Goal: Task Accomplishment & Management: Manage account settings

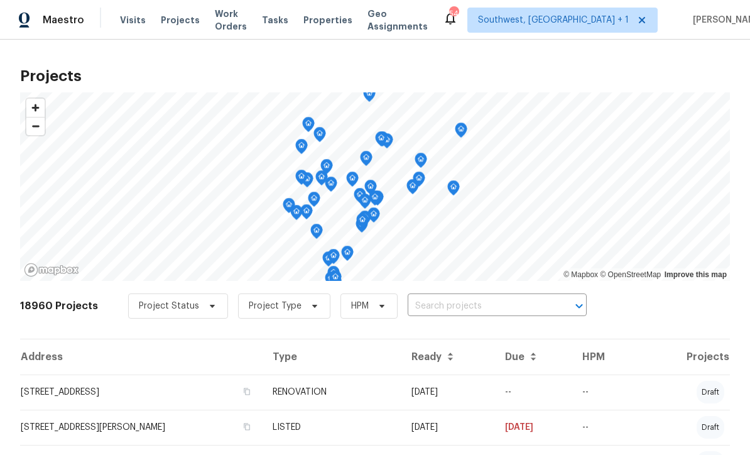
click at [470, 305] on input "text" at bounding box center [480, 306] width 144 height 19
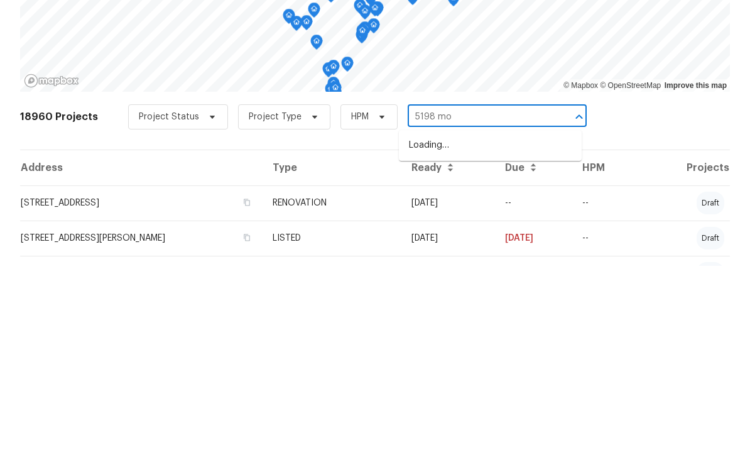
type input "5198 moe"
click at [499, 324] on li "5198 Moeller Ave, Sarasota, FL 34233" at bounding box center [490, 334] width 183 height 21
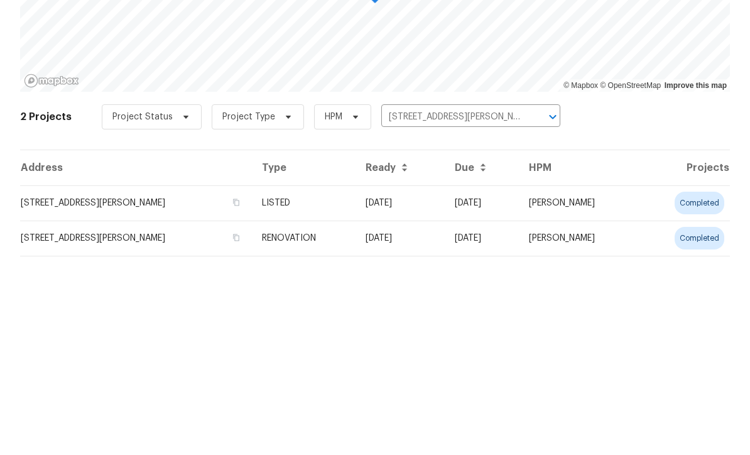
scroll to position [31, 0]
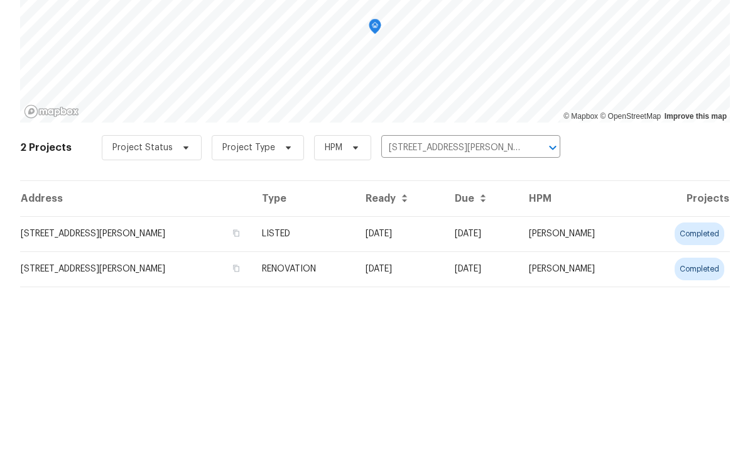
click at [393, 375] on td "09/19/25" at bounding box center [400, 392] width 89 height 35
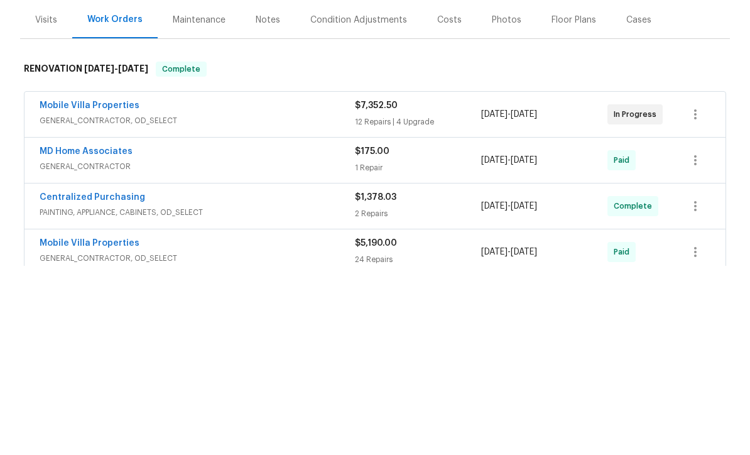
scroll to position [41, 0]
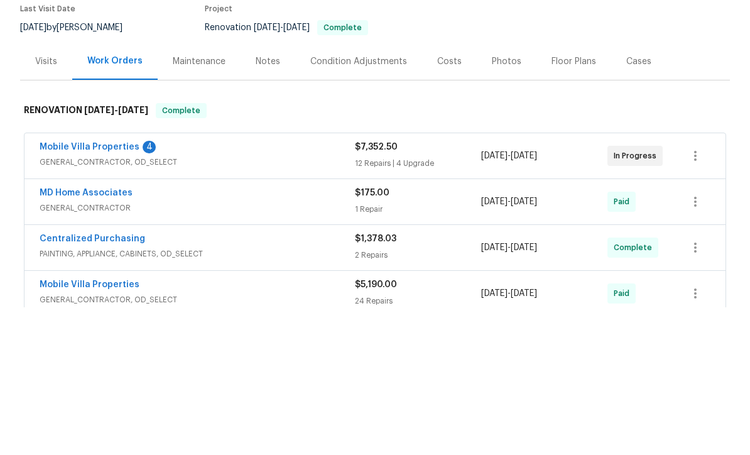
click at [107, 290] on link "Mobile Villa Properties" at bounding box center [90, 294] width 100 height 9
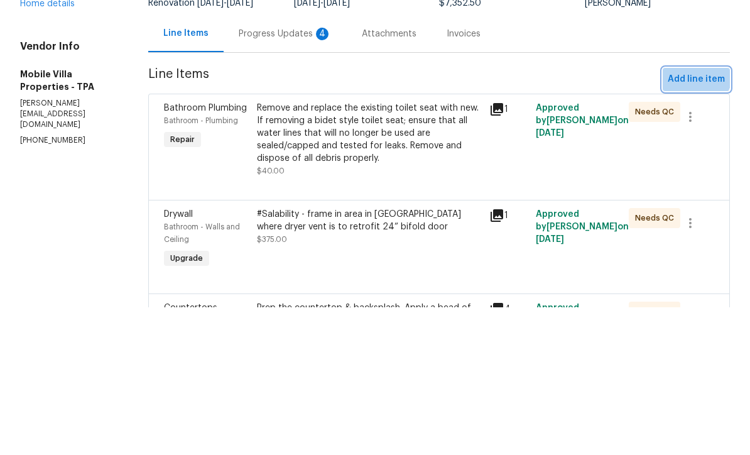
click at [683, 216] on button "Add line item" at bounding box center [696, 227] width 67 height 23
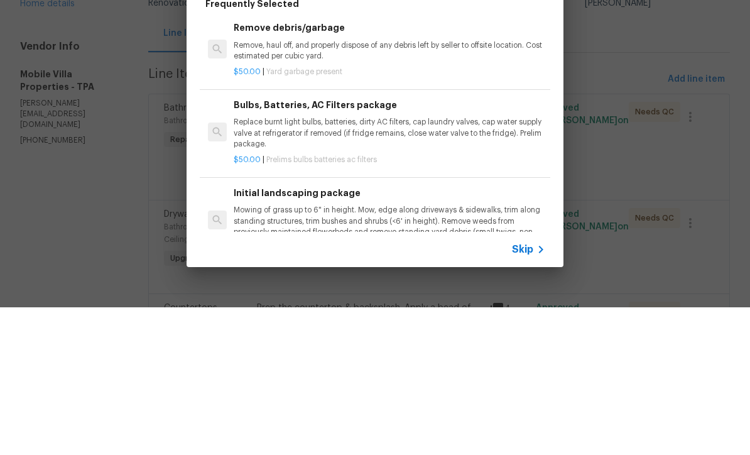
click at [212, 145] on h6 "Frequently Selected" at bounding box center [252, 152] width 94 height 14
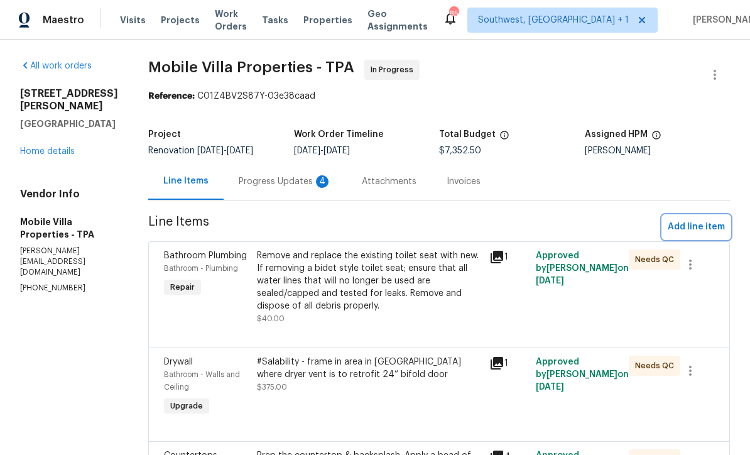
click at [698, 236] on button "Add line item" at bounding box center [696, 227] width 67 height 23
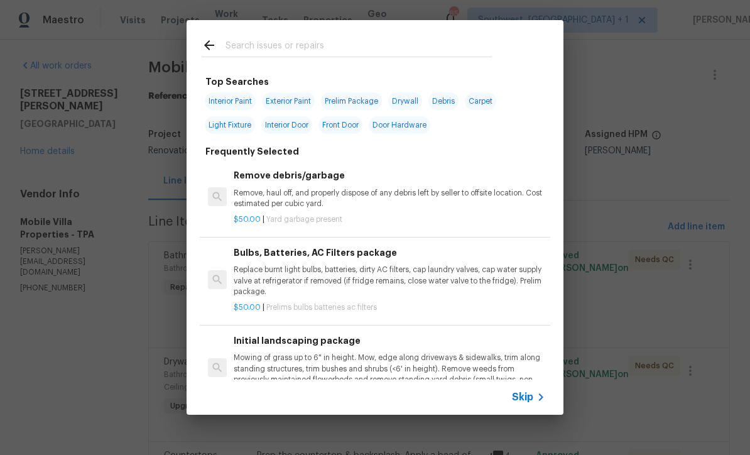
click at [529, 402] on span "Skip" at bounding box center [522, 397] width 21 height 13
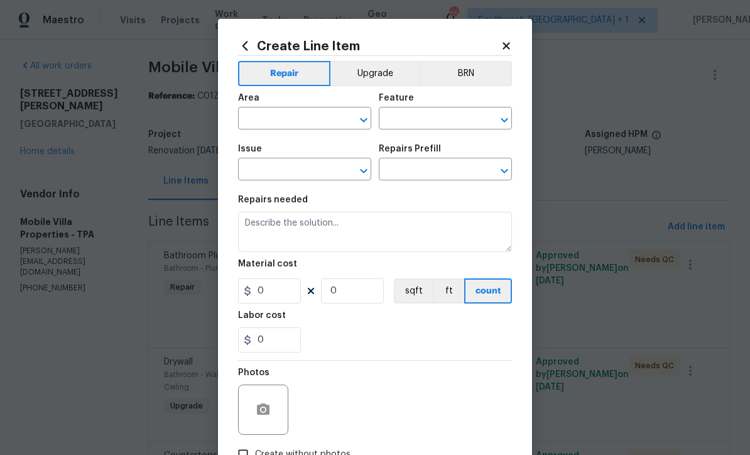
click at [317, 118] on input "text" at bounding box center [287, 119] width 98 height 19
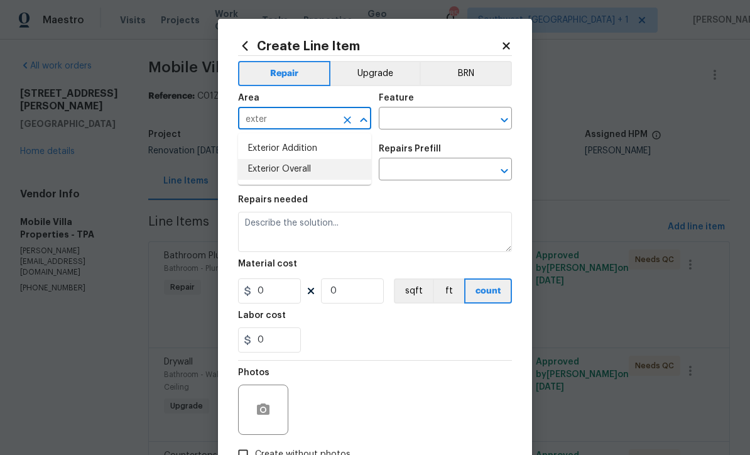
click at [312, 172] on li "Exterior Overall" at bounding box center [304, 169] width 133 height 21
type input "Exterior Overall"
click at [432, 119] on input "text" at bounding box center [428, 119] width 98 height 19
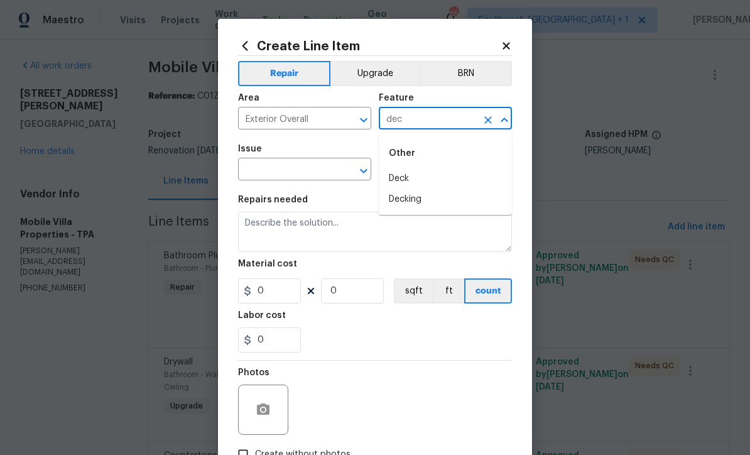
click at [408, 173] on li "Deck" at bounding box center [445, 178] width 133 height 21
type input "Deck"
click at [325, 172] on input "text" at bounding box center [287, 170] width 98 height 19
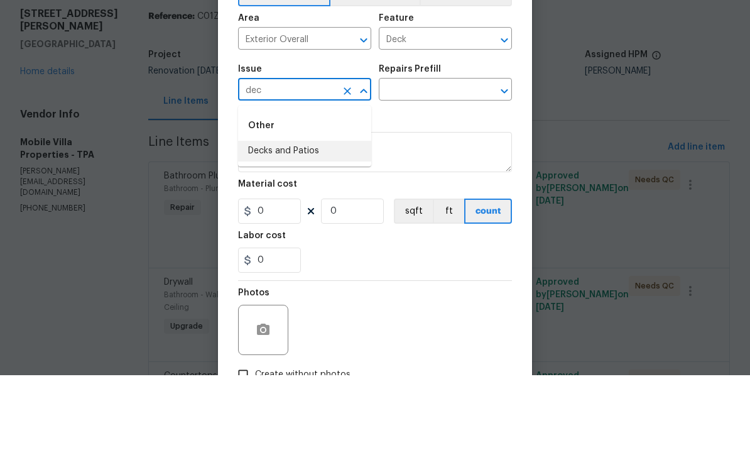
click at [311, 221] on li "Decks and Patios" at bounding box center [304, 231] width 133 height 21
type input "Decks and Patios"
click at [458, 161] on input "text" at bounding box center [428, 170] width 98 height 19
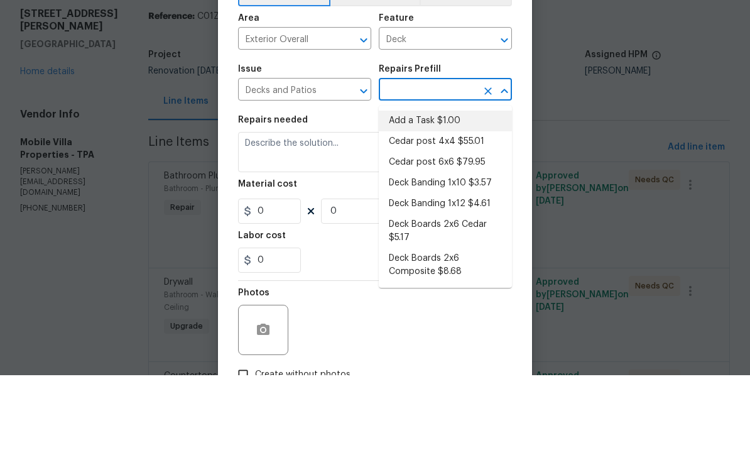
click at [449, 190] on li "Add a Task $1.00" at bounding box center [445, 200] width 133 height 21
type input "Add a Task $1.00"
type textarea "HPM to detail"
type input "1"
type input "Add a Task $1.00"
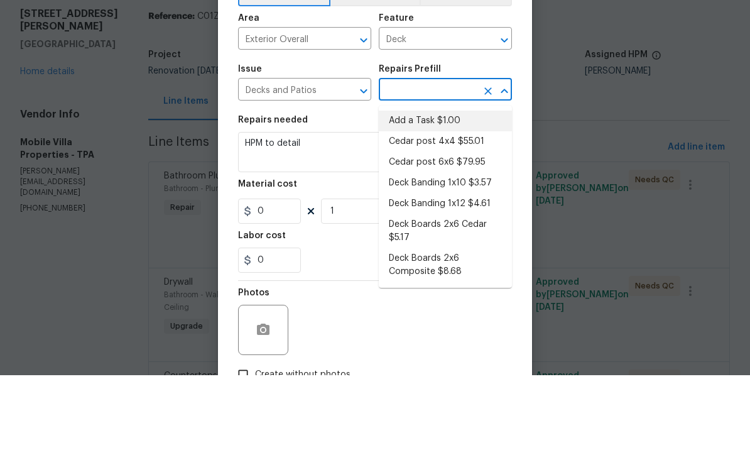
type input "1"
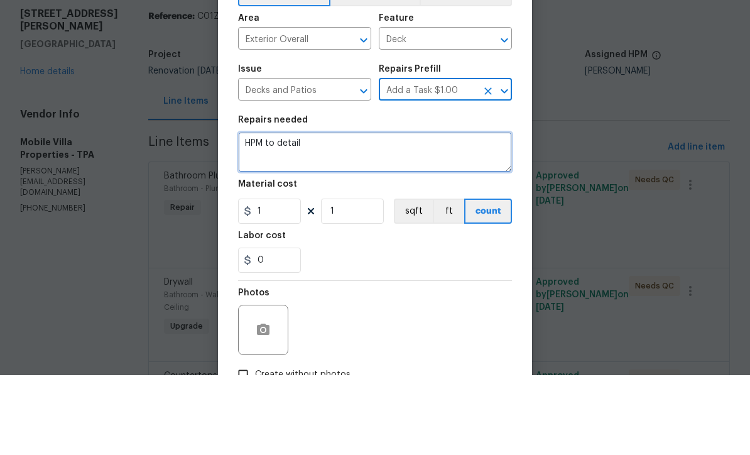
click at [389, 212] on textarea "HPM to detail" at bounding box center [375, 232] width 274 height 40
type textarea "H"
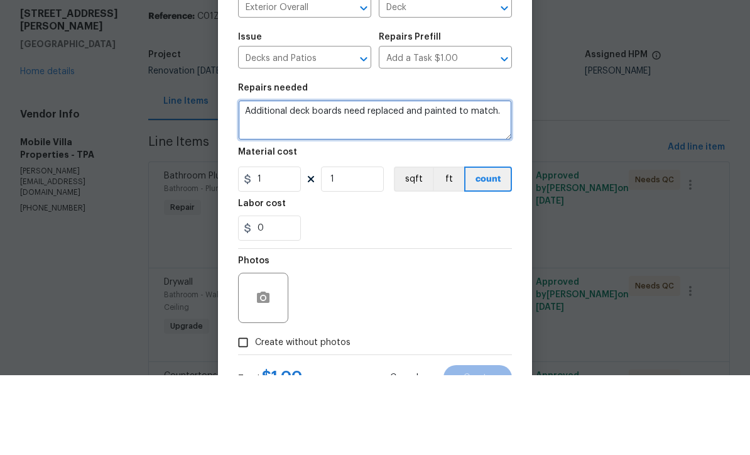
scroll to position [82, 0]
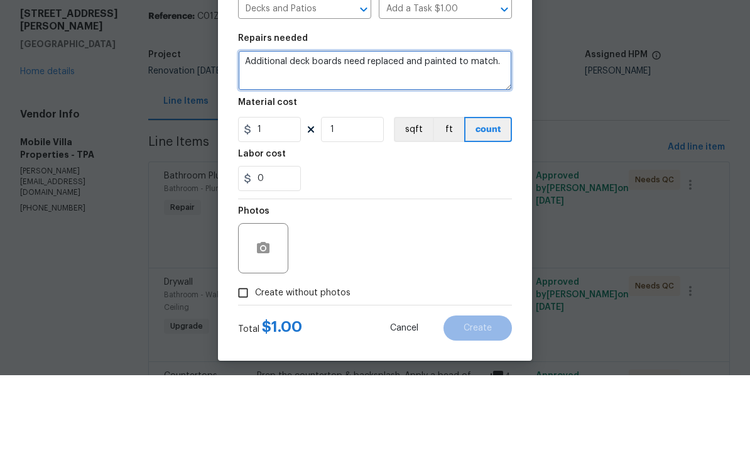
type textarea "Additional deck boards need replaced and painted to match."
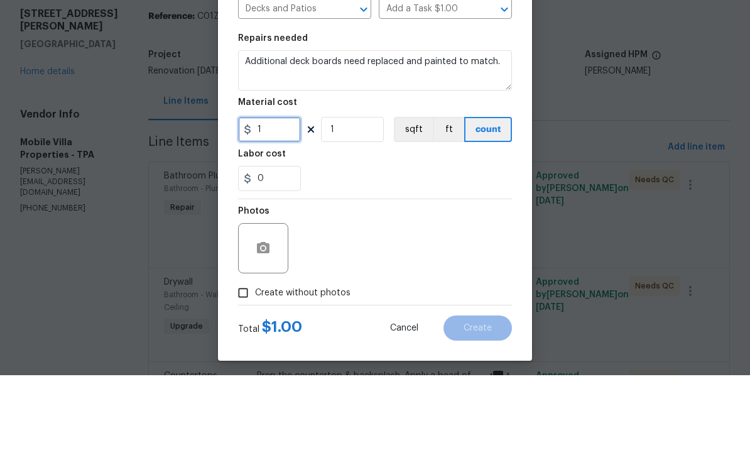
click at [282, 197] on input "1" at bounding box center [269, 209] width 63 height 25
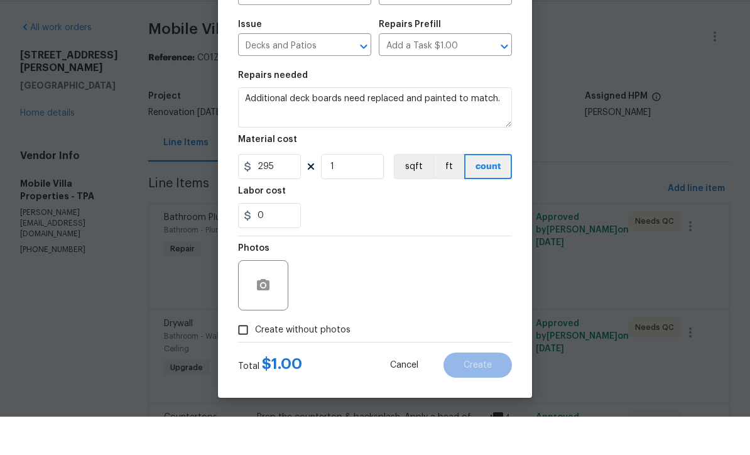
scroll to position [89, 0]
type input "295"
click at [244, 396] on div "Total $ 1.00" at bounding box center [270, 403] width 64 height 15
click at [270, 356] on label "Create without photos" at bounding box center [290, 368] width 119 height 24
click at [255, 356] on input "Create without photos" at bounding box center [243, 368] width 24 height 24
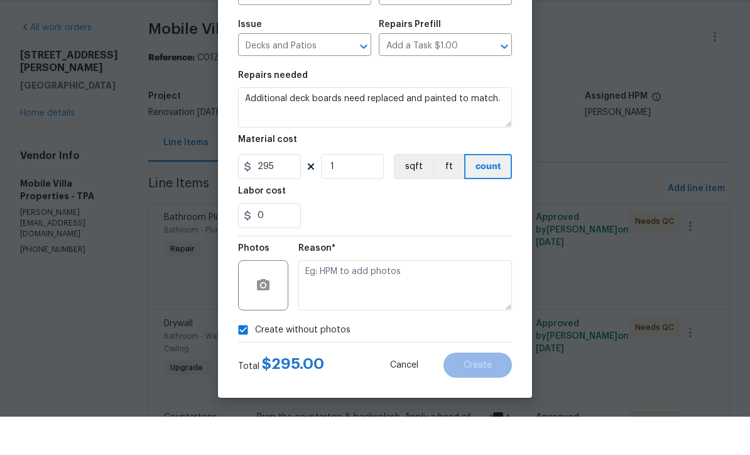
click at [241, 381] on div "Total $ 295.00 Cancel Create" at bounding box center [375, 398] width 274 height 35
click at [269, 362] on span "Create without photos" at bounding box center [303, 368] width 96 height 13
click at [255, 356] on input "Create without photos" at bounding box center [243, 368] width 24 height 24
click at [268, 356] on label "Create without photos" at bounding box center [290, 368] width 119 height 24
click at [255, 356] on input "Create without photos" at bounding box center [243, 368] width 24 height 24
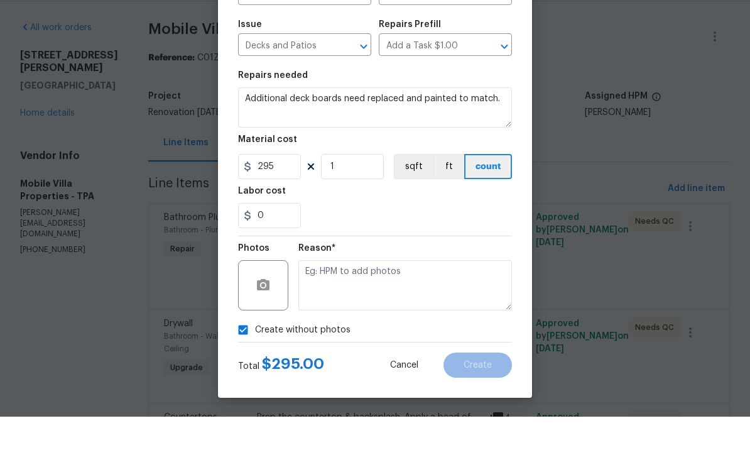
click at [245, 381] on div "Total $ 295.00 Cancel Create" at bounding box center [375, 398] width 274 height 35
click at [248, 396] on div "Total $ 295.00" at bounding box center [281, 403] width 86 height 15
click at [244, 396] on div "Total $ 295.00" at bounding box center [281, 403] width 86 height 15
click at [248, 396] on div "Total $ 295.00" at bounding box center [281, 403] width 86 height 15
click at [244, 396] on div "Total $ 295.00" at bounding box center [281, 403] width 86 height 15
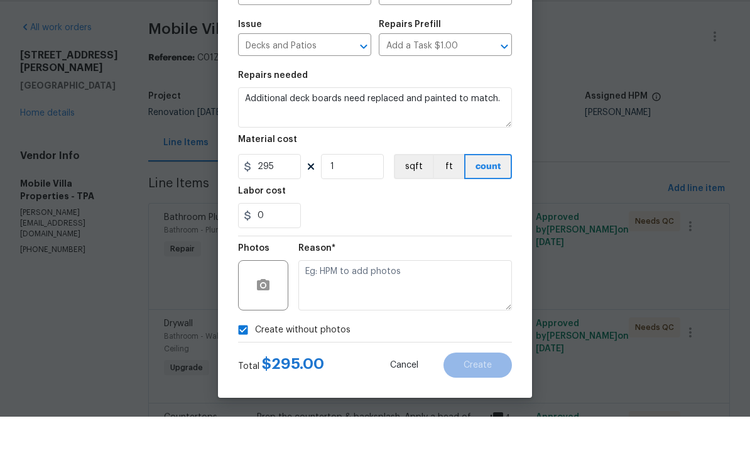
click at [279, 362] on span "Create without photos" at bounding box center [303, 368] width 96 height 13
click at [255, 356] on input "Create without photos" at bounding box center [243, 368] width 24 height 24
click at [236, 370] on div "Create Line Item Repair Upgrade BRN Area Exterior Overall ​ Feature Deck ​ Issu…" at bounding box center [375, 184] width 314 height 503
click at [265, 356] on label "Create without photos" at bounding box center [290, 368] width 119 height 24
click at [255, 356] on input "Create without photos" at bounding box center [243, 368] width 24 height 24
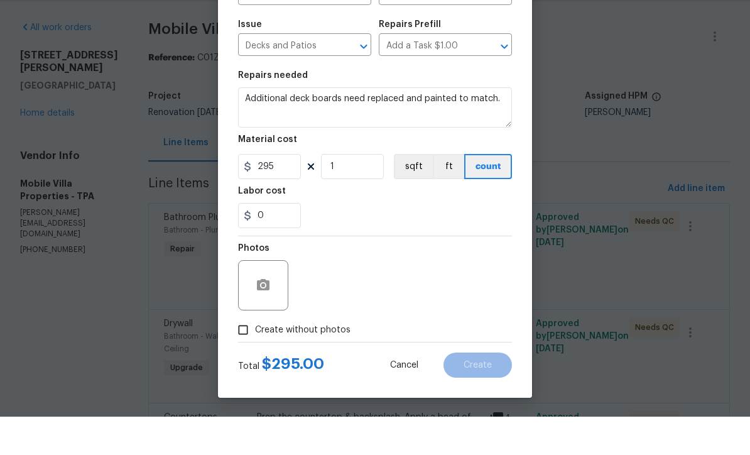
checkbox input "true"
click at [244, 396] on div "Total $ 295.00" at bounding box center [281, 403] width 86 height 15
click at [238, 396] on div "Total $ 295.00" at bounding box center [281, 403] width 86 height 15
click at [243, 396] on div "Total $ 295.00" at bounding box center [281, 403] width 86 height 15
click at [247, 396] on div "Total $ 295.00" at bounding box center [281, 403] width 86 height 15
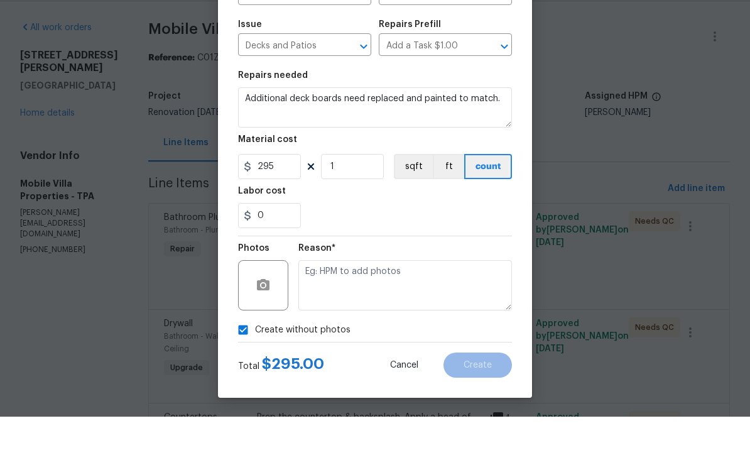
click at [266, 173] on h5 "Material cost" at bounding box center [267, 177] width 59 height 9
click at [461, 192] on button "ft" at bounding box center [448, 204] width 31 height 25
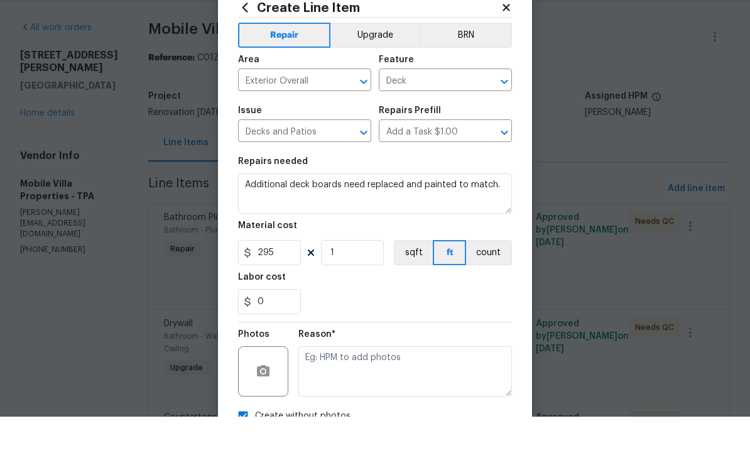
scroll to position [0, 0]
click at [505, 61] on button "BRN" at bounding box center [466, 73] width 92 height 25
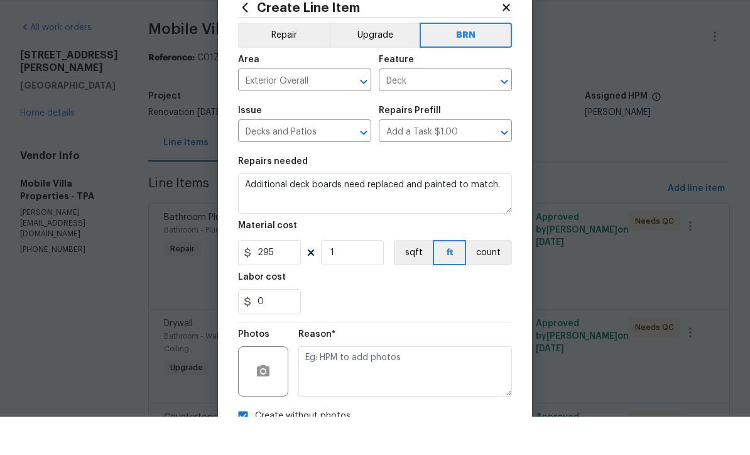
click at [510, 61] on button "BRN" at bounding box center [466, 73] width 92 height 25
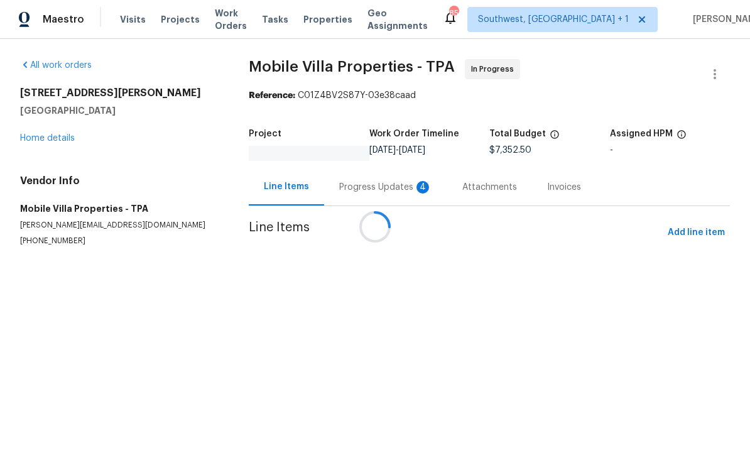
scroll to position [1, 0]
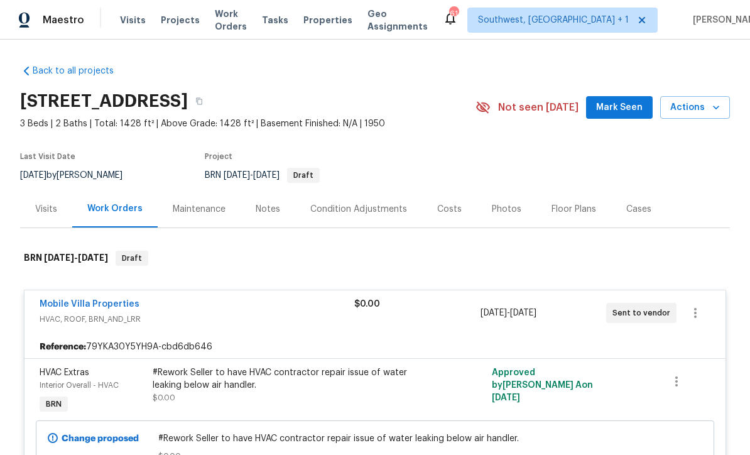
click at [174, 18] on span "Projects" at bounding box center [180, 20] width 39 height 13
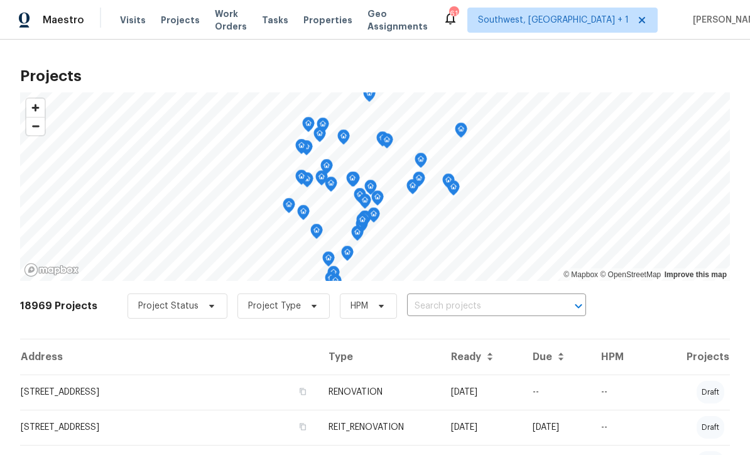
click at [443, 305] on input "text" at bounding box center [479, 306] width 144 height 19
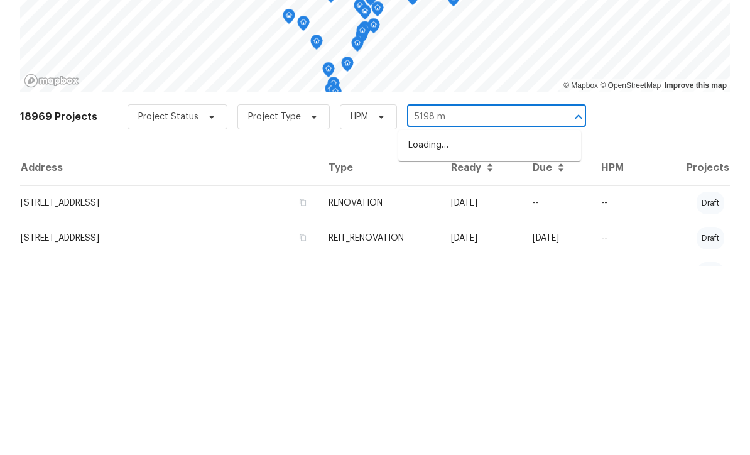
type input "5198 mo"
click at [488, 324] on li "[STREET_ADDRESS][PERSON_NAME]" at bounding box center [489, 334] width 183 height 21
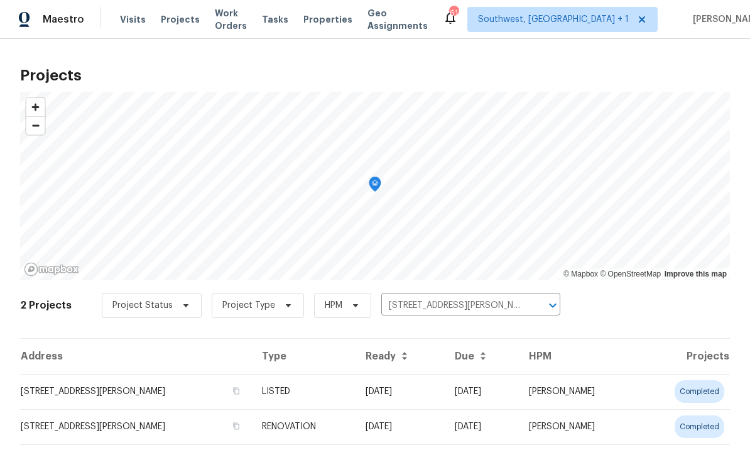
scroll to position [1, 0]
click at [408, 390] on td "[DATE]" at bounding box center [400, 392] width 89 height 35
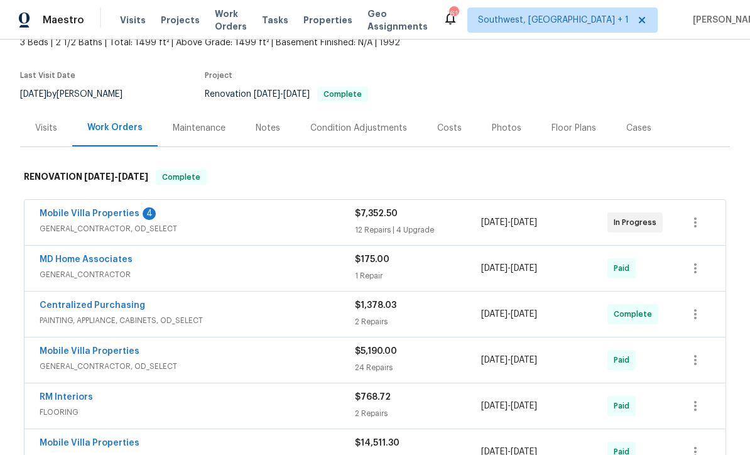
scroll to position [80, 0]
click at [102, 217] on link "Mobile Villa Properties" at bounding box center [90, 214] width 100 height 9
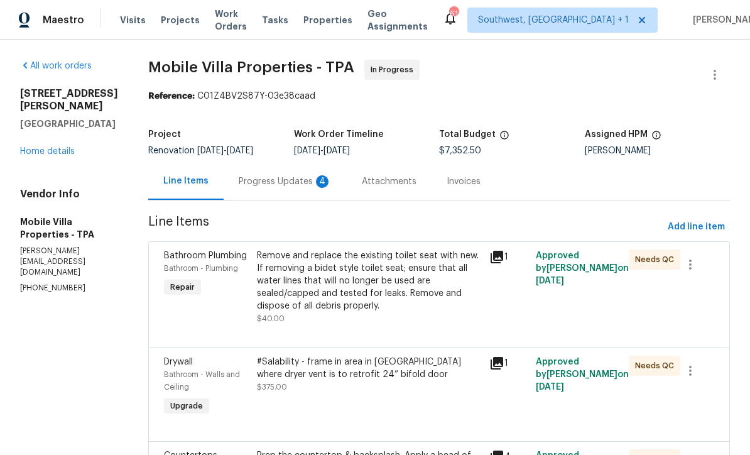
click at [241, 185] on div "Progress Updates 4" at bounding box center [285, 181] width 93 height 13
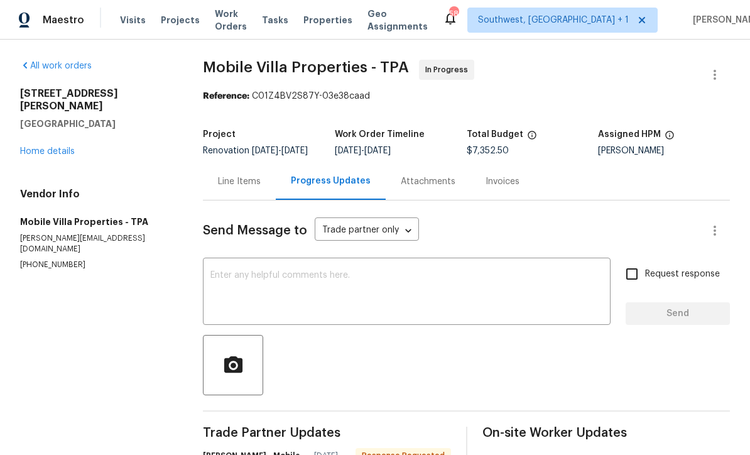
click at [260, 181] on div "Line Items" at bounding box center [239, 181] width 73 height 37
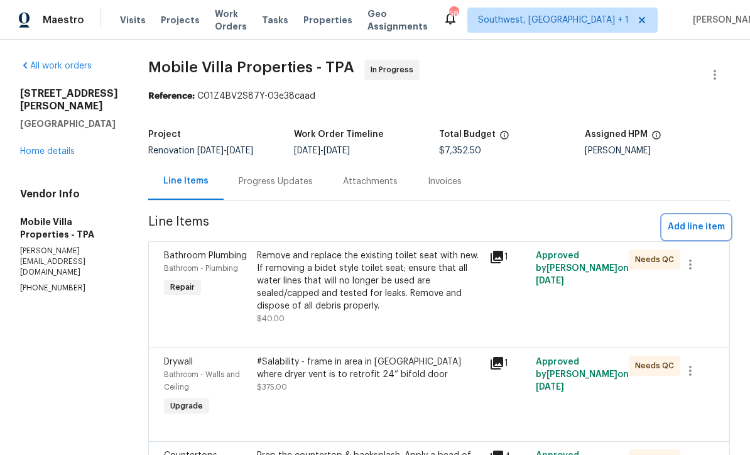
click at [701, 226] on span "Add line item" at bounding box center [696, 227] width 57 height 16
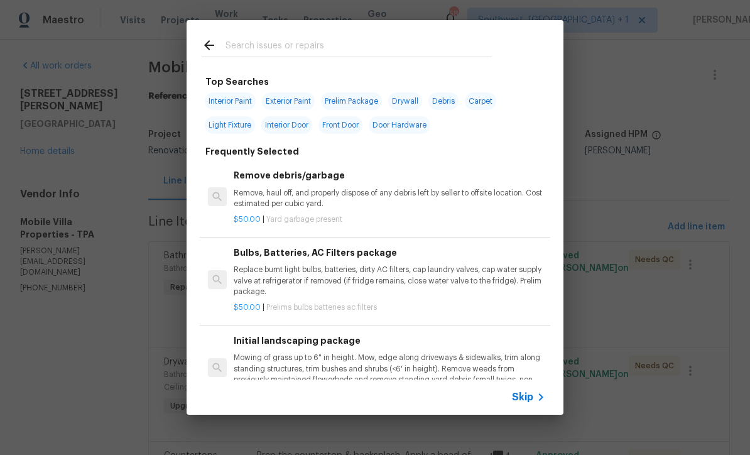
click at [530, 403] on div "Skip" at bounding box center [530, 397] width 36 height 15
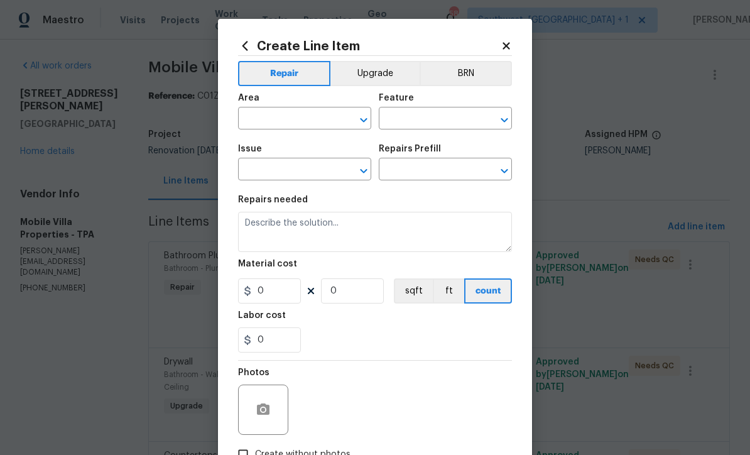
click at [296, 125] on input "text" at bounding box center [287, 119] width 98 height 19
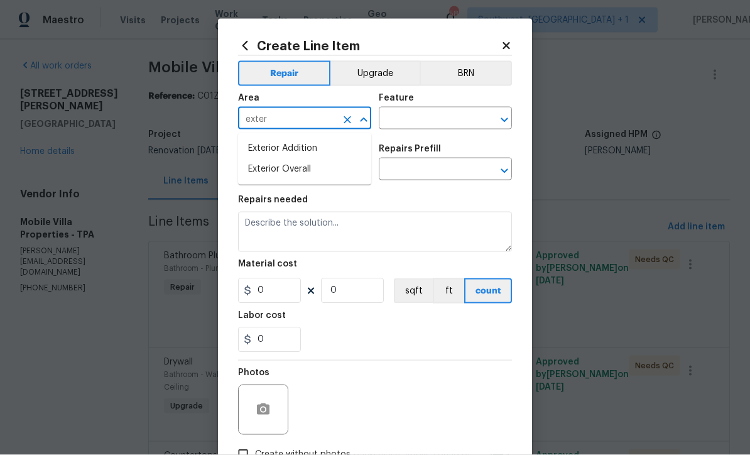
click at [312, 172] on li "Exterior Overall" at bounding box center [304, 169] width 133 height 21
type input "Exterior Overall"
click at [454, 121] on input "text" at bounding box center [428, 119] width 98 height 19
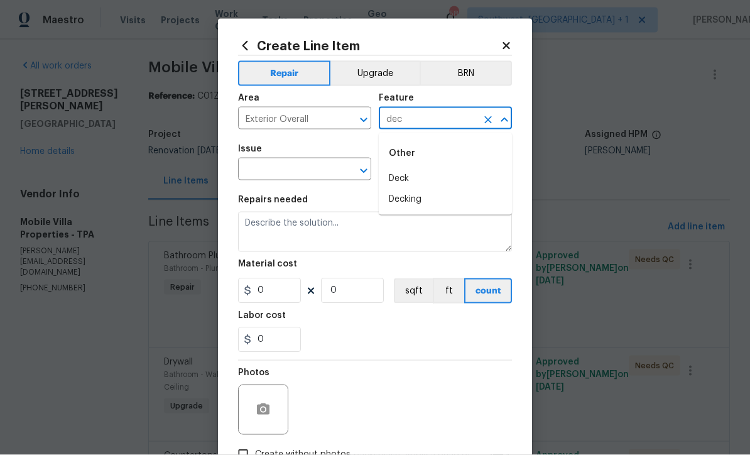
click at [413, 177] on li "Deck" at bounding box center [445, 178] width 133 height 21
type input "Deck"
click at [320, 165] on input "text" at bounding box center [287, 170] width 98 height 19
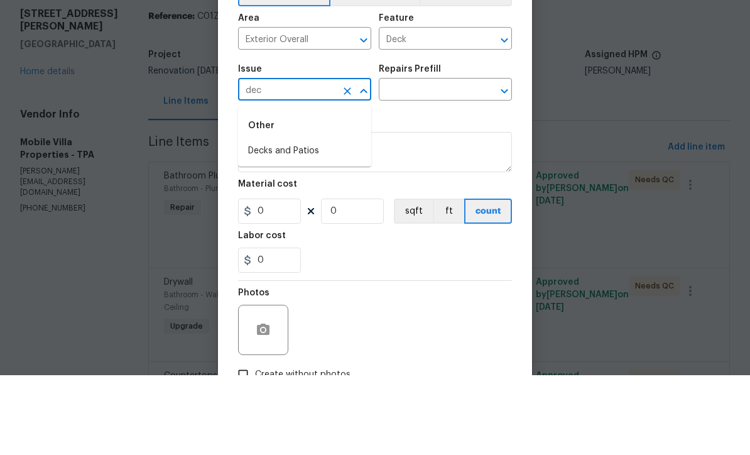
click at [315, 221] on li "Decks and Patios" at bounding box center [304, 231] width 133 height 21
type input "Decks and Patios"
click at [455, 161] on input "text" at bounding box center [428, 170] width 98 height 19
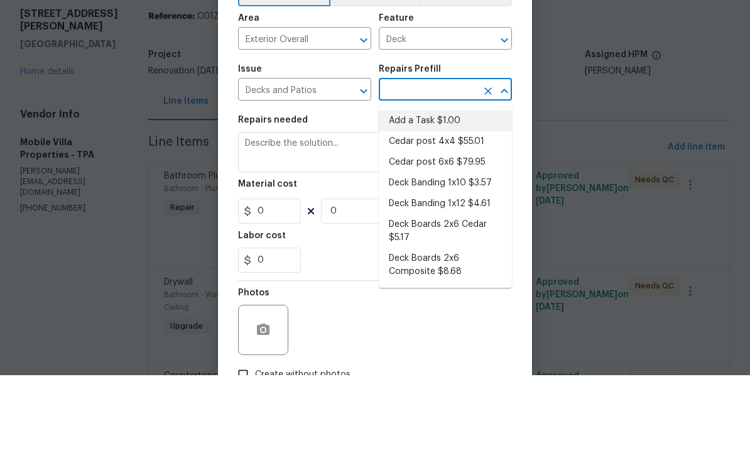
click at [449, 190] on li "Add a Task $1.00" at bounding box center [445, 200] width 133 height 21
type input "Add a Task $1.00"
type textarea "HPM to detail"
type input "1"
type input "Add a Task $1.00"
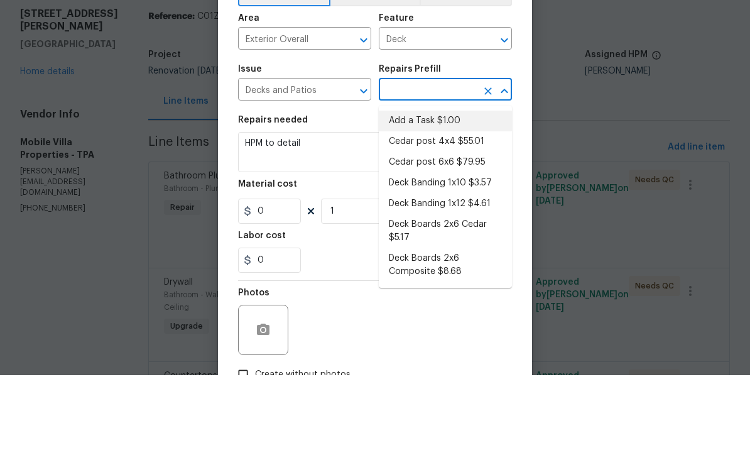
type input "1"
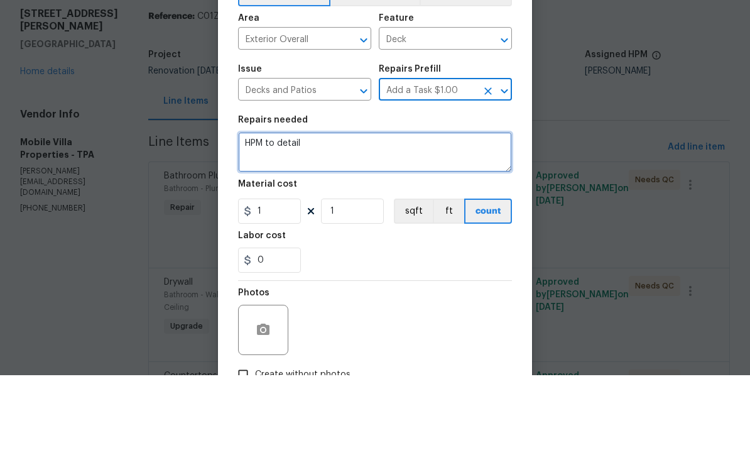
click at [382, 212] on textarea "HPM to detail" at bounding box center [375, 232] width 274 height 40
type textarea "H"
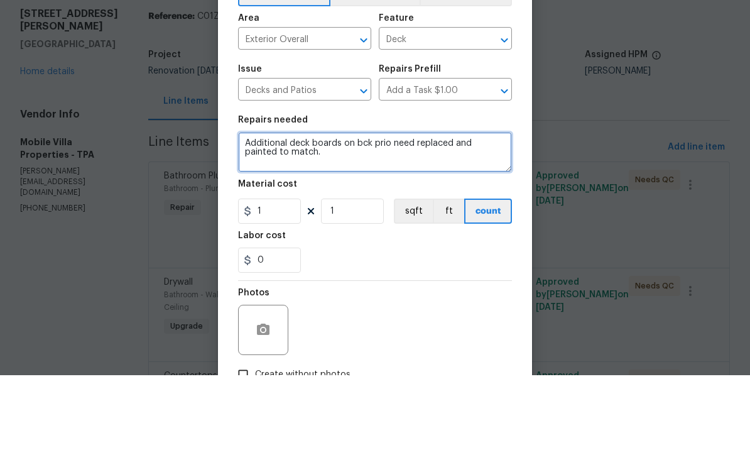
click at [363, 212] on textarea "Additional deck boards on bck prio need replaced and painted to match." at bounding box center [375, 232] width 274 height 40
click at [388, 212] on textarea "Additional deck boards on back prio need replaced and painted to match." at bounding box center [375, 232] width 274 height 40
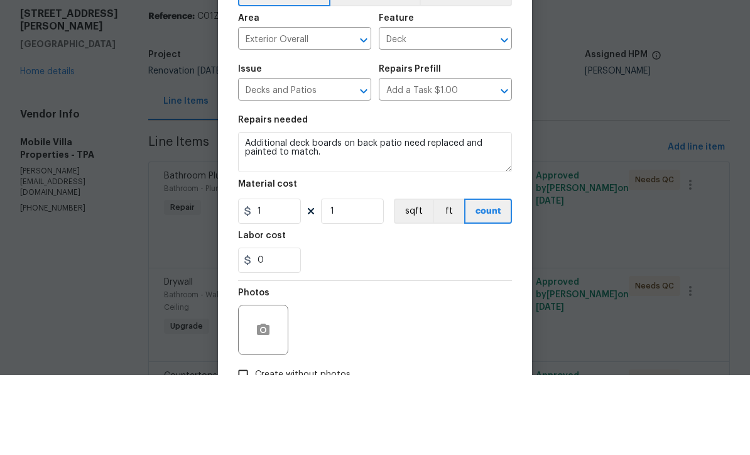
scroll to position [41, 0]
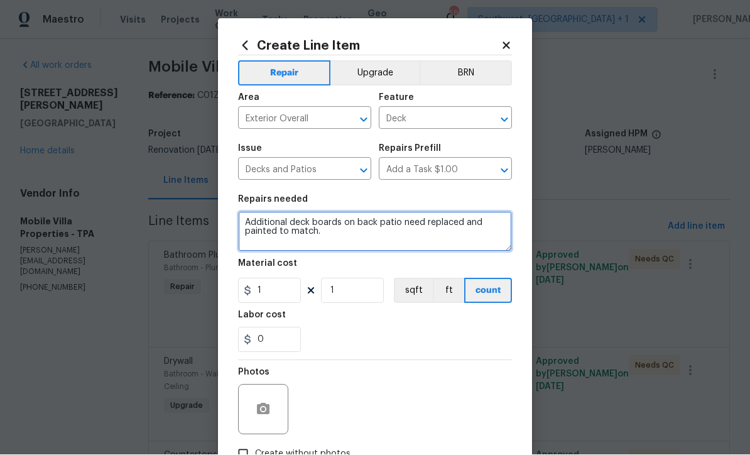
type textarea "Additional deck boards on back patio need replaced and painted to match."
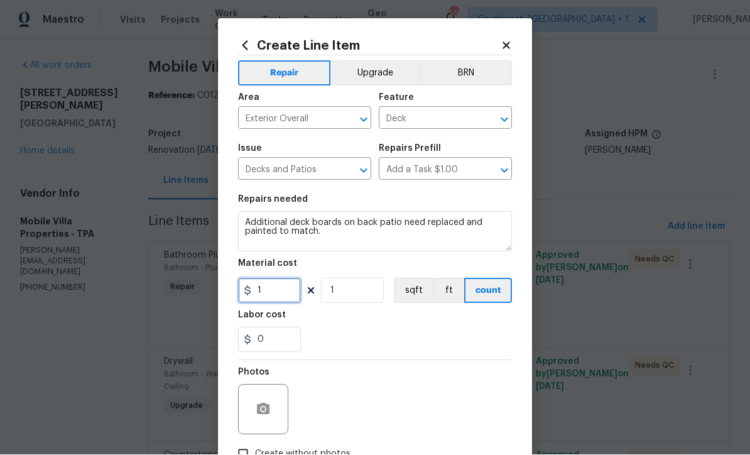
click at [280, 292] on input "1" at bounding box center [269, 290] width 63 height 25
type input "295"
click at [249, 412] on button "button" at bounding box center [263, 410] width 30 height 30
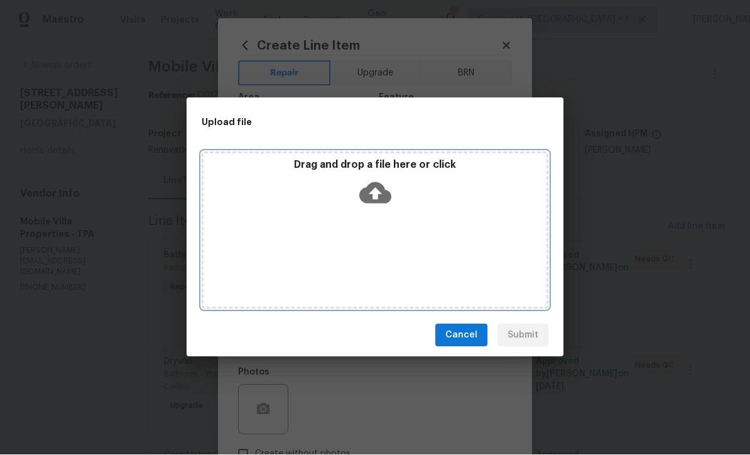
click at [385, 190] on icon at bounding box center [375, 193] width 32 height 21
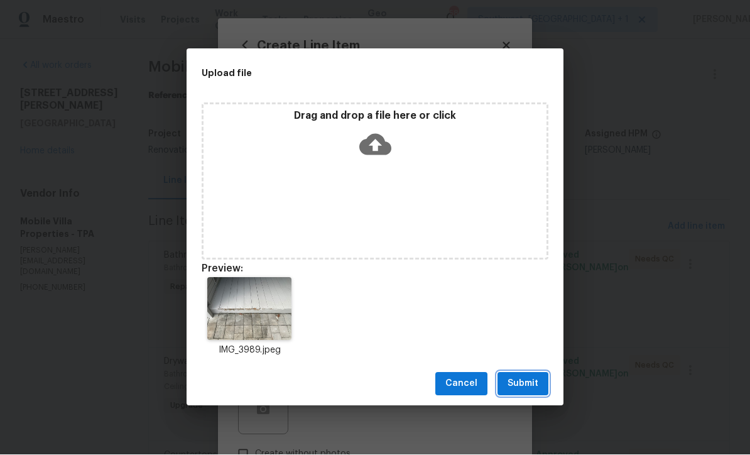
click at [535, 390] on span "Submit" at bounding box center [523, 384] width 31 height 16
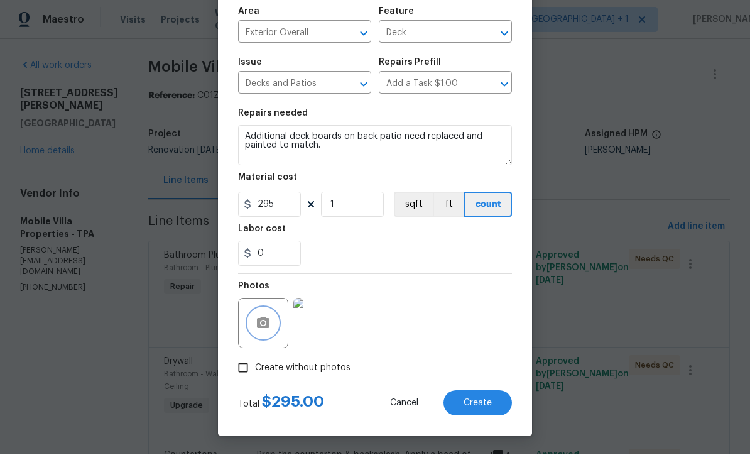
scroll to position [89, 0]
click at [487, 406] on span "Create" at bounding box center [478, 403] width 28 height 9
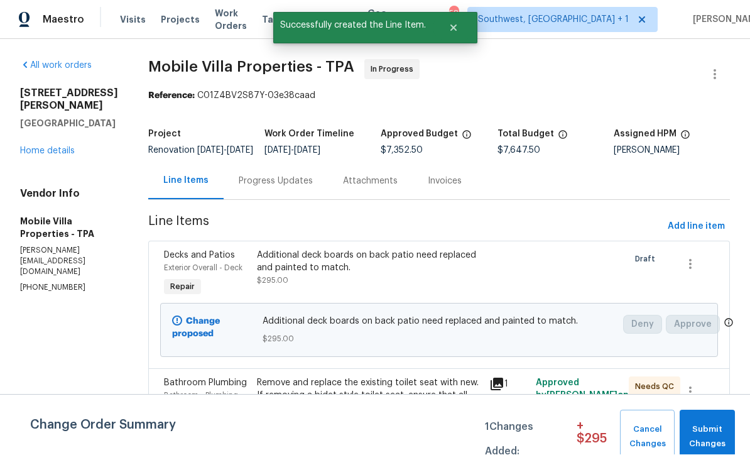
scroll to position [1, 0]
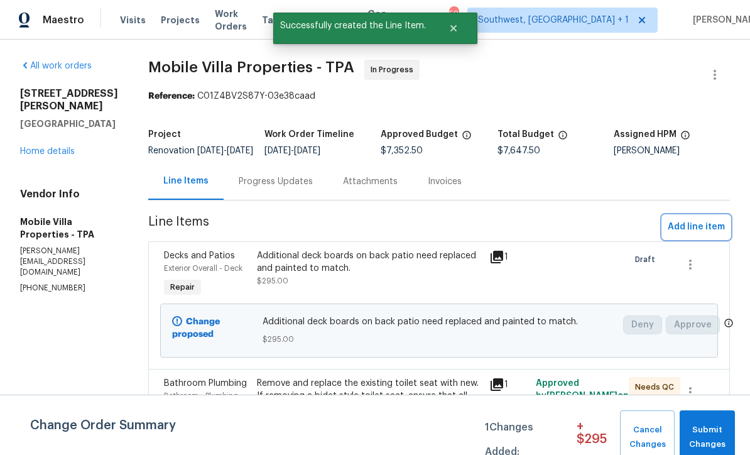
click at [701, 235] on span "Add line item" at bounding box center [696, 227] width 57 height 16
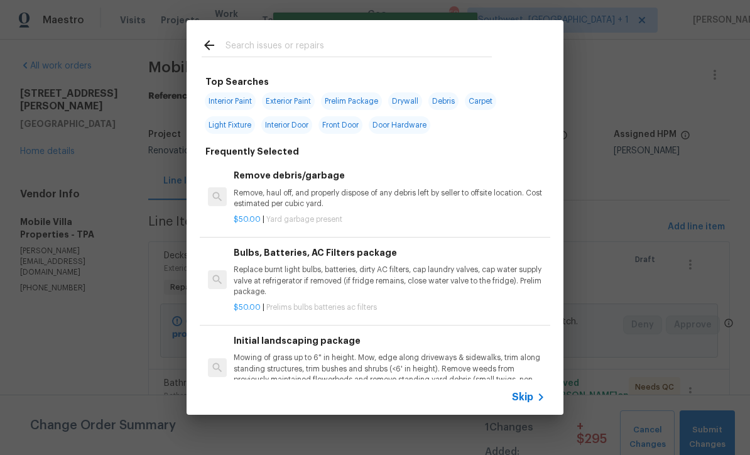
click at [528, 404] on div "Skip" at bounding box center [530, 397] width 36 height 15
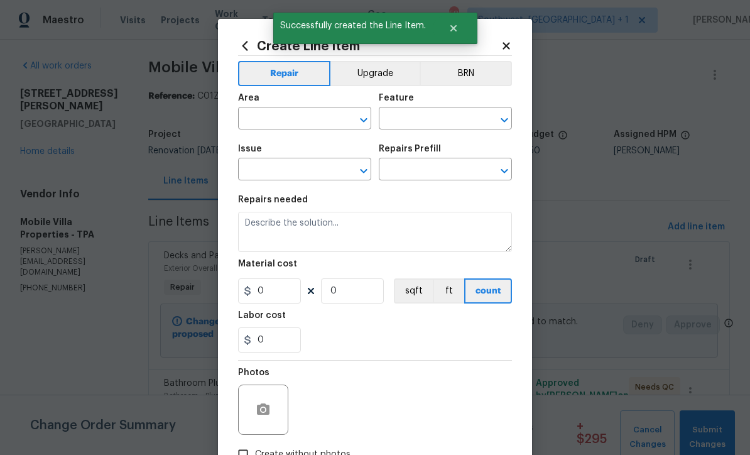
click at [290, 99] on div "Area" at bounding box center [304, 102] width 133 height 16
click at [295, 123] on input "text" at bounding box center [287, 119] width 98 height 19
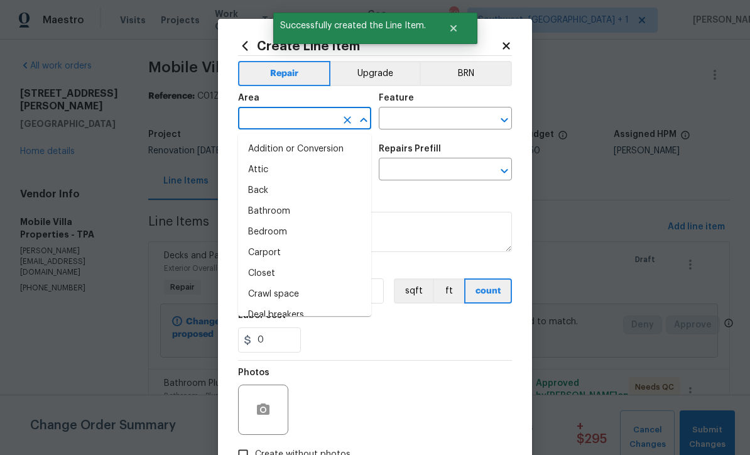
scroll to position [0, 0]
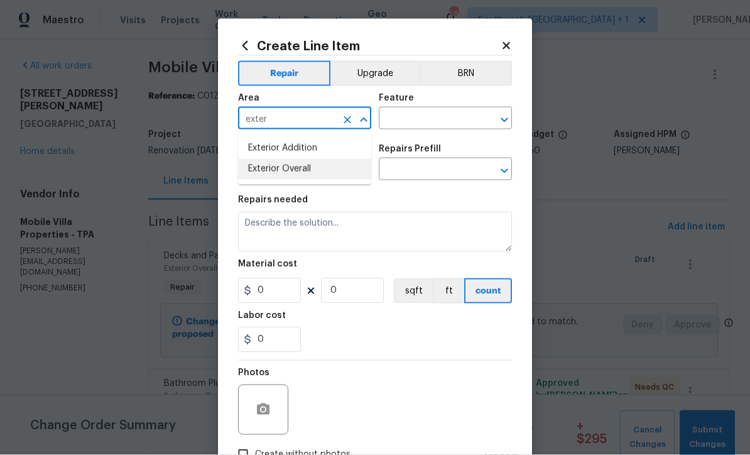
click at [302, 178] on li "Exterior Overall" at bounding box center [304, 169] width 133 height 21
type input "Exterior Overall"
click at [431, 116] on input "text" at bounding box center [428, 119] width 98 height 19
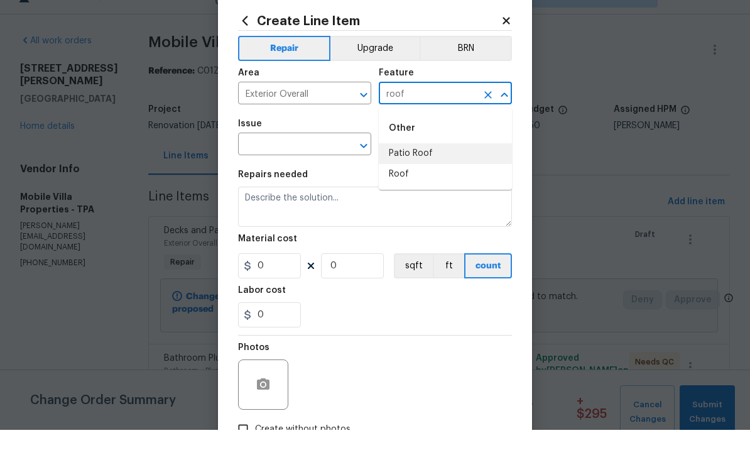
click at [429, 168] on li "Patio Roof" at bounding box center [445, 178] width 133 height 21
type input "Patio Roof"
click at [339, 162] on button "Clear" at bounding box center [348, 171] width 18 height 18
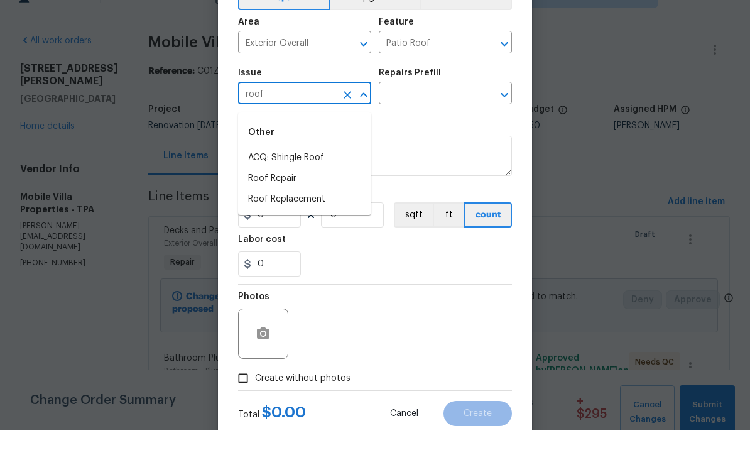
scroll to position [50, 0]
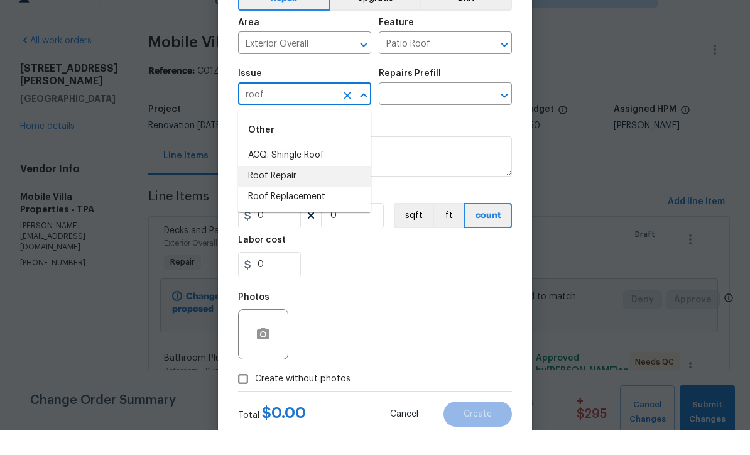
click at [293, 191] on li "Roof Repair" at bounding box center [304, 201] width 133 height 21
type input "Roof Repair"
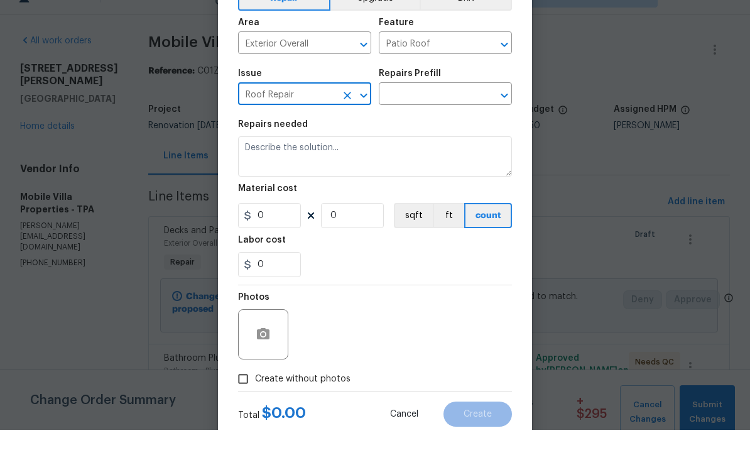
click at [436, 111] on input "text" at bounding box center [428, 120] width 98 height 19
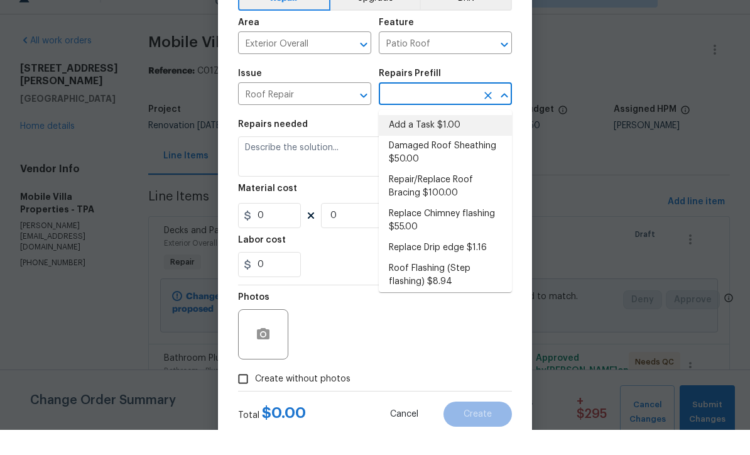
click at [437, 140] on li "Add a Task $1.00" at bounding box center [445, 150] width 133 height 21
type input "Add a Task $1.00"
type input "[PERSON_NAME] and Trim"
type textarea "HPM to detail"
type input "1"
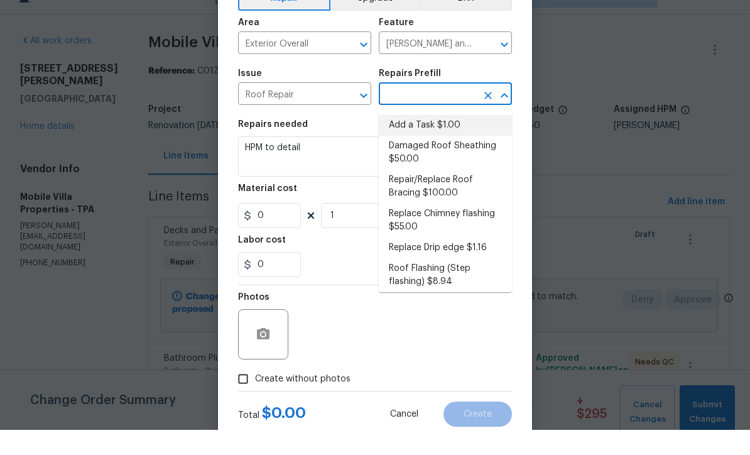
type input "Add a Task $1.00"
type input "1"
click at [380, 165] on textarea "HPM to detail" at bounding box center [375, 182] width 274 height 40
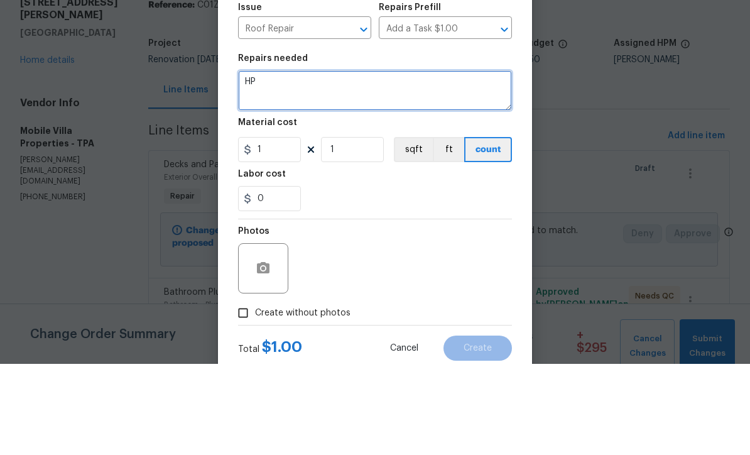
type textarea "H"
type textarea "Remove weeds and debris from on roof over back patio"
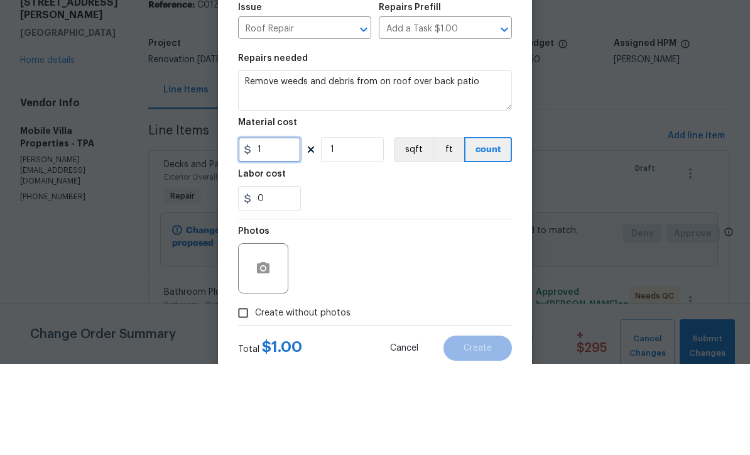
click at [295, 228] on input "1" at bounding box center [269, 240] width 63 height 25
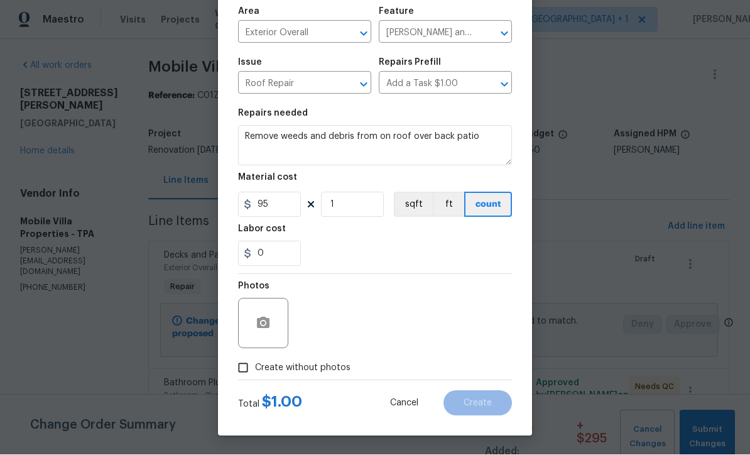
scroll to position [89, 0]
type input "95"
click at [259, 332] on div "Photos" at bounding box center [264, 316] width 53 height 82
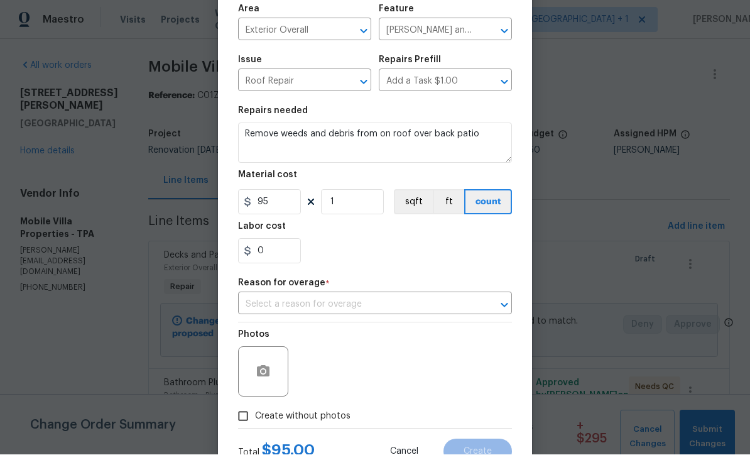
click at [370, 301] on input "text" at bounding box center [357, 304] width 239 height 19
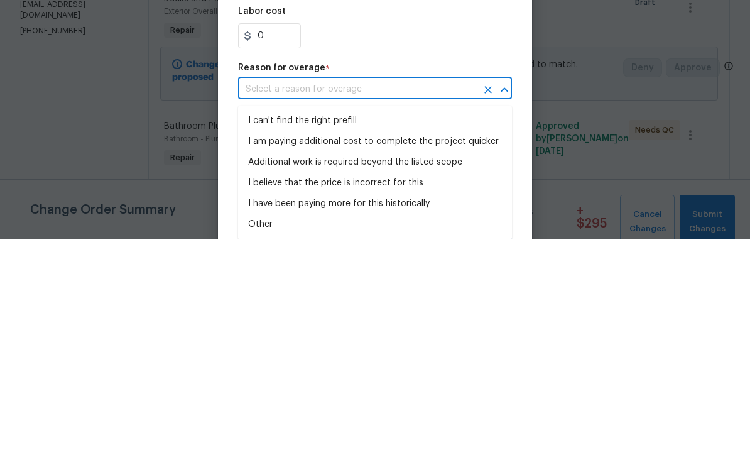
click at [332, 326] on li "I can't find the right prefill" at bounding box center [375, 336] width 274 height 21
type input "I can't find the right prefill"
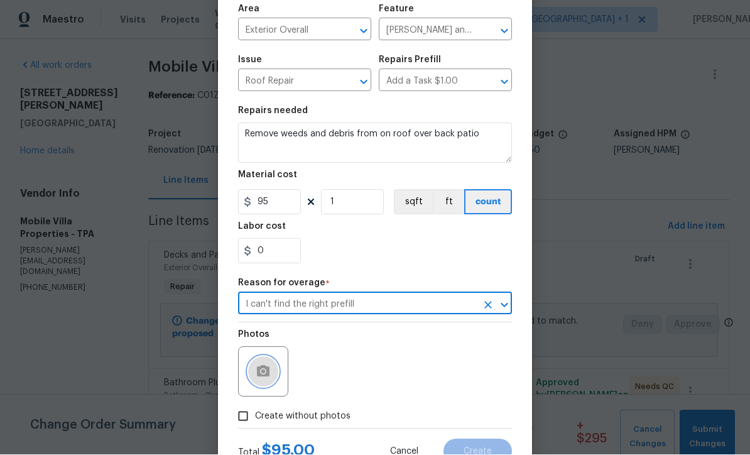
click at [263, 377] on icon "button" at bounding box center [263, 371] width 13 height 11
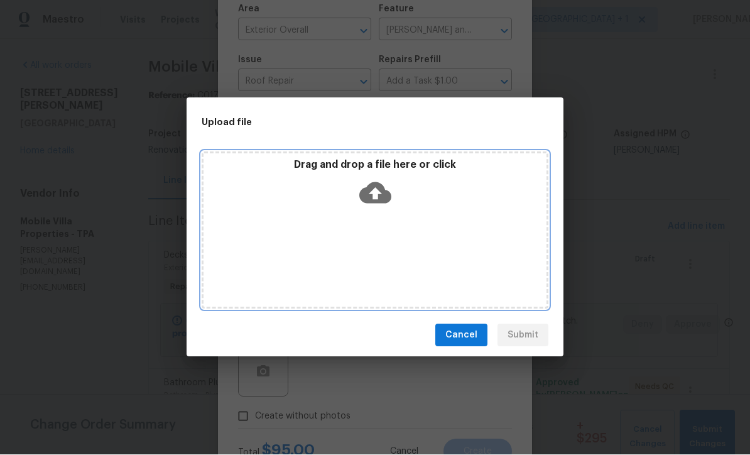
click at [375, 197] on icon at bounding box center [375, 193] width 32 height 32
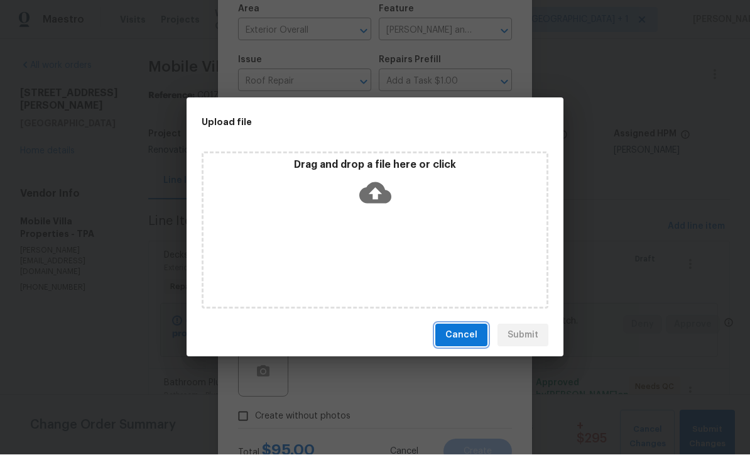
click at [472, 342] on span "Cancel" at bounding box center [462, 336] width 32 height 16
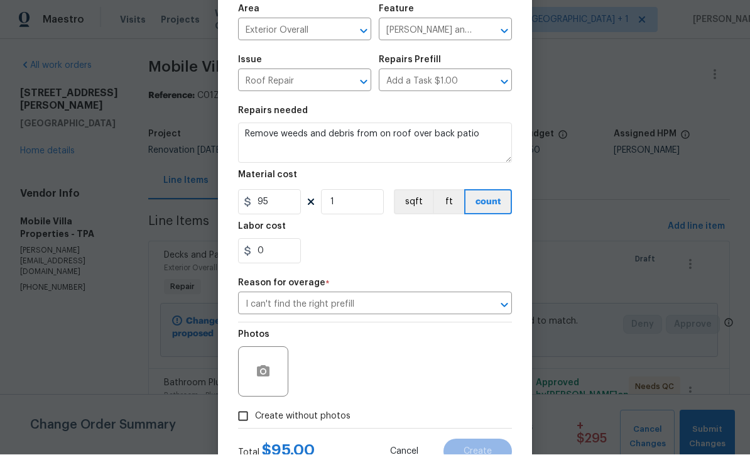
click at [239, 425] on input "Create without photos" at bounding box center [243, 417] width 24 height 24
checkbox input "true"
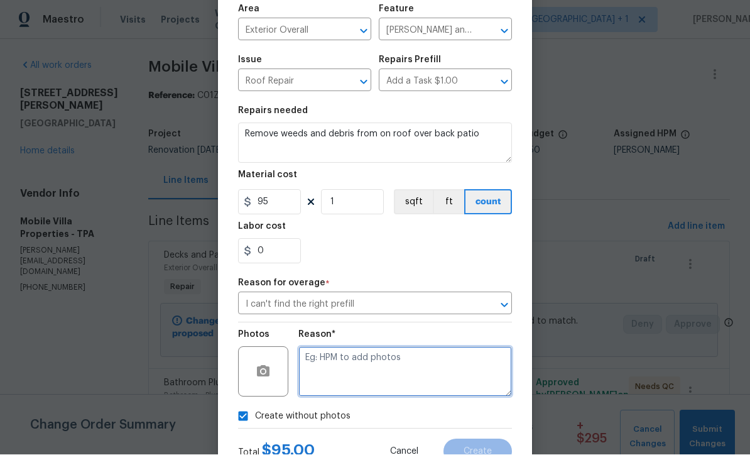
click at [330, 366] on textarea at bounding box center [406, 372] width 214 height 50
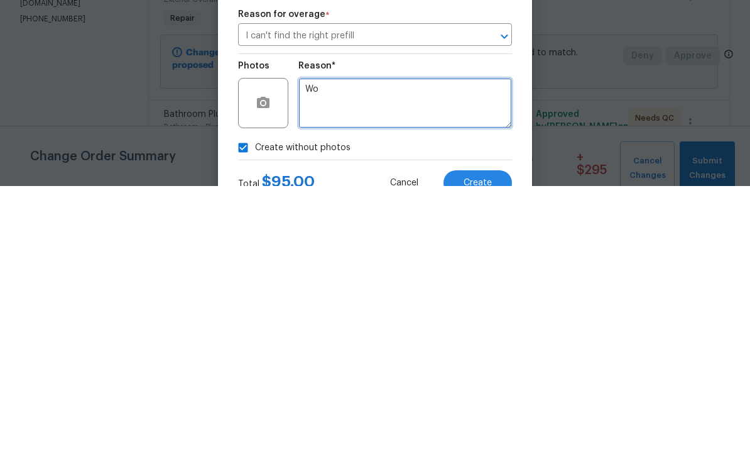
scroll to position [41, 0]
type textarea "Won’t load"
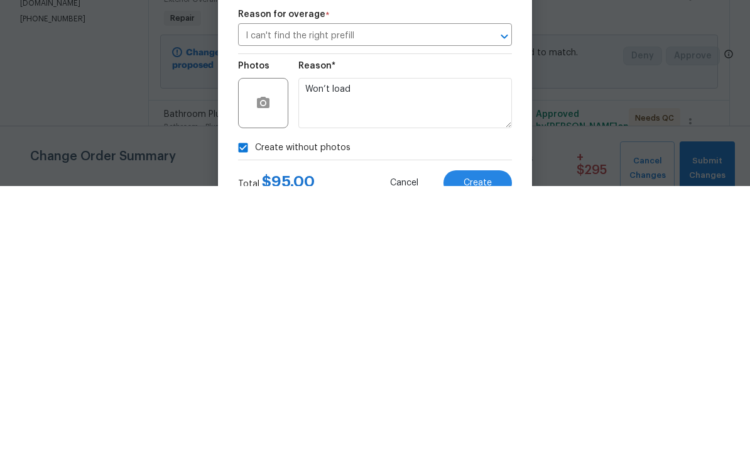
click at [484, 439] on button "Create" at bounding box center [478, 451] width 68 height 25
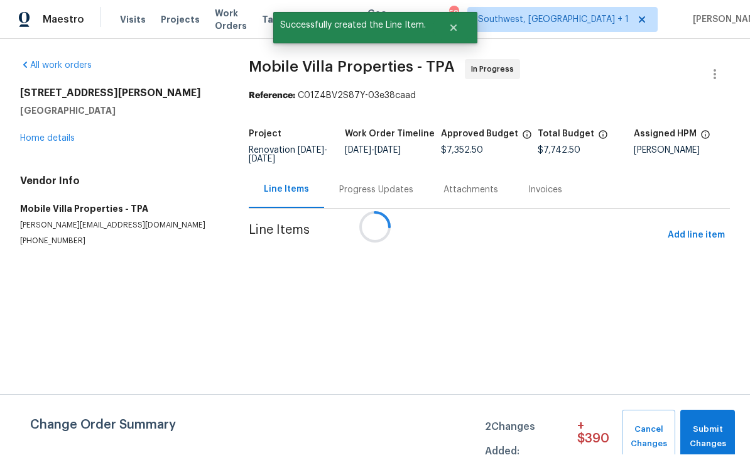
scroll to position [1, 0]
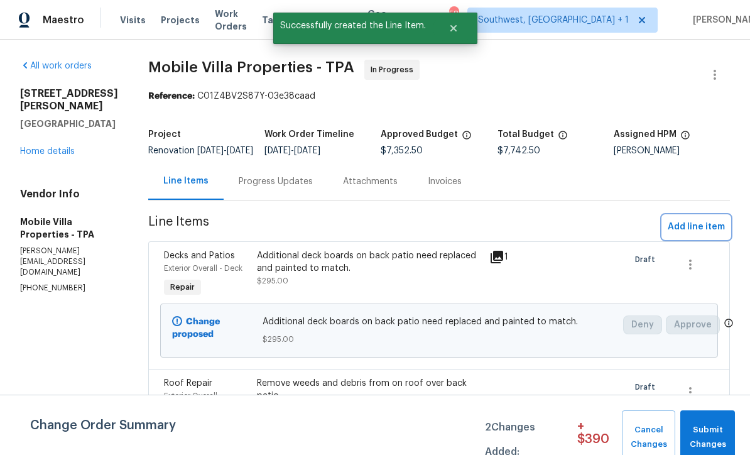
click at [698, 235] on span "Add line item" at bounding box center [696, 227] width 57 height 16
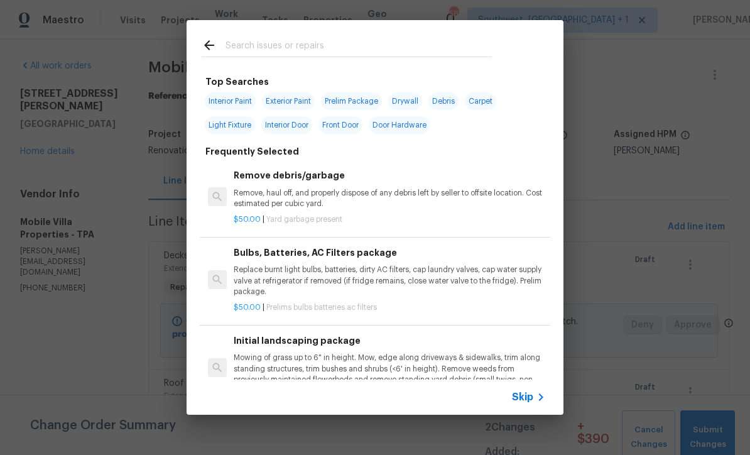
click at [529, 403] on div "Skip" at bounding box center [530, 397] width 36 height 15
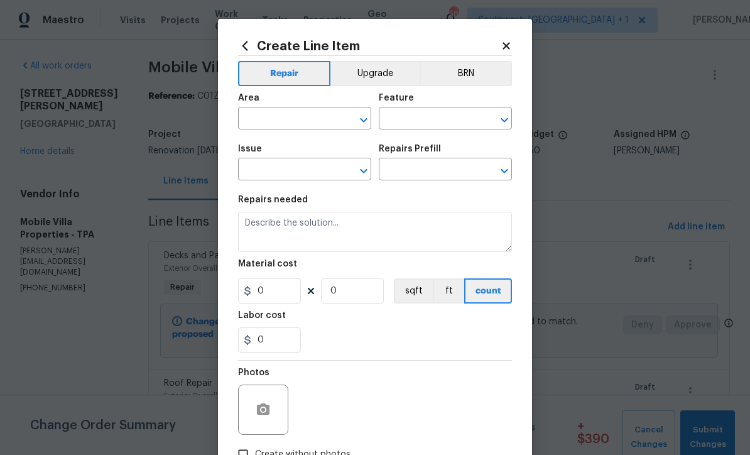
click at [307, 113] on input "text" at bounding box center [287, 119] width 98 height 19
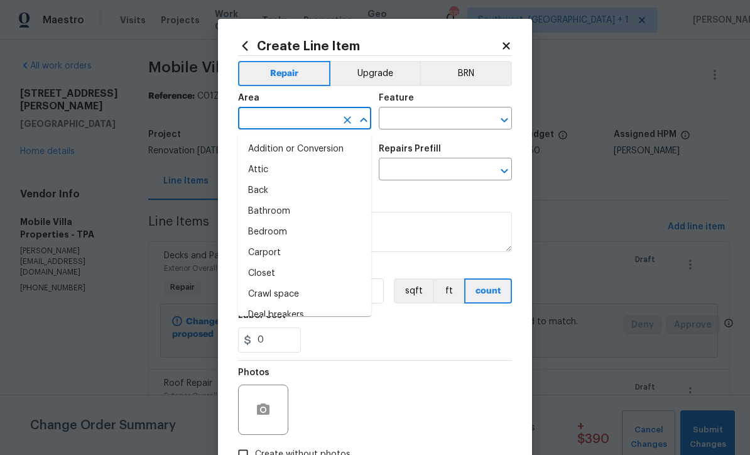
scroll to position [0, 0]
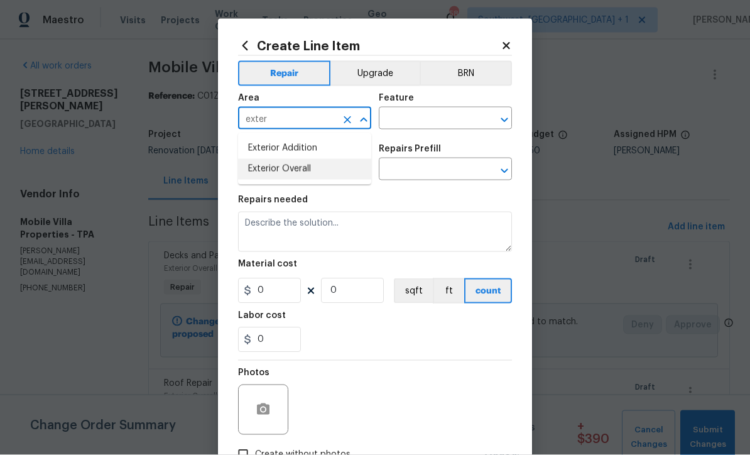
click at [310, 168] on li "Exterior Overall" at bounding box center [304, 169] width 133 height 21
type input "Exterior Overall"
click at [434, 118] on input "text" at bounding box center [428, 119] width 98 height 19
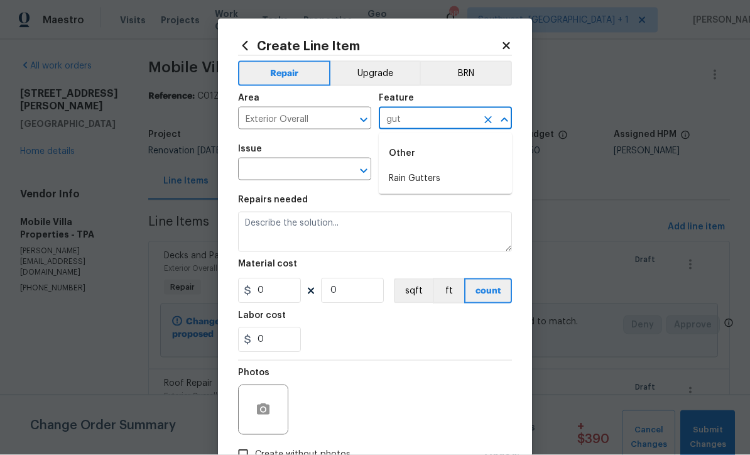
click at [431, 177] on li "Rain Gutters" at bounding box center [445, 178] width 133 height 21
type input "Rain Gutters"
click at [337, 169] on div "​" at bounding box center [304, 170] width 133 height 19
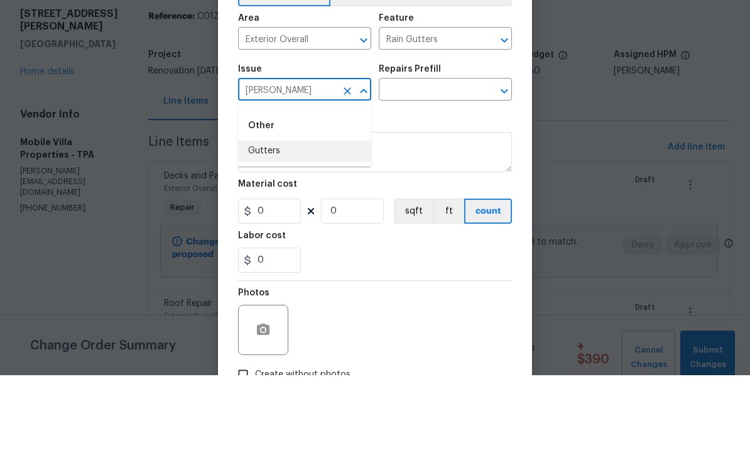
click at [309, 221] on li "Gutters" at bounding box center [304, 231] width 133 height 21
type input "Gutters"
click at [444, 161] on input "text" at bounding box center [428, 170] width 98 height 19
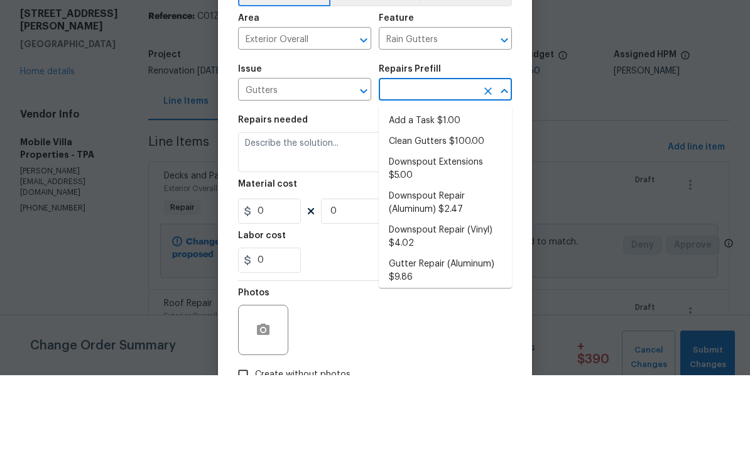
click at [440, 190] on li "Add a Task $1.00" at bounding box center [445, 200] width 133 height 21
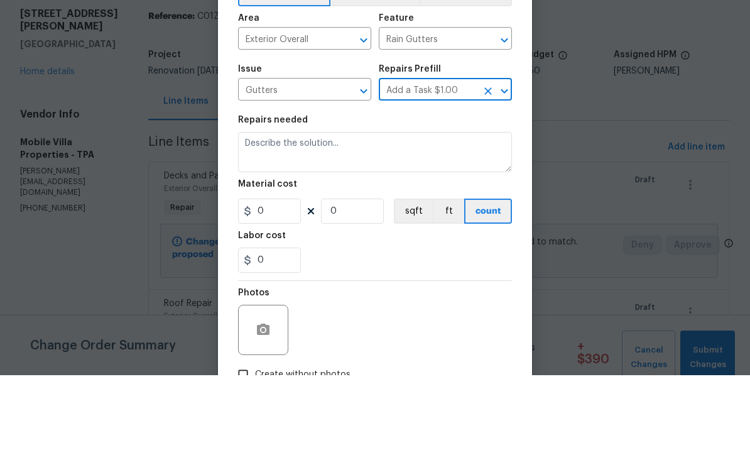
type input "Add a Task $1.00"
type input "[PERSON_NAME] and Trim"
type textarea "HPM to detail"
type input "1"
type input "Add a Task $1.00"
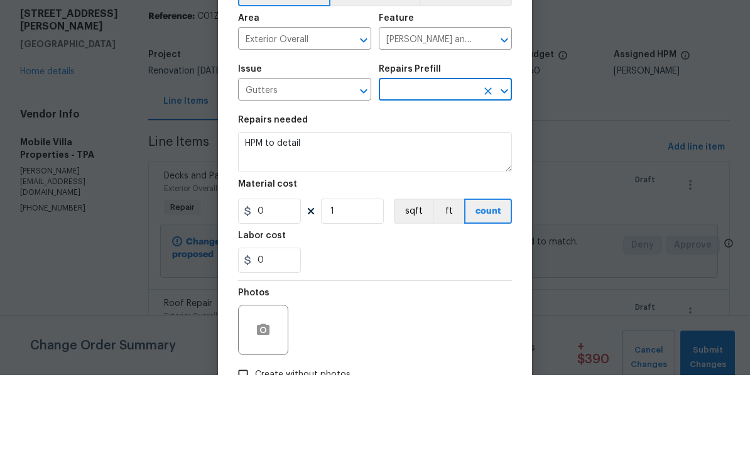
type input "1"
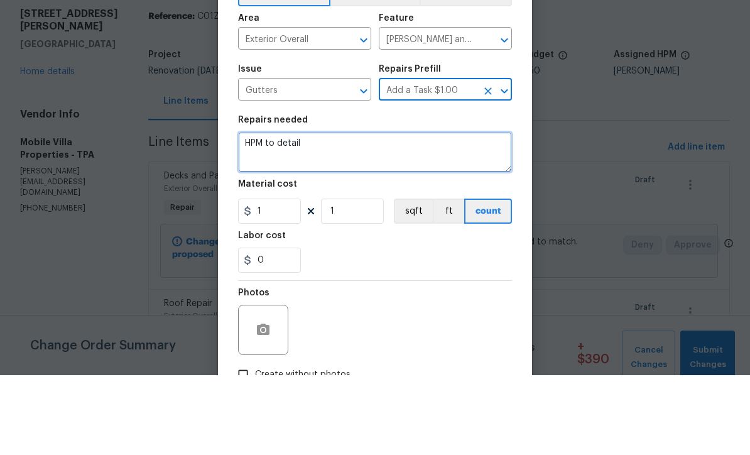
click at [413, 212] on textarea "HPM to detail" at bounding box center [375, 232] width 274 height 40
type textarea "H"
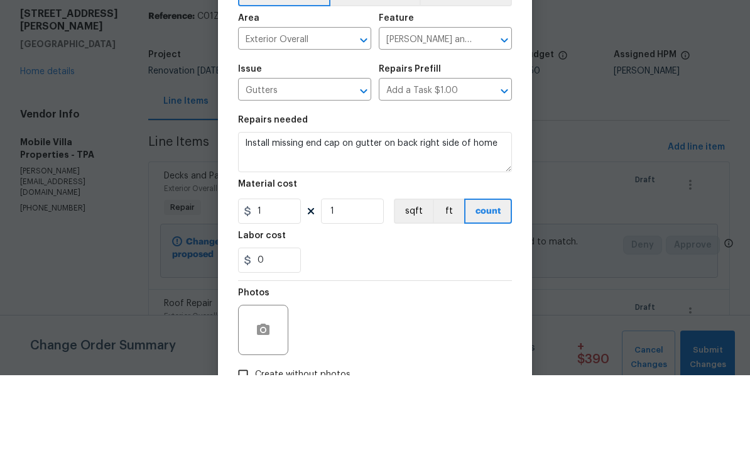
scroll to position [41, 0]
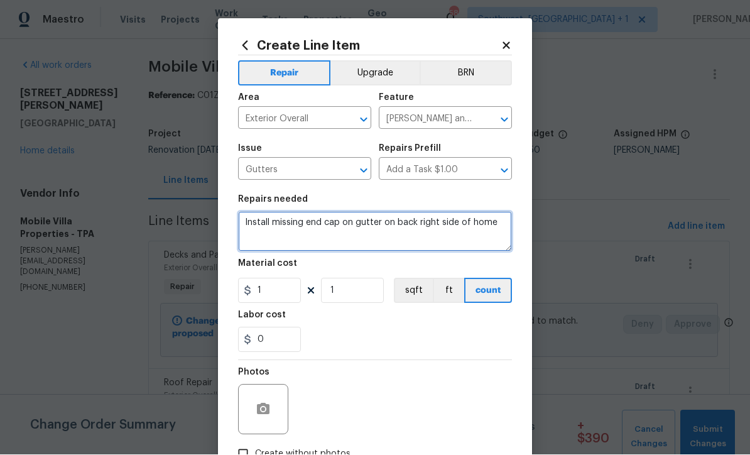
type textarea "Install missing end cap on gutter on back right side of home"
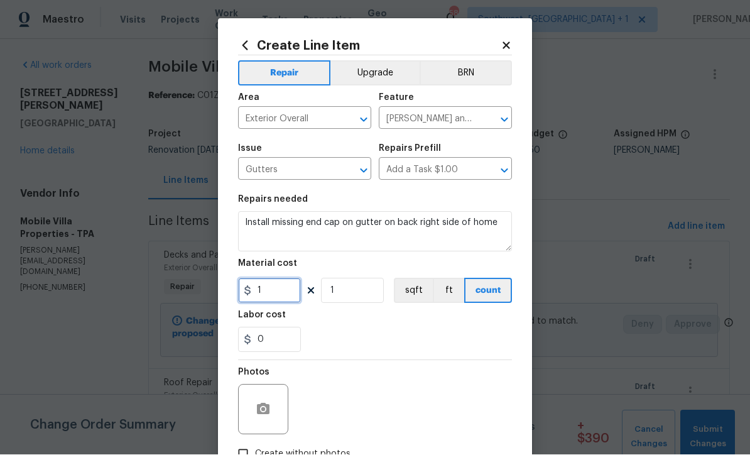
click at [277, 299] on input "1" at bounding box center [269, 290] width 63 height 25
type input "35"
click at [255, 408] on div "Repair Upgrade BRN Area Exterior Overall ​ Feature Eaves and Trim ​ Issue Gutte…" at bounding box center [375, 261] width 274 height 410
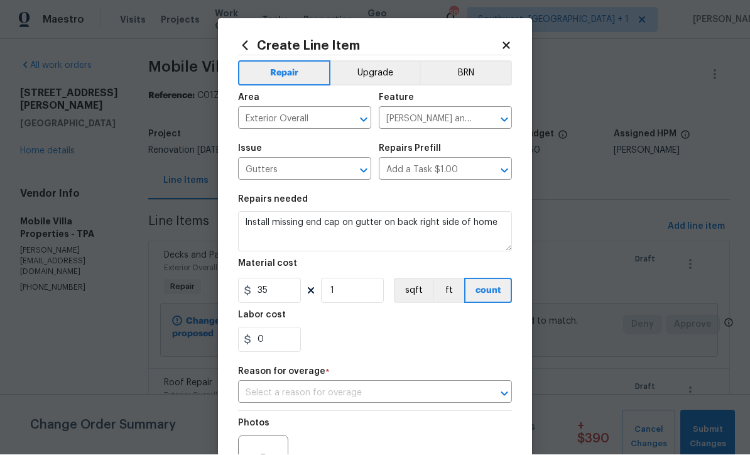
click at [373, 396] on input "text" at bounding box center [357, 393] width 239 height 19
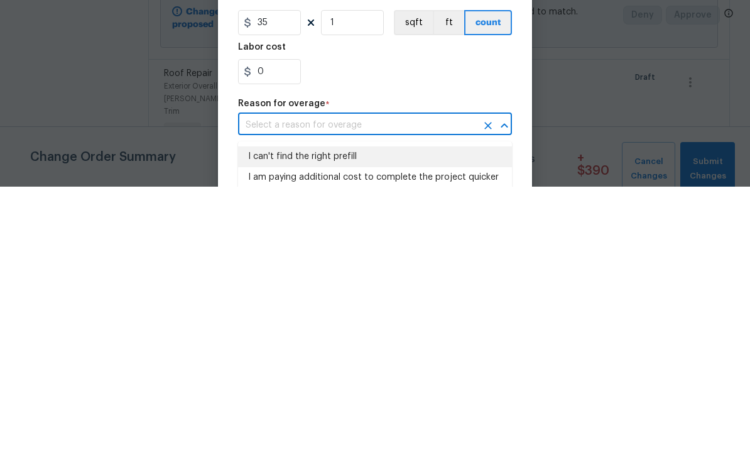
click at [345, 415] on li "I can't find the right prefill" at bounding box center [375, 425] width 274 height 21
type input "I can't find the right prefill"
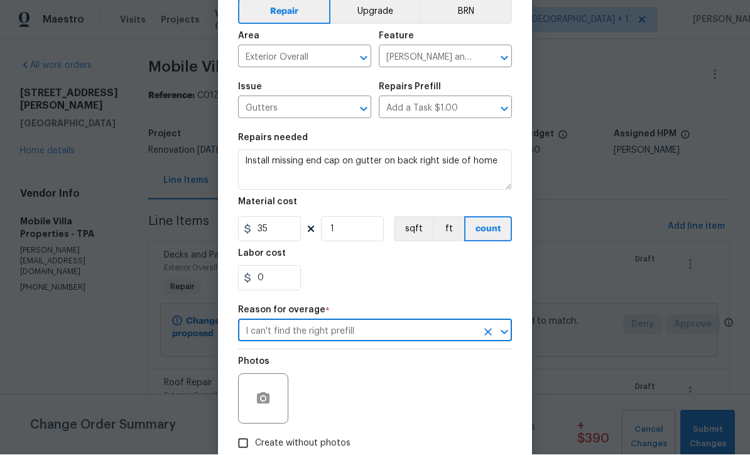
scroll to position [121, 0]
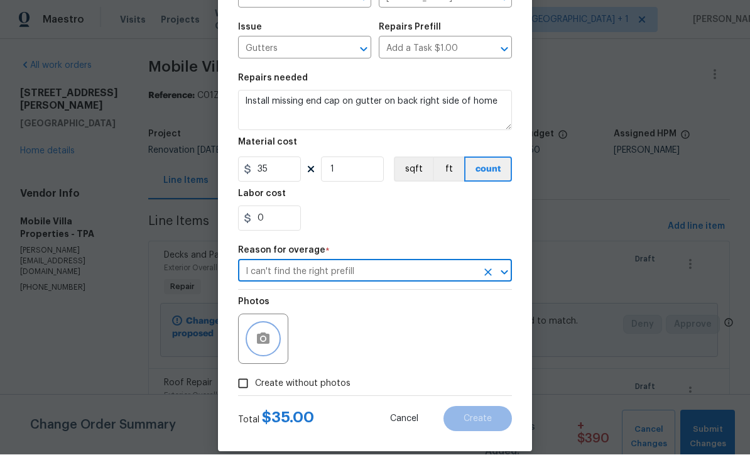
click at [258, 339] on icon "button" at bounding box center [263, 338] width 13 height 11
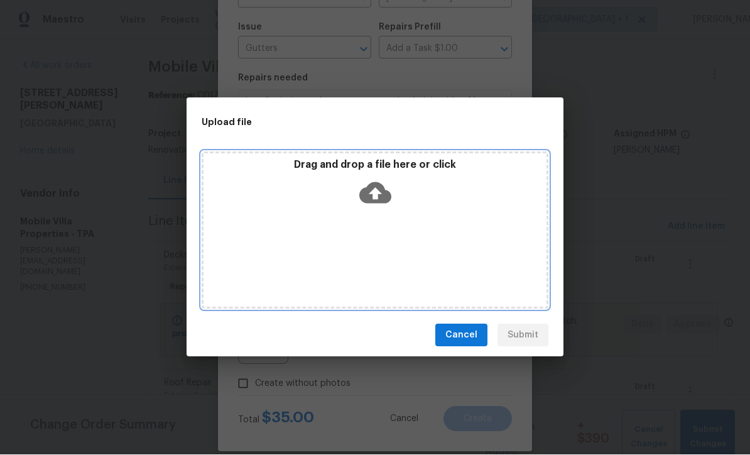
click at [375, 200] on icon at bounding box center [375, 193] width 32 height 21
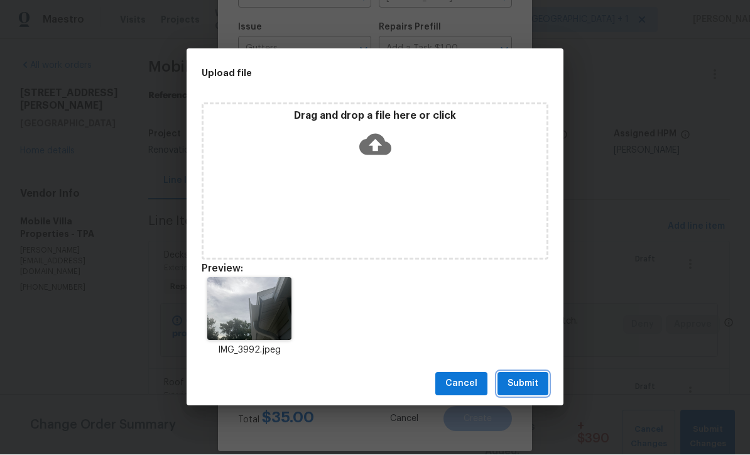
click at [533, 382] on span "Submit" at bounding box center [523, 384] width 31 height 16
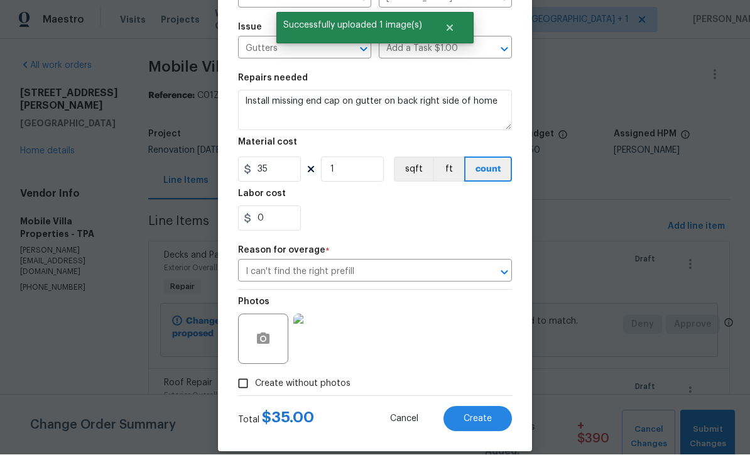
click at [485, 432] on button "Create" at bounding box center [478, 419] width 68 height 25
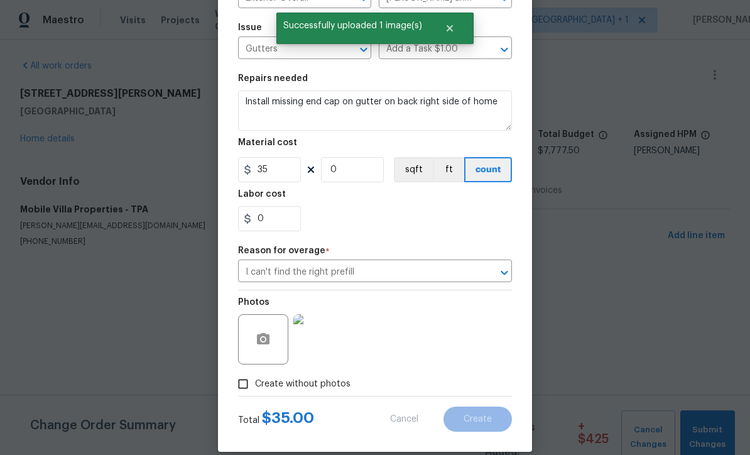
scroll to position [0, 0]
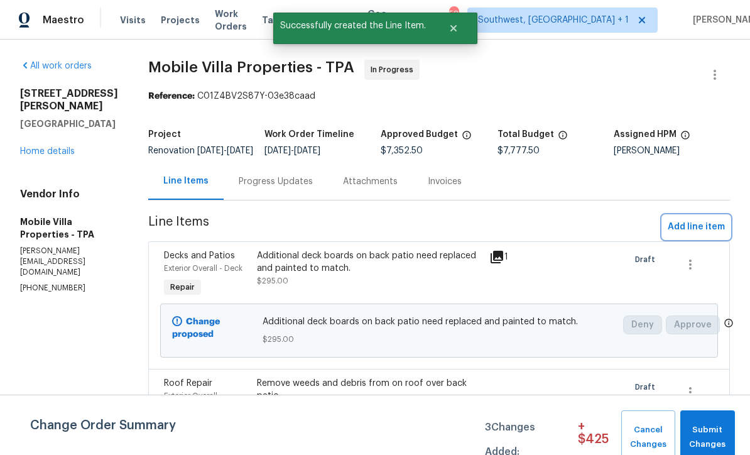
click at [693, 235] on span "Add line item" at bounding box center [696, 227] width 57 height 16
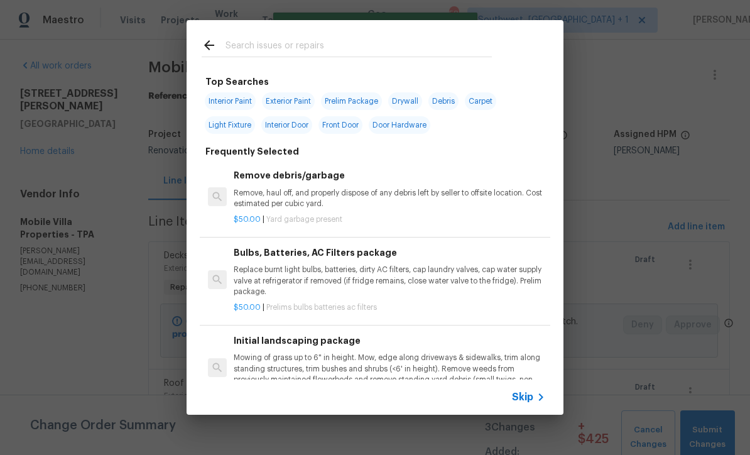
click at [534, 395] on icon at bounding box center [541, 397] width 15 height 15
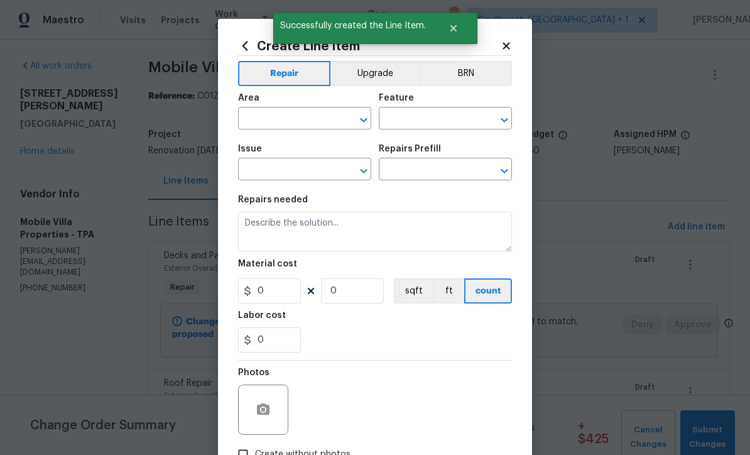
click at [270, 120] on input "text" at bounding box center [287, 119] width 98 height 19
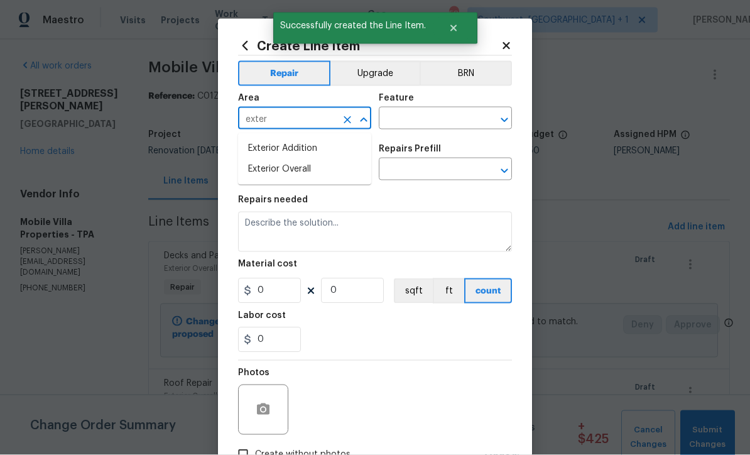
click at [315, 169] on li "Exterior Overall" at bounding box center [304, 169] width 133 height 21
type input "Exterior Overall"
click at [437, 118] on input "text" at bounding box center [428, 119] width 98 height 19
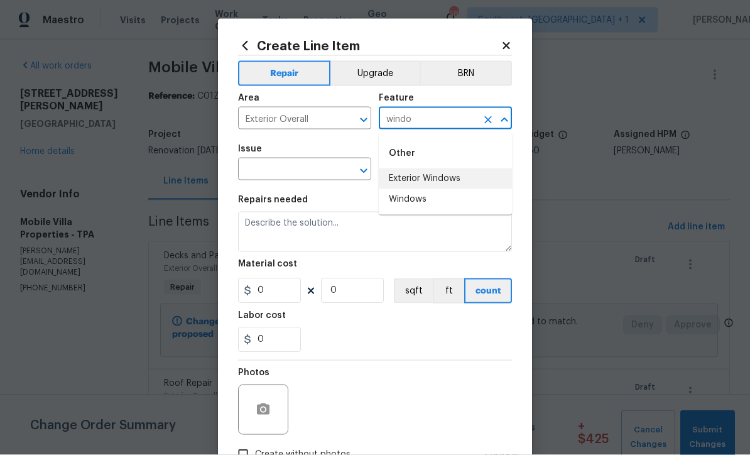
click at [436, 172] on li "Exterior Windows" at bounding box center [445, 178] width 133 height 21
type input "Exterior Windows"
click at [325, 175] on input "text" at bounding box center [287, 170] width 98 height 19
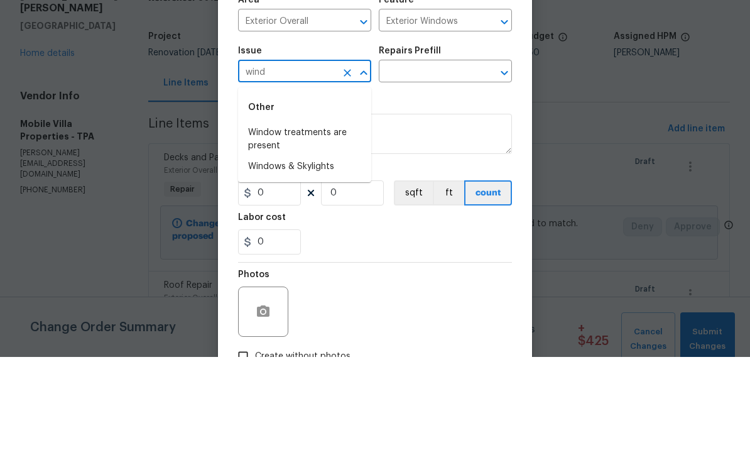
click at [329, 255] on li "Windows & Skylights" at bounding box center [304, 265] width 133 height 21
type input "Windows & Skylights"
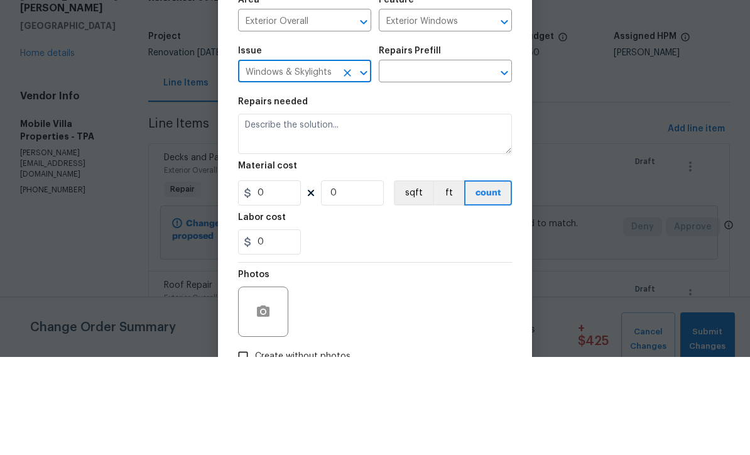
click at [452, 161] on input "text" at bounding box center [428, 170] width 98 height 19
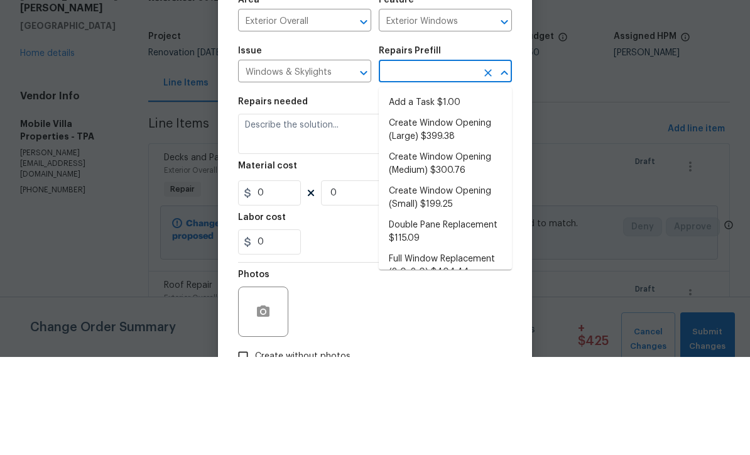
click at [449, 190] on li "Add a Task $1.00" at bounding box center [445, 200] width 133 height 21
type input "Add a Task $1.00"
type textarea "HPM to detail"
type input "1"
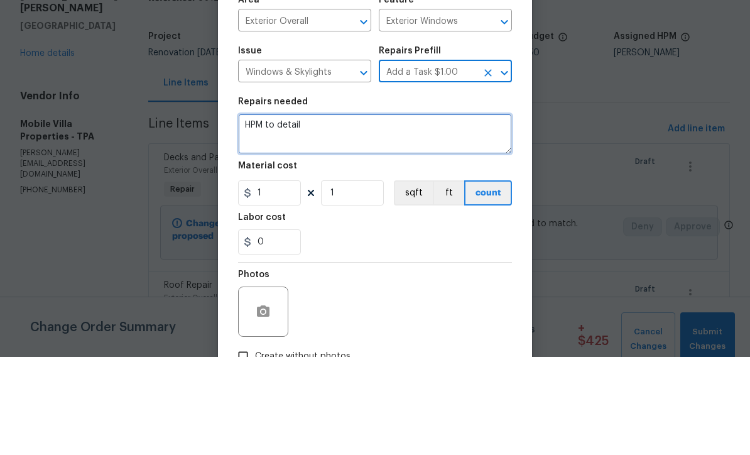
click at [383, 212] on textarea "HPM to detail" at bounding box center [375, 232] width 274 height 40
type textarea "H"
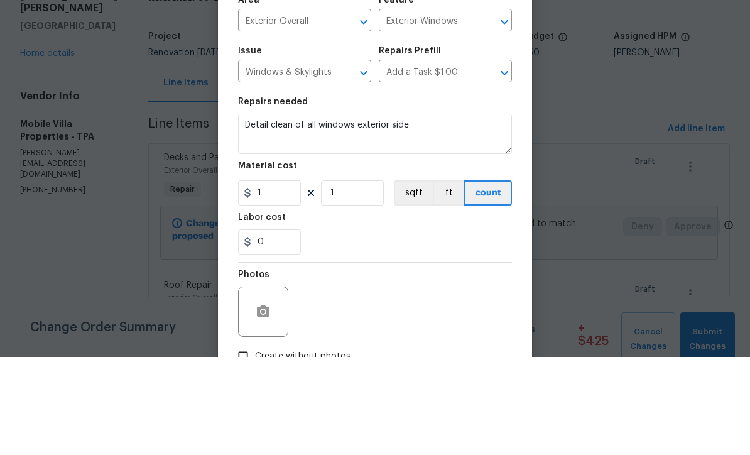
scroll to position [41, 0]
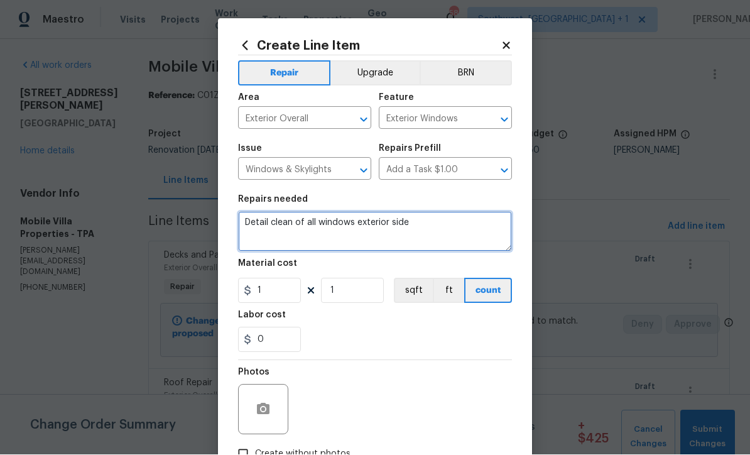
type textarea "Detail clean of all windows exterior side"
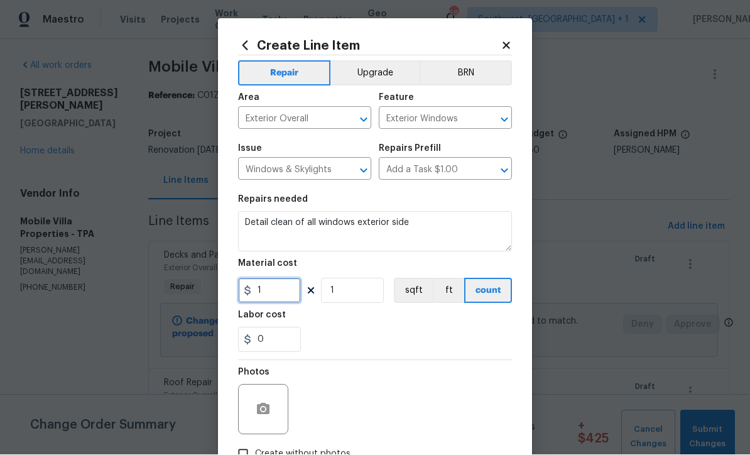
click at [283, 297] on input "1" at bounding box center [269, 290] width 63 height 25
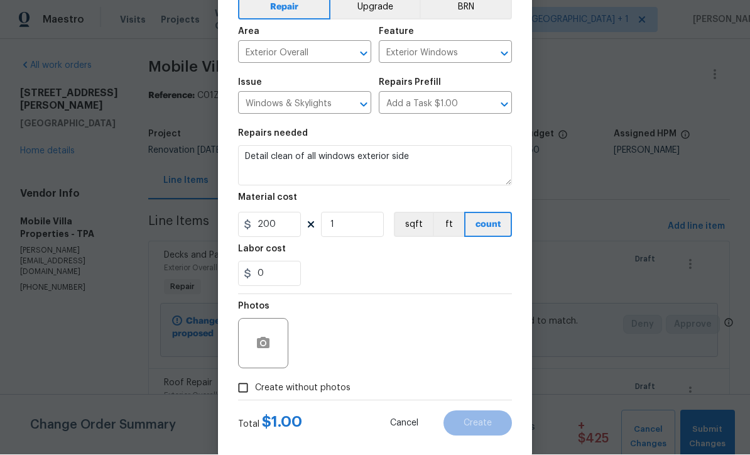
scroll to position [66, 0]
type input "200"
click at [256, 353] on button "button" at bounding box center [263, 344] width 30 height 30
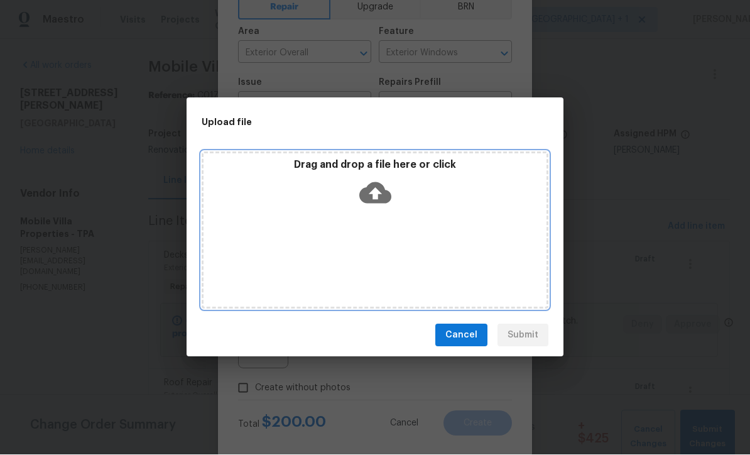
click at [368, 198] on icon at bounding box center [375, 193] width 32 height 21
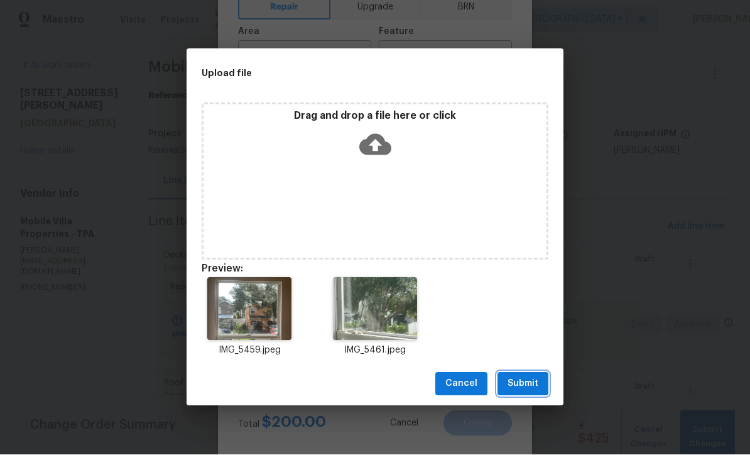
click at [530, 391] on span "Submit" at bounding box center [523, 384] width 31 height 16
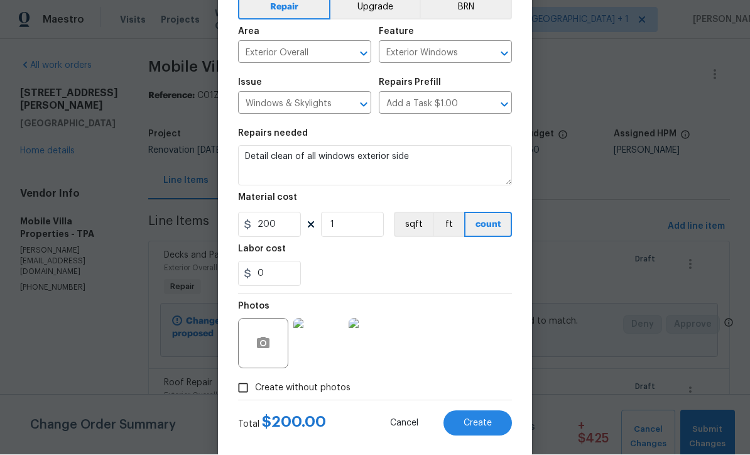
click at [479, 434] on button "Create" at bounding box center [478, 423] width 68 height 25
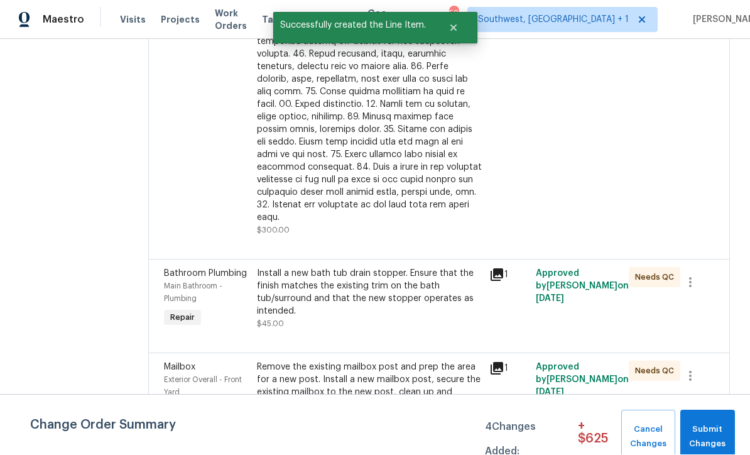
scroll to position [41, 0]
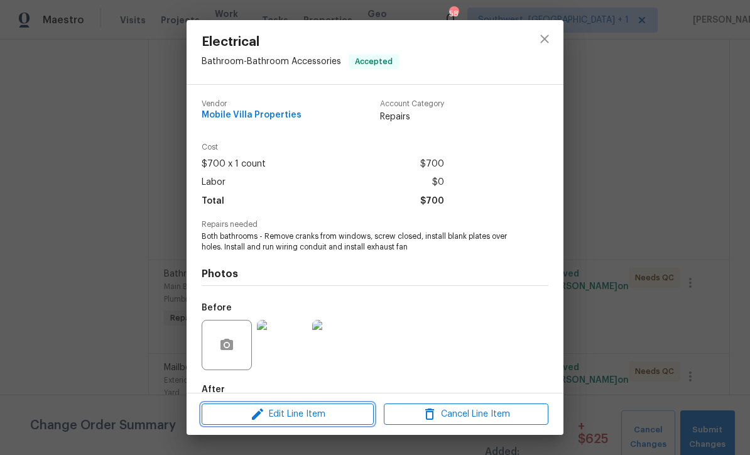
click at [325, 420] on span "Edit Line Item" at bounding box center [287, 415] width 165 height 16
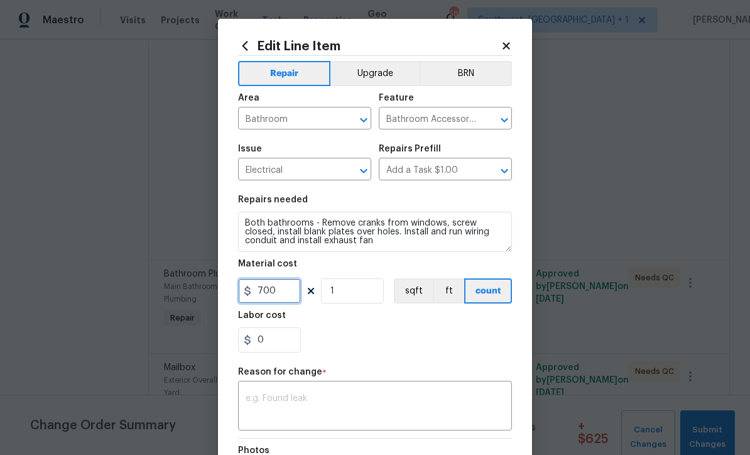
click at [295, 297] on input "700" at bounding box center [269, 290] width 63 height 25
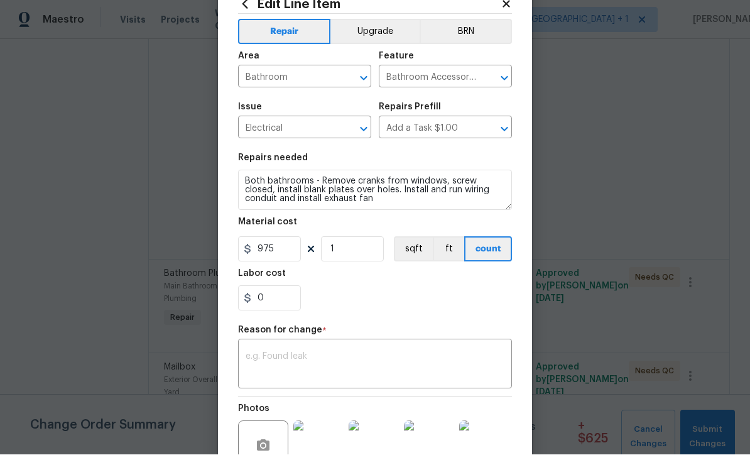
scroll to position [41, 0]
type input "975"
click at [261, 365] on textarea at bounding box center [375, 366] width 259 height 26
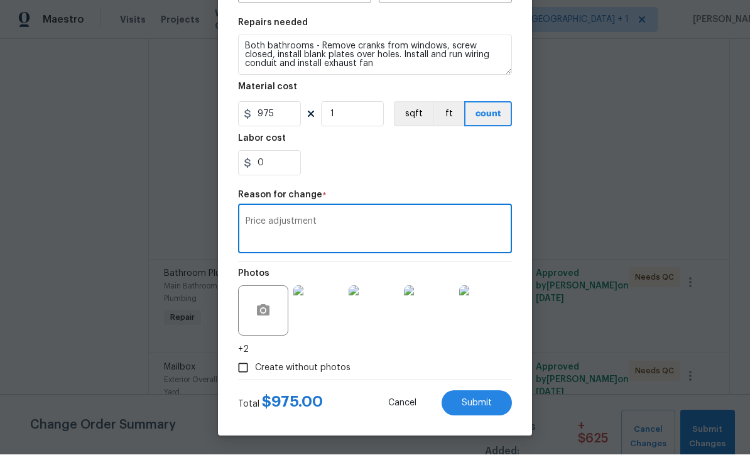
scroll to position [179, 0]
type textarea "Price adjustment"
click at [479, 411] on button "Submit" at bounding box center [477, 403] width 70 height 25
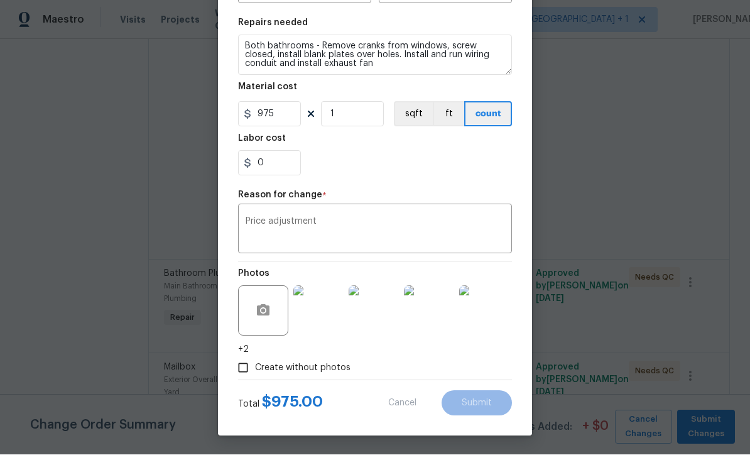
type input "700"
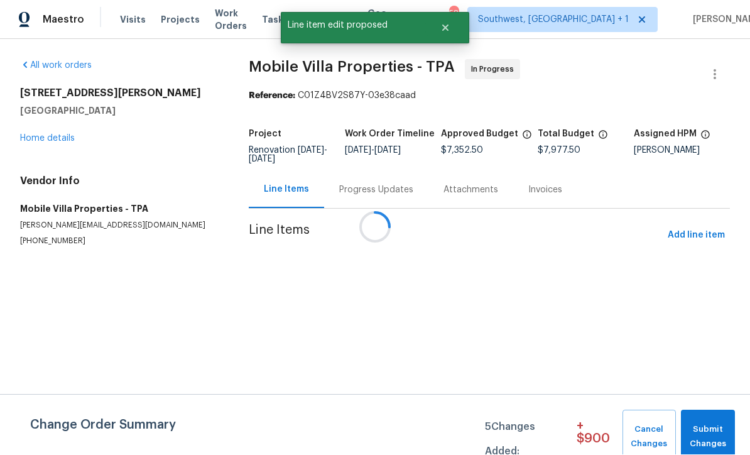
scroll to position [1, 0]
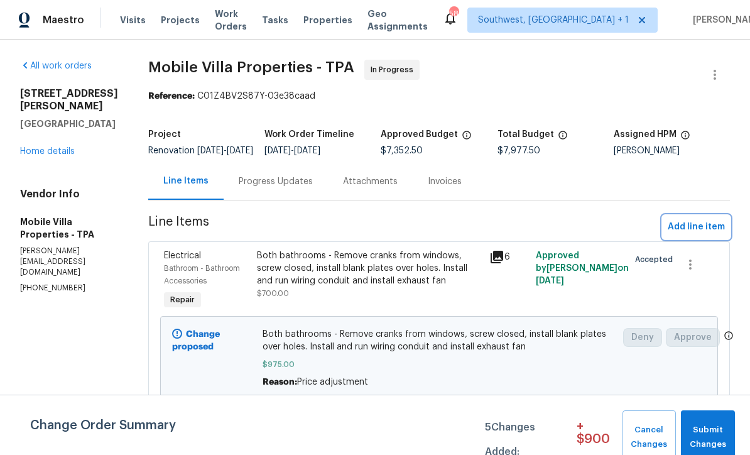
click at [698, 235] on span "Add line item" at bounding box center [696, 227] width 57 height 16
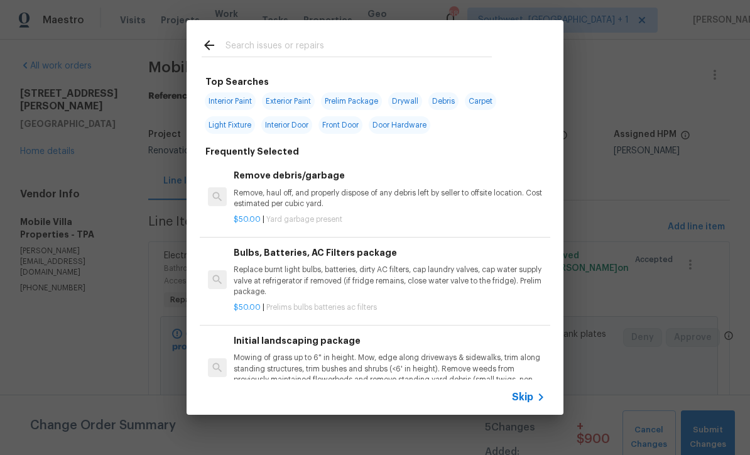
click at [534, 400] on icon at bounding box center [541, 397] width 15 height 15
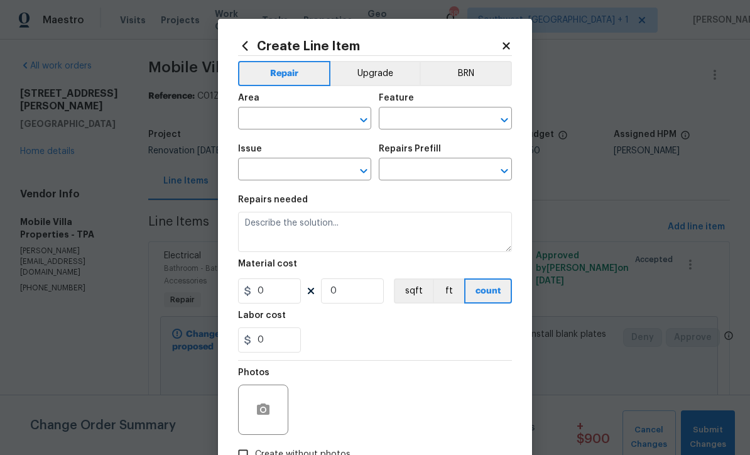
click at [288, 123] on input "text" at bounding box center [287, 119] width 98 height 19
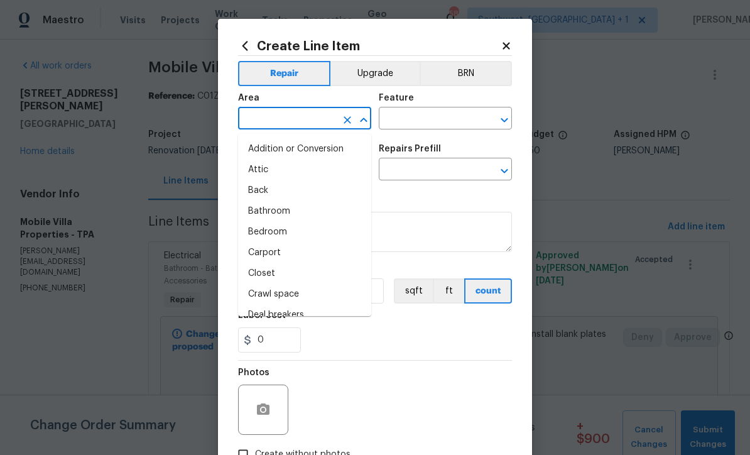
scroll to position [0, 0]
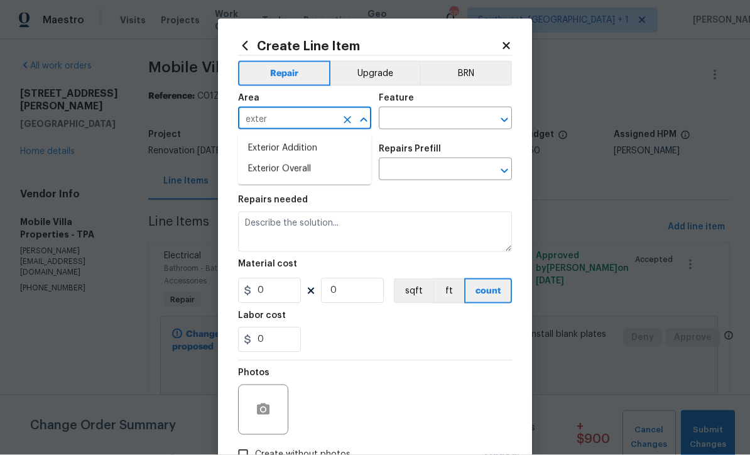
click at [310, 172] on li "Exterior Overall" at bounding box center [304, 169] width 133 height 21
type input "Exterior Overall"
click at [449, 114] on input "text" at bounding box center [428, 119] width 98 height 19
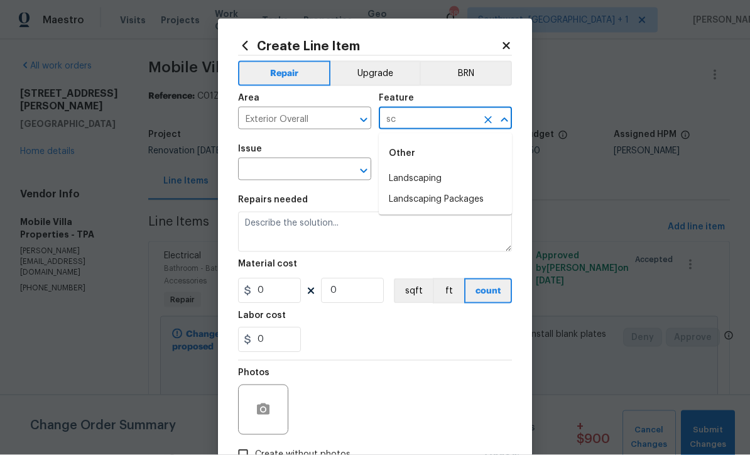
type input "s"
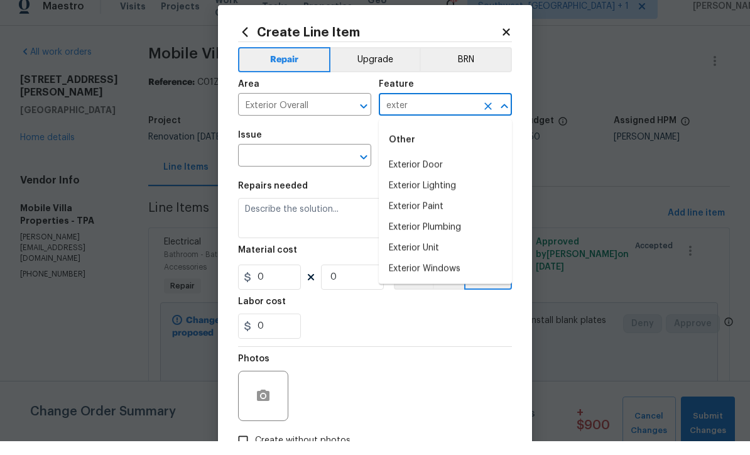
click at [429, 168] on li "Exterior Door" at bounding box center [445, 178] width 133 height 21
type input "Exterior Door"
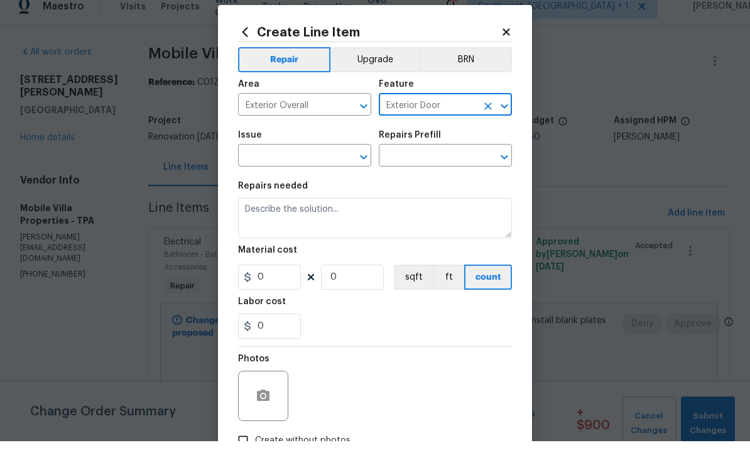
click at [327, 161] on input "text" at bounding box center [287, 170] width 98 height 19
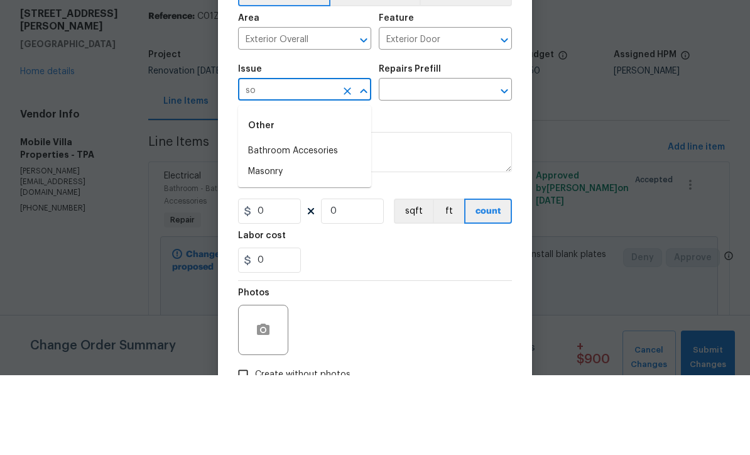
type input "s"
click at [303, 241] on li "Demo Exterior" at bounding box center [304, 251] width 133 height 21
type input "Demo Exterior"
click at [433, 161] on input "text" at bounding box center [428, 170] width 98 height 19
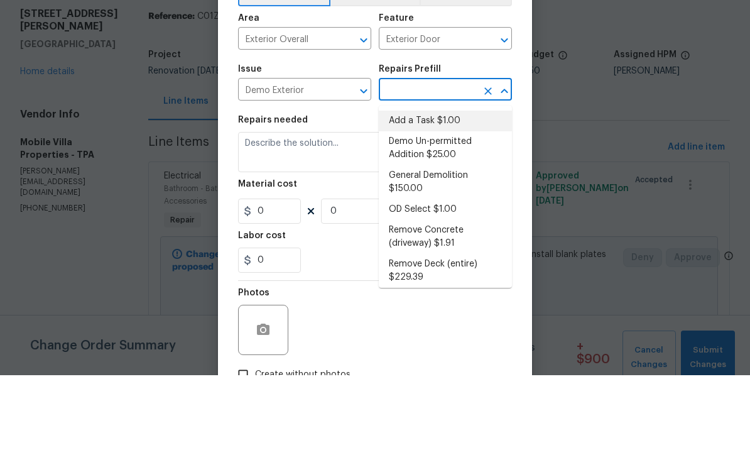
click at [436, 190] on li "Add a Task $1.00" at bounding box center [445, 200] width 133 height 21
type input "Demolition"
type input "Add a Task $1.00"
type textarea "HPM to detail"
type input "1"
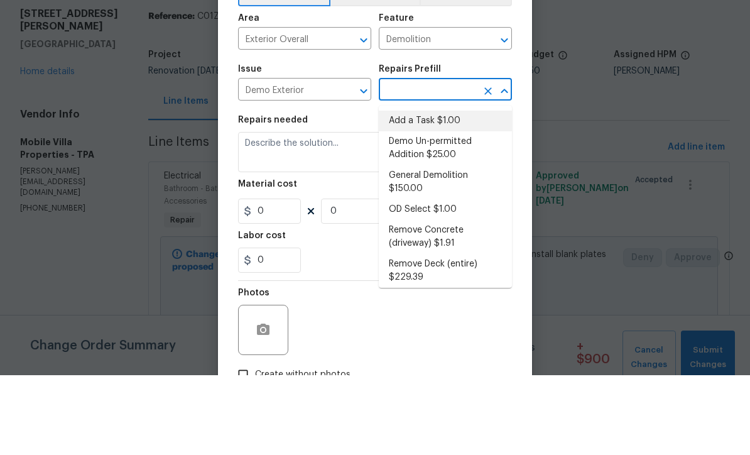
type input "1"
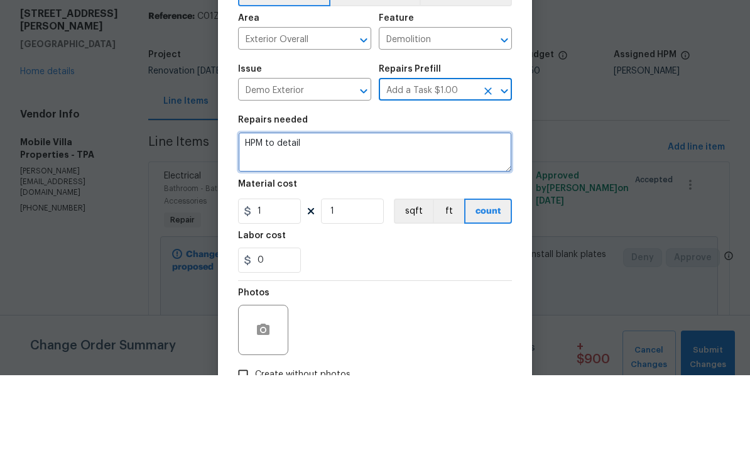
click at [377, 212] on textarea "HPM to detail" at bounding box center [375, 232] width 274 height 40
type textarea "H"
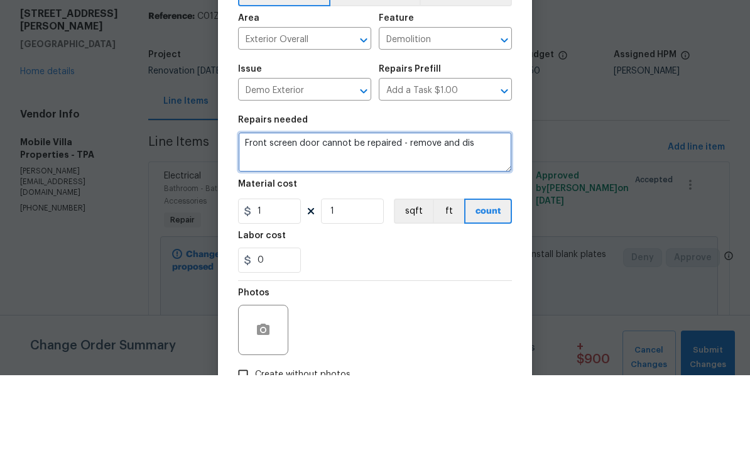
type textarea "Front screen door cannot be repaired - remove and disp"
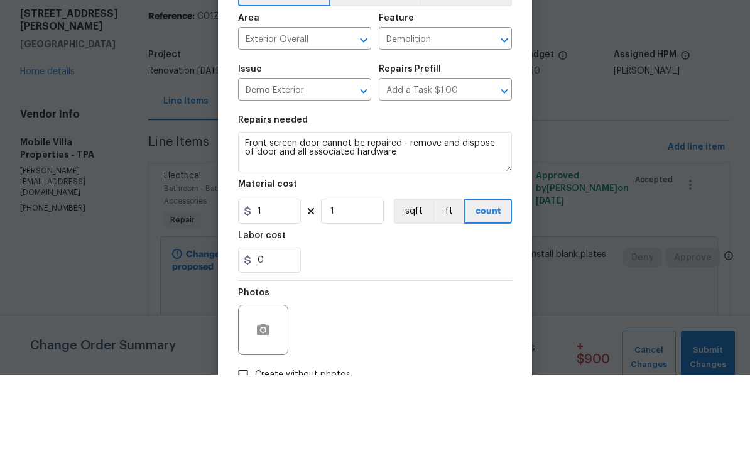
scroll to position [41, 0]
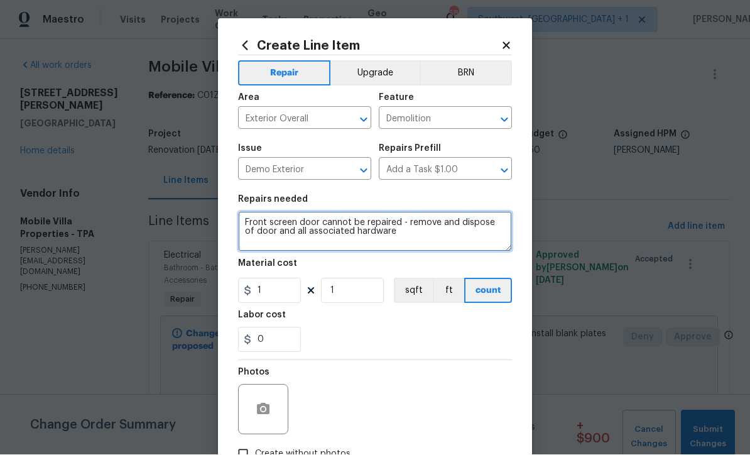
type textarea "Front screen door cannot be repaired - remove and dispose of door and all assoc…"
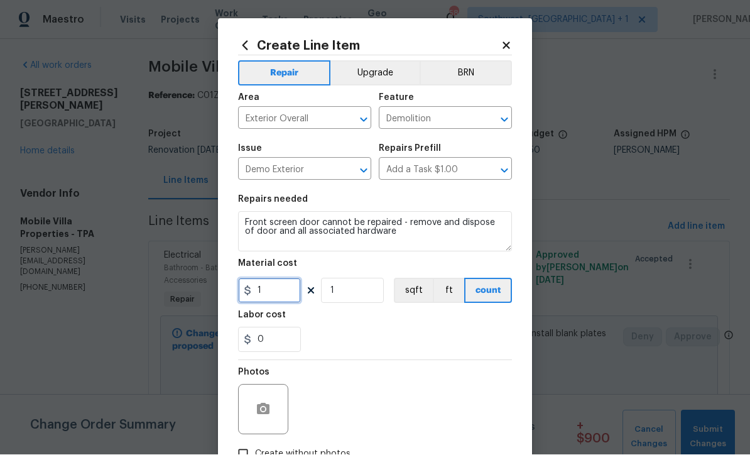
click at [271, 304] on input "1" at bounding box center [269, 290] width 63 height 25
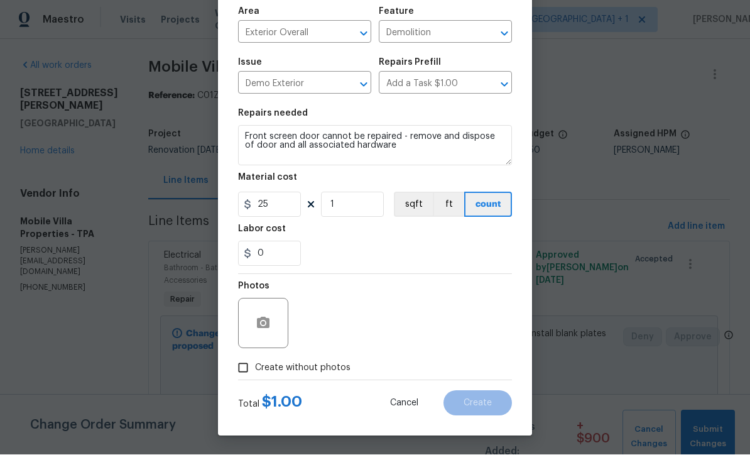
scroll to position [89, 0]
type input "25"
click at [242, 371] on input "Create without photos" at bounding box center [243, 368] width 24 height 24
checkbox input "true"
click at [256, 323] on icon "button" at bounding box center [263, 323] width 15 height 15
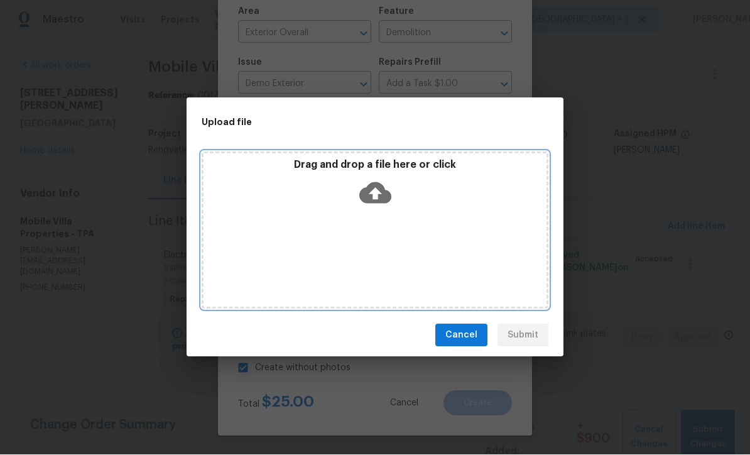
click at [385, 195] on icon at bounding box center [375, 193] width 32 height 21
click at [377, 195] on icon at bounding box center [375, 193] width 32 height 32
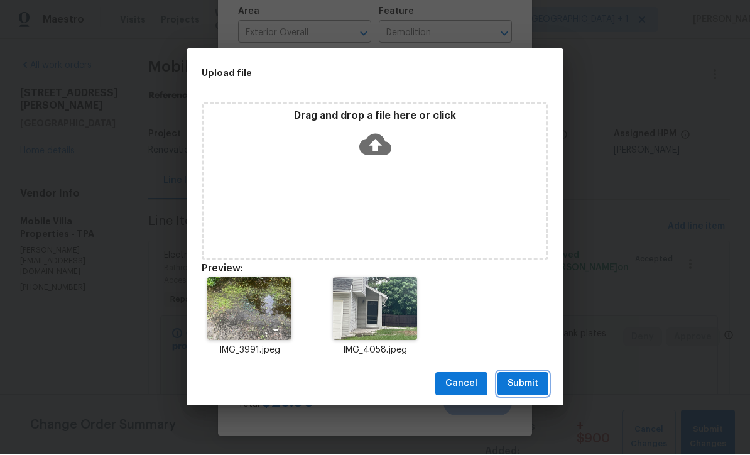
click at [529, 384] on span "Submit" at bounding box center [523, 384] width 31 height 16
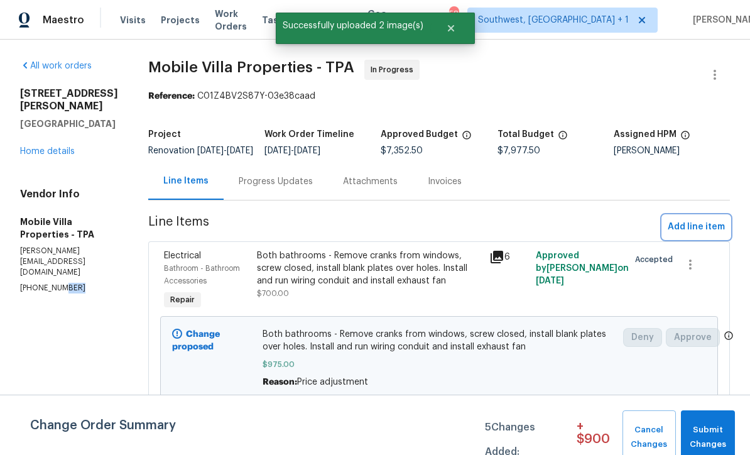
click at [696, 219] on span "Add line item" at bounding box center [696, 227] width 57 height 16
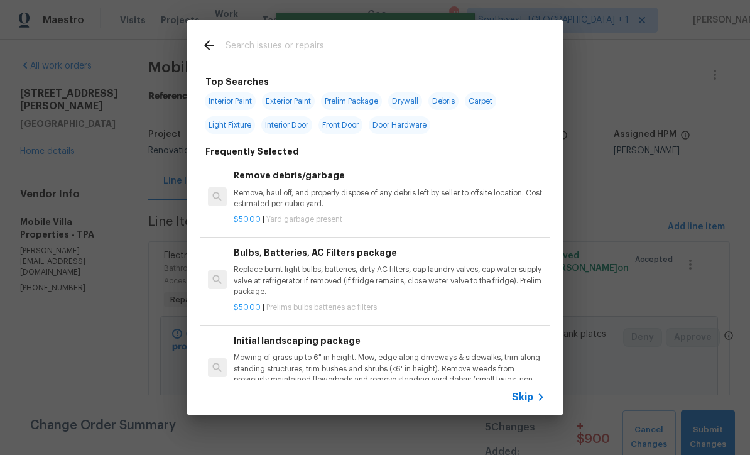
click at [527, 403] on div "Skip" at bounding box center [530, 397] width 36 height 15
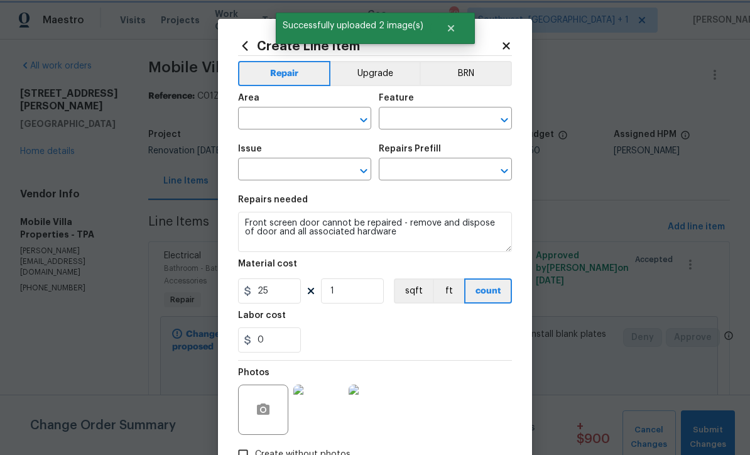
type input "Exterior Overall"
type input "Demolition"
type input "Demo Exterior"
type input "Add a Task $1.00"
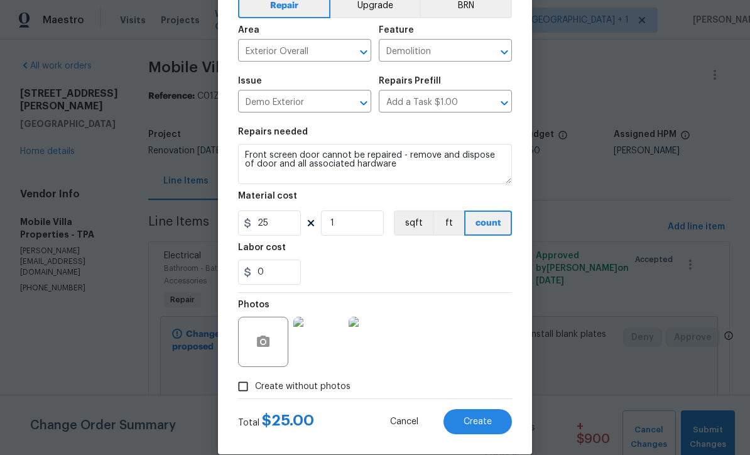
scroll to position [78, 0]
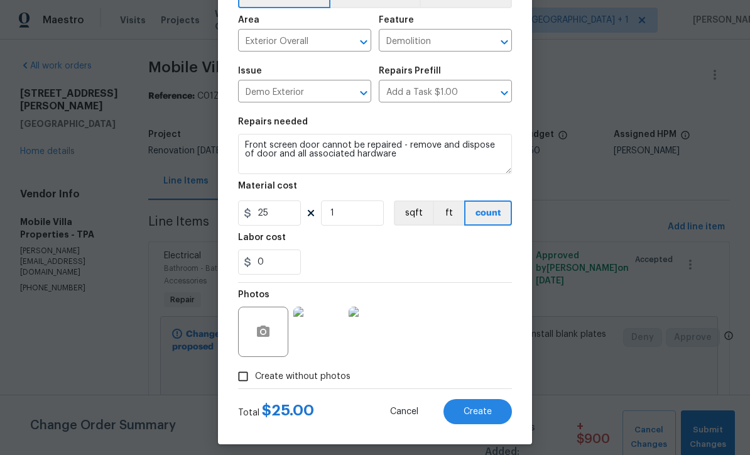
click at [319, 348] on img at bounding box center [318, 332] width 50 height 50
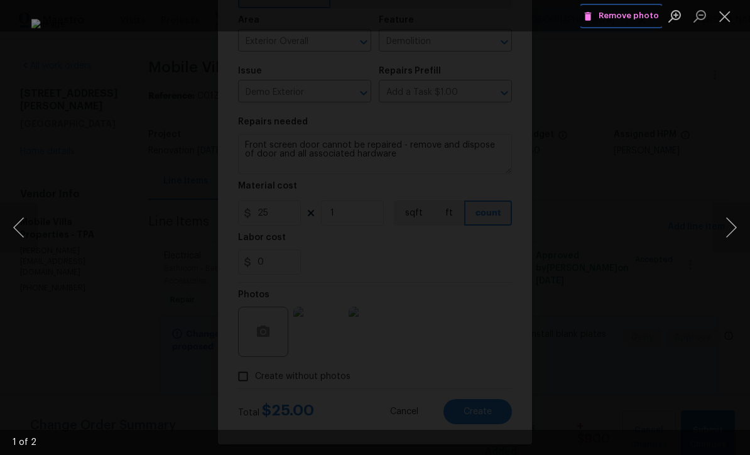
click at [629, 13] on span "Remove photo" at bounding box center [621, 16] width 75 height 14
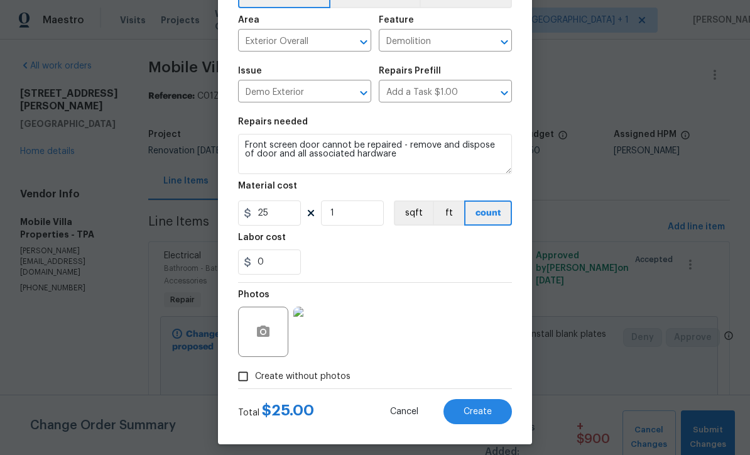
click at [485, 408] on button "Create" at bounding box center [478, 411] width 68 height 25
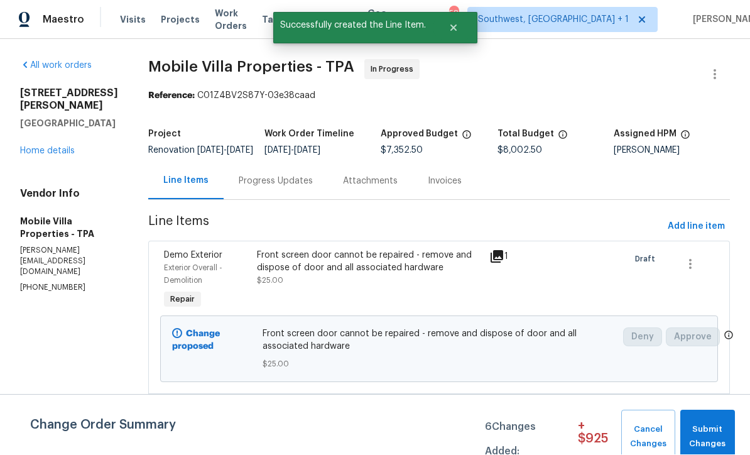
scroll to position [1, 0]
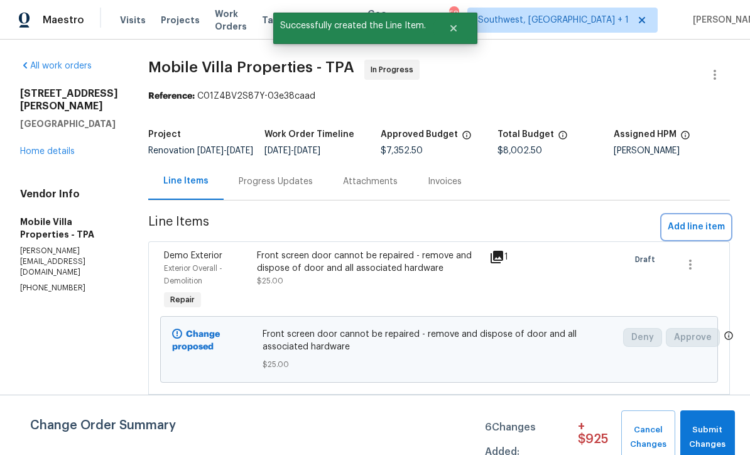
click at [703, 234] on span "Add line item" at bounding box center [696, 227] width 57 height 16
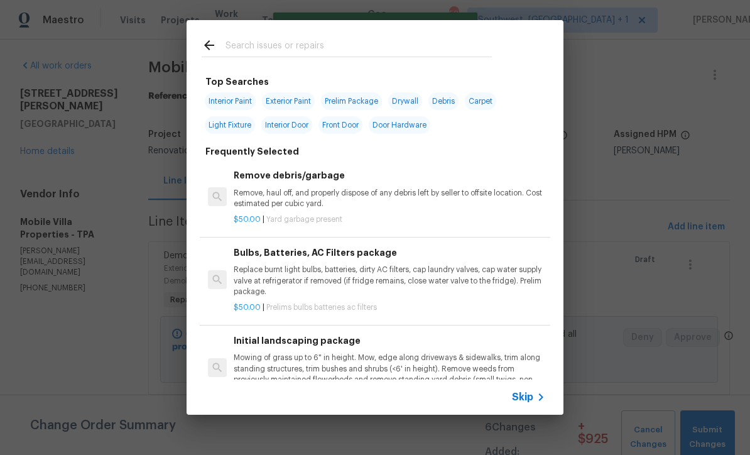
click at [532, 398] on span "Skip" at bounding box center [522, 397] width 21 height 13
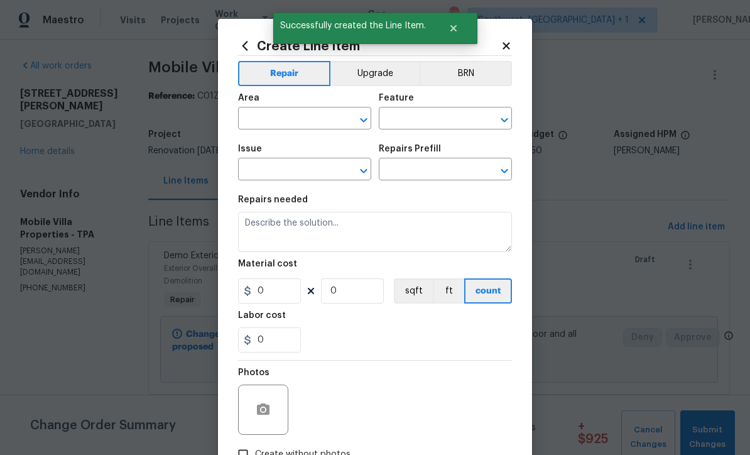
click at [284, 119] on input "text" at bounding box center [287, 119] width 98 height 19
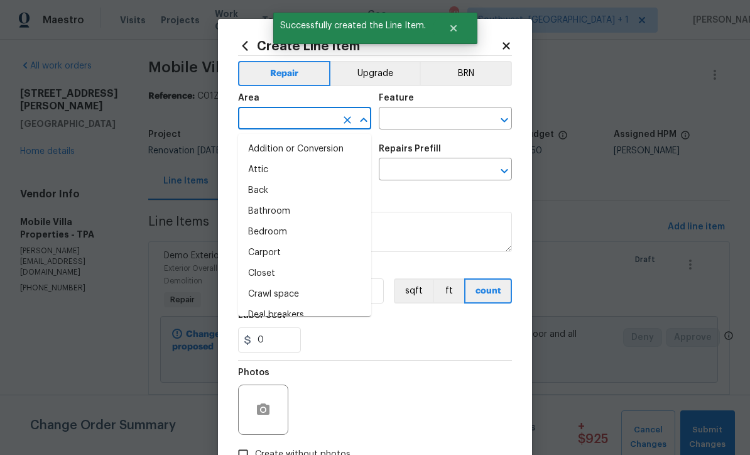
scroll to position [0, 0]
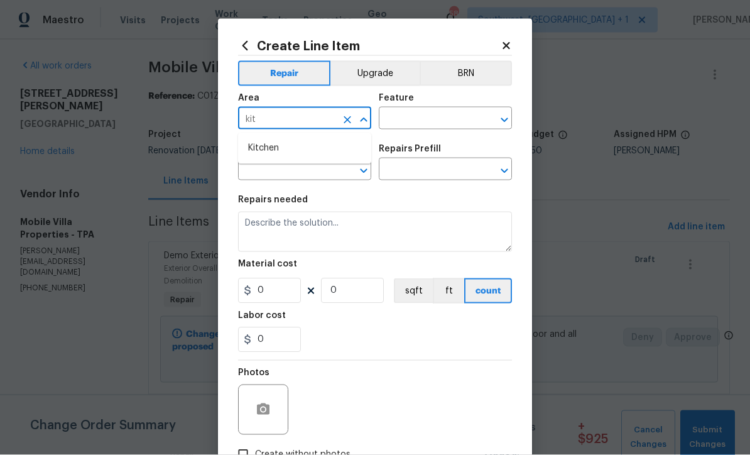
click at [290, 145] on li "Kitchen" at bounding box center [304, 148] width 133 height 21
type input "Kitchen"
click at [452, 114] on input "text" at bounding box center [428, 119] width 98 height 19
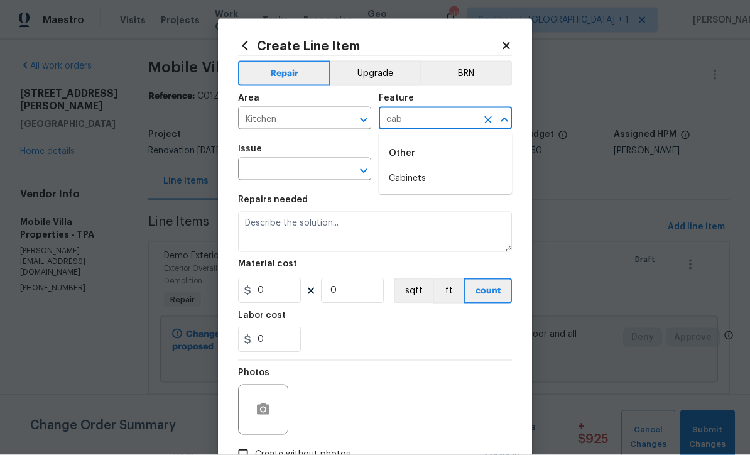
click at [423, 175] on li "Cabinets" at bounding box center [445, 178] width 133 height 21
type input "Cabinets"
click at [323, 169] on input "text" at bounding box center [287, 170] width 98 height 19
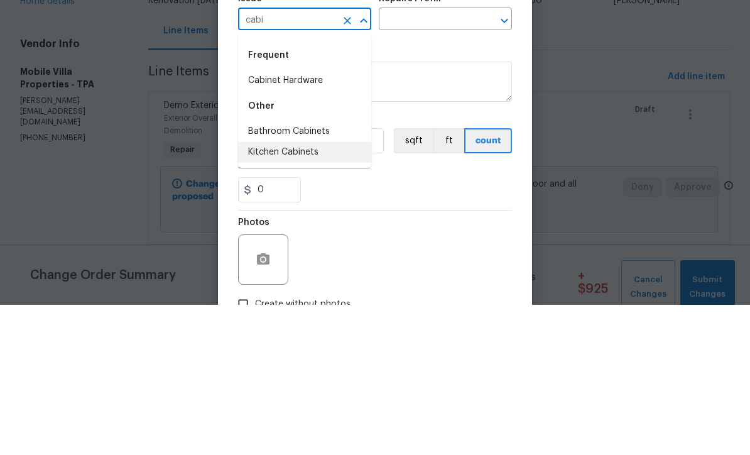
click at [319, 292] on li "Kitchen Cabinets" at bounding box center [304, 302] width 133 height 21
type input "Kitchen Cabinets"
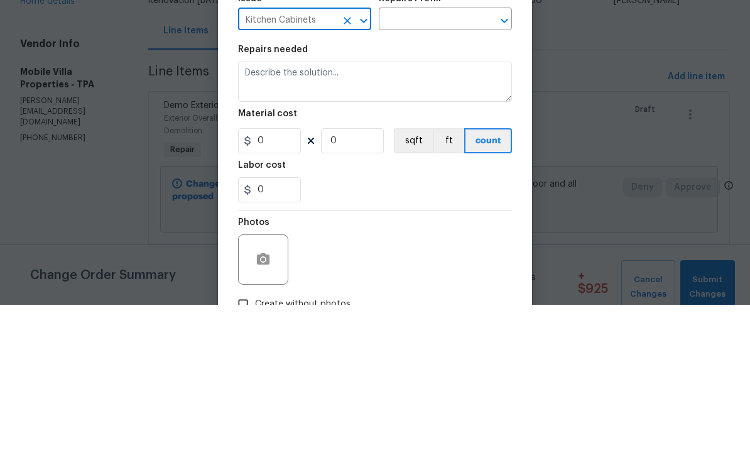
click at [455, 161] on input "text" at bounding box center [428, 170] width 98 height 19
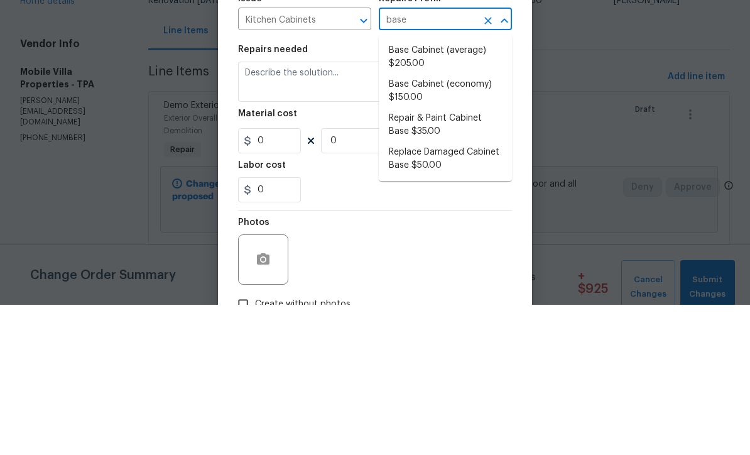
click at [470, 292] on li "Replace Damaged Cabinet Base $50.00" at bounding box center [445, 309] width 133 height 34
type input "Replace Damaged Cabinet Base $50.00"
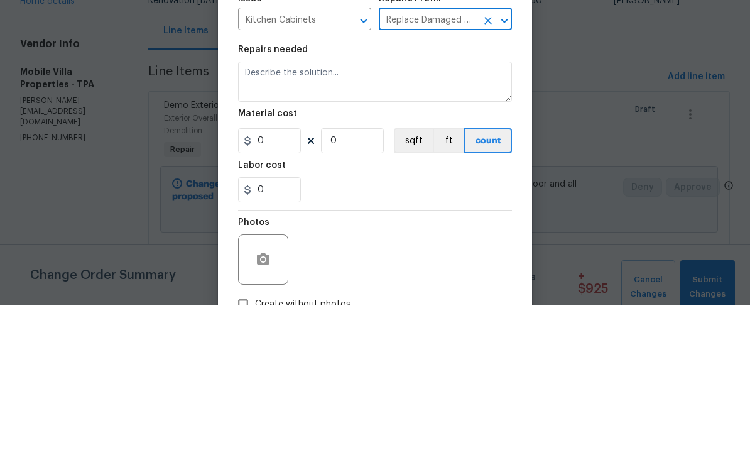
type textarea "Remove the existing/damage cabinet base and replace with new. Ensure that the n…"
type input "1"
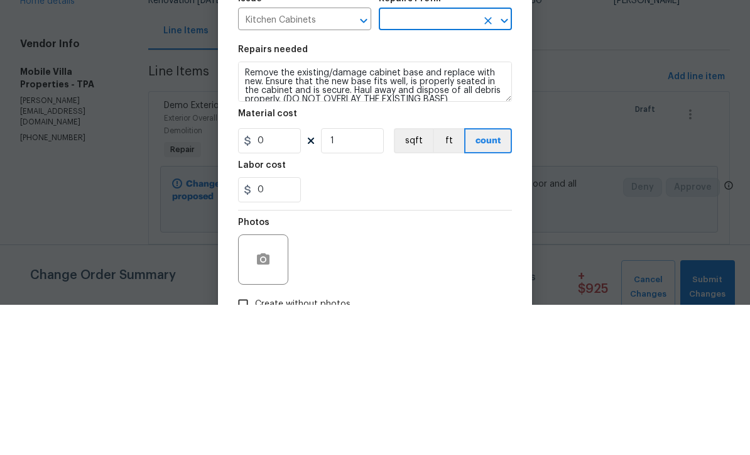
type input "Replace Damaged Cabinet Base $50.00"
click at [475, 311] on div "Labor cost" at bounding box center [375, 319] width 274 height 16
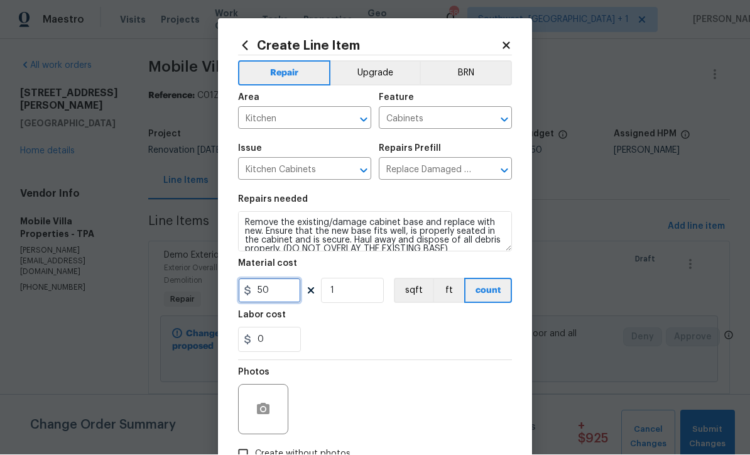
click at [295, 293] on input "50" at bounding box center [269, 290] width 63 height 25
type input "75"
click at [254, 415] on button "button" at bounding box center [263, 410] width 30 height 30
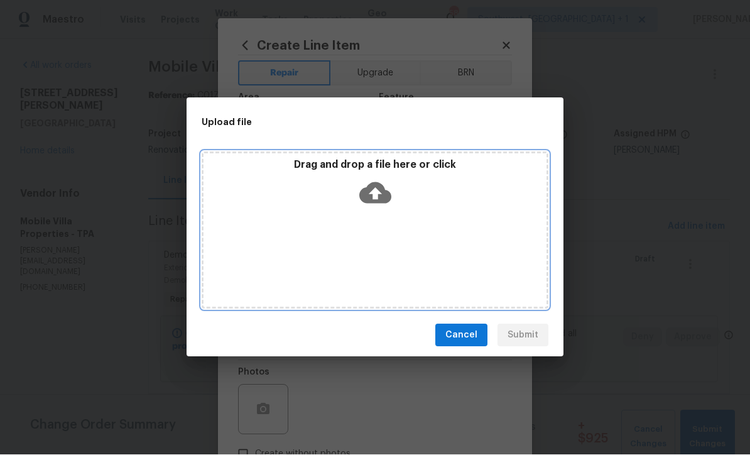
click at [381, 190] on icon at bounding box center [375, 193] width 32 height 21
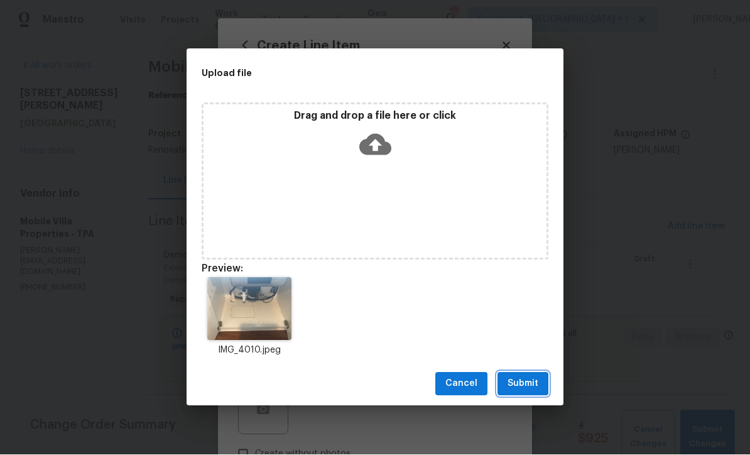
click at [530, 388] on span "Submit" at bounding box center [523, 384] width 31 height 16
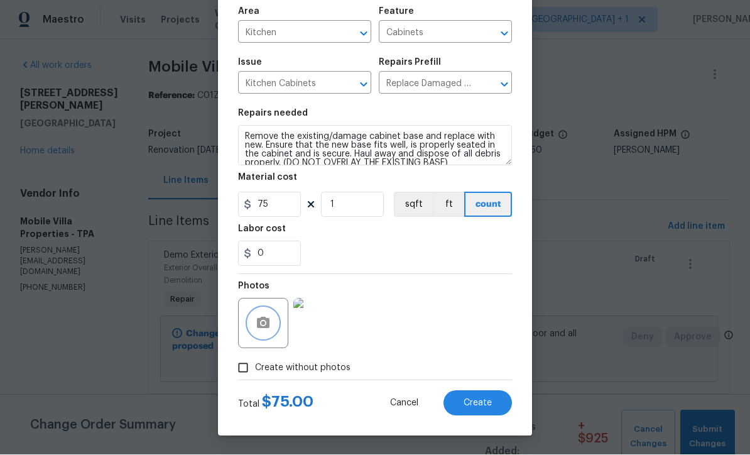
scroll to position [89, 0]
click at [488, 412] on button "Create" at bounding box center [478, 403] width 68 height 25
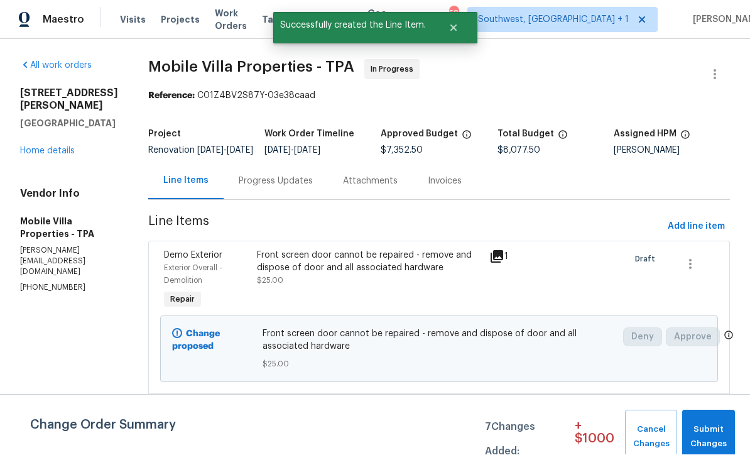
scroll to position [1, 0]
click at [694, 235] on span "Add line item" at bounding box center [696, 227] width 57 height 16
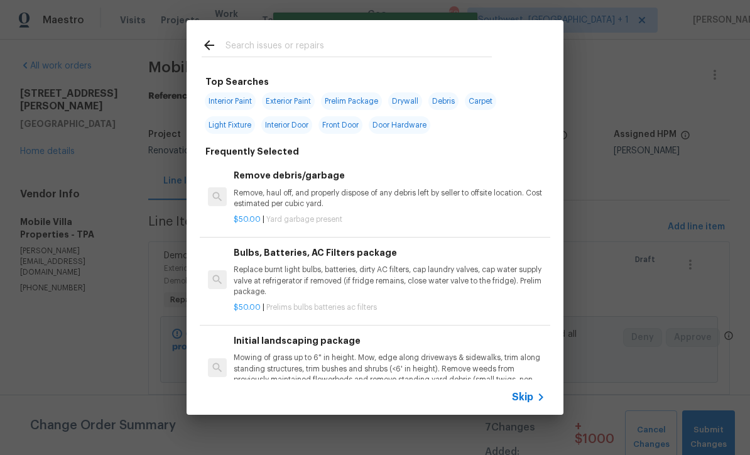
click at [540, 400] on icon at bounding box center [541, 397] width 4 height 8
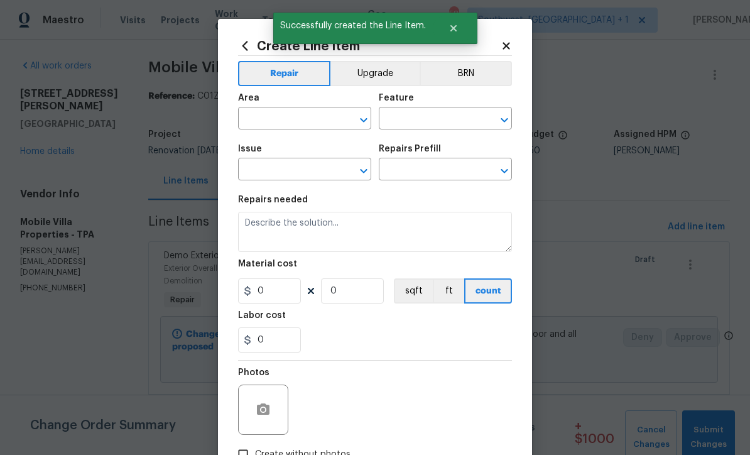
click at [292, 117] on input "text" at bounding box center [287, 119] width 98 height 19
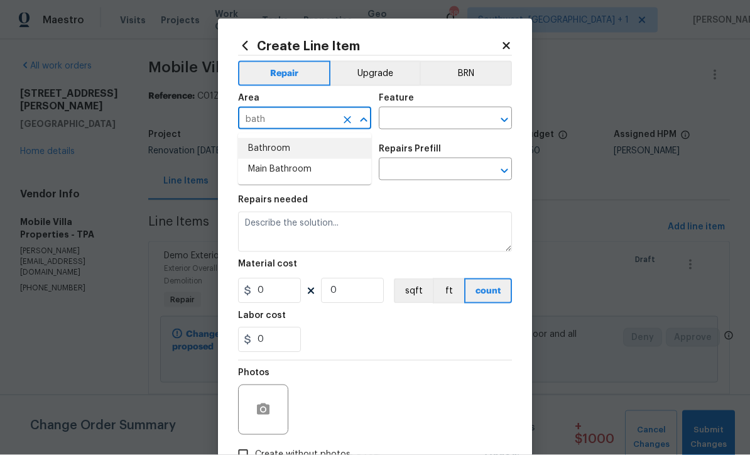
click at [285, 148] on li "Bathroom" at bounding box center [304, 148] width 133 height 21
type input "Bathroom"
click at [453, 113] on input "text" at bounding box center [428, 119] width 98 height 19
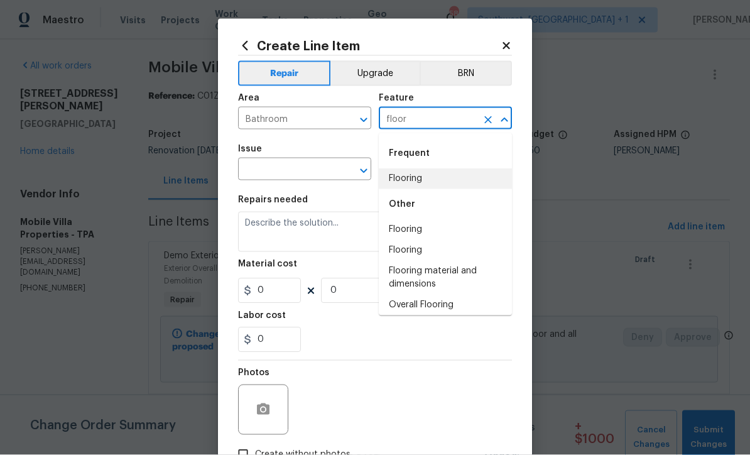
click at [416, 178] on li "Flooring" at bounding box center [445, 178] width 133 height 21
type input "Flooring"
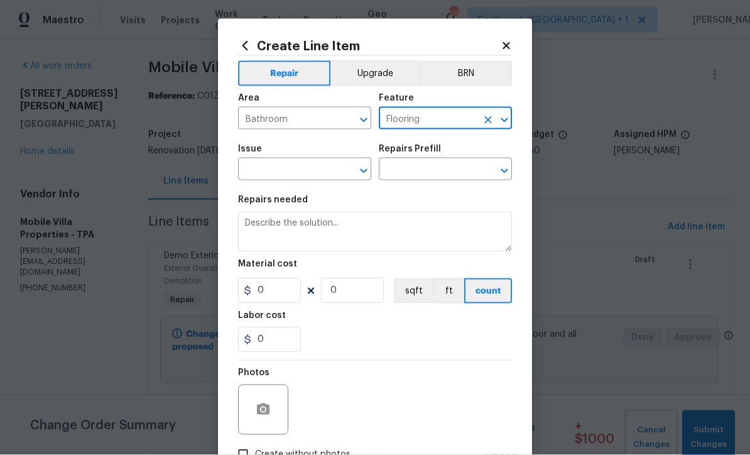
click at [332, 169] on input "text" at bounding box center [287, 170] width 98 height 19
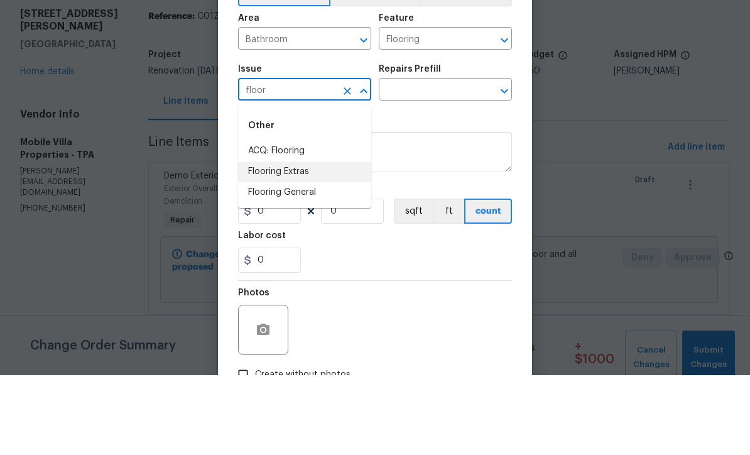
click at [304, 241] on li "Flooring Extras" at bounding box center [304, 251] width 133 height 21
type input "Flooring Extras"
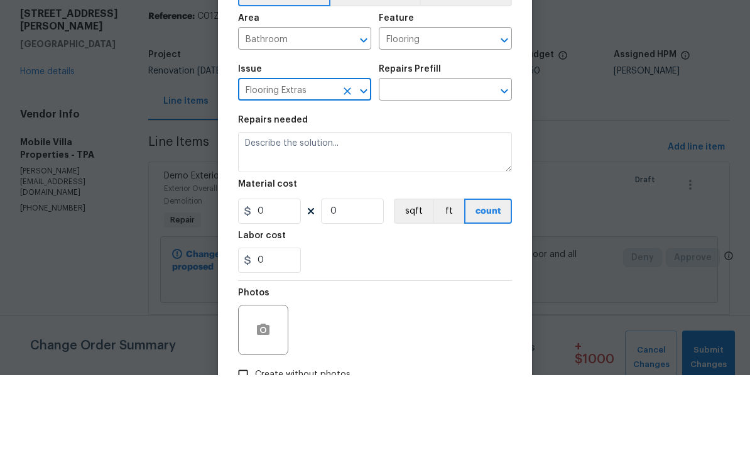
click at [440, 161] on input "text" at bounding box center [428, 170] width 98 height 19
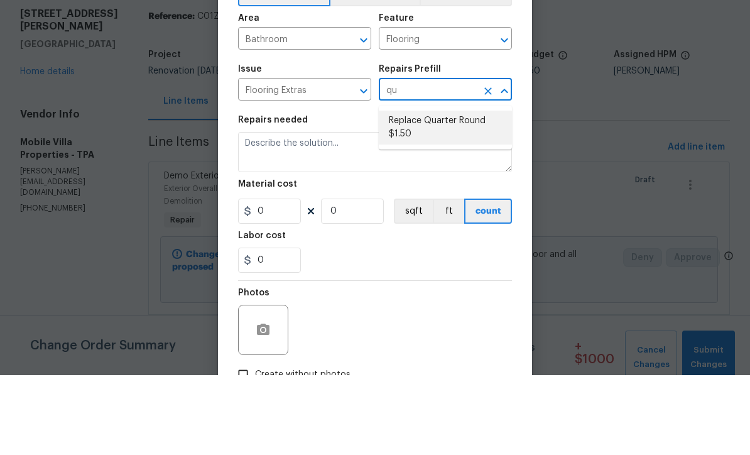
click at [452, 190] on li "Replace Quarter Round $1.50" at bounding box center [445, 207] width 133 height 34
type input "Replace Quarter Round $1.50"
type input "Overall Flooring"
type textarea "Replace Quarter Round"
type input "1"
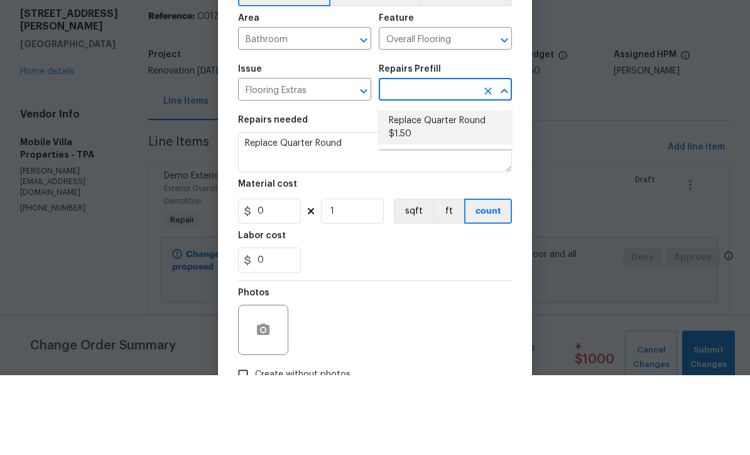
type input "Replace Quarter Round $1.50"
type input "1.5"
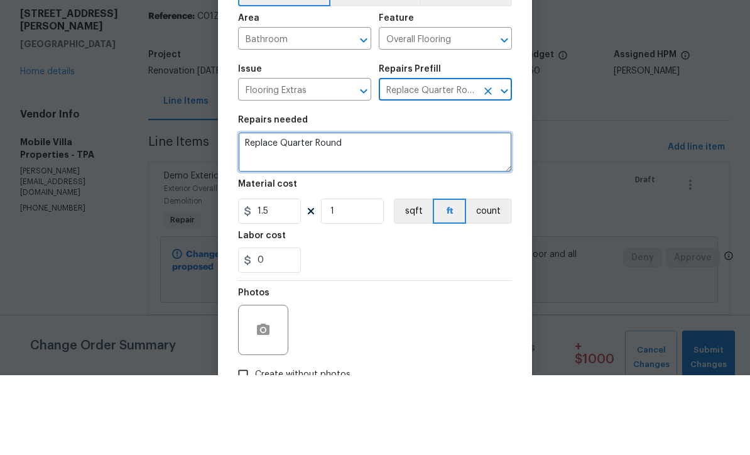
click at [374, 212] on textarea "Replace Quarter Round" at bounding box center [375, 232] width 274 height 40
type textarea "R"
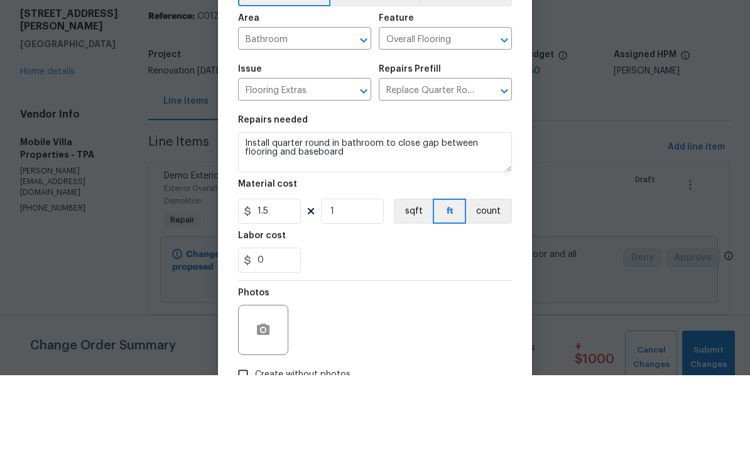
scroll to position [41, 0]
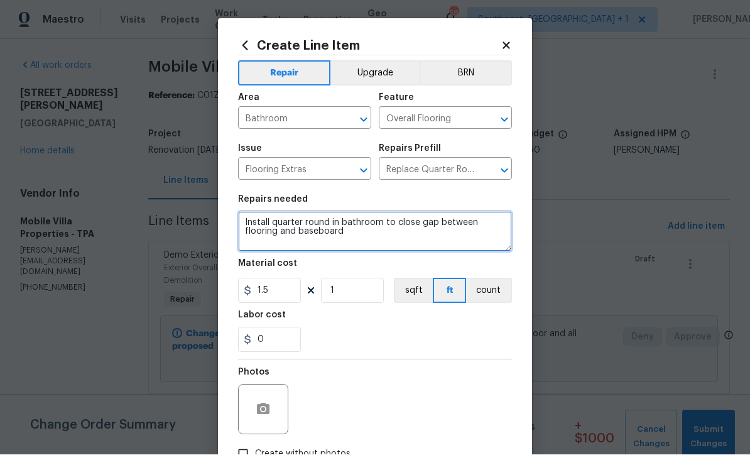
type textarea "Install quarter round in bathroom to close gap between flooring and baseboard"
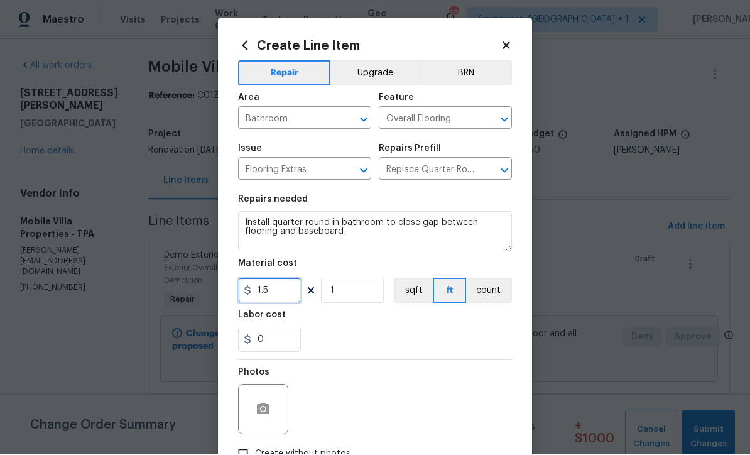
click at [297, 290] on input "1.5" at bounding box center [269, 290] width 63 height 25
type input "55"
click at [251, 417] on button "button" at bounding box center [263, 410] width 30 height 30
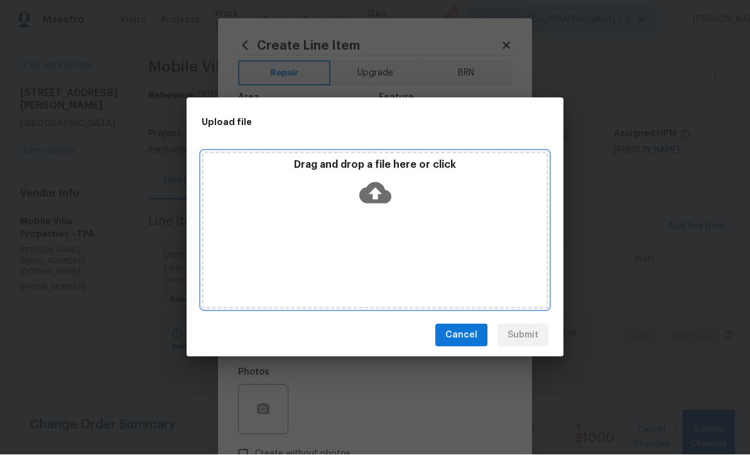
click at [378, 195] on icon at bounding box center [375, 193] width 32 height 21
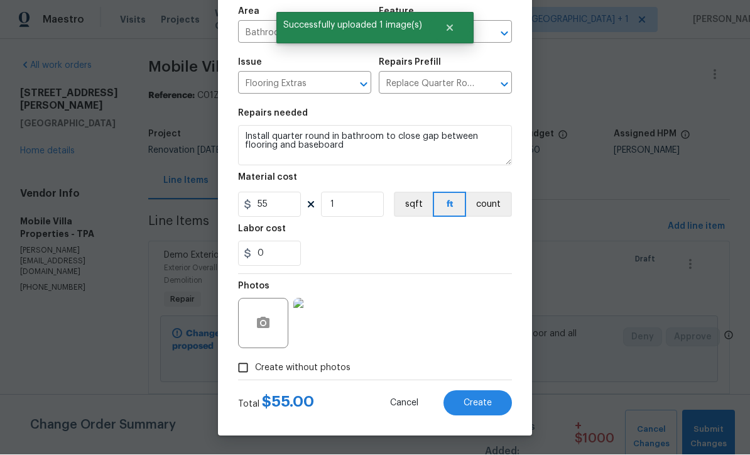
scroll to position [89, 0]
click at [487, 408] on button "Create" at bounding box center [478, 403] width 68 height 25
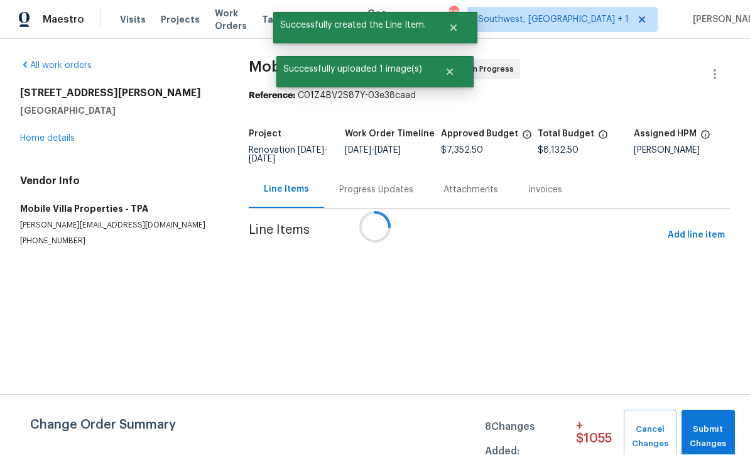
scroll to position [1, 0]
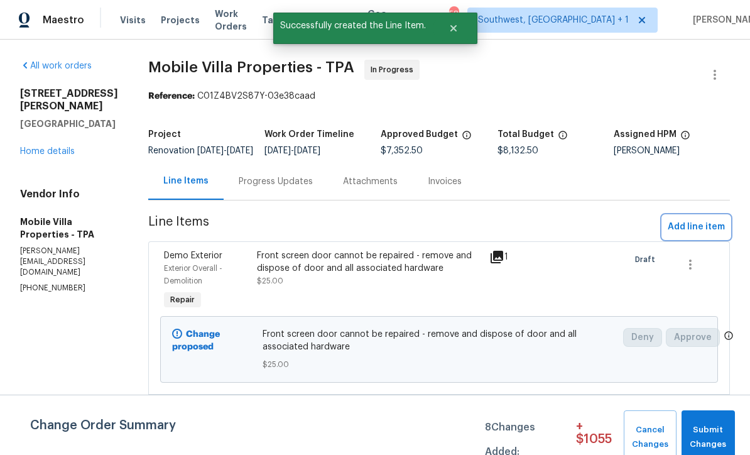
click at [704, 239] on button "Add line item" at bounding box center [696, 227] width 67 height 23
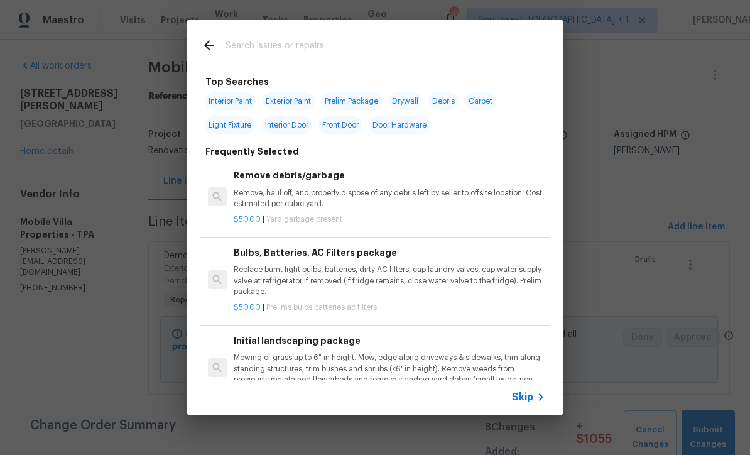
click at [532, 398] on span "Skip" at bounding box center [522, 397] width 21 height 13
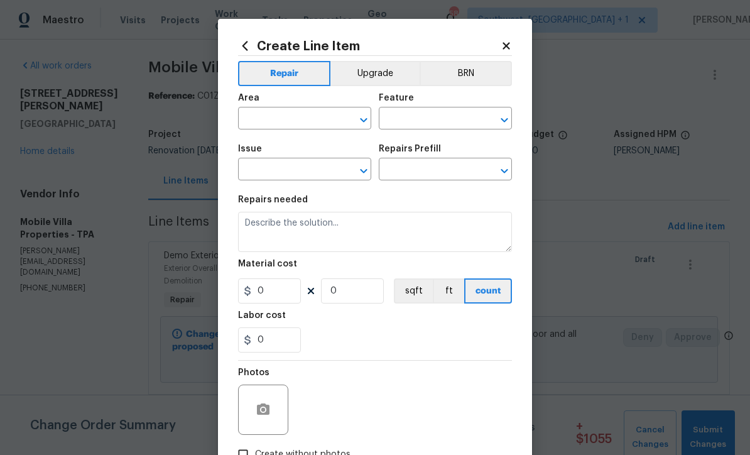
click at [296, 123] on input "text" at bounding box center [287, 119] width 98 height 19
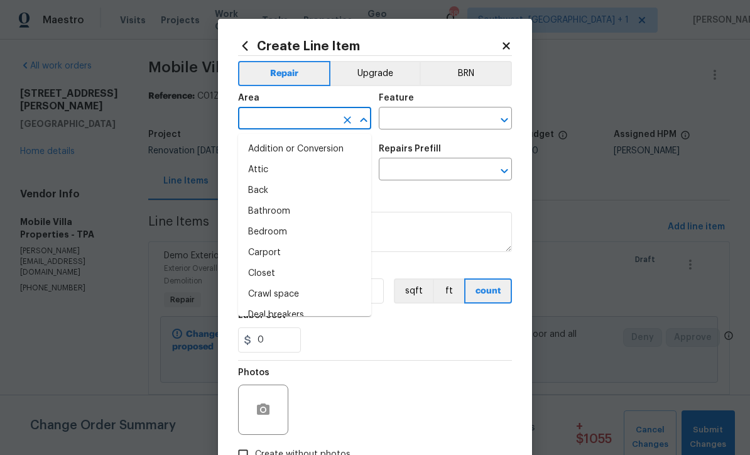
scroll to position [0, 0]
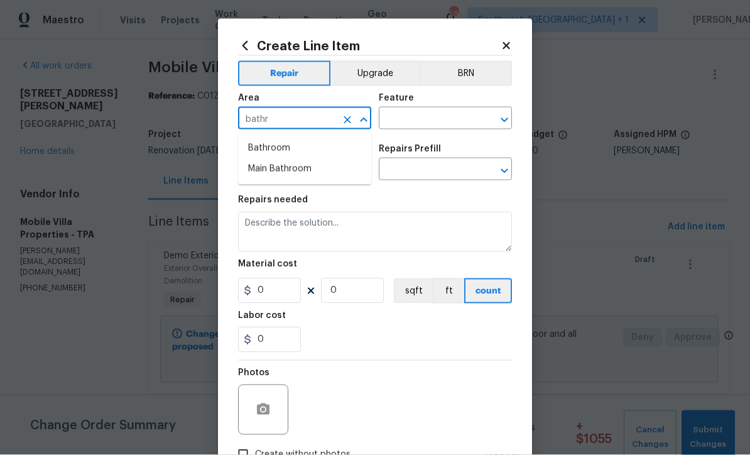
click at [285, 145] on li "Bathroom" at bounding box center [304, 148] width 133 height 21
type input "Bathroom"
click at [463, 114] on input "text" at bounding box center [428, 119] width 98 height 19
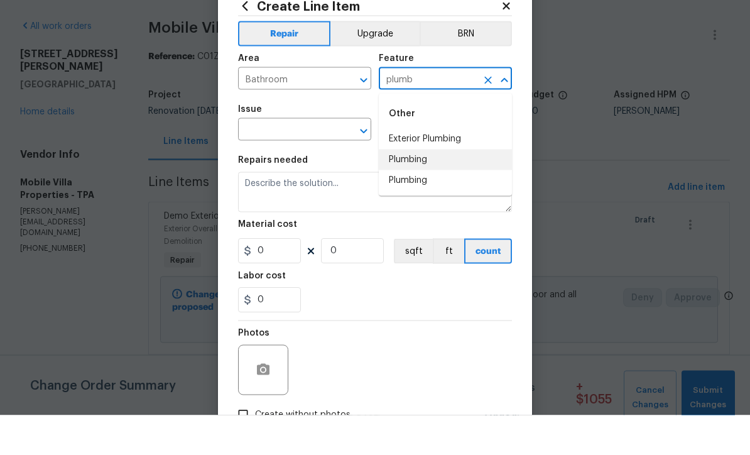
click at [427, 189] on li "Plumbing" at bounding box center [445, 199] width 133 height 21
type input "Plumbing"
click at [331, 161] on input "text" at bounding box center [287, 170] width 98 height 19
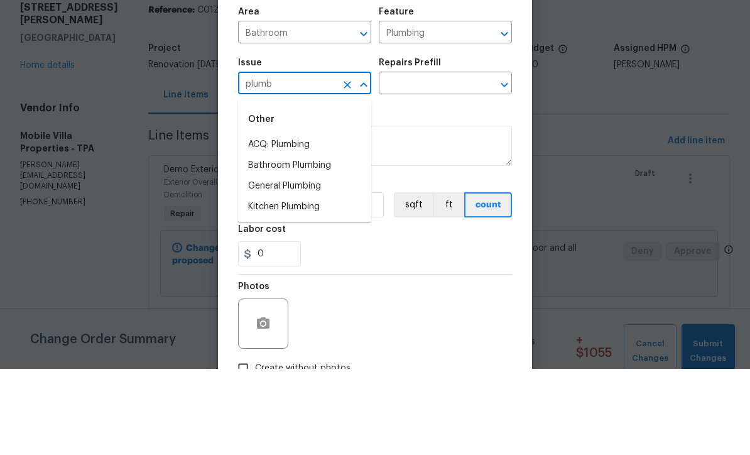
click at [329, 241] on li "Bathroom Plumbing" at bounding box center [304, 251] width 133 height 21
type input "Bathroom Plumbing"
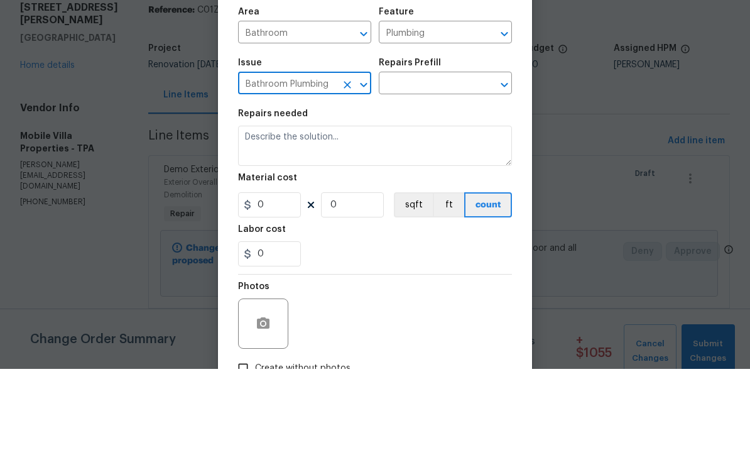
click at [459, 161] on input "text" at bounding box center [428, 170] width 98 height 19
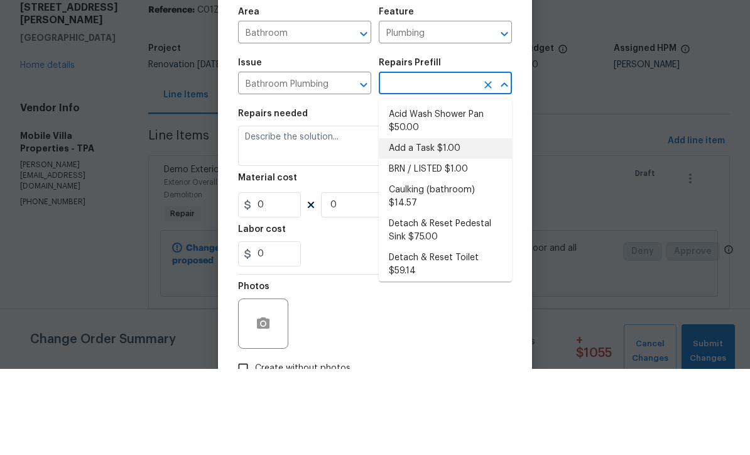
click at [444, 224] on li "Add a Task $1.00" at bounding box center [445, 234] width 133 height 21
type input "Add a Task $1.00"
type textarea "HPM to detail"
type input "1"
type input "Add a Task $1.00"
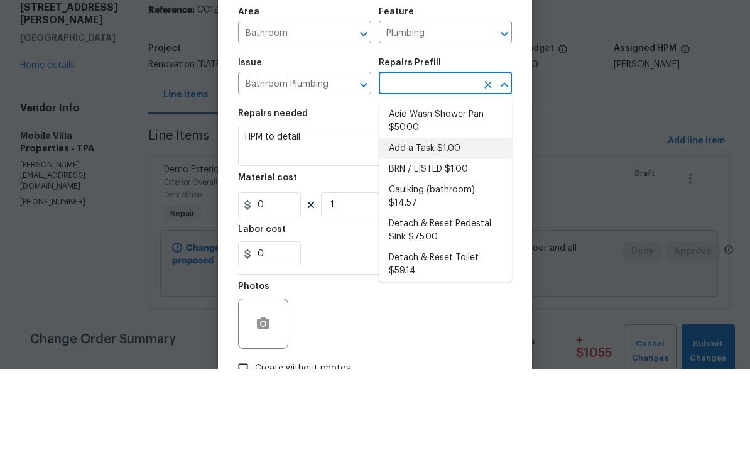
type input "1"
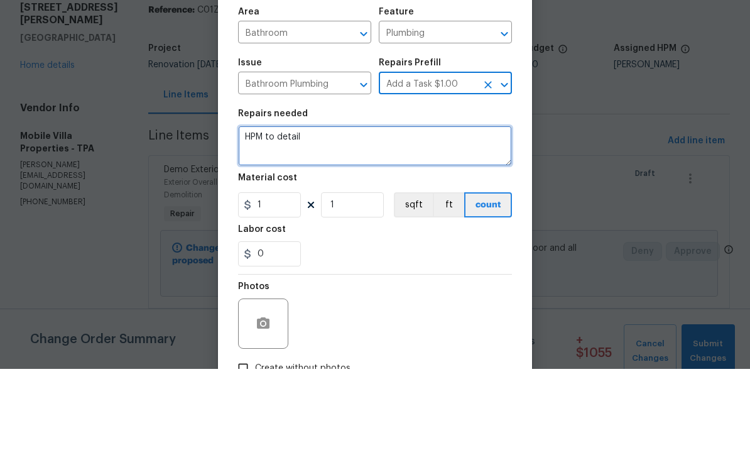
click at [398, 212] on textarea "HPM to detail" at bounding box center [375, 232] width 274 height 40
type textarea "H"
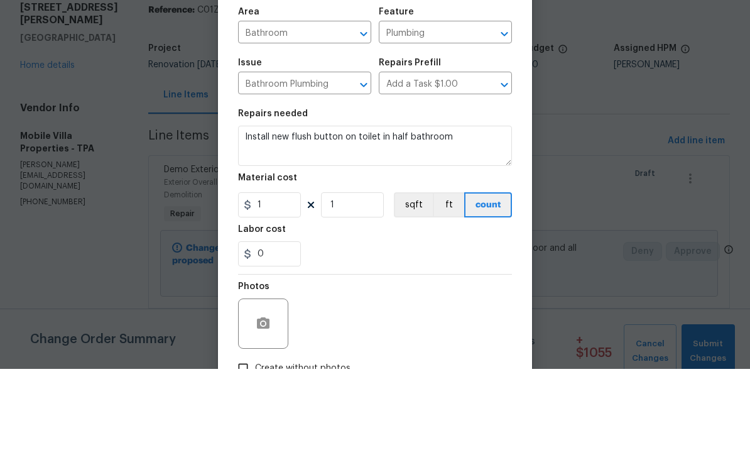
scroll to position [41, 0]
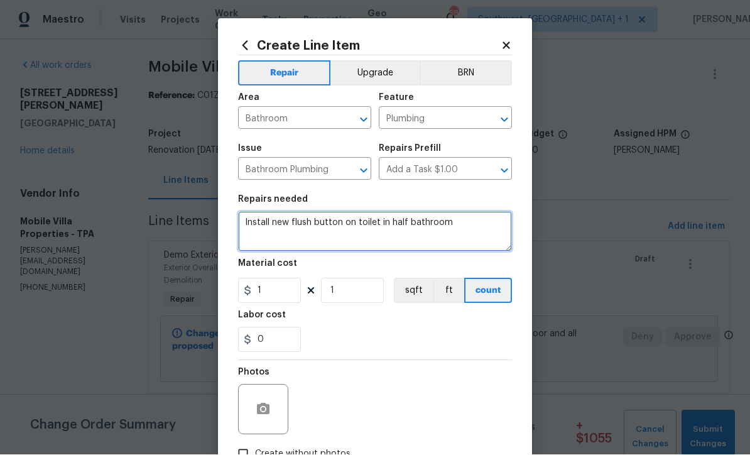
type textarea "Install new flush button on toilet in half bathroom"
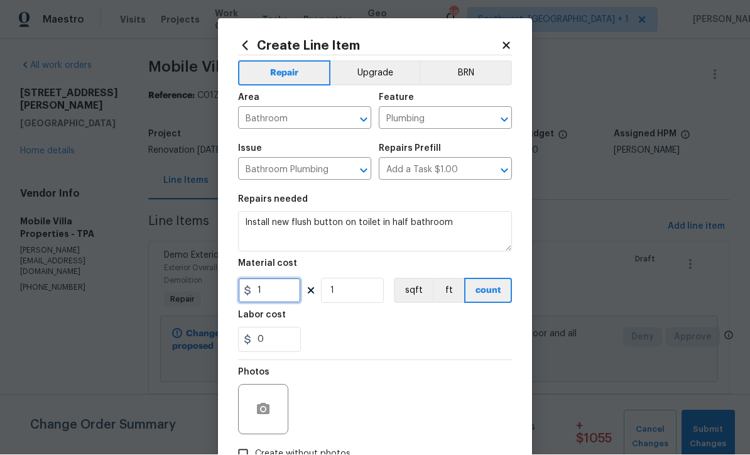
click at [274, 295] on input "1" at bounding box center [269, 290] width 63 height 25
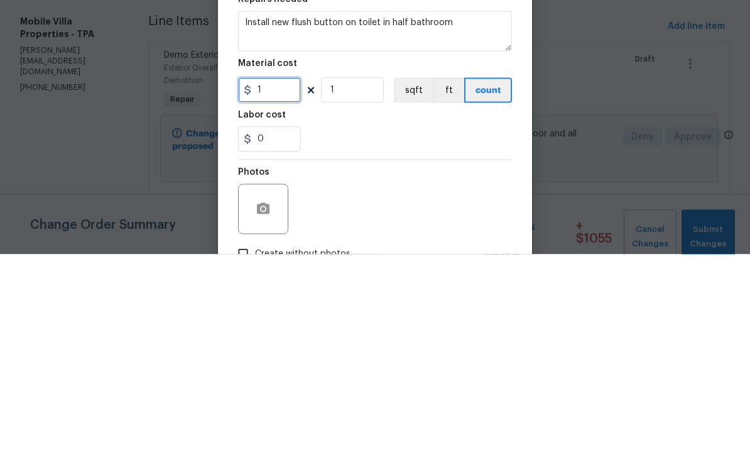
type input "0"
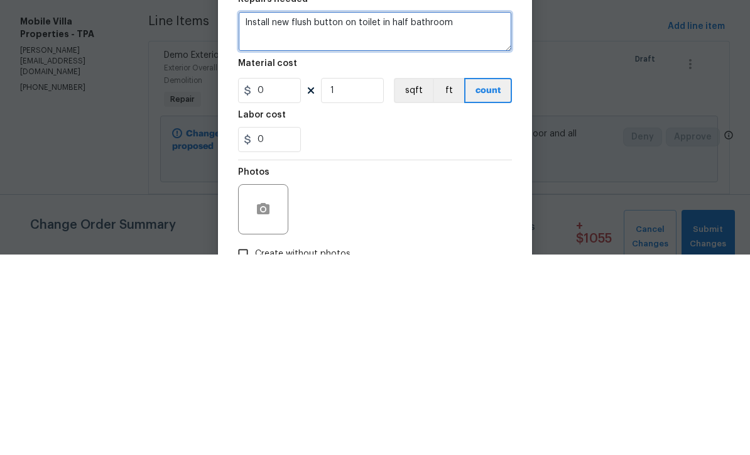
click at [343, 212] on textarea "Install new flush button on toilet in half bathroom" at bounding box center [375, 232] width 274 height 40
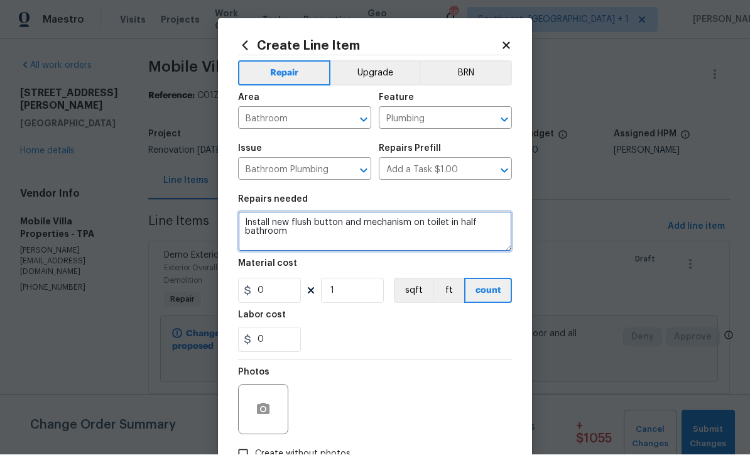
type textarea "Install new flush button and mechanism on toilet in half bathroom"
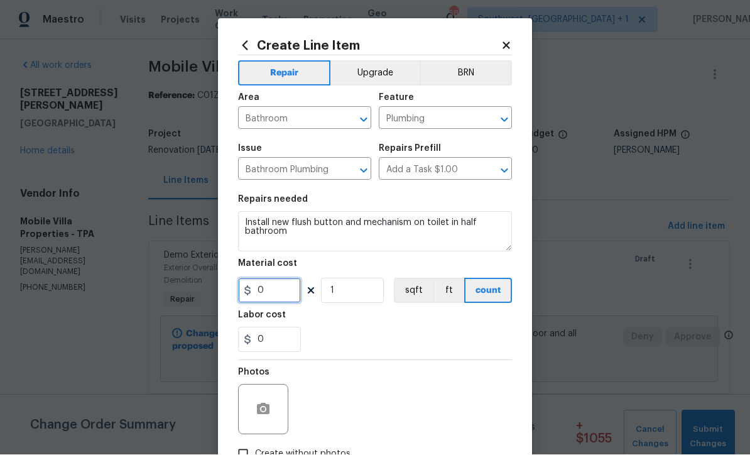
click at [286, 295] on input "0" at bounding box center [269, 290] width 63 height 25
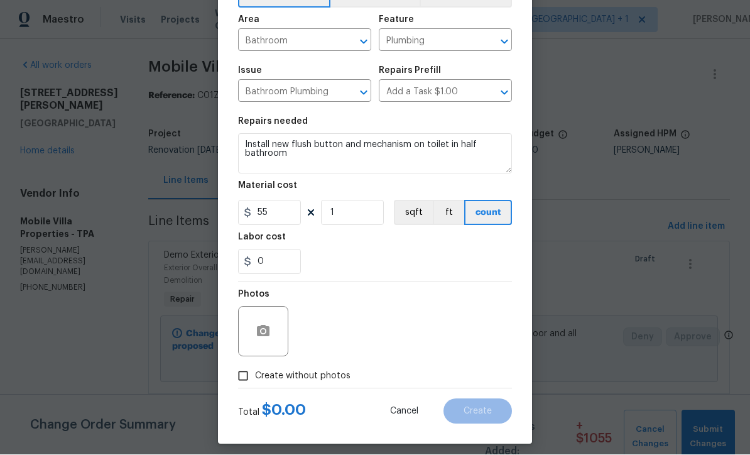
scroll to position [77, 0]
type input "55"
click at [240, 382] on input "Create without photos" at bounding box center [243, 377] width 24 height 24
checkbox input "true"
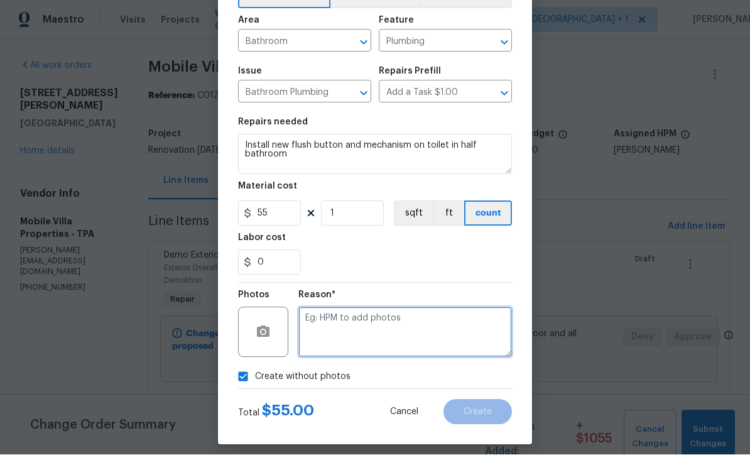
click at [401, 344] on textarea at bounding box center [406, 332] width 214 height 50
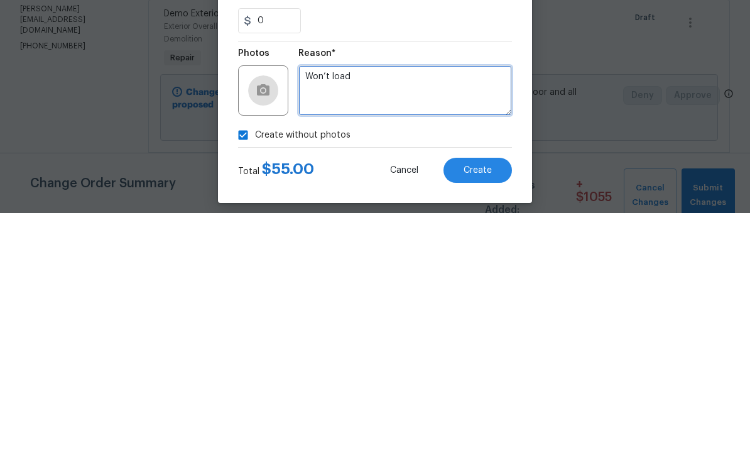
type textarea "Won’t load"
click at [265, 317] on button "button" at bounding box center [263, 332] width 30 height 30
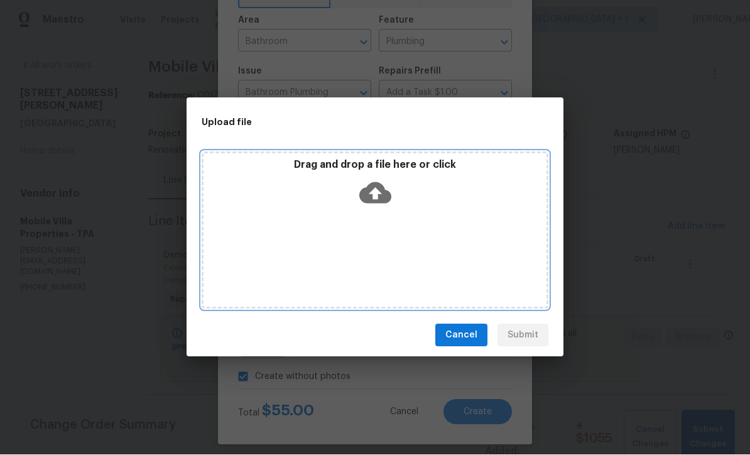
click at [378, 191] on icon at bounding box center [375, 193] width 32 height 32
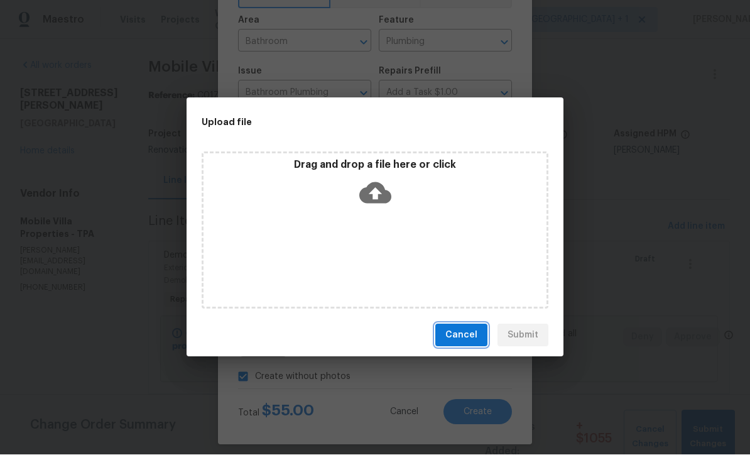
click at [469, 338] on span "Cancel" at bounding box center [462, 336] width 32 height 16
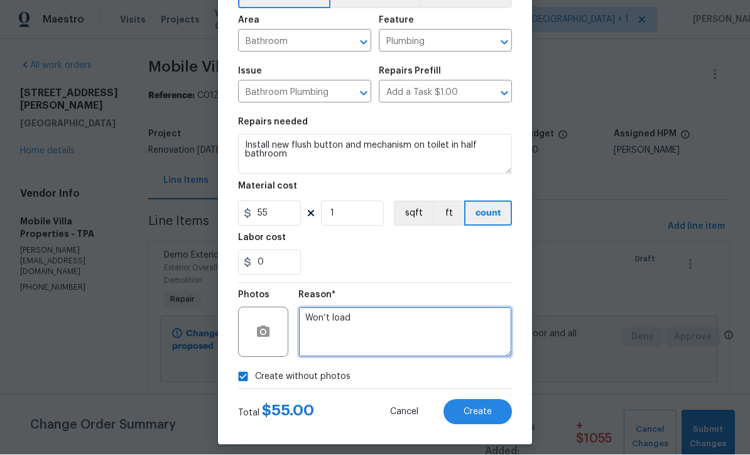
click at [414, 325] on textarea "Won’t load" at bounding box center [406, 332] width 214 height 50
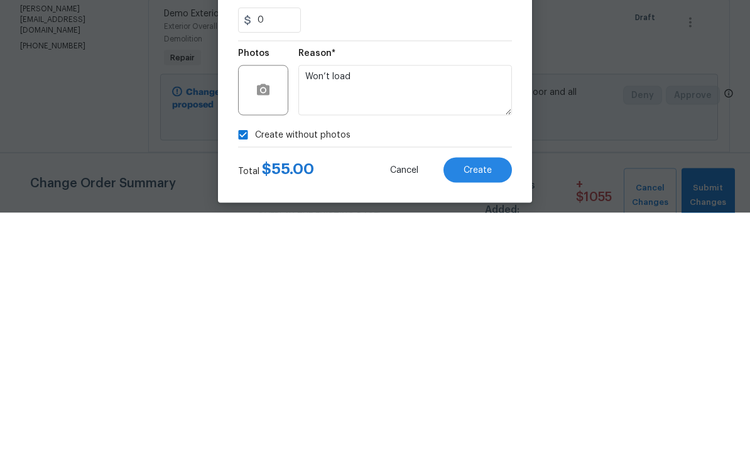
click at [484, 400] on button "Create" at bounding box center [478, 412] width 68 height 25
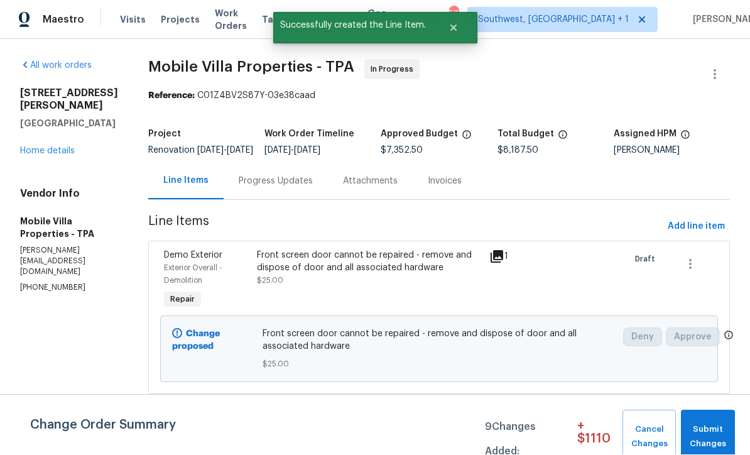
scroll to position [1, 0]
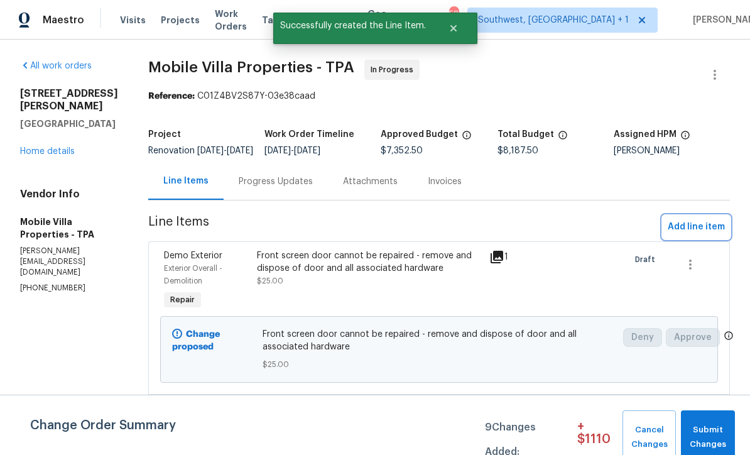
click at [704, 235] on span "Add line item" at bounding box center [696, 227] width 57 height 16
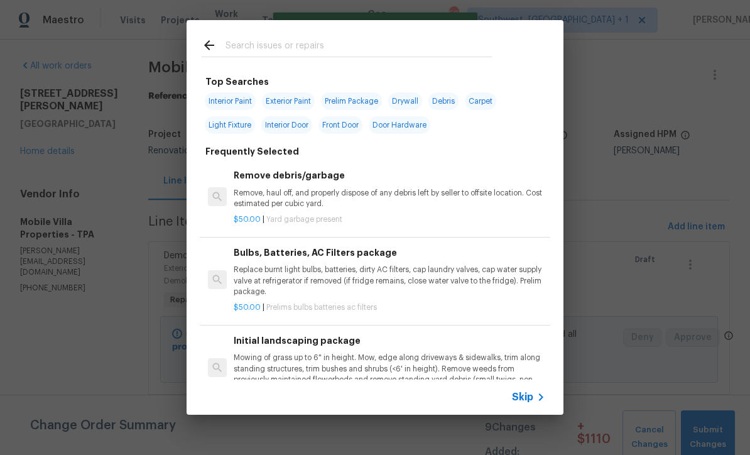
click at [539, 399] on icon at bounding box center [541, 397] width 15 height 15
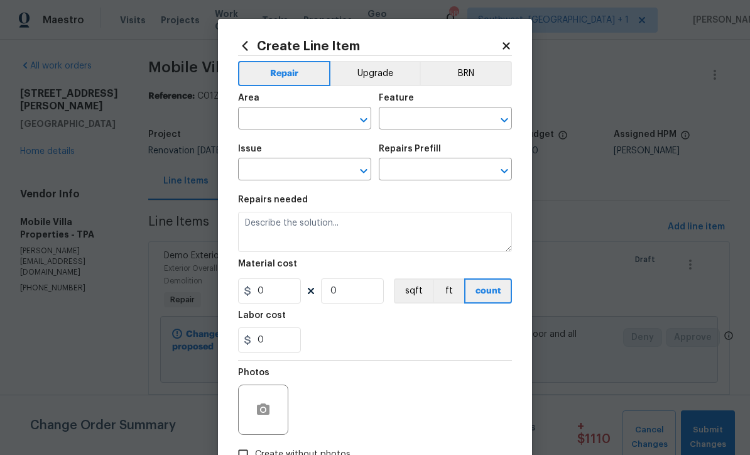
click at [287, 113] on input "text" at bounding box center [287, 119] width 98 height 19
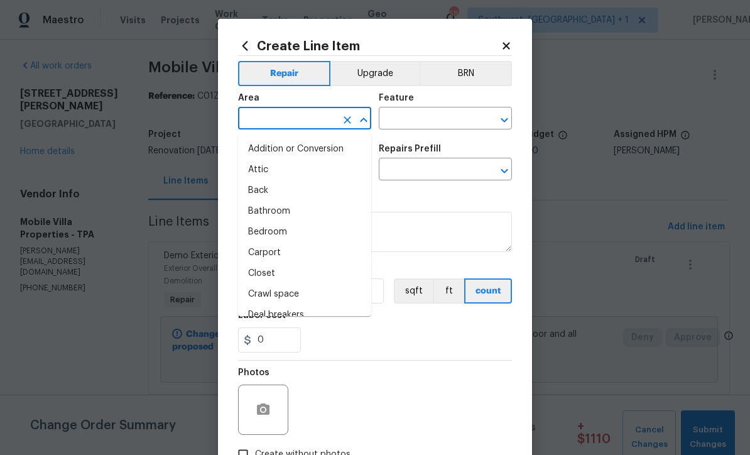
scroll to position [0, 0]
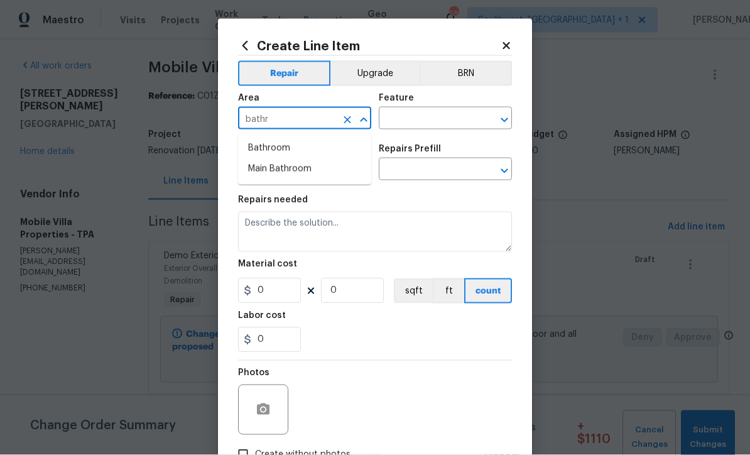
click at [288, 146] on li "Bathroom" at bounding box center [304, 148] width 133 height 21
click at [457, 111] on input "text" at bounding box center [428, 119] width 98 height 19
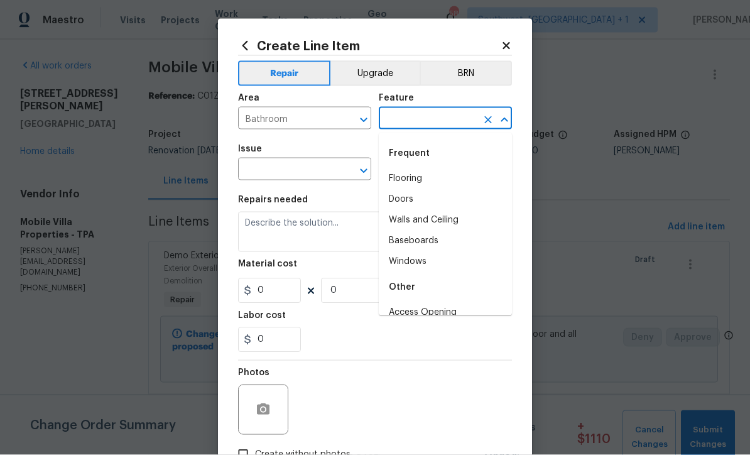
click at [288, 105] on div "Area" at bounding box center [304, 102] width 133 height 16
click at [287, 105] on div "Area" at bounding box center [304, 102] width 133 height 16
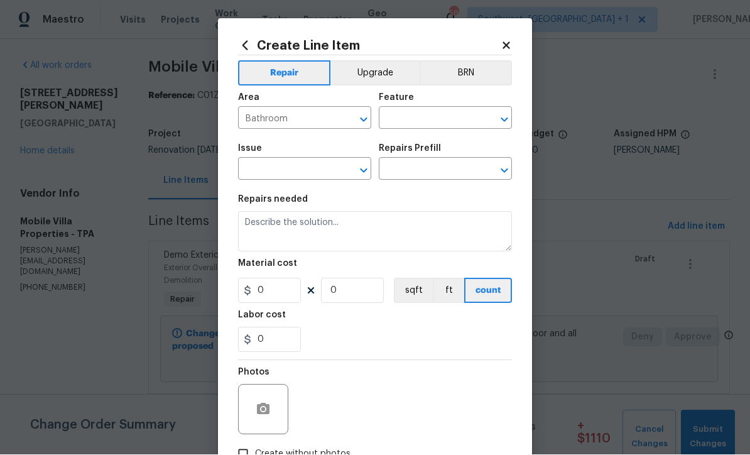
click at [310, 122] on input "Bathroom" at bounding box center [287, 119] width 98 height 19
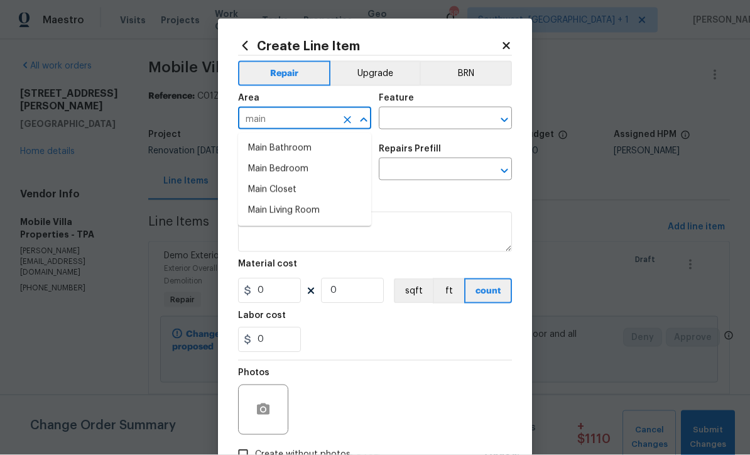
click at [314, 148] on li "Main Bathroom" at bounding box center [304, 148] width 133 height 21
type input "Main Bathroom"
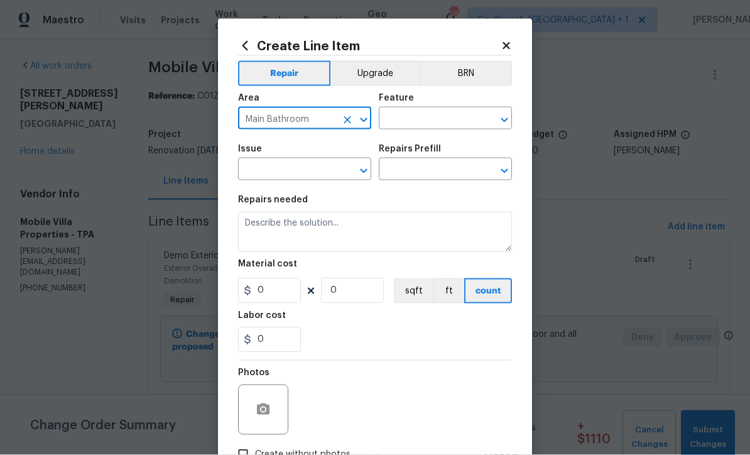
click at [456, 111] on input "text" at bounding box center [428, 119] width 98 height 19
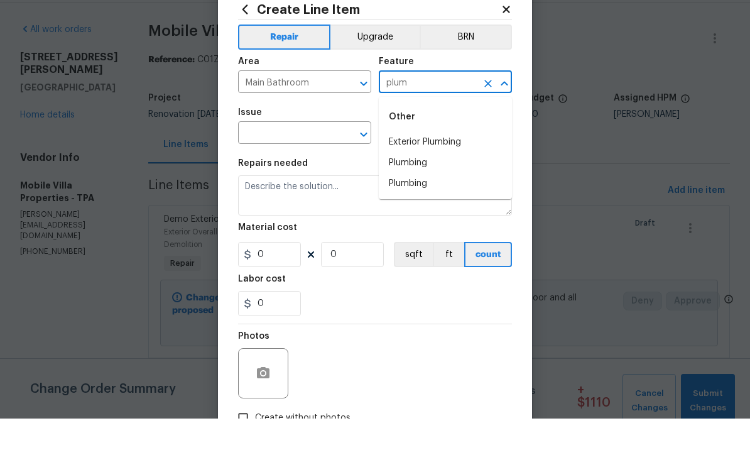
click at [429, 189] on li "Plumbing" at bounding box center [445, 199] width 133 height 21
type input "Plumbing"
click at [346, 167] on icon "Clear" at bounding box center [348, 171] width 8 height 8
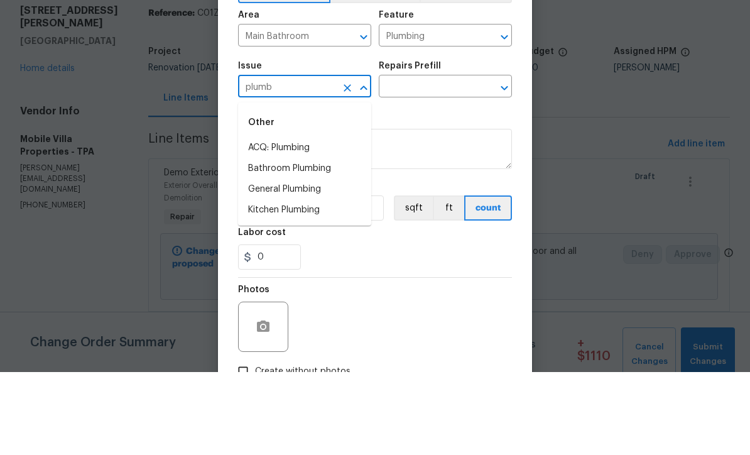
click at [320, 241] on li "Bathroom Plumbing" at bounding box center [304, 251] width 133 height 21
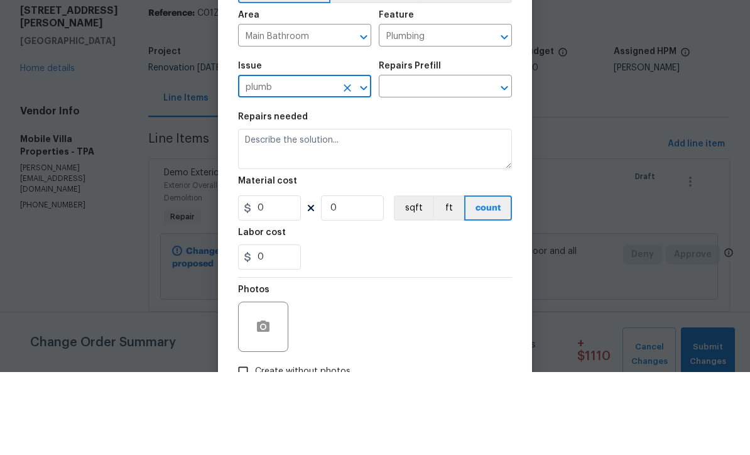
type input "Bathroom Plumbing"
click at [437, 161] on input "text" at bounding box center [428, 170] width 98 height 19
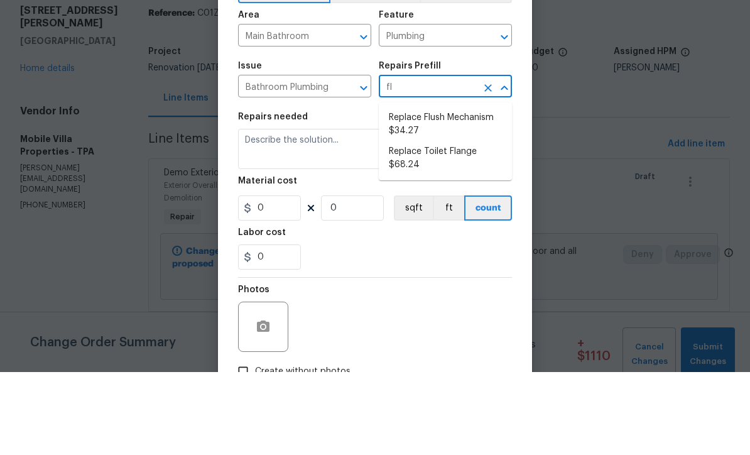
type input "f"
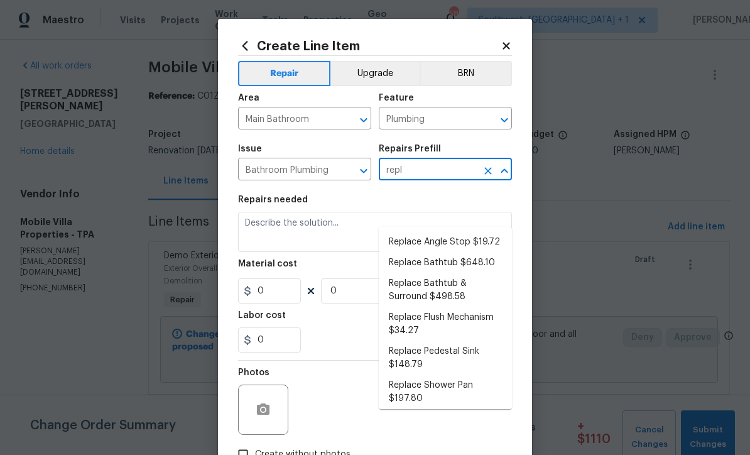
click at [446, 172] on input "repl" at bounding box center [428, 170] width 98 height 19
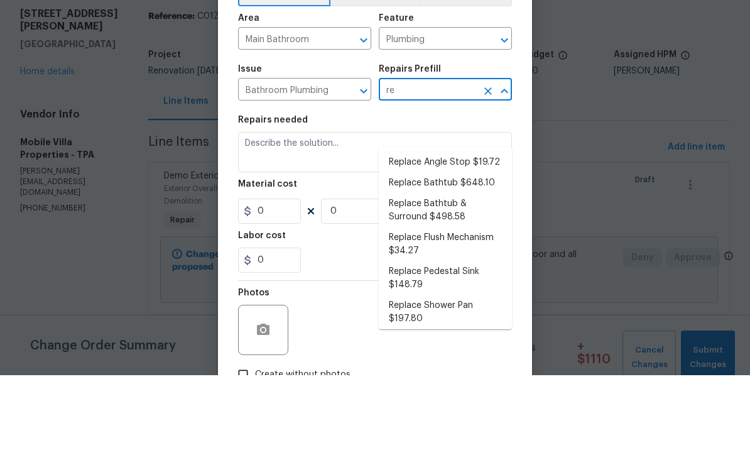
type input "r"
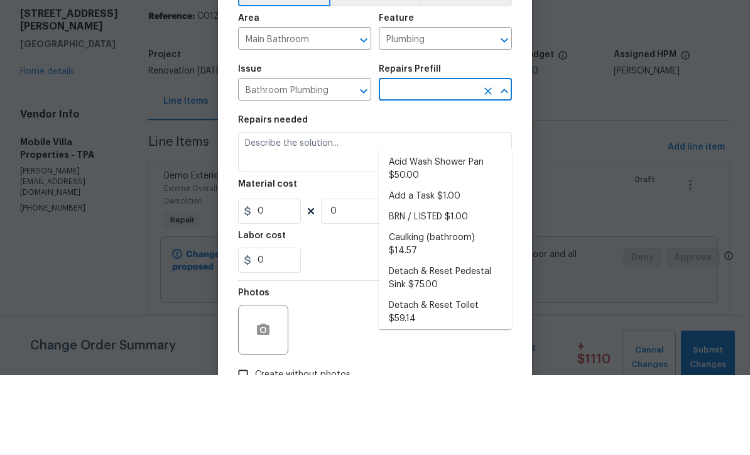
click at [446, 266] on li "Add a Task $1.00" at bounding box center [445, 276] width 133 height 21
type input "Add a Task $1.00"
type textarea "HPM to detail"
type input "1"
type input "Add a Task $1.00"
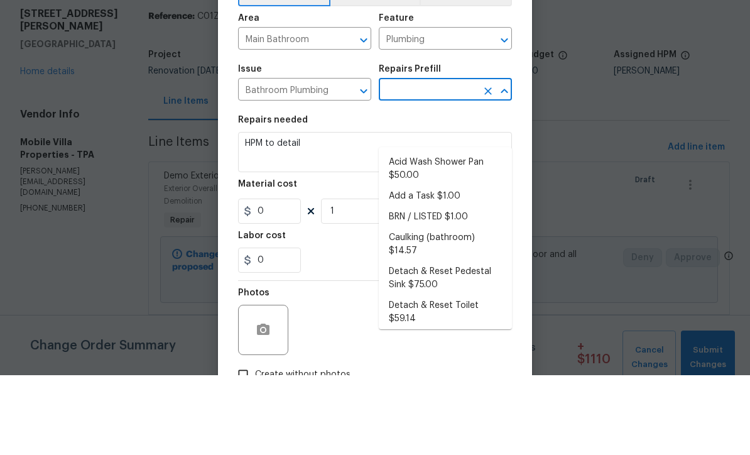
type input "1"
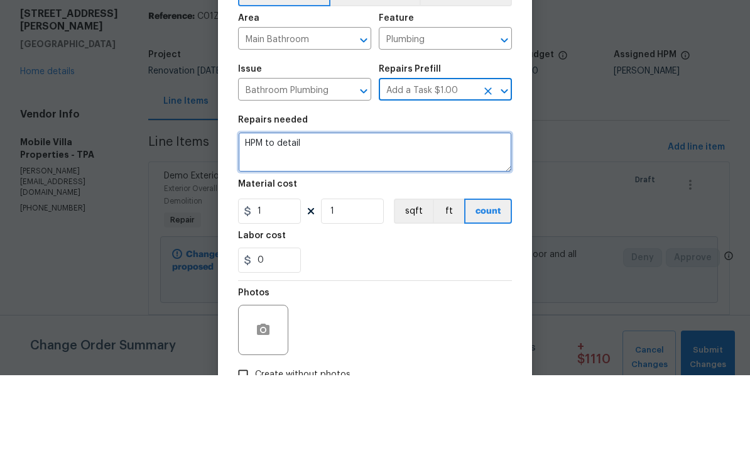
click at [357, 212] on textarea "HPM to detail" at bounding box center [375, 232] width 274 height 40
type textarea "H"
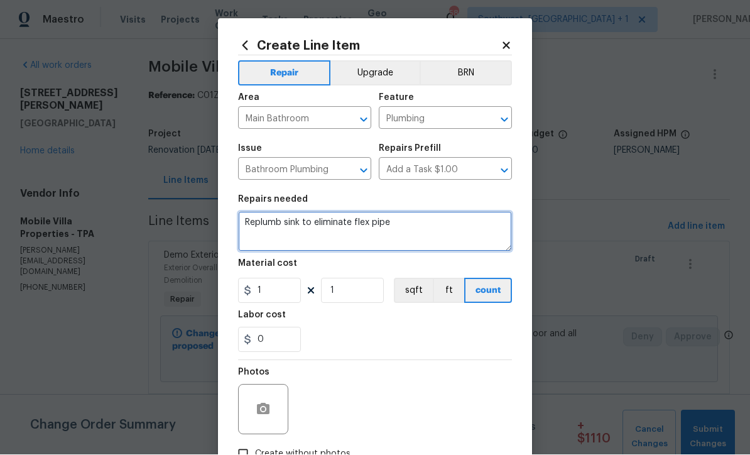
type textarea "Replumb sink to eliminate flex pipe"
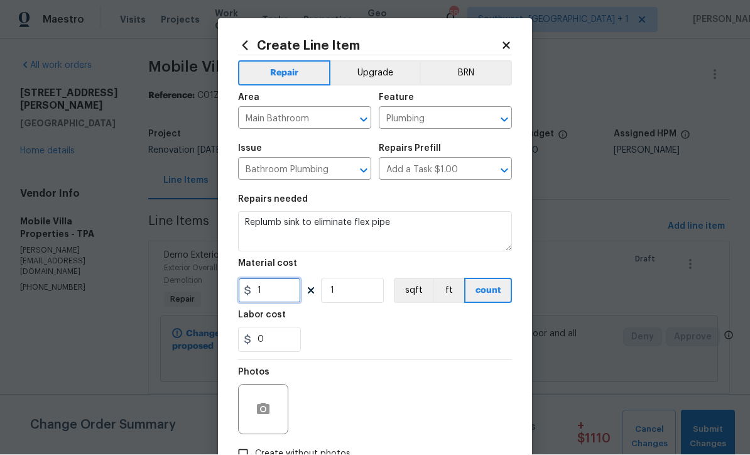
click at [273, 298] on input "1" at bounding box center [269, 290] width 63 height 25
type input "65"
click at [260, 413] on icon "button" at bounding box center [263, 408] width 13 height 11
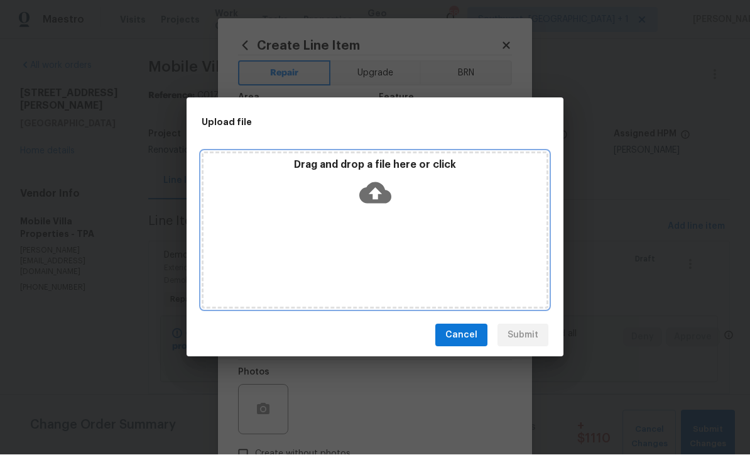
click at [378, 193] on icon at bounding box center [375, 193] width 32 height 32
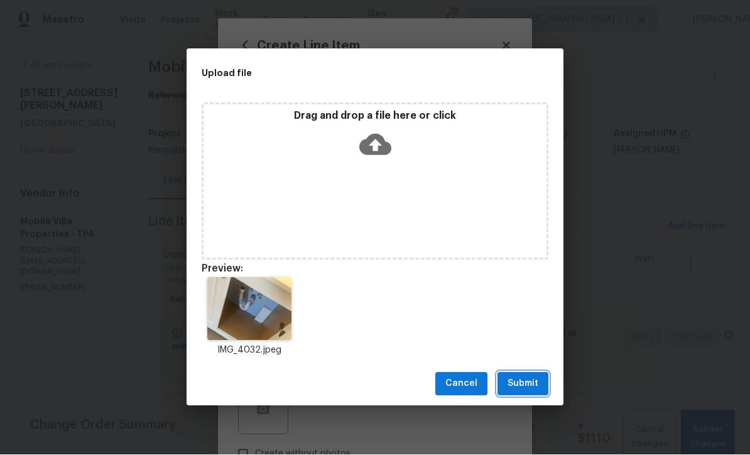
click at [529, 390] on span "Submit" at bounding box center [523, 384] width 31 height 16
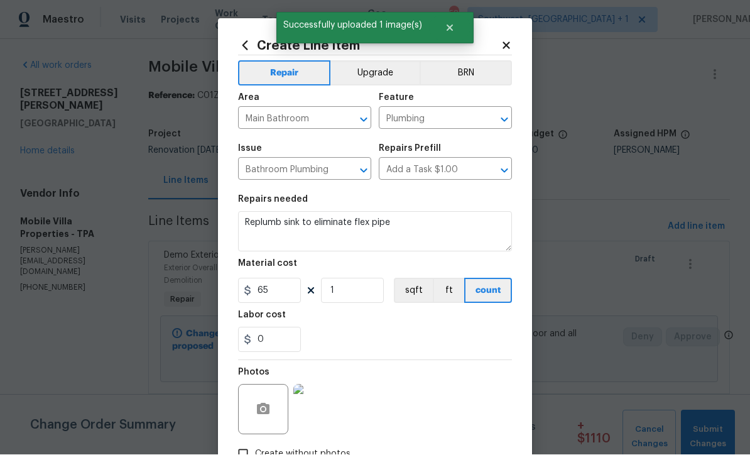
click at [318, 424] on img at bounding box center [318, 410] width 50 height 50
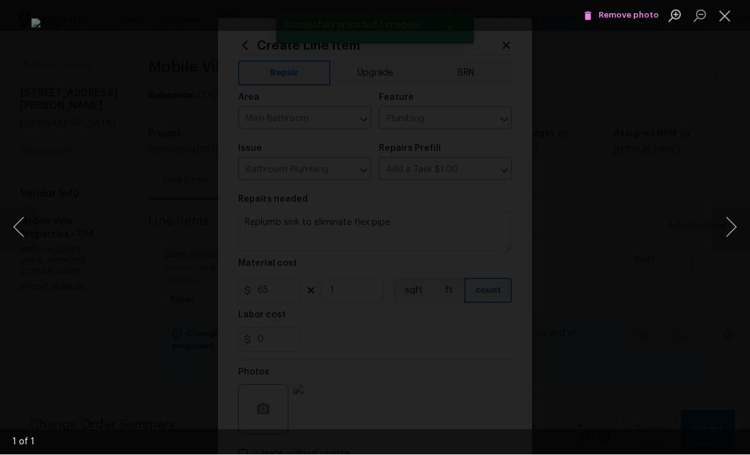
click at [725, 9] on button "Close lightbox" at bounding box center [725, 16] width 25 height 22
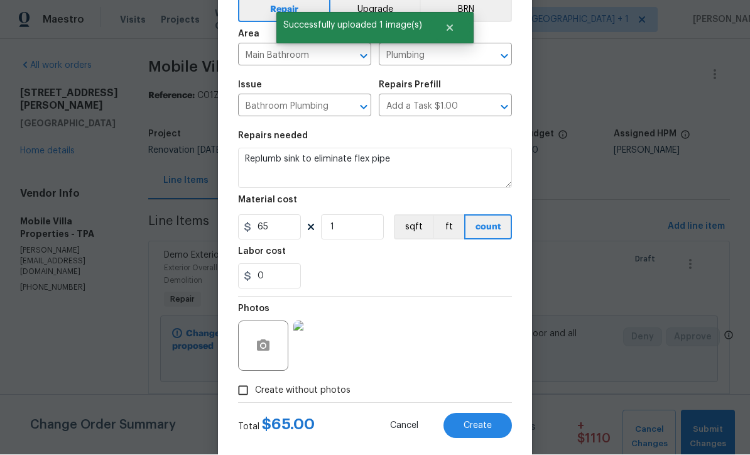
scroll to position [71, 0]
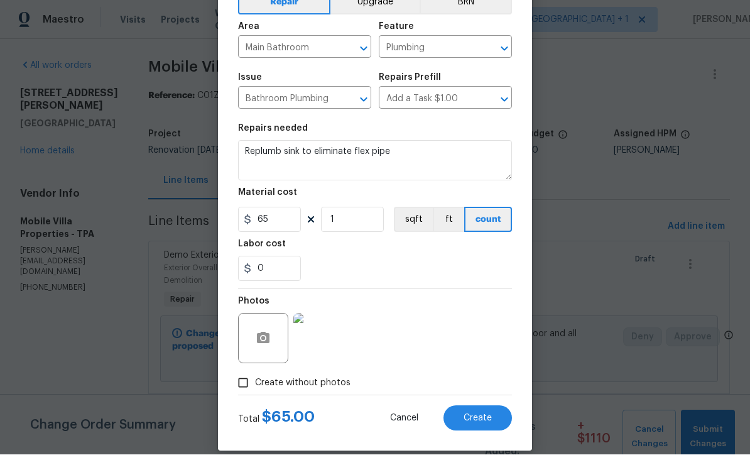
click at [494, 429] on button "Create" at bounding box center [478, 418] width 68 height 25
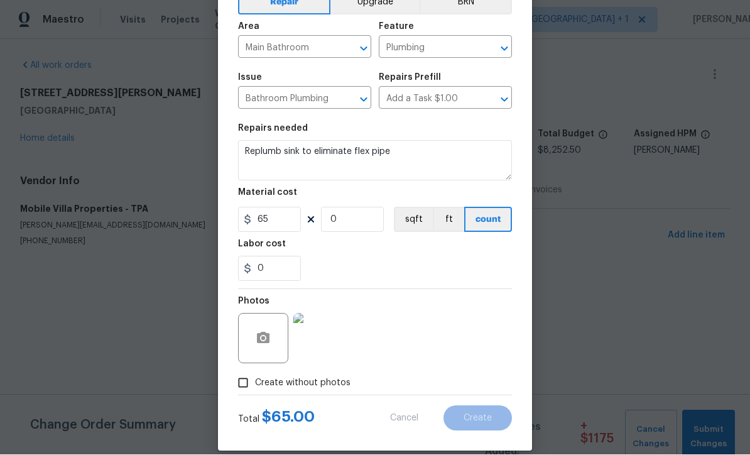
scroll to position [0, 0]
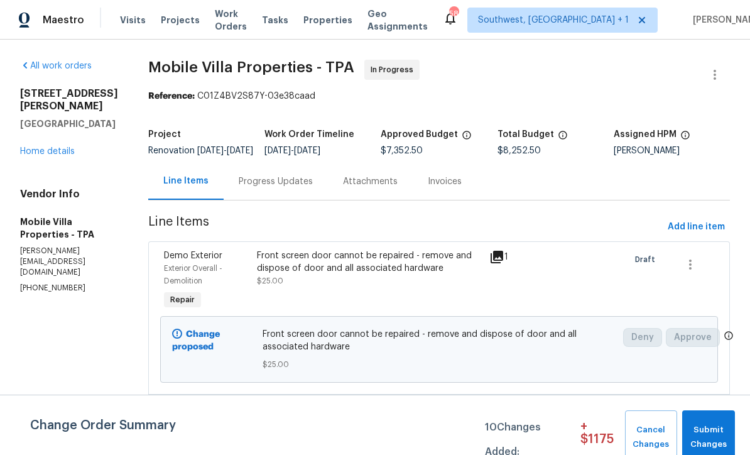
click at [699, 235] on span "Add line item" at bounding box center [696, 227] width 57 height 16
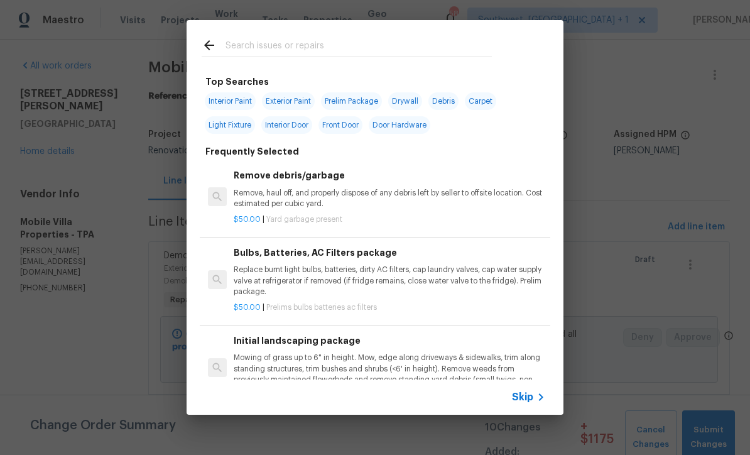
click at [532, 402] on span "Skip" at bounding box center [522, 397] width 21 height 13
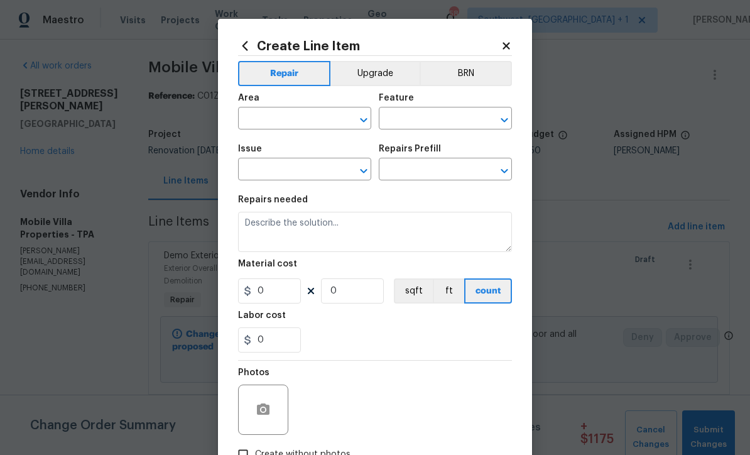
click at [288, 123] on input "text" at bounding box center [287, 119] width 98 height 19
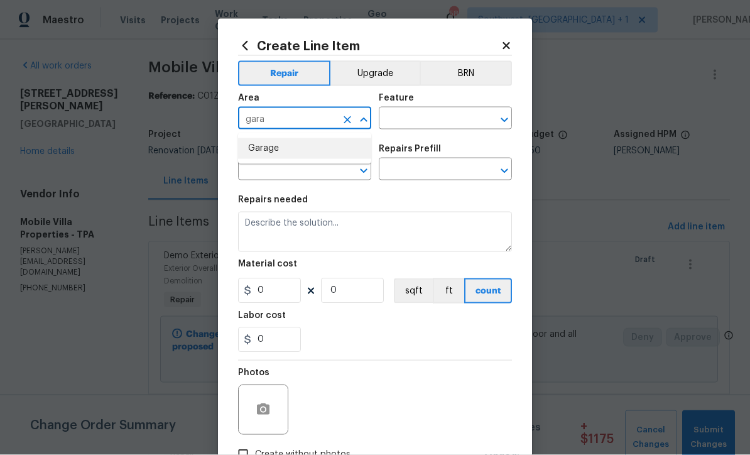
click at [286, 148] on li "Garage" at bounding box center [304, 148] width 133 height 21
type input "Garage"
click at [457, 114] on input "text" at bounding box center [428, 119] width 98 height 19
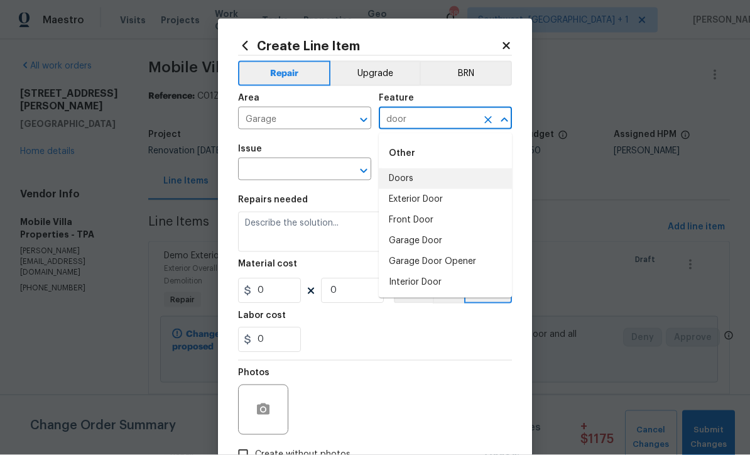
click at [405, 171] on li "Doors" at bounding box center [445, 178] width 133 height 21
type input "Doors"
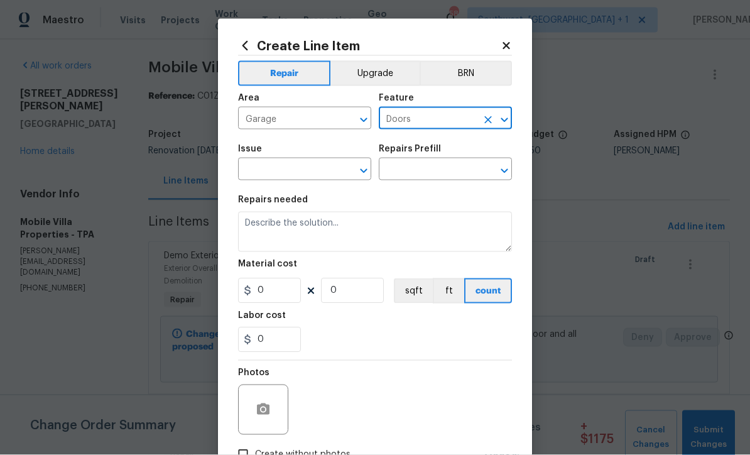
click at [331, 173] on input "text" at bounding box center [287, 170] width 98 height 19
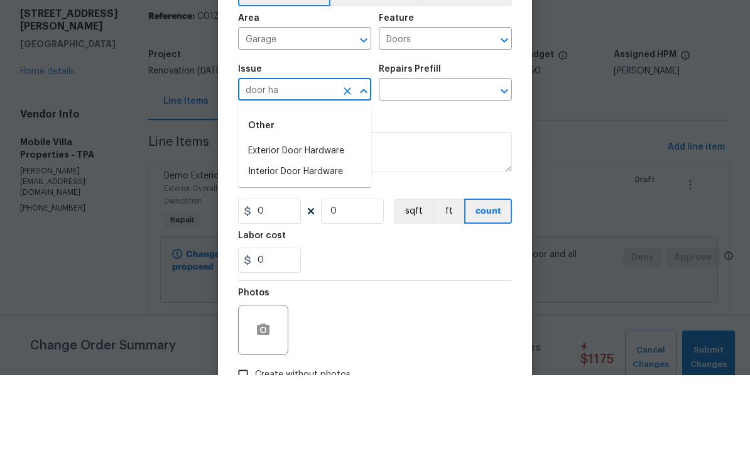
click at [336, 221] on li "Exterior Door Hardware" at bounding box center [304, 231] width 133 height 21
type input "Exterior Door Hardware"
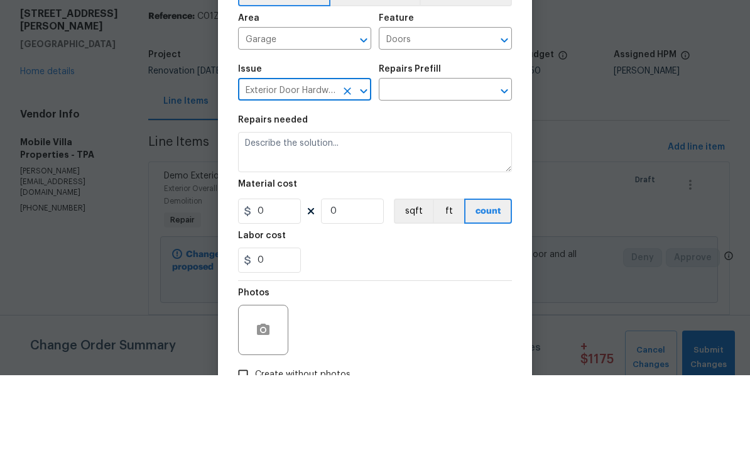
click at [438, 161] on input "text" at bounding box center [428, 170] width 98 height 19
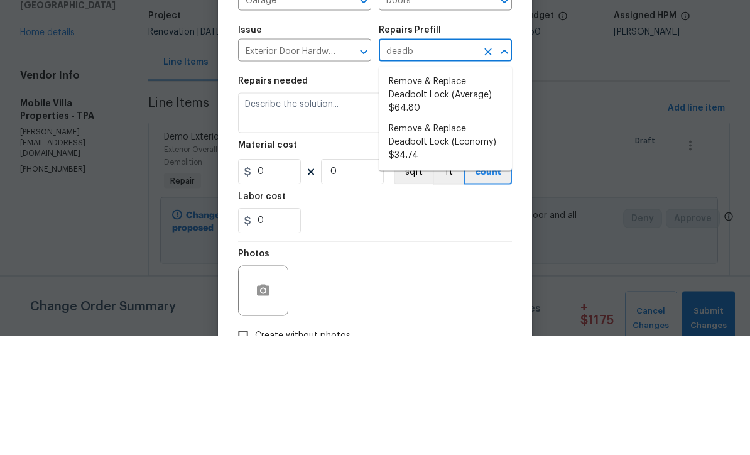
click at [468, 238] on li "Remove & Replace Deadbolt Lock (Economy) $34.74" at bounding box center [445, 261] width 133 height 47
type input "Remove & Replace Deadbolt Lock (Economy) $34.74"
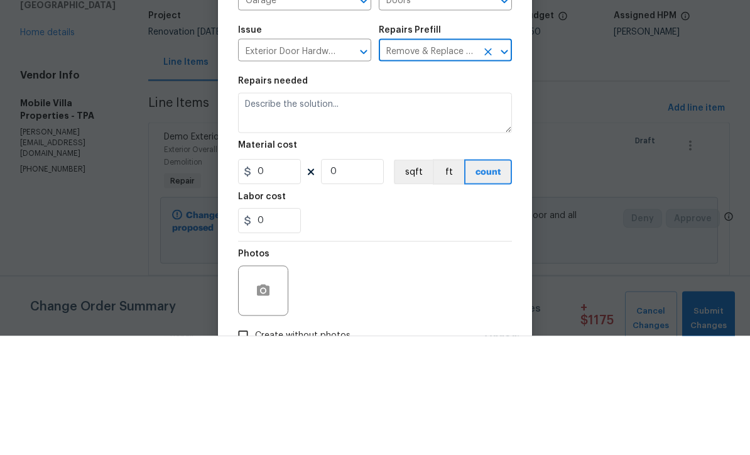
type input "Interior Door"
type textarea "Remove the exisiting deadbolt lock and replace with new. Haul away and dispose …"
type input "1"
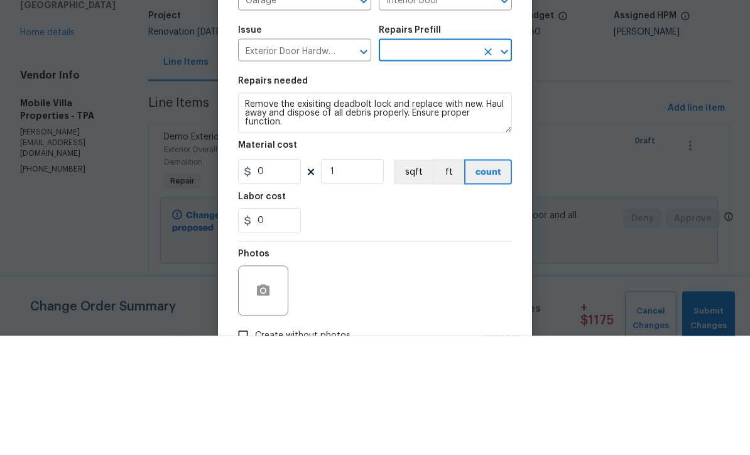
type input "Remove & Replace Deadbolt Lock (Economy) $34.74"
click at [293, 278] on input "34.74" at bounding box center [269, 290] width 63 height 25
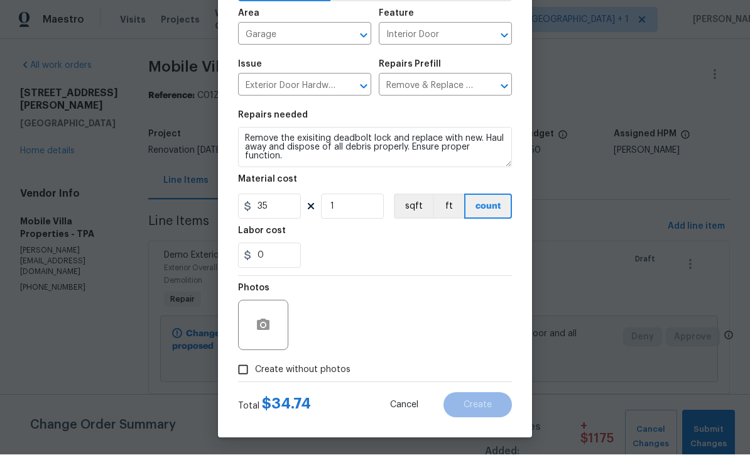
scroll to position [83, 0]
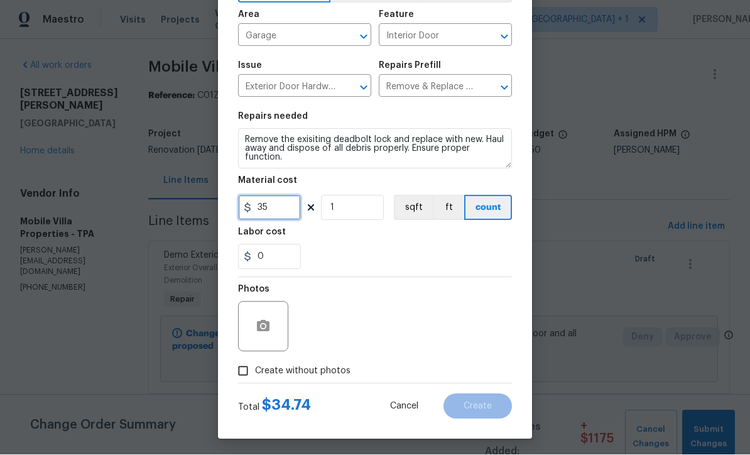
type input "35"
click at [235, 382] on input "Create without photos" at bounding box center [243, 371] width 24 height 24
checkbox input "true"
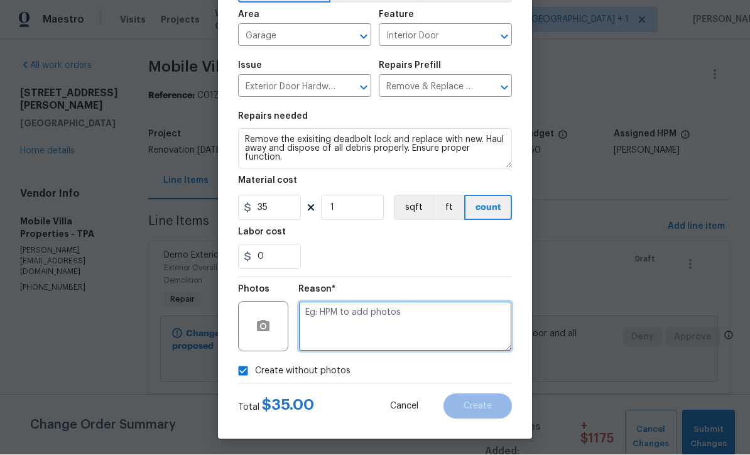
click at [442, 331] on textarea at bounding box center [406, 327] width 214 height 50
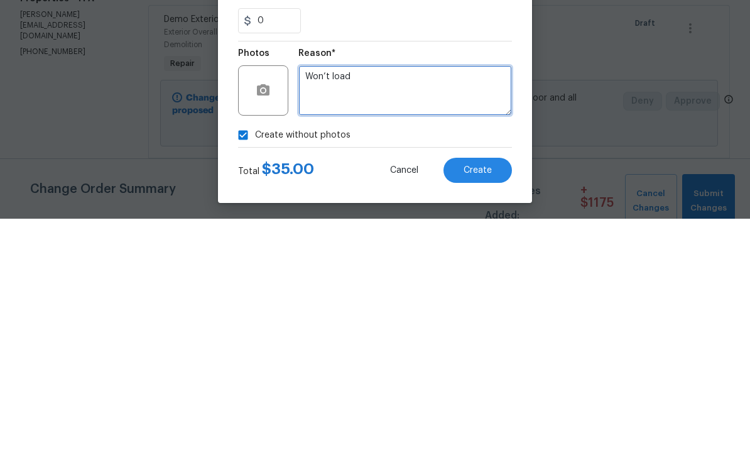
type textarea "Won’t load"
click at [495, 394] on button "Create" at bounding box center [478, 406] width 68 height 25
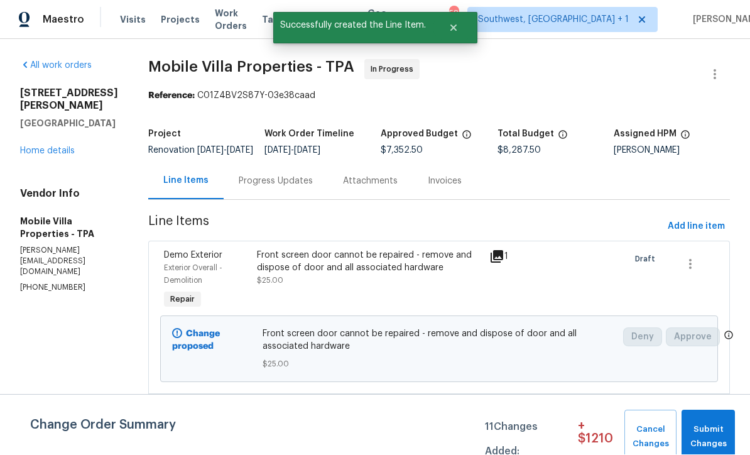
scroll to position [1, 0]
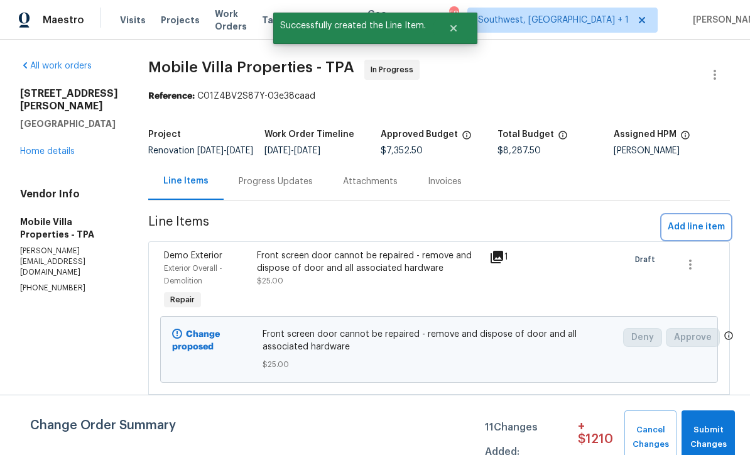
click at [704, 235] on span "Add line item" at bounding box center [696, 227] width 57 height 16
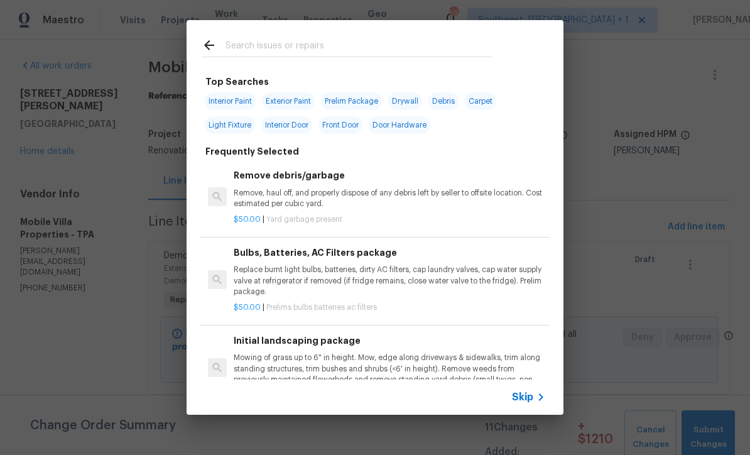
click at [526, 398] on span "Skip" at bounding box center [522, 397] width 21 height 13
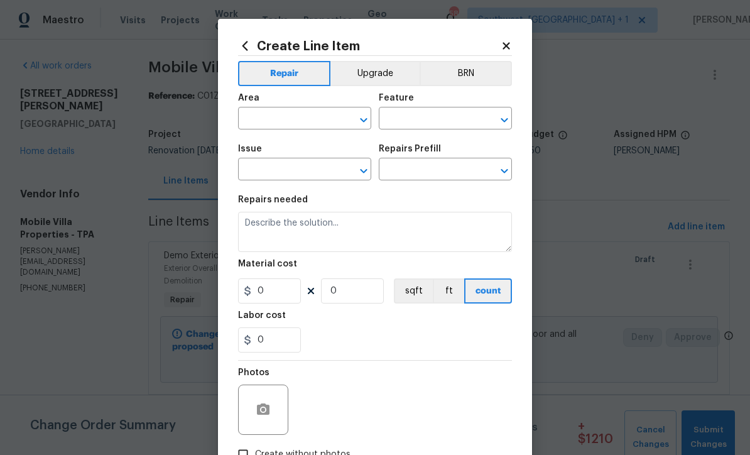
click at [314, 114] on input "text" at bounding box center [287, 119] width 98 height 19
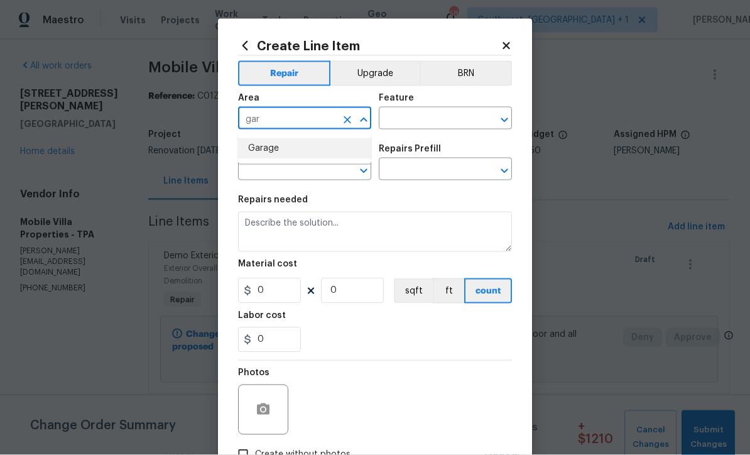
click at [289, 148] on li "Garage" at bounding box center [304, 148] width 133 height 21
type input "Garage"
click at [450, 115] on input "text" at bounding box center [428, 119] width 98 height 19
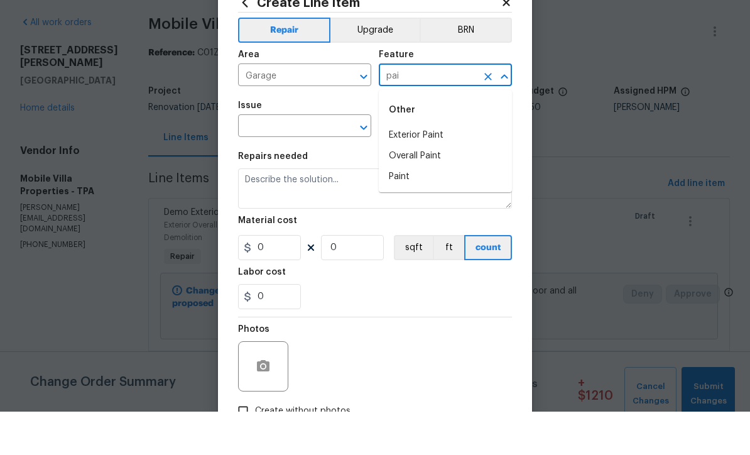
click at [434, 189] on li "Overall Paint" at bounding box center [445, 199] width 133 height 21
type input "Overall Paint"
click at [315, 161] on input "text" at bounding box center [287, 170] width 98 height 19
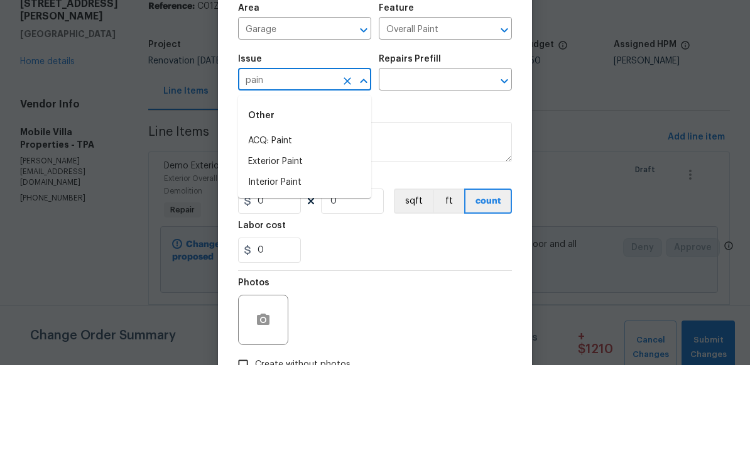
click at [306, 262] on li "Interior Paint" at bounding box center [304, 272] width 133 height 21
type input "Interior Paint"
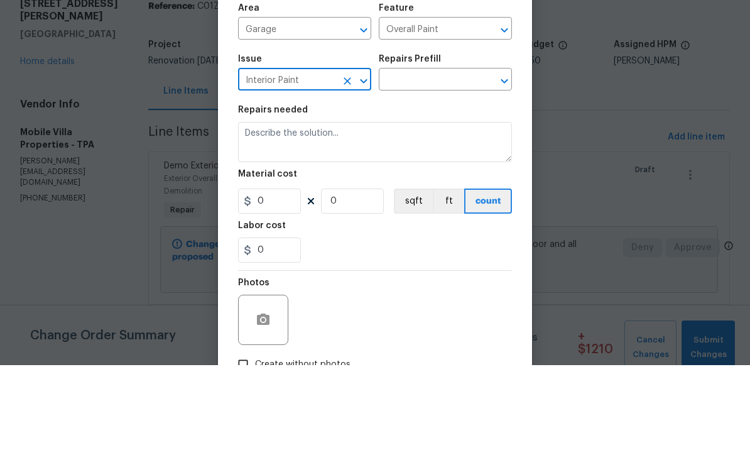
click at [447, 161] on input "text" at bounding box center [428, 170] width 98 height 19
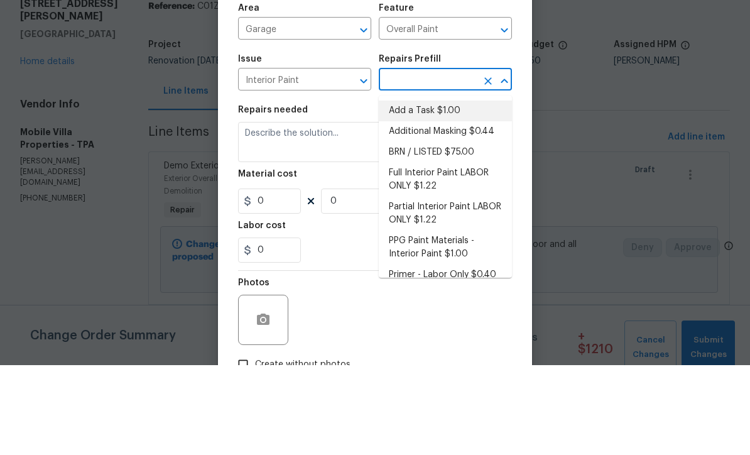
click at [442, 190] on li "Add a Task $1.00" at bounding box center [445, 200] width 133 height 21
type input "Add a Task $1.00"
type textarea "HPM to detail"
type input "1"
type input "Add a Task $1.00"
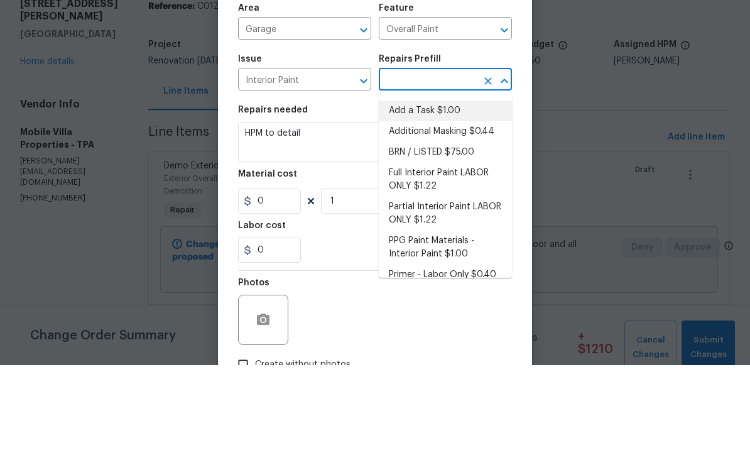
type input "1"
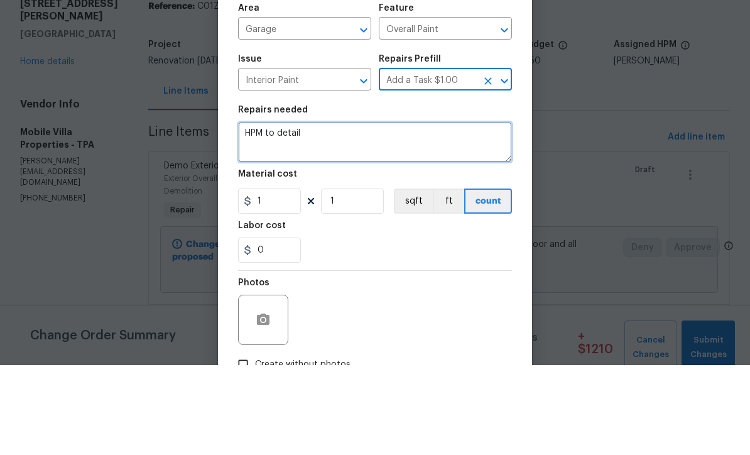
click at [401, 212] on textarea "HPM to detail" at bounding box center [375, 232] width 274 height 40
type textarea "H"
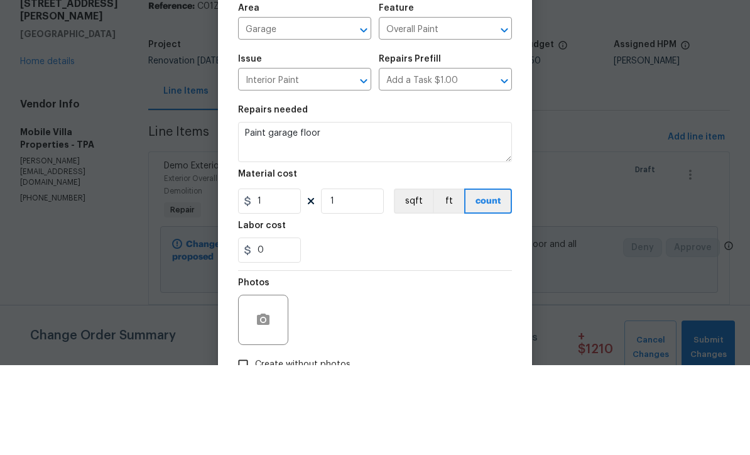
scroll to position [41, 0]
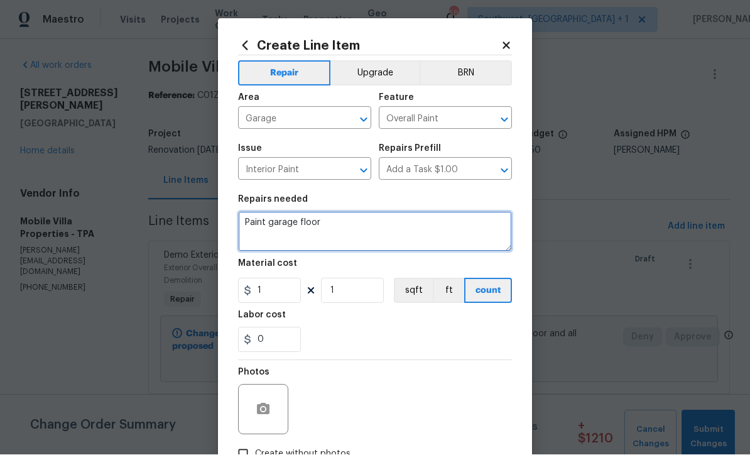
type textarea "Paint garage floor"
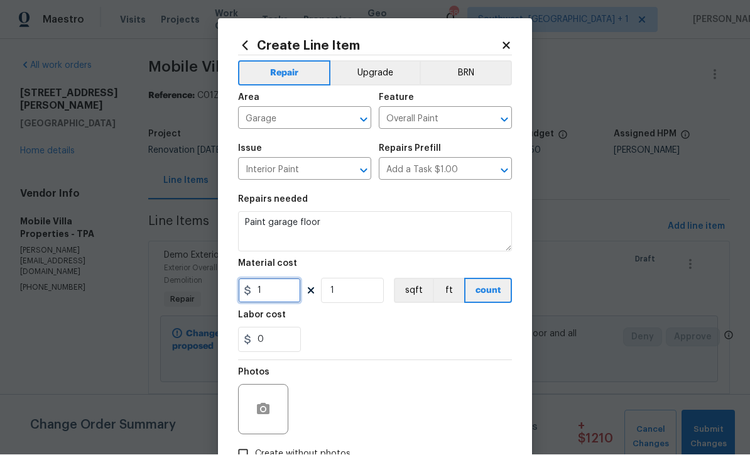
click at [273, 294] on input "1" at bounding box center [269, 290] width 63 height 25
type input "265"
click at [255, 411] on button "button" at bounding box center [263, 410] width 30 height 30
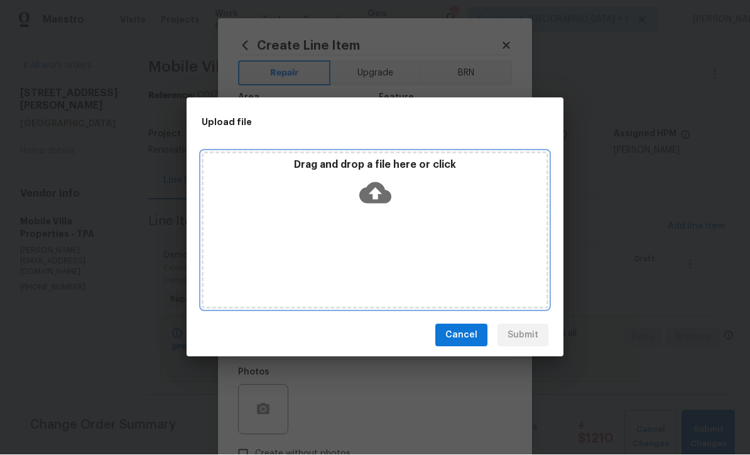
click at [377, 192] on icon at bounding box center [375, 193] width 32 height 32
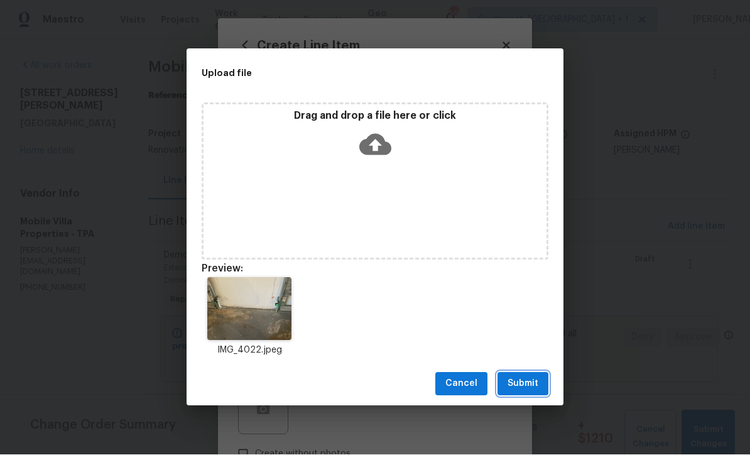
click at [523, 391] on span "Submit" at bounding box center [523, 384] width 31 height 16
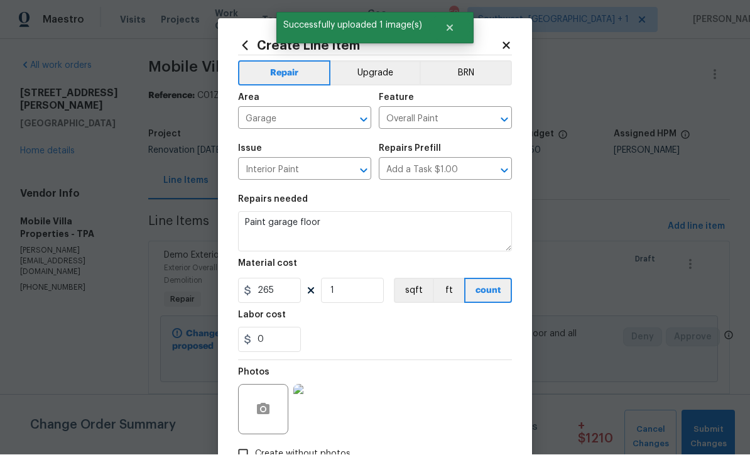
click at [309, 415] on img at bounding box center [318, 410] width 50 height 50
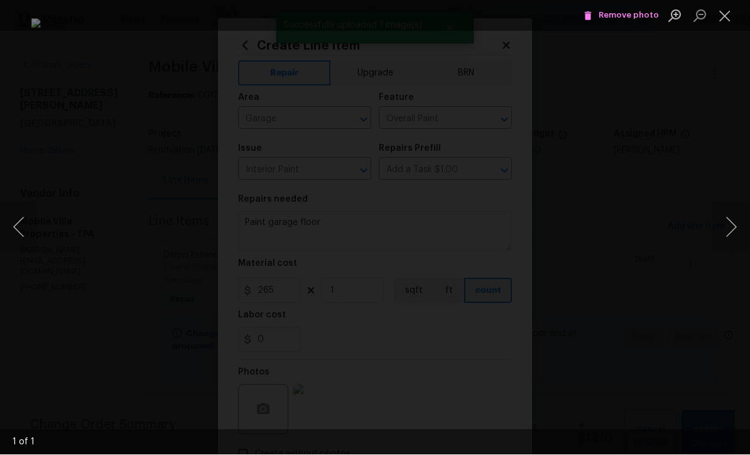
click at [723, 13] on button "Close lightbox" at bounding box center [725, 16] width 25 height 22
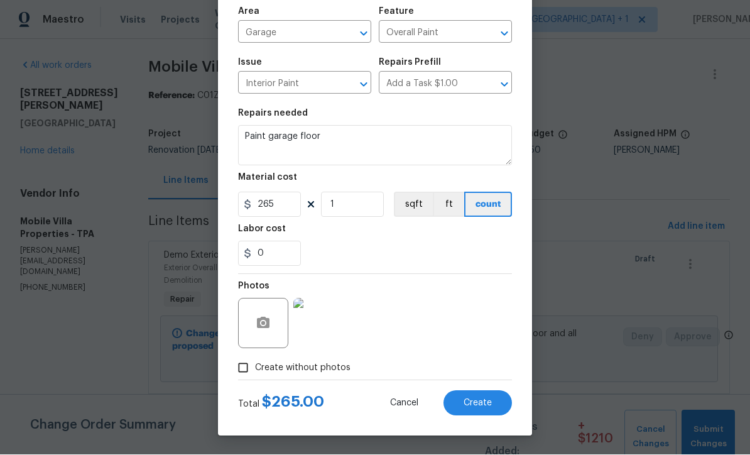
scroll to position [89, 0]
click at [488, 407] on span "Create" at bounding box center [478, 403] width 28 height 9
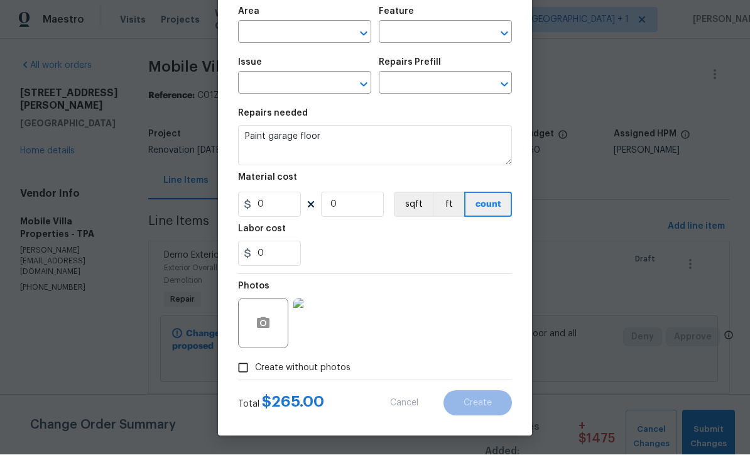
scroll to position [0, 0]
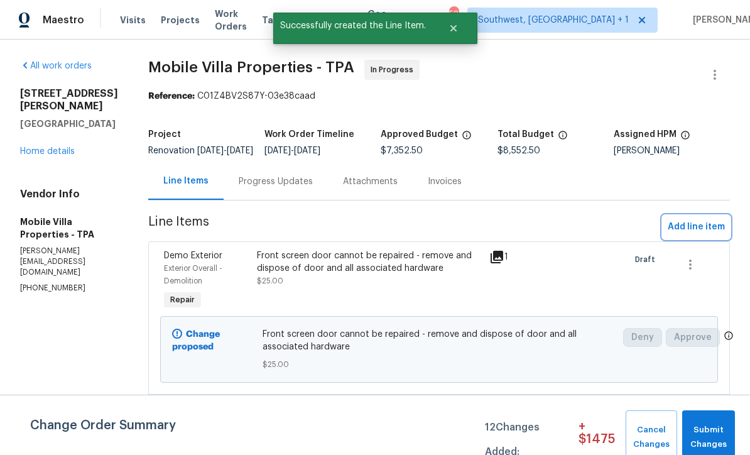
click at [699, 234] on span "Add line item" at bounding box center [696, 227] width 57 height 16
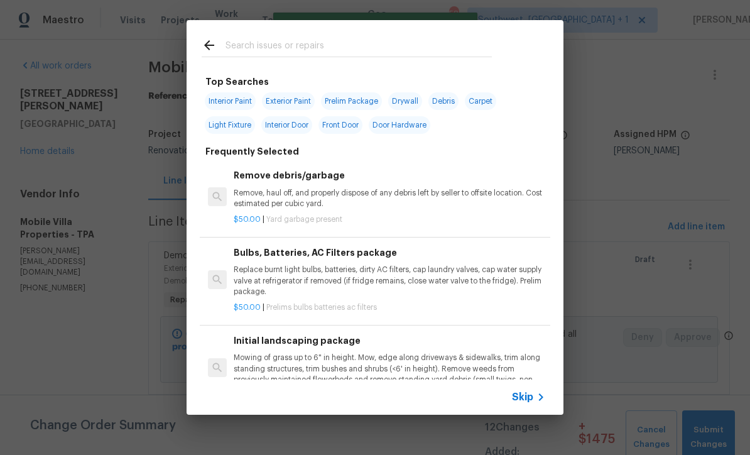
click at [531, 400] on span "Skip" at bounding box center [522, 397] width 21 height 13
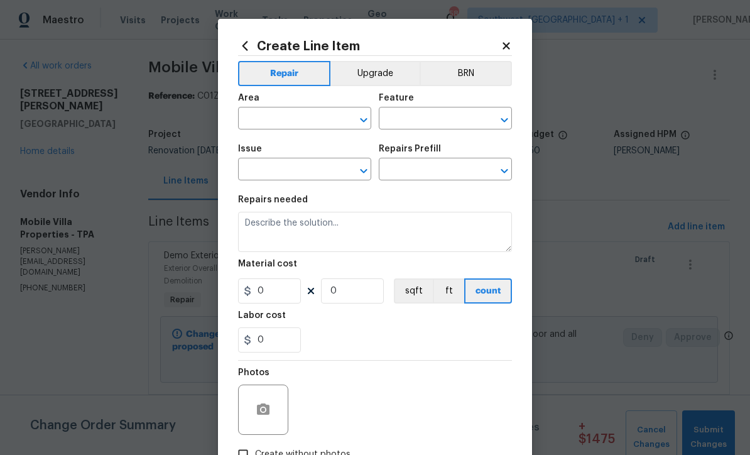
click at [304, 121] on input "text" at bounding box center [287, 119] width 98 height 19
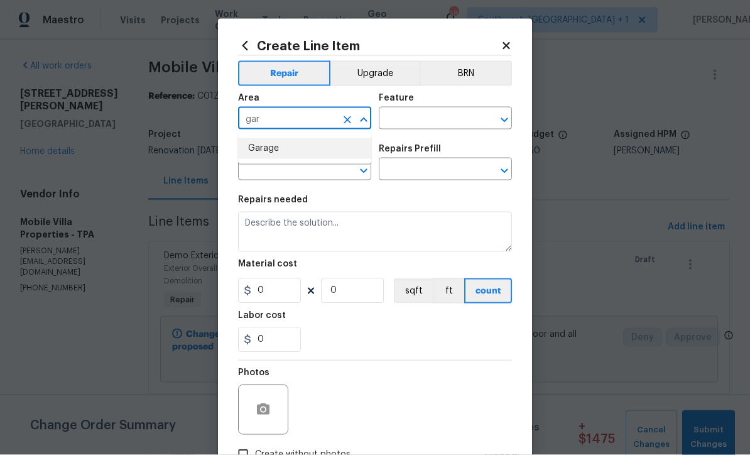
click at [287, 147] on li "Garage" at bounding box center [304, 148] width 133 height 21
type input "Garage"
click at [453, 112] on input "text" at bounding box center [428, 119] width 98 height 19
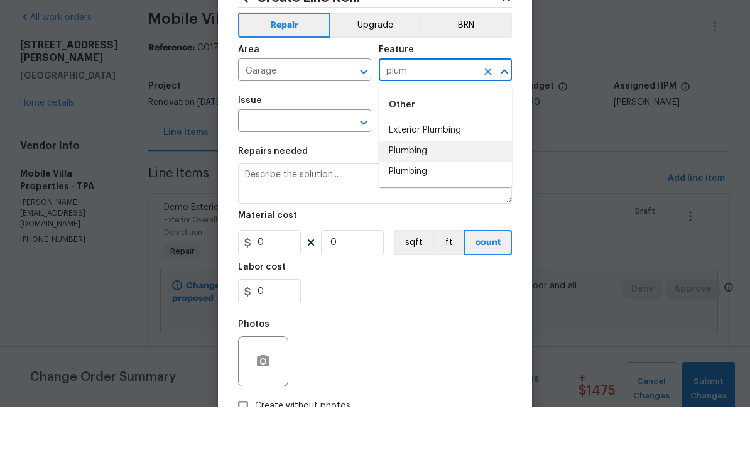
click at [430, 189] on li "Plumbing" at bounding box center [445, 199] width 133 height 21
type input "Plumbing"
click at [322, 161] on input "text" at bounding box center [287, 170] width 98 height 19
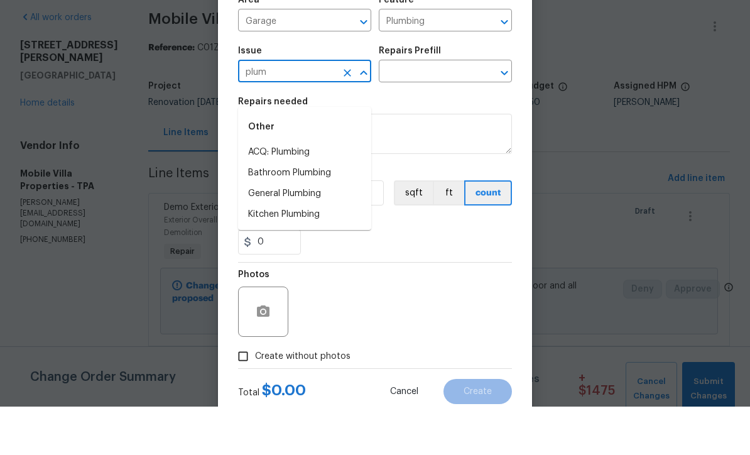
scroll to position [48, 0]
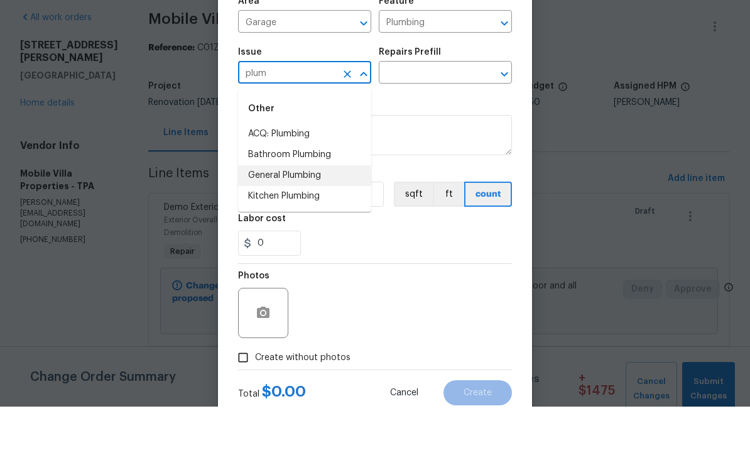
click at [312, 214] on li "General Plumbing" at bounding box center [304, 224] width 133 height 21
type input "General Plumbing"
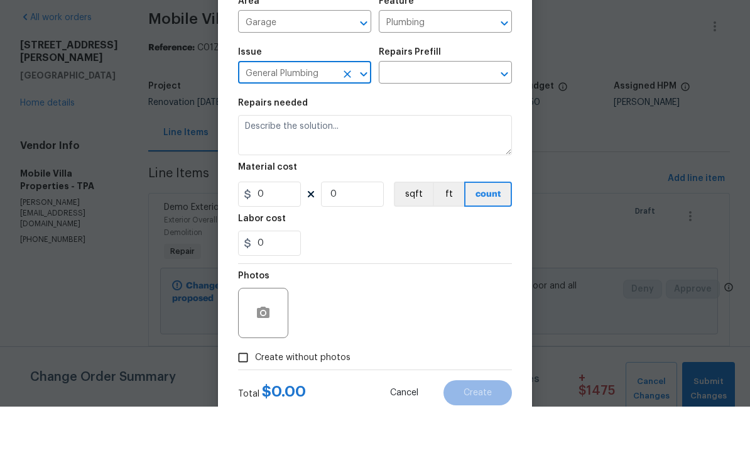
click at [444, 112] on input "text" at bounding box center [428, 121] width 98 height 19
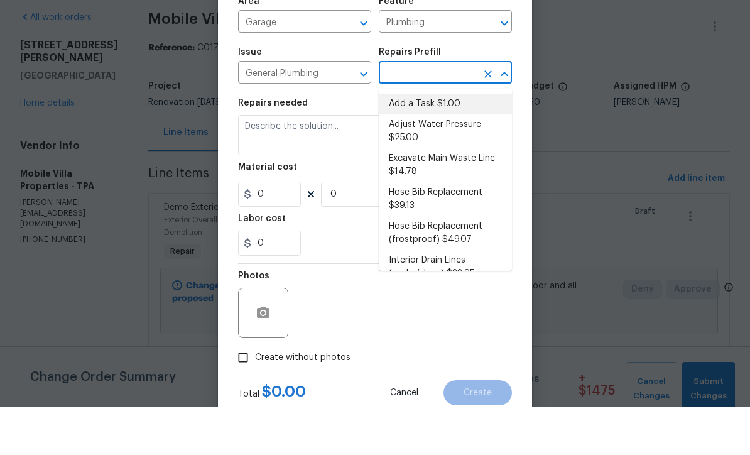
click at [436, 142] on li "Add a Task $1.00" at bounding box center [445, 152] width 133 height 21
type input "Add a Task $1.00"
type textarea "HPM to detail"
type input "1"
type input "Add a Task $1.00"
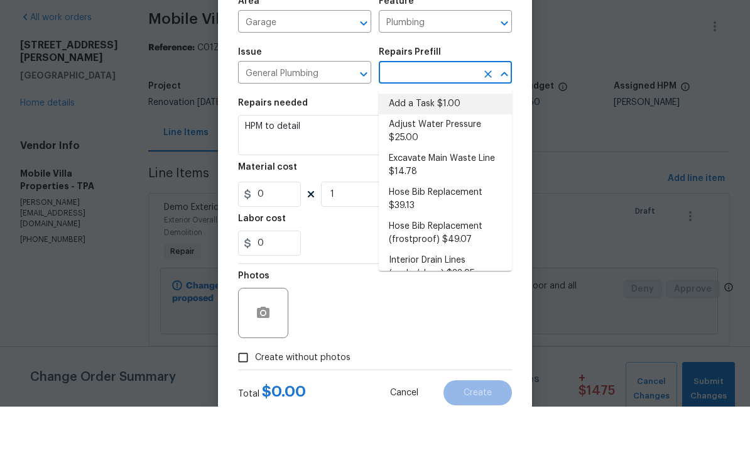
type input "1"
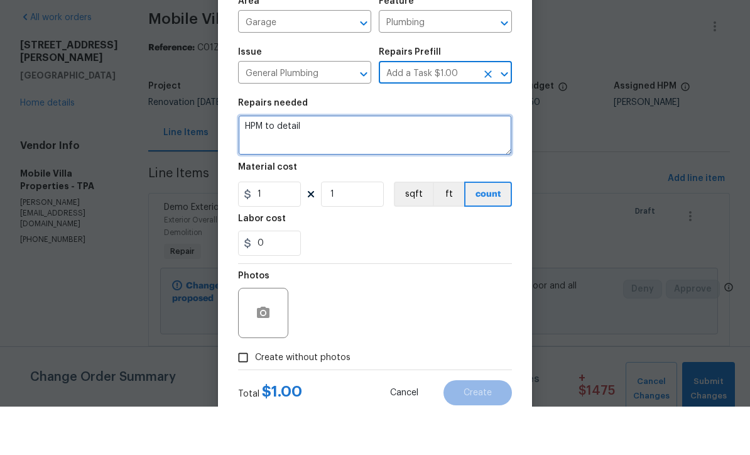
click at [358, 163] on textarea "HPM to detail" at bounding box center [375, 183] width 274 height 40
type textarea "H"
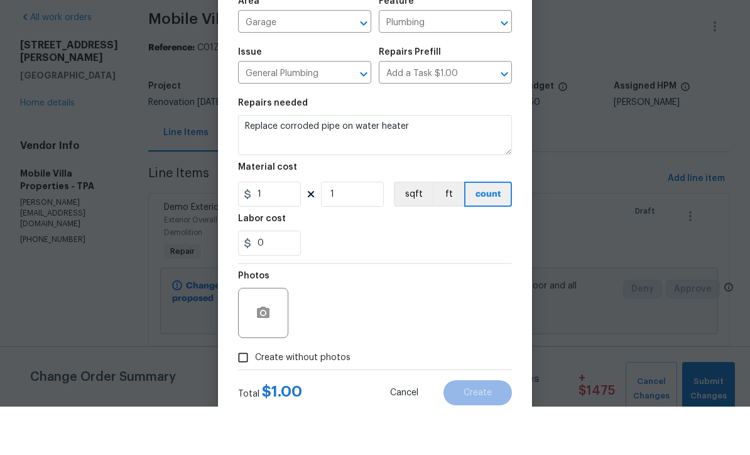
scroll to position [41, 0]
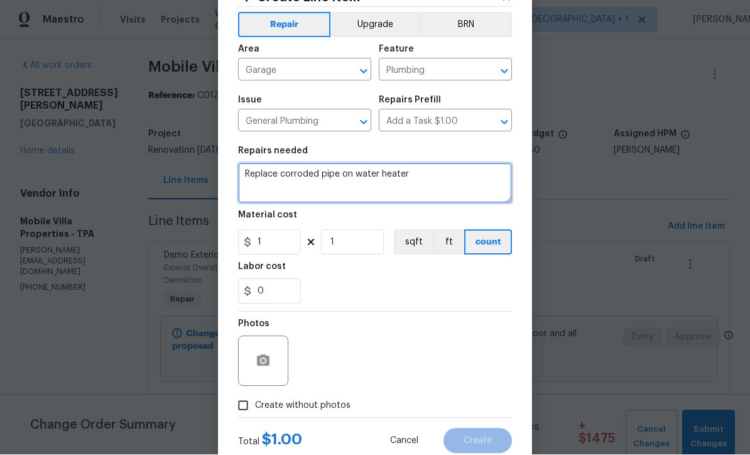
type textarea "Replace corroded pipe on water heater"
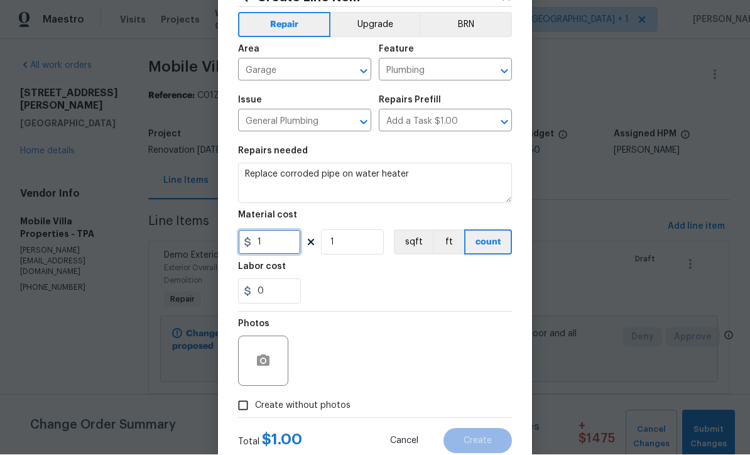
click at [276, 236] on input "1" at bounding box center [269, 242] width 63 height 25
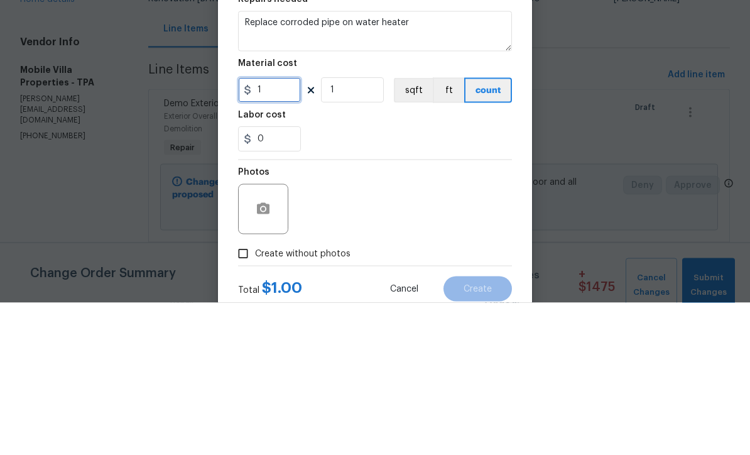
click at [285, 230] on input "1" at bounding box center [269, 242] width 63 height 25
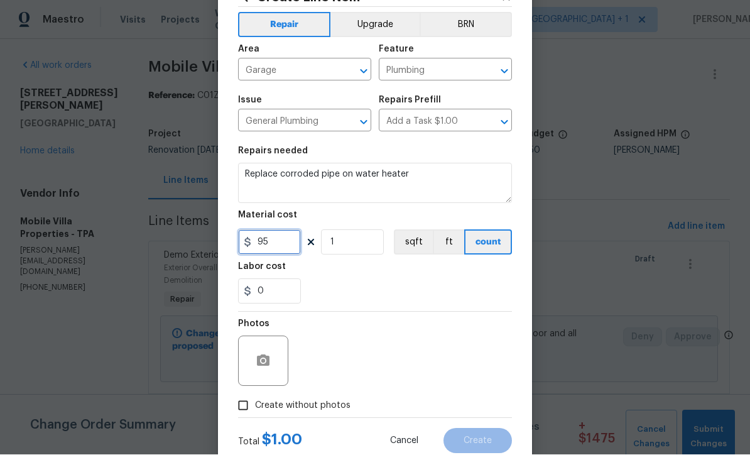
type input "95"
click at [258, 366] on icon "button" at bounding box center [263, 360] width 13 height 11
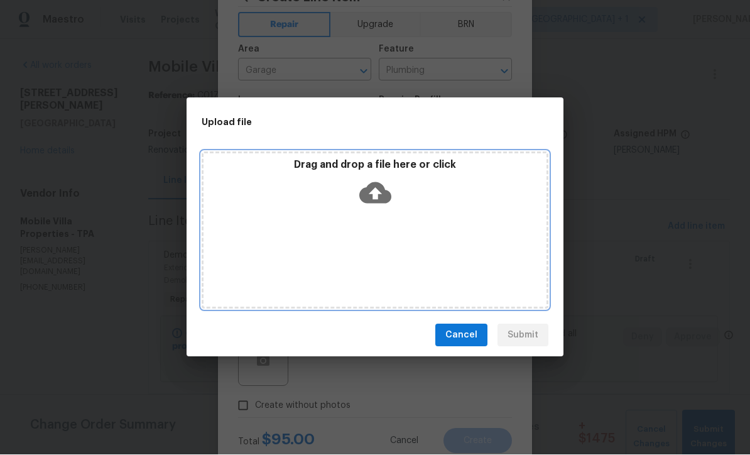
click at [382, 194] on icon at bounding box center [375, 193] width 32 height 21
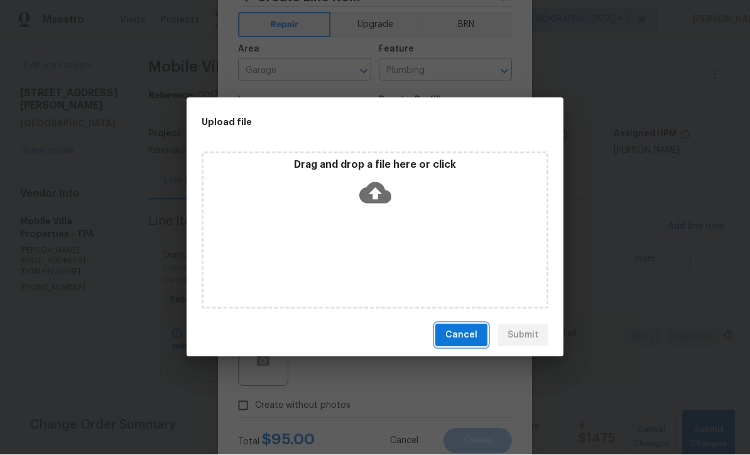
click at [468, 345] on button "Cancel" at bounding box center [462, 335] width 52 height 23
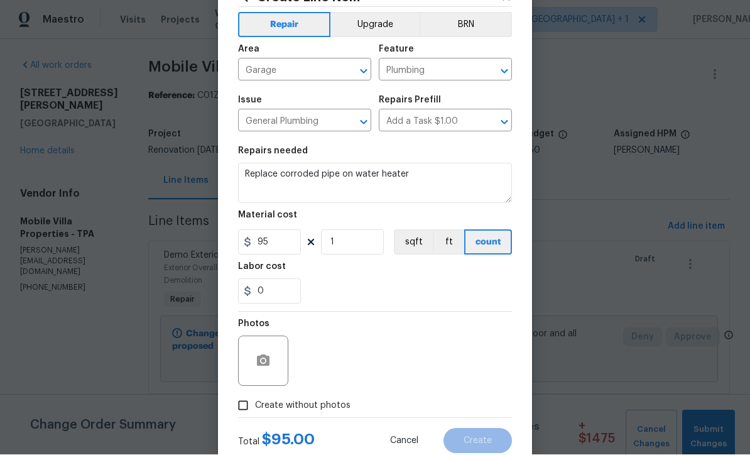
click at [246, 409] on input "Create without photos" at bounding box center [243, 406] width 24 height 24
checkbox input "true"
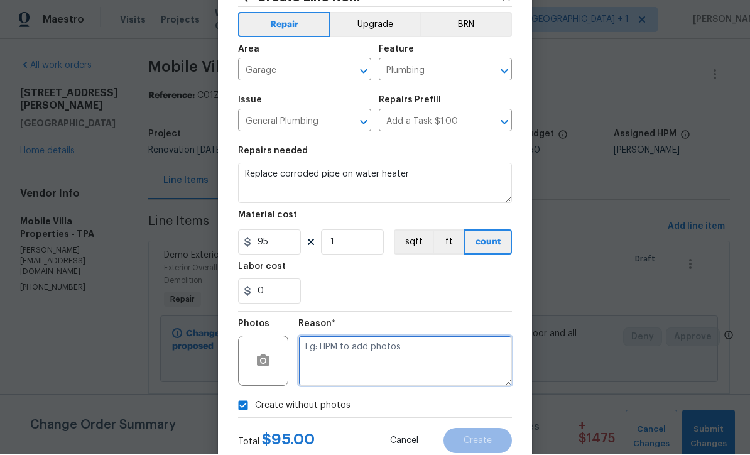
click at [449, 366] on textarea at bounding box center [406, 361] width 214 height 50
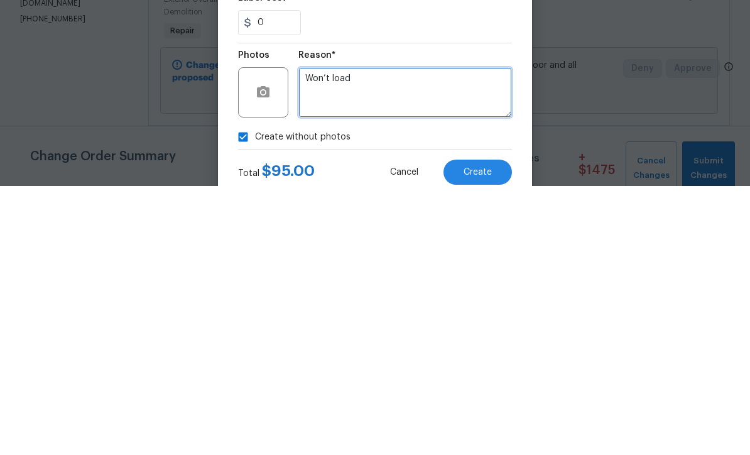
type textarea "Won’t load"
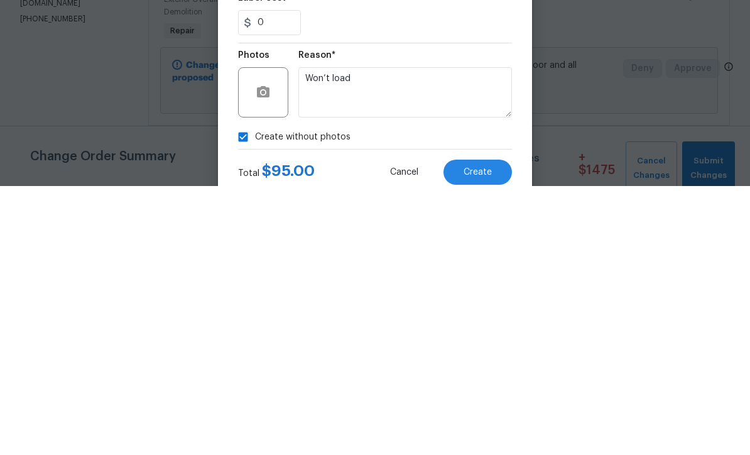
click at [486, 437] on span "Create" at bounding box center [478, 441] width 28 height 9
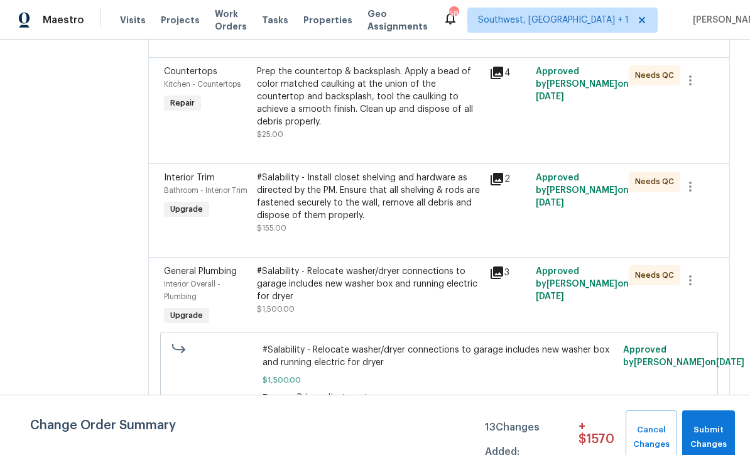
scroll to position [2286, 0]
click at [409, 375] on span "$1,500.00" at bounding box center [440, 381] width 354 height 13
click at [400, 266] on div "#Salability - Relocate washer/dryer connections to garage includes new washer b…" at bounding box center [369, 291] width 225 height 50
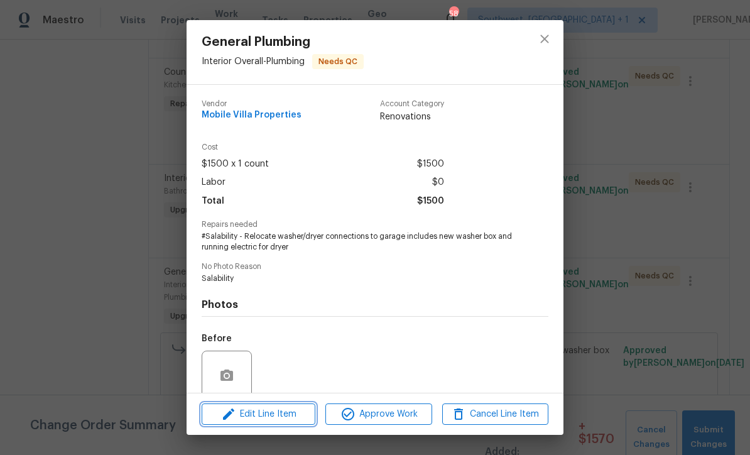
click at [299, 419] on span "Edit Line Item" at bounding box center [258, 415] width 106 height 16
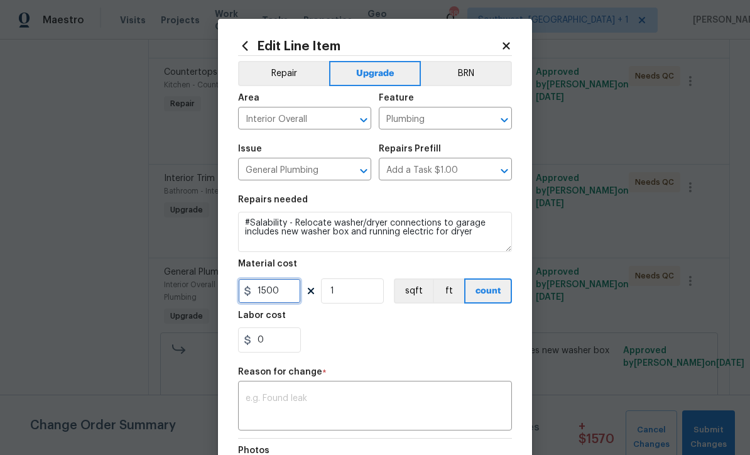
click at [300, 296] on input "1500" at bounding box center [269, 290] width 63 height 25
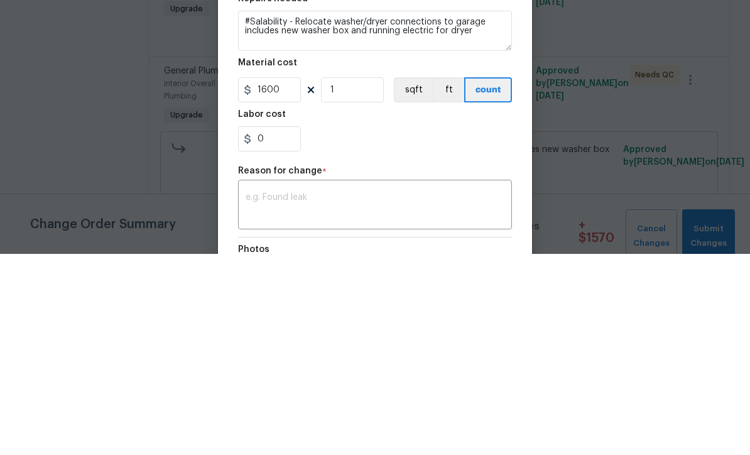
scroll to position [41, 0]
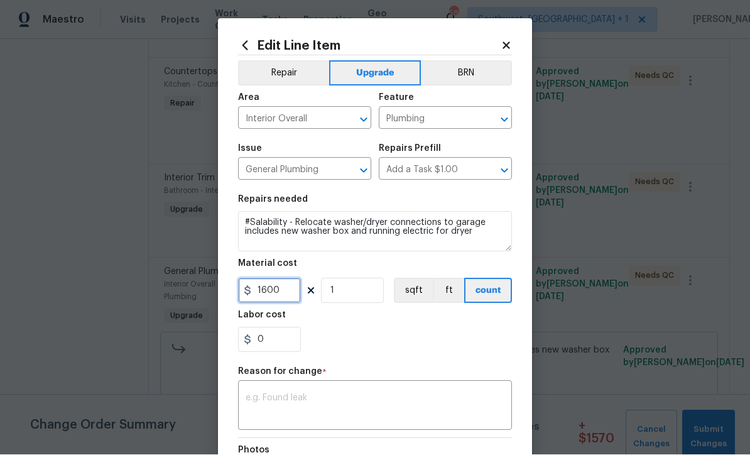
type input "1600"
click at [444, 349] on div "0" at bounding box center [375, 339] width 274 height 25
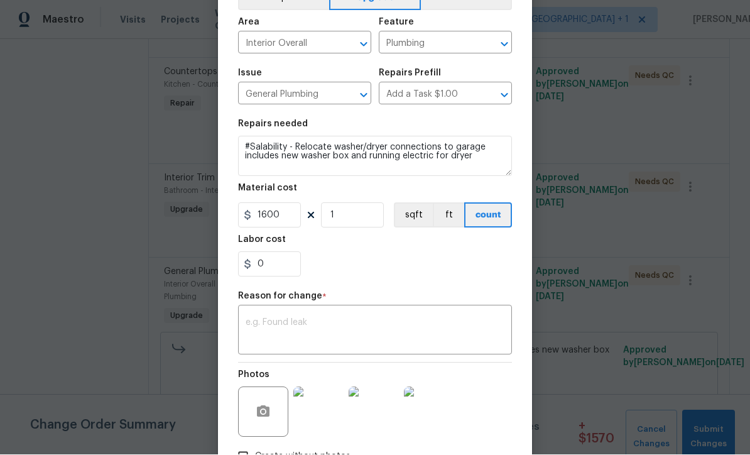
scroll to position [83, 0]
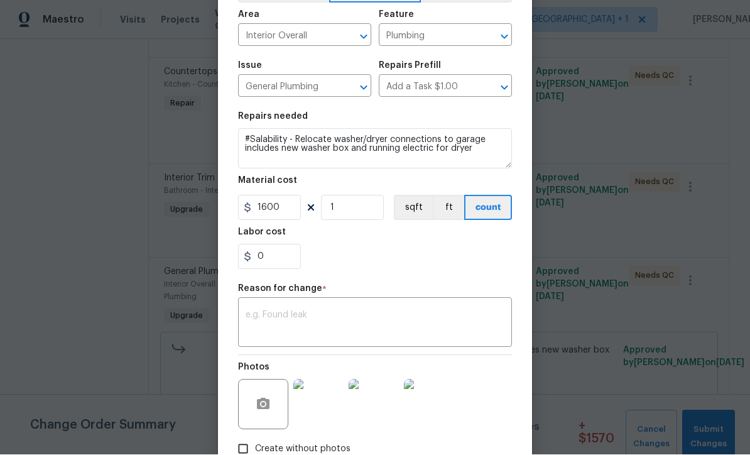
click at [429, 332] on textarea at bounding box center [375, 324] width 259 height 26
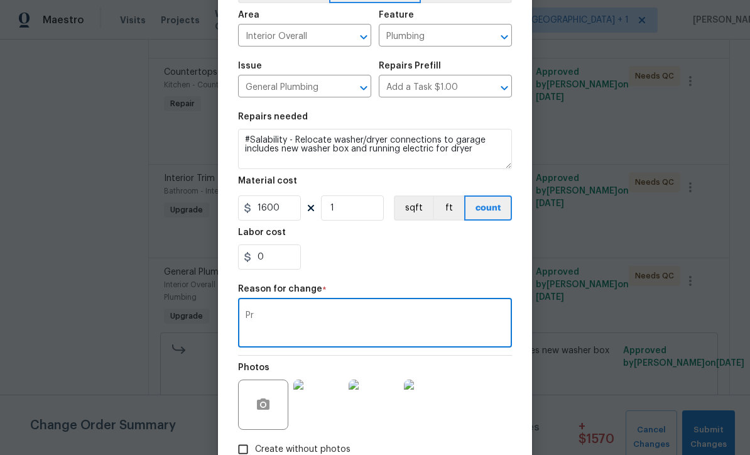
type textarea "P"
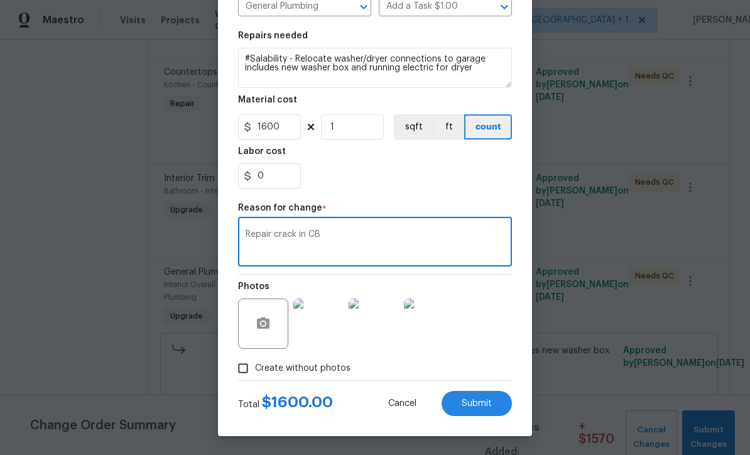
scroll to position [167, 0]
click at [323, 230] on textarea "Repair crack in CB at washer box" at bounding box center [375, 243] width 259 height 26
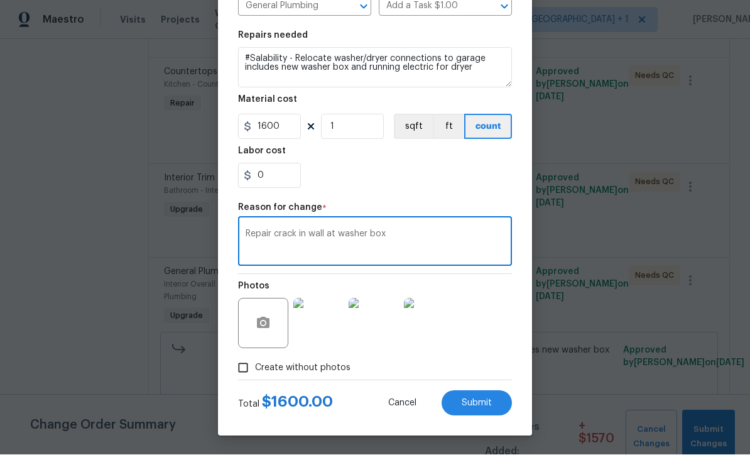
type textarea "Repair crack in wall at washer box"
click at [474, 410] on button "Submit" at bounding box center [477, 403] width 70 height 25
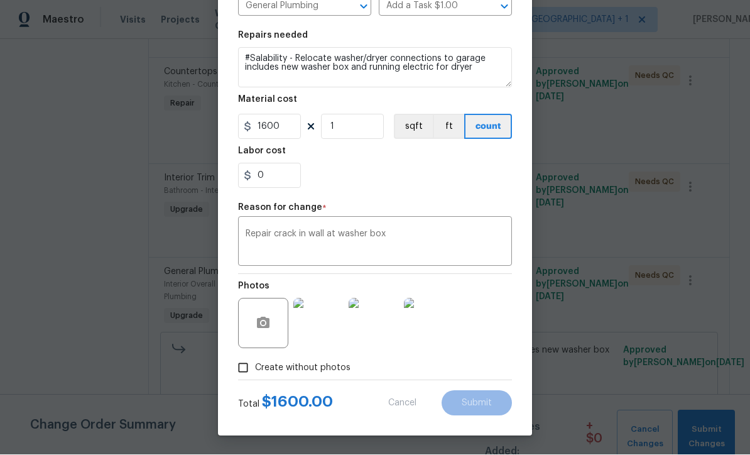
type input "1500"
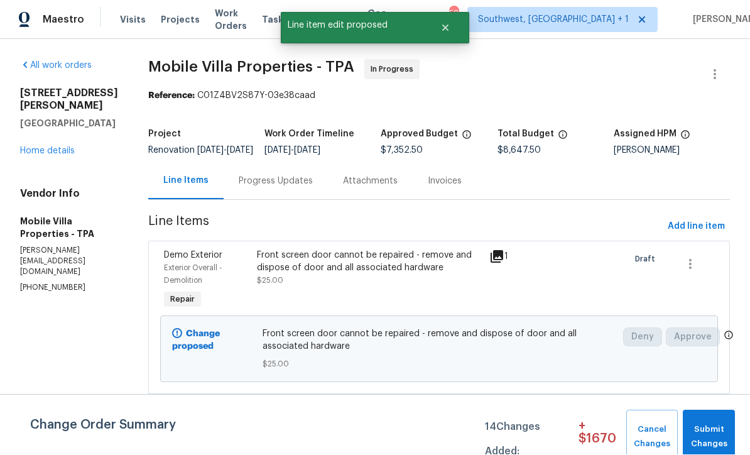
scroll to position [1, 0]
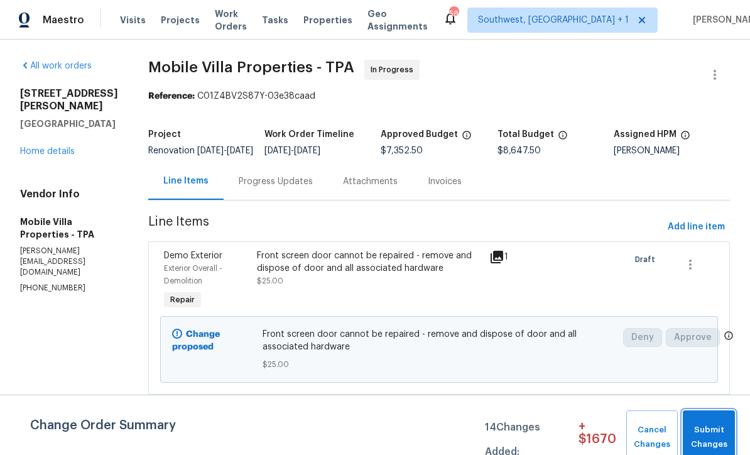
click at [703, 434] on span "Submit Changes" at bounding box center [709, 437] width 40 height 29
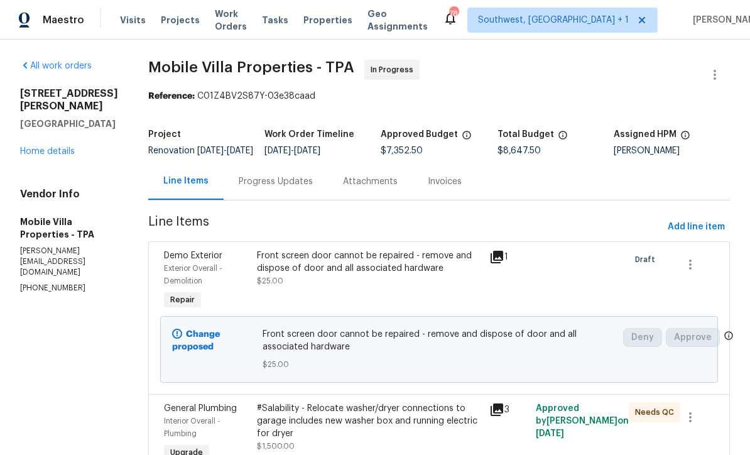
click at [181, 22] on span "Projects" at bounding box center [180, 20] width 39 height 13
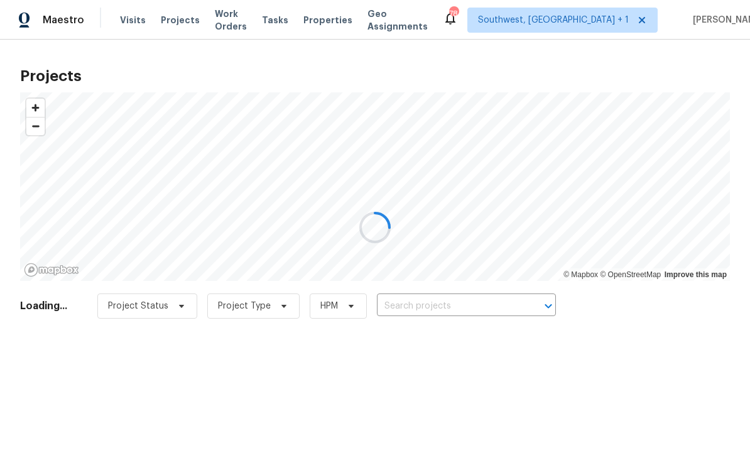
click at [453, 306] on div at bounding box center [375, 227] width 750 height 455
click at [474, 319] on div at bounding box center [375, 227] width 750 height 455
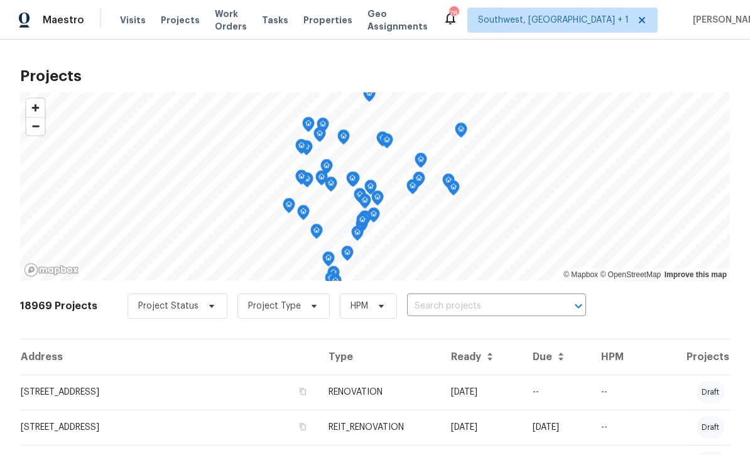
click at [469, 304] on input "text" at bounding box center [479, 306] width 144 height 19
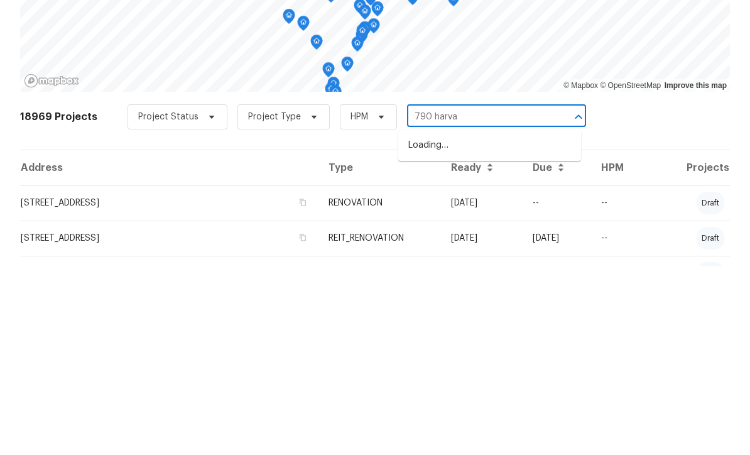
type input "790 harvar"
click at [501, 324] on li "[STREET_ADDRESS]" at bounding box center [489, 334] width 183 height 21
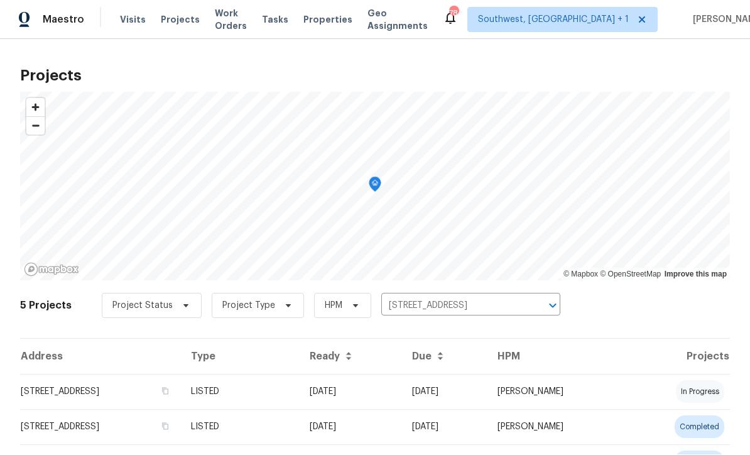
scroll to position [1, 0]
click at [402, 399] on td "[DATE]" at bounding box center [351, 392] width 102 height 35
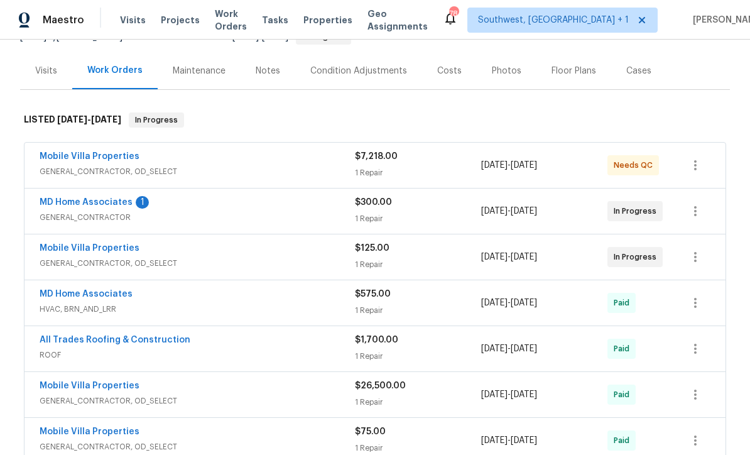
scroll to position [149, 0]
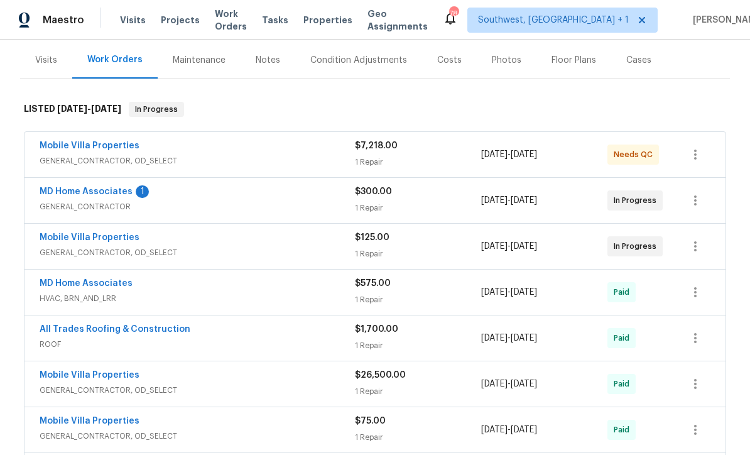
click at [89, 191] on link "MD Home Associates" at bounding box center [86, 191] width 93 height 9
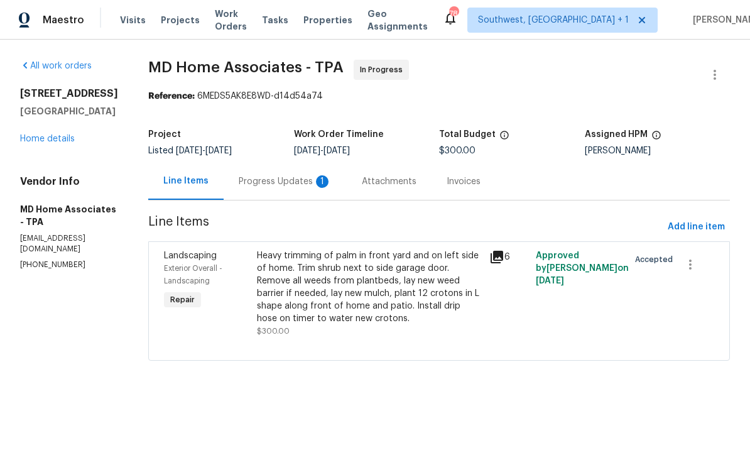
click at [311, 185] on div "Progress Updates 1" at bounding box center [285, 181] width 93 height 13
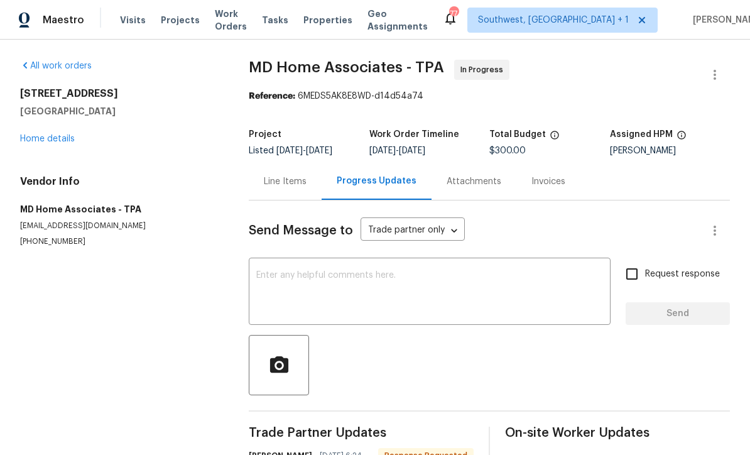
click at [41, 141] on link "Home details" at bounding box center [47, 138] width 55 height 9
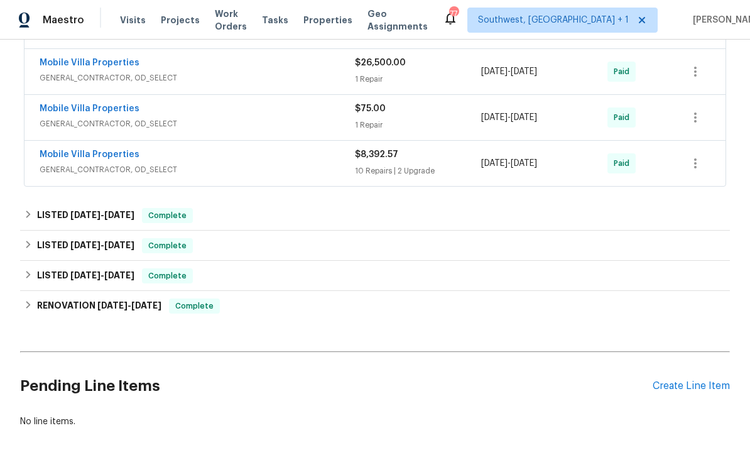
scroll to position [463, 0]
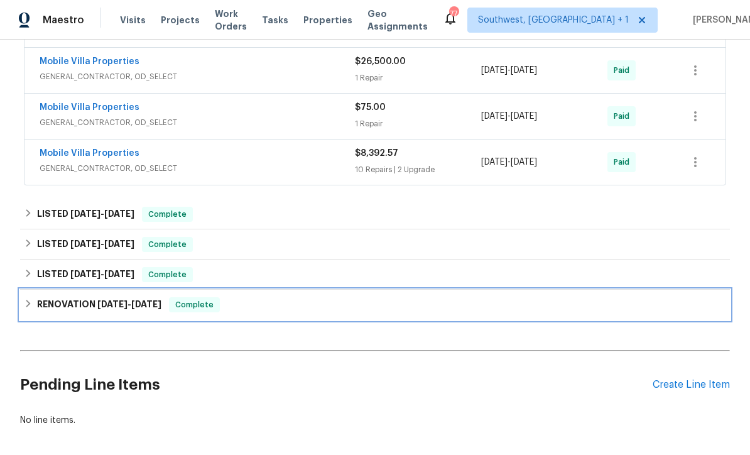
click at [468, 317] on div "RENOVATION [DATE] - [DATE] Complete" at bounding box center [375, 305] width 710 height 30
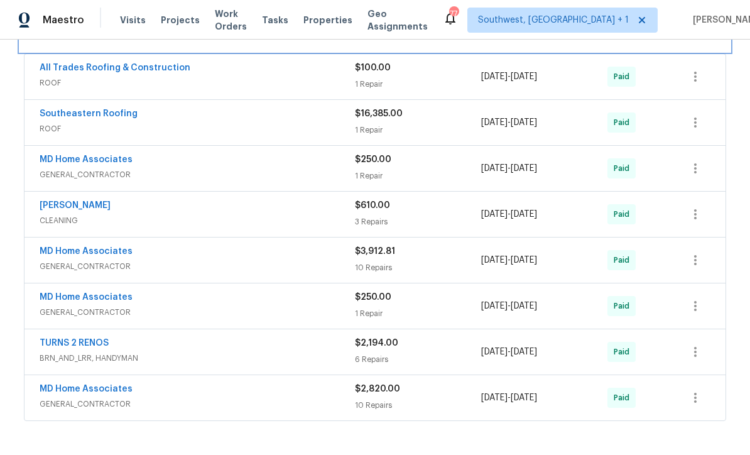
scroll to position [753, 0]
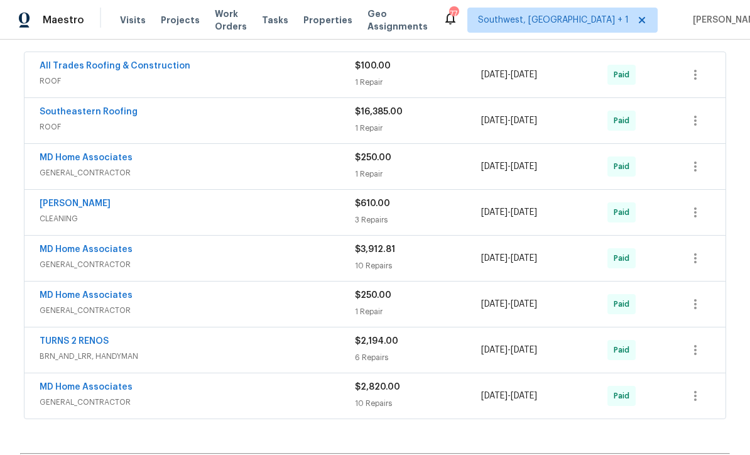
click at [442, 402] on div "10 Repairs" at bounding box center [418, 403] width 126 height 13
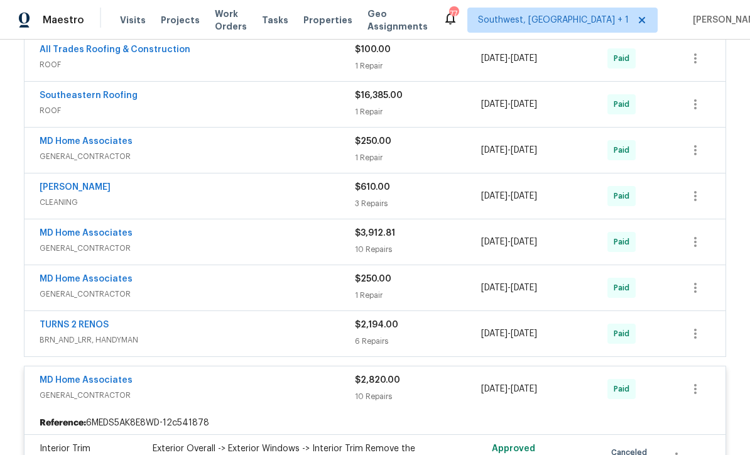
scroll to position [765, 0]
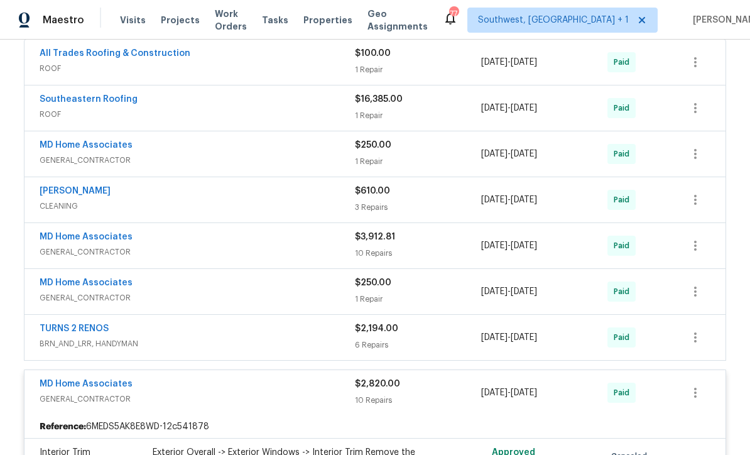
click at [91, 238] on link "MD Home Associates" at bounding box center [86, 237] width 93 height 9
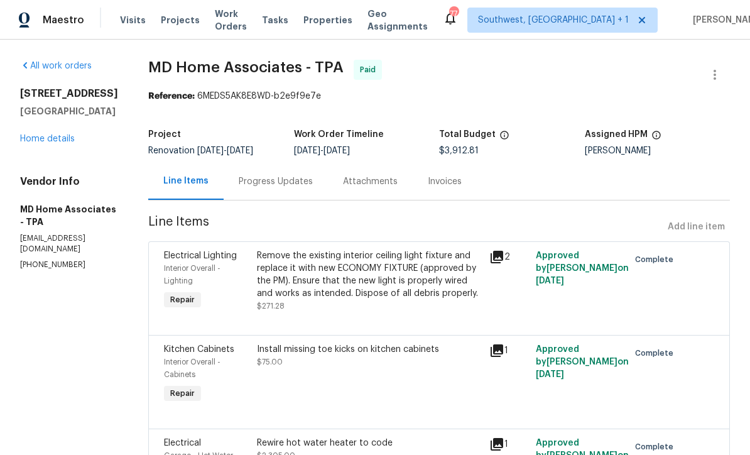
click at [55, 139] on link "Home details" at bounding box center [47, 138] width 55 height 9
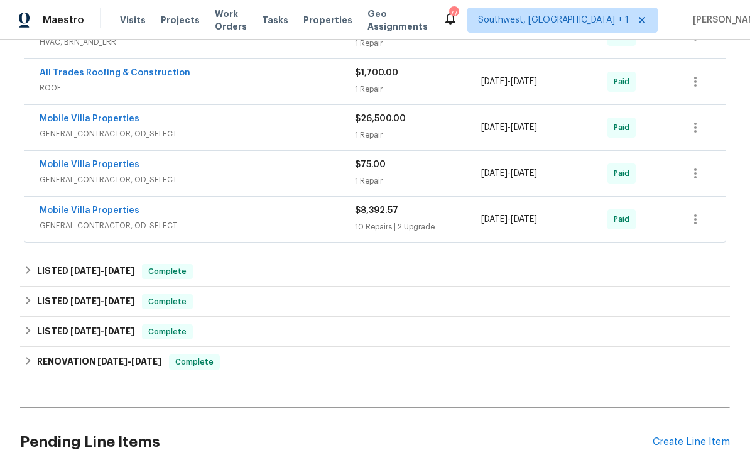
scroll to position [453, 0]
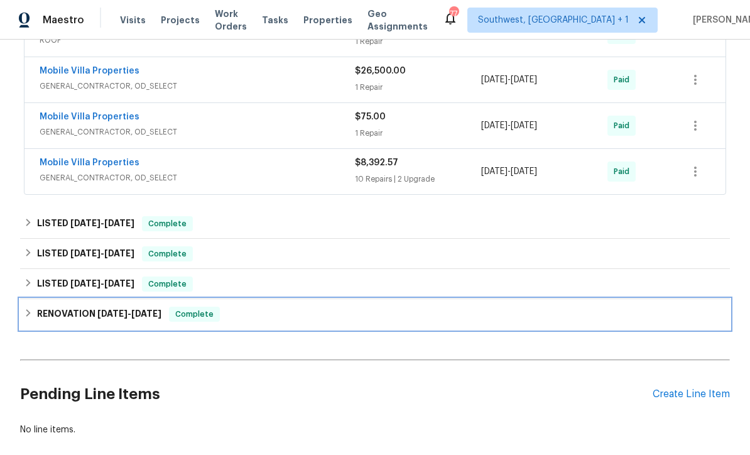
click at [437, 319] on div "RENOVATION 8/13/24 - 9/10/24 Complete" at bounding box center [375, 314] width 703 height 15
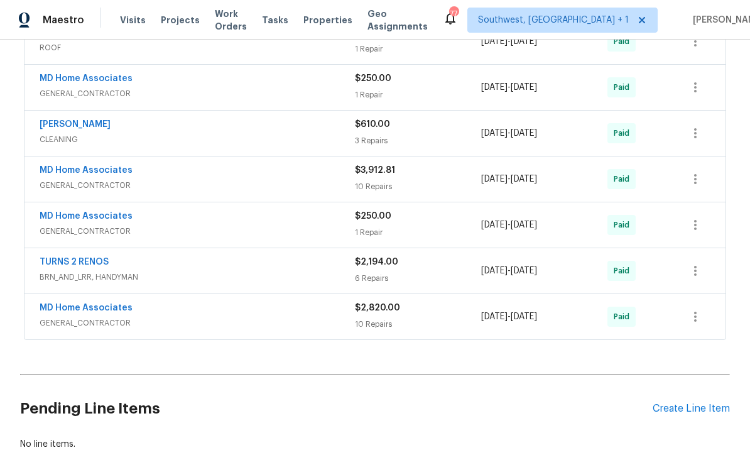
scroll to position [831, 0]
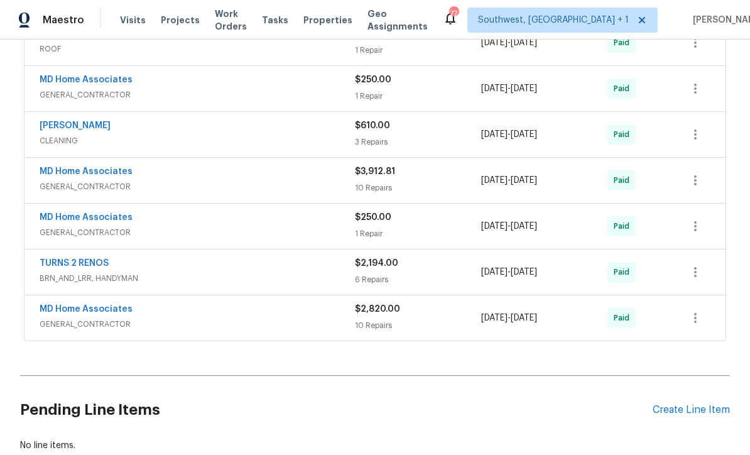
click at [439, 271] on div "$2,194.00 6 Repairs" at bounding box center [418, 272] width 126 height 30
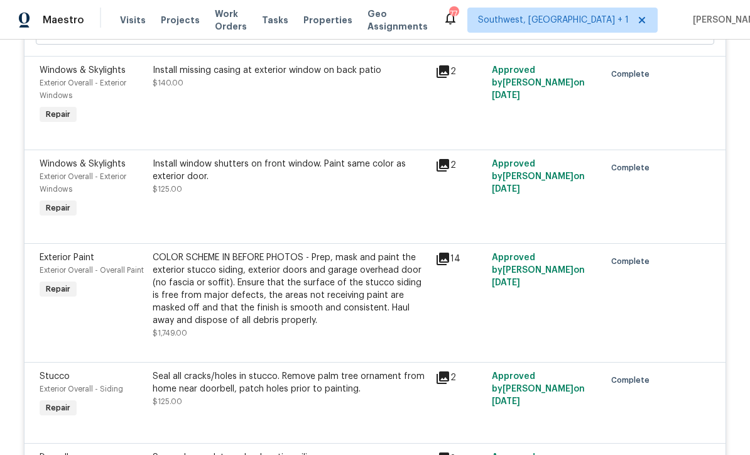
scroll to position [1235, 0]
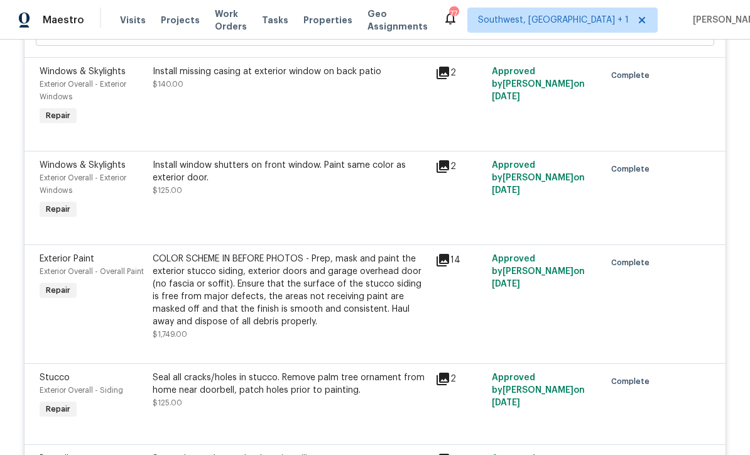
click at [397, 309] on div "COLOR SCHEME IN BEFORE PHOTOS - Prep, mask and paint the exterior stucco siding…" at bounding box center [290, 290] width 275 height 75
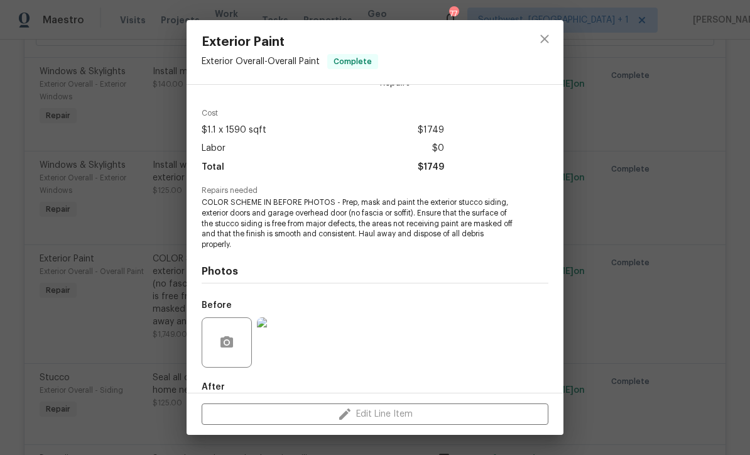
scroll to position [34, 0]
click at [285, 350] on img at bounding box center [282, 342] width 50 height 50
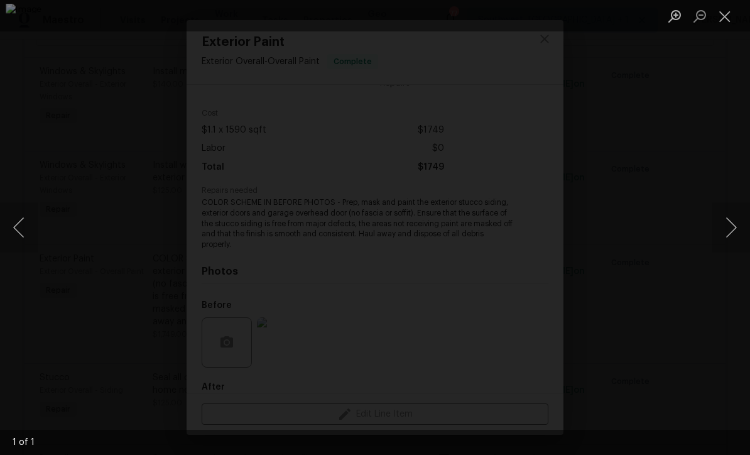
click at [725, 18] on button "Close lightbox" at bounding box center [725, 16] width 25 height 22
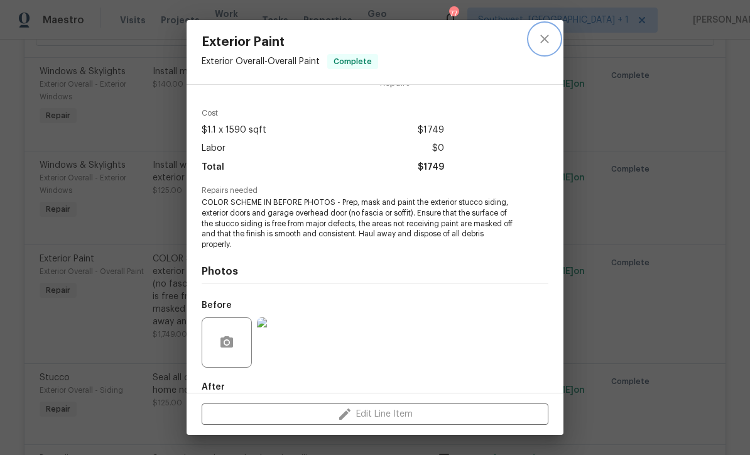
click at [546, 41] on icon "close" at bounding box center [544, 39] width 8 height 8
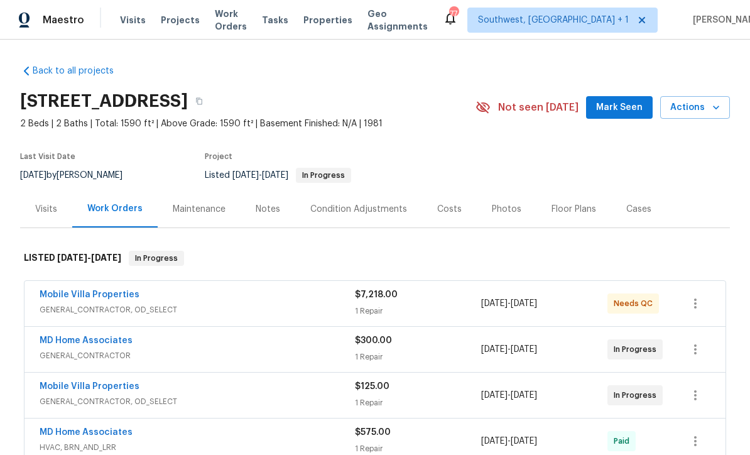
scroll to position [0, 0]
click at [184, 22] on span "Projects" at bounding box center [180, 20] width 39 height 13
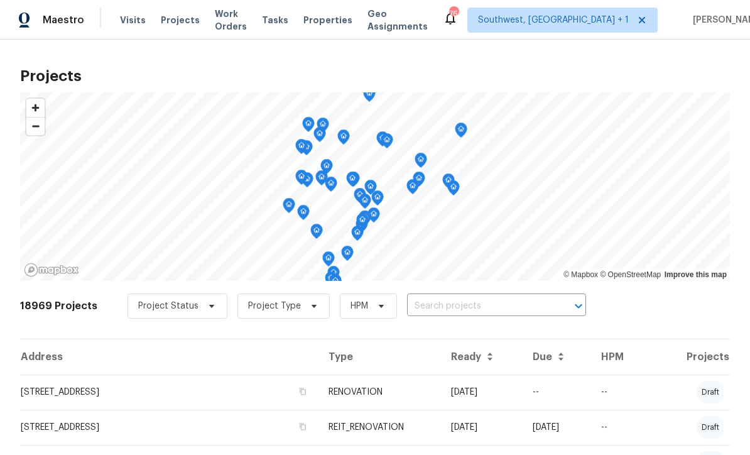
click at [486, 309] on input "text" at bounding box center [479, 306] width 144 height 19
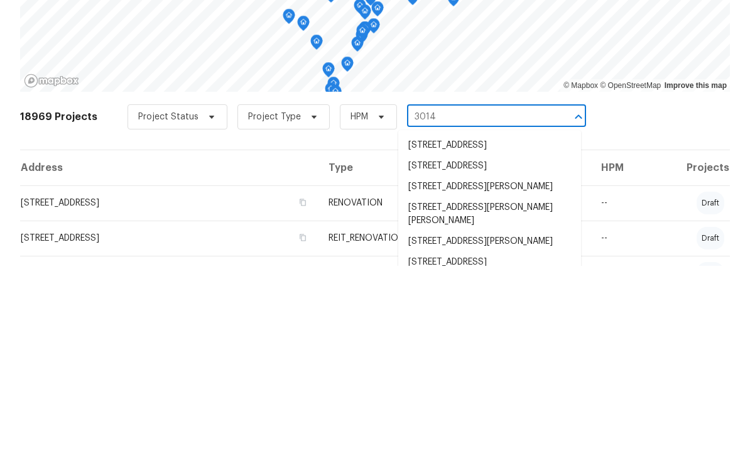
type input "3014 6"
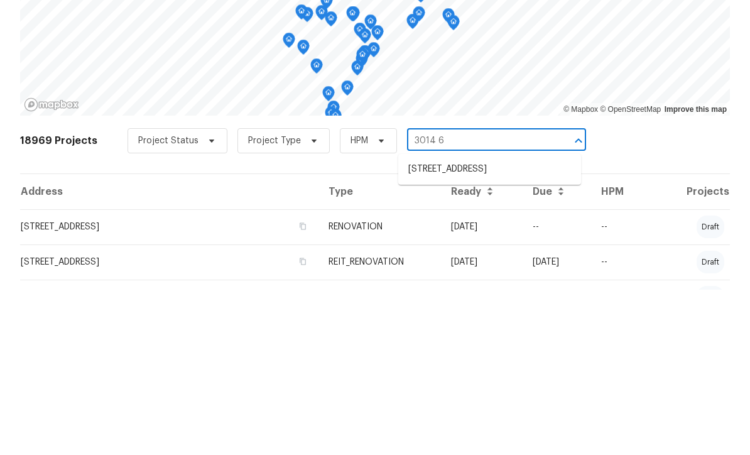
click at [525, 324] on li "3014 65th St E, Bradenton, FL 34208" at bounding box center [489, 334] width 183 height 21
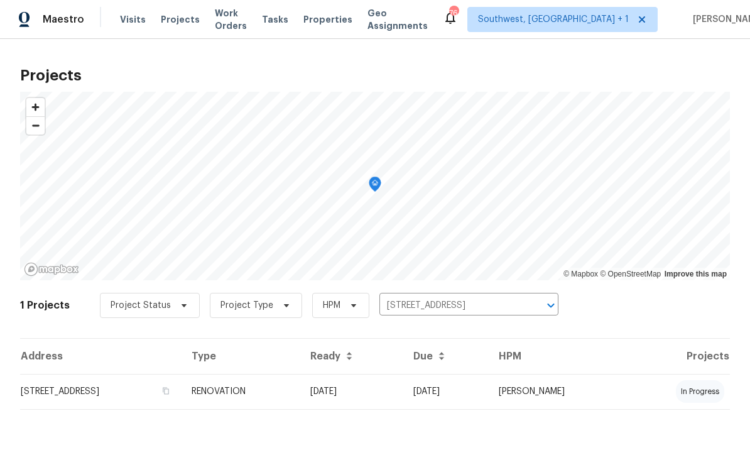
click at [403, 397] on td "09/17/25" at bounding box center [351, 392] width 103 height 35
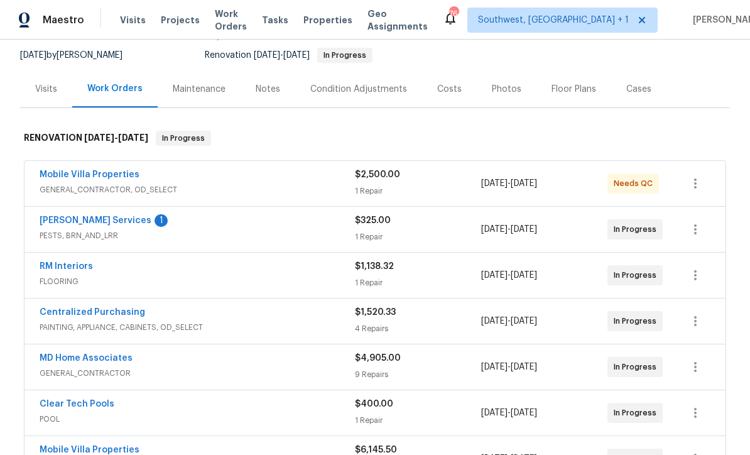
scroll to position [124, 0]
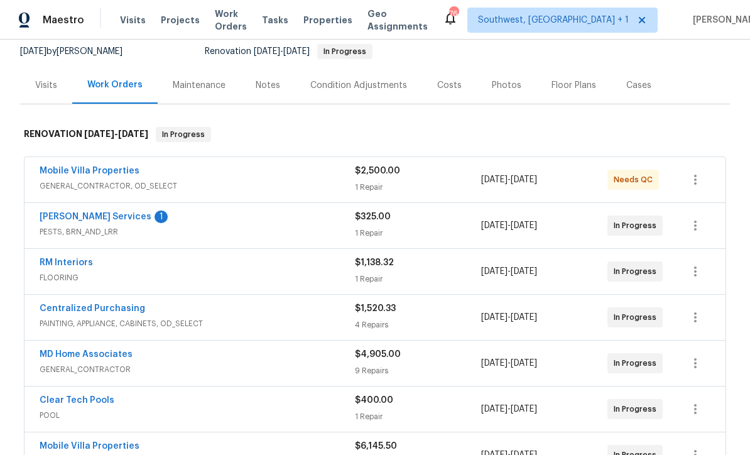
click at [56, 217] on link "Massey Services" at bounding box center [96, 216] width 112 height 9
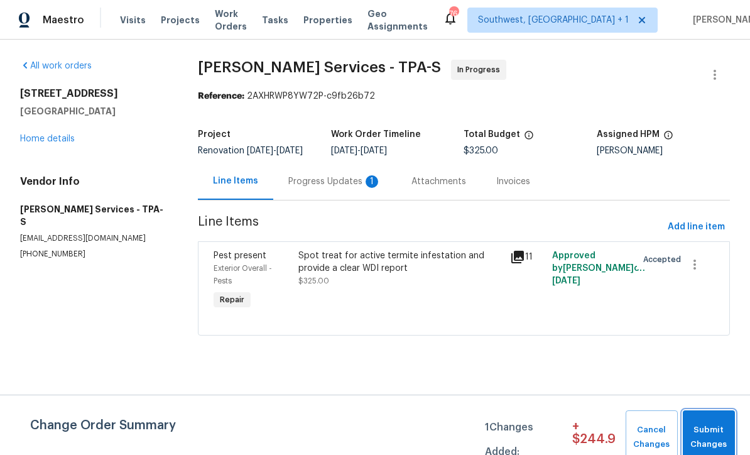
click at [708, 437] on span "Submit Changes" at bounding box center [709, 437] width 40 height 29
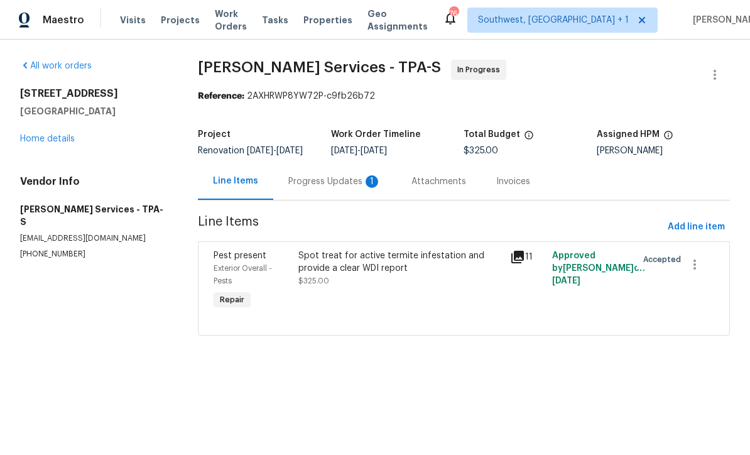
click at [300, 188] on div "Progress Updates 1" at bounding box center [334, 181] width 93 height 13
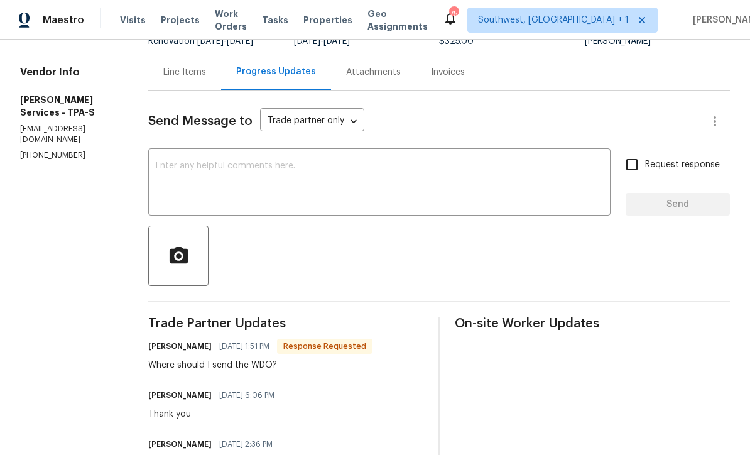
scroll to position [111, 0]
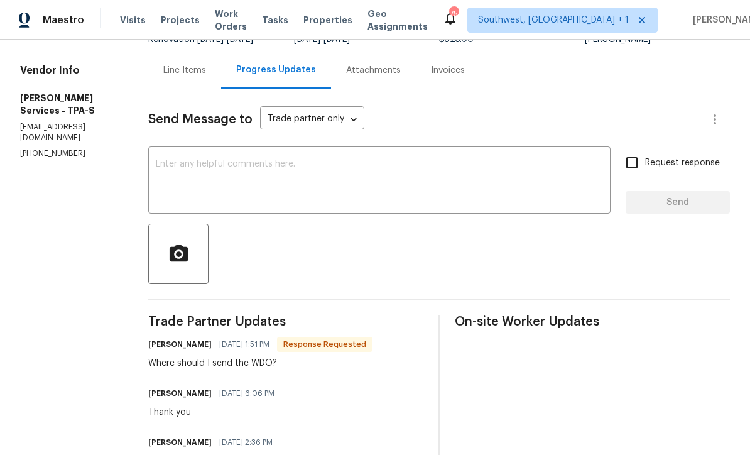
click at [209, 173] on textarea at bounding box center [379, 182] width 447 height 44
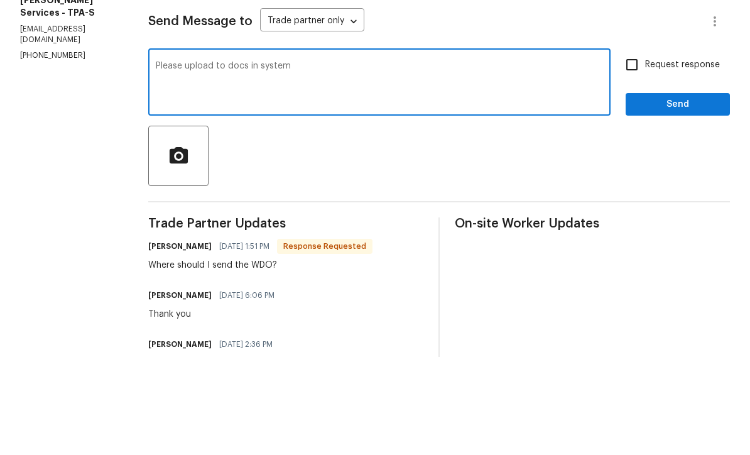
type textarea "Please upload to docs in system"
click at [629, 150] on input "Request response" at bounding box center [632, 163] width 26 height 26
checkbox input "true"
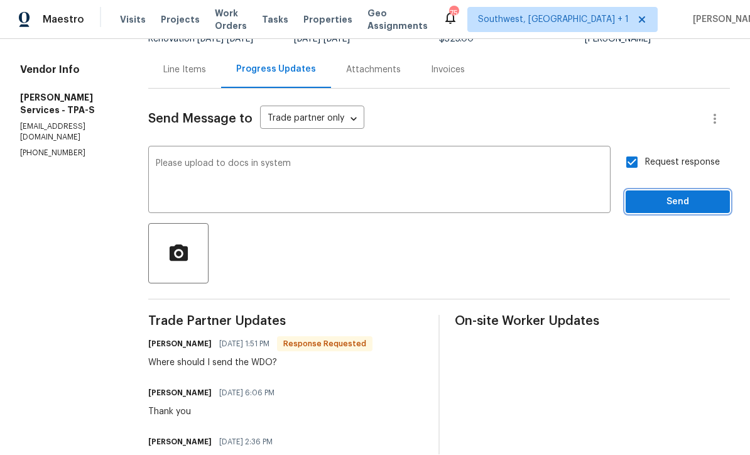
click at [676, 195] on span "Send" at bounding box center [678, 203] width 84 height 16
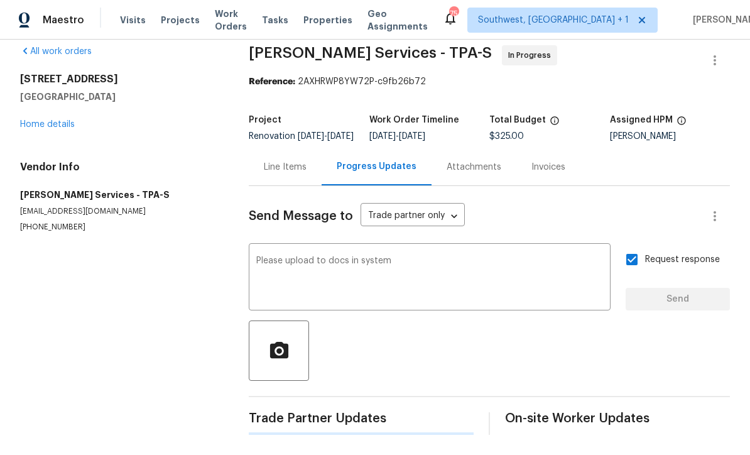
scroll to position [0, 0]
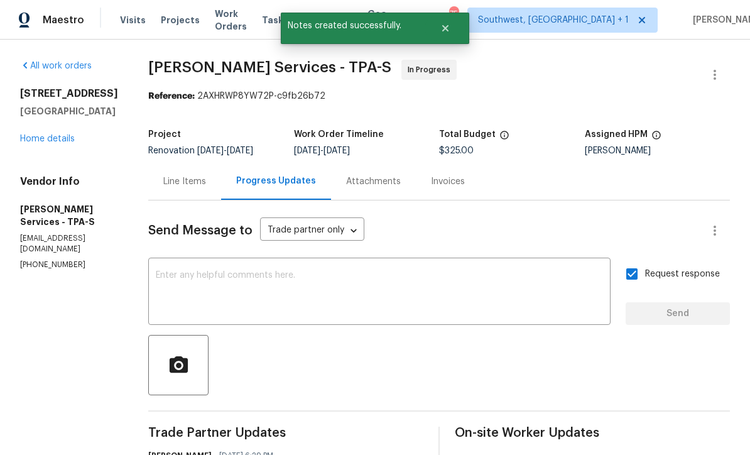
click at [29, 134] on link "Home details" at bounding box center [47, 138] width 55 height 9
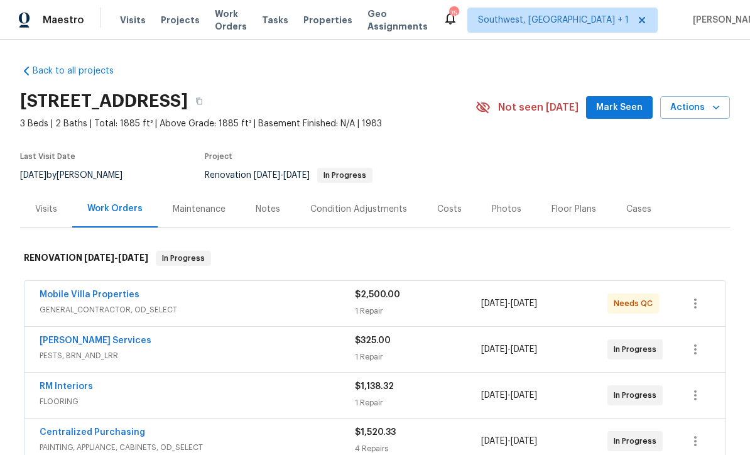
click at [131, 23] on span "Visits" at bounding box center [133, 20] width 26 height 13
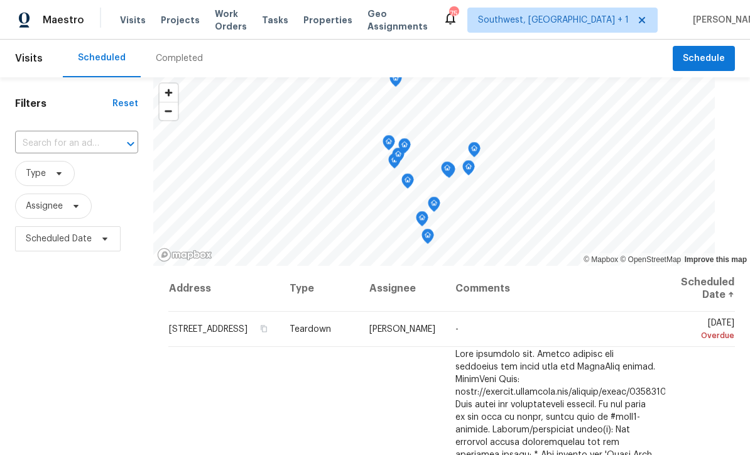
click at [58, 145] on input "text" at bounding box center [59, 143] width 88 height 19
type input "6223 spring"
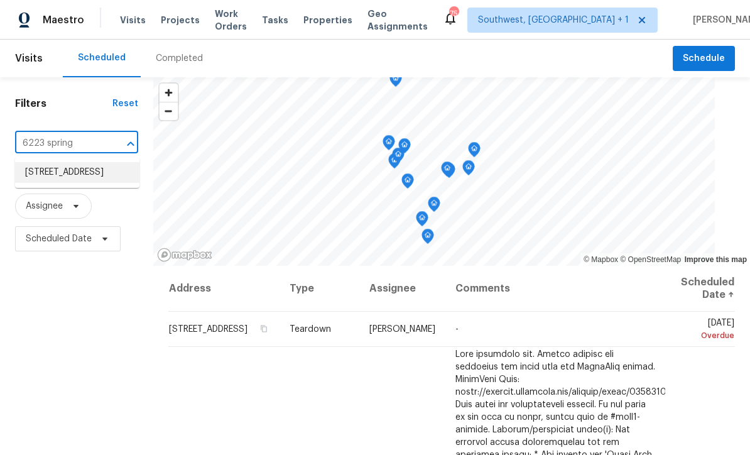
click at [41, 175] on li "6223 Springmont Loop, Palmetto, FL 34221" at bounding box center [77, 172] width 124 height 21
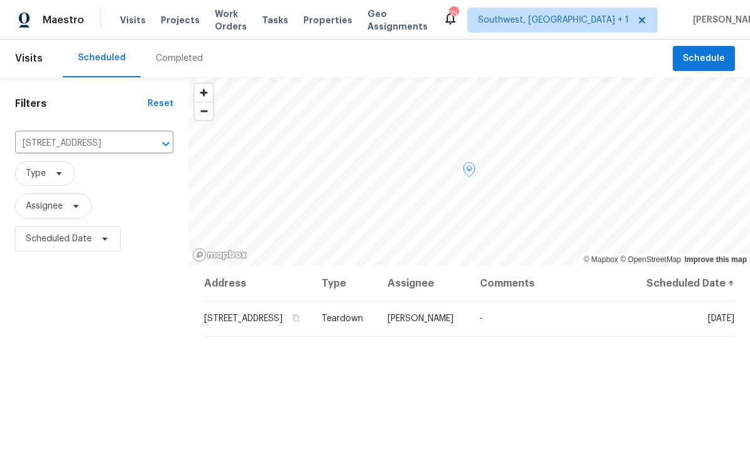
click at [0, 0] on icon at bounding box center [0, 0] width 0 height 0
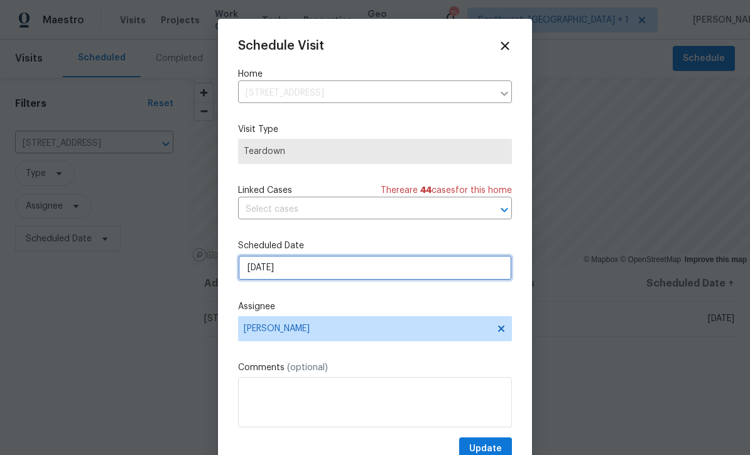
click at [331, 274] on input "[DATE]" at bounding box center [375, 267] width 274 height 25
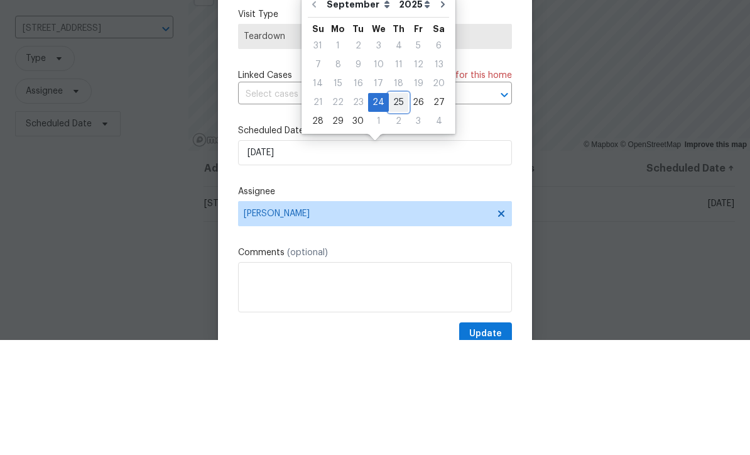
click at [397, 209] on div "25" at bounding box center [398, 218] width 19 height 18
type input "[DATE]"
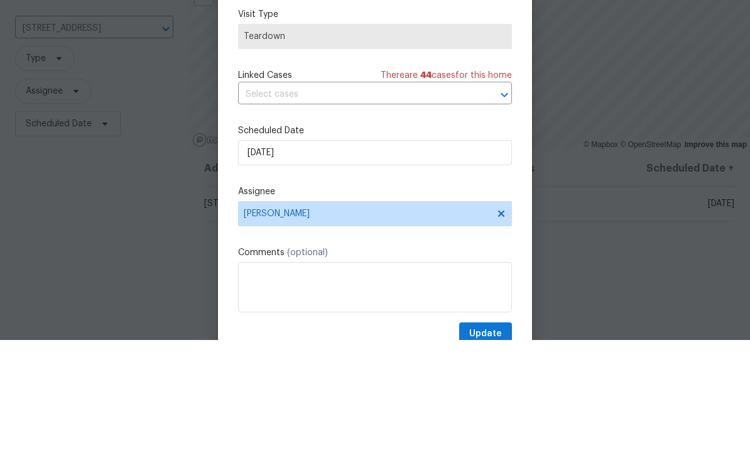
scroll to position [41, 0]
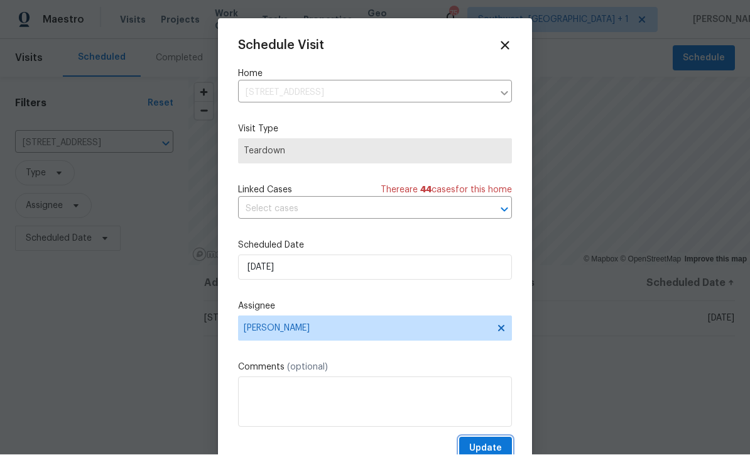
click at [490, 446] on span "Update" at bounding box center [485, 449] width 33 height 16
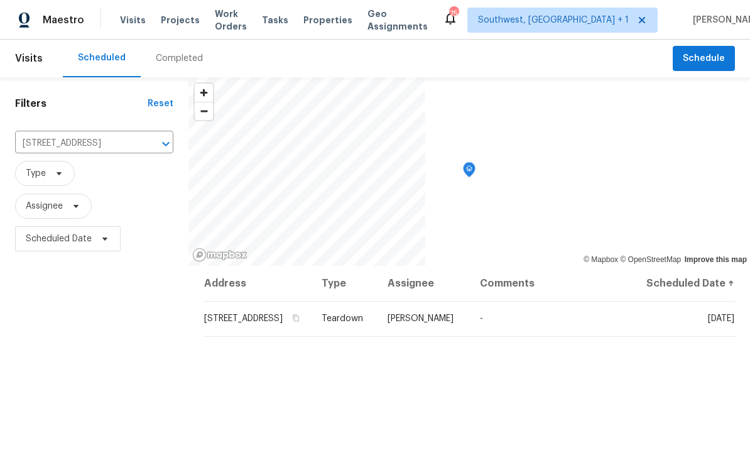
scroll to position [0, 0]
click at [172, 25] on span "Projects" at bounding box center [180, 20] width 39 height 13
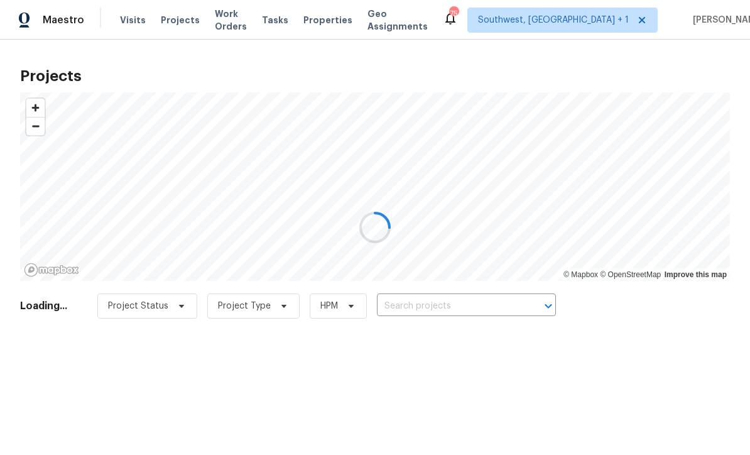
click at [488, 313] on div at bounding box center [375, 227] width 750 height 455
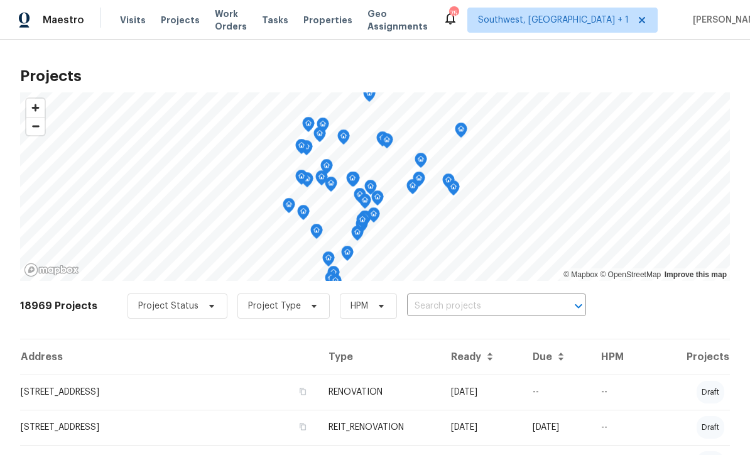
click at [484, 304] on input "text" at bounding box center [479, 306] width 144 height 19
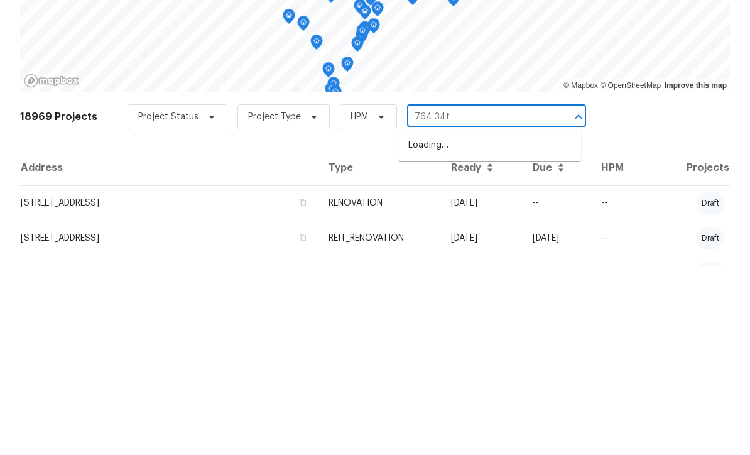
type input "764 34th"
click at [503, 324] on li "764 34th St SE, Largo, FL 33771" at bounding box center [489, 334] width 183 height 21
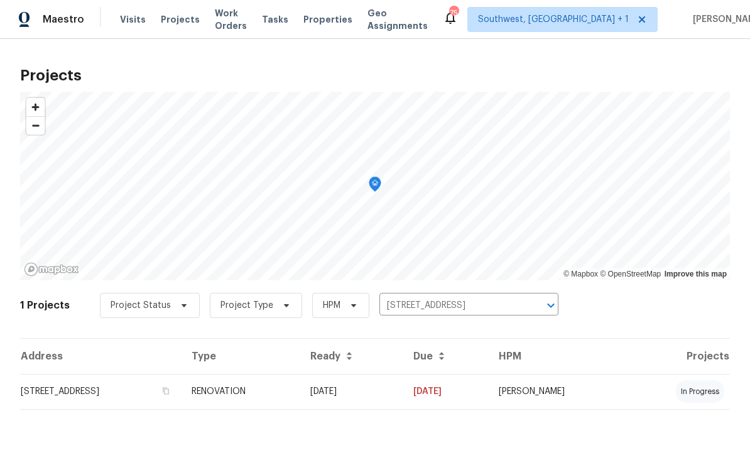
click at [446, 393] on td "09/24/25" at bounding box center [445, 392] width 85 height 35
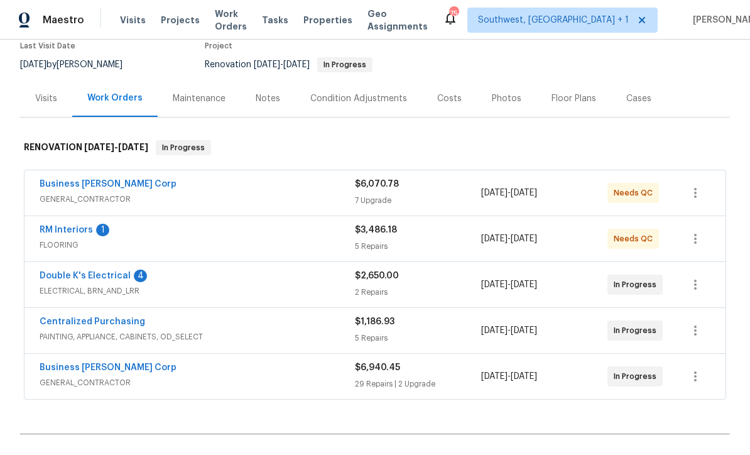
scroll to position [110, 0]
click at [55, 231] on link "RM Interiors" at bounding box center [66, 230] width 53 height 9
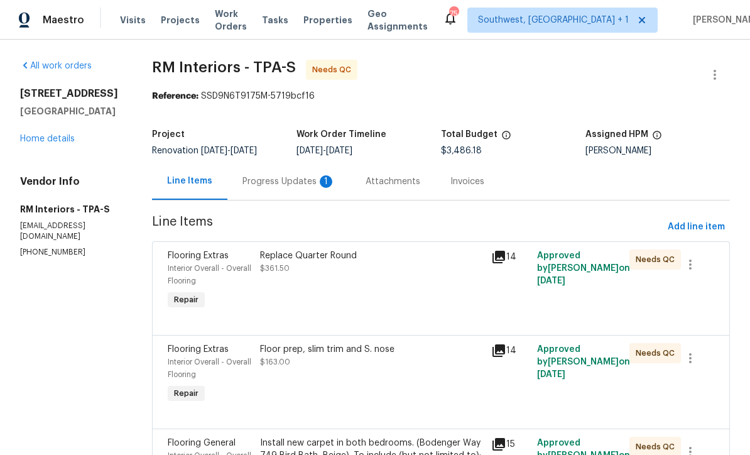
click at [271, 187] on div "Progress Updates 1" at bounding box center [289, 181] width 93 height 13
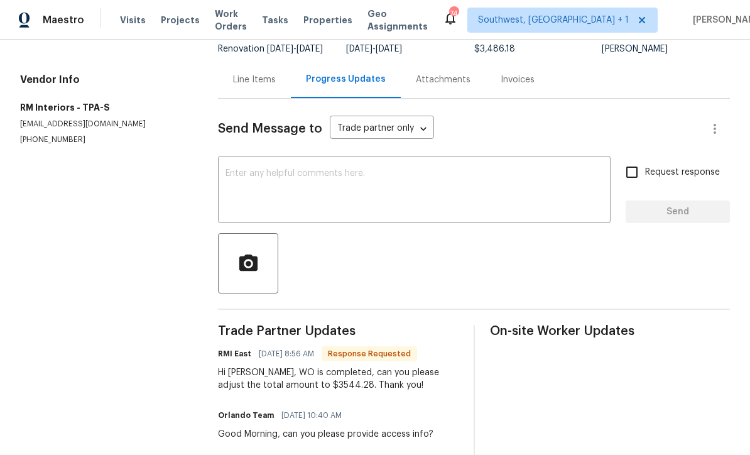
scroll to position [50, 0]
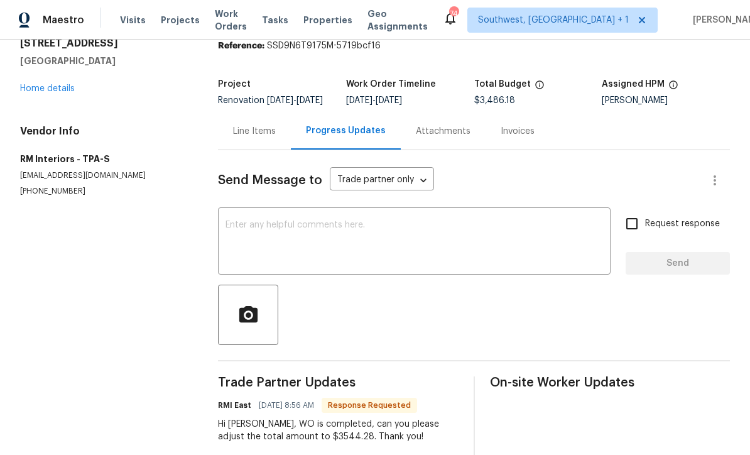
click at [260, 138] on div "Line Items" at bounding box center [254, 131] width 43 height 13
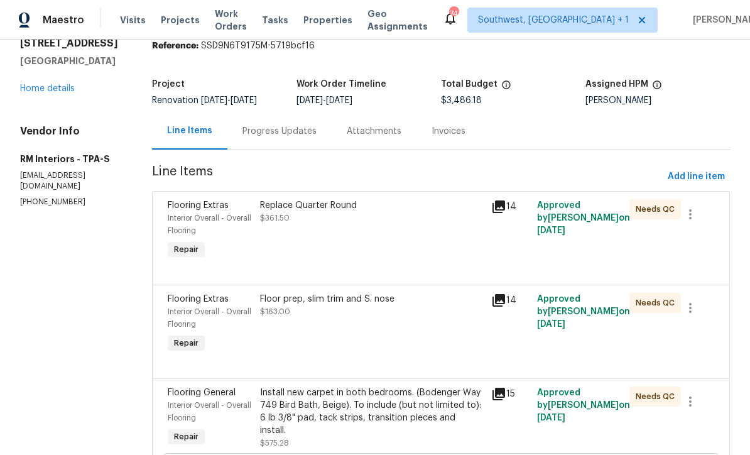
click at [52, 92] on link "Home details" at bounding box center [47, 88] width 55 height 9
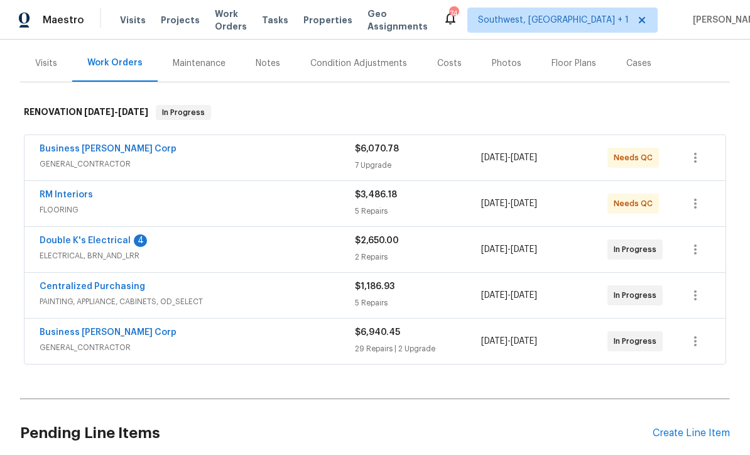
scroll to position [155, 0]
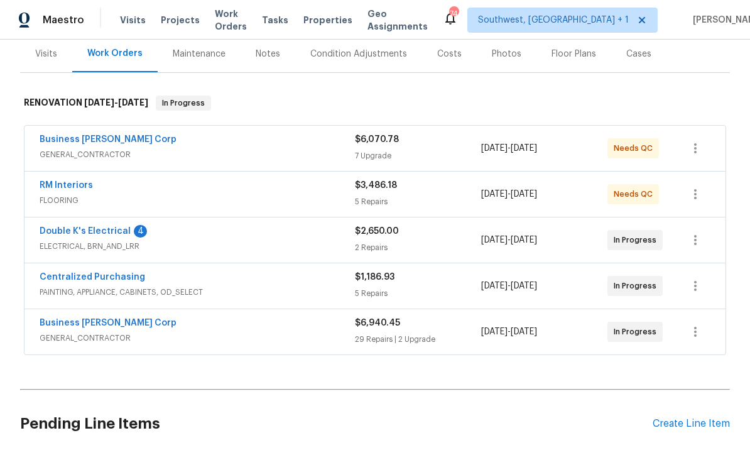
click at [64, 137] on link "Business Morel Corp" at bounding box center [108, 139] width 137 height 9
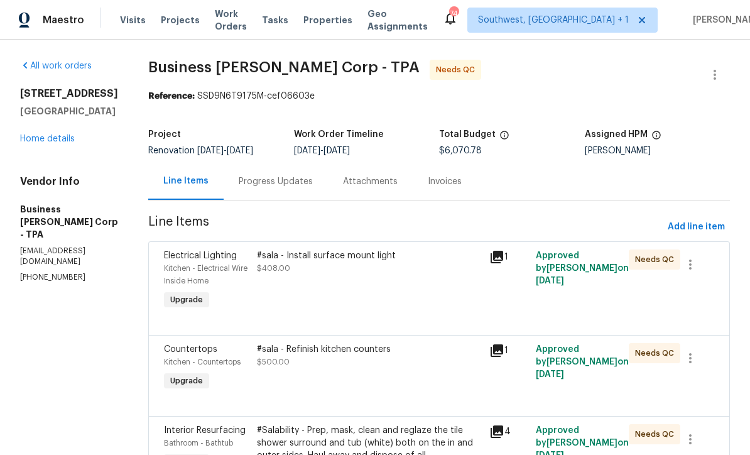
click at [36, 141] on link "Home details" at bounding box center [47, 138] width 55 height 9
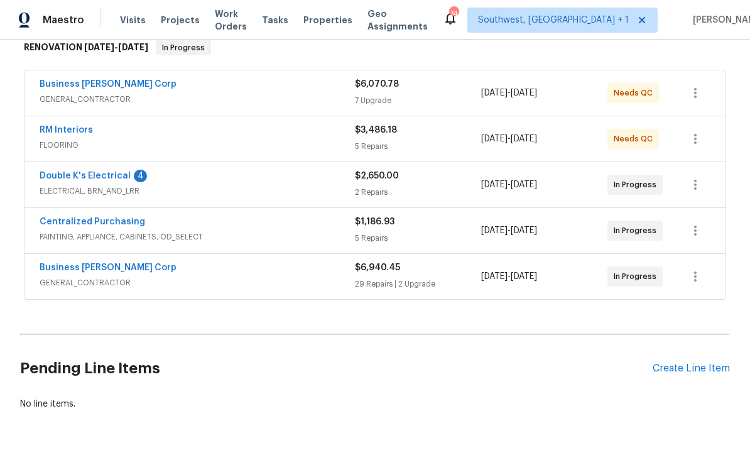
scroll to position [209, 0]
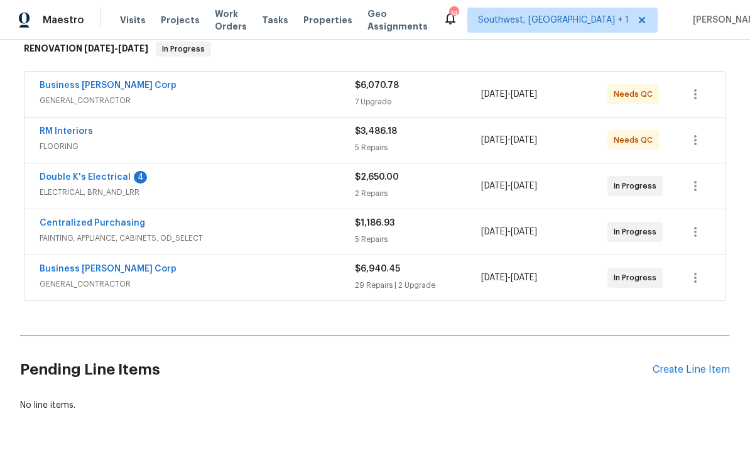
click at [59, 270] on link "Business Morel Corp" at bounding box center [108, 269] width 137 height 9
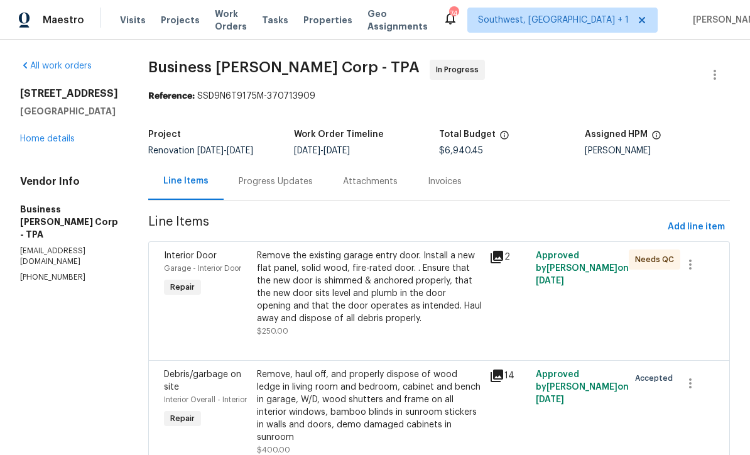
click at [302, 180] on div "Progress Updates" at bounding box center [276, 181] width 74 height 13
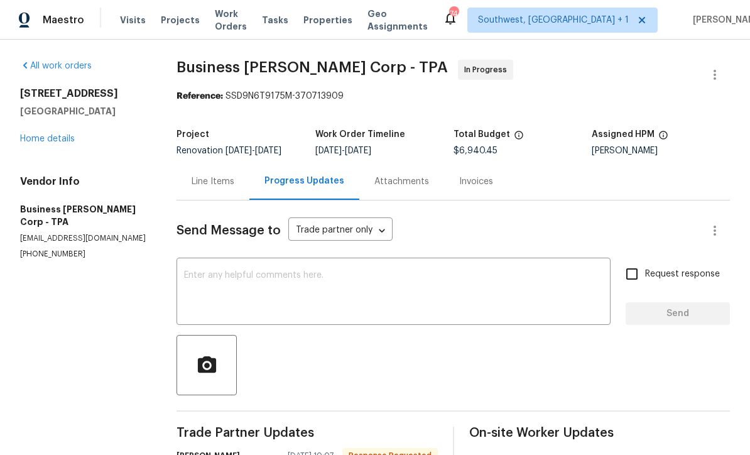
click at [205, 188] on div "Line Items" at bounding box center [213, 181] width 43 height 13
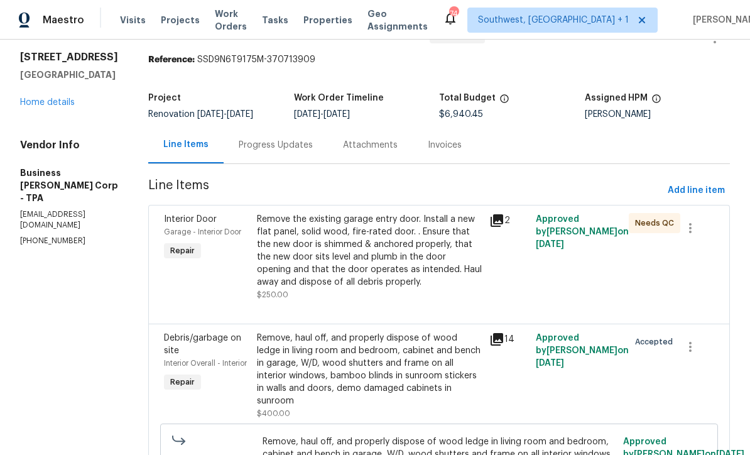
scroll to position [68, 0]
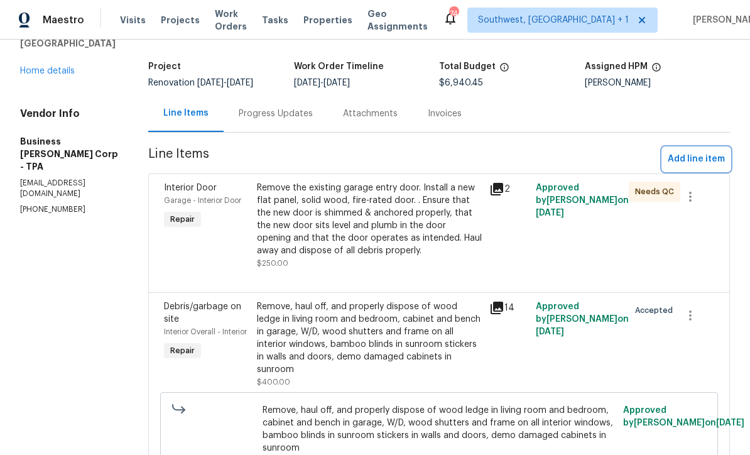
click at [696, 155] on span "Add line item" at bounding box center [696, 159] width 57 height 16
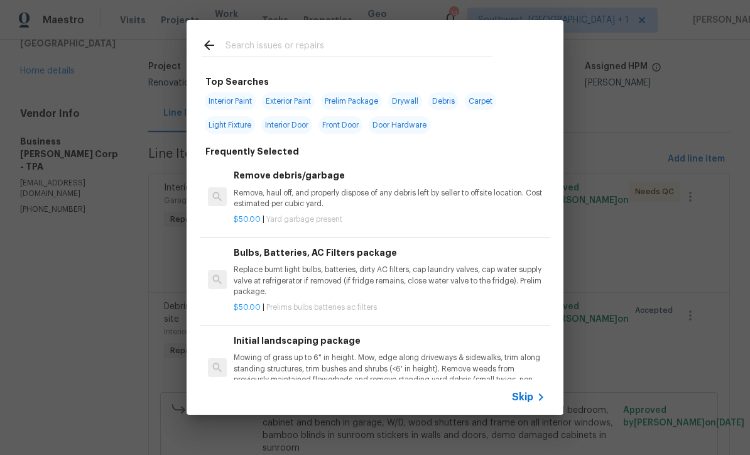
click at [530, 402] on span "Skip" at bounding box center [522, 397] width 21 height 13
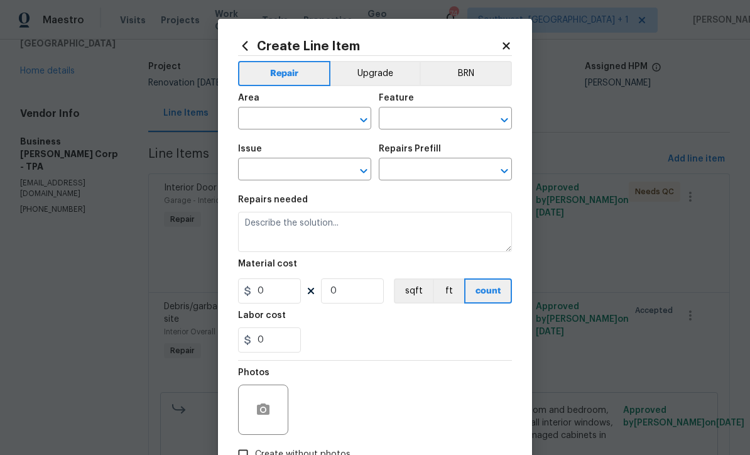
click at [317, 124] on input "text" at bounding box center [287, 119] width 98 height 19
click at [297, 151] on li "Kitchen" at bounding box center [304, 148] width 133 height 21
type input "Kitchen"
click at [433, 119] on input "text" at bounding box center [428, 119] width 98 height 19
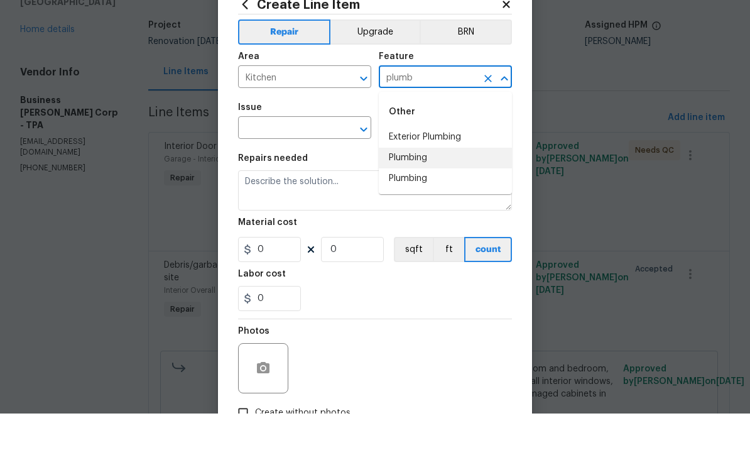
click at [428, 189] on li "Plumbing" at bounding box center [445, 199] width 133 height 21
type input "Plumbing"
click at [324, 161] on input "text" at bounding box center [287, 170] width 98 height 19
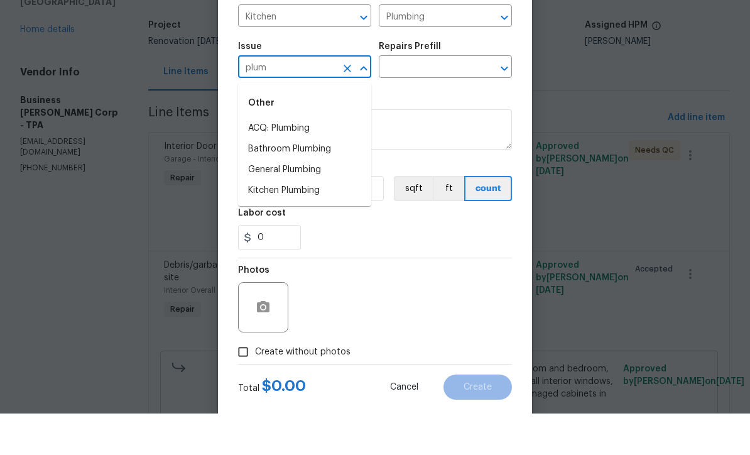
scroll to position [59, 0]
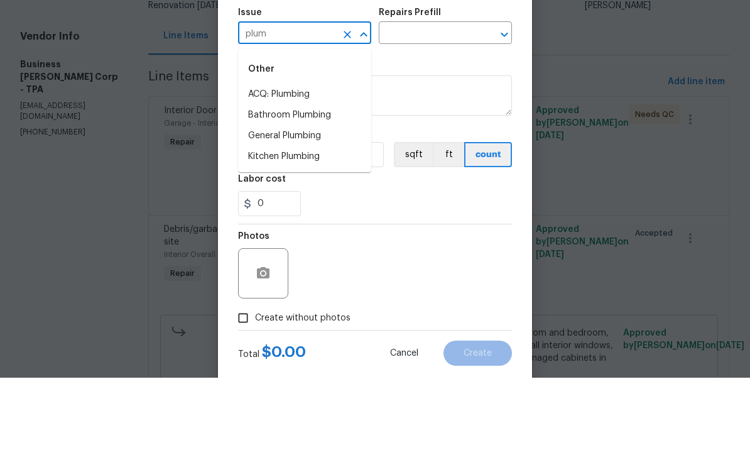
click at [331, 224] on li "Kitchen Plumbing" at bounding box center [304, 234] width 133 height 21
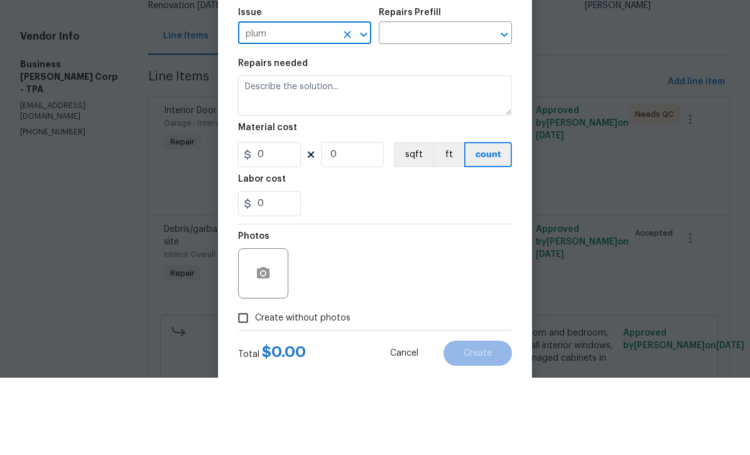
type input "Kitchen Plumbing"
click at [455, 102] on input "text" at bounding box center [428, 111] width 98 height 19
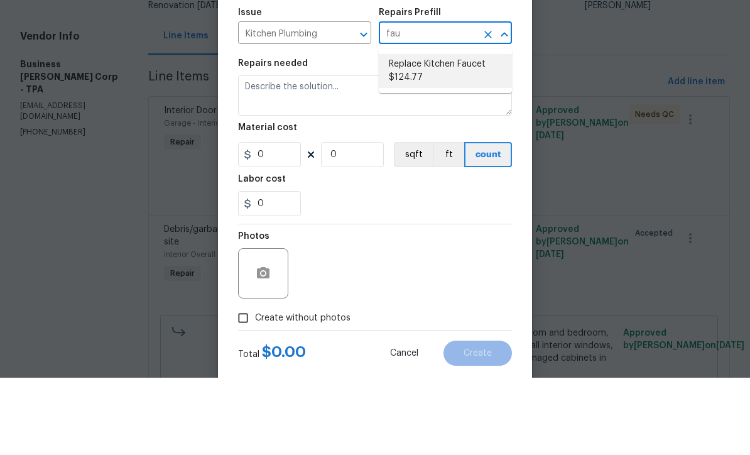
click at [459, 131] on li "Replace Kitchen Faucet $124.77" at bounding box center [445, 148] width 133 height 34
type input "Replace Kitchen Faucet $124.77"
type textarea "Remove the existing kitchen faucet, prep the area and install a new kitchen fau…"
type input "1"
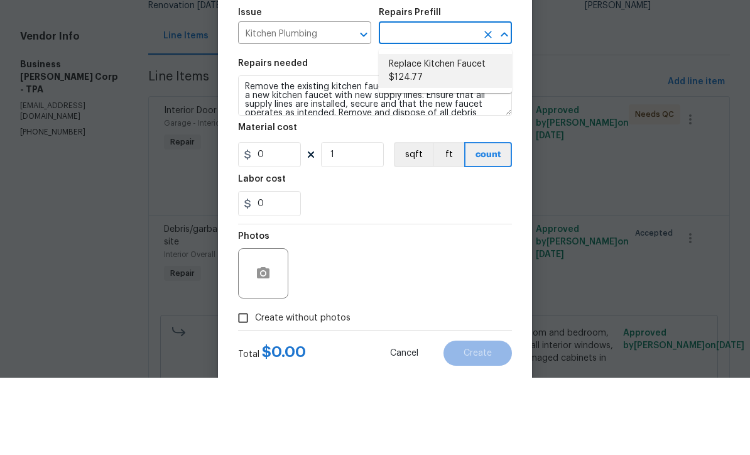
type input "Replace Kitchen Faucet $124.77"
type input "124.77"
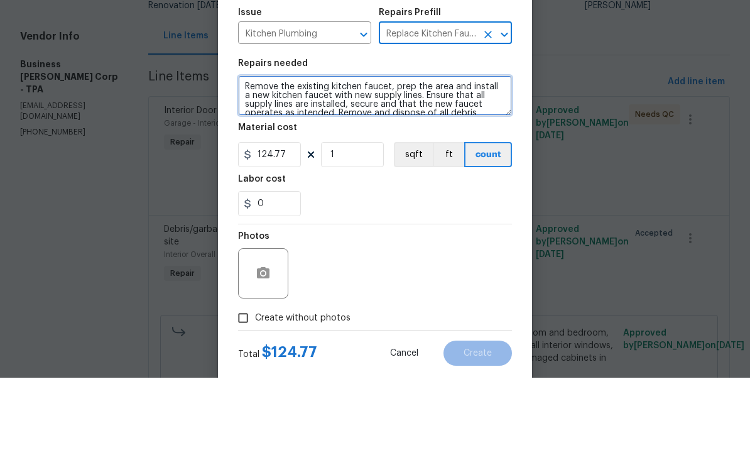
click at [243, 153] on textarea "Remove the existing kitchen faucet, prep the area and install a new kitchen fau…" at bounding box center [375, 173] width 274 height 40
type textarea "Repair leak under sink Remove the existing kitchen faucet, prep the area and in…"
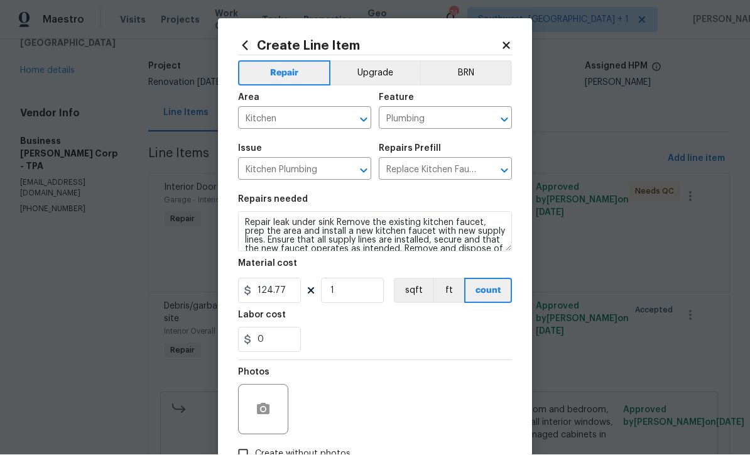
scroll to position [0, 0]
click at [508, 40] on icon at bounding box center [506, 45] width 11 height 11
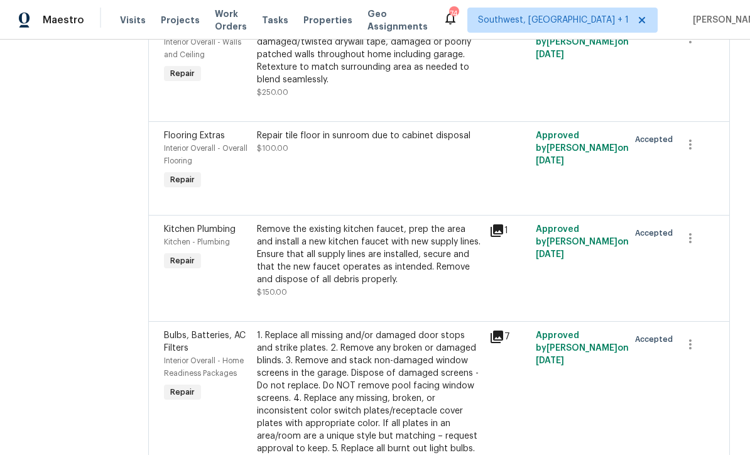
scroll to position [1054, 0]
click at [403, 242] on div "Remove the existing kitchen faucet, prep the area and install a new kitchen fau…" at bounding box center [369, 255] width 225 height 63
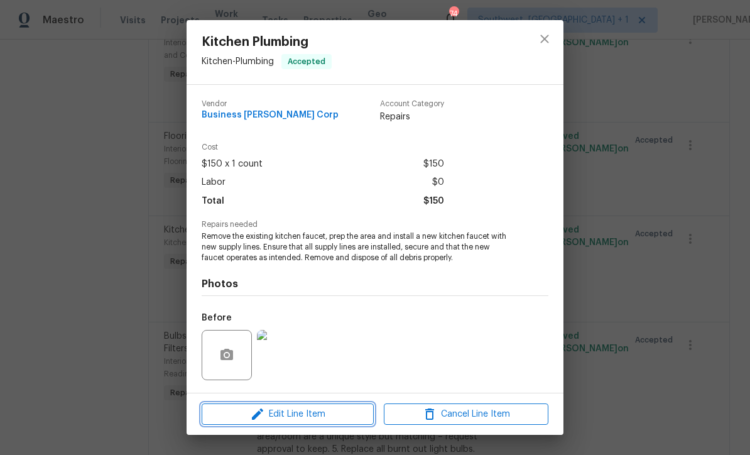
click at [326, 414] on span "Edit Line Item" at bounding box center [287, 415] width 165 height 16
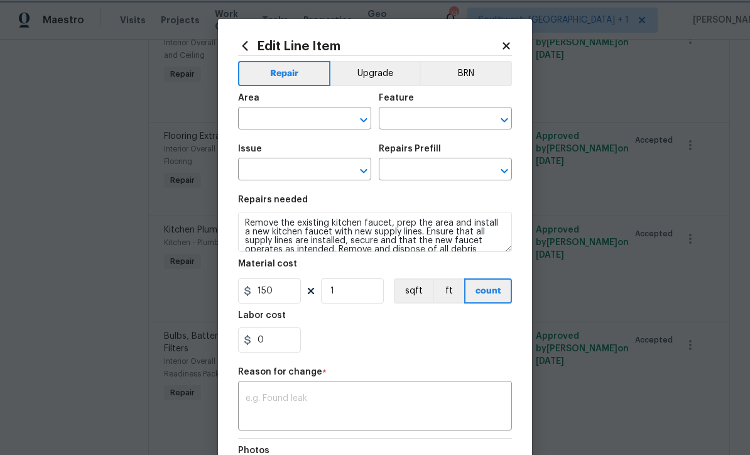
type input "Kitchen"
type input "Plumbing"
type input "Kitchen Plumbing"
type input "Replace Kitchen Faucet $124.77"
click at [299, 299] on input "150" at bounding box center [269, 290] width 63 height 25
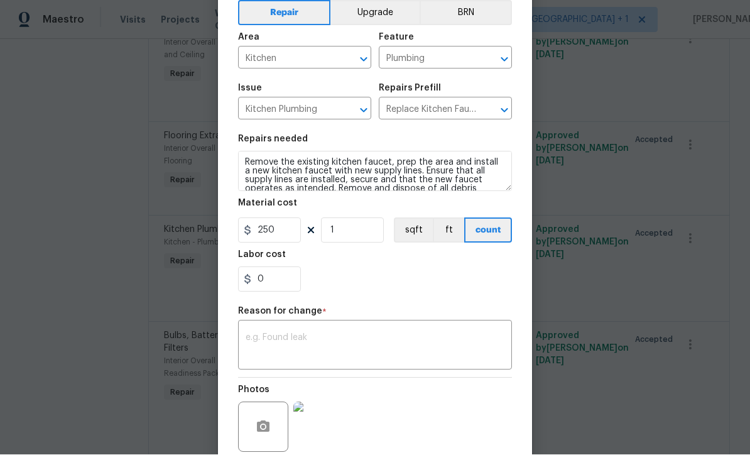
scroll to position [59, 0]
type input "250"
click at [253, 341] on textarea at bounding box center [375, 348] width 259 height 26
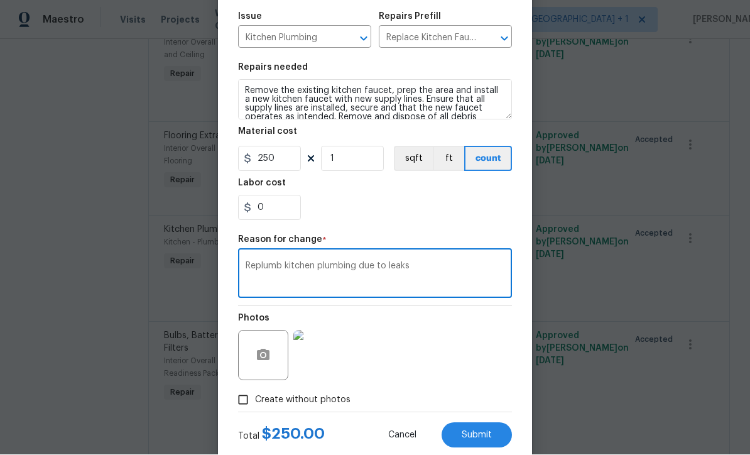
scroll to position [131, 0]
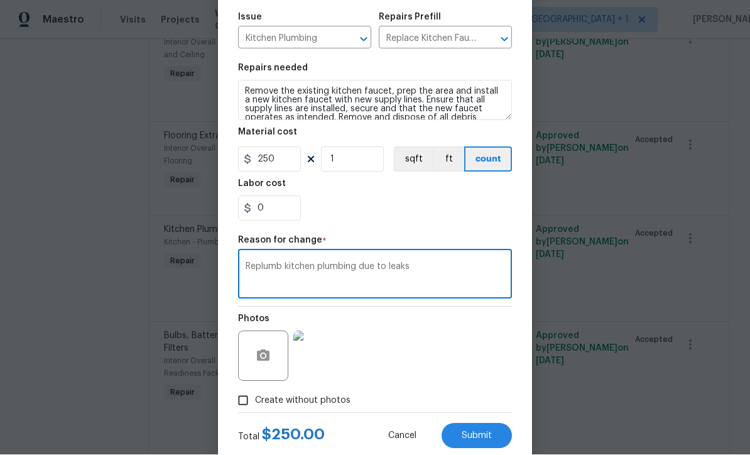
type textarea "Replumb kitchen plumbing due to leaks"
click at [487, 363] on div "Photos" at bounding box center [375, 348] width 274 height 82
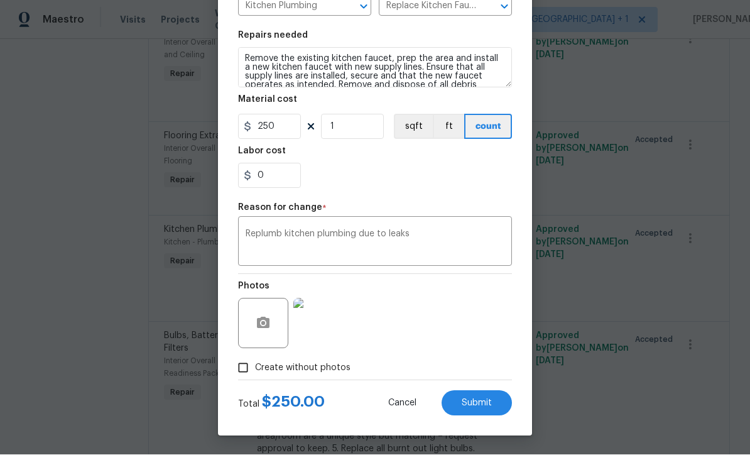
scroll to position [167, 0]
click at [486, 408] on button "Submit" at bounding box center [477, 403] width 70 height 25
type input "150"
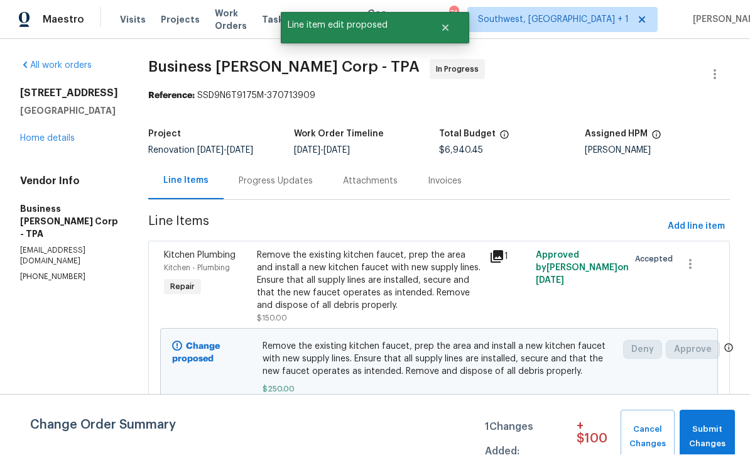
scroll to position [1, 0]
click at [704, 432] on span "Submit Changes" at bounding box center [707, 437] width 43 height 29
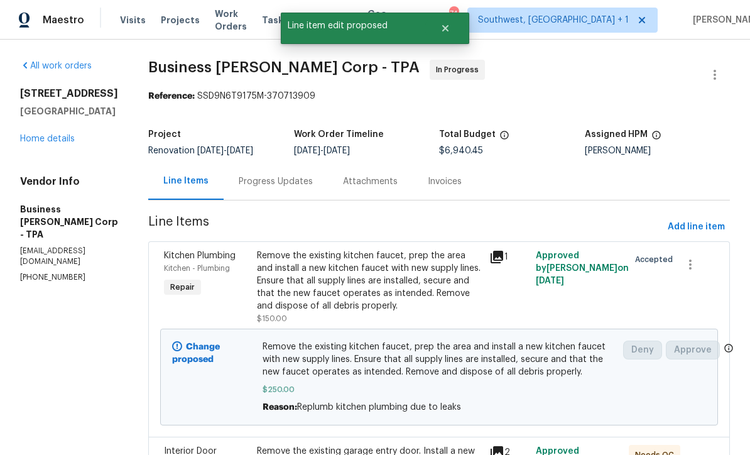
scroll to position [0, 0]
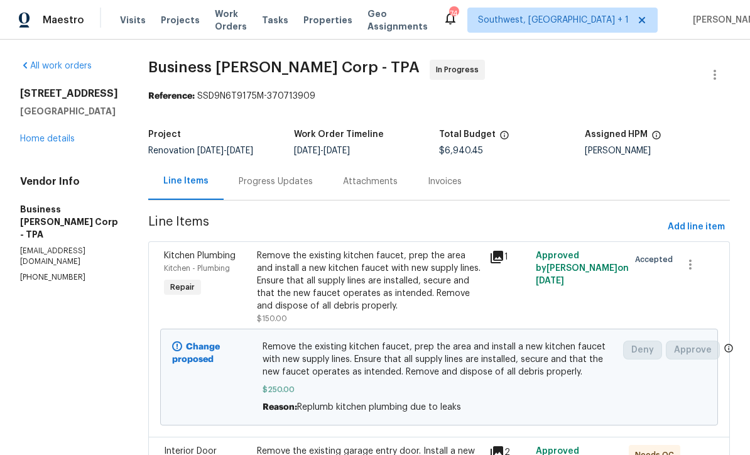
click at [36, 140] on link "Home details" at bounding box center [47, 138] width 55 height 9
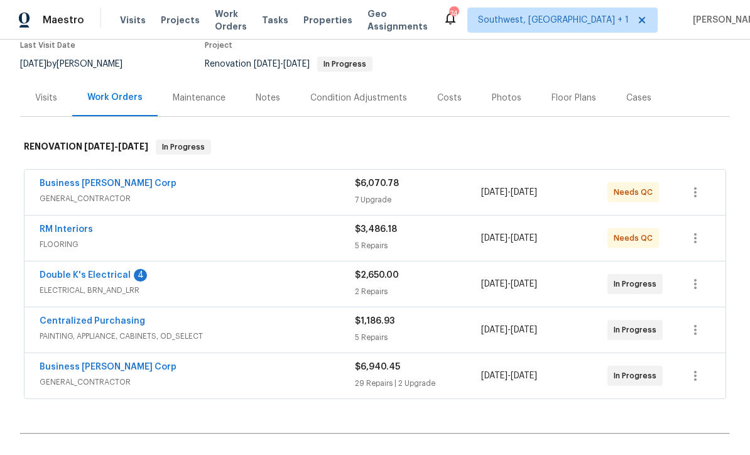
scroll to position [111, 0]
click at [53, 278] on link "Double K's Electrical" at bounding box center [85, 275] width 91 height 9
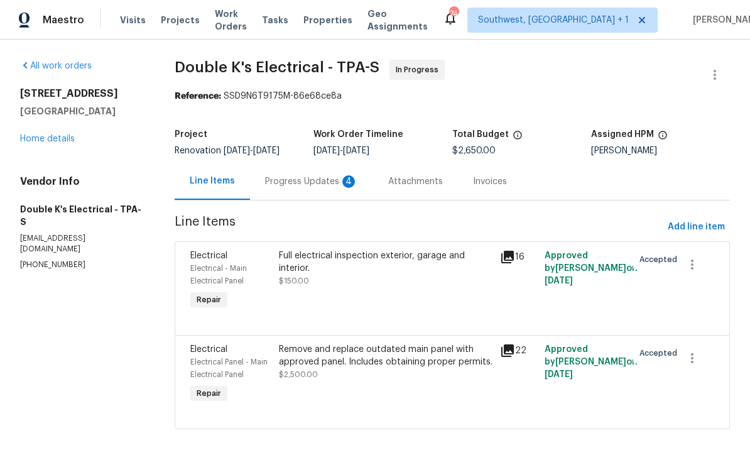
scroll to position [21, 0]
click at [280, 175] on div "Progress Updates 4" at bounding box center [311, 181] width 93 height 13
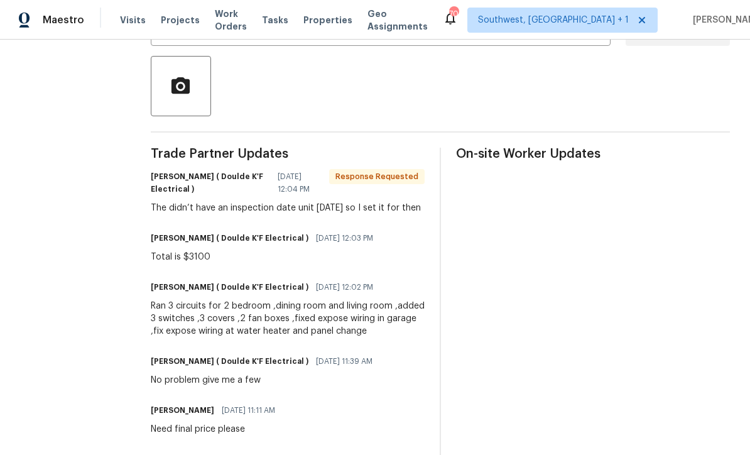
scroll to position [280, 0]
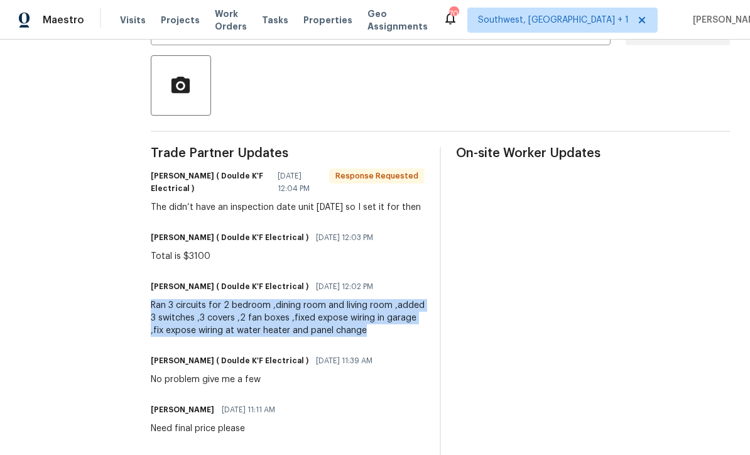
copy div "Ran 3 circuits for 2 bedroom ,dining room and living room ,added 3 switches ,3 …"
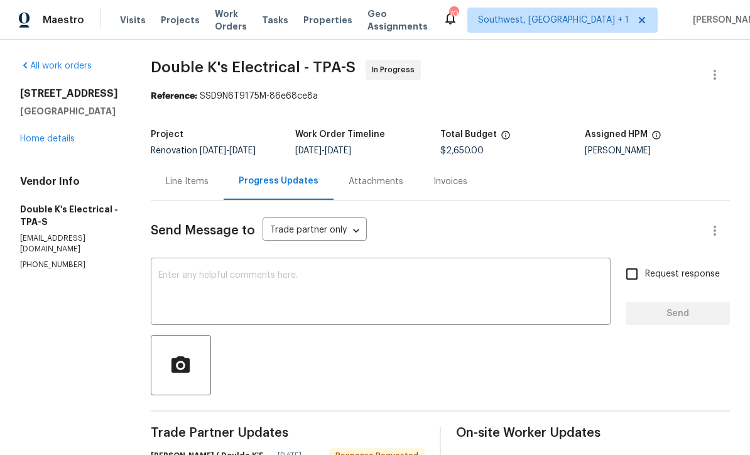
scroll to position [0, 0]
click at [182, 175] on div "Line Items" at bounding box center [187, 181] width 43 height 13
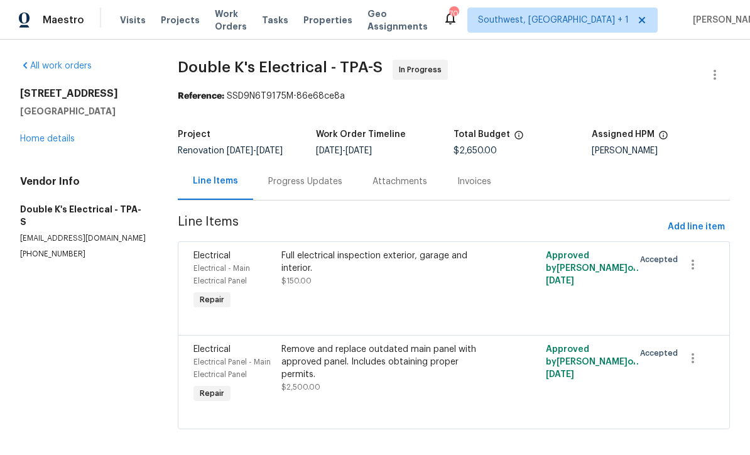
scroll to position [21, 0]
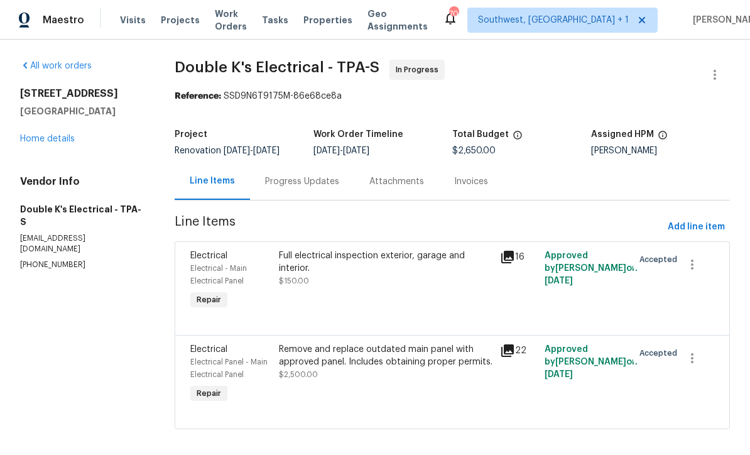
click at [402, 278] on div "Full electrical inspection exterior, garage and interior. $150.00" at bounding box center [386, 281] width 222 height 70
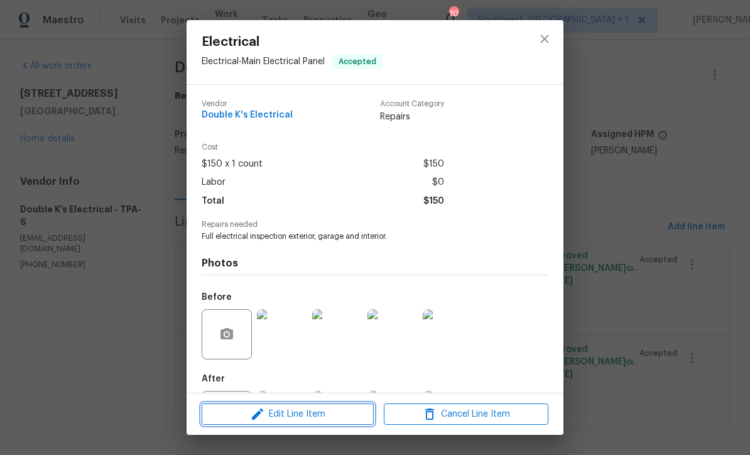
click at [330, 417] on span "Edit Line Item" at bounding box center [287, 415] width 165 height 16
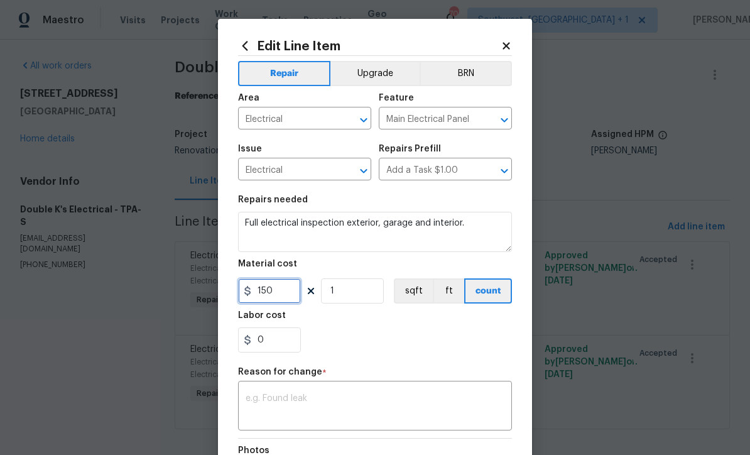
click at [292, 301] on input "150" at bounding box center [269, 290] width 63 height 25
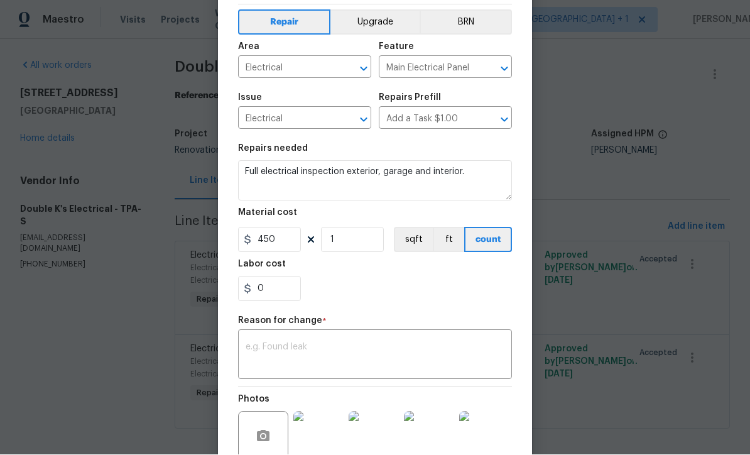
scroll to position [51, 0]
type input "450"
click at [338, 353] on textarea at bounding box center [375, 356] width 259 height 26
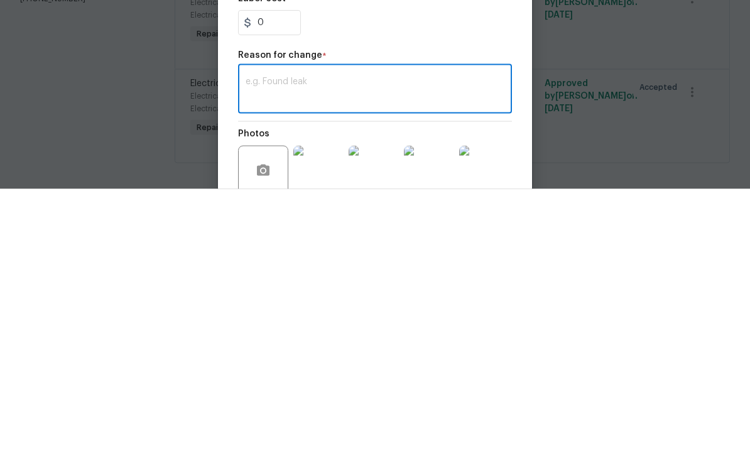
paste textarea "Ran 3 circuits for 2 bedroom ,dining room and living room ,added 3 switches ,3 …"
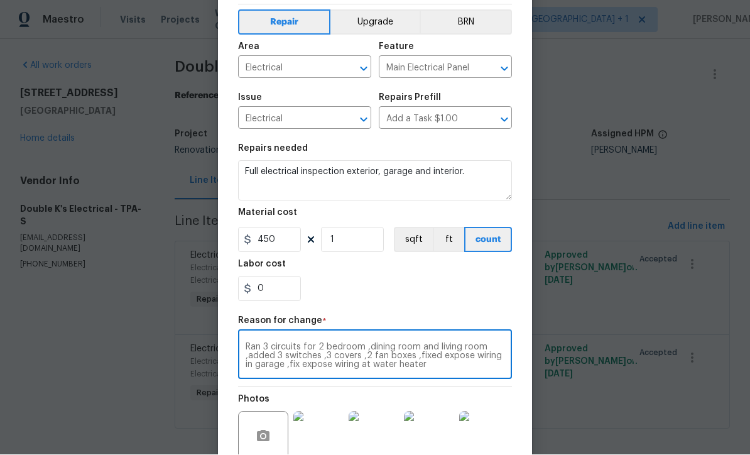
type textarea "Ran 3 circuits for 2 bedroom ,dining room and living room ,added 3 switches ,3 …"
click at [455, 288] on div "0" at bounding box center [375, 289] width 274 height 25
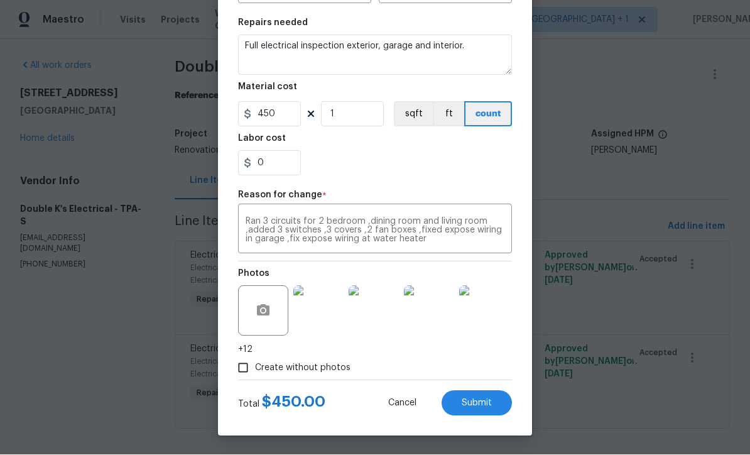
scroll to position [179, 0]
click at [486, 414] on button "Submit" at bounding box center [477, 403] width 70 height 25
type input "150"
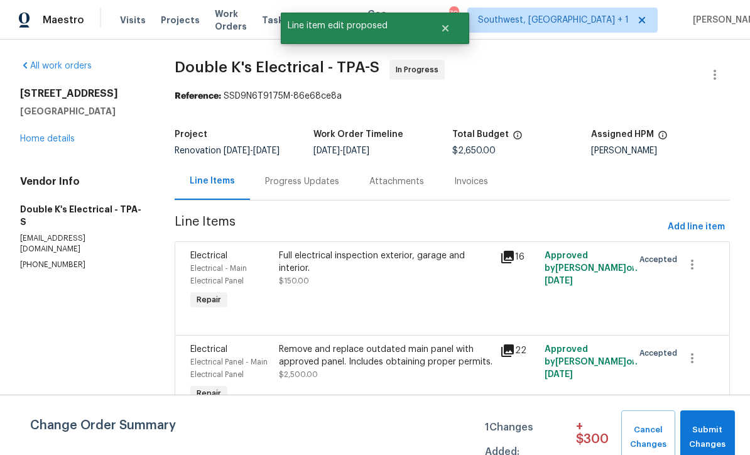
scroll to position [0, 0]
click at [704, 442] on span "Submit Changes" at bounding box center [708, 437] width 42 height 29
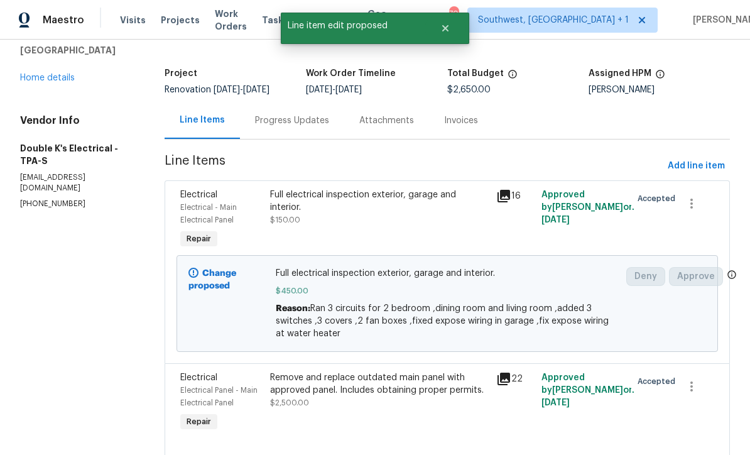
scroll to position [60, 0]
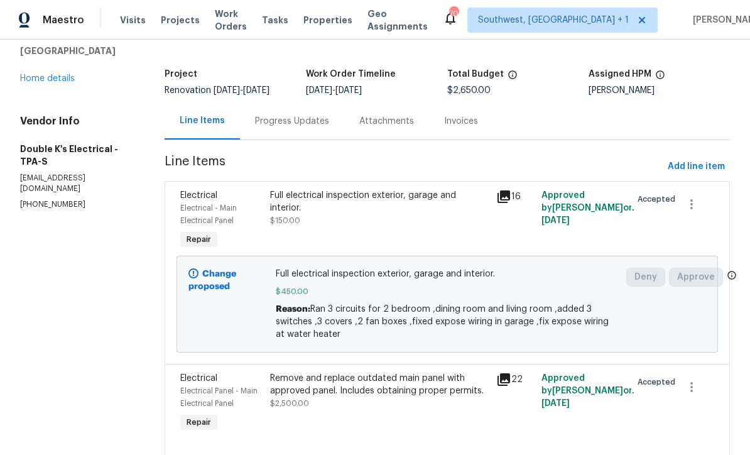
click at [403, 372] on div "Remove and replace outdated main panel with approved panel. Includes obtaining …" at bounding box center [379, 384] width 218 height 25
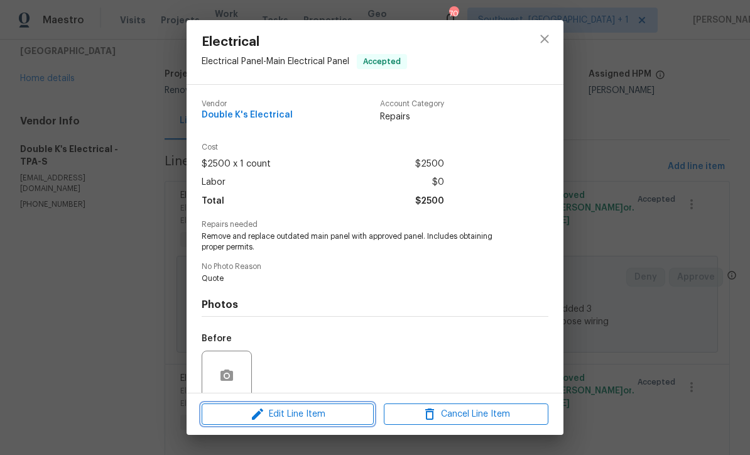
click at [333, 419] on span "Edit Line Item" at bounding box center [287, 415] width 165 height 16
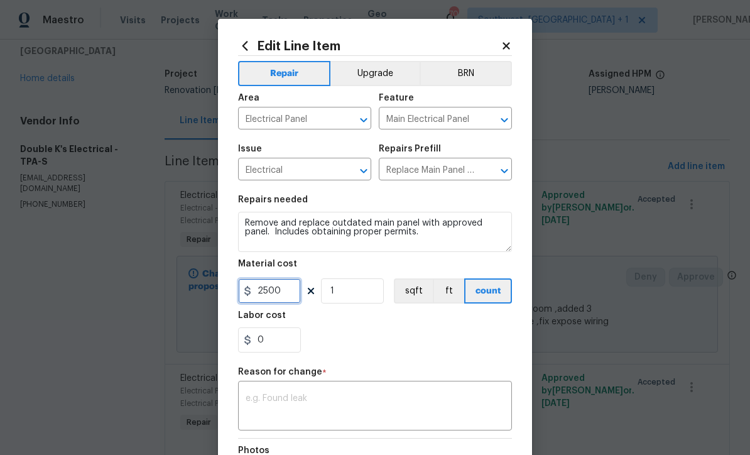
click at [289, 301] on input "2500" at bounding box center [269, 290] width 63 height 25
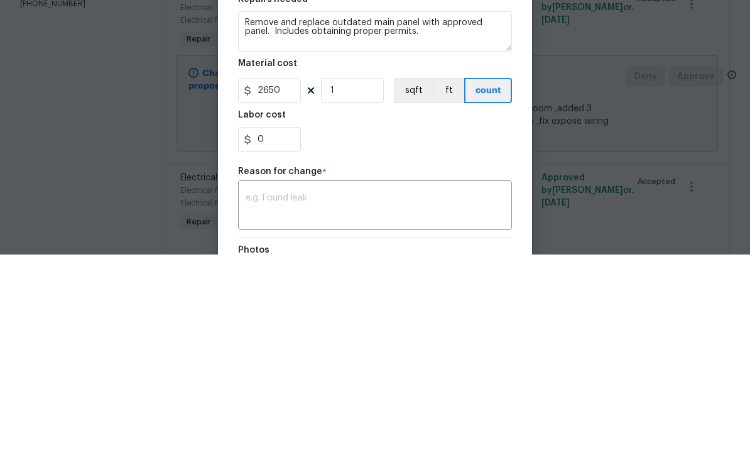
scroll to position [41, 0]
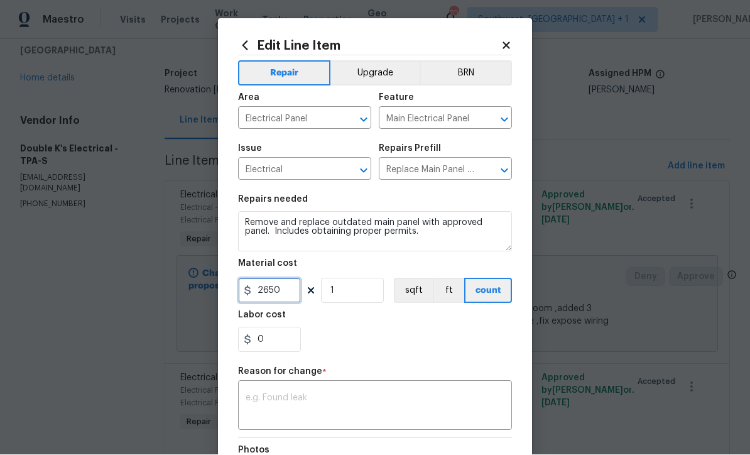
type input "2650"
click at [466, 406] on textarea at bounding box center [375, 407] width 259 height 26
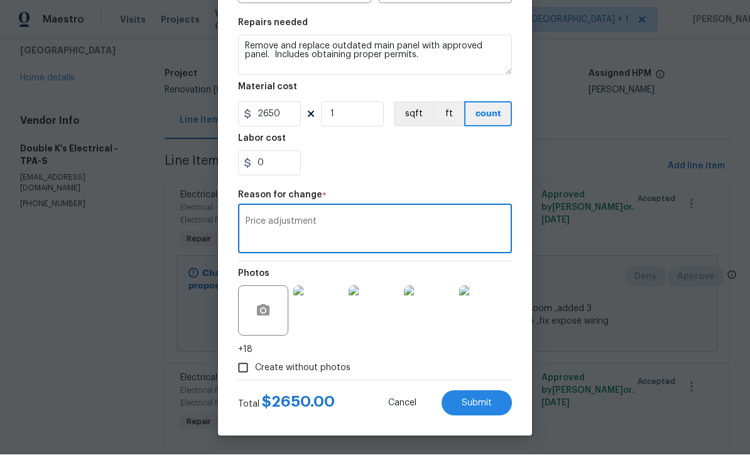
scroll to position [179, 0]
type textarea "Price adjustment"
click at [488, 410] on button "Submit" at bounding box center [477, 403] width 70 height 25
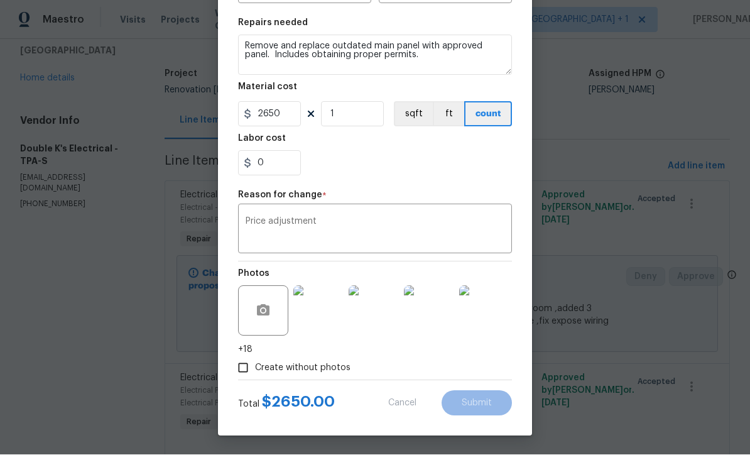
type input "2500"
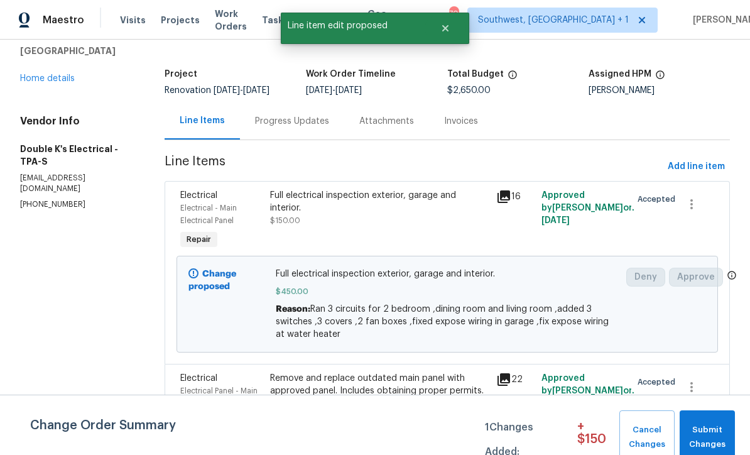
scroll to position [0, 0]
click at [718, 430] on span "Submit Changes" at bounding box center [707, 437] width 43 height 29
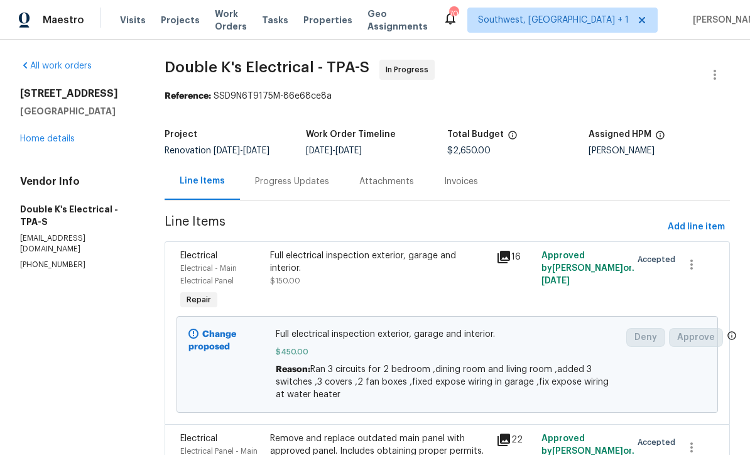
click at [40, 134] on link "Home details" at bounding box center [47, 138] width 55 height 9
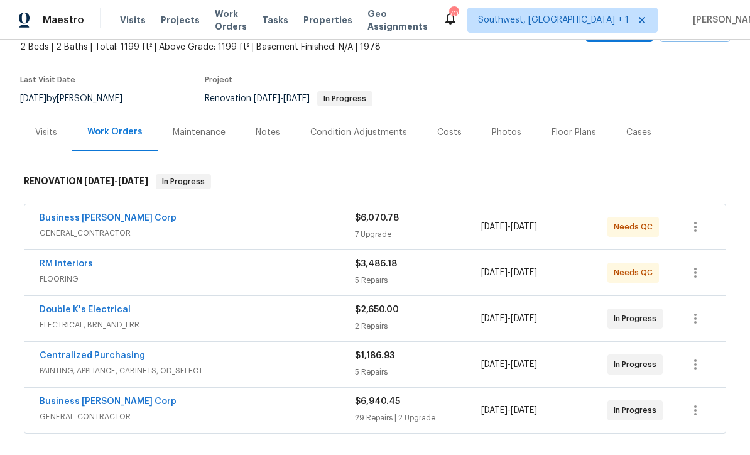
scroll to position [80, 0]
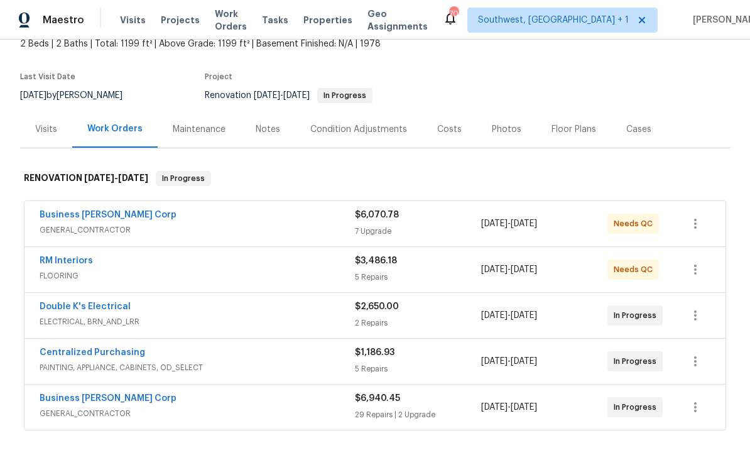
click at [81, 302] on link "Double K's Electrical" at bounding box center [85, 306] width 91 height 9
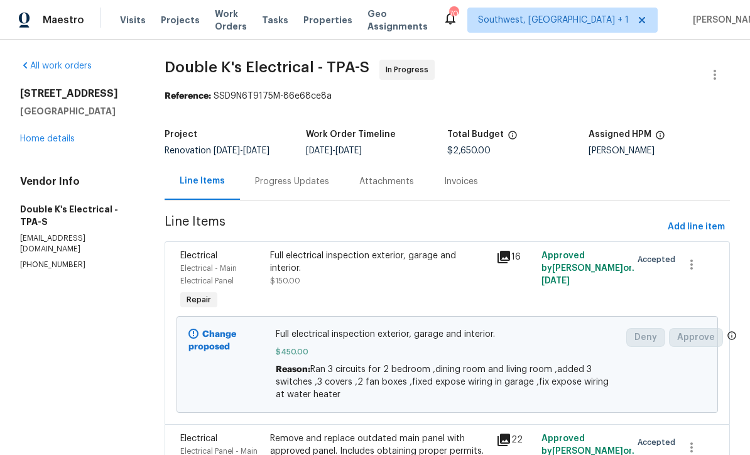
click at [49, 142] on link "Home details" at bounding box center [47, 138] width 55 height 9
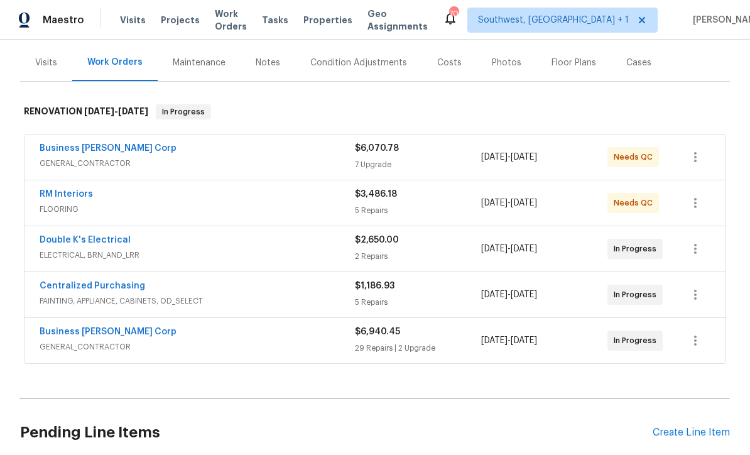
scroll to position [145, 0]
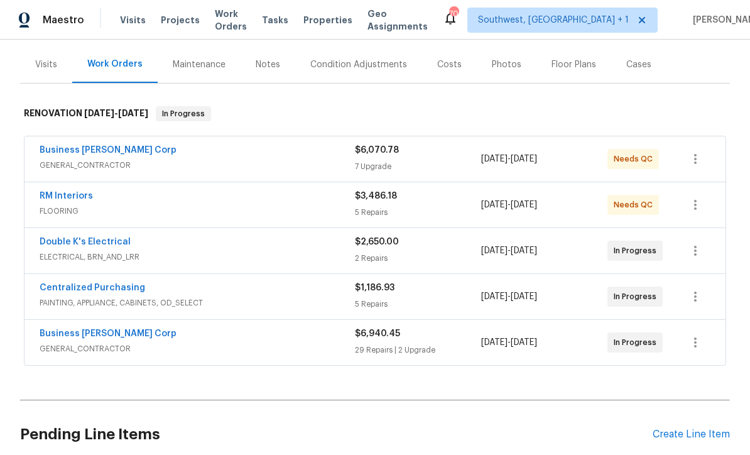
click at [82, 194] on link "RM Interiors" at bounding box center [66, 196] width 53 height 9
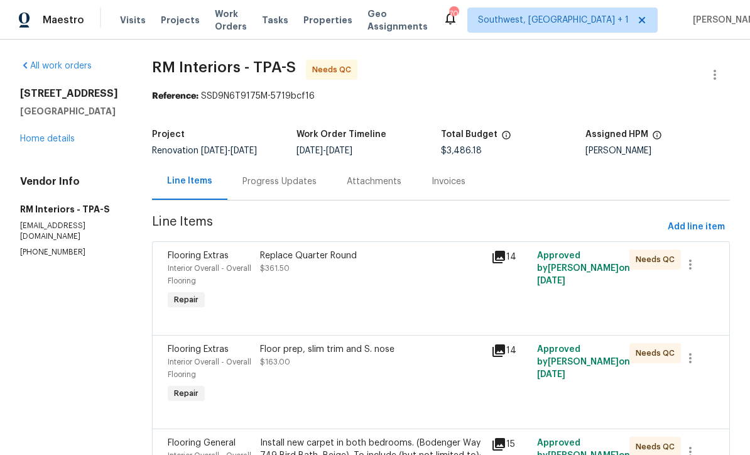
click at [307, 181] on div "Progress Updates" at bounding box center [280, 181] width 74 height 13
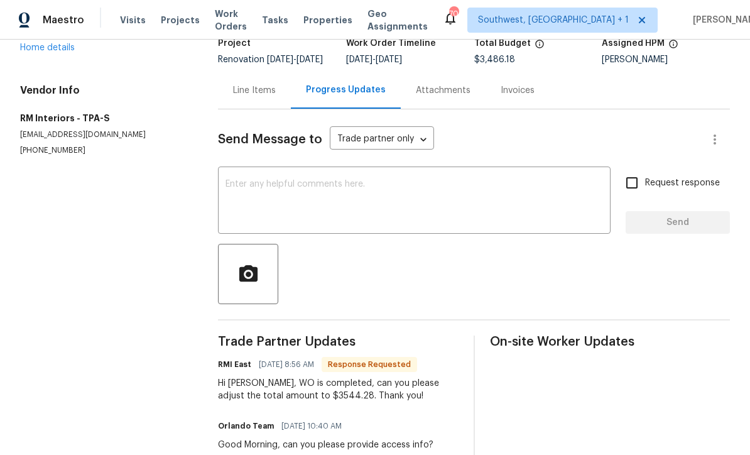
scroll to position [90, 0]
click at [272, 107] on div "Line Items" at bounding box center [254, 90] width 73 height 37
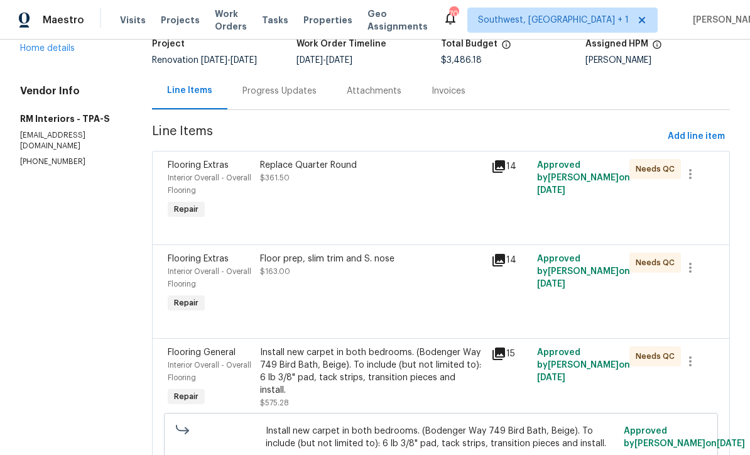
click at [55, 50] on link "Home details" at bounding box center [47, 48] width 55 height 9
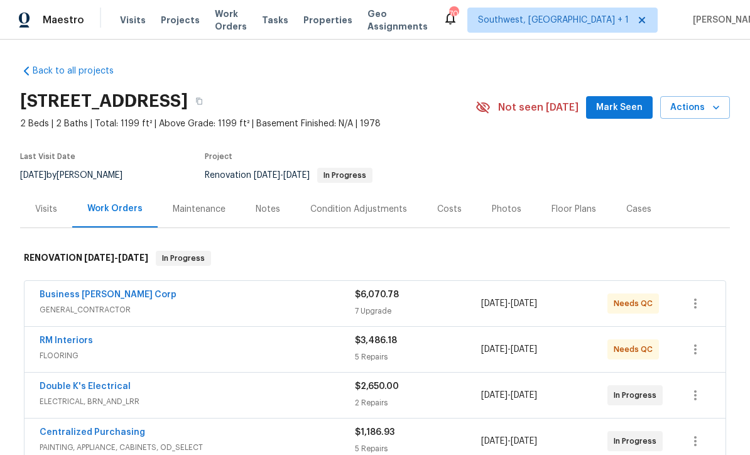
click at [82, 342] on link "RM Interiors" at bounding box center [66, 340] width 53 height 9
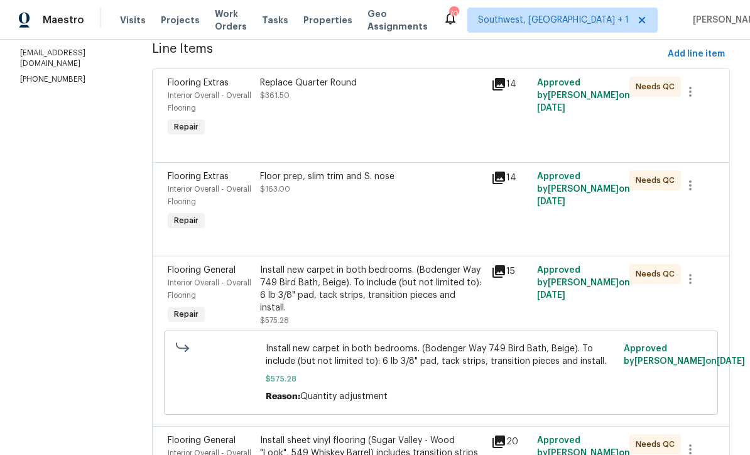
scroll to position [172, 0]
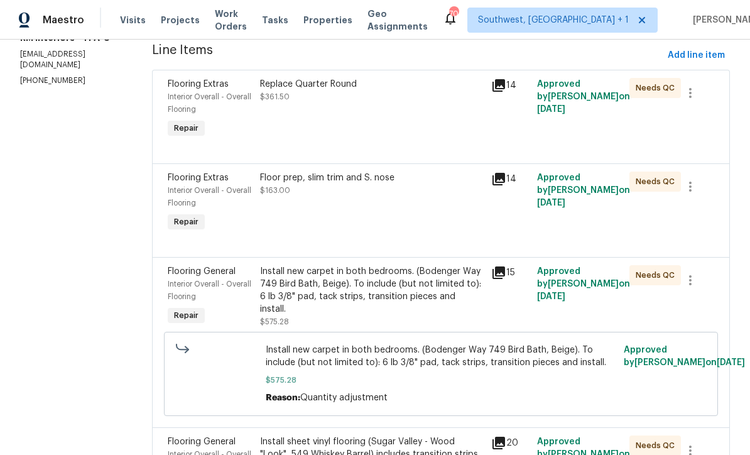
click at [389, 214] on div "Floor prep, slim trim and S. nose $163.00" at bounding box center [371, 203] width 231 height 70
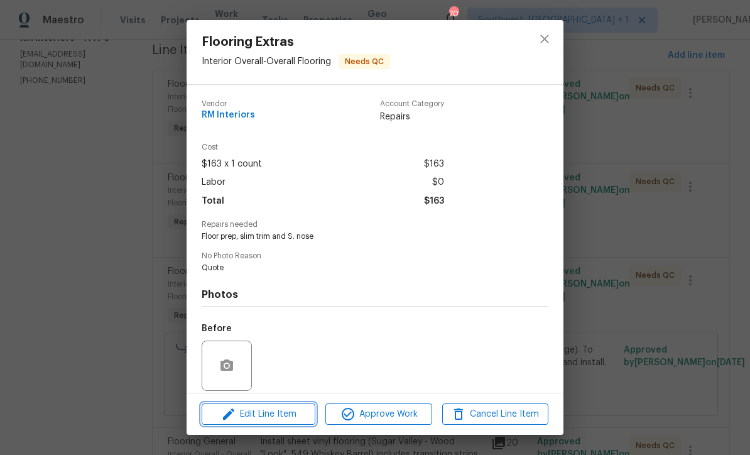
click at [295, 415] on span "Edit Line Item" at bounding box center [258, 415] width 106 height 16
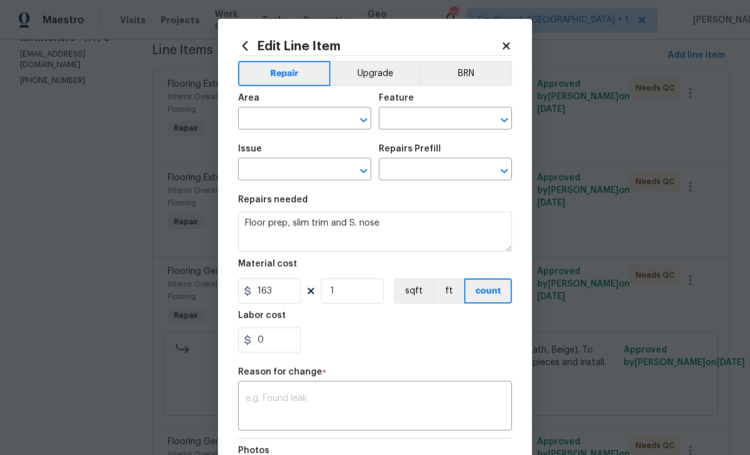
type input "Interior Overall"
type input "Overall Flooring"
type input "Flooring Extras"
type input "Add a Task $1.00"
click at [300, 294] on input "163" at bounding box center [269, 290] width 63 height 25
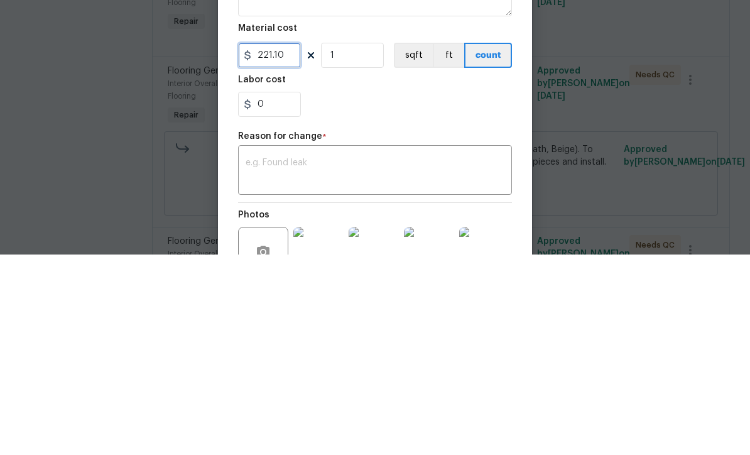
scroll to position [34, 0]
click at [412, 360] on textarea at bounding box center [375, 373] width 259 height 26
type input "221.1"
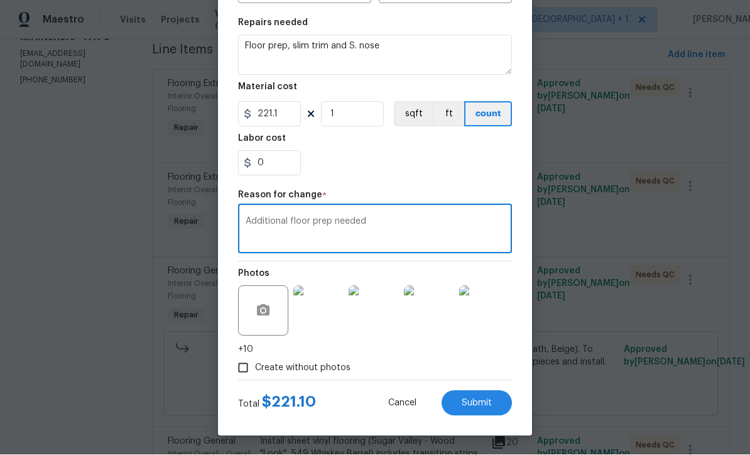
scroll to position [179, 0]
type textarea "Additional floor prep needed"
click at [476, 405] on span "Submit" at bounding box center [477, 403] width 30 height 9
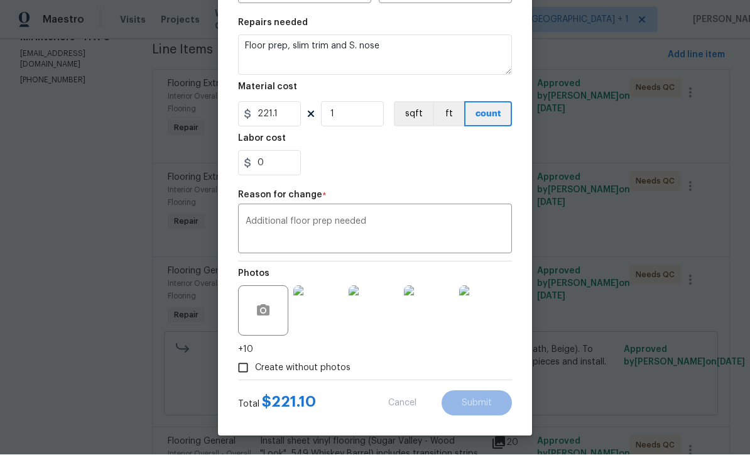
type input "163"
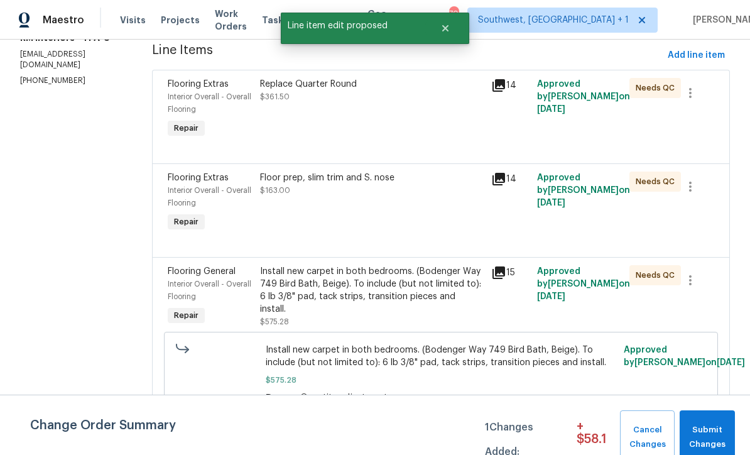
scroll to position [0, 0]
click at [713, 436] on span "Submit Changes" at bounding box center [707, 437] width 43 height 29
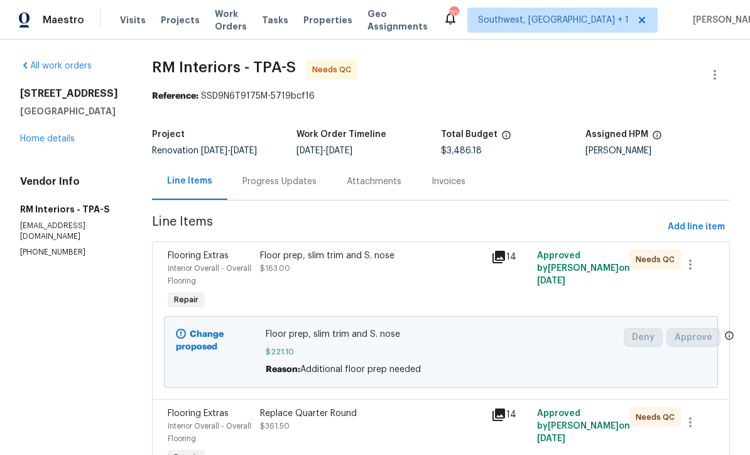
click at [41, 141] on link "Home details" at bounding box center [47, 138] width 55 height 9
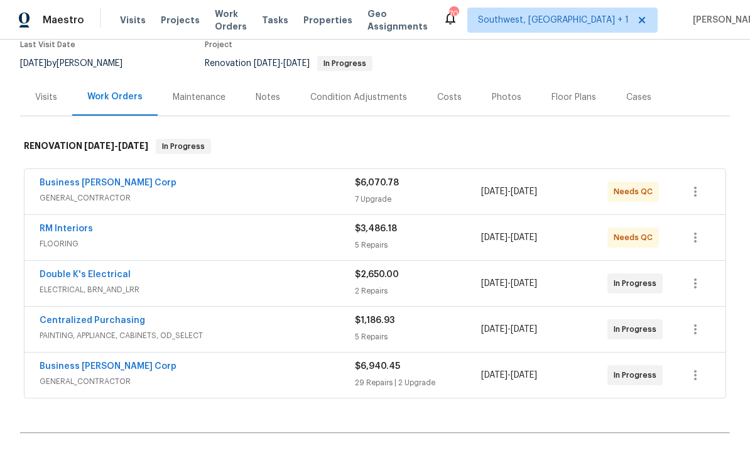
scroll to position [127, 0]
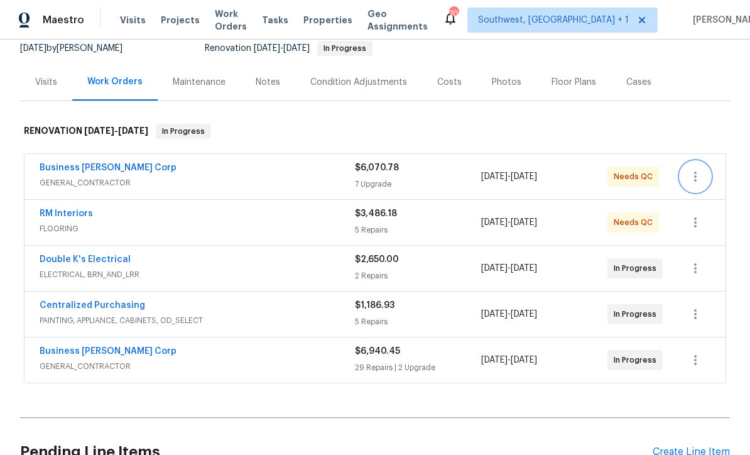
click at [697, 174] on icon "button" at bounding box center [695, 176] width 15 height 15
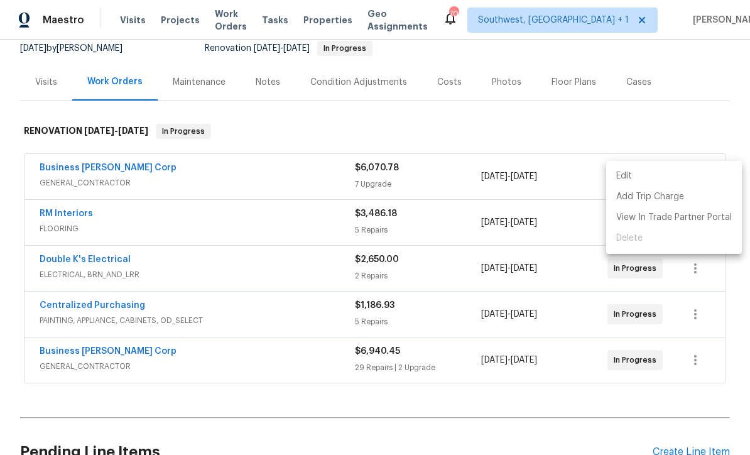
click at [633, 177] on li "Edit" at bounding box center [674, 176] width 136 height 21
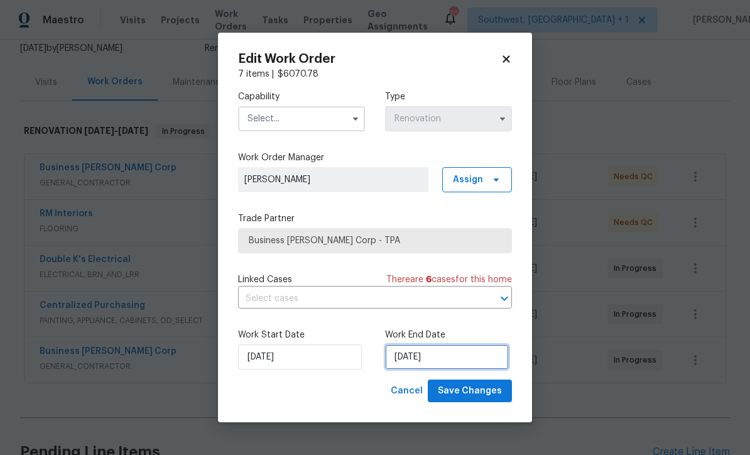
click at [455, 359] on input "[DATE]" at bounding box center [447, 356] width 124 height 25
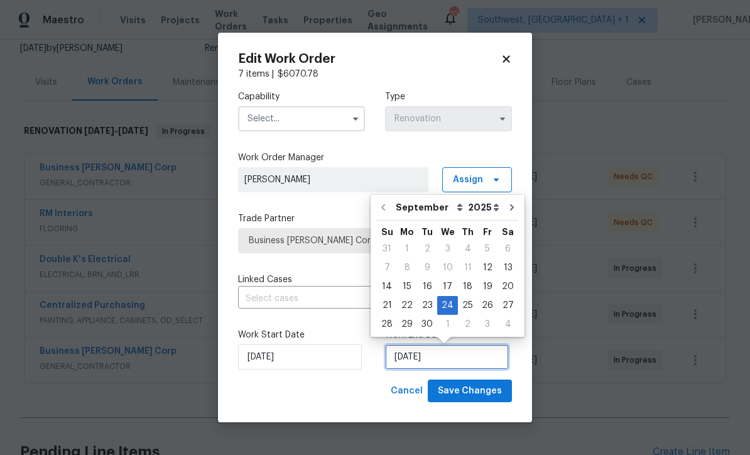
scroll to position [0, 0]
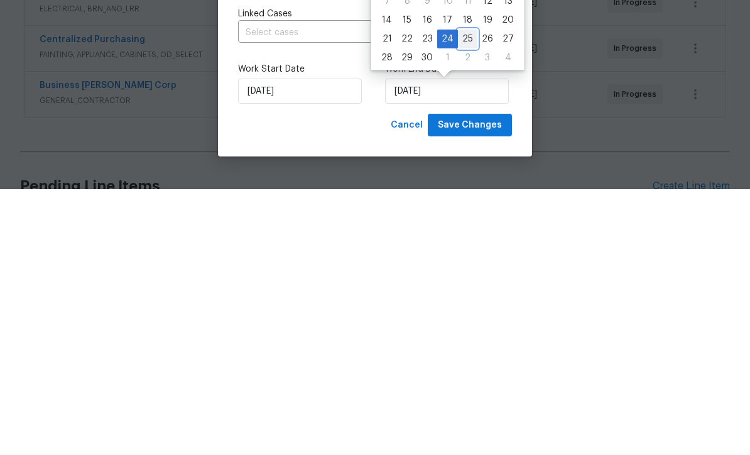
click at [463, 296] on div "25" at bounding box center [467, 305] width 19 height 18
type input "[DATE]"
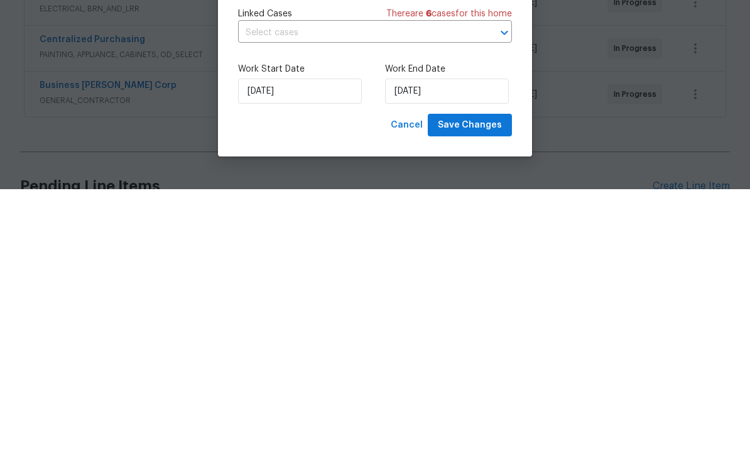
scroll to position [41, 0]
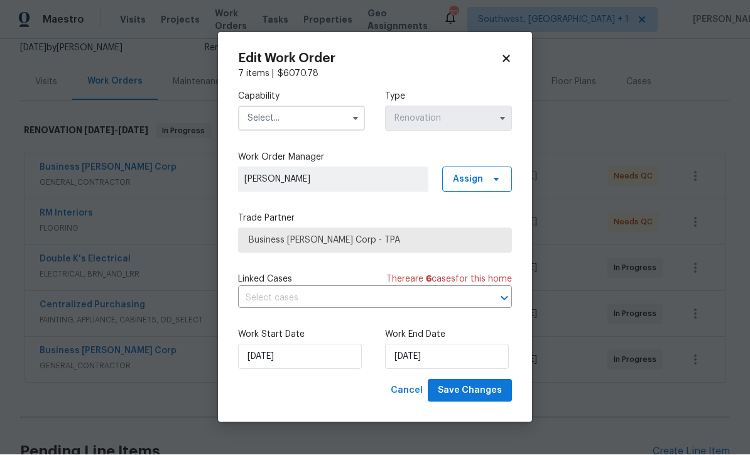
click at [309, 114] on input "text" at bounding box center [301, 118] width 127 height 25
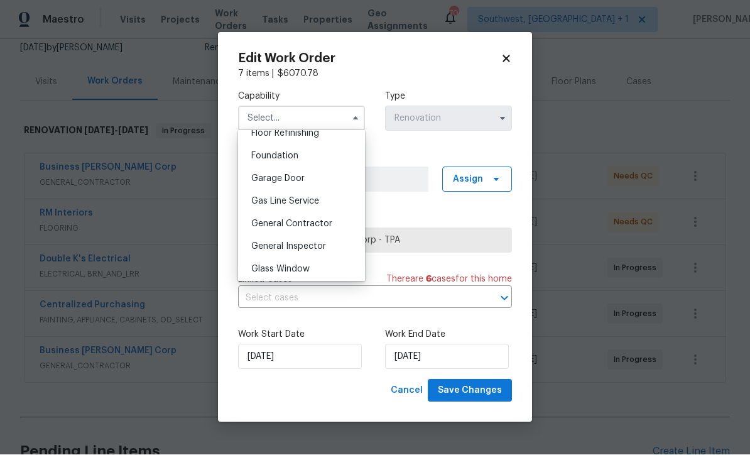
scroll to position [521, 0]
click at [332, 222] on div "General Contractor" at bounding box center [301, 225] width 121 height 23
type input "General Contractor"
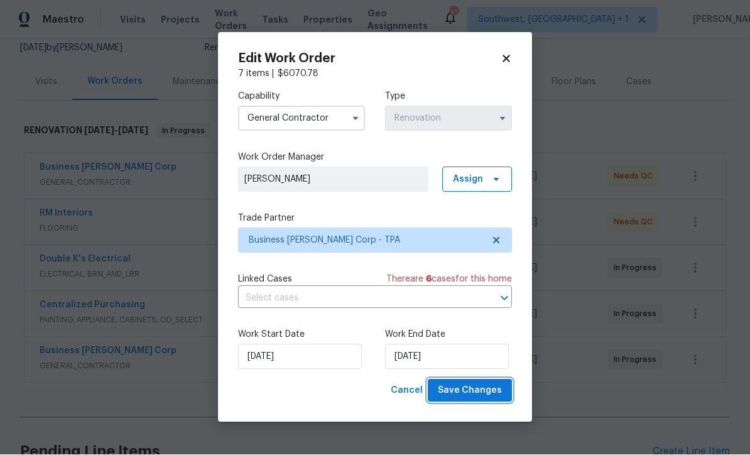
click at [485, 393] on span "Save Changes" at bounding box center [470, 391] width 64 height 16
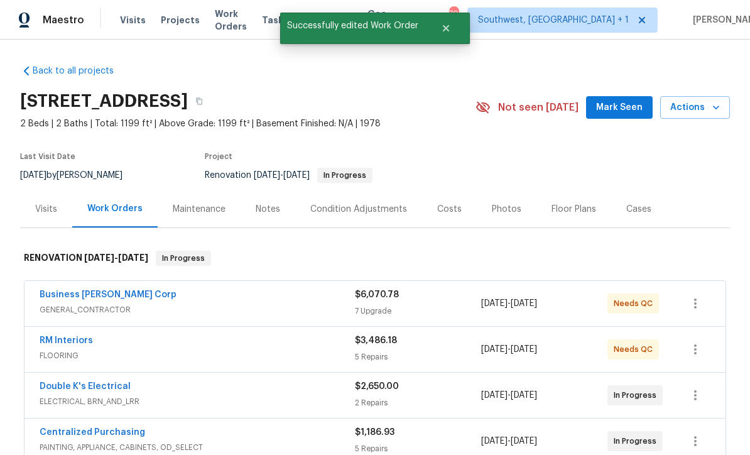
scroll to position [0, 0]
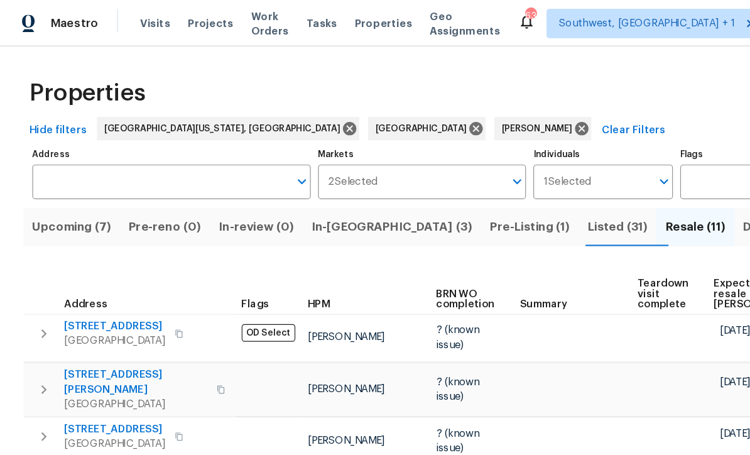
click at [51, 202] on span "Upcoming (7)" at bounding box center [61, 194] width 67 height 18
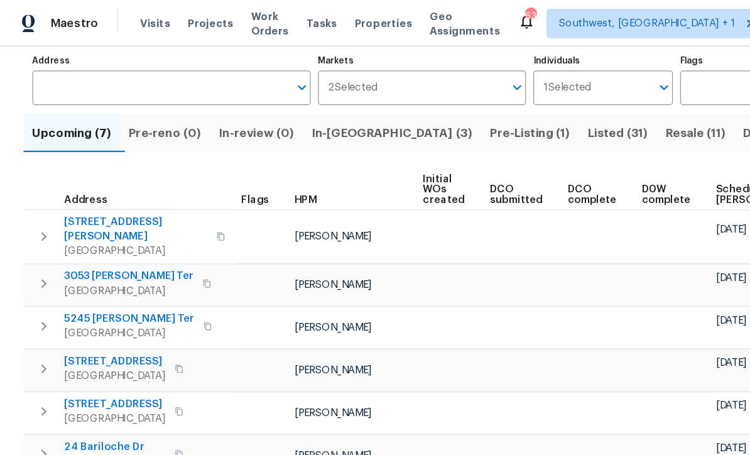
scroll to position [80, 0]
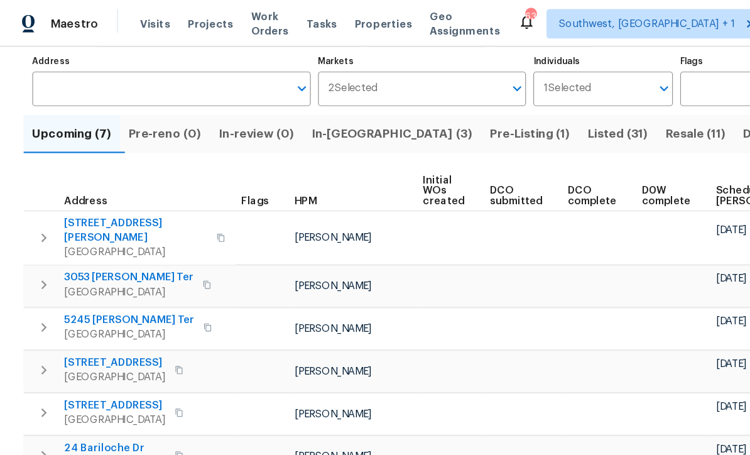
click at [312, 108] on span "In-[GEOGRAPHIC_DATA] (3)" at bounding box center [335, 115] width 138 height 18
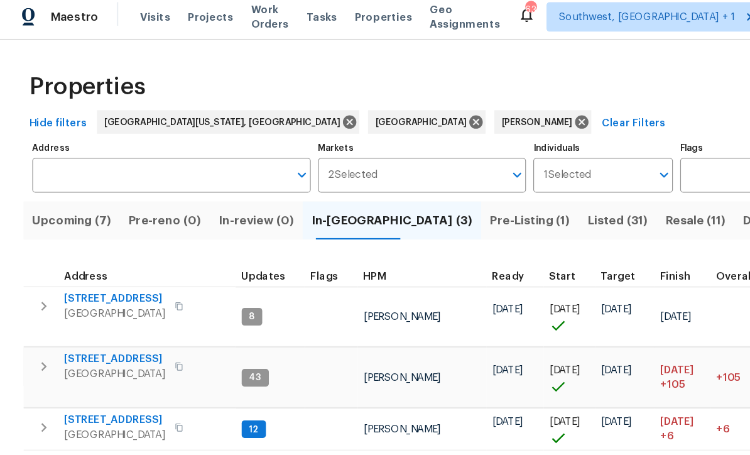
click at [39, 264] on icon "button" at bounding box center [38, 268] width 4 height 8
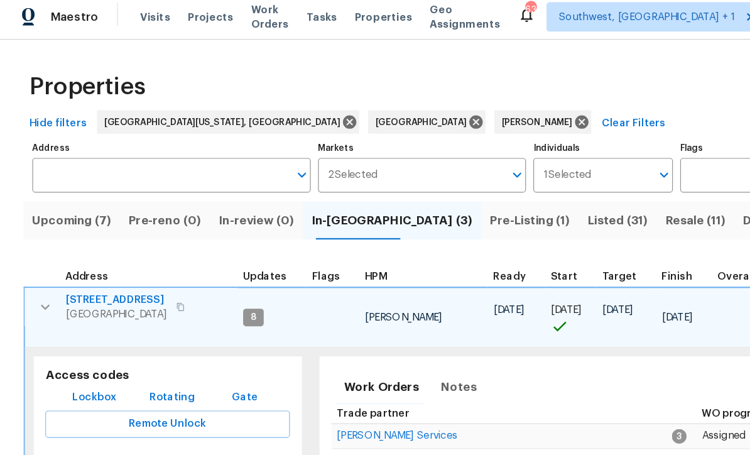
click at [87, 256] on span "[STREET_ADDRESS]" at bounding box center [100, 262] width 87 height 13
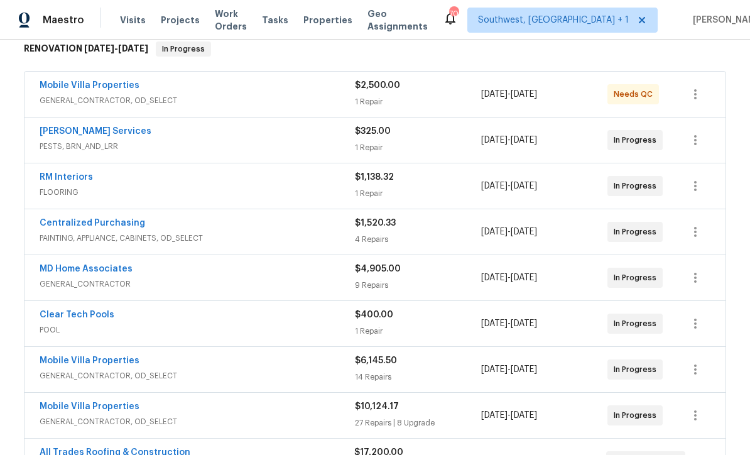
scroll to position [204, 0]
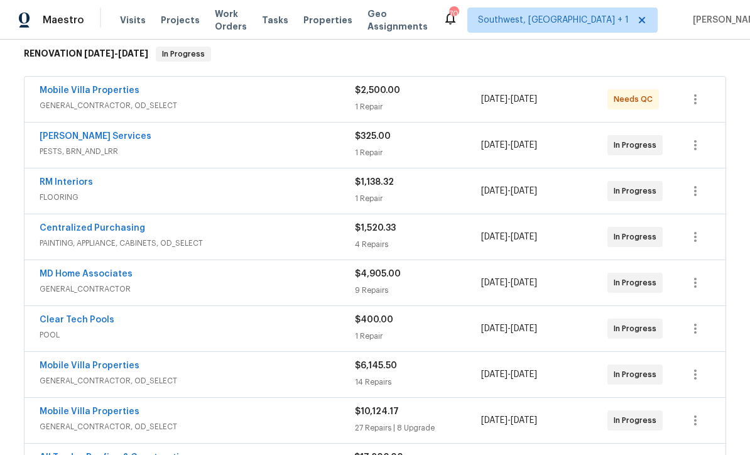
click at [279, 96] on div "Mobile Villa Properties" at bounding box center [197, 91] width 315 height 15
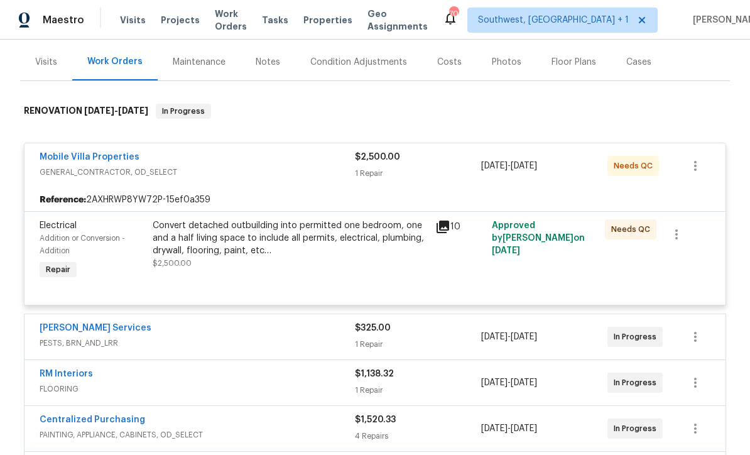
scroll to position [167, 0]
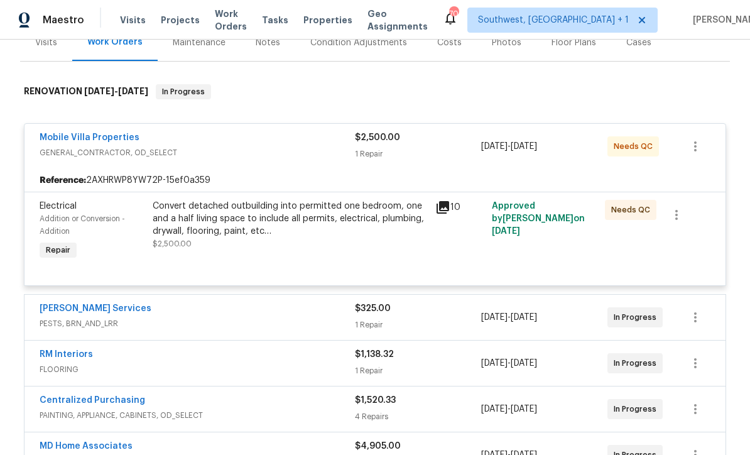
click at [109, 140] on link "Mobile Villa Properties" at bounding box center [90, 137] width 100 height 9
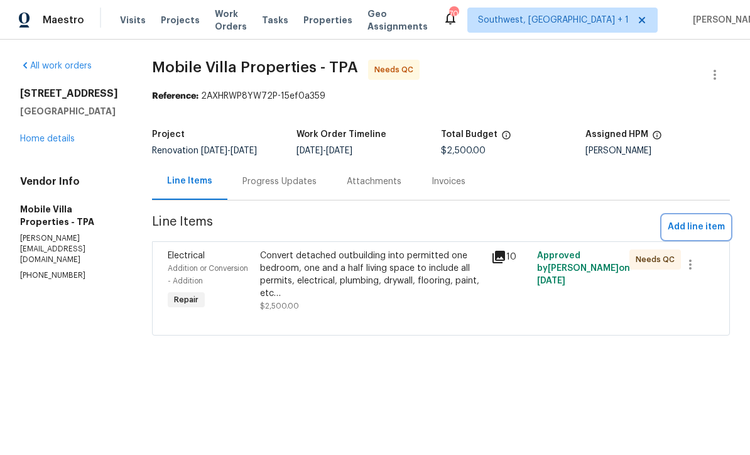
click at [700, 229] on span "Add line item" at bounding box center [696, 227] width 57 height 16
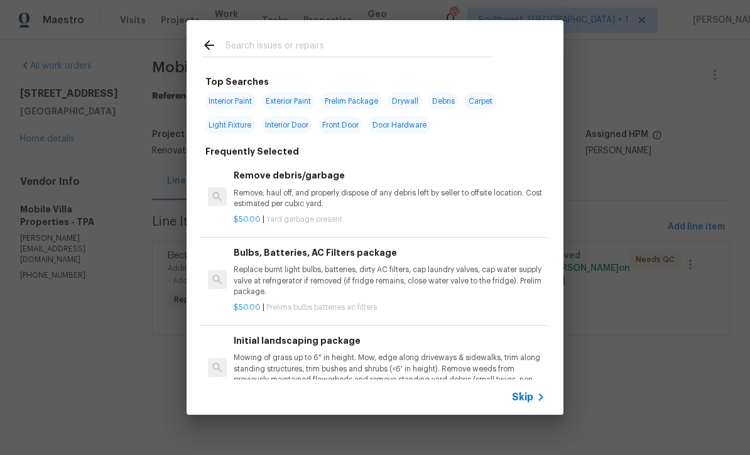
click at [535, 400] on icon at bounding box center [541, 397] width 15 height 15
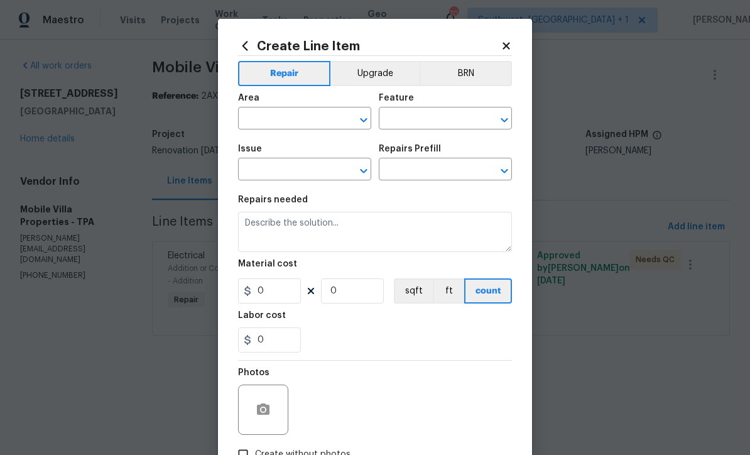
click at [310, 116] on input "text" at bounding box center [287, 119] width 98 height 19
click at [299, 158] on li "Dining Room" at bounding box center [304, 148] width 133 height 21
type input "Dining Room"
click at [437, 121] on input "text" at bounding box center [428, 119] width 98 height 19
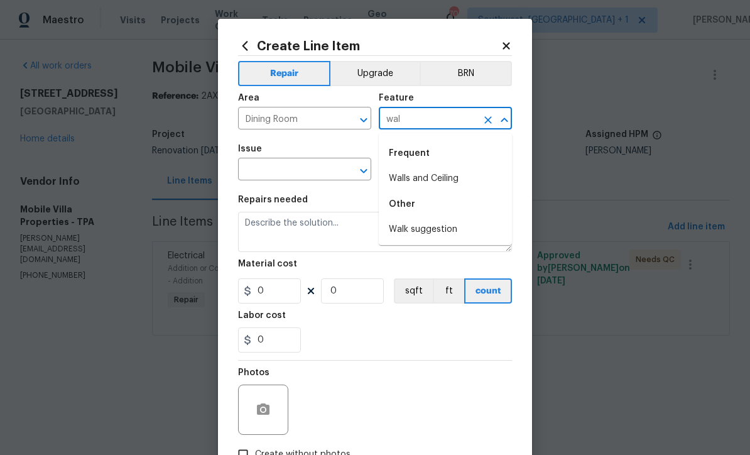
click at [428, 172] on li "Walls and Ceiling" at bounding box center [445, 178] width 133 height 21
type input "Walls and Ceiling"
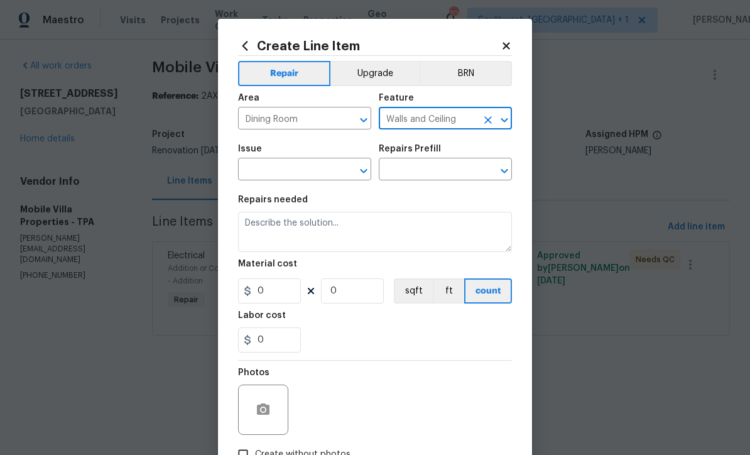
click at [334, 180] on input "text" at bounding box center [287, 170] width 98 height 19
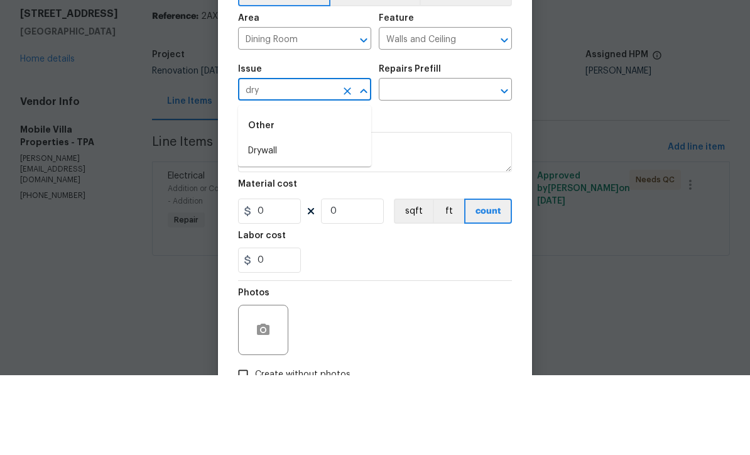
click at [271, 221] on li "Drywall" at bounding box center [304, 231] width 133 height 21
type input "Drywall"
click at [445, 161] on input "text" at bounding box center [428, 170] width 98 height 19
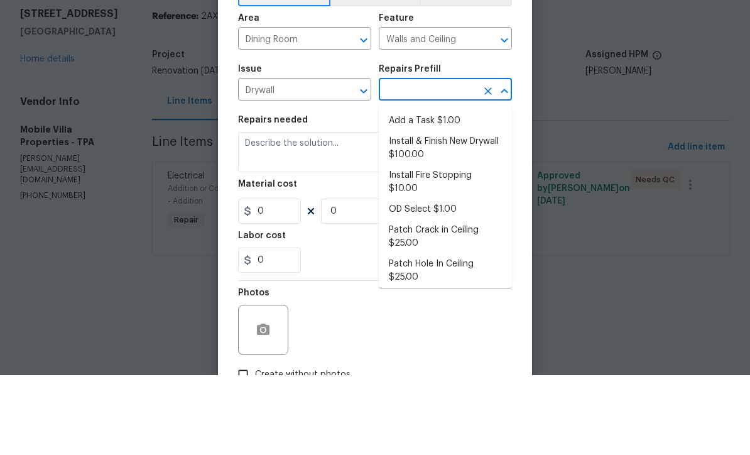
click at [440, 190] on li "Add a Task $1.00" at bounding box center [445, 200] width 133 height 21
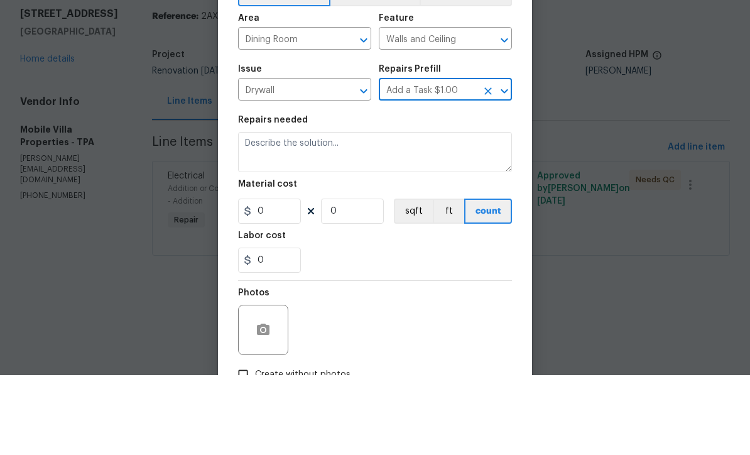
type input "Add a Task $1.00"
type textarea "HPM to detail"
type input "1"
type input "Add a Task $1.00"
type input "1"
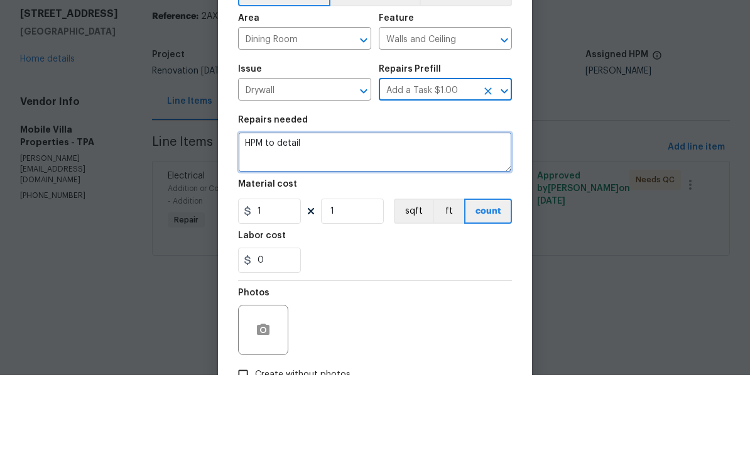
click at [391, 212] on textarea "HPM to detail" at bounding box center [375, 232] width 274 height 40
type textarea "H"
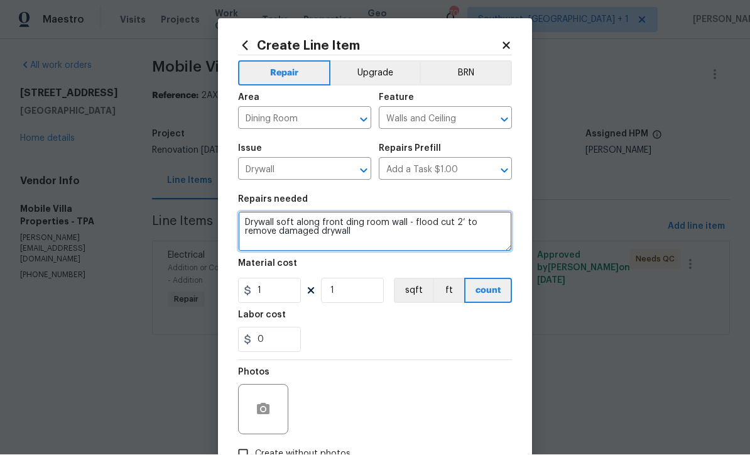
type textarea "Drywall soft along front ding room wall - flood cut 2’ to remove damaged drywall"
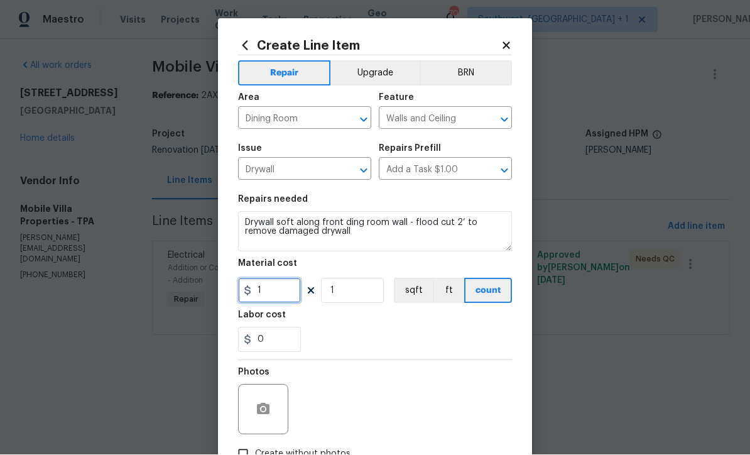
click at [292, 293] on input "1" at bounding box center [269, 290] width 63 height 25
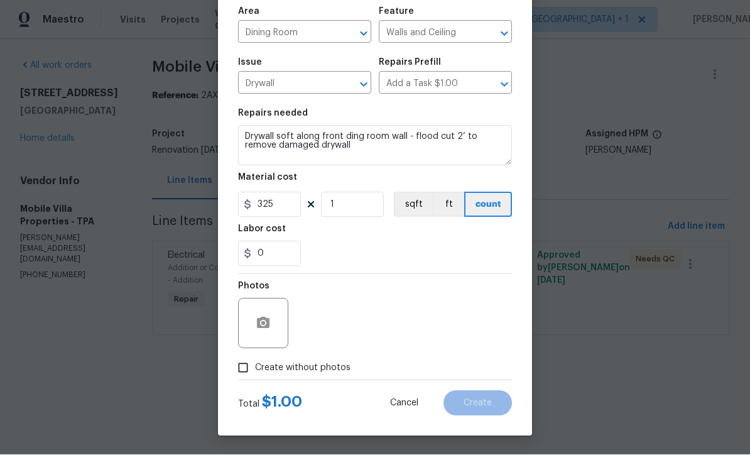
scroll to position [89, 0]
type input "325"
click at [253, 324] on button "button" at bounding box center [263, 324] width 30 height 30
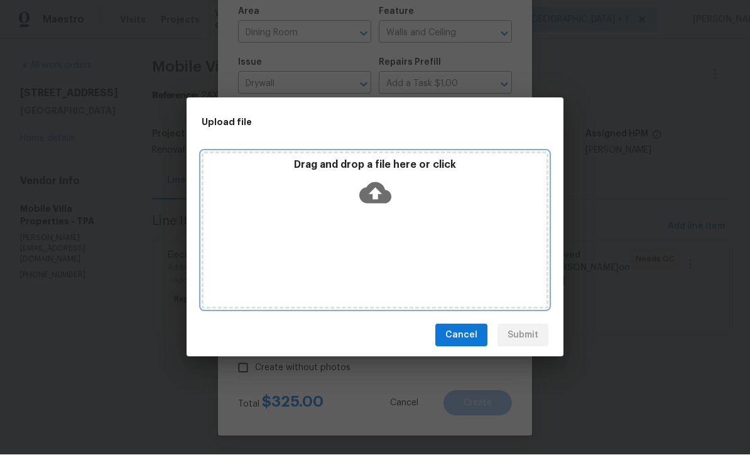
click at [378, 197] on icon at bounding box center [375, 193] width 32 height 21
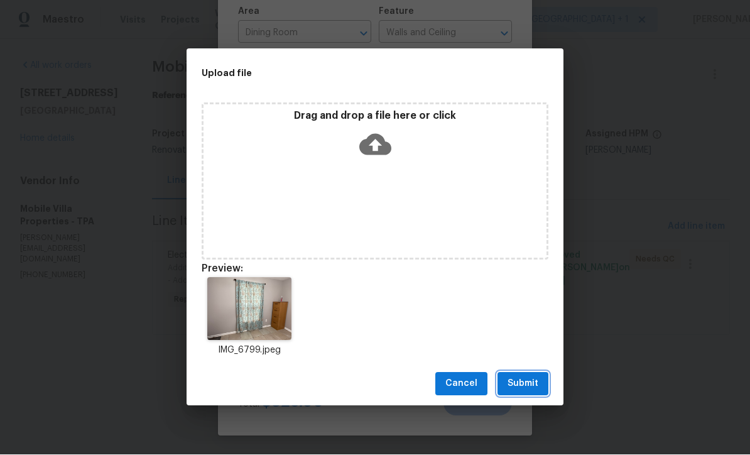
click at [527, 388] on span "Submit" at bounding box center [523, 384] width 31 height 16
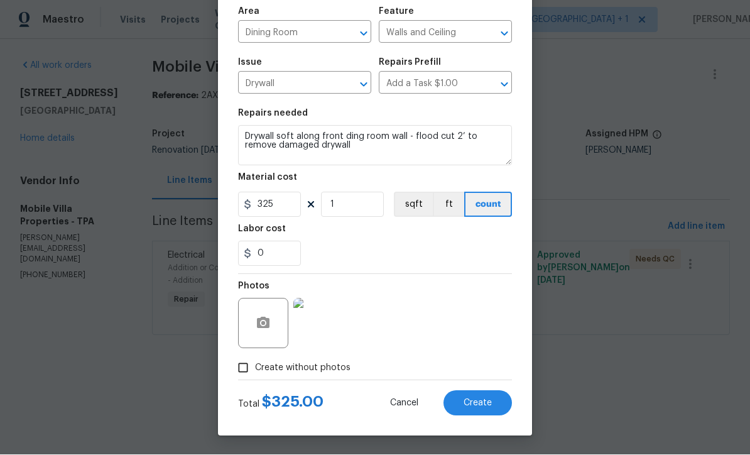
click at [481, 408] on button "Create" at bounding box center [478, 403] width 68 height 25
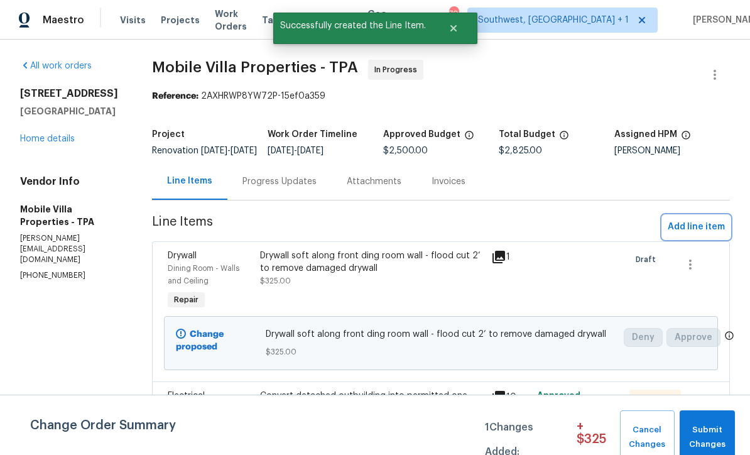
click at [699, 235] on span "Add line item" at bounding box center [696, 227] width 57 height 16
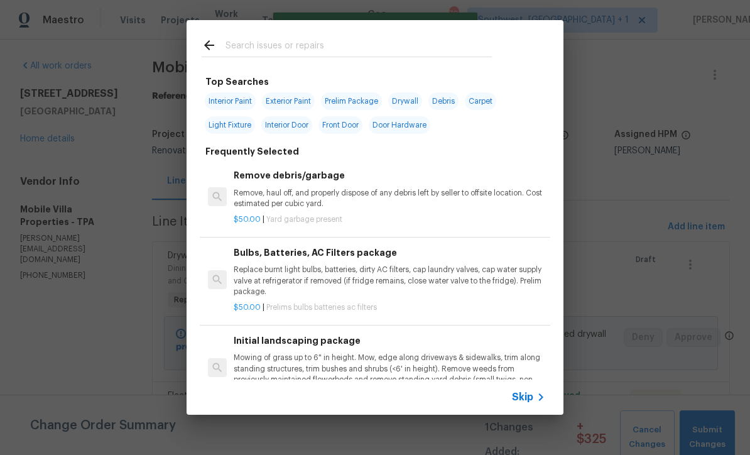
click at [532, 403] on span "Skip" at bounding box center [522, 397] width 21 height 13
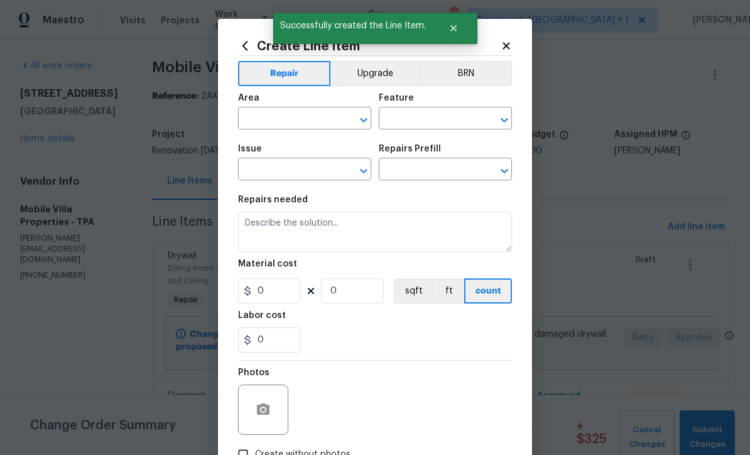
click at [317, 119] on input "text" at bounding box center [287, 119] width 98 height 19
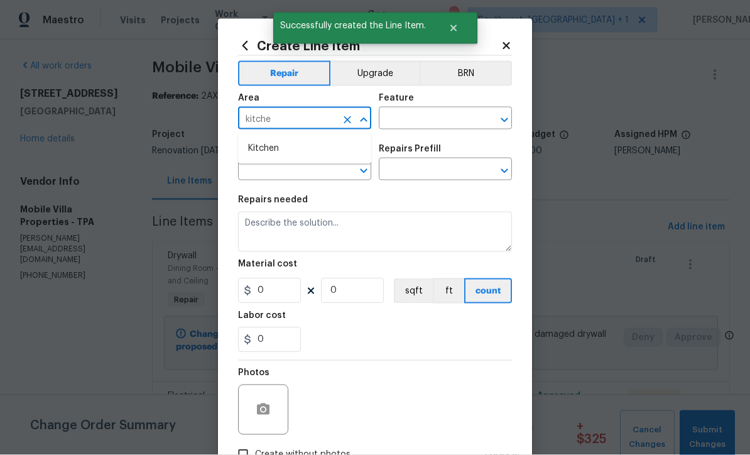
click at [282, 150] on li "Kitchen" at bounding box center [304, 148] width 133 height 21
type input "Kitchen"
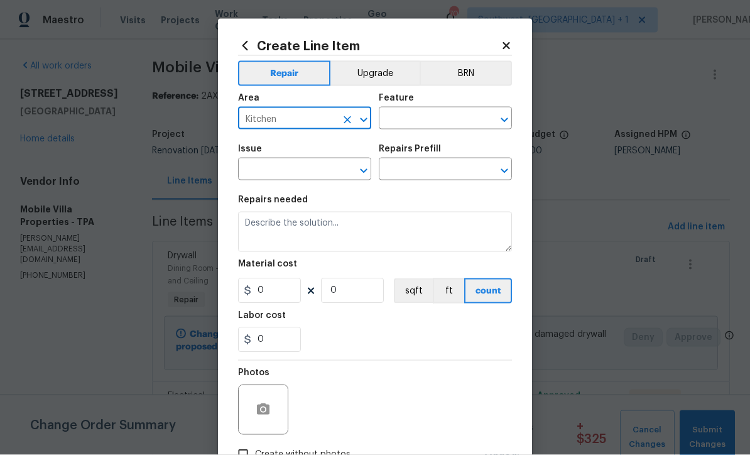
click at [443, 114] on input "text" at bounding box center [428, 119] width 98 height 19
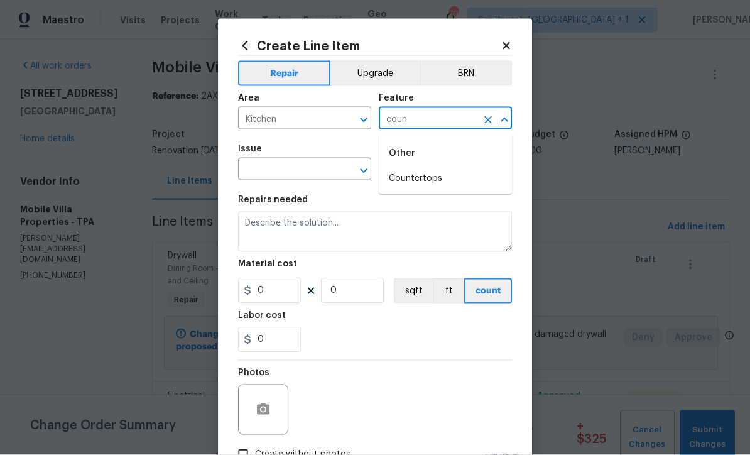
click at [420, 182] on li "Countertops" at bounding box center [445, 178] width 133 height 21
click at [315, 172] on input "text" at bounding box center [287, 170] width 98 height 19
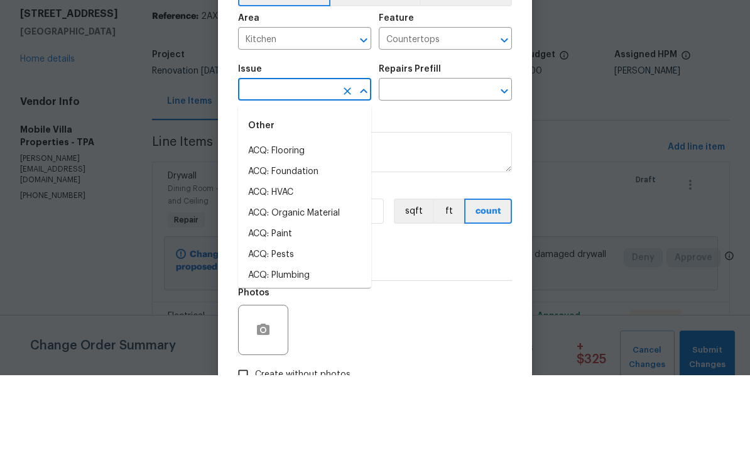
click at [450, 110] on input "Countertops" at bounding box center [428, 119] width 98 height 19
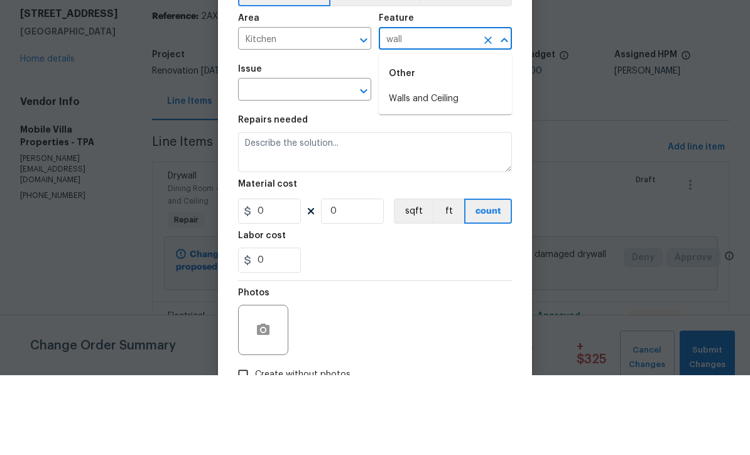
click at [454, 168] on li "Walls and Ceiling" at bounding box center [445, 178] width 133 height 21
type input "Walls and Ceiling"
click at [308, 161] on input "text" at bounding box center [287, 170] width 98 height 19
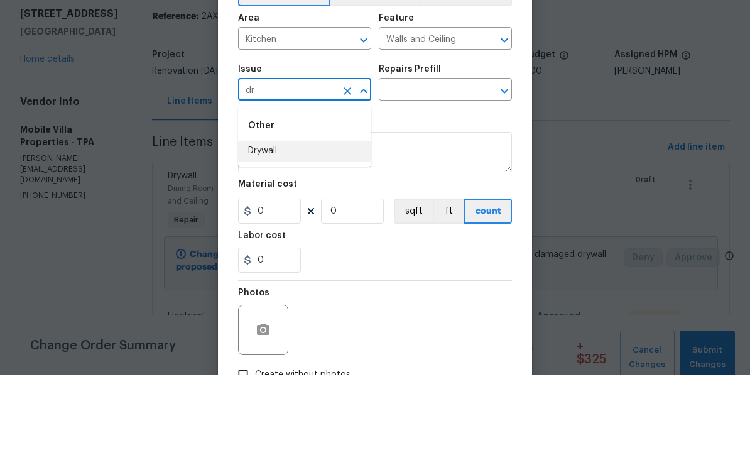
click at [299, 221] on li "Drywall" at bounding box center [304, 231] width 133 height 21
type input "Drywall"
click at [439, 161] on input "text" at bounding box center [428, 170] width 98 height 19
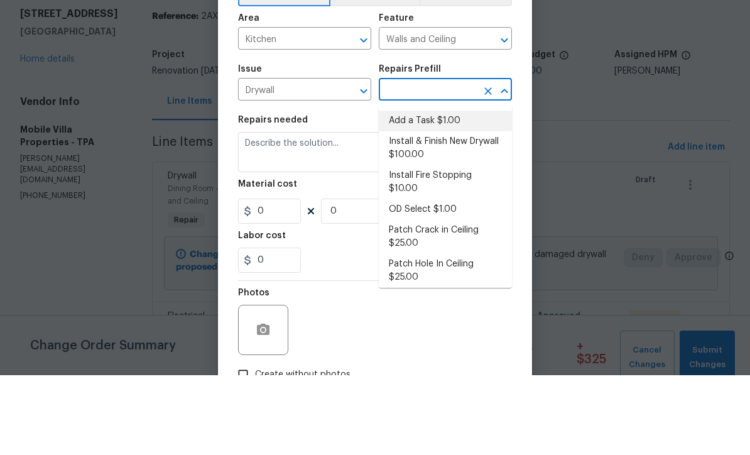
click at [443, 190] on li "Add a Task $1.00" at bounding box center [445, 200] width 133 height 21
type input "Add a Task $1.00"
type textarea "HPM to detail"
type input "1"
type input "Add a Task $1.00"
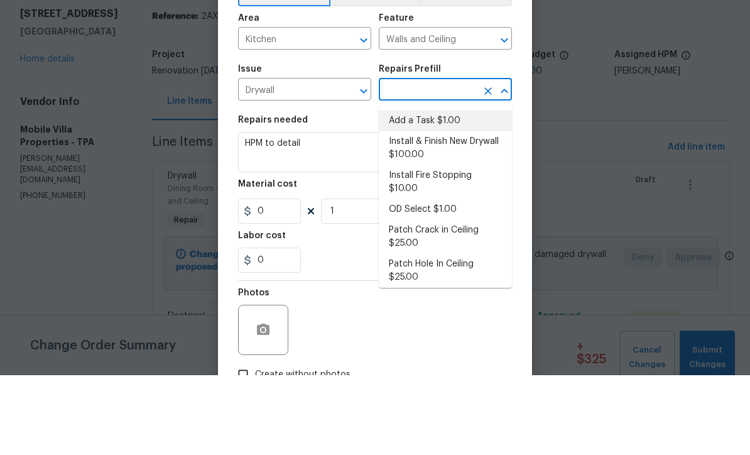
type input "1"
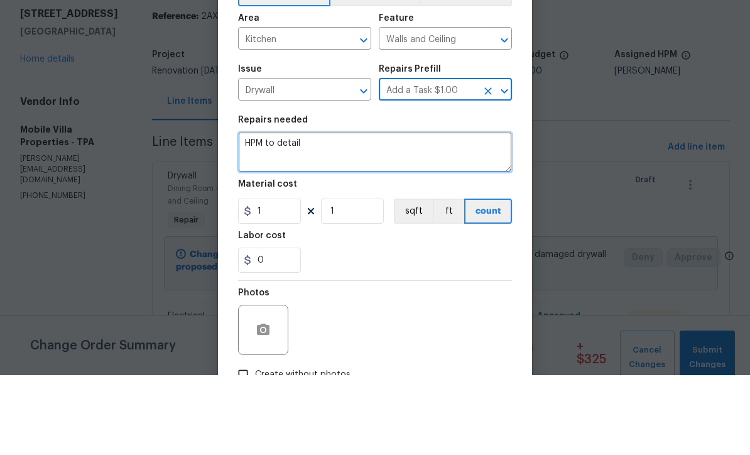
click at [373, 212] on textarea "HPM to detail" at bounding box center [375, 232] width 274 height 40
type textarea "H"
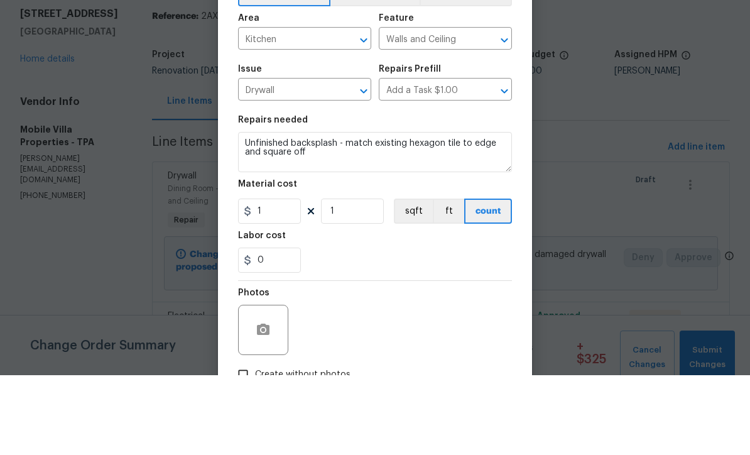
scroll to position [41, 0]
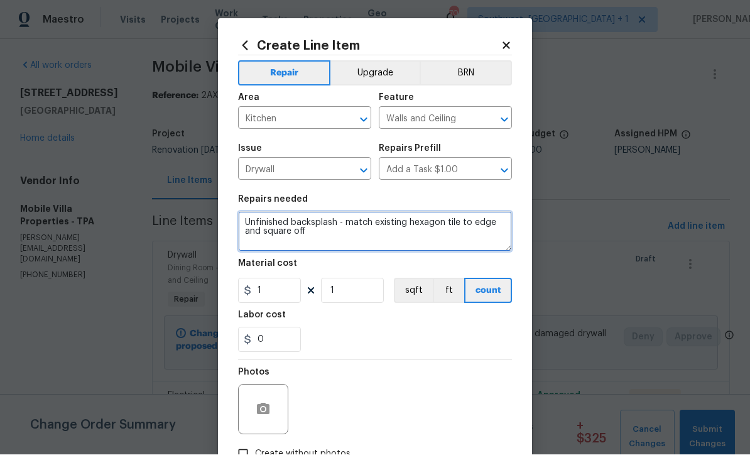
type textarea "Unfinished backsplash - match existing hexagon tile to edge and square off"
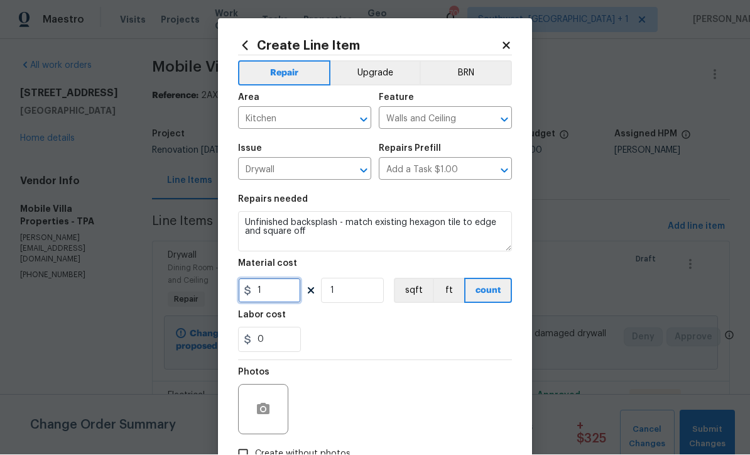
click at [289, 298] on input "1" at bounding box center [269, 290] width 63 height 25
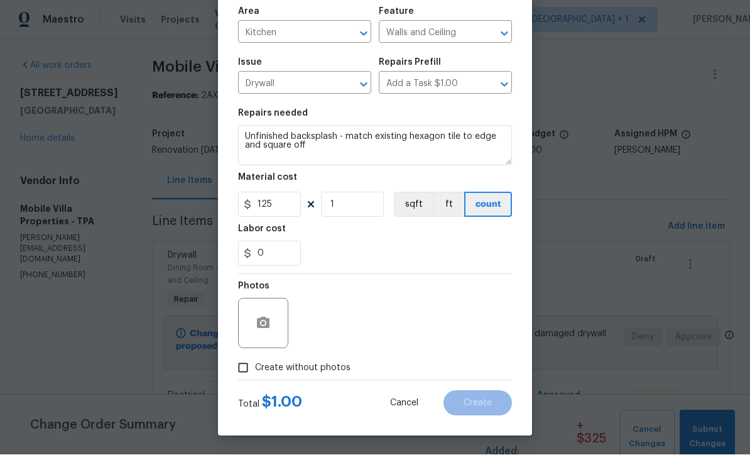
scroll to position [89, 0]
type input "125"
click at [243, 367] on input "Create without photos" at bounding box center [243, 368] width 24 height 24
checkbox input "true"
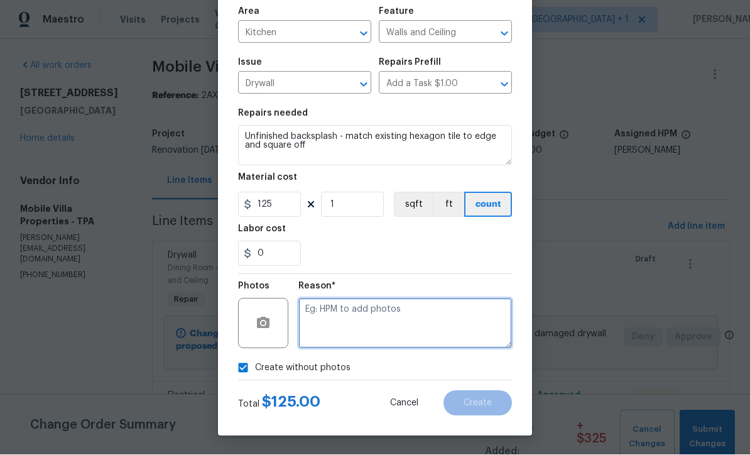
click at [430, 301] on textarea at bounding box center [406, 324] width 214 height 50
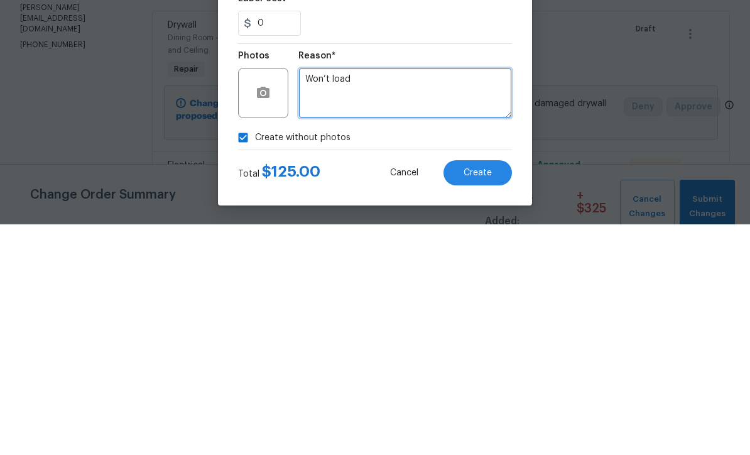
type textarea "Won’t load"
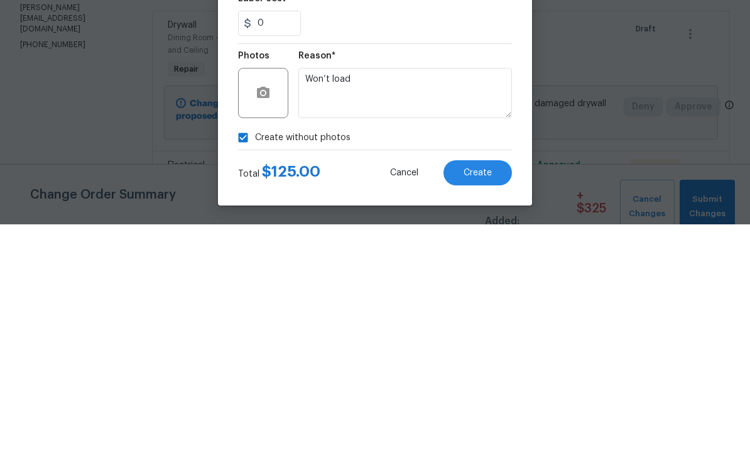
click at [486, 399] on span "Create" at bounding box center [478, 403] width 28 height 9
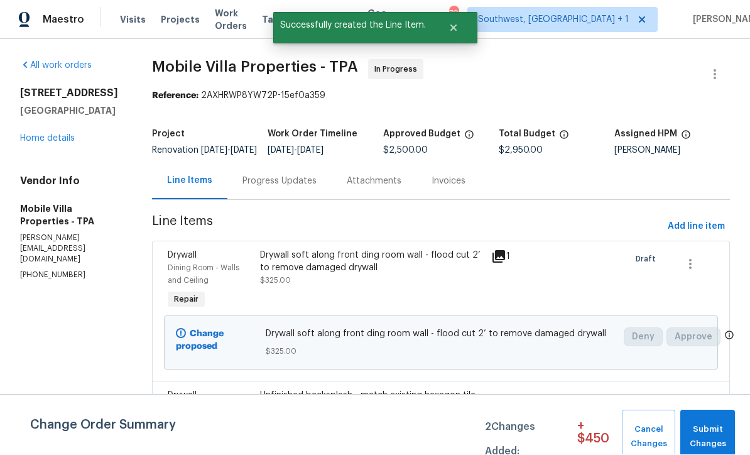
scroll to position [1, 0]
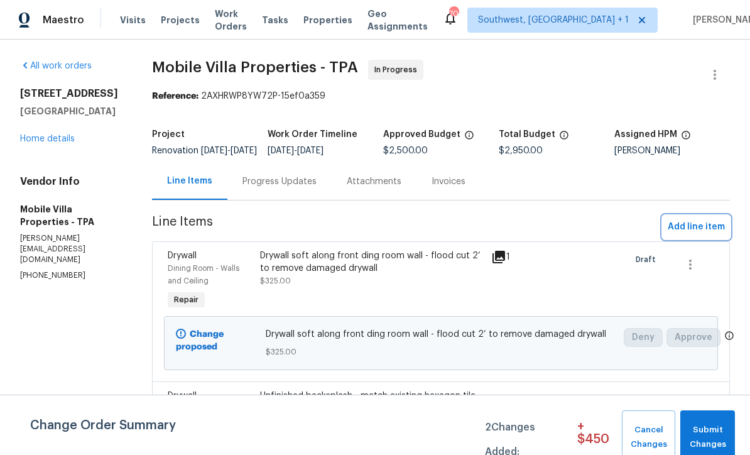
click at [695, 235] on span "Add line item" at bounding box center [696, 227] width 57 height 16
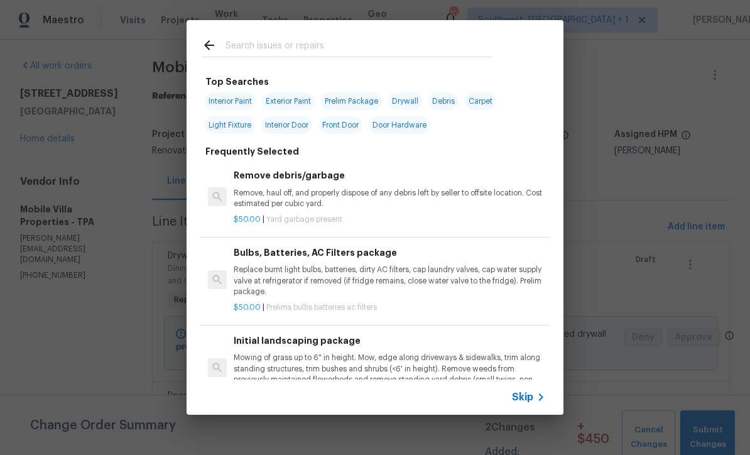
click at [527, 400] on span "Skip" at bounding box center [522, 397] width 21 height 13
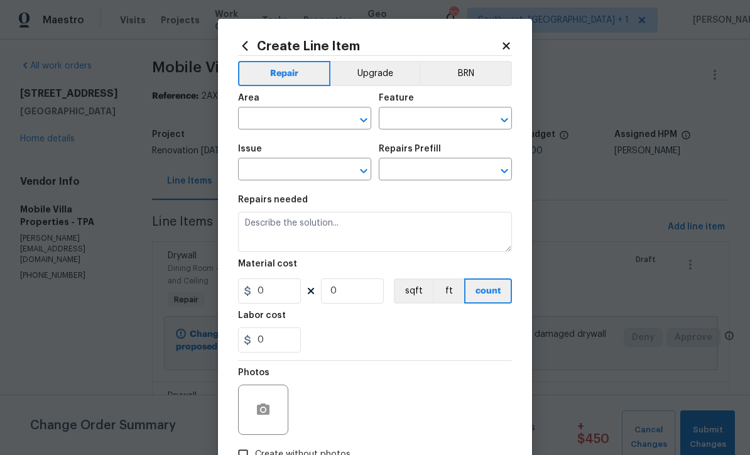
click at [310, 118] on input "text" at bounding box center [287, 119] width 98 height 19
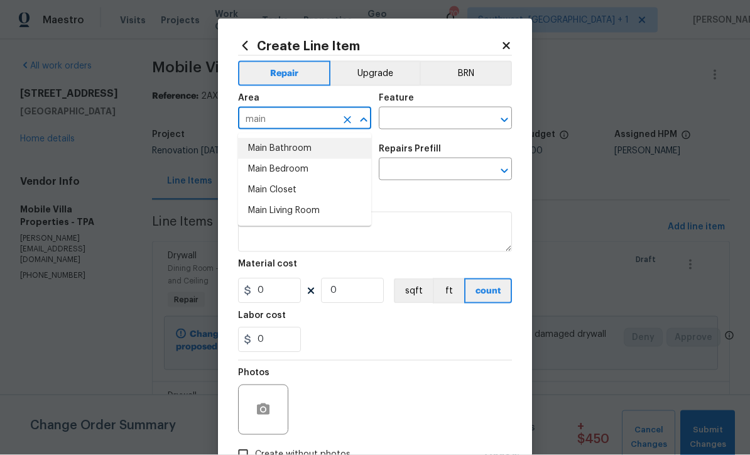
click at [317, 148] on li "Main Bathroom" at bounding box center [304, 148] width 133 height 21
type input "Main Bathroom"
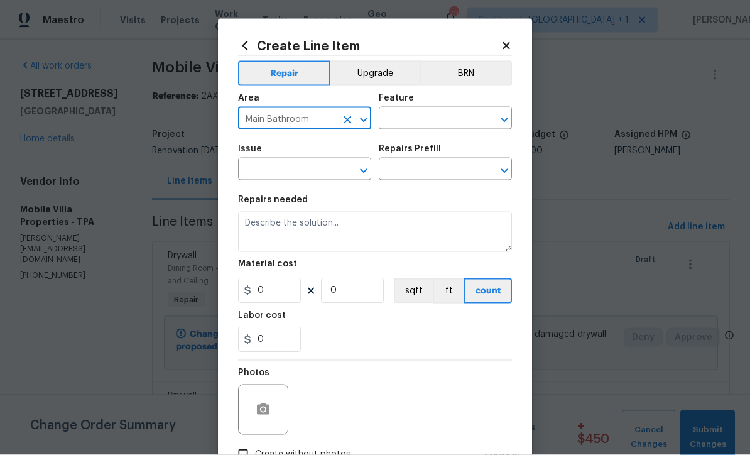
click at [425, 120] on input "text" at bounding box center [428, 119] width 98 height 19
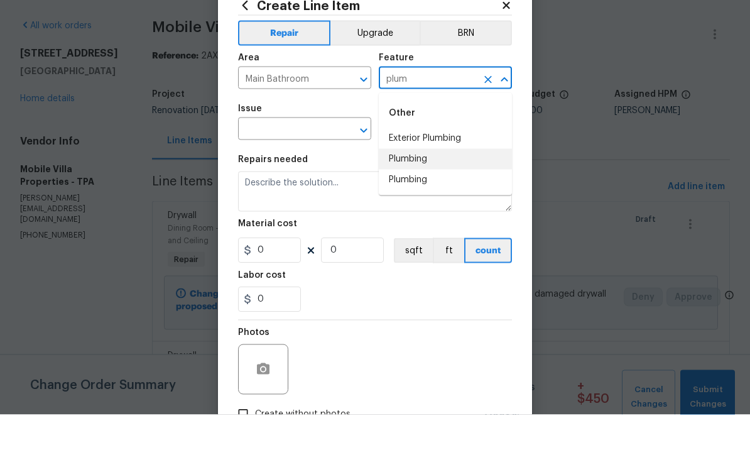
click at [439, 189] on li "Plumbing" at bounding box center [445, 199] width 133 height 21
type input "Plumbing"
click at [319, 161] on input "text" at bounding box center [287, 170] width 98 height 19
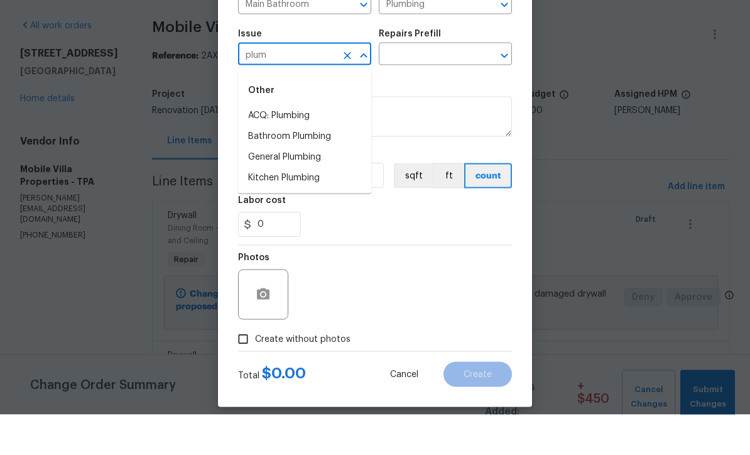
scroll to position [72, 0]
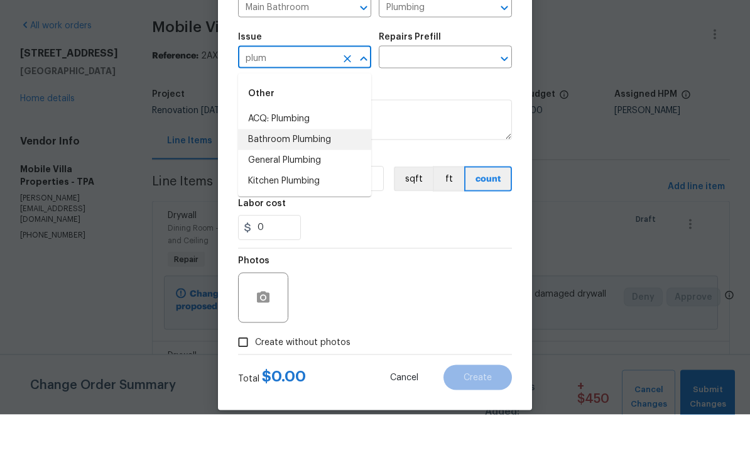
click at [325, 170] on li "Bathroom Plumbing" at bounding box center [304, 180] width 133 height 21
type input "Bathroom Plumbing"
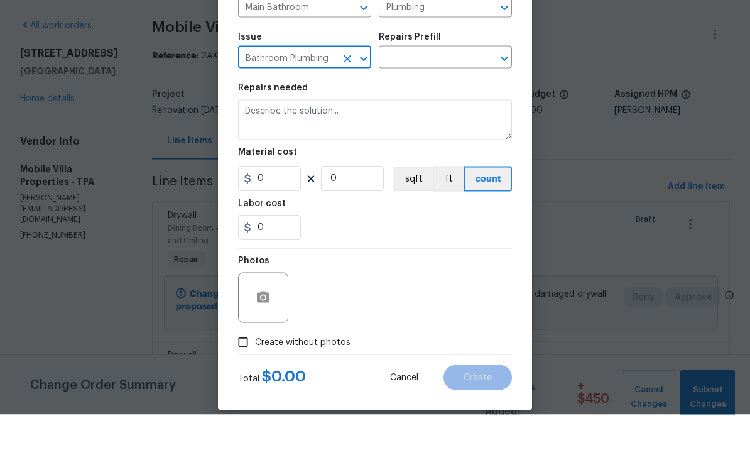
click at [439, 89] on input "text" at bounding box center [428, 98] width 98 height 19
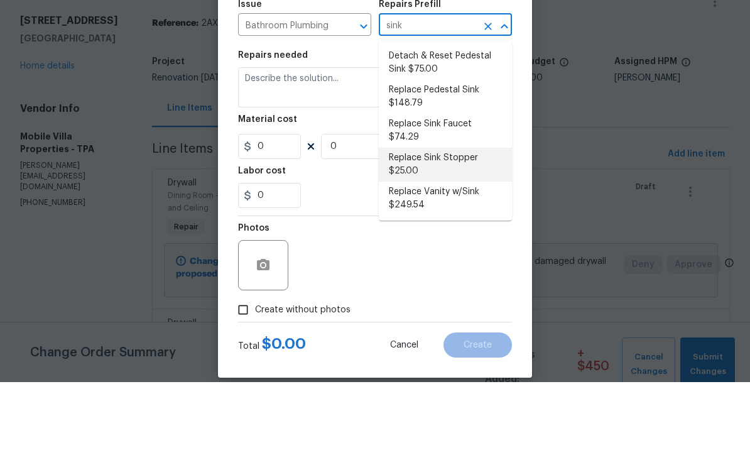
click at [466, 221] on li "Replace Sink Stopper $25.00" at bounding box center [445, 238] width 133 height 34
type input "Replace Sink Stopper $25.00"
type textarea "Install a new sink stopper to match the finish of faucet."
type input "1"
type input "Replace Sink Stopper $25.00"
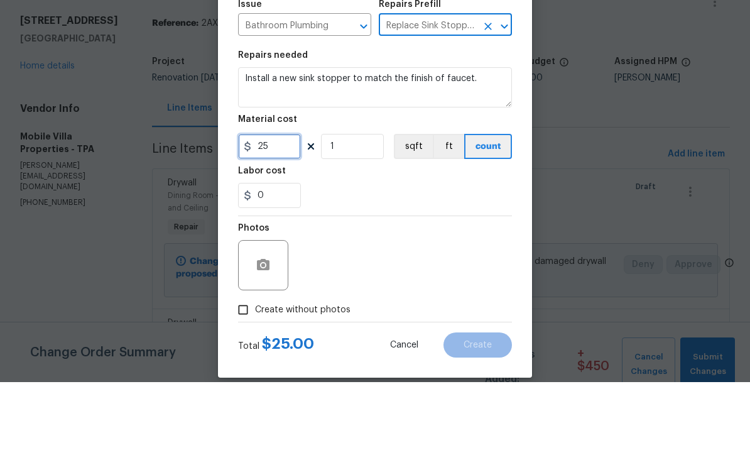
click at [291, 207] on input "25" at bounding box center [269, 219] width 63 height 25
type input "0"
click at [469, 89] on input "Replace Sink Stopper $25.00" at bounding box center [428, 98] width 98 height 19
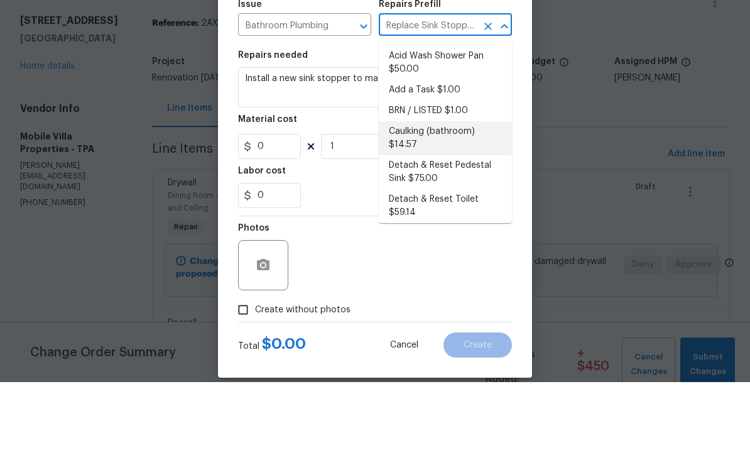
scroll to position [41, 0]
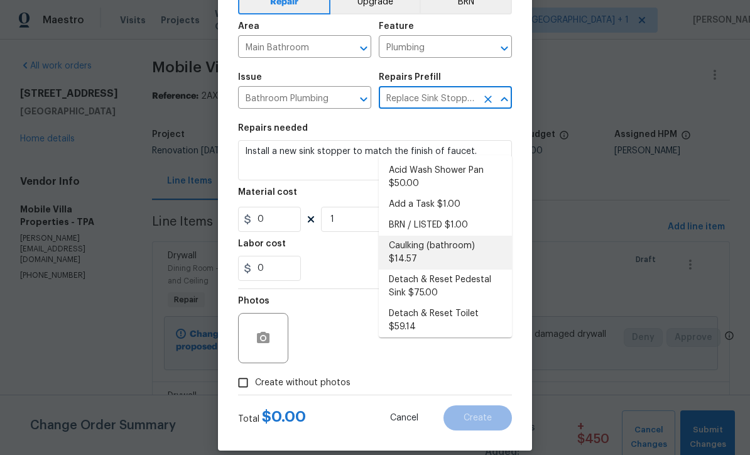
click at [466, 343] on div "Photos" at bounding box center [375, 330] width 274 height 82
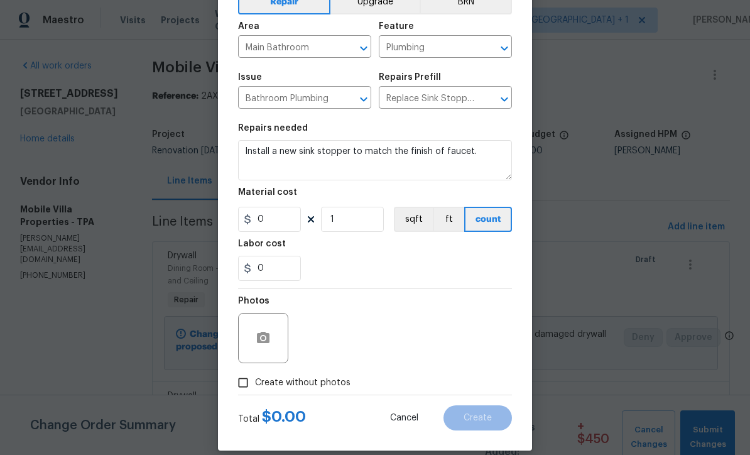
click at [463, 97] on input "Replace Sink Stopper $25.00" at bounding box center [428, 98] width 98 height 19
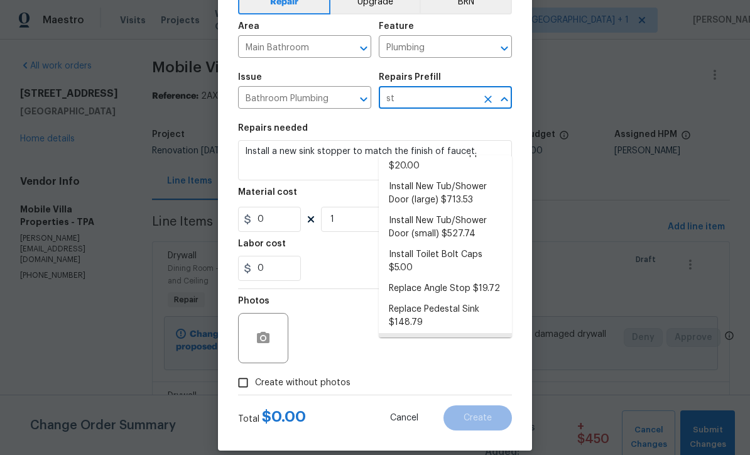
scroll to position [0, 0]
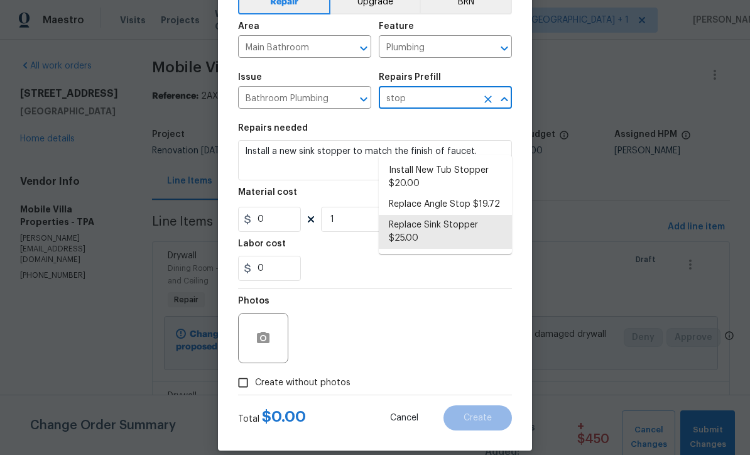
click at [469, 215] on li "Replace Sink Stopper $25.00" at bounding box center [445, 232] width 133 height 34
type input "Replace Sink Stopper $25.00"
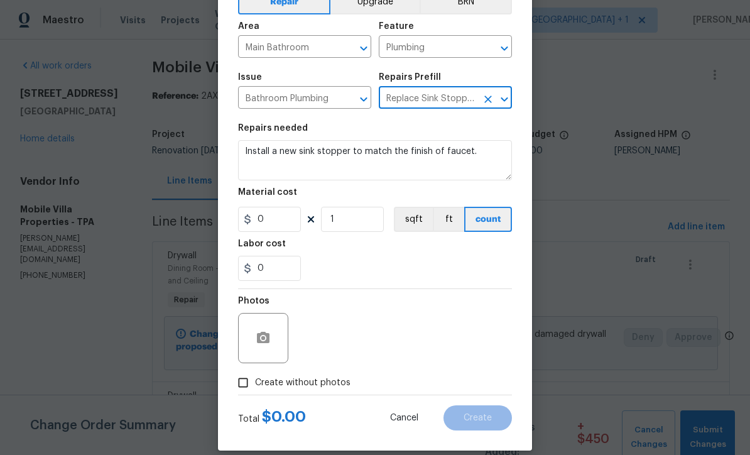
type input "25"
click at [261, 343] on icon "button" at bounding box center [263, 337] width 13 height 11
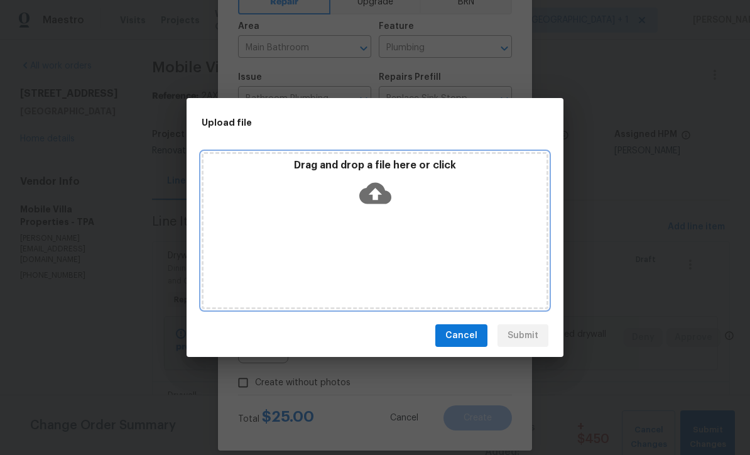
click at [377, 193] on icon at bounding box center [375, 193] width 32 height 32
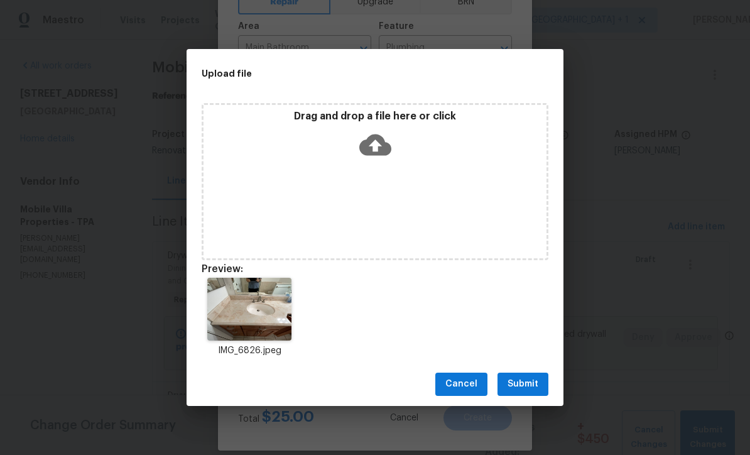
click at [527, 389] on span "Submit" at bounding box center [523, 384] width 31 height 16
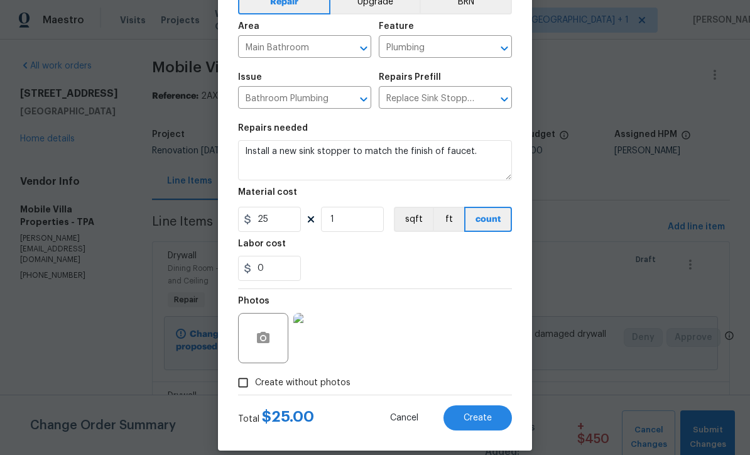
click at [481, 423] on span "Create" at bounding box center [478, 418] width 28 height 9
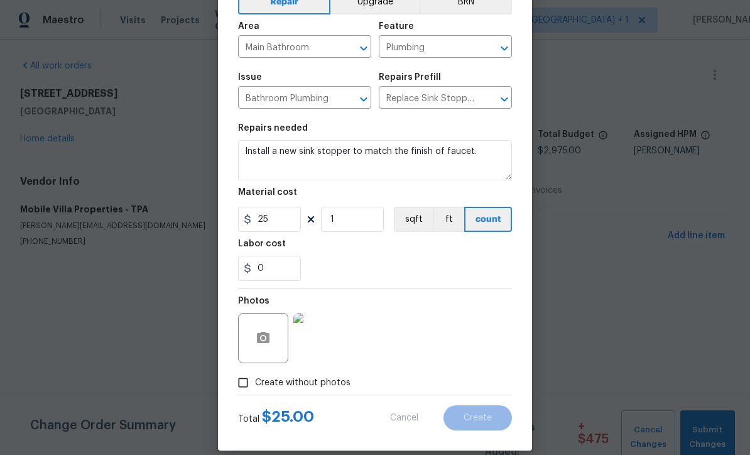
type input "0"
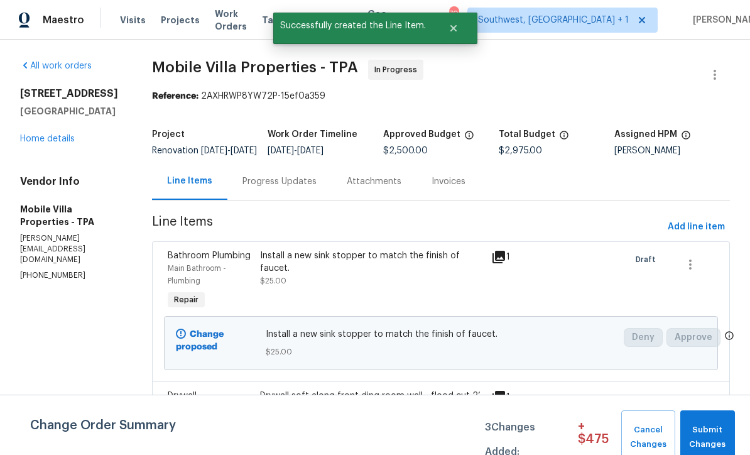
click at [696, 235] on span "Add line item" at bounding box center [696, 227] width 57 height 16
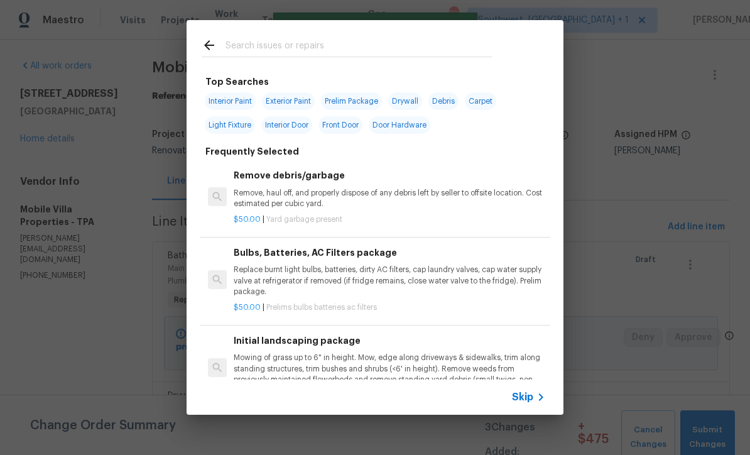
click at [536, 395] on icon at bounding box center [541, 397] width 15 height 15
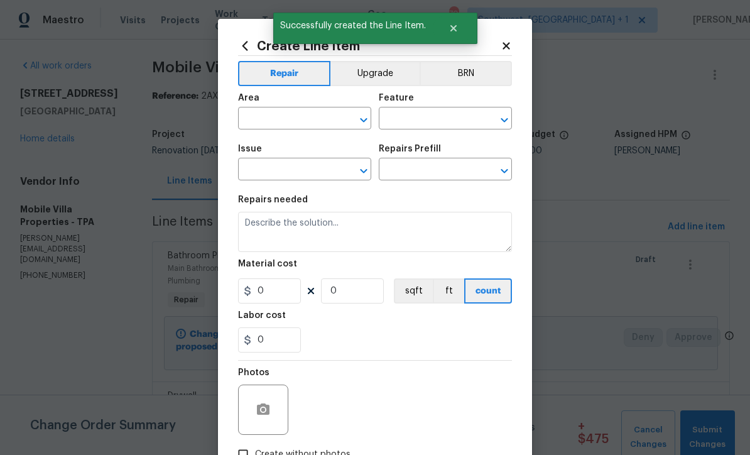
click at [305, 119] on input "text" at bounding box center [287, 119] width 98 height 19
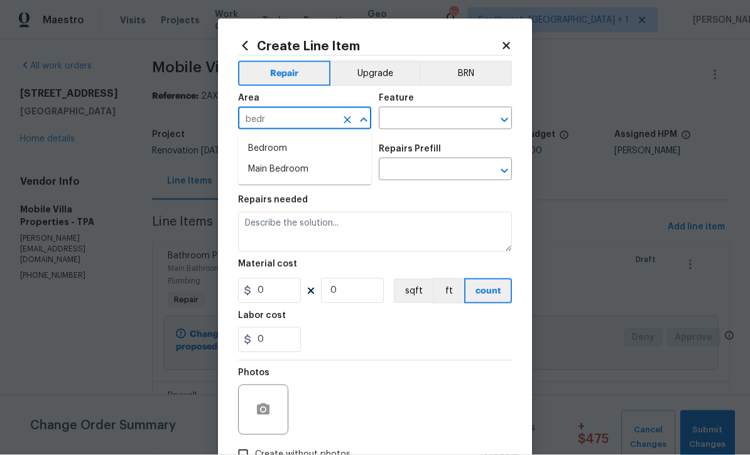
type input "beer"
click at [507, 47] on icon at bounding box center [506, 45] width 11 height 11
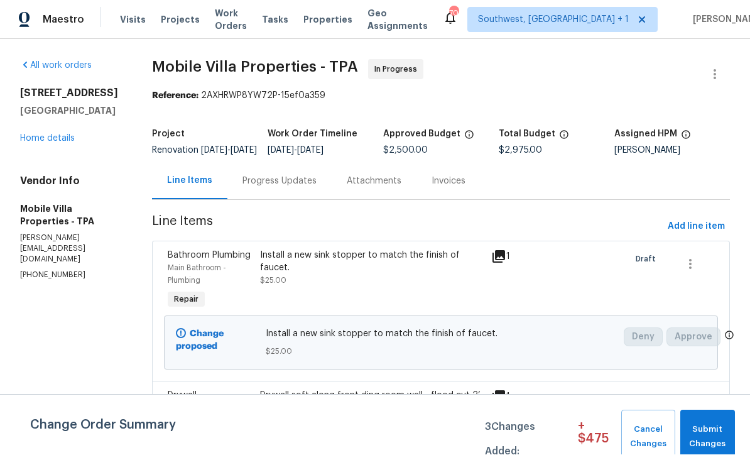
scroll to position [1, 0]
click at [694, 235] on span "Add line item" at bounding box center [696, 227] width 57 height 16
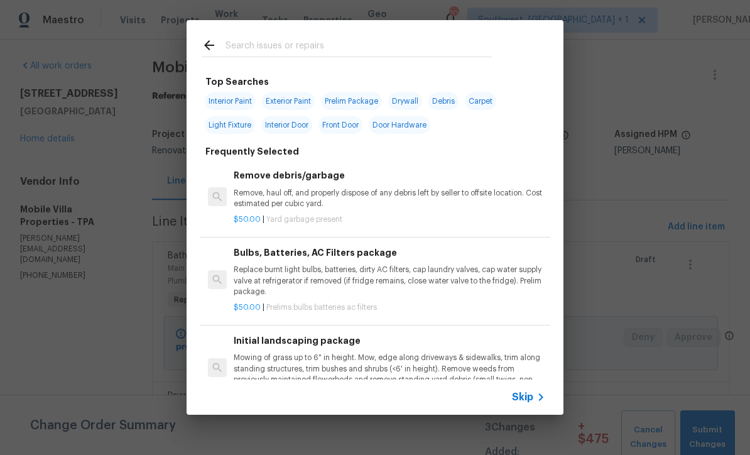
scroll to position [-1, 0]
click at [537, 402] on icon at bounding box center [541, 397] width 15 height 15
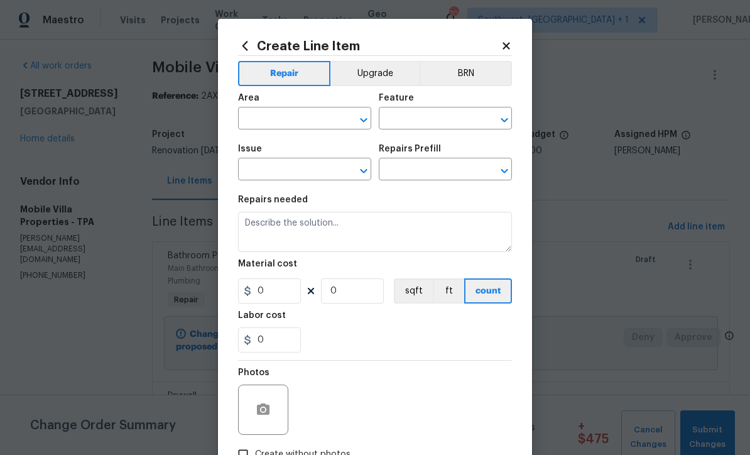
click at [299, 124] on input "text" at bounding box center [287, 119] width 98 height 19
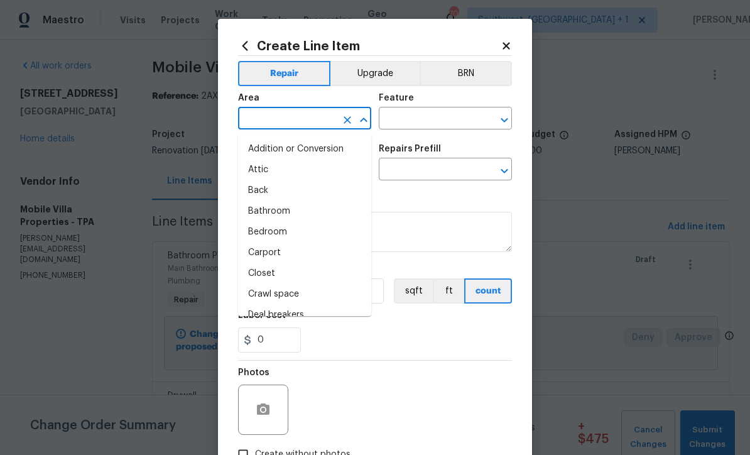
scroll to position [0, 0]
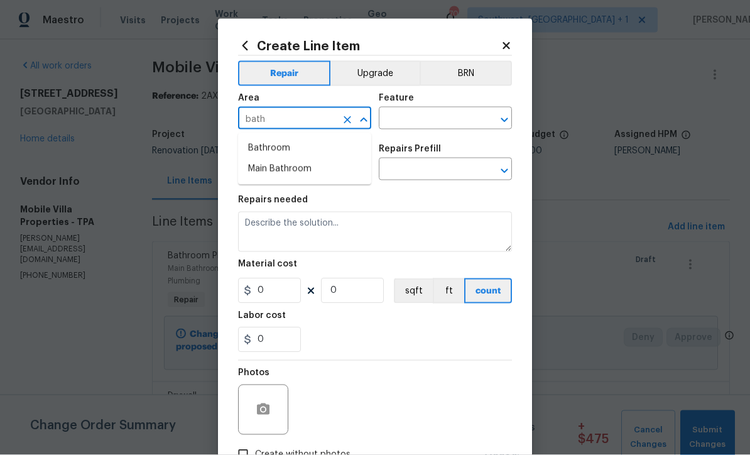
click at [288, 146] on li "Bathroom" at bounding box center [304, 148] width 133 height 21
type input "Bathroom"
click at [441, 119] on input "text" at bounding box center [428, 119] width 98 height 19
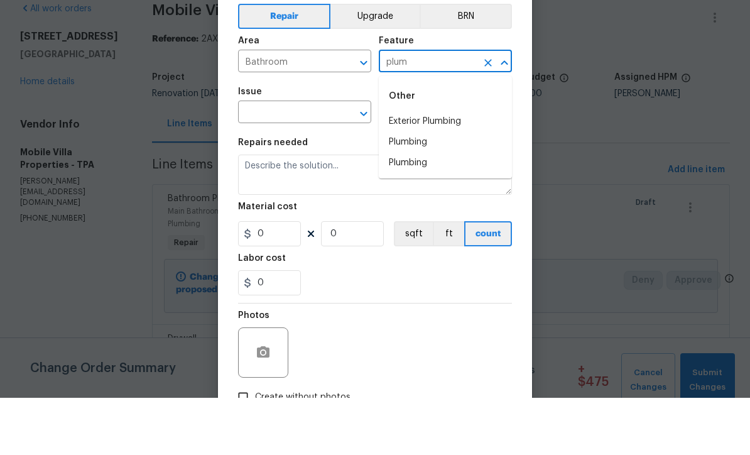
click at [422, 189] on li "Plumbing" at bounding box center [445, 199] width 133 height 21
type input "Plumbing"
click at [317, 161] on input "text" at bounding box center [287, 170] width 98 height 19
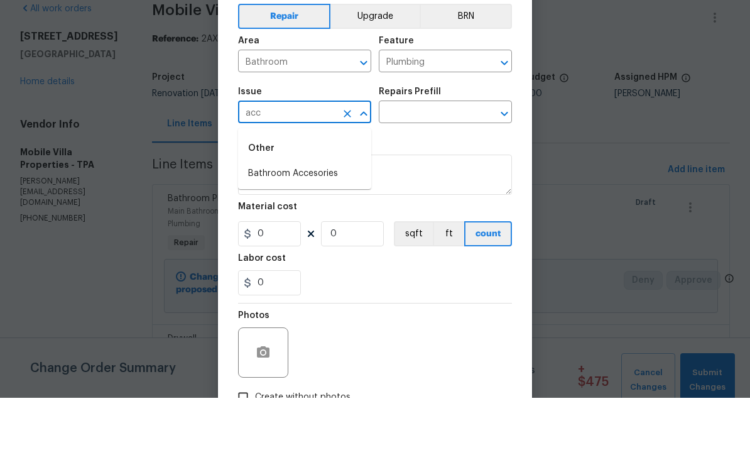
click at [324, 221] on li "Bathroom Accesories" at bounding box center [304, 231] width 133 height 21
type input "Bathroom Accesories"
click at [437, 161] on input "text" at bounding box center [428, 170] width 98 height 19
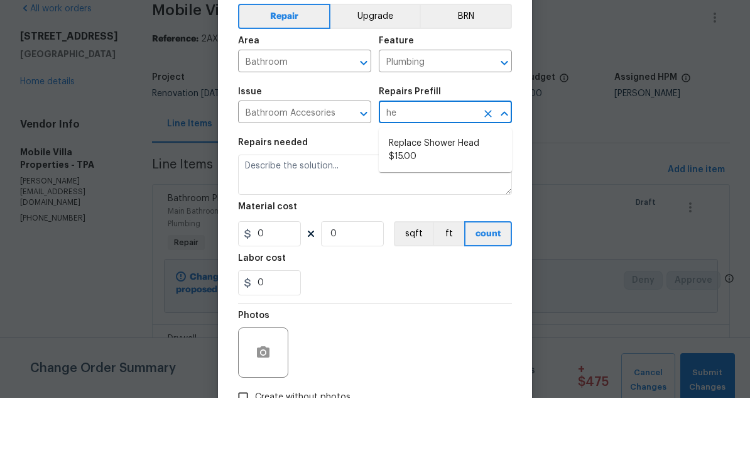
click at [459, 190] on li "Replace Shower Head $15.00" at bounding box center [445, 207] width 133 height 34
type input "Replace Shower Head $15.00"
type input "Interior Trim"
type textarea "Remove the existing shower head and replace with new (PM to confirm style/finis…"
type input "1"
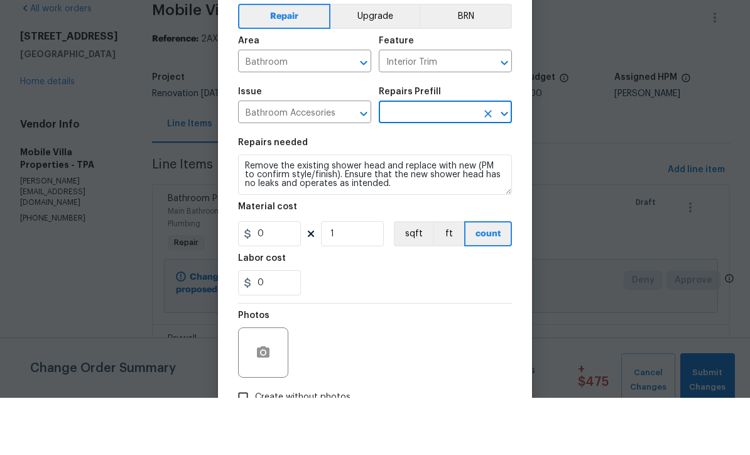
type input "Replace Shower Head $15.00"
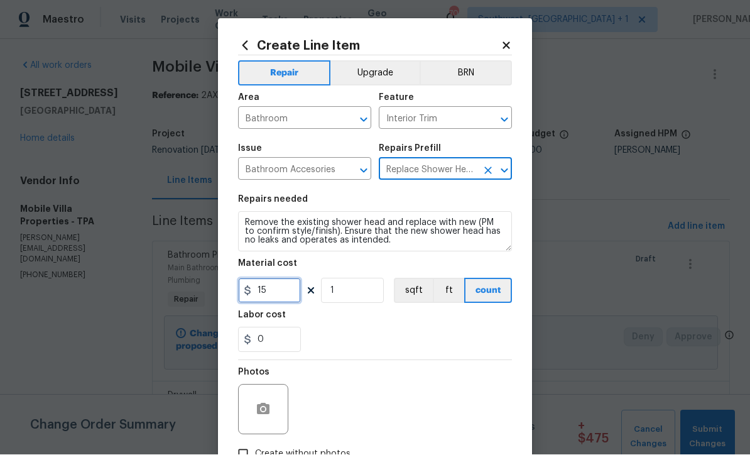
click at [295, 293] on input "15" at bounding box center [269, 290] width 63 height 25
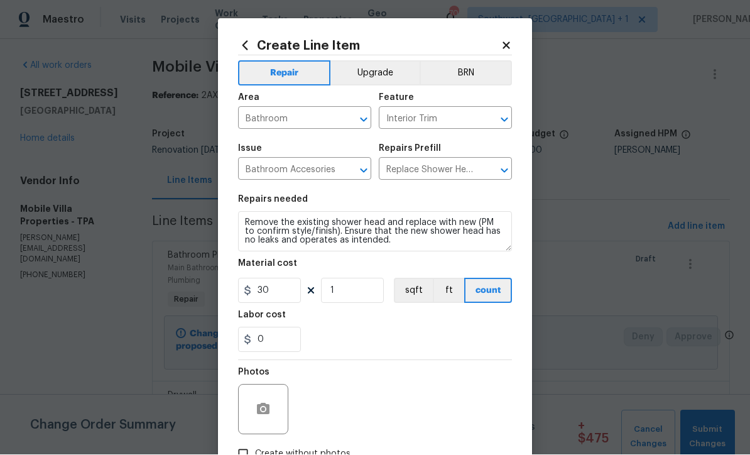
scroll to position [45, 0]
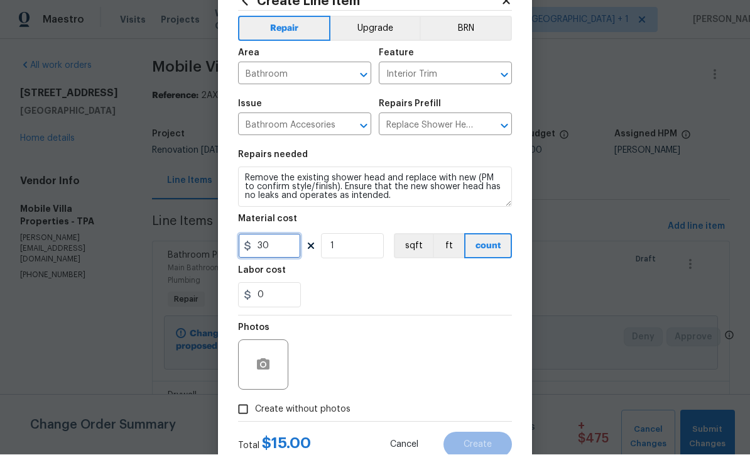
type input "30"
click at [261, 362] on icon "button" at bounding box center [263, 364] width 13 height 11
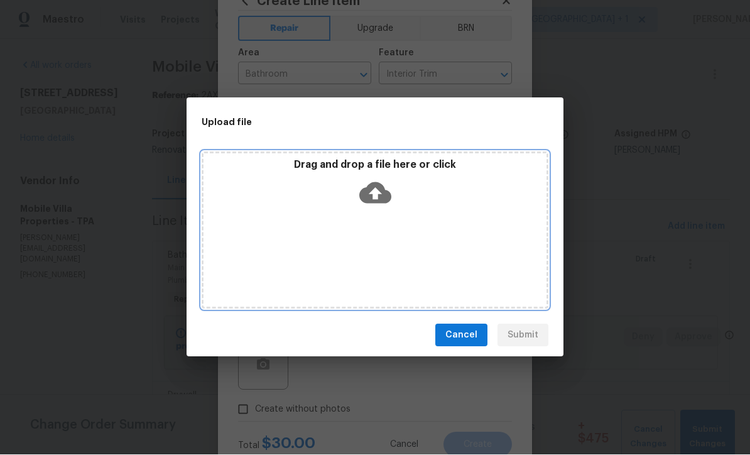
click at [376, 197] on icon at bounding box center [375, 193] width 32 height 32
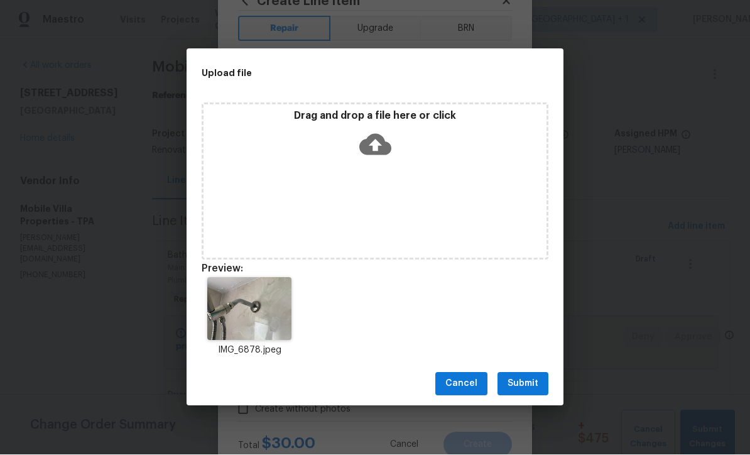
click at [525, 385] on span "Submit" at bounding box center [523, 384] width 31 height 16
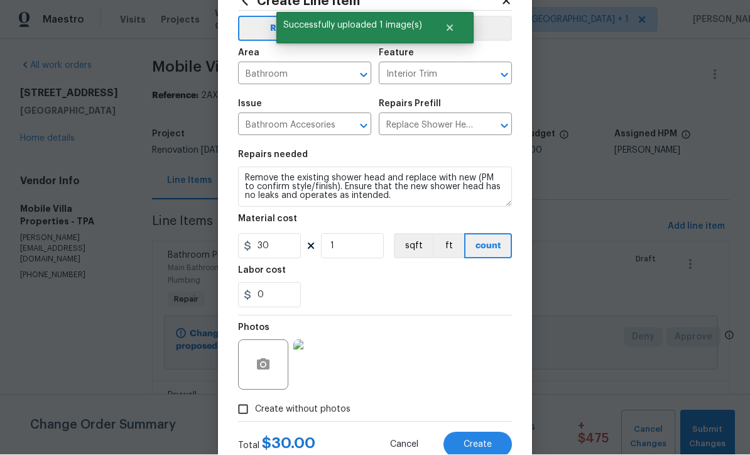
click at [477, 447] on span "Create" at bounding box center [478, 445] width 28 height 9
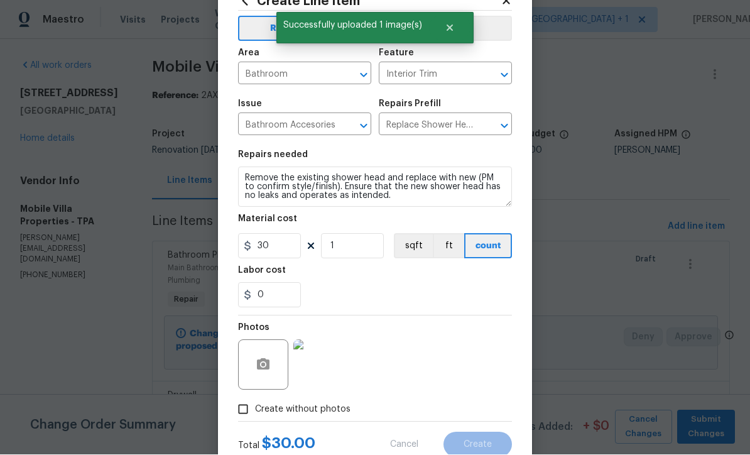
scroll to position [0, 0]
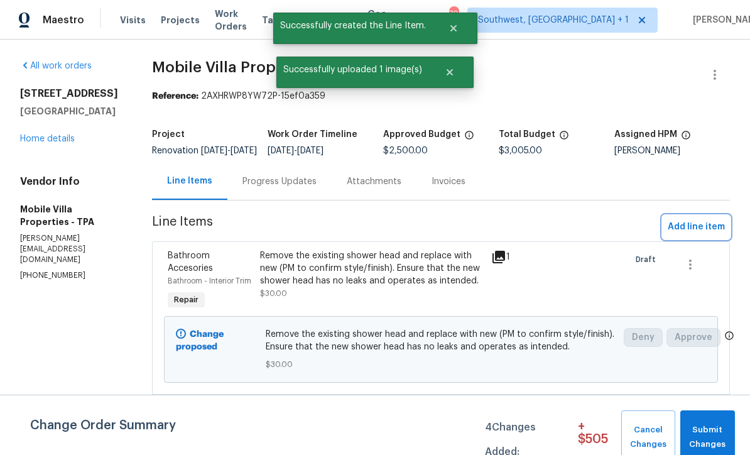
click at [699, 235] on span "Add line item" at bounding box center [696, 227] width 57 height 16
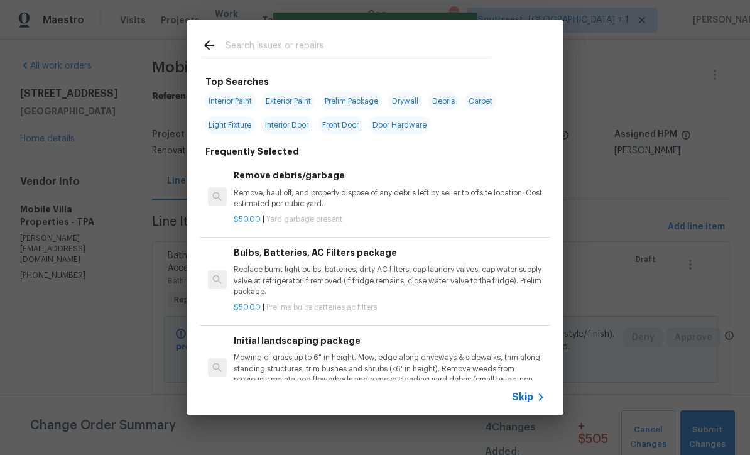
click at [534, 401] on icon at bounding box center [541, 397] width 15 height 15
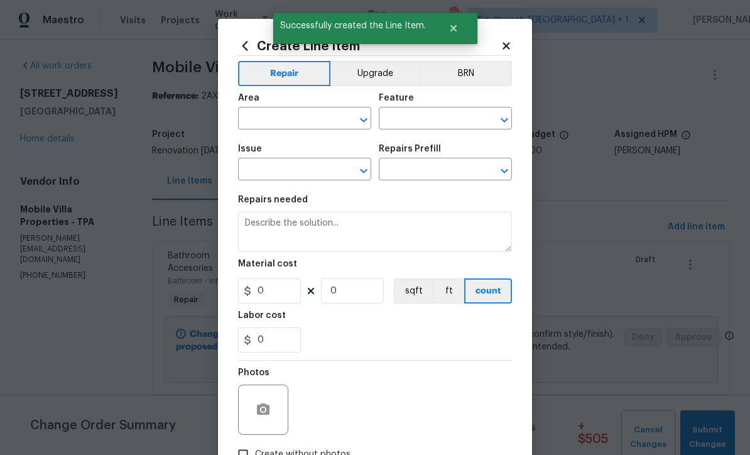
click at [316, 116] on input "text" at bounding box center [287, 119] width 98 height 19
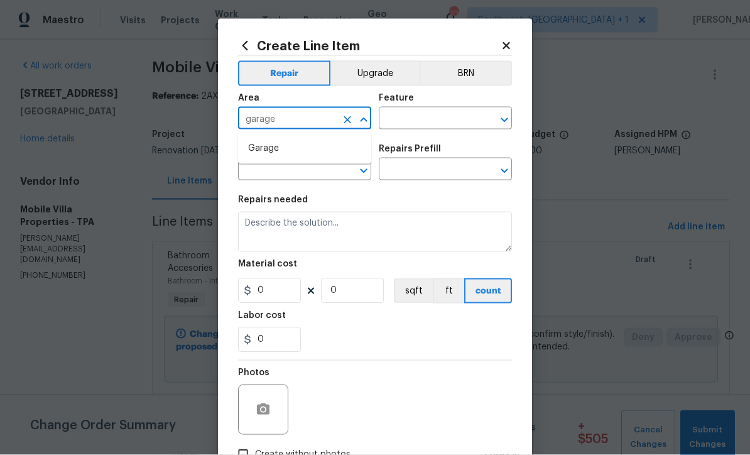
type input "garage"
click at [437, 123] on input "text" at bounding box center [428, 119] width 98 height 19
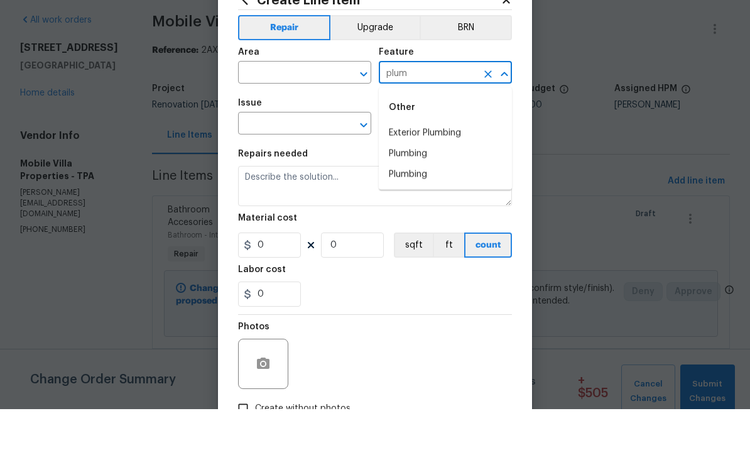
click at [443, 189] on li "Plumbing" at bounding box center [445, 199] width 133 height 21
type input "Plumbing"
click at [319, 161] on input "text" at bounding box center [287, 170] width 98 height 19
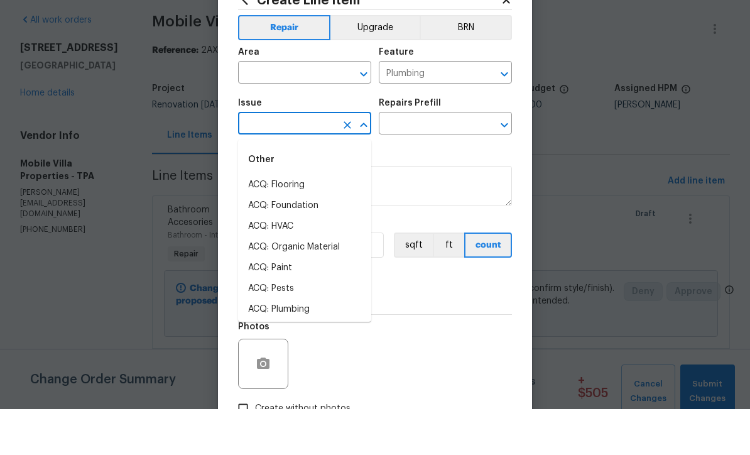
click at [305, 110] on input "text" at bounding box center [287, 119] width 98 height 19
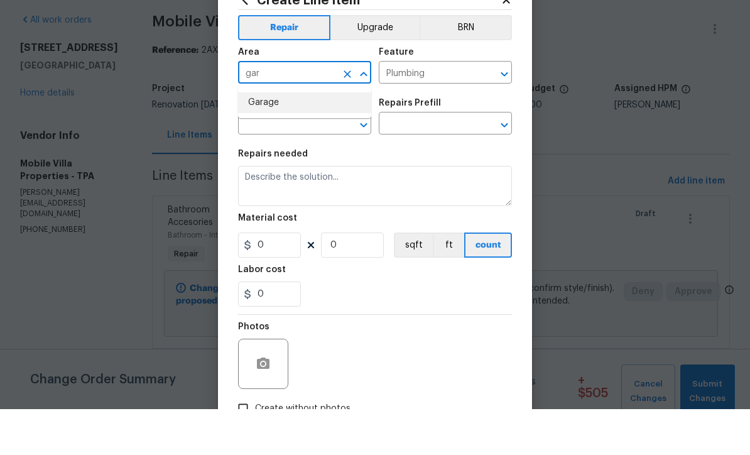
click at [295, 138] on li "Garage" at bounding box center [304, 148] width 133 height 21
type input "Garage"
click at [305, 161] on input "text" at bounding box center [287, 170] width 98 height 19
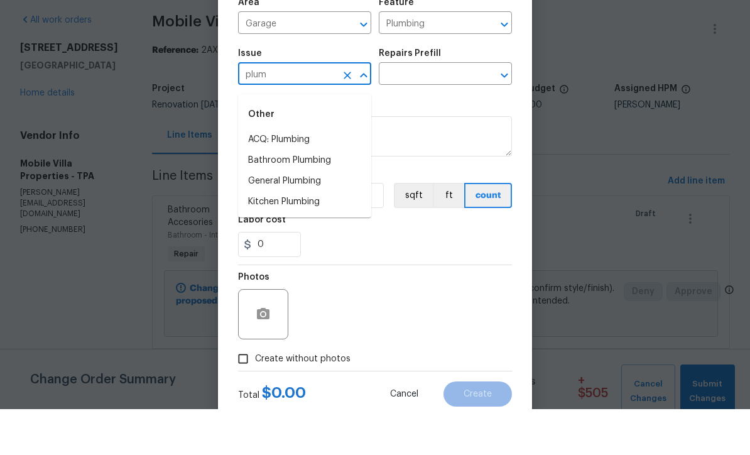
scroll to position [48, 0]
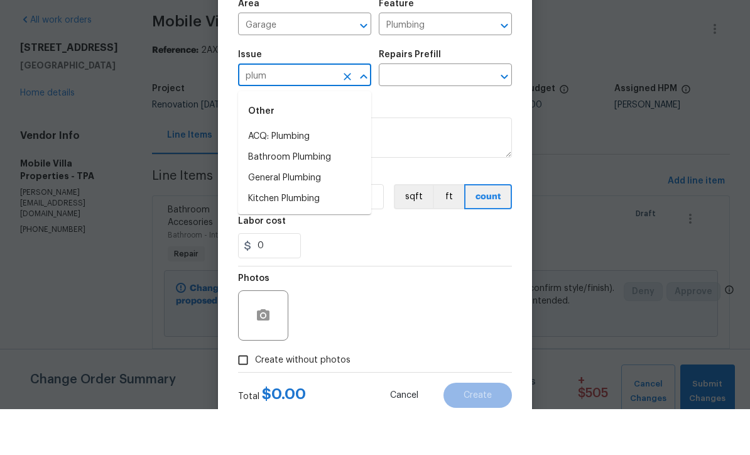
click at [314, 214] on li "General Plumbing" at bounding box center [304, 224] width 133 height 21
type input "General Plumbing"
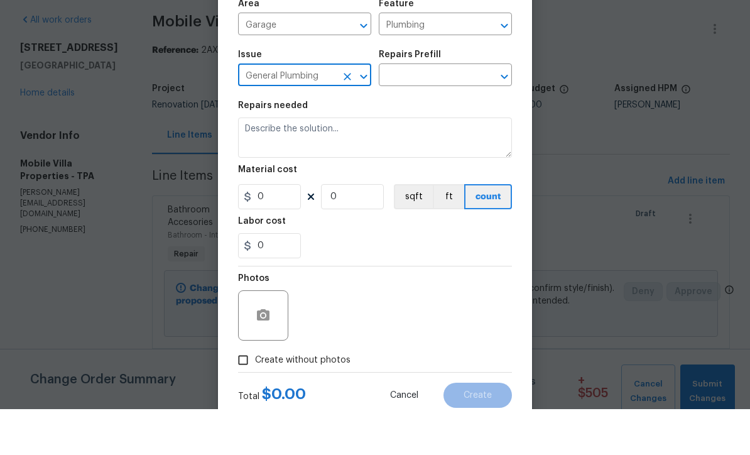
click at [443, 112] on input "text" at bounding box center [428, 121] width 98 height 19
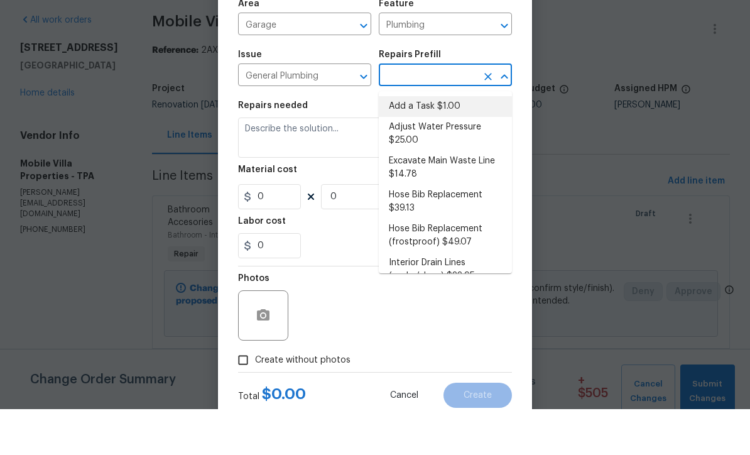
click at [439, 142] on li "Add a Task $1.00" at bounding box center [445, 152] width 133 height 21
type input "Add a Task $1.00"
type textarea "HPM to detail"
type input "1"
type input "Add a Task $1.00"
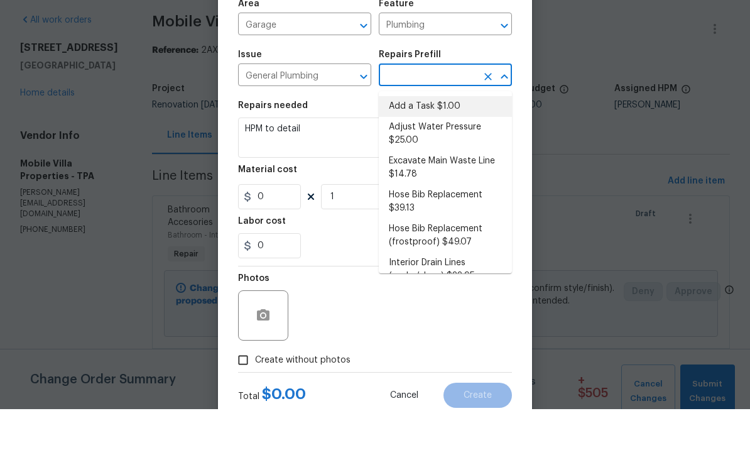
type input "1"
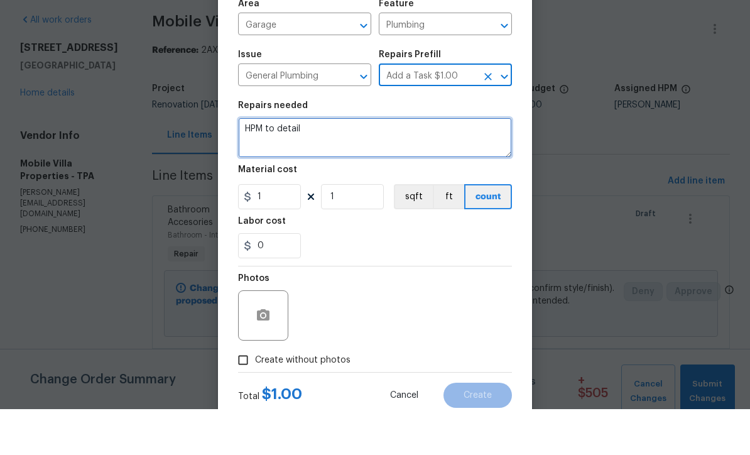
click at [362, 163] on textarea "HPM to detail" at bounding box center [375, 183] width 274 height 40
type textarea "H"
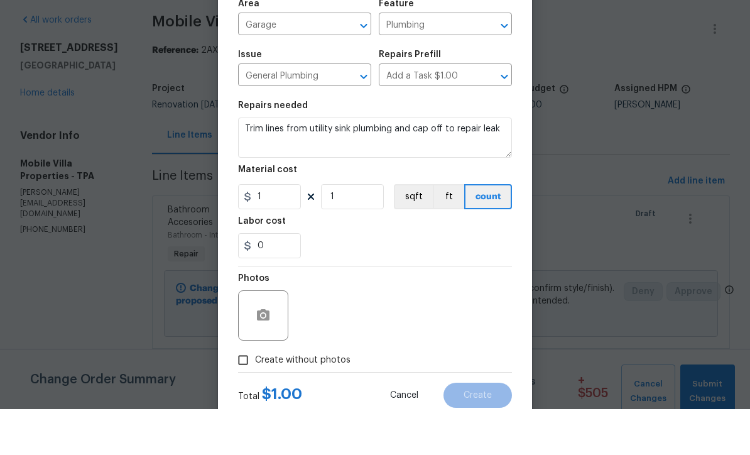
scroll to position [41, 0]
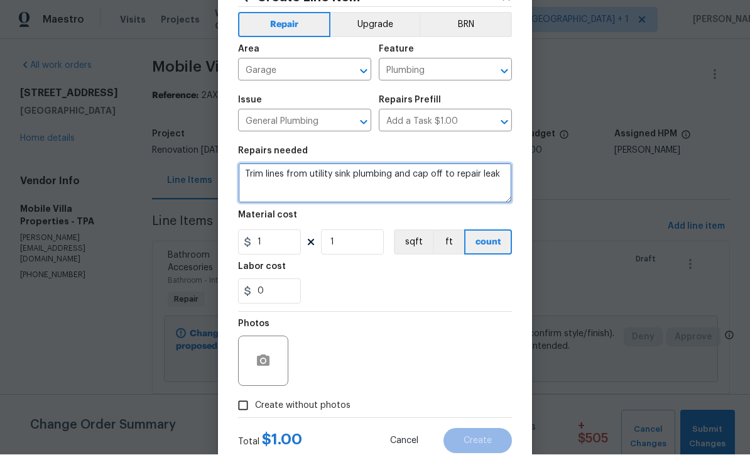
type textarea "Trim lines from utility sink plumbing and cap off to repair leak"
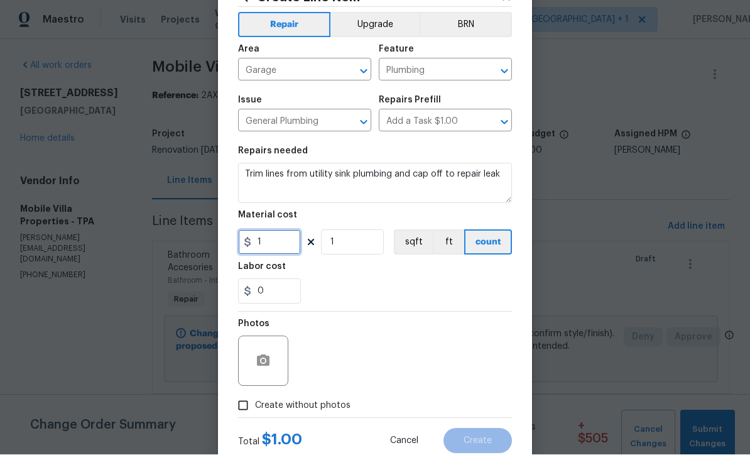
click at [276, 251] on input "1" at bounding box center [269, 242] width 63 height 25
type input "45"
click at [262, 363] on circle "button" at bounding box center [263, 361] width 4 height 4
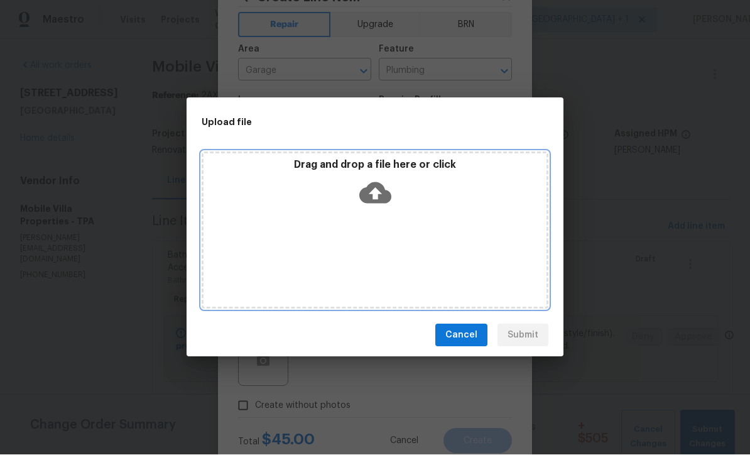
click at [387, 191] on icon at bounding box center [375, 193] width 32 height 21
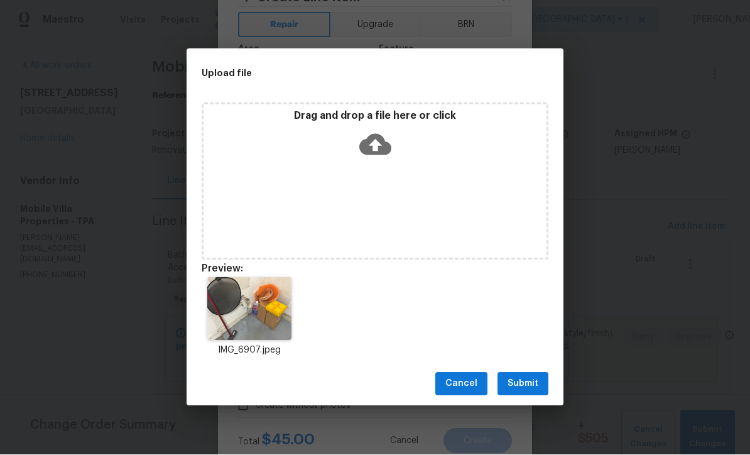
click at [528, 393] on button "Submit" at bounding box center [523, 384] width 51 height 23
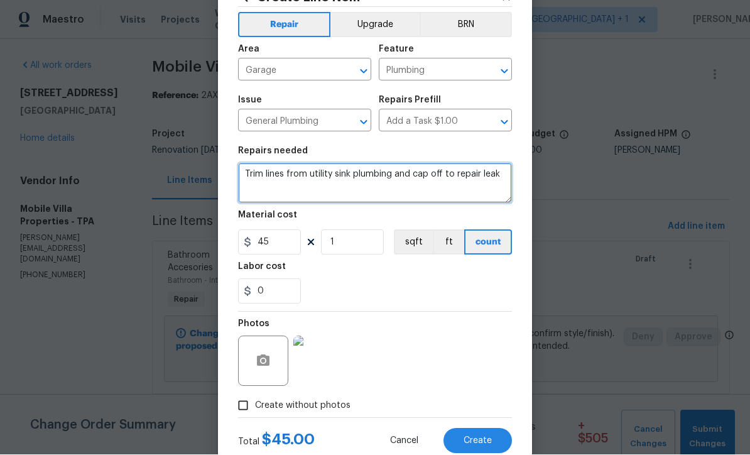
click at [246, 172] on textarea "Trim lines from utility sink plumbing and cap off to repair leak" at bounding box center [375, 183] width 274 height 40
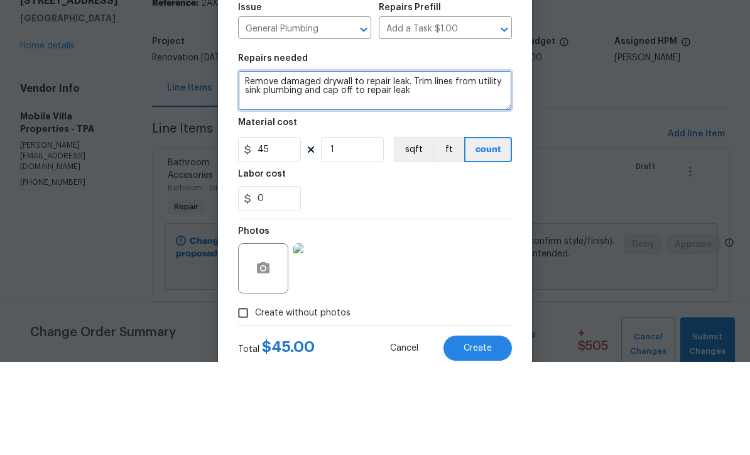
click at [458, 163] on textarea "Remove damaged drywall to repair leak. Trim lines from utility sink plumbing an…" at bounding box center [375, 183] width 274 height 40
type textarea "Remove damaged drywall to repair leak. Trim lines from utility sink plumbing an…"
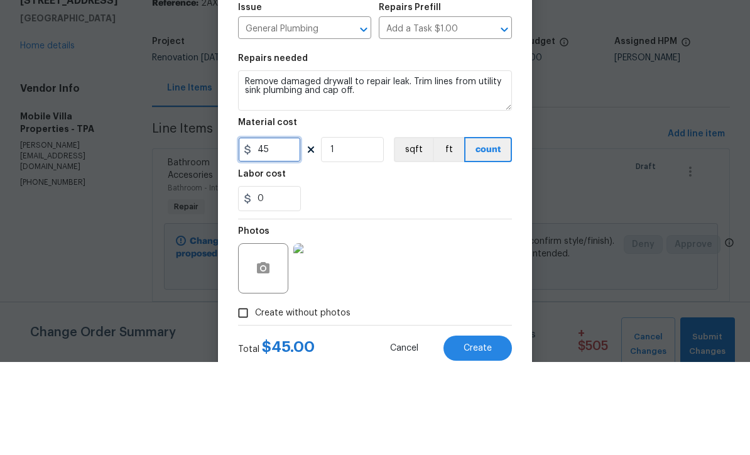
click at [295, 230] on input "45" at bounding box center [269, 242] width 63 height 25
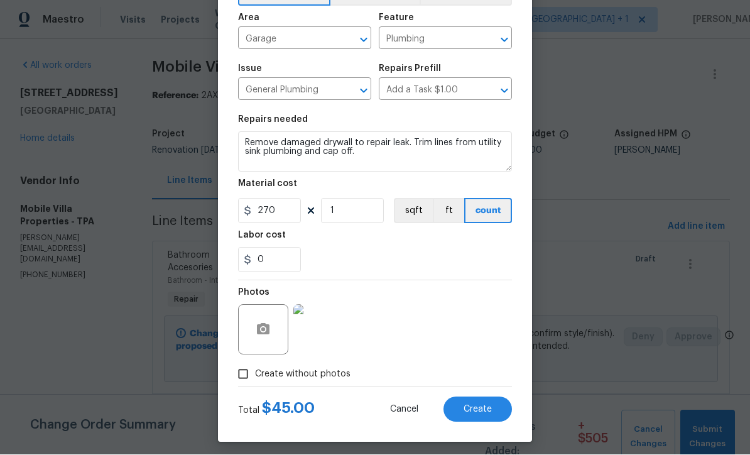
scroll to position [78, 0]
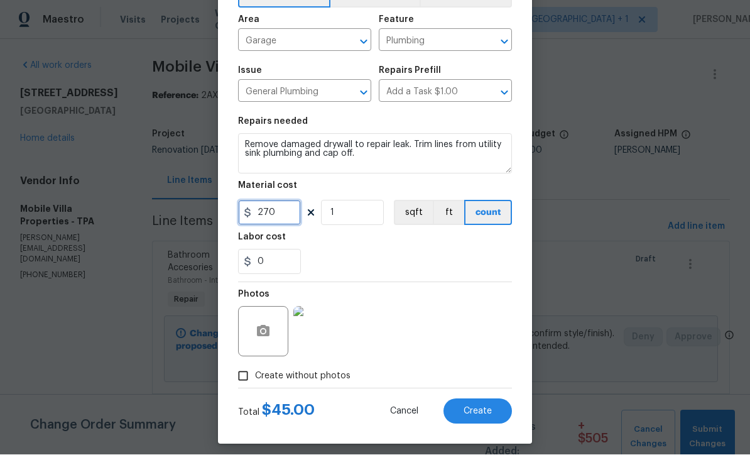
type input "270"
click at [257, 343] on button "button" at bounding box center [263, 332] width 30 height 30
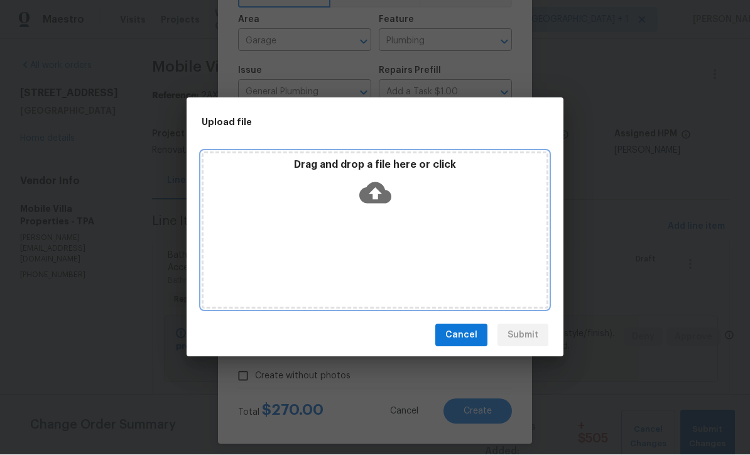
click at [376, 190] on icon at bounding box center [375, 193] width 32 height 32
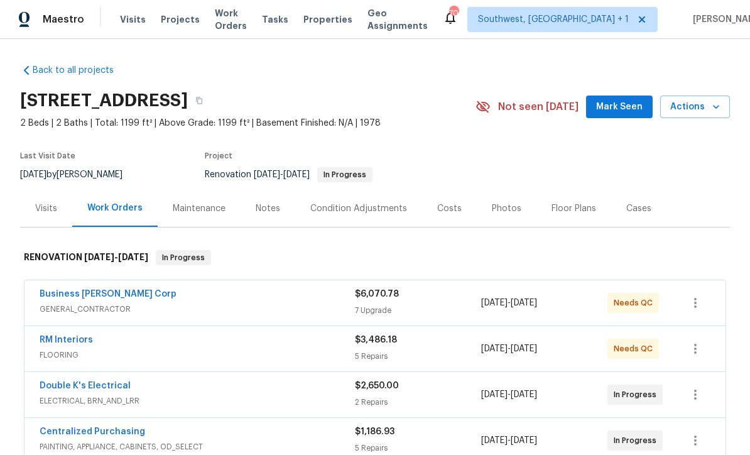
scroll to position [1, 0]
click at [276, 214] on div "Notes" at bounding box center [268, 209] width 25 height 13
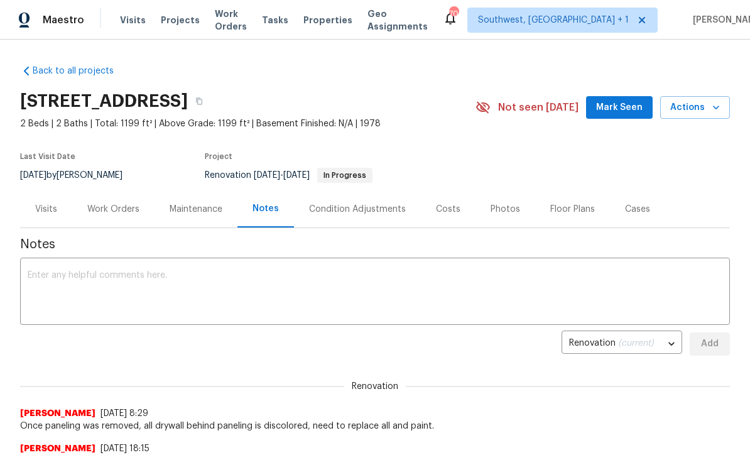
click at [388, 288] on textarea at bounding box center [375, 293] width 695 height 44
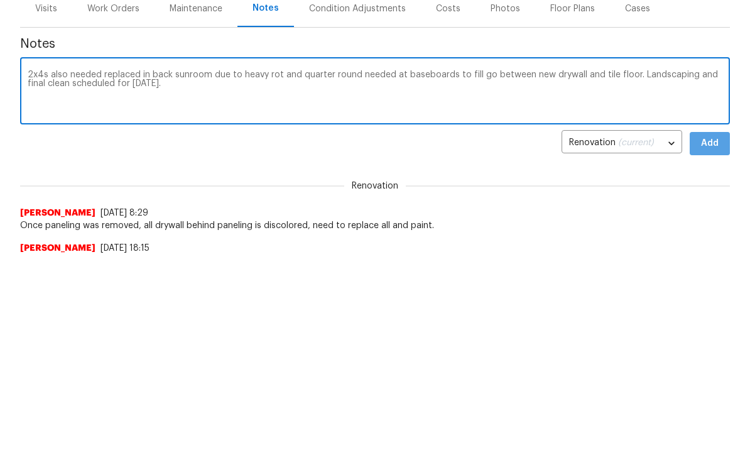
type textarea "2x4s also needed replaced in back sunroom due to heavy rot and quarter round ne…"
click at [712, 336] on span "Add" at bounding box center [710, 344] width 20 height 16
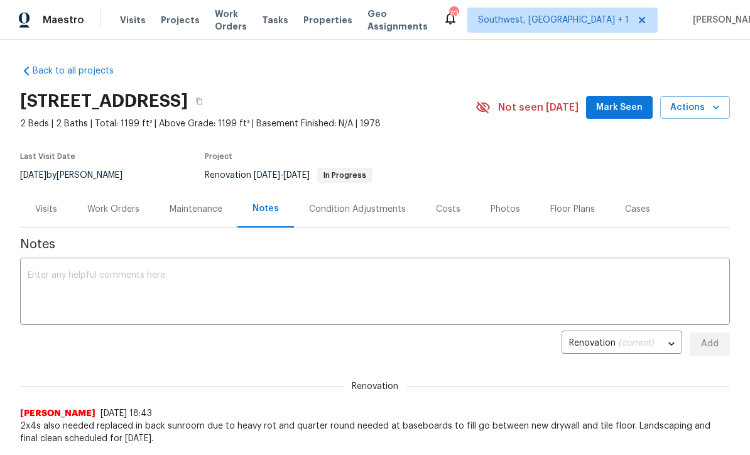
click at [105, 210] on div "Work Orders" at bounding box center [113, 209] width 52 height 13
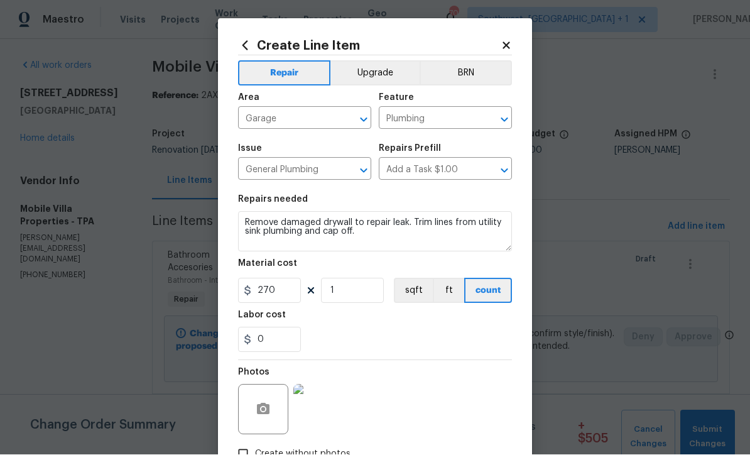
scroll to position [78, 0]
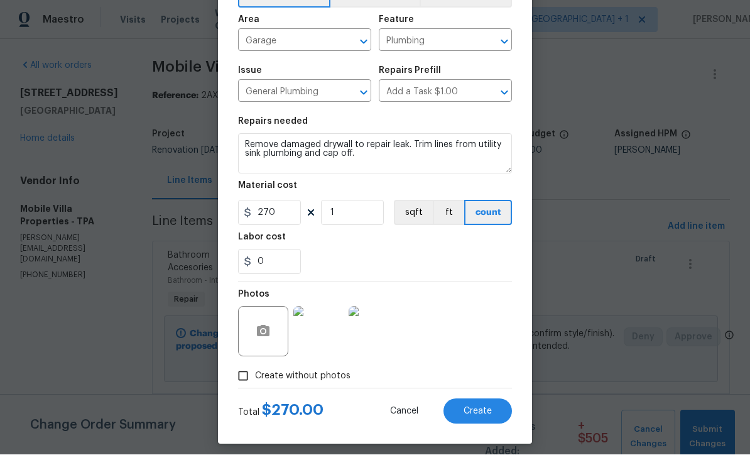
click at [484, 417] on span "Create" at bounding box center [478, 411] width 28 height 9
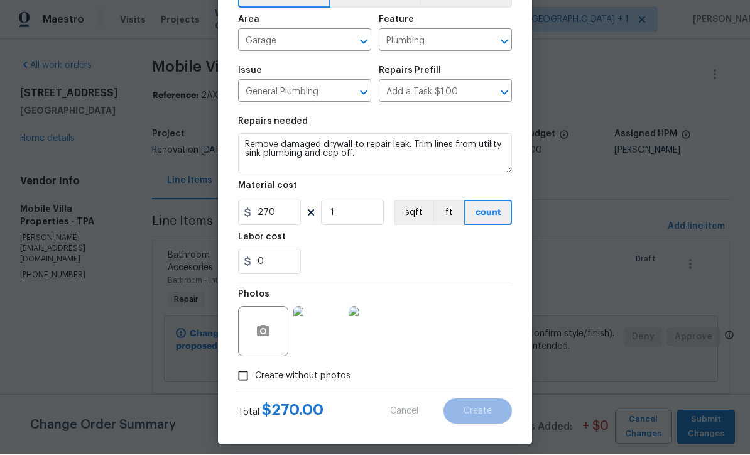
scroll to position [0, 0]
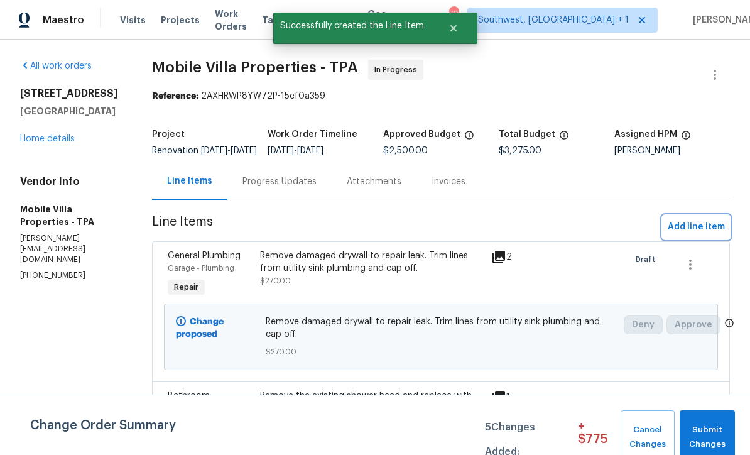
click at [696, 235] on span "Add line item" at bounding box center [696, 227] width 57 height 16
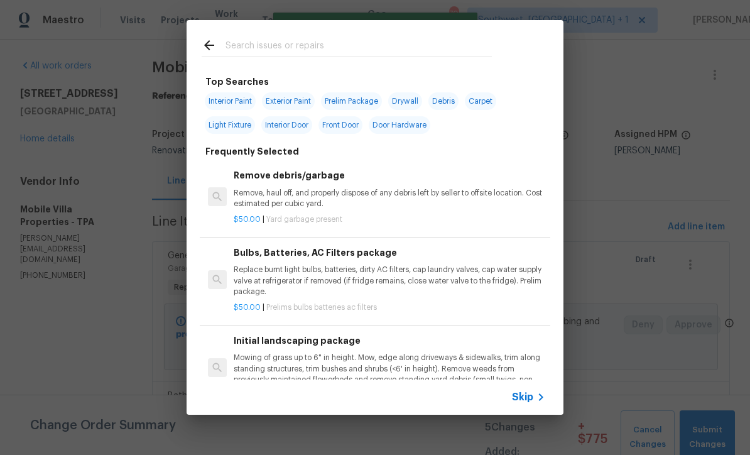
click at [536, 403] on icon at bounding box center [541, 397] width 15 height 15
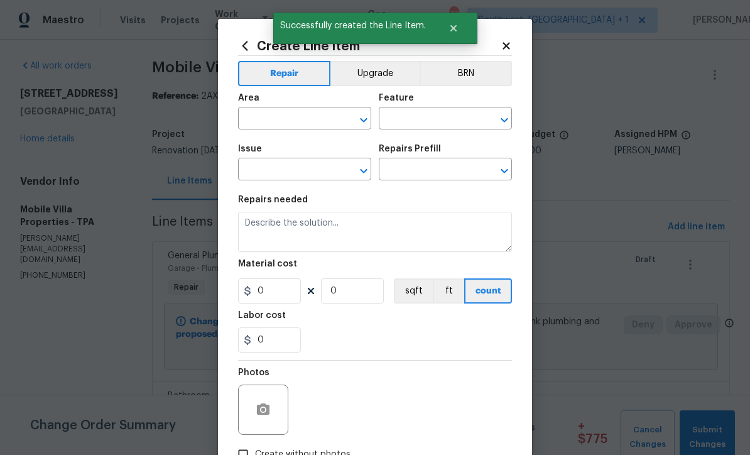
click at [307, 116] on input "text" at bounding box center [287, 119] width 98 height 19
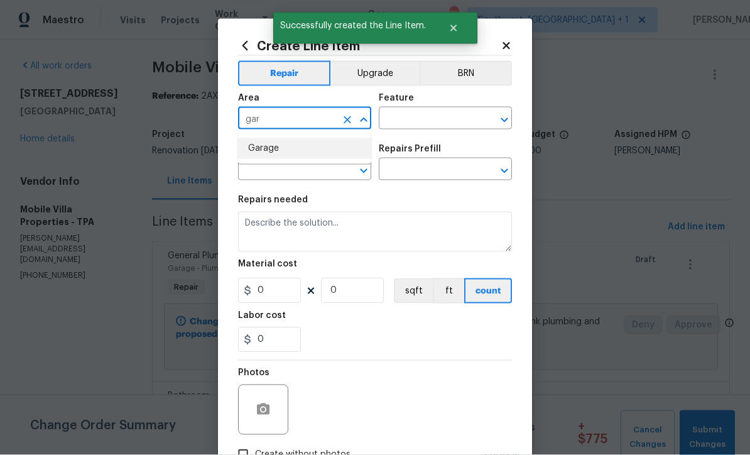
click at [280, 146] on li "Garage" at bounding box center [304, 148] width 133 height 21
type input "Garage"
click at [442, 122] on input "text" at bounding box center [428, 119] width 98 height 19
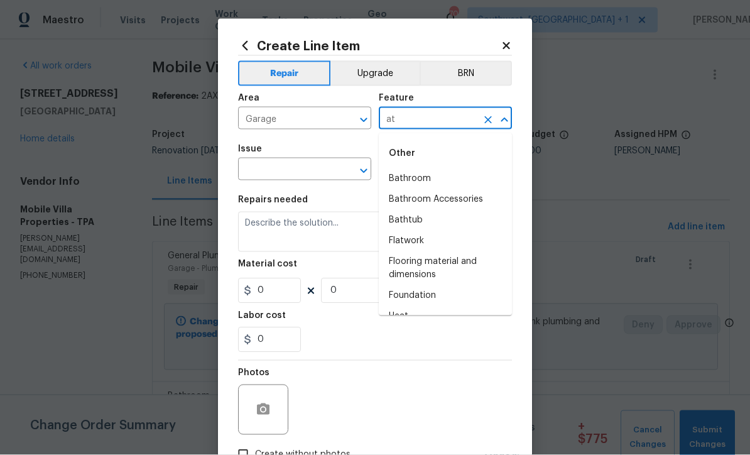
type input "a"
click at [415, 175] on li "Garage" at bounding box center [445, 178] width 133 height 21
type input "Garage"
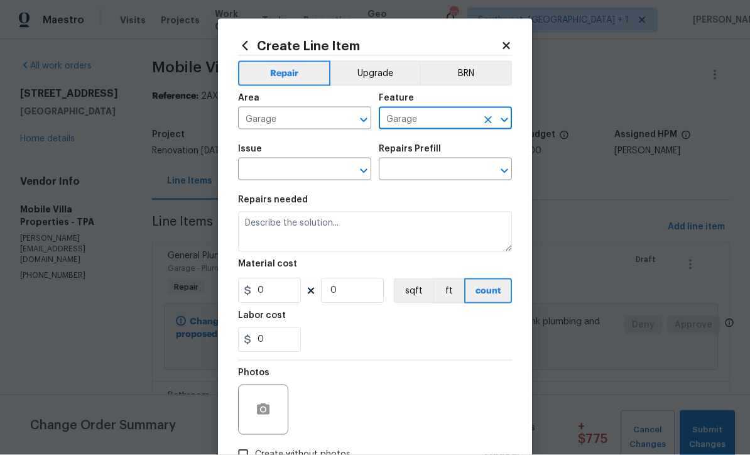
click at [326, 166] on input "text" at bounding box center [287, 170] width 98 height 19
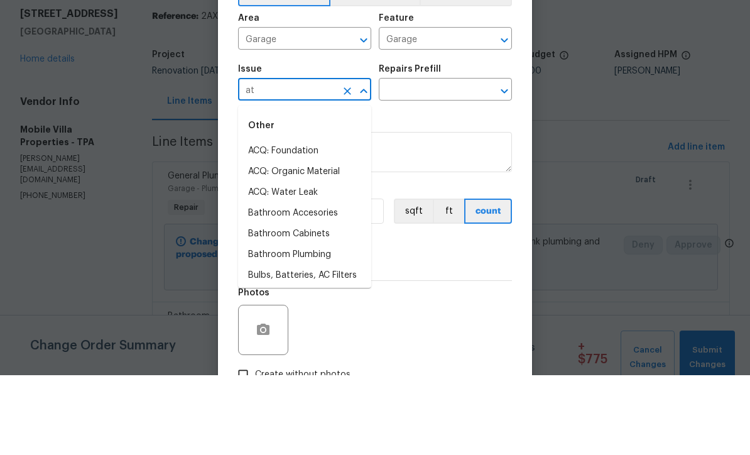
type input "a"
type input "w"
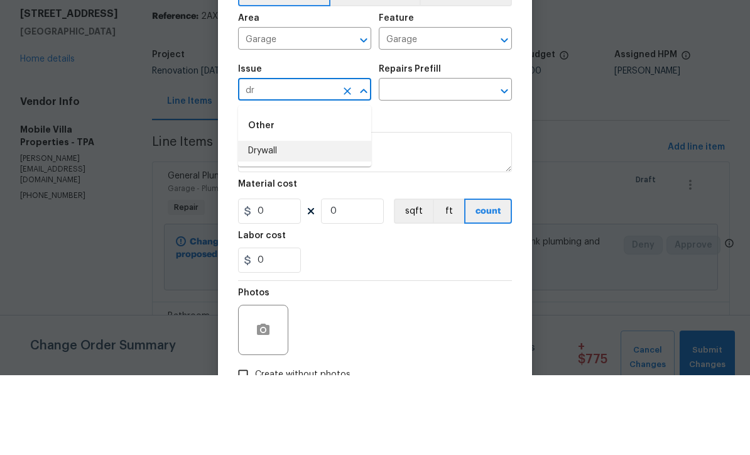
click at [288, 221] on li "Drywall" at bounding box center [304, 231] width 133 height 21
type input "Drywall"
click at [447, 161] on input "text" at bounding box center [428, 170] width 98 height 19
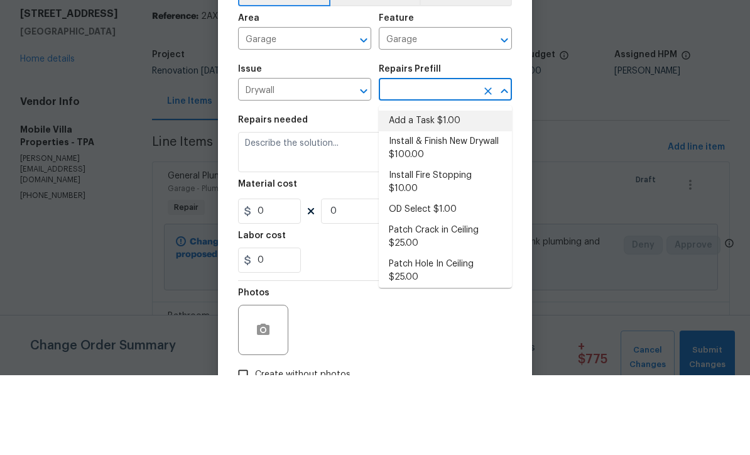
click at [454, 190] on li "Add a Task $1.00" at bounding box center [445, 200] width 133 height 21
type input "Add a Task $1.00"
type input "Walls and Ceiling"
type textarea "HPM to detail"
type input "1"
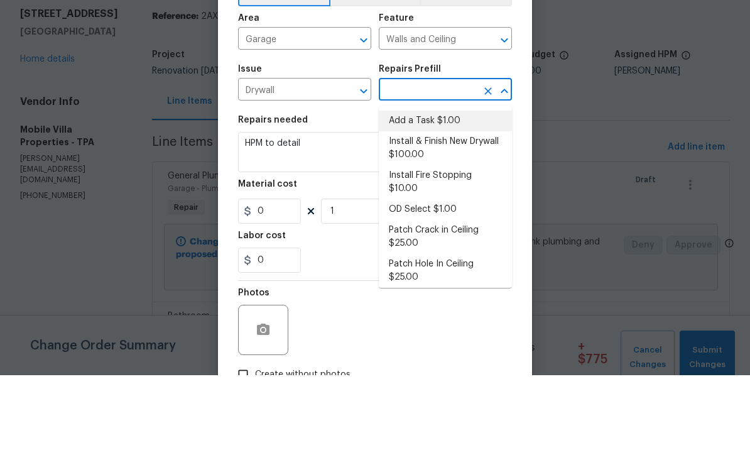
type input "Add a Task $1.00"
type input "1"
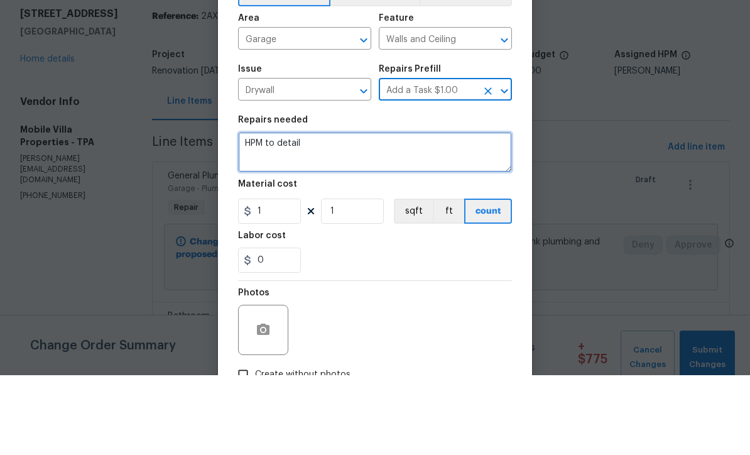
click at [372, 212] on textarea "HPM to detail" at bounding box center [375, 232] width 274 height 40
type textarea "H"
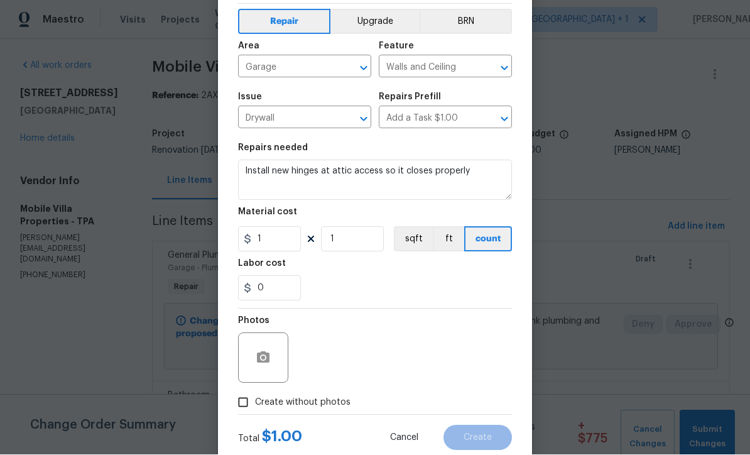
scroll to position [52, 0]
type textarea "Install new hinges at attic access so it closes properly"
click at [295, 238] on input "1" at bounding box center [269, 239] width 63 height 25
type input "65"
click at [261, 363] on icon "button" at bounding box center [263, 357] width 13 height 11
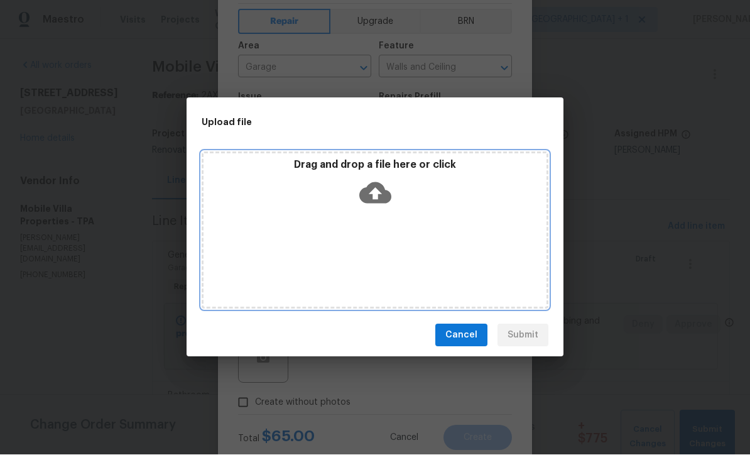
click at [381, 197] on icon at bounding box center [375, 193] width 32 height 21
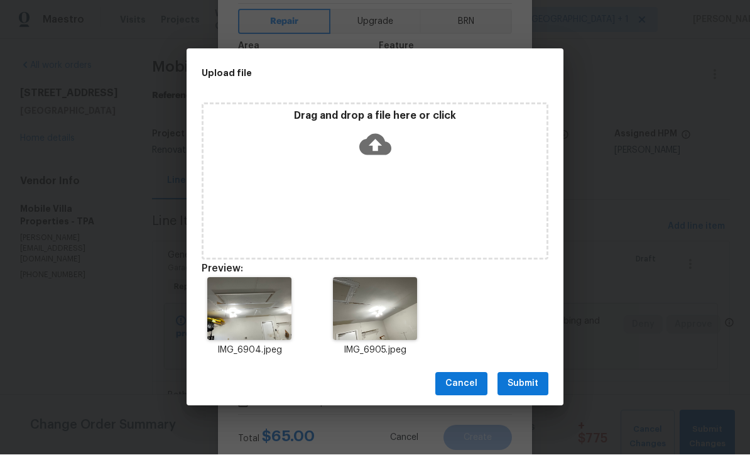
click at [530, 387] on span "Submit" at bounding box center [523, 384] width 31 height 16
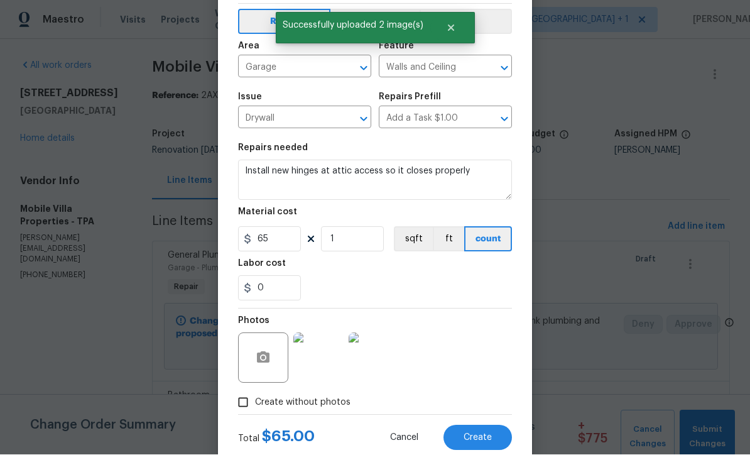
click at [474, 443] on span "Create" at bounding box center [478, 438] width 28 height 9
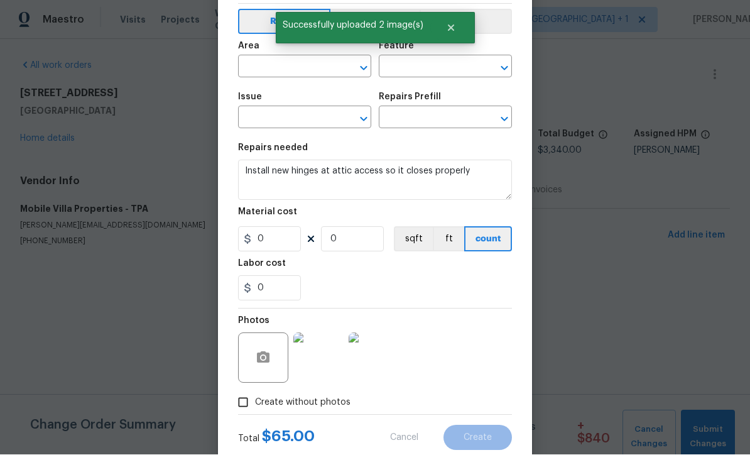
scroll to position [0, 0]
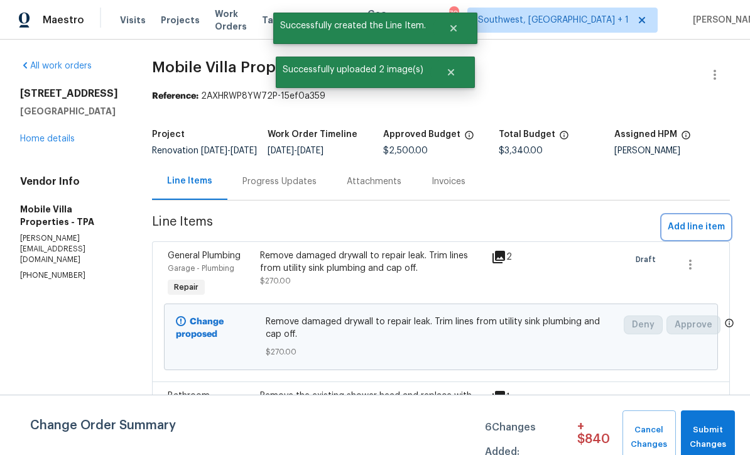
click at [696, 235] on span "Add line item" at bounding box center [696, 227] width 57 height 16
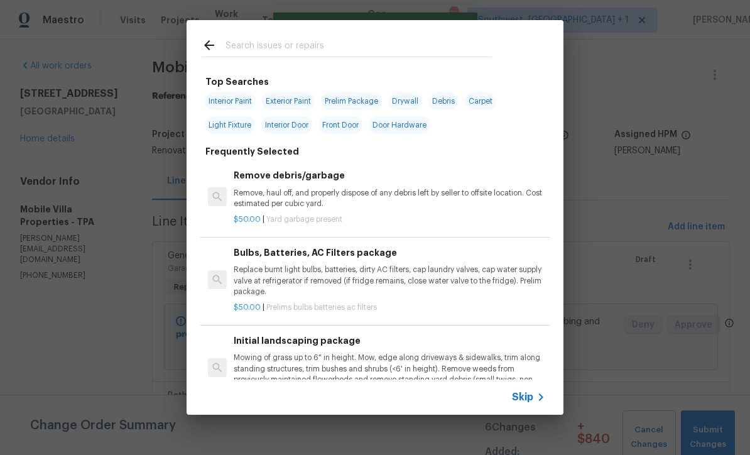
click at [534, 403] on icon at bounding box center [541, 397] width 15 height 15
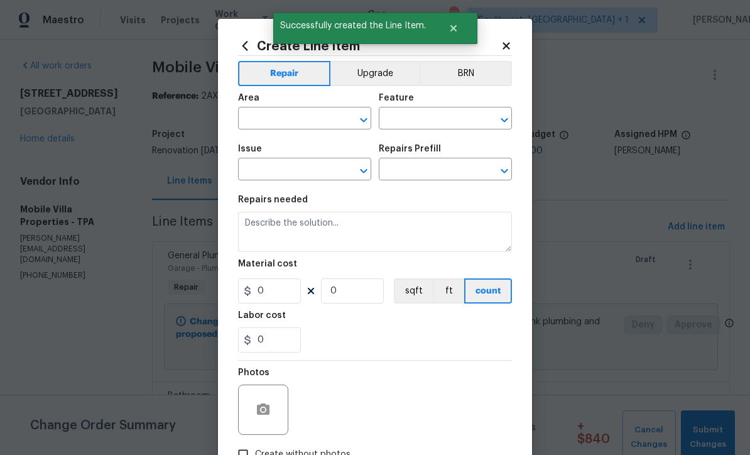
click at [324, 117] on input "text" at bounding box center [287, 119] width 98 height 19
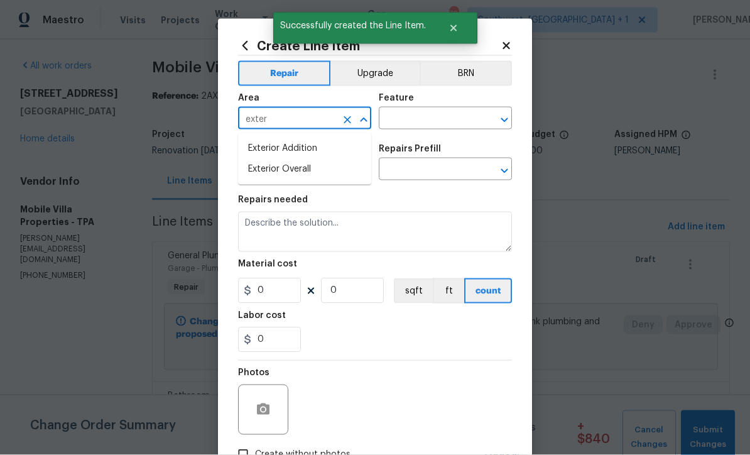
click at [320, 168] on li "Exterior Overall" at bounding box center [304, 169] width 133 height 21
type input "Exterior Overall"
click at [445, 112] on input "text" at bounding box center [428, 119] width 98 height 19
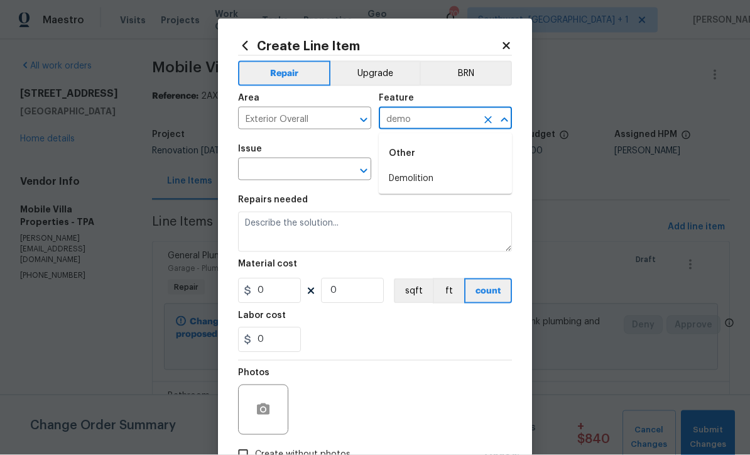
click at [423, 178] on li "Demolition" at bounding box center [445, 178] width 133 height 21
click at [322, 165] on input "text" at bounding box center [287, 170] width 98 height 19
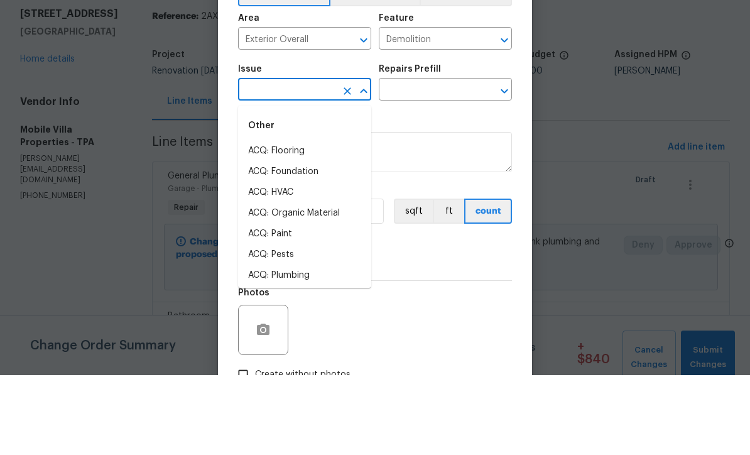
click at [465, 110] on input "Demolition" at bounding box center [428, 119] width 98 height 19
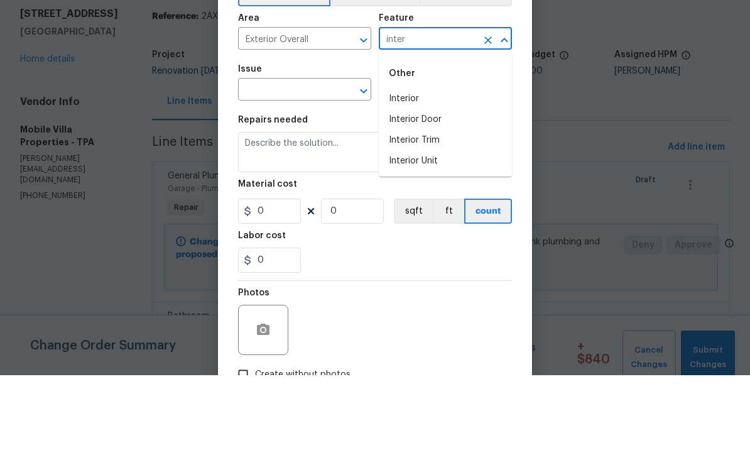
click at [420, 168] on li "Interior" at bounding box center [445, 178] width 133 height 21
type input "Interior"
click at [315, 110] on input "Exterior Overall" at bounding box center [287, 119] width 98 height 19
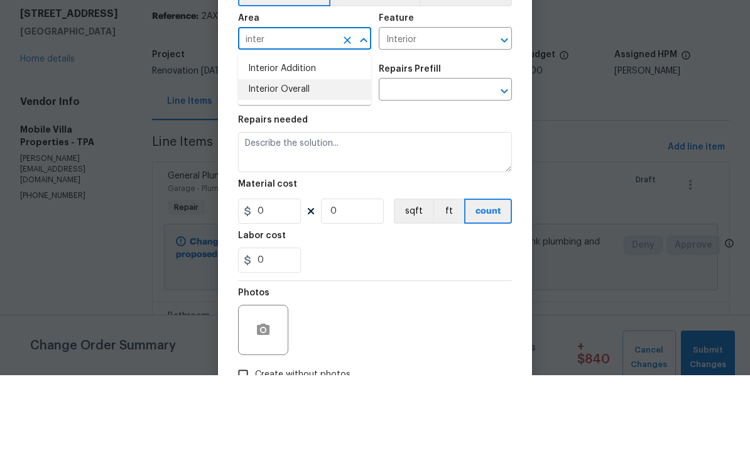
click at [314, 159] on li "Interior Overall" at bounding box center [304, 169] width 133 height 21
type input "Interior Overall"
click at [322, 161] on input "text" at bounding box center [287, 170] width 98 height 19
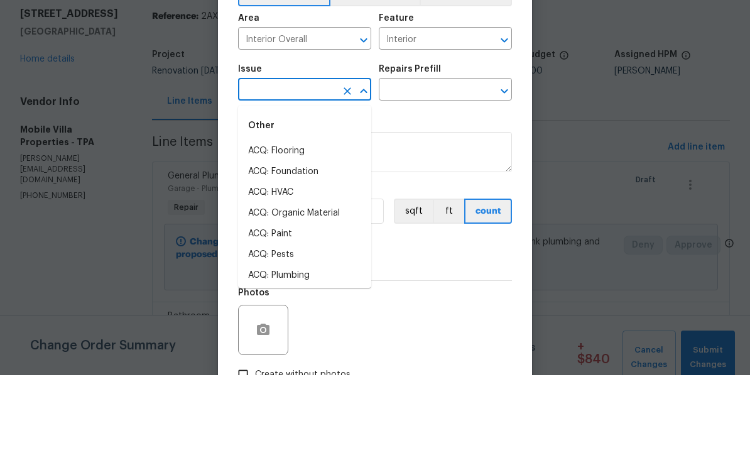
click at [322, 161] on input "text" at bounding box center [287, 170] width 98 height 19
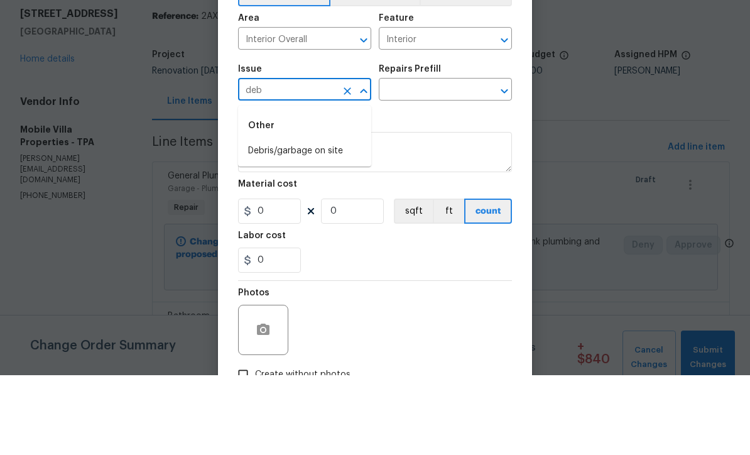
click at [320, 221] on li "Debris/garbage on site" at bounding box center [304, 231] width 133 height 21
type input "Debris/garbage on site"
click at [436, 161] on input "text" at bounding box center [428, 170] width 98 height 19
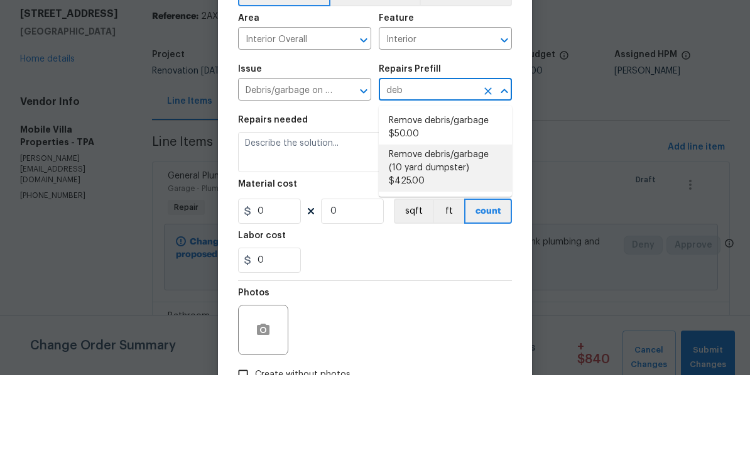
click at [466, 224] on li "Remove debris/garbage (10 yard dumpster) $425.00" at bounding box center [445, 247] width 133 height 47
type input "Remove debris/garbage (10 yard dumpster) $425.00"
type textarea "Remove debris/garbage and haul away to legal disposal facility (10 yd dumpster)"
type input "1"
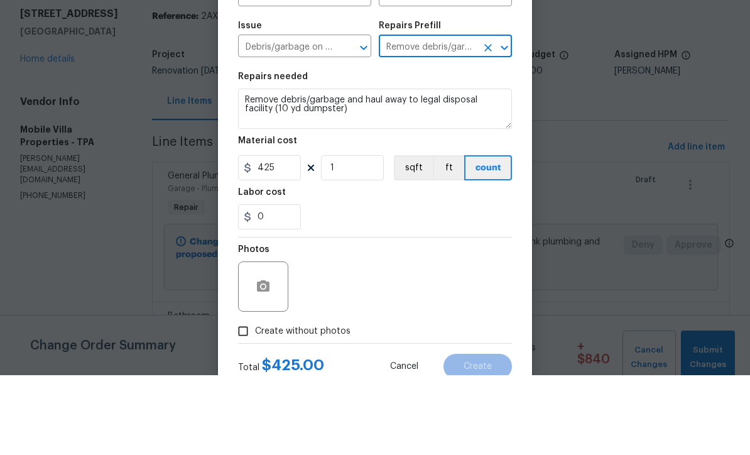
scroll to position [53, 0]
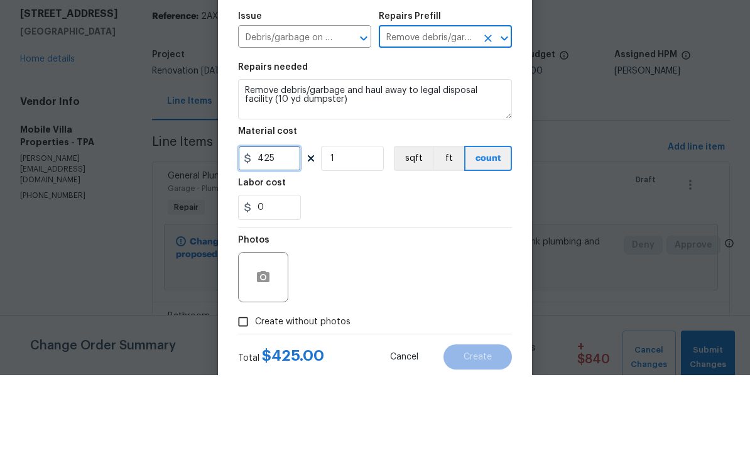
click at [297, 226] on input "425" at bounding box center [269, 238] width 63 height 25
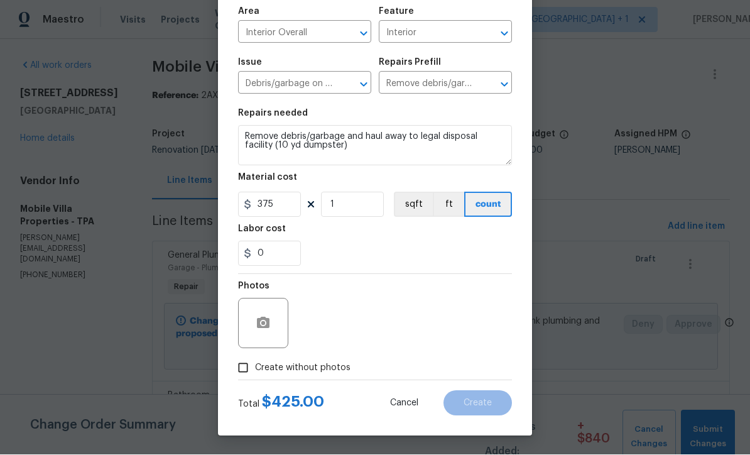
scroll to position [89, 0]
type input "375"
click at [239, 370] on input "Create without photos" at bounding box center [243, 368] width 24 height 24
checkbox input "true"
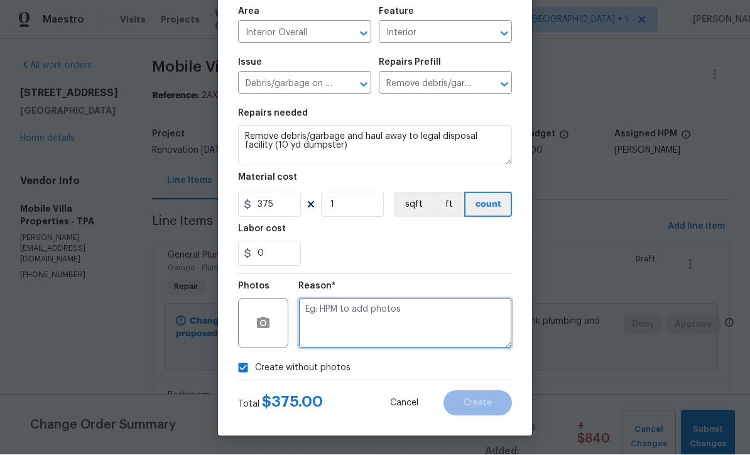
click at [449, 331] on textarea at bounding box center [406, 324] width 214 height 50
type textarea "Debris removal"
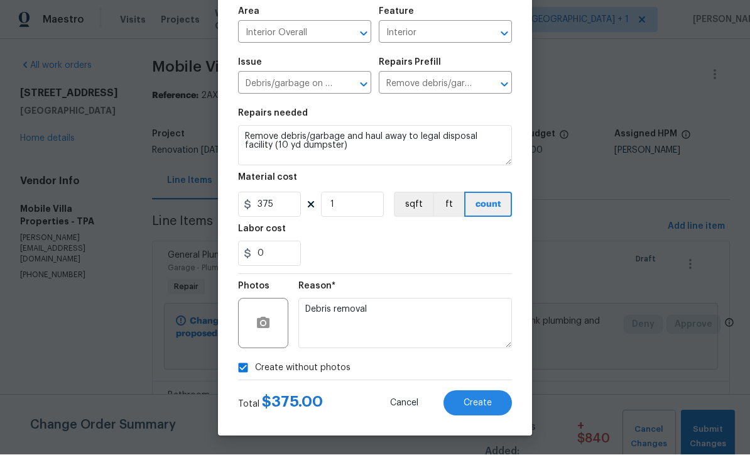
click at [484, 409] on button "Create" at bounding box center [478, 403] width 68 height 25
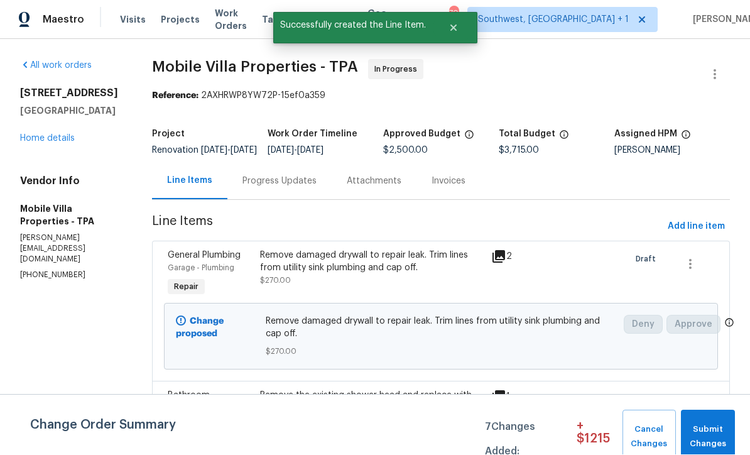
scroll to position [1, 0]
click at [50, 141] on link "Home details" at bounding box center [47, 138] width 55 height 9
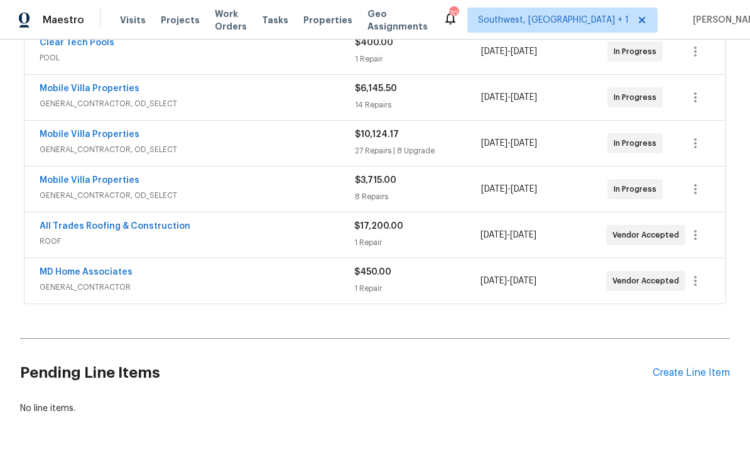
scroll to position [436, 0]
click at [62, 182] on link "Mobile Villa Properties" at bounding box center [90, 179] width 100 height 9
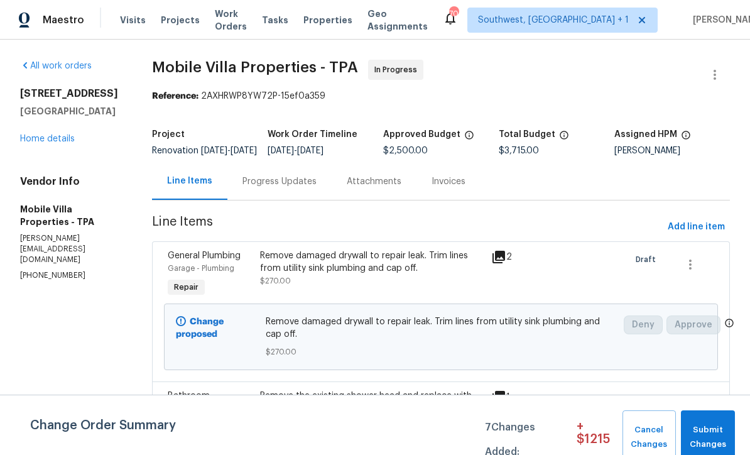
click at [38, 141] on link "Home details" at bounding box center [47, 138] width 55 height 9
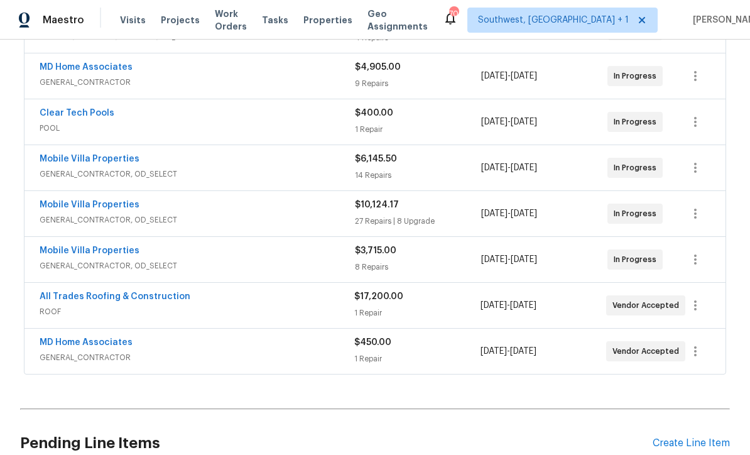
scroll to position [357, 0]
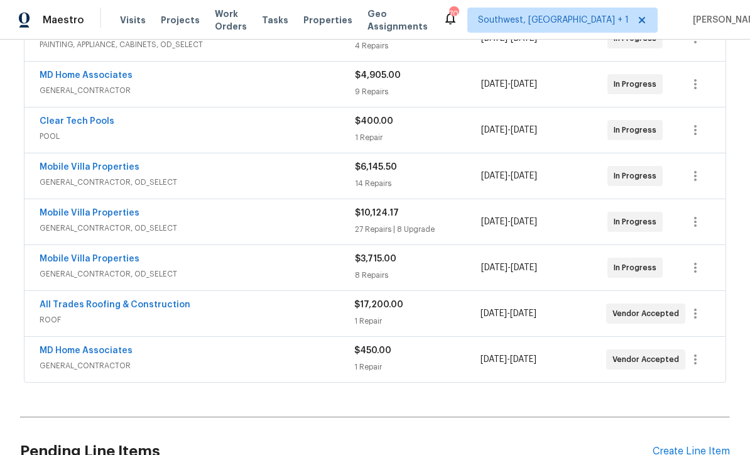
click at [60, 217] on link "Mobile Villa Properties" at bounding box center [90, 213] width 100 height 9
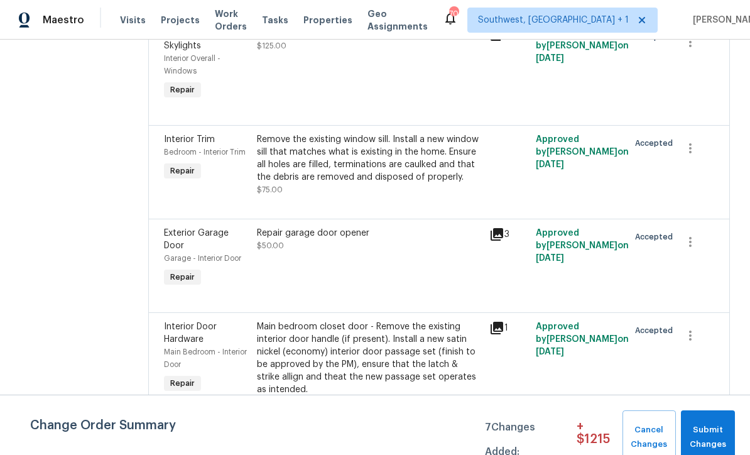
scroll to position [772, 0]
click at [341, 137] on div "Remove the existing window sill. Install a new window sill that matches what is…" at bounding box center [369, 158] width 225 height 50
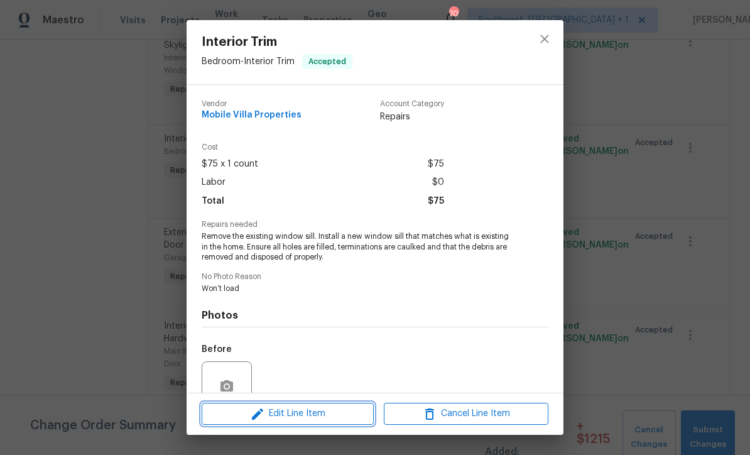
click at [319, 418] on span "Edit Line Item" at bounding box center [287, 414] width 165 height 16
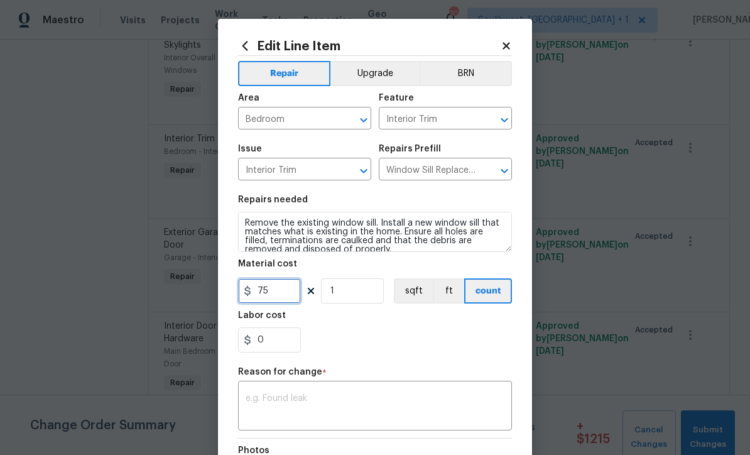
click at [293, 292] on input "75" at bounding box center [269, 290] width 63 height 25
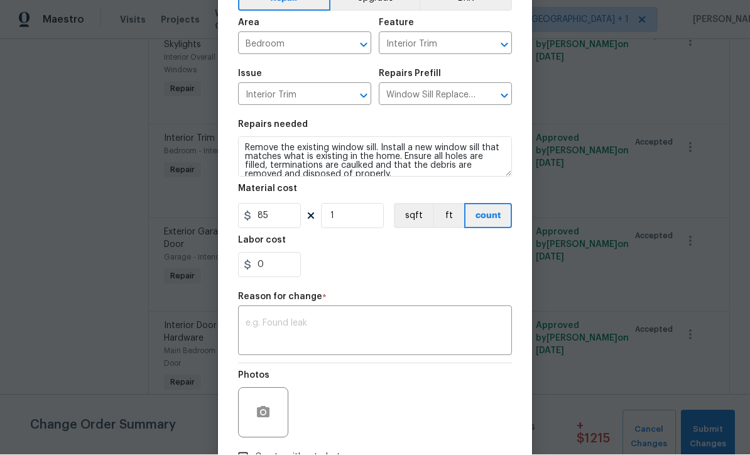
scroll to position [82, 0]
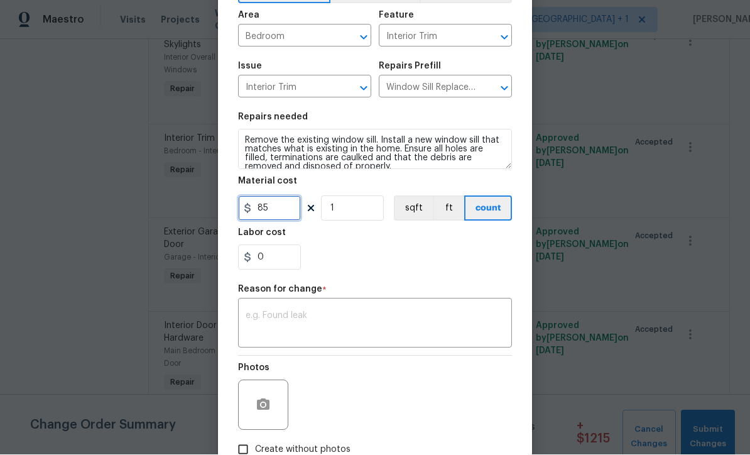
type input "85"
click at [461, 327] on textarea at bounding box center [375, 325] width 259 height 26
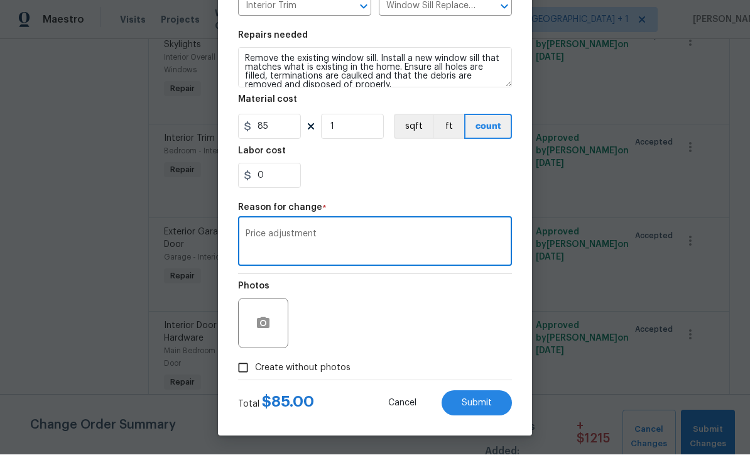
scroll to position [167, 0]
type textarea "Price adjustment"
click at [495, 405] on button "Submit" at bounding box center [477, 403] width 70 height 25
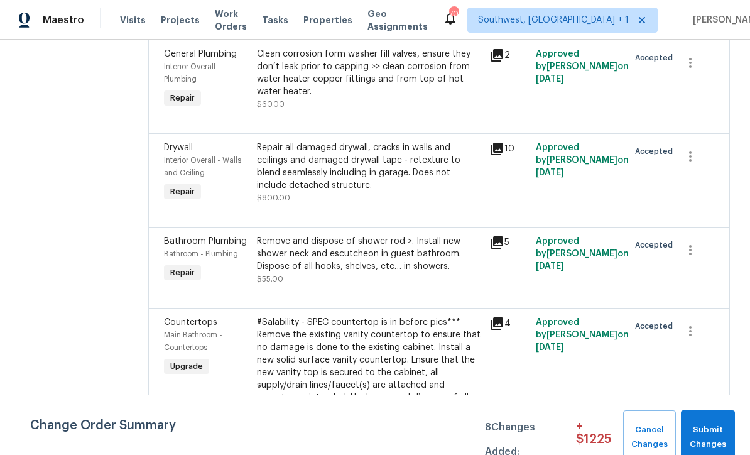
scroll to position [1646, 0]
click at [386, 317] on div "#Salability - SPEC countertop is in before pics*** Remove the existing vanity c…" at bounding box center [369, 367] width 225 height 101
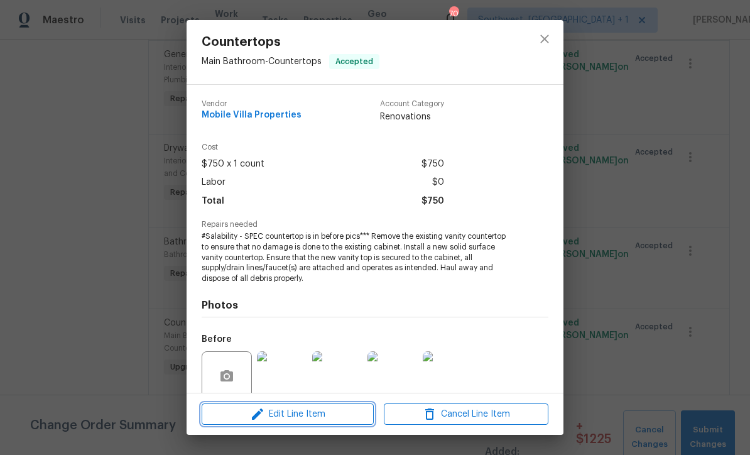
click at [322, 414] on span "Edit Line Item" at bounding box center [287, 415] width 165 height 16
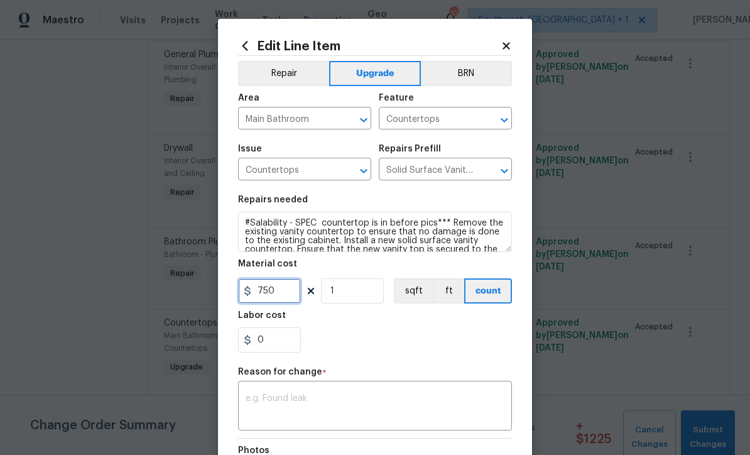
click at [297, 302] on input "750" at bounding box center [269, 290] width 63 height 25
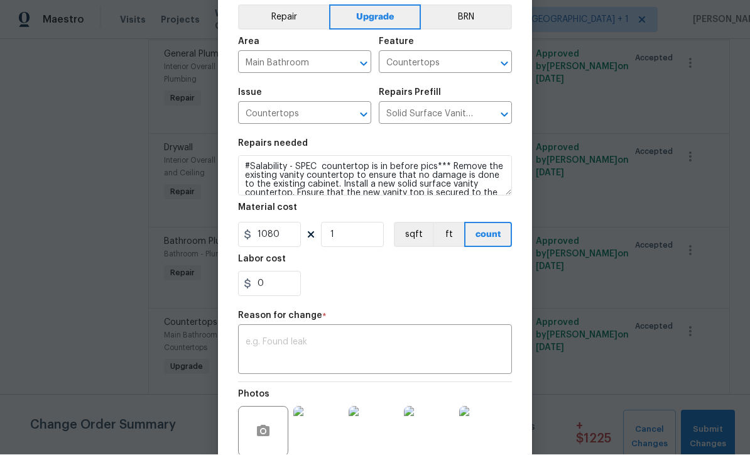
scroll to position [75, 0]
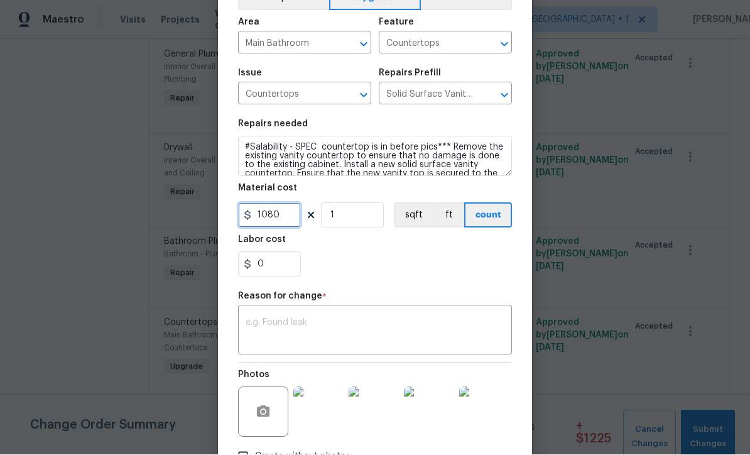
type input "1080"
click at [433, 337] on textarea at bounding box center [375, 332] width 259 height 26
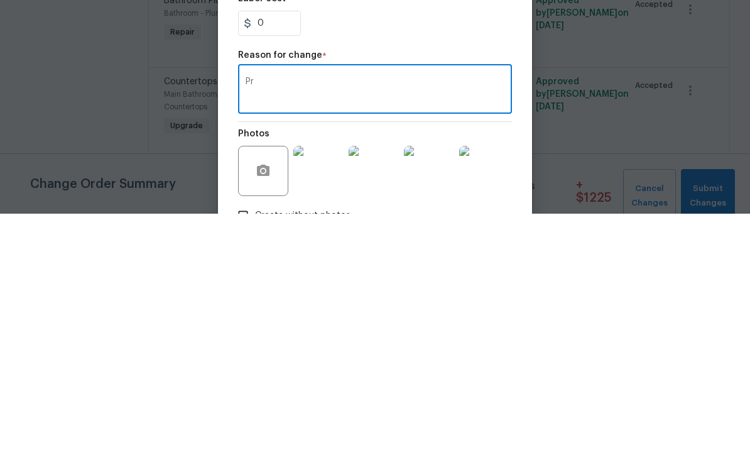
type textarea "P"
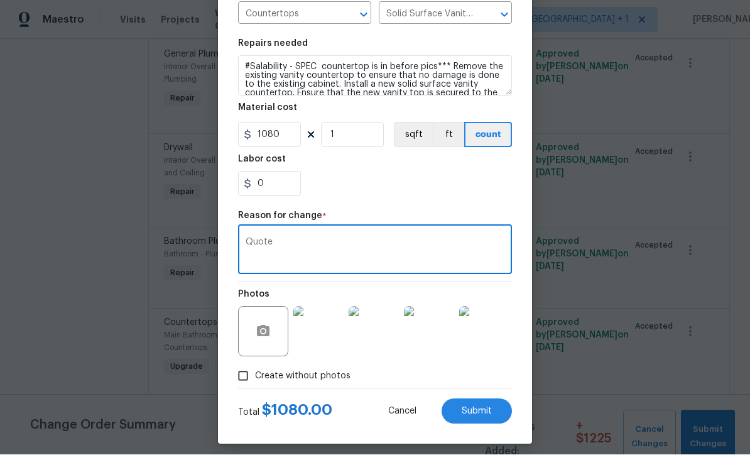
scroll to position [158, 0]
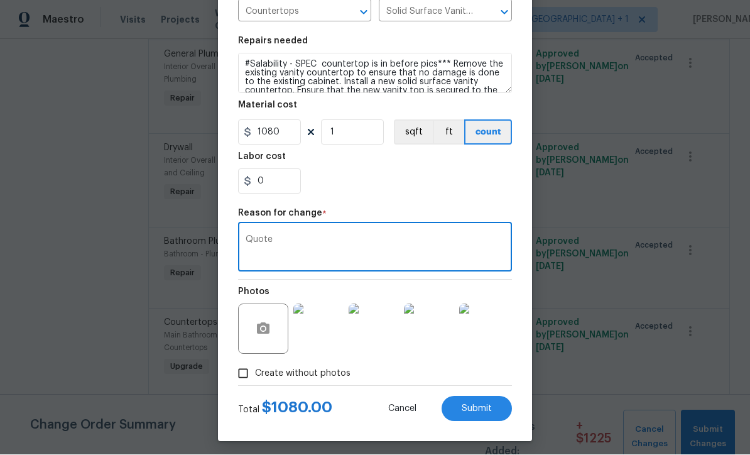
type textarea "Quote"
click at [488, 413] on span "Submit" at bounding box center [477, 409] width 30 height 9
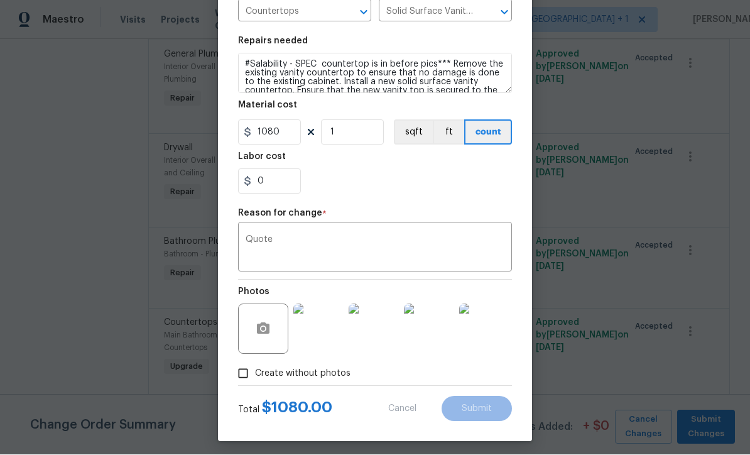
type input "750"
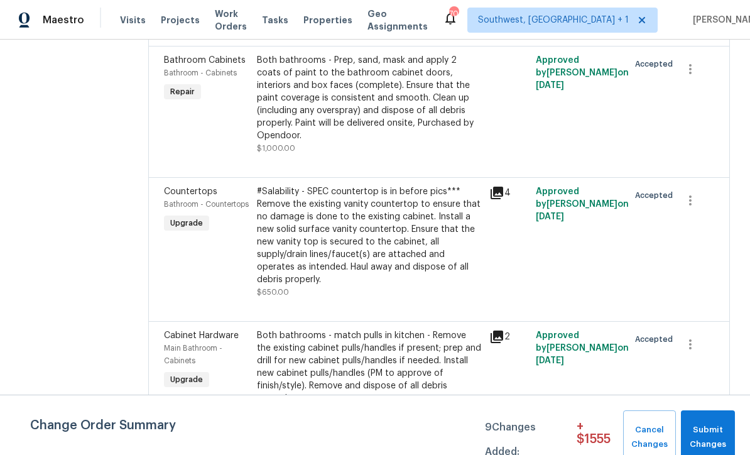
scroll to position [1466, 0]
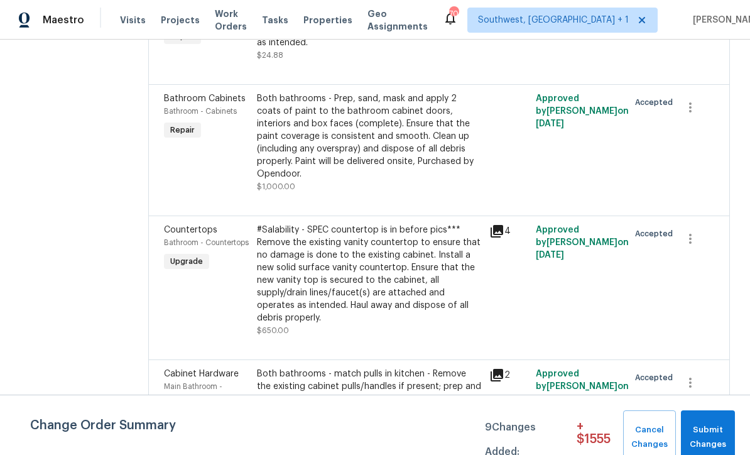
click at [366, 224] on div "#Salability - SPEC countertop is in before pics*** Remove the existing vanity c…" at bounding box center [369, 274] width 225 height 101
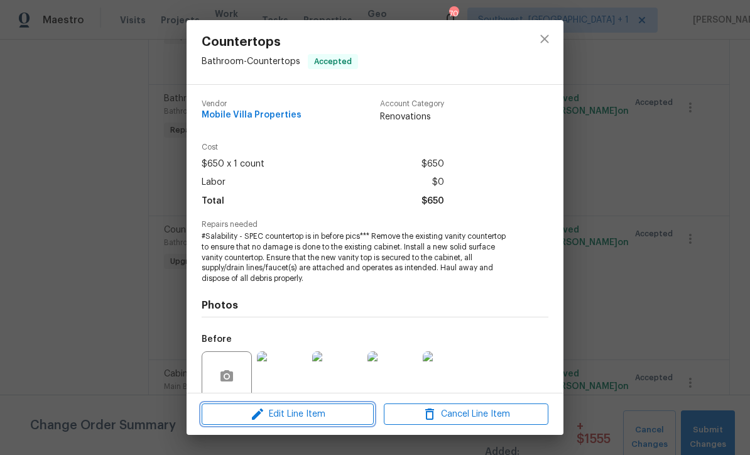
click at [307, 416] on span "Edit Line Item" at bounding box center [287, 415] width 165 height 16
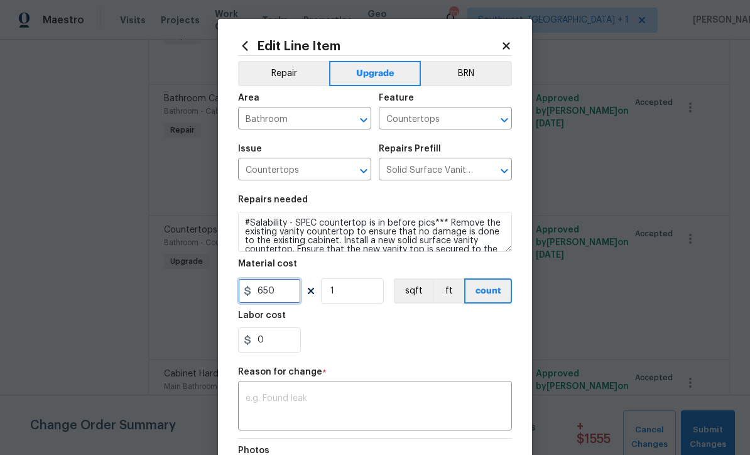
click at [291, 292] on input "650" at bounding box center [269, 290] width 63 height 25
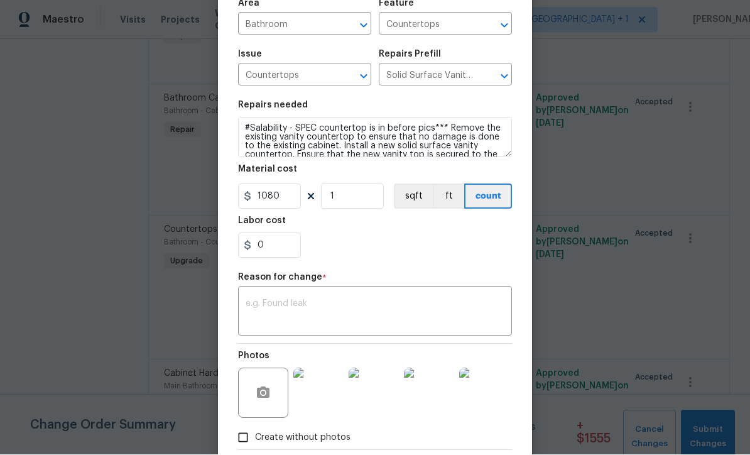
scroll to position [94, 0]
type input "1080"
click at [391, 317] on textarea at bounding box center [375, 313] width 259 height 26
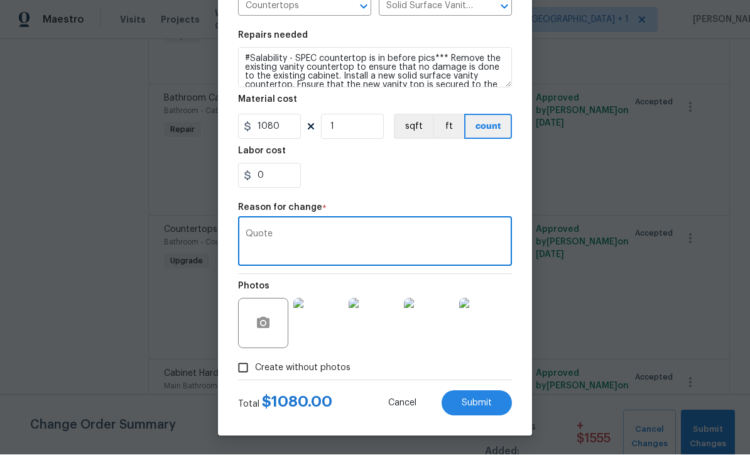
scroll to position [167, 0]
type textarea "Quote"
click at [486, 407] on span "Submit" at bounding box center [477, 403] width 30 height 9
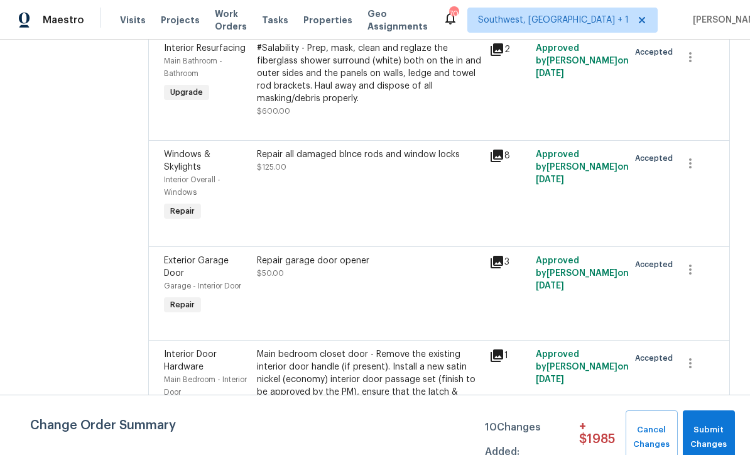
scroll to position [1351, 0]
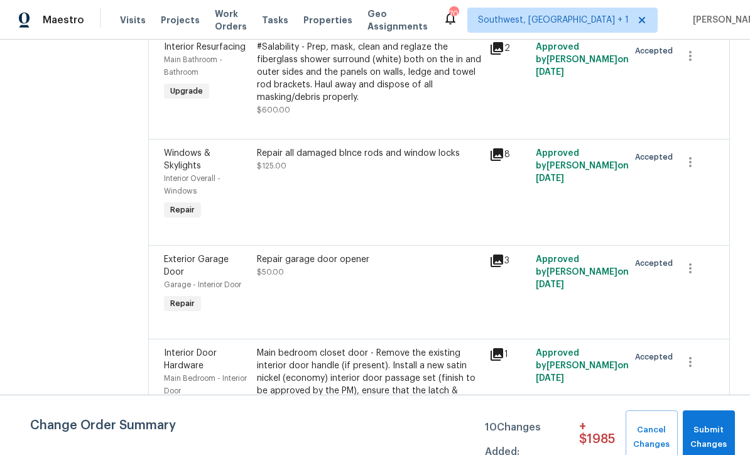
click at [342, 249] on div "Repair garage door opener $50.00" at bounding box center [369, 284] width 233 height 70
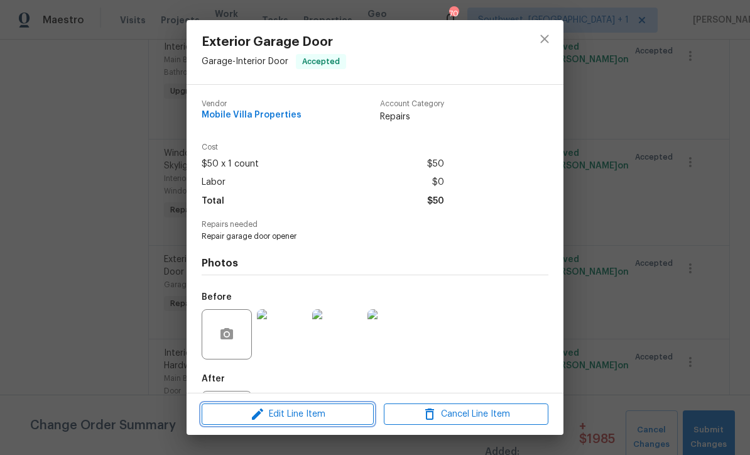
click at [326, 420] on span "Edit Line Item" at bounding box center [287, 415] width 165 height 16
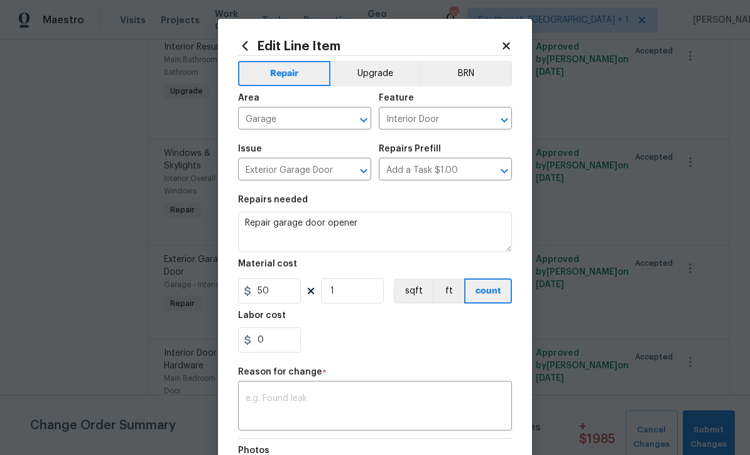
click at [387, 405] on textarea at bounding box center [375, 407] width 259 height 26
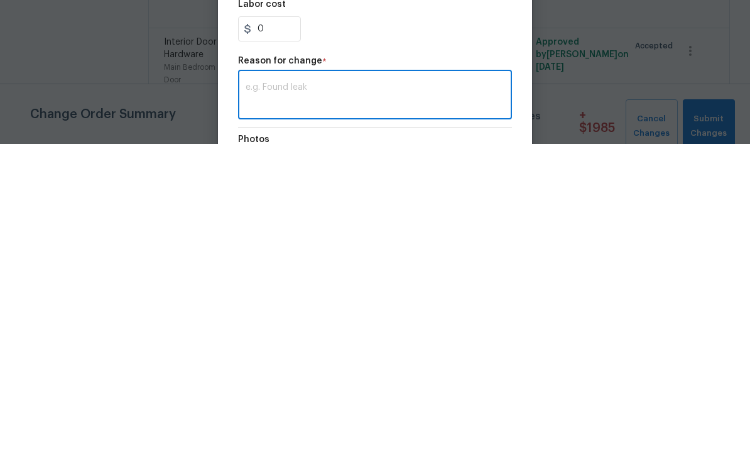
scroll to position [42, 0]
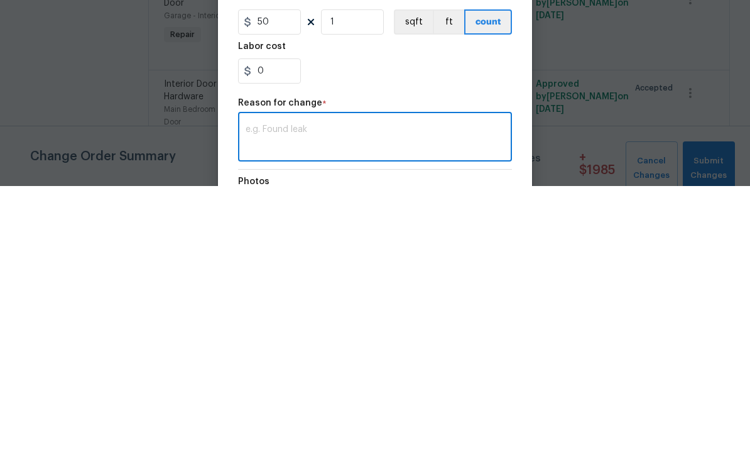
click at [392, 394] on textarea at bounding box center [375, 407] width 259 height 26
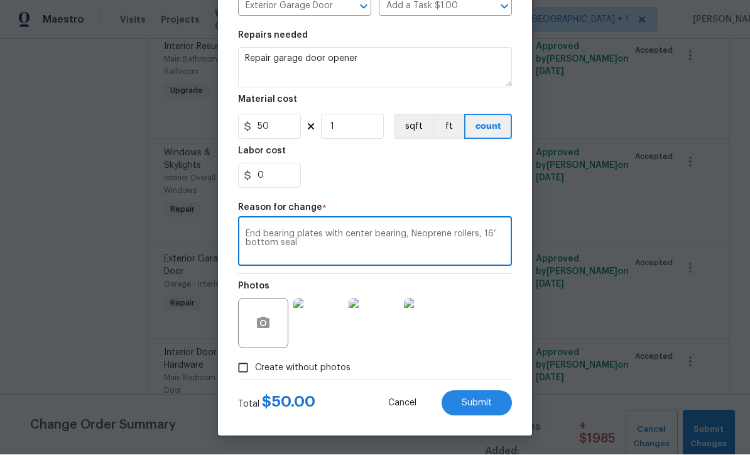
scroll to position [167, 0]
type textarea "End bearing plates with center bearing, Neoprene rollers, 16’ bottom seal"
click at [286, 133] on input "50" at bounding box center [269, 126] width 63 height 25
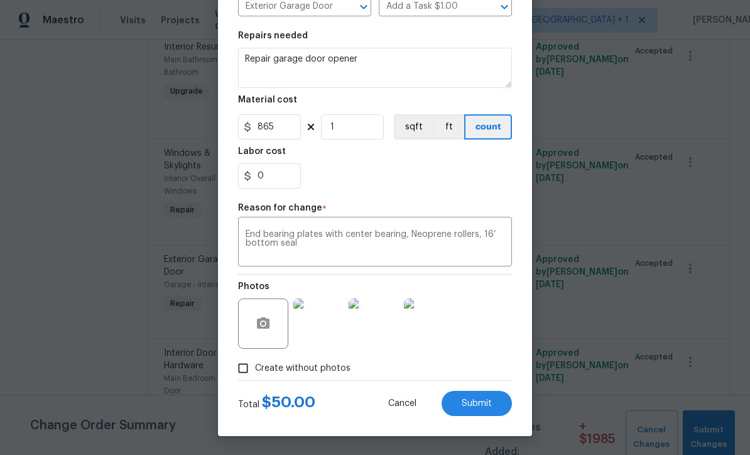
click at [241, 230] on div "End bearing plates with center bearing, Neoprene rollers, 16’ bottom seal x ​" at bounding box center [375, 243] width 274 height 47
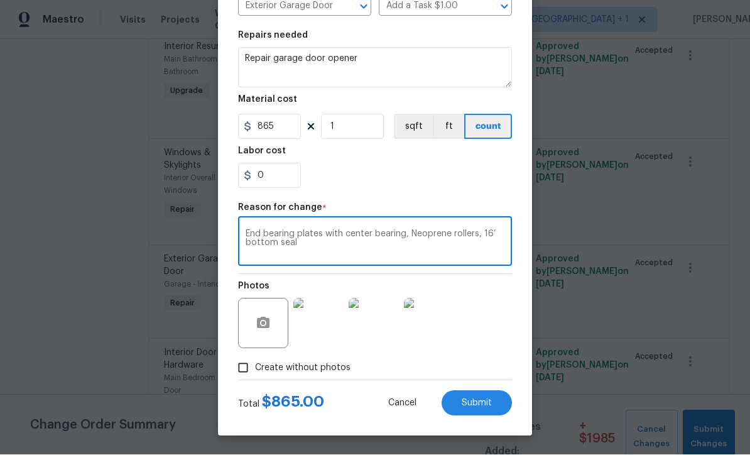
click at [478, 402] on span "Submit" at bounding box center [477, 403] width 30 height 9
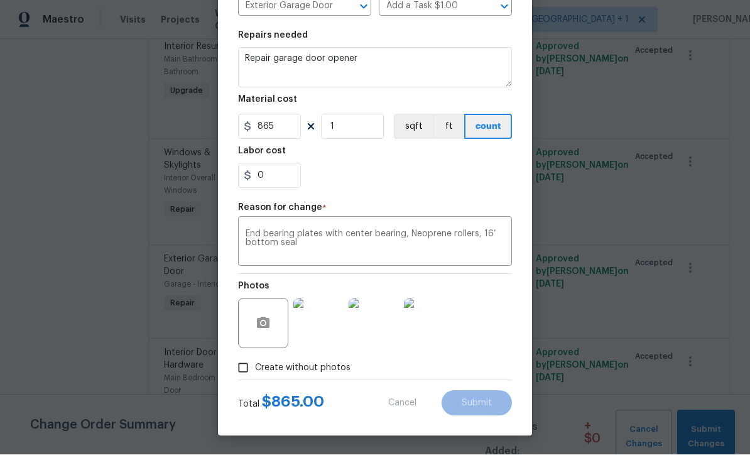
type input "50"
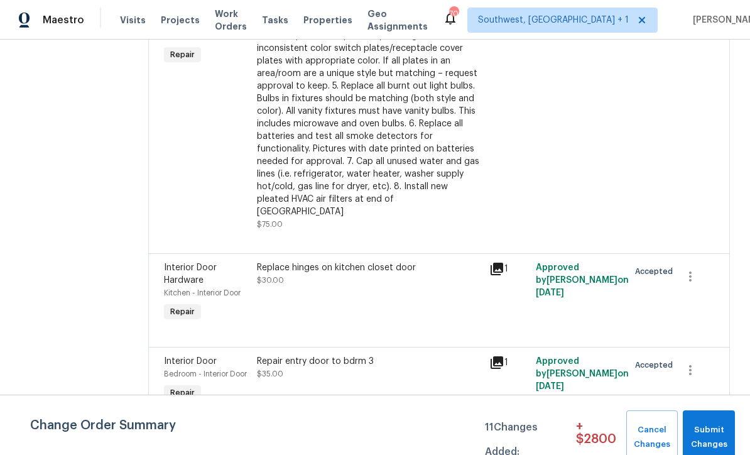
scroll to position [2770, 0]
click at [363, 351] on div "Repair entry door to bdrm 3 $35.00" at bounding box center [369, 380] width 233 height 58
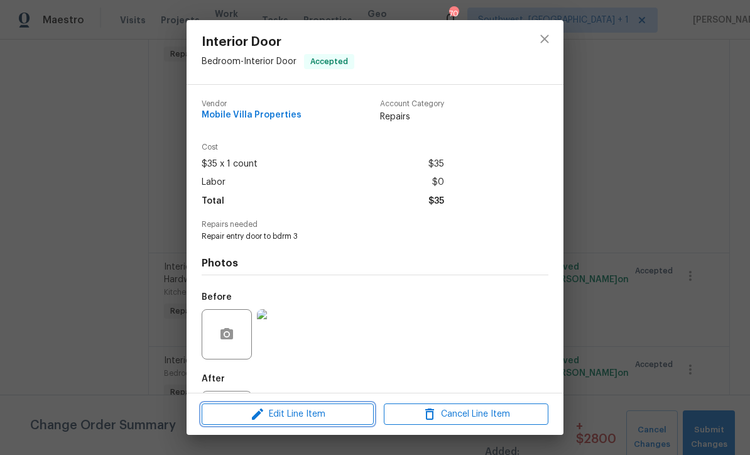
click at [318, 419] on span "Edit Line Item" at bounding box center [287, 415] width 165 height 16
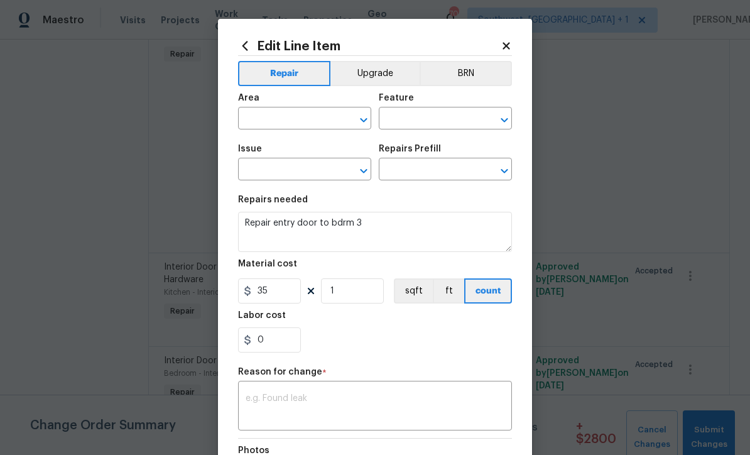
type input "Bedroom"
type input "Interior Door"
type input "Add a Task $1.00"
click at [300, 296] on input "35" at bounding box center [269, 290] width 63 height 25
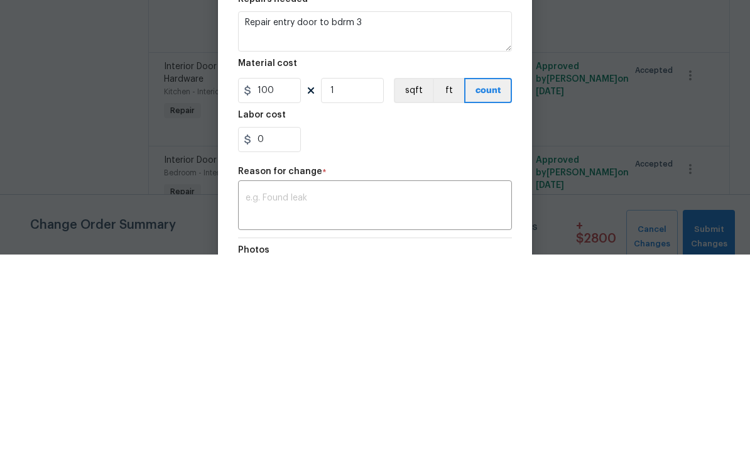
scroll to position [41, 0]
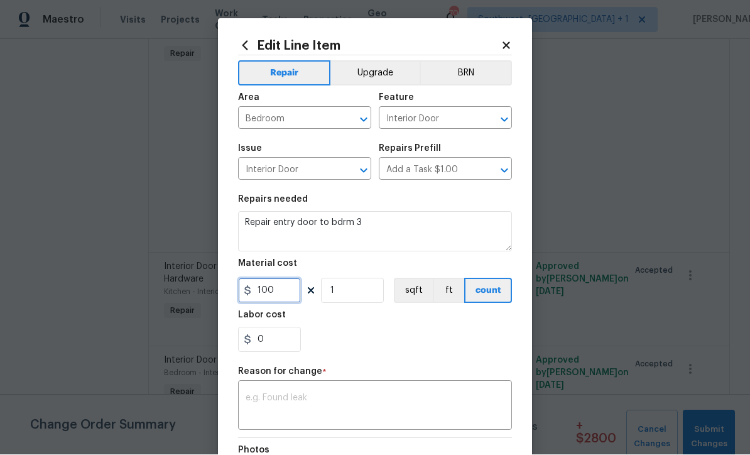
type input "100"
click at [427, 408] on textarea at bounding box center [375, 407] width 259 height 26
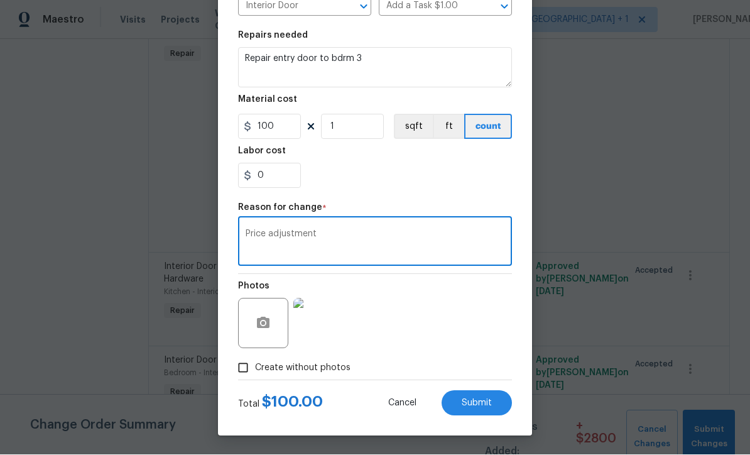
scroll to position [167, 0]
type textarea "Price adjustment"
click at [488, 409] on button "Submit" at bounding box center [477, 403] width 70 height 25
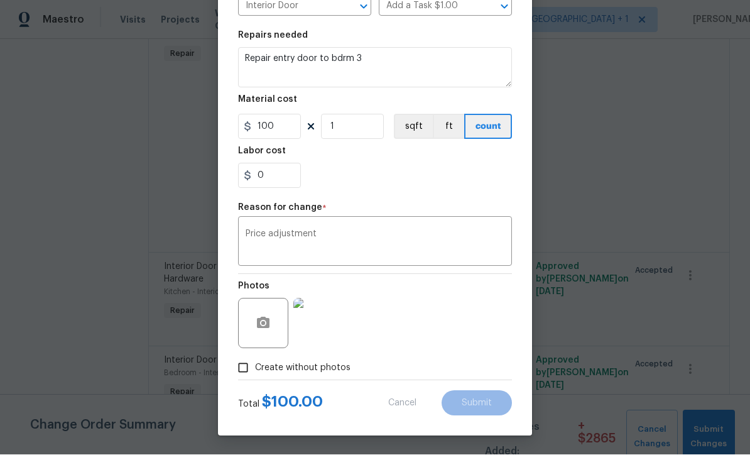
type input "35"
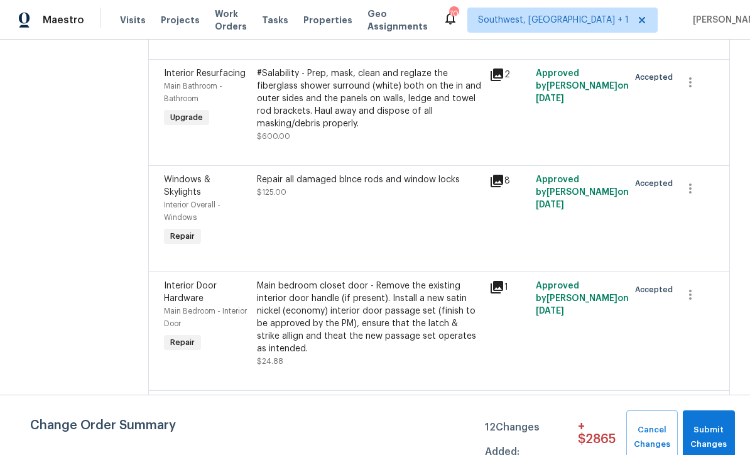
scroll to position [1623, 0]
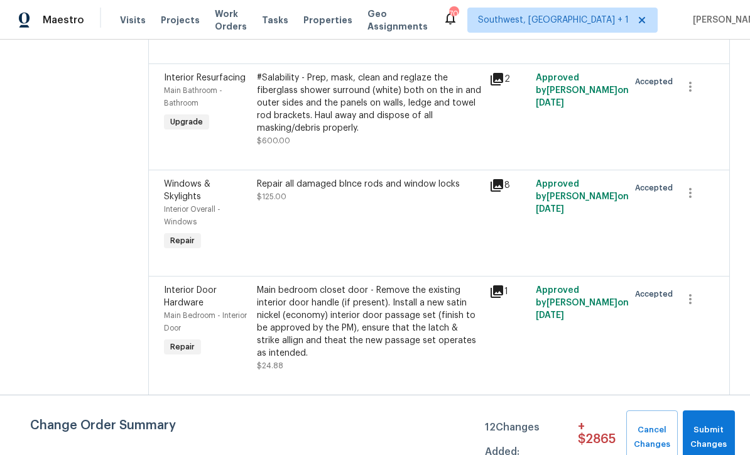
click at [381, 174] on div "Repair all damaged blnce rods and window locks $125.00" at bounding box center [369, 215] width 233 height 83
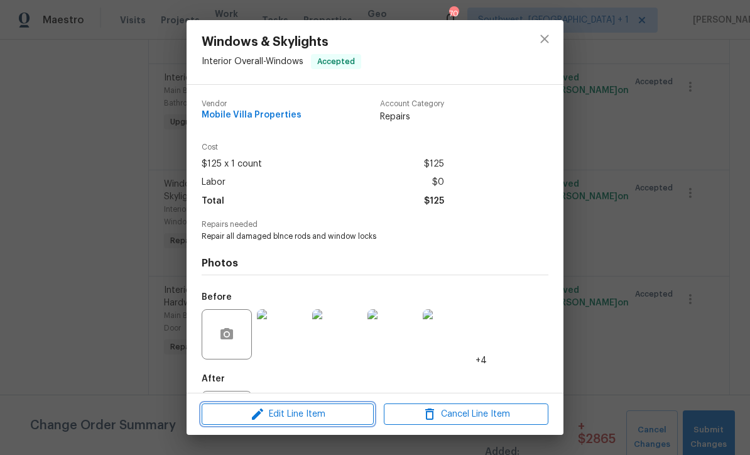
click at [314, 422] on button "Edit Line Item" at bounding box center [288, 414] width 172 height 22
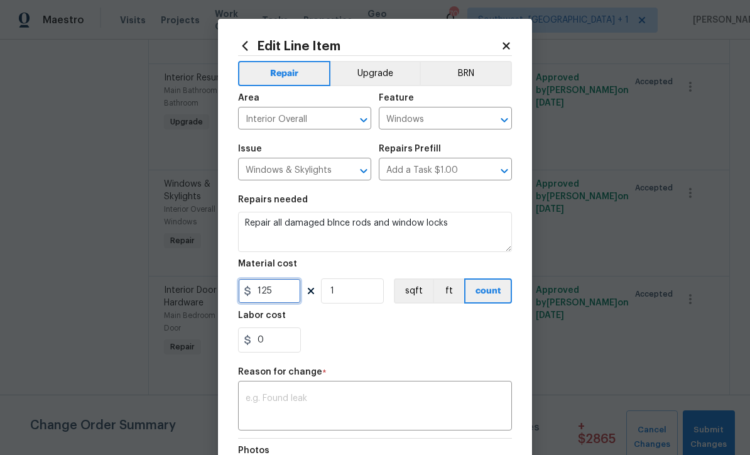
click at [293, 293] on input "125" at bounding box center [269, 290] width 63 height 25
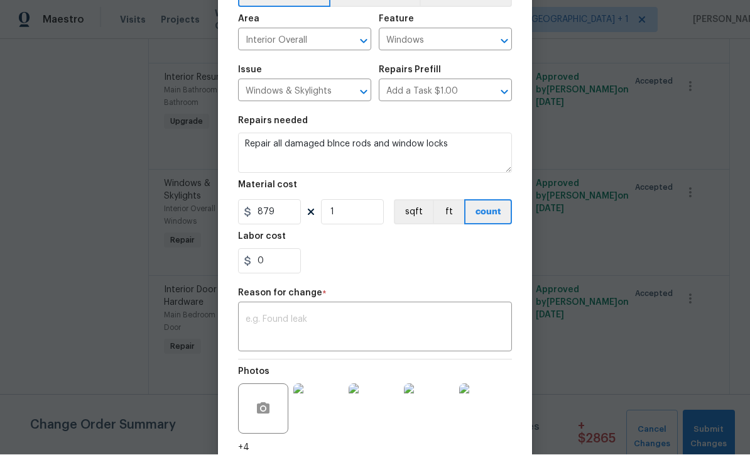
scroll to position [78, 0]
type input "879"
click at [390, 328] on textarea at bounding box center [375, 329] width 259 height 26
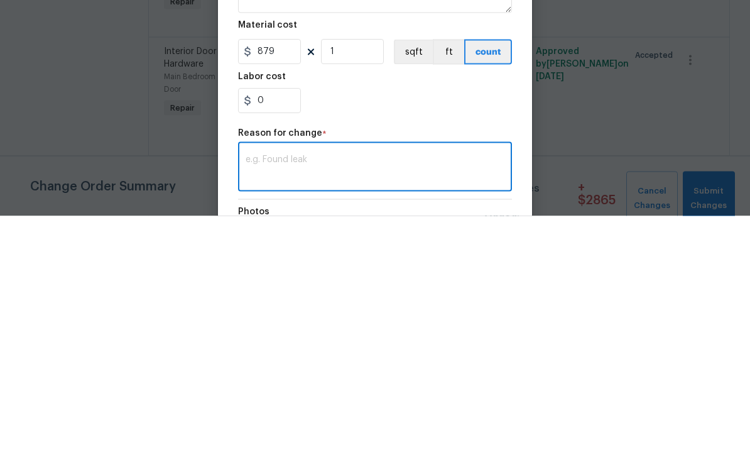
scroll to position [0, 0]
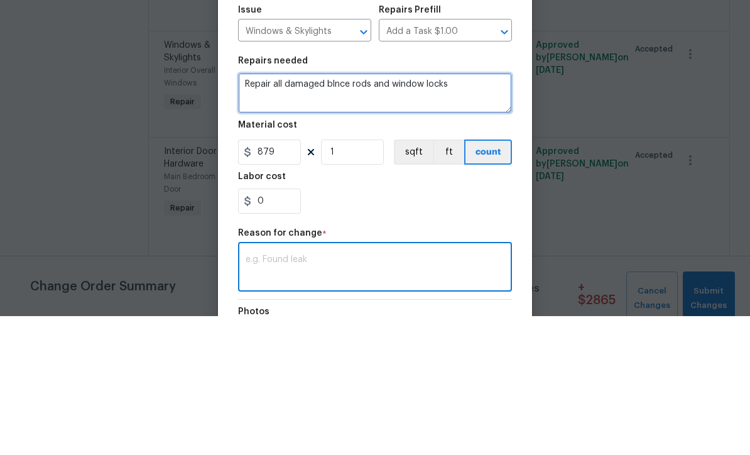
click at [342, 212] on textarea "Repair all damaged blnce rods and window locks" at bounding box center [375, 232] width 274 height 40
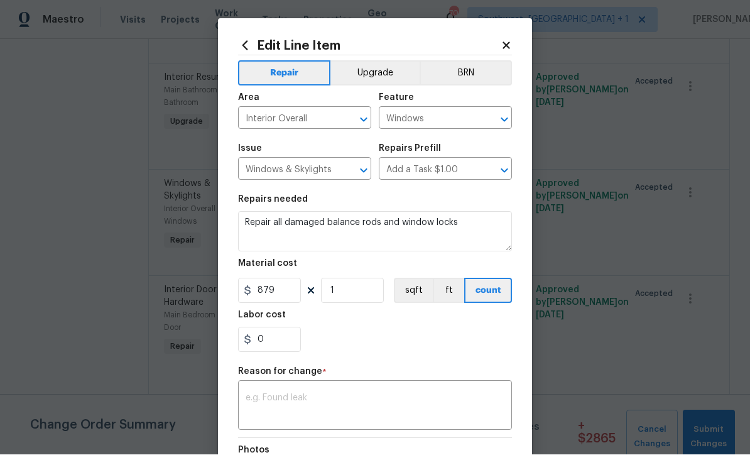
scroll to position [33, 0]
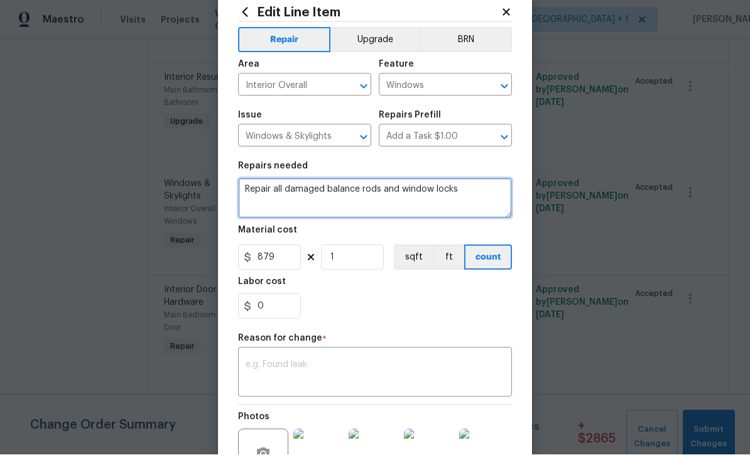
type textarea "Repair all damaged balance rods and window locks"
click at [410, 377] on textarea at bounding box center [375, 374] width 259 height 26
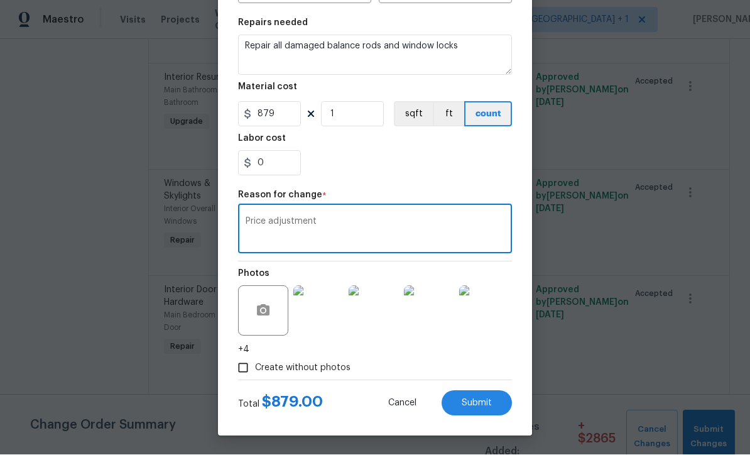
scroll to position [179, 0]
type textarea "Price adjustment"
click at [485, 409] on button "Submit" at bounding box center [477, 403] width 70 height 25
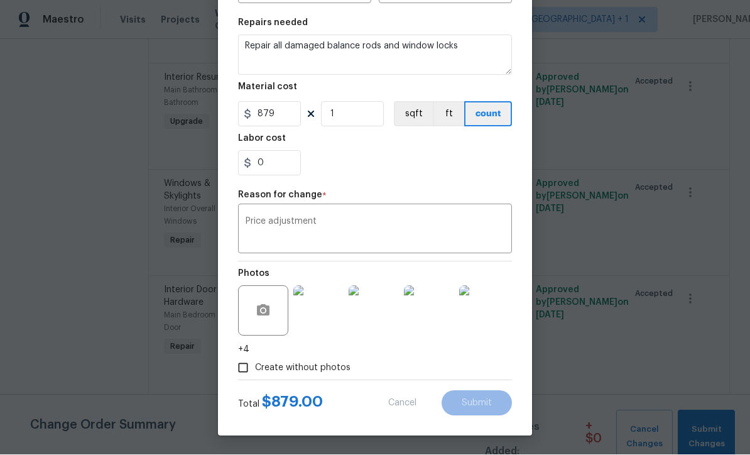
type textarea "Repair all damaged blnce rods and window locks"
type input "125"
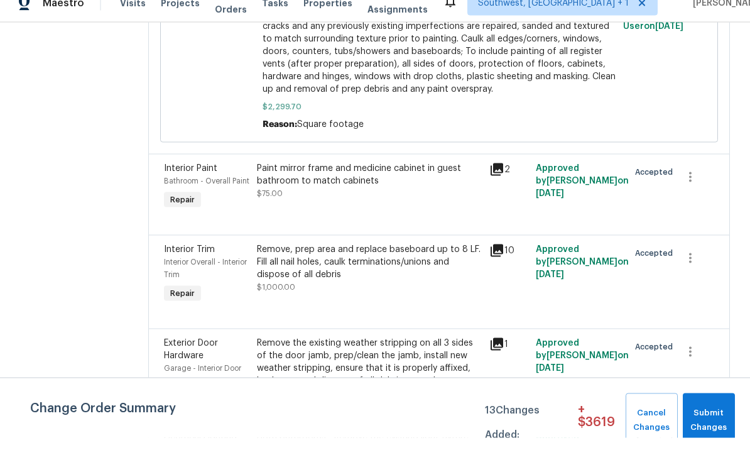
scroll to position [41, 0]
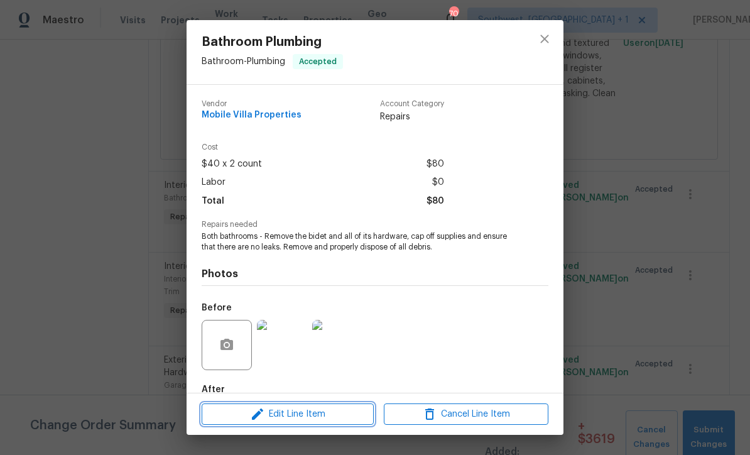
click at [315, 421] on span "Edit Line Item" at bounding box center [287, 415] width 165 height 16
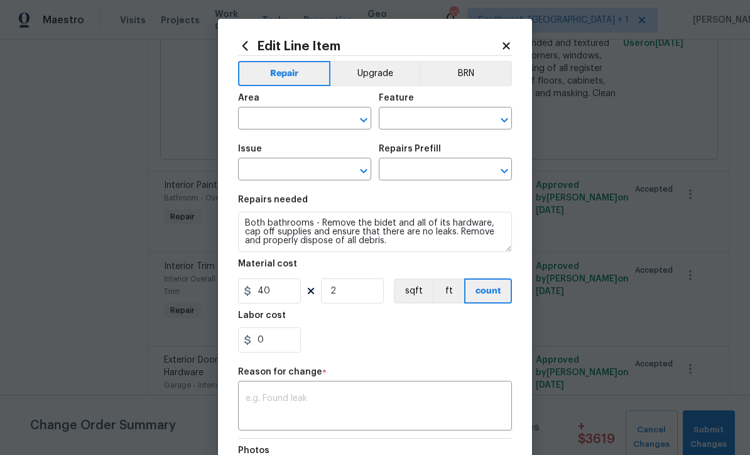
type input "Bathroom"
type input "Plumbing"
type input "Bathroom Plumbing"
type input "Remove Bidet $50.00"
click at [293, 297] on input "40" at bounding box center [269, 290] width 63 height 25
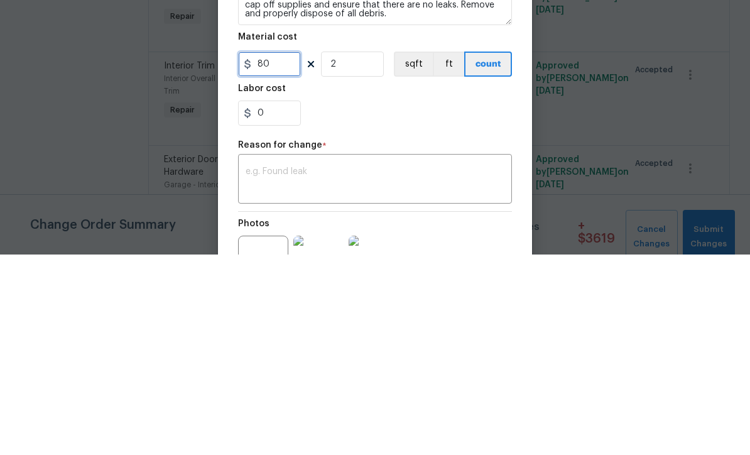
scroll to position [26, 0]
type input "80"
click at [363, 358] on div "x ​" at bounding box center [375, 381] width 274 height 47
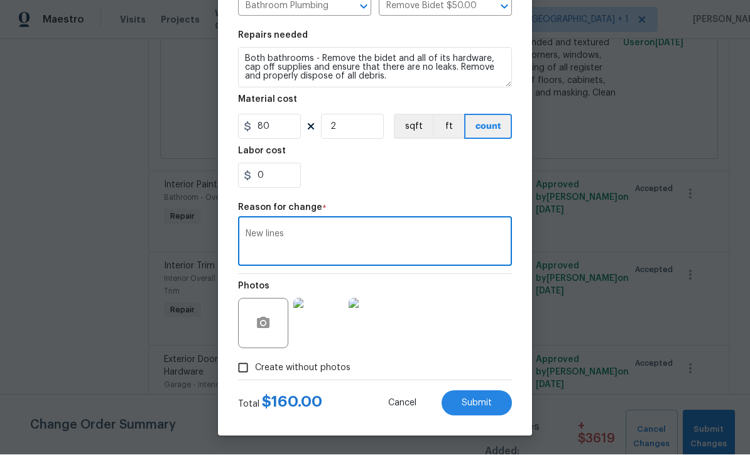
scroll to position [167, 0]
type textarea "New lines"
click at [483, 409] on button "Submit" at bounding box center [477, 403] width 70 height 25
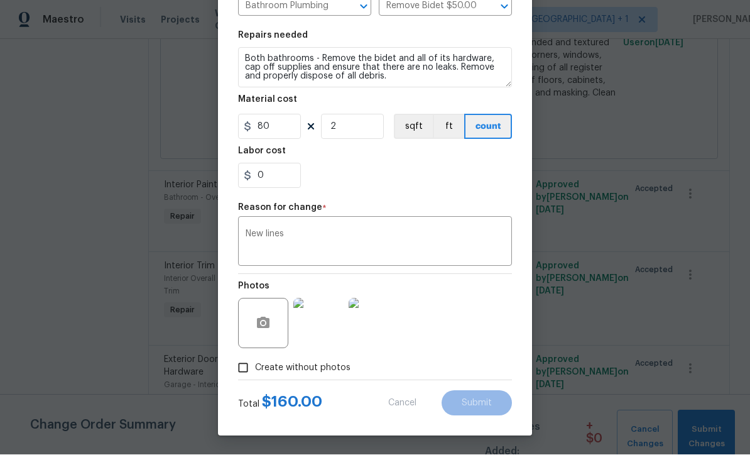
type input "40"
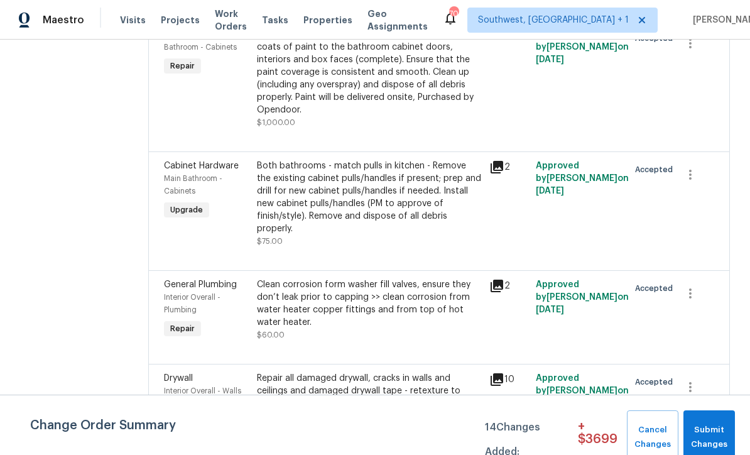
scroll to position [2213, 0]
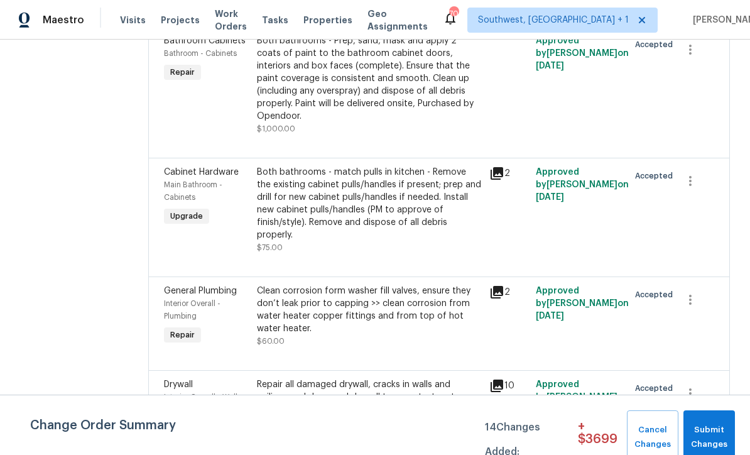
click at [350, 285] on div "Clean corrosion form washer fill valves, ensure they don’t leak prior to cappin…" at bounding box center [369, 316] width 225 height 63
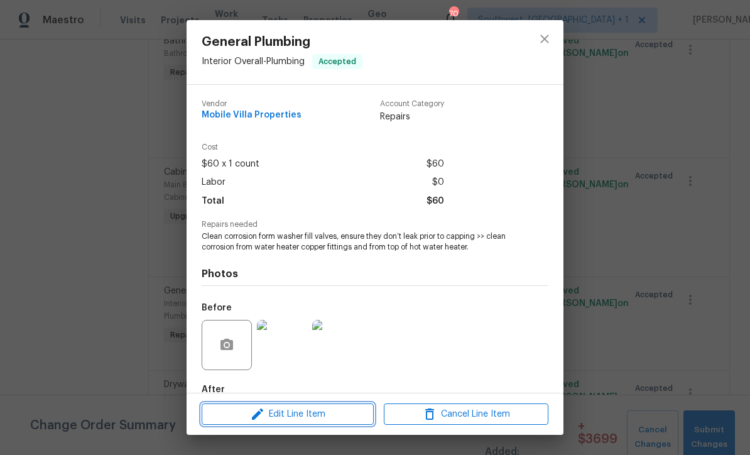
click at [326, 422] on button "Edit Line Item" at bounding box center [288, 414] width 172 height 22
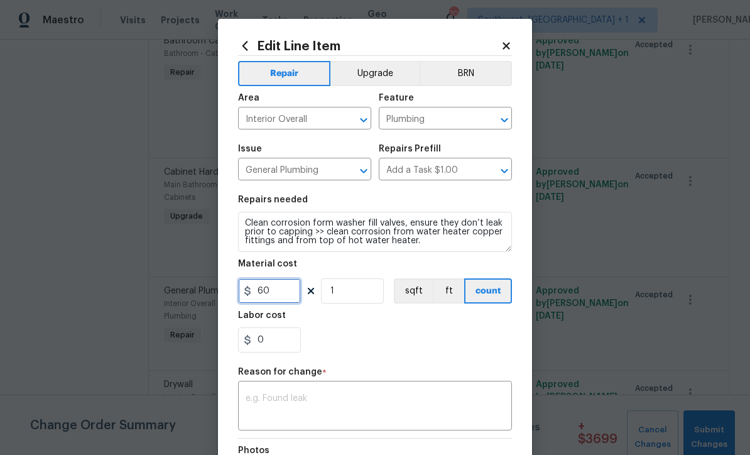
click at [286, 297] on input "60" at bounding box center [269, 290] width 63 height 25
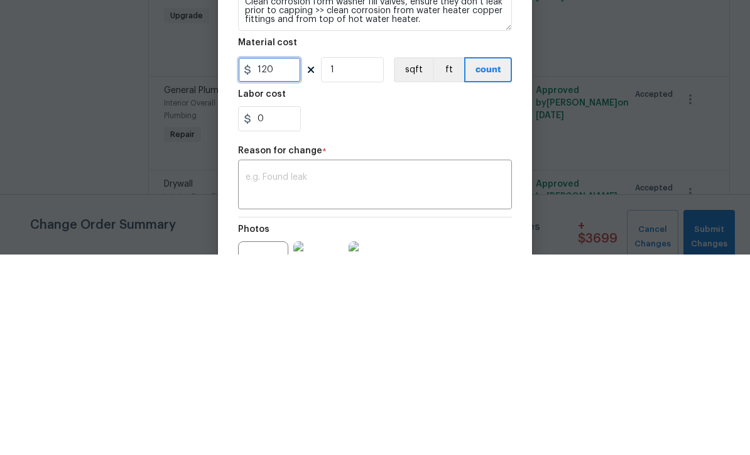
scroll to position [21, 0]
type input "120"
click at [337, 373] on textarea at bounding box center [375, 386] width 259 height 26
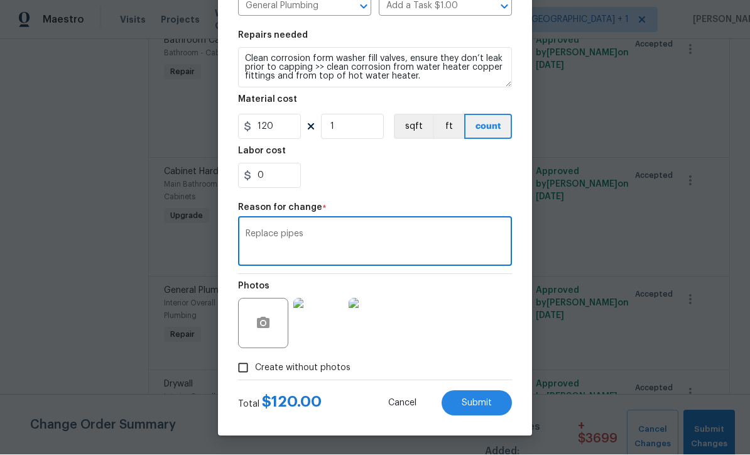
scroll to position [167, 0]
type textarea "Replace pipes"
click at [488, 404] on span "Submit" at bounding box center [477, 403] width 30 height 9
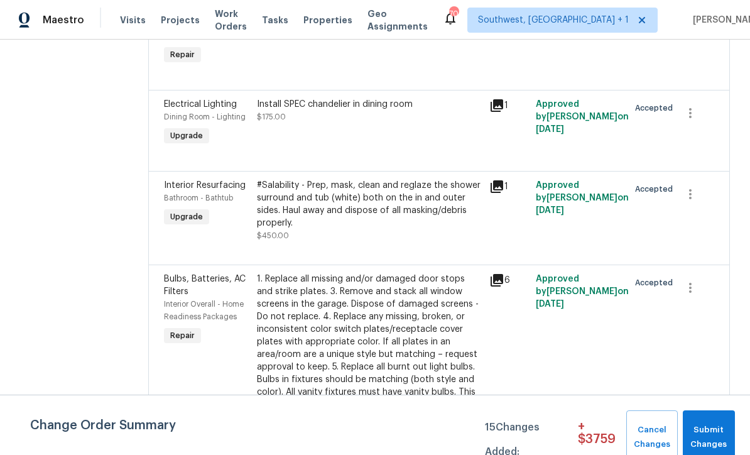
scroll to position [2965, 0]
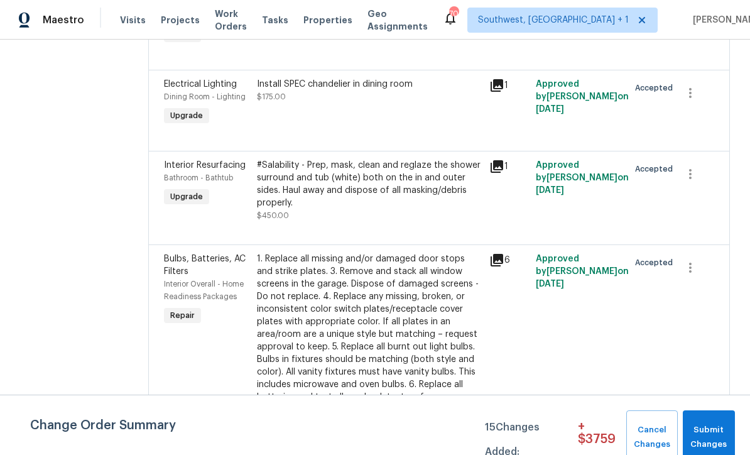
click at [333, 253] on div "1. Replace all missing and/or damaged door stops and strike plates. 3. Remove a…" at bounding box center [369, 366] width 225 height 226
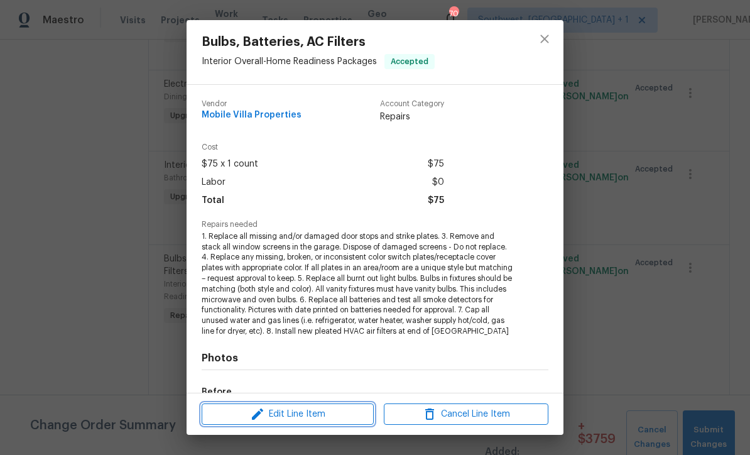
click at [310, 418] on span "Edit Line Item" at bounding box center [287, 415] width 165 height 16
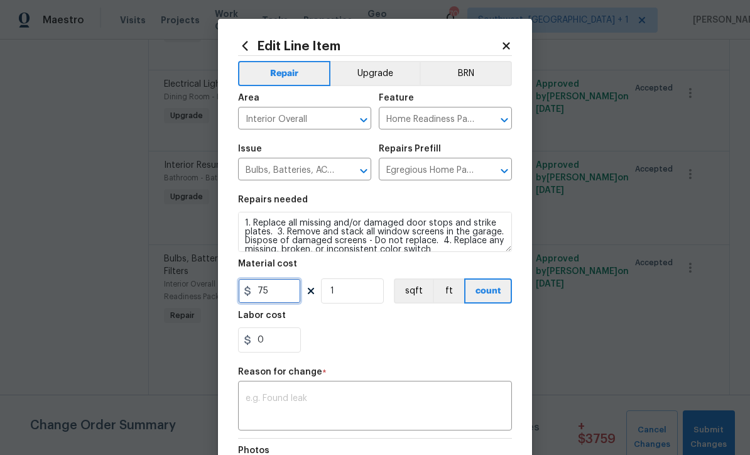
click at [297, 300] on input "75" at bounding box center [269, 290] width 63 height 25
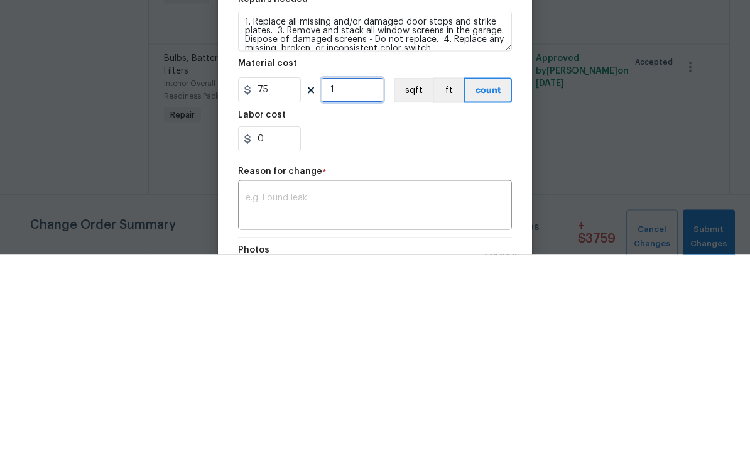
click at [361, 278] on input "1" at bounding box center [352, 290] width 63 height 25
type input "2"
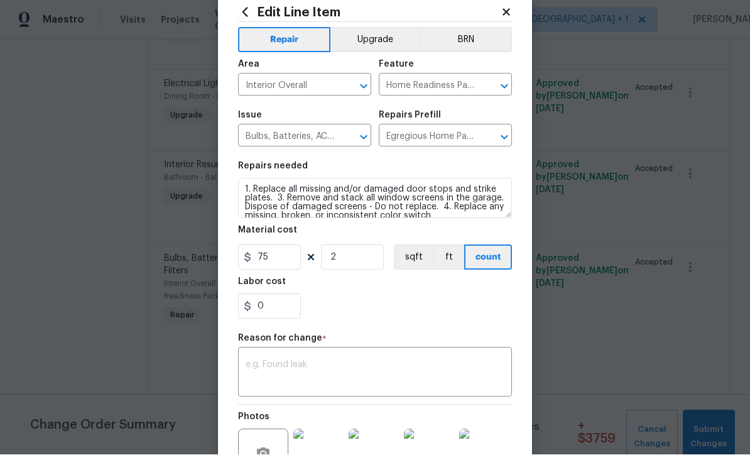
scroll to position [40, 0]
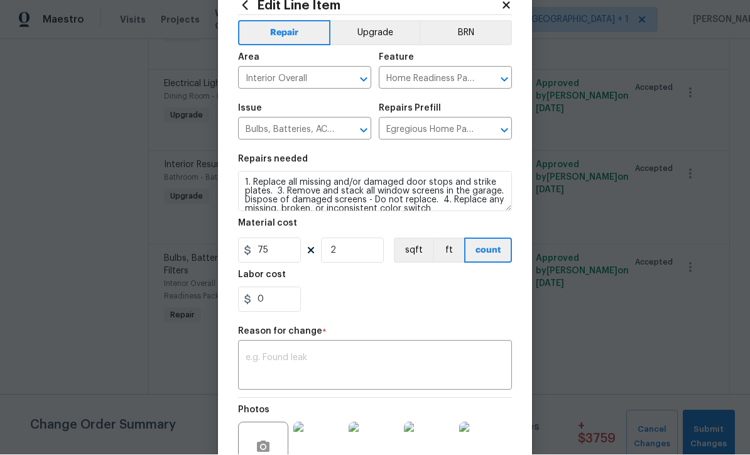
click at [413, 368] on textarea at bounding box center [375, 367] width 259 height 26
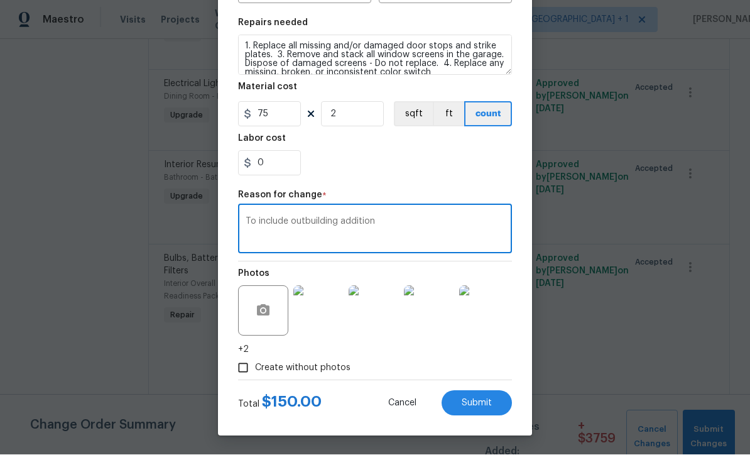
scroll to position [179, 0]
type textarea "To include outbuilding addition"
click at [482, 402] on span "Submit" at bounding box center [477, 403] width 30 height 9
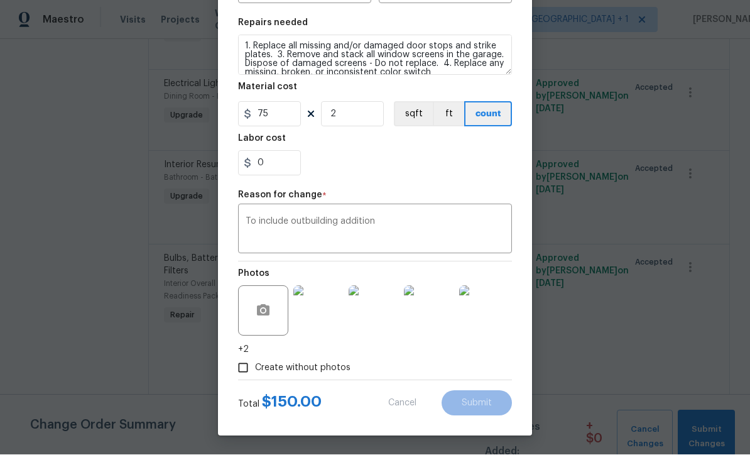
type input "1"
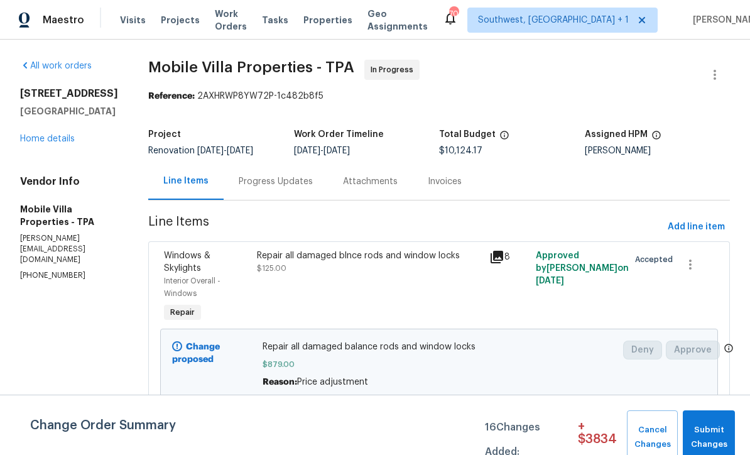
scroll to position [0, 0]
click at [711, 430] on span "Submit Changes" at bounding box center [709, 437] width 40 height 29
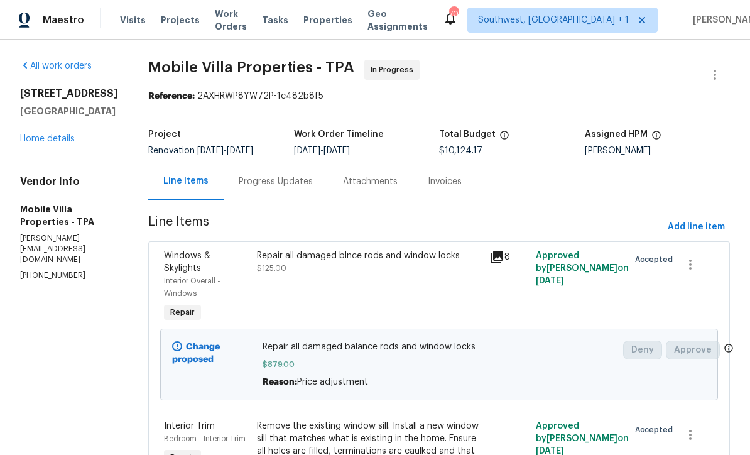
click at [39, 143] on link "Home details" at bounding box center [47, 138] width 55 height 9
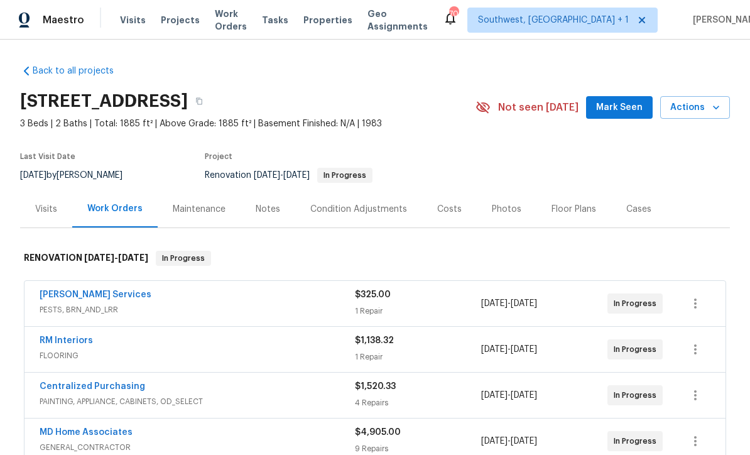
click at [233, 21] on span "Work Orders" at bounding box center [231, 20] width 32 height 25
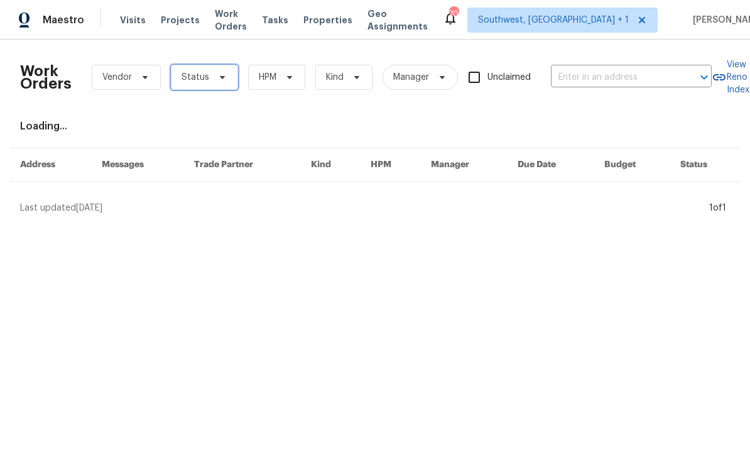
click at [214, 80] on span at bounding box center [221, 77] width 14 height 10
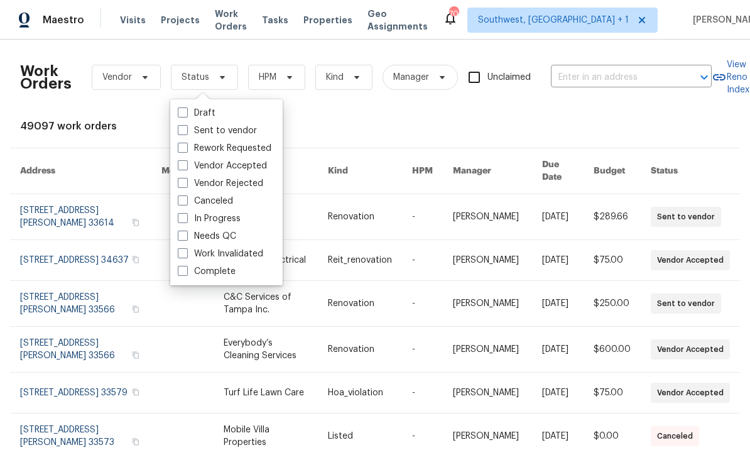
click at [187, 236] on span at bounding box center [183, 236] width 10 height 10
click at [186, 236] on input "Needs QC" at bounding box center [182, 234] width 8 height 8
checkbox input "true"
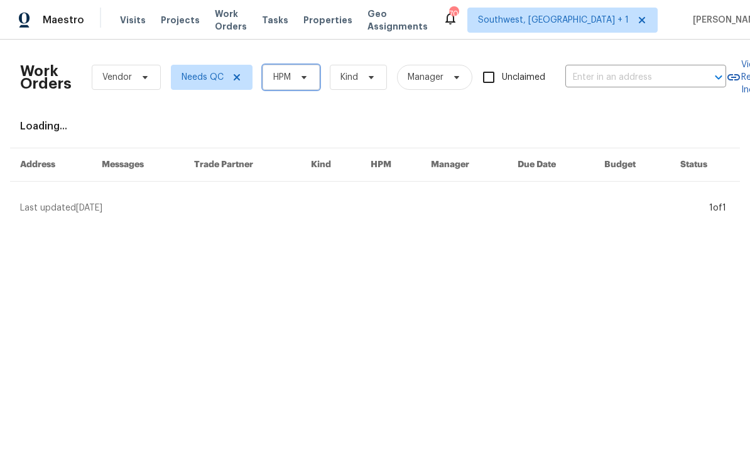
click at [304, 82] on span "HPM" at bounding box center [291, 77] width 57 height 25
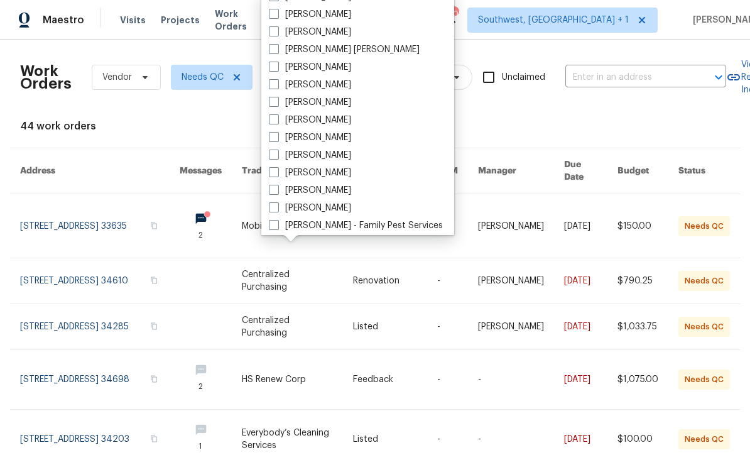
scroll to position [80, 0]
click at [277, 174] on span at bounding box center [274, 173] width 10 height 10
click at [277, 174] on input "[PERSON_NAME]" at bounding box center [273, 171] width 8 height 8
checkbox input "true"
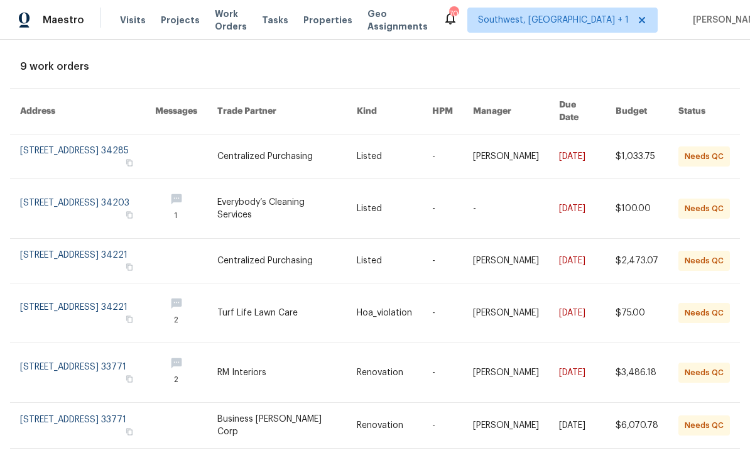
scroll to position [60, 0]
click at [407, 208] on link at bounding box center [394, 208] width 75 height 59
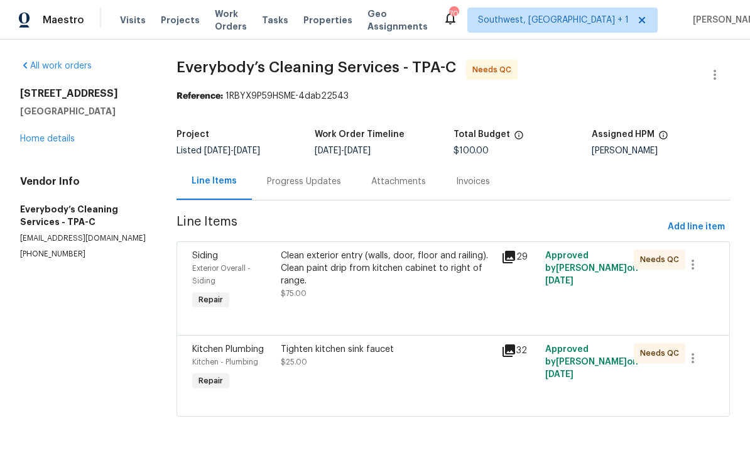
click at [417, 302] on div "Clean exterior entry (walls, door, floor and railing). Clean paint drip from ki…" at bounding box center [387, 281] width 221 height 70
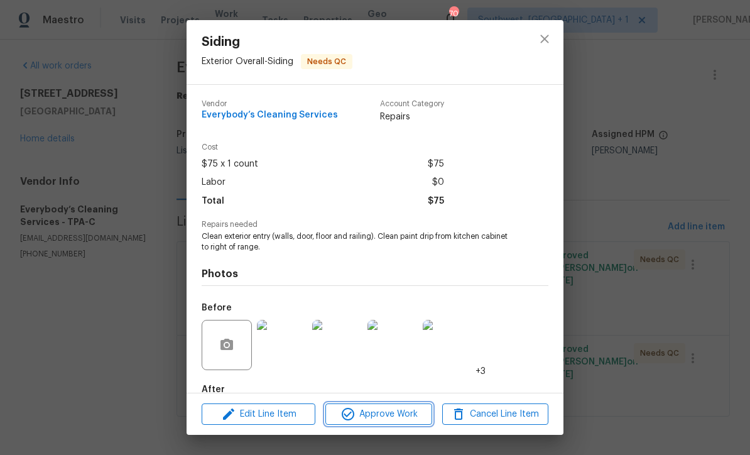
click at [411, 421] on span "Approve Work" at bounding box center [378, 415] width 99 height 16
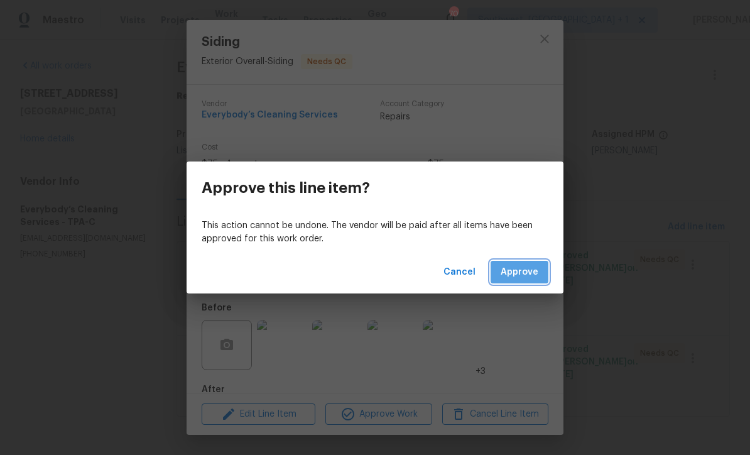
click at [532, 270] on span "Approve" at bounding box center [520, 273] width 38 height 16
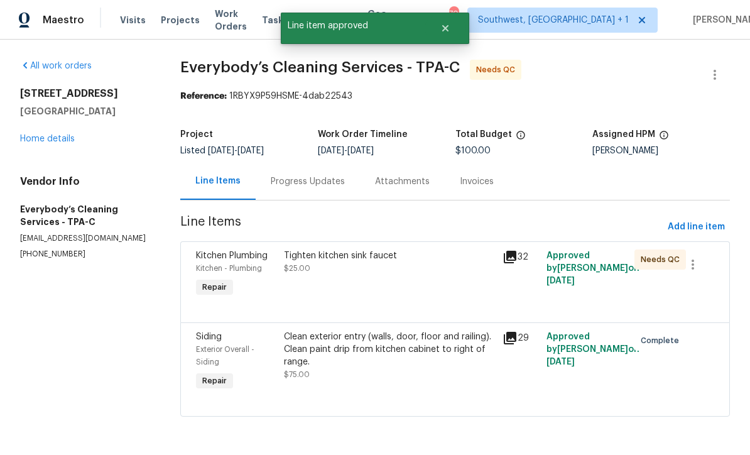
click at [413, 298] on div "Tighten kitchen sink faucet $25.00" at bounding box center [389, 275] width 219 height 58
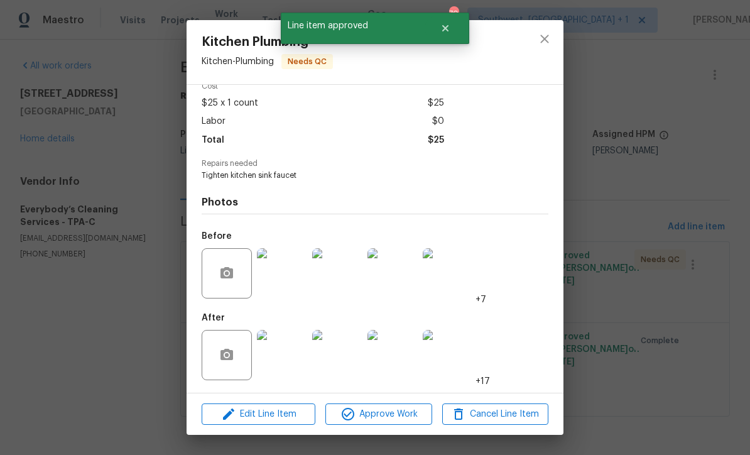
scroll to position [64, 0]
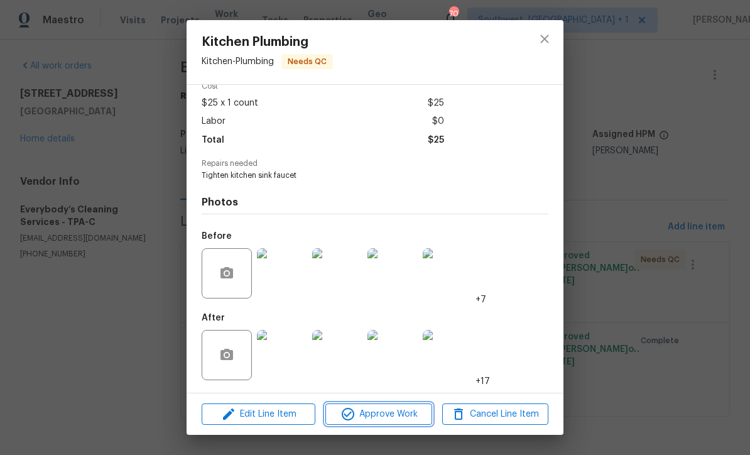
click at [400, 416] on span "Approve Work" at bounding box center [378, 415] width 99 height 16
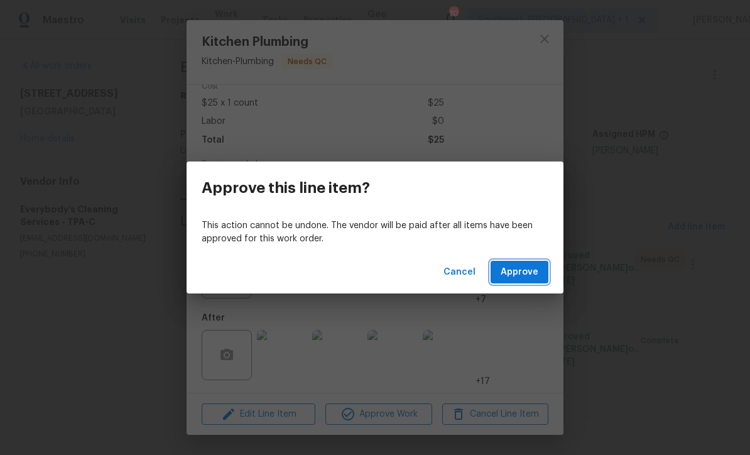
click at [526, 266] on span "Approve" at bounding box center [520, 273] width 38 height 16
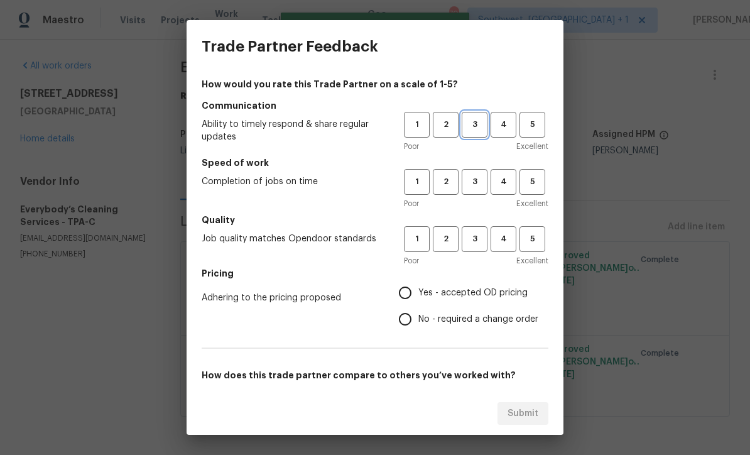
click at [468, 126] on span "3" at bounding box center [474, 125] width 23 height 14
click at [482, 172] on button "3" at bounding box center [475, 182] width 26 height 26
click at [485, 239] on span "3" at bounding box center [474, 239] width 23 height 14
click at [417, 285] on input "Yes - accepted OD pricing" at bounding box center [405, 293] width 26 height 26
radio input "true"
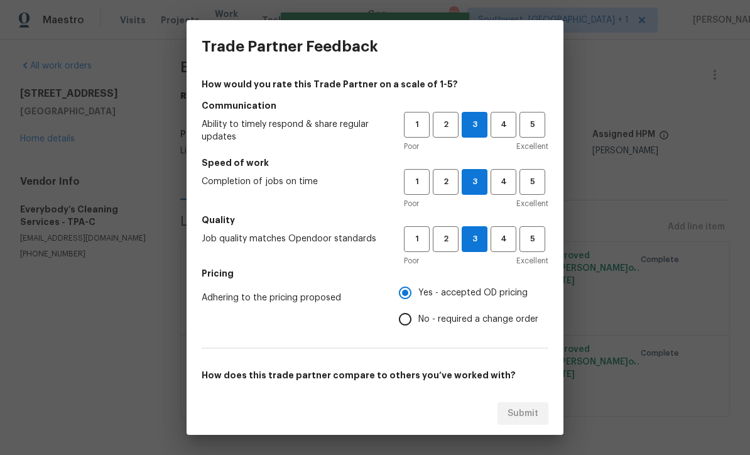
scroll to position [84, 0]
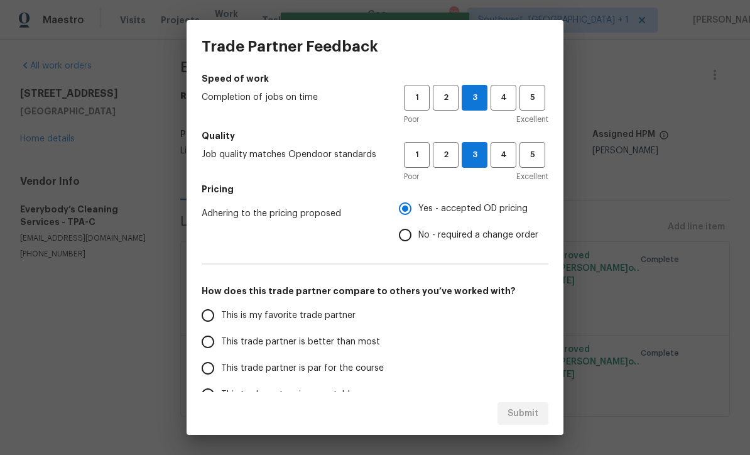
click at [217, 370] on input "This trade partner is par for the course" at bounding box center [208, 368] width 26 height 26
click at [531, 415] on span "Submit" at bounding box center [523, 414] width 31 height 16
radio input "true"
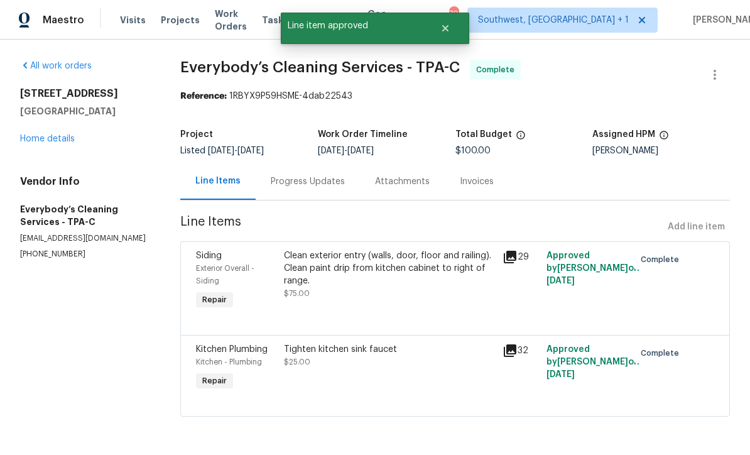
radio input "false"
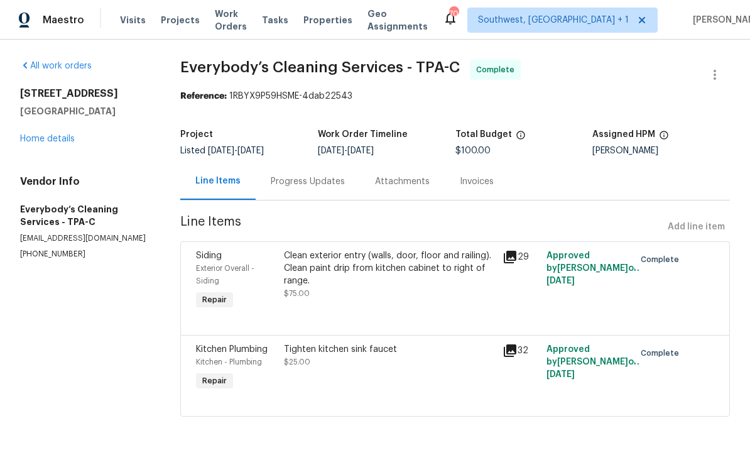
click at [233, 25] on span "Work Orders" at bounding box center [231, 20] width 32 height 25
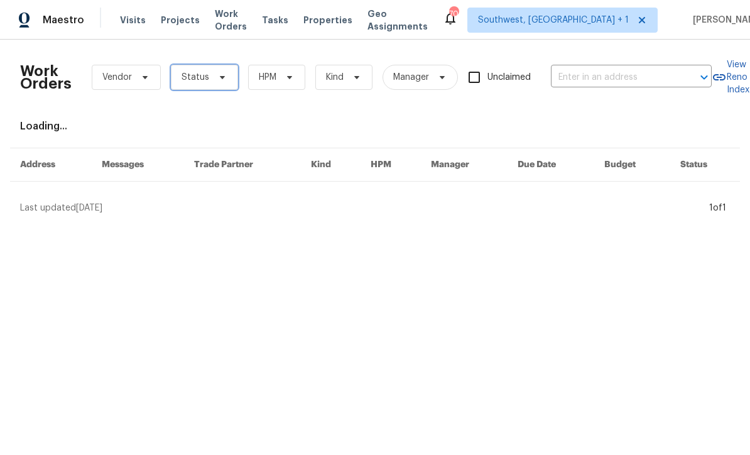
click at [217, 84] on span "Status" at bounding box center [204, 77] width 67 height 25
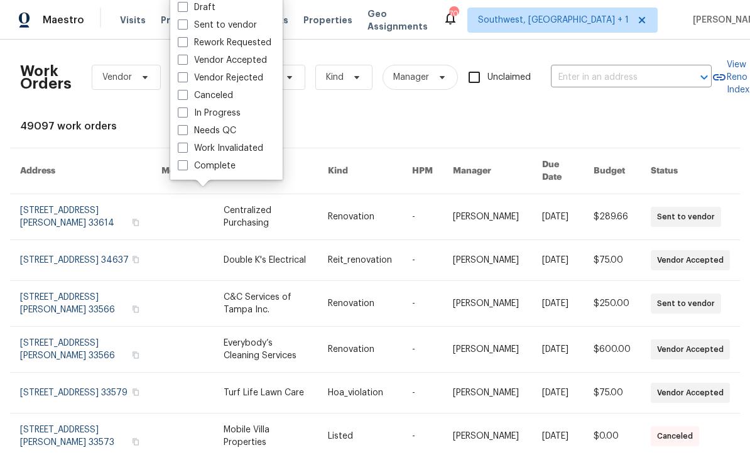
click at [187, 133] on span at bounding box center [183, 130] width 10 height 10
click at [186, 133] on input "Needs QC" at bounding box center [182, 128] width 8 height 8
checkbox input "true"
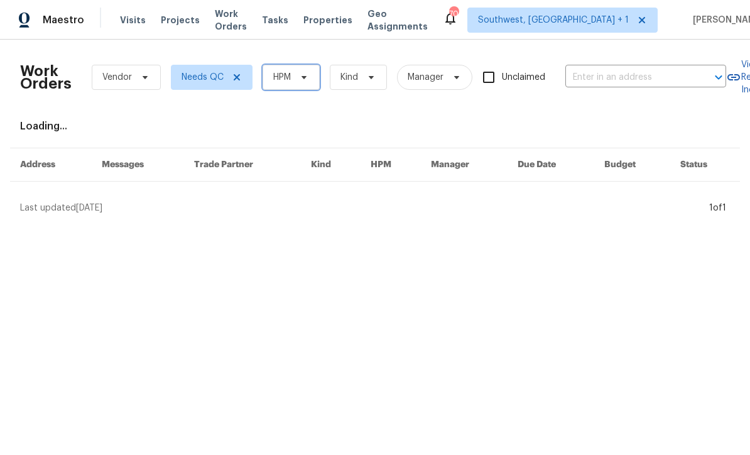
click at [299, 84] on span "HPM" at bounding box center [291, 77] width 57 height 25
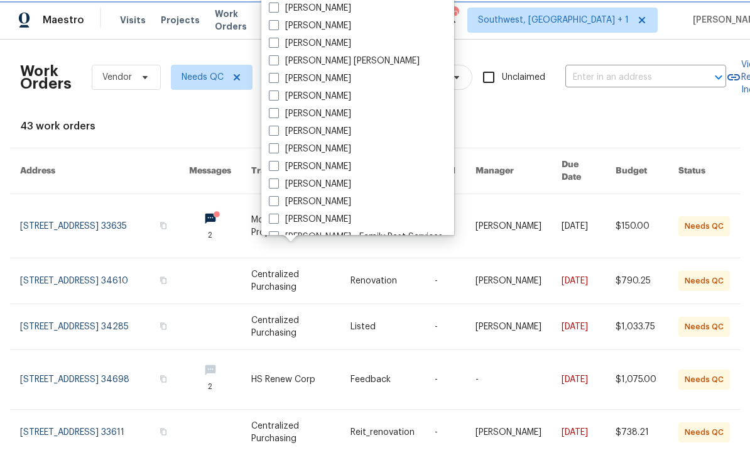
scroll to position [68, 0]
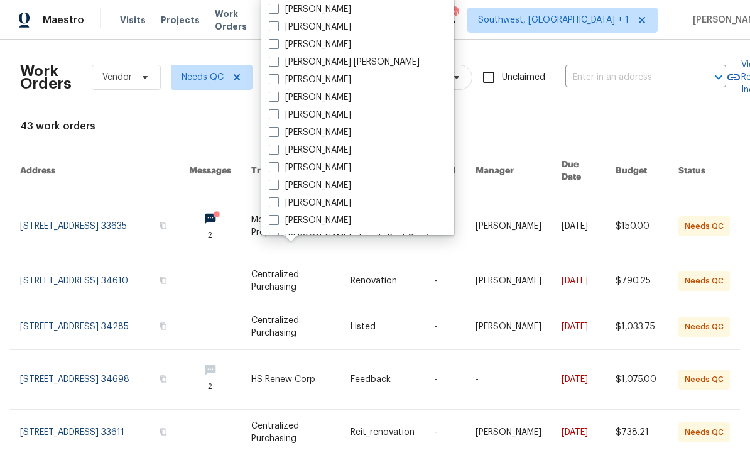
click at [278, 185] on span at bounding box center [274, 185] width 10 height 10
click at [277, 185] on input "[PERSON_NAME]" at bounding box center [273, 183] width 8 height 8
checkbox input "true"
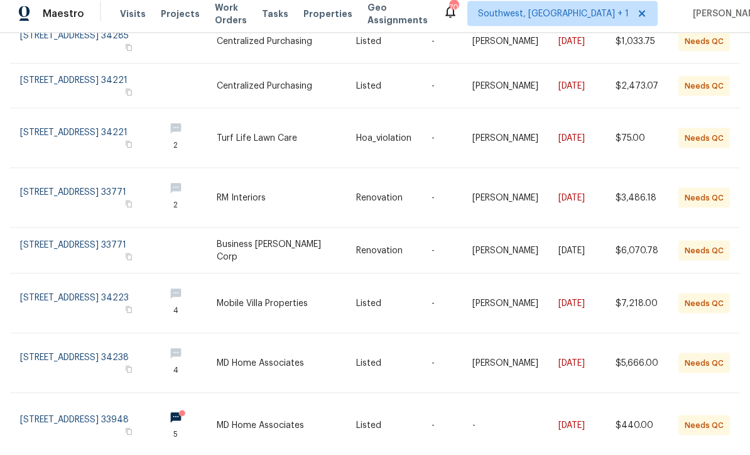
scroll to position [41, 0]
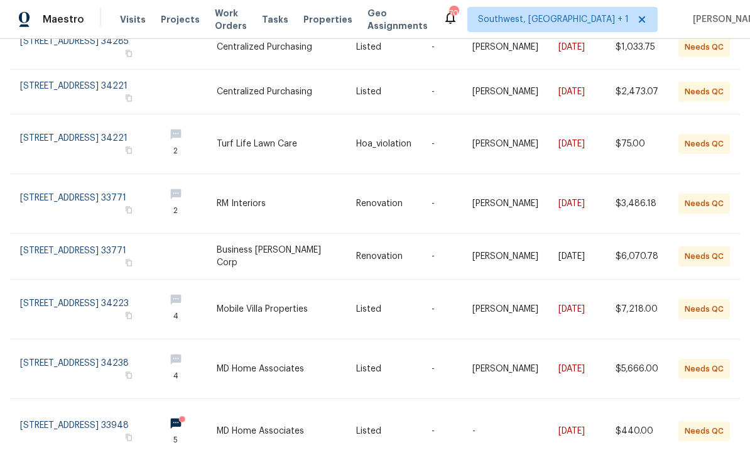
click at [375, 340] on link at bounding box center [393, 369] width 75 height 59
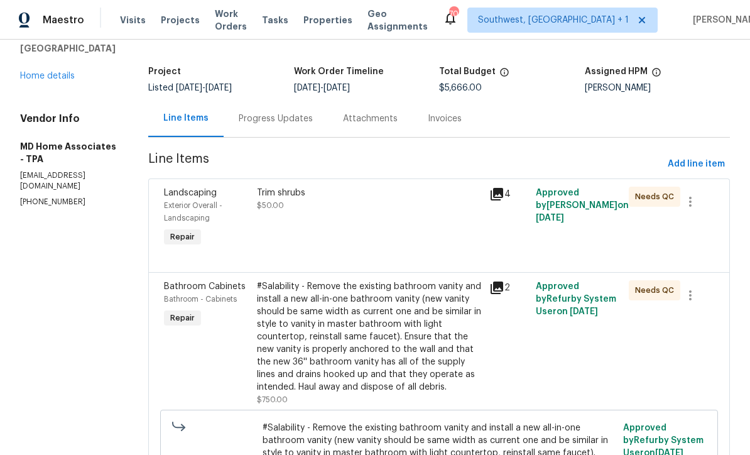
scroll to position [80, 0]
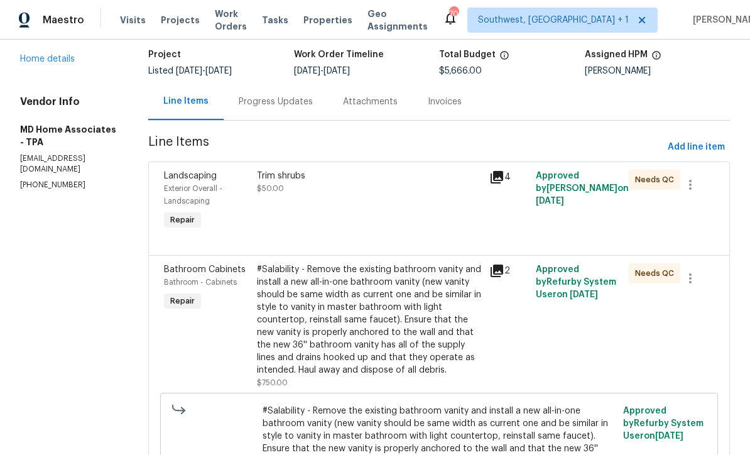
click at [388, 215] on div "Trim shrubs $50.00" at bounding box center [369, 201] width 233 height 70
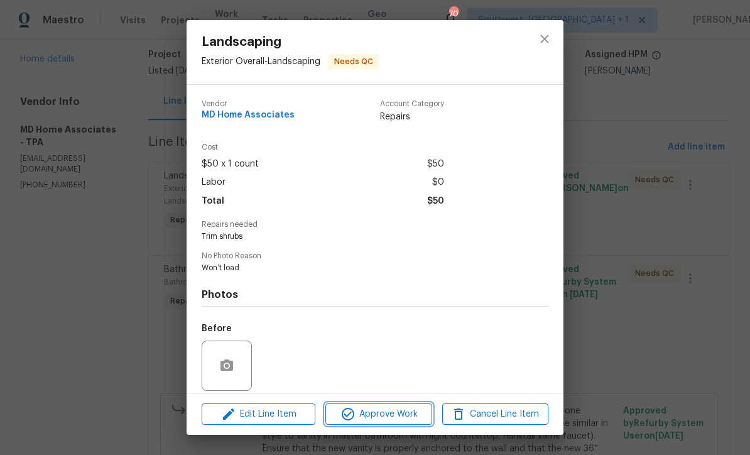
click at [400, 417] on span "Approve Work" at bounding box center [378, 415] width 99 height 16
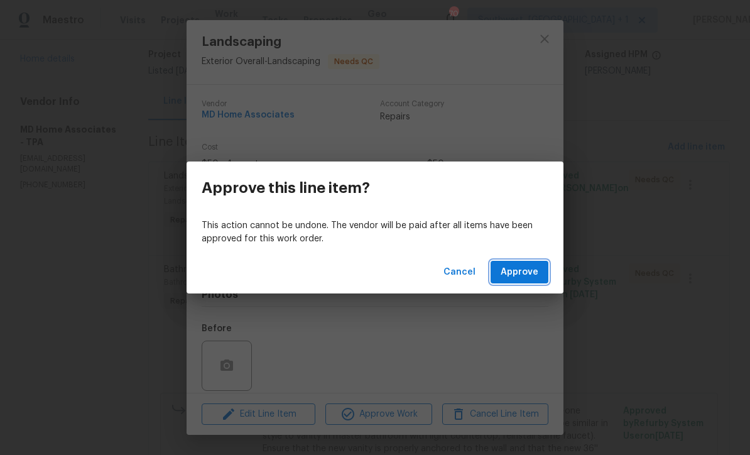
click at [528, 269] on span "Approve" at bounding box center [520, 273] width 38 height 16
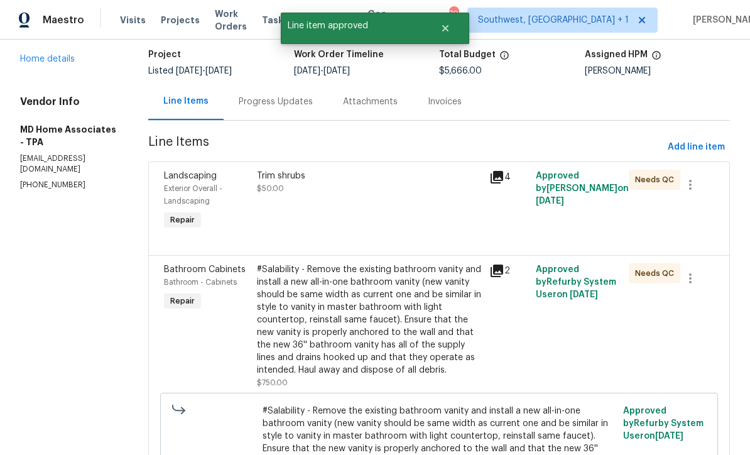
scroll to position [0, 0]
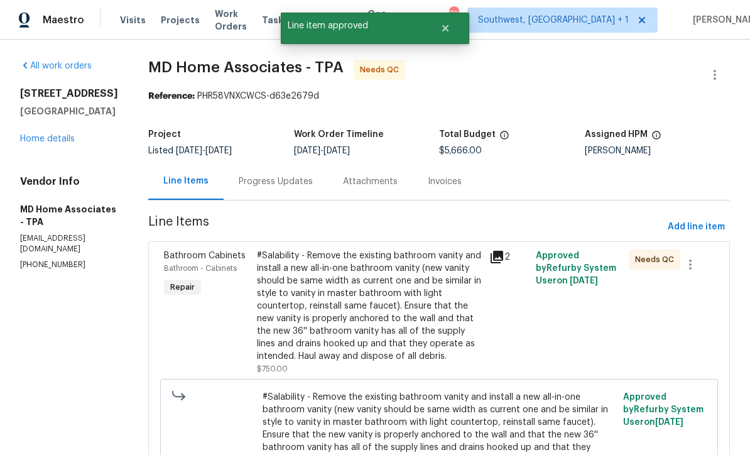
click at [405, 282] on div "#Salability - Remove the existing bathroom vanity and install a new all-in-one …" at bounding box center [369, 305] width 225 height 113
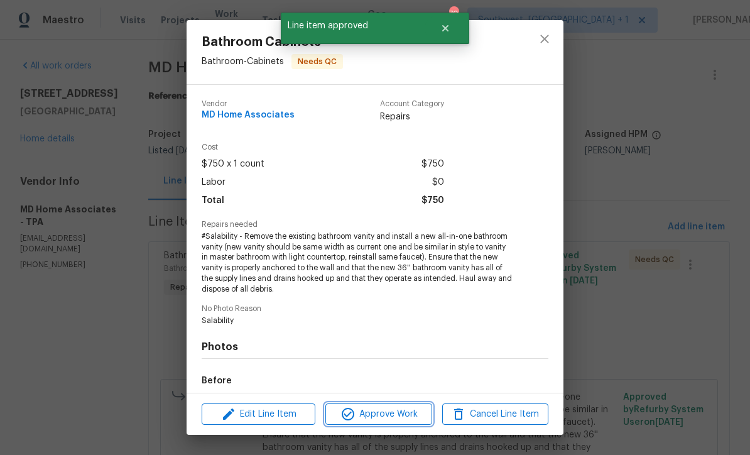
click at [400, 419] on span "Approve Work" at bounding box center [378, 415] width 99 height 16
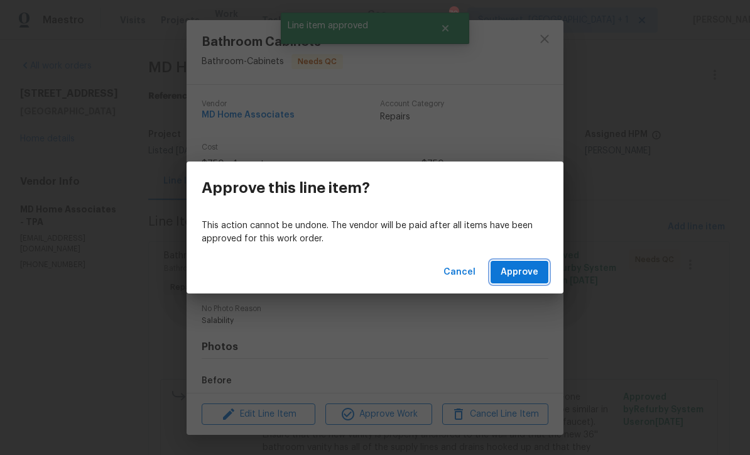
click at [517, 271] on span "Approve" at bounding box center [520, 273] width 38 height 16
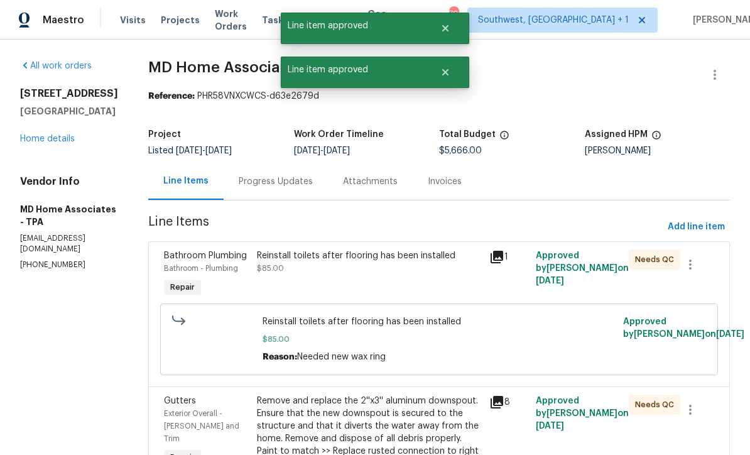
click at [384, 277] on div "Reinstall toilets after flooring has been installed $85.00" at bounding box center [369, 275] width 233 height 58
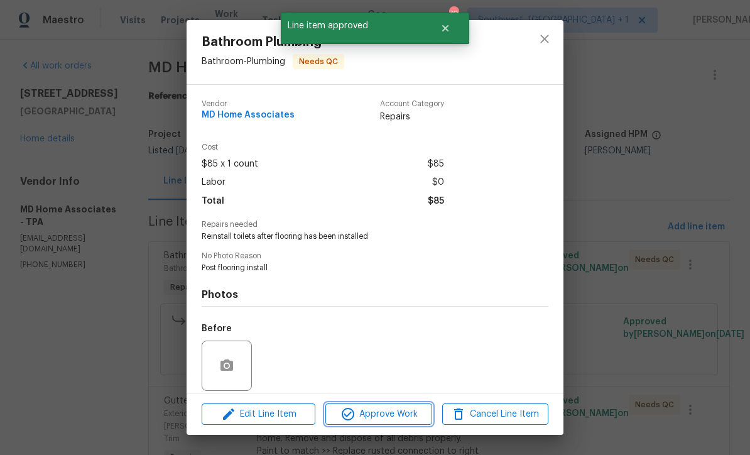
click at [403, 420] on span "Approve Work" at bounding box center [378, 415] width 99 height 16
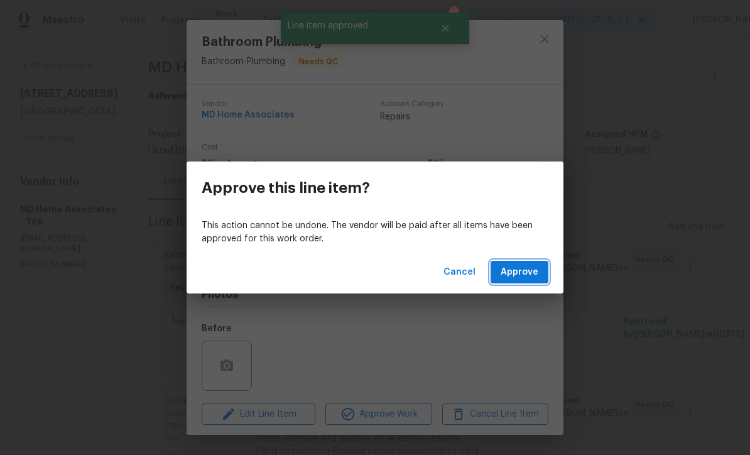
click at [519, 271] on span "Approve" at bounding box center [520, 273] width 38 height 16
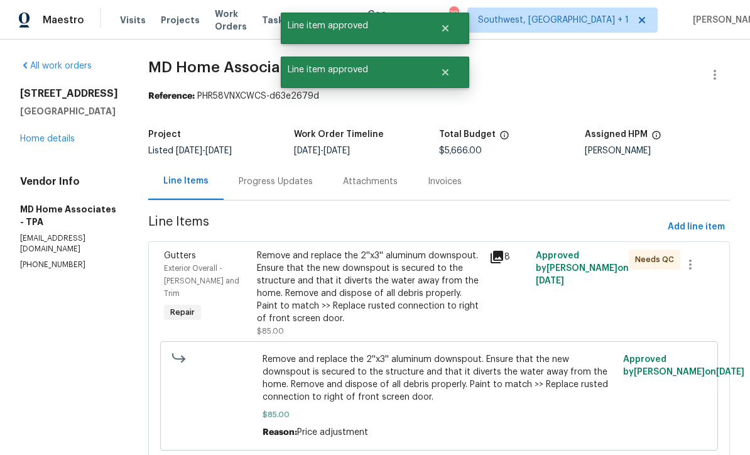
click at [405, 294] on div "Remove and replace the 2''x3'' aluminum downspout. Ensure that the new downspou…" at bounding box center [369, 286] width 225 height 75
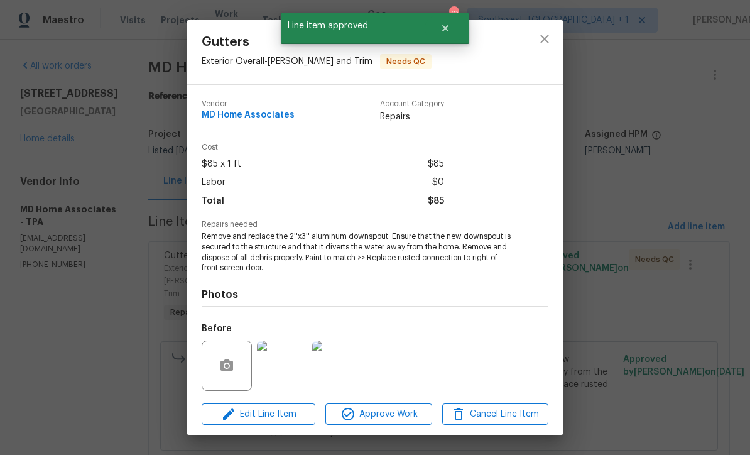
click at [408, 414] on span "Approve Work" at bounding box center [378, 415] width 99 height 16
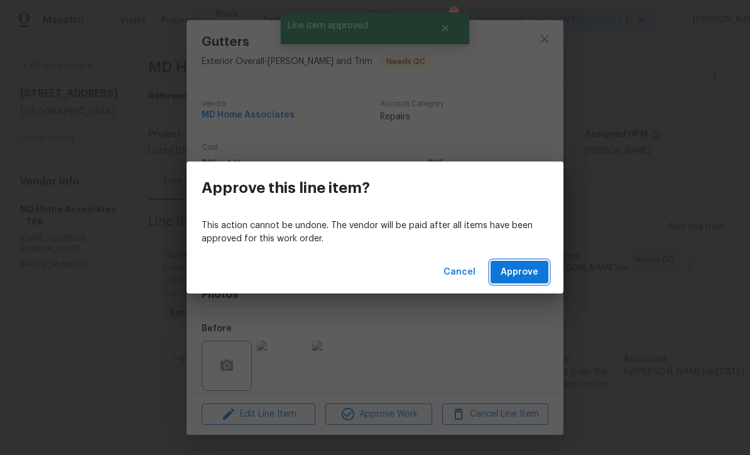
click at [518, 277] on span "Approve" at bounding box center [520, 273] width 38 height 16
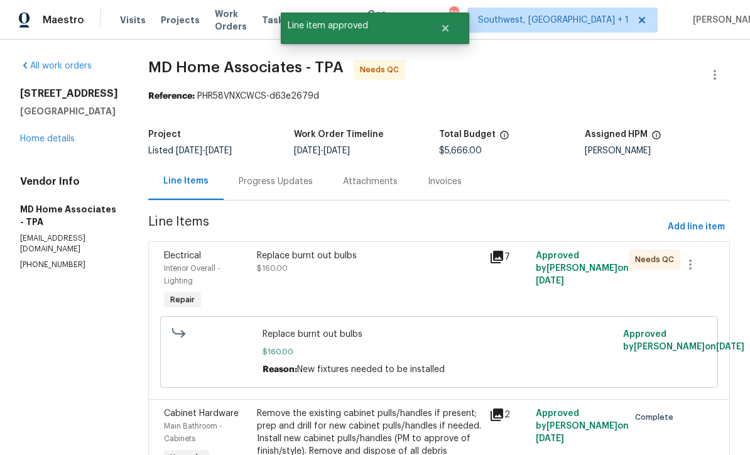
click at [405, 283] on div "Replace burnt out bulbs $160.00" at bounding box center [369, 281] width 233 height 70
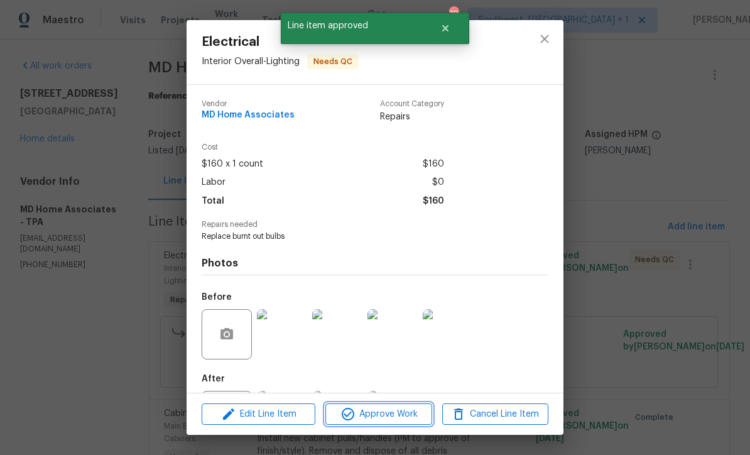
click at [402, 417] on span "Approve Work" at bounding box center [378, 415] width 99 height 16
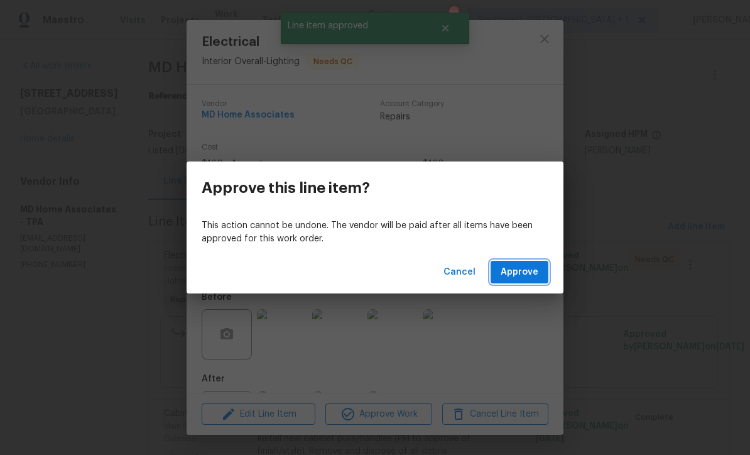
click at [520, 273] on span "Approve" at bounding box center [520, 273] width 38 height 16
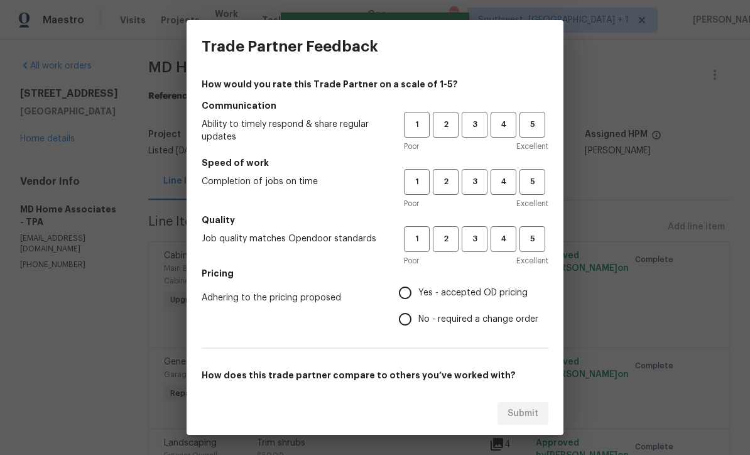
click at [472, 125] on span "3" at bounding box center [474, 125] width 23 height 14
click at [473, 175] on span "3" at bounding box center [474, 182] width 23 height 14
click at [473, 241] on span "3" at bounding box center [474, 239] width 23 height 14
click at [412, 293] on input "Yes - accepted OD pricing" at bounding box center [405, 293] width 26 height 26
radio input "true"
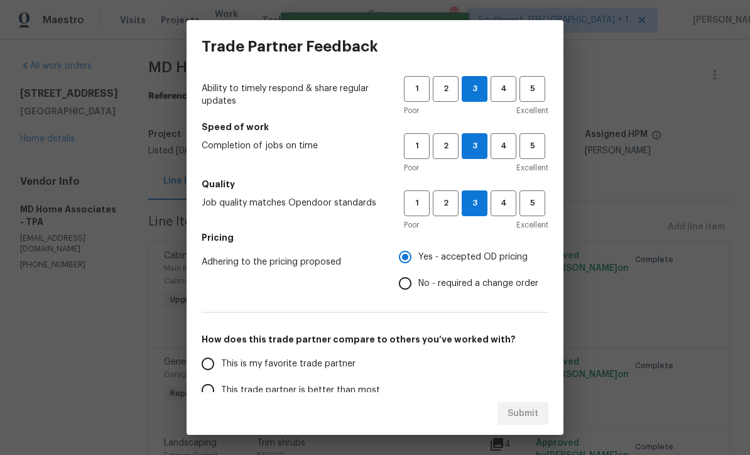
scroll to position [73, 0]
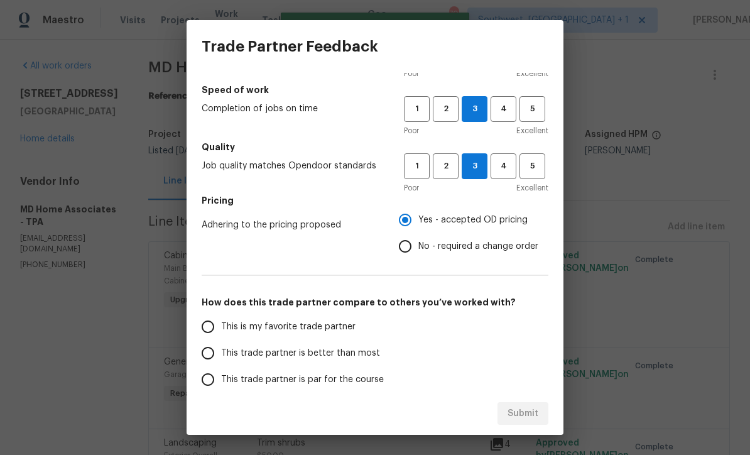
click at [211, 386] on input "This trade partner is par for the course" at bounding box center [208, 379] width 26 height 26
click at [527, 416] on span "Submit" at bounding box center [523, 414] width 31 height 16
radio input "true"
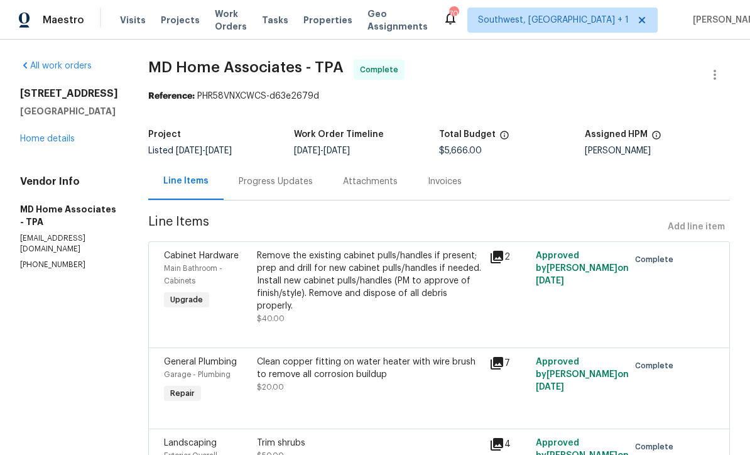
click at [235, 25] on span "Work Orders" at bounding box center [231, 20] width 32 height 25
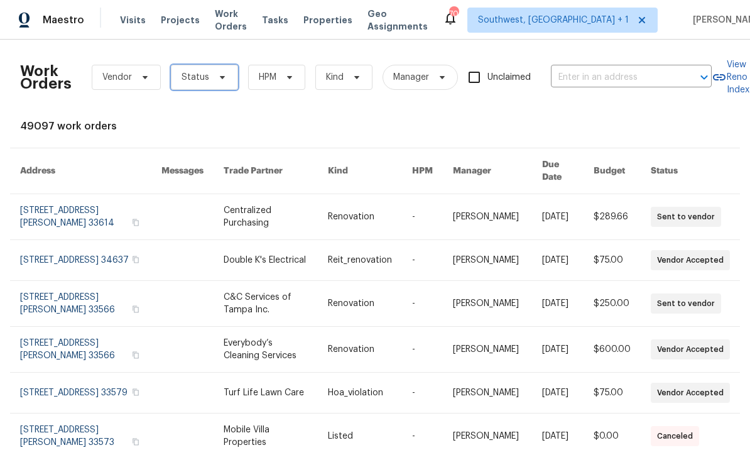
click at [200, 77] on span "Status" at bounding box center [196, 77] width 28 height 13
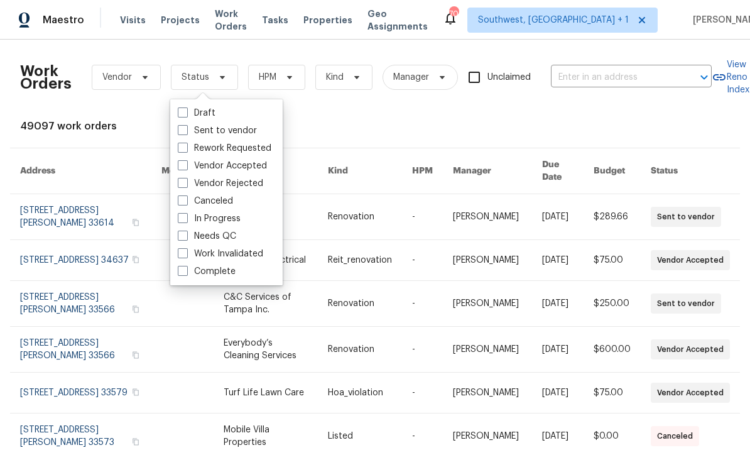
click at [180, 239] on span at bounding box center [183, 236] width 10 height 10
click at [180, 238] on input "Needs QC" at bounding box center [182, 234] width 8 height 8
checkbox input "true"
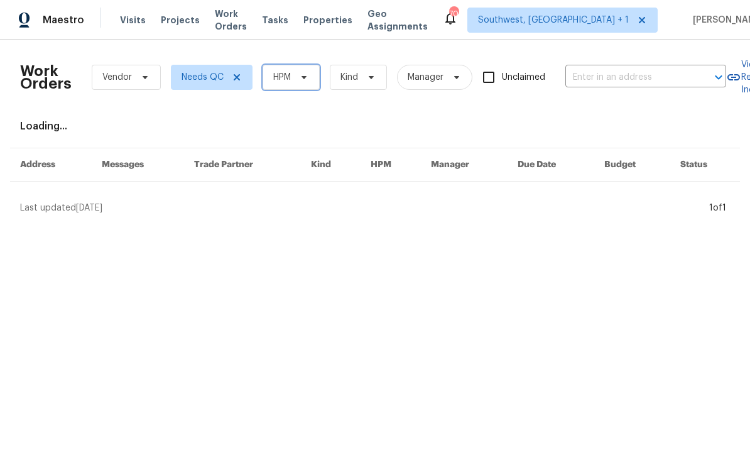
click at [299, 82] on span at bounding box center [302, 77] width 14 height 10
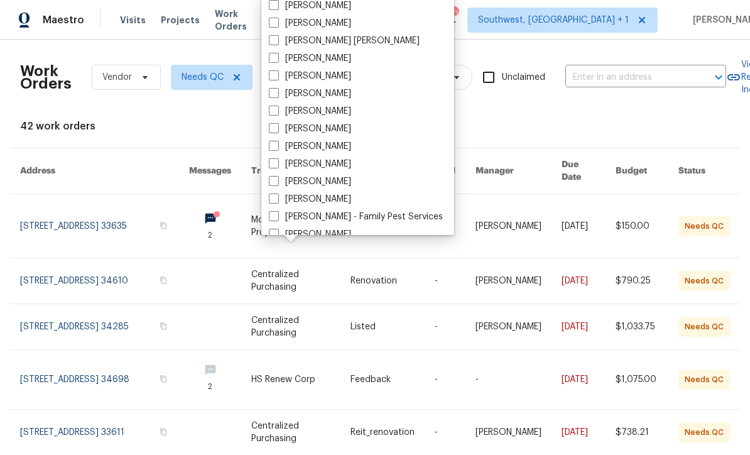
scroll to position [89, 0]
click at [273, 165] on span at bounding box center [274, 164] width 10 height 10
click at [273, 165] on input "[PERSON_NAME]" at bounding box center [273, 162] width 8 height 8
checkbox input "true"
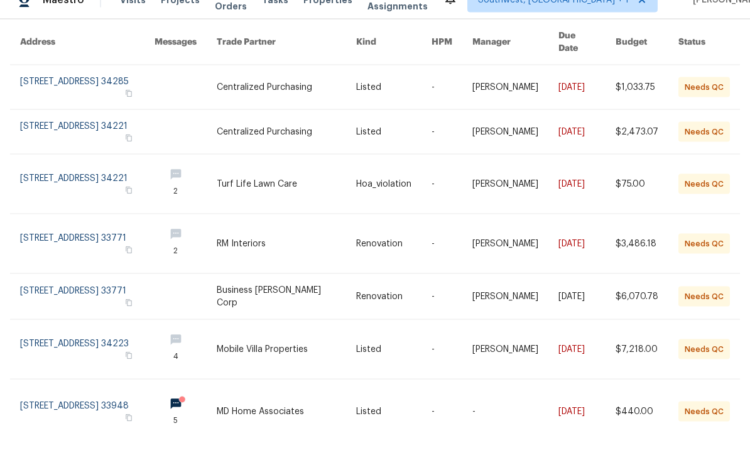
scroll to position [41, 0]
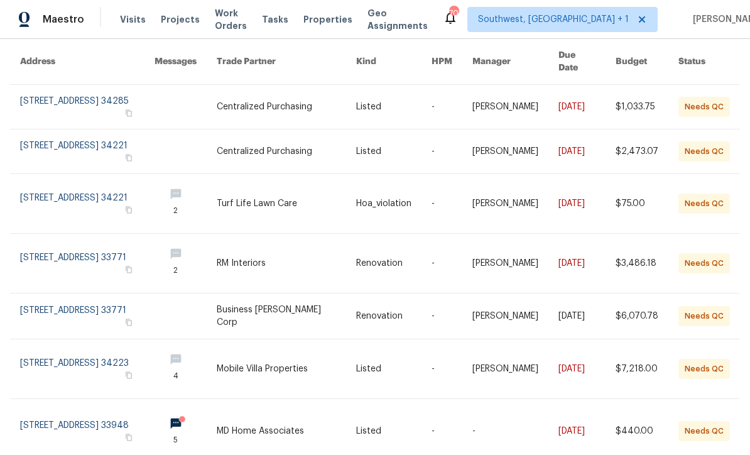
click at [271, 400] on link at bounding box center [287, 431] width 140 height 63
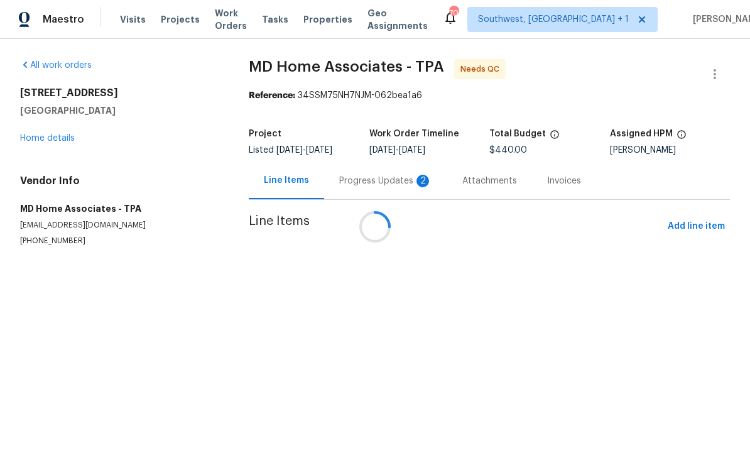
scroll to position [1, 0]
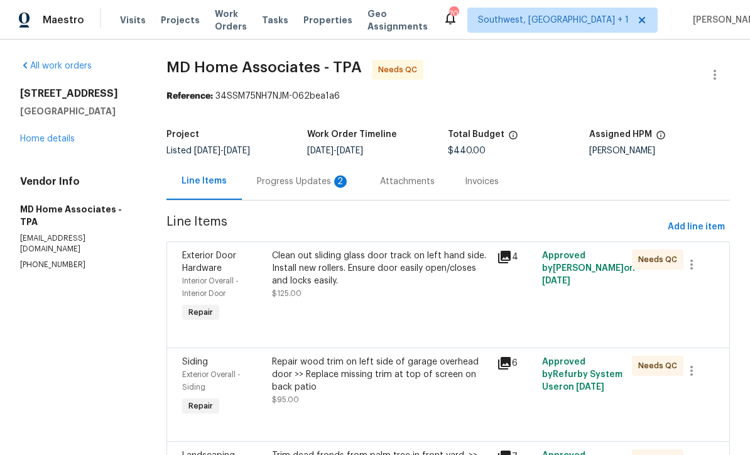
click at [308, 180] on div "Progress Updates 2" at bounding box center [303, 181] width 93 height 13
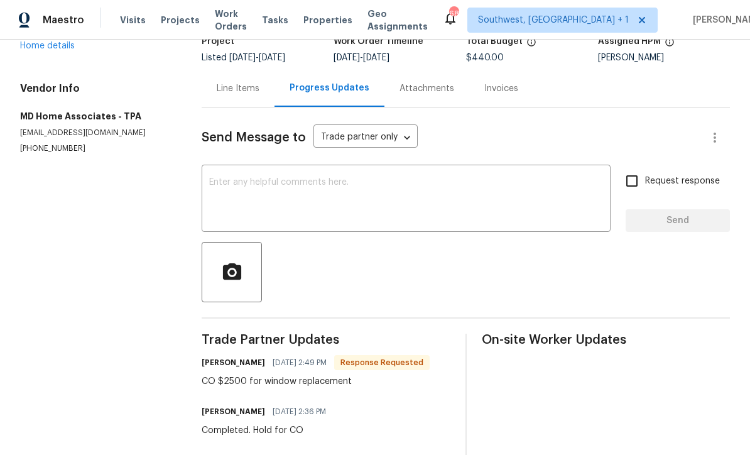
scroll to position [87, 0]
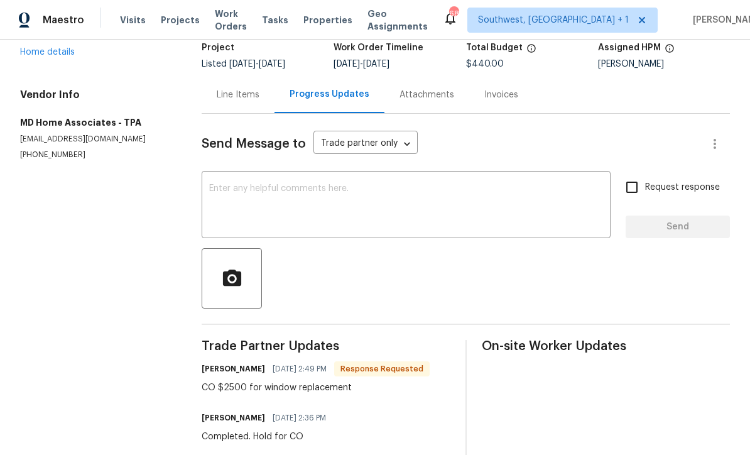
click at [241, 95] on div "Line Items" at bounding box center [238, 95] width 43 height 13
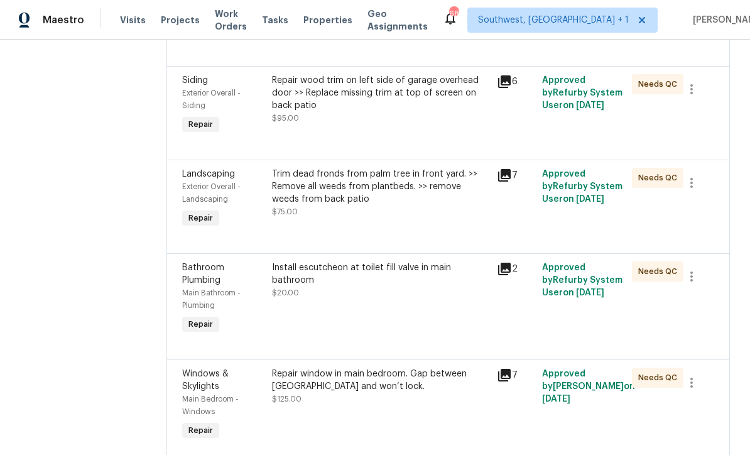
scroll to position [280, 0]
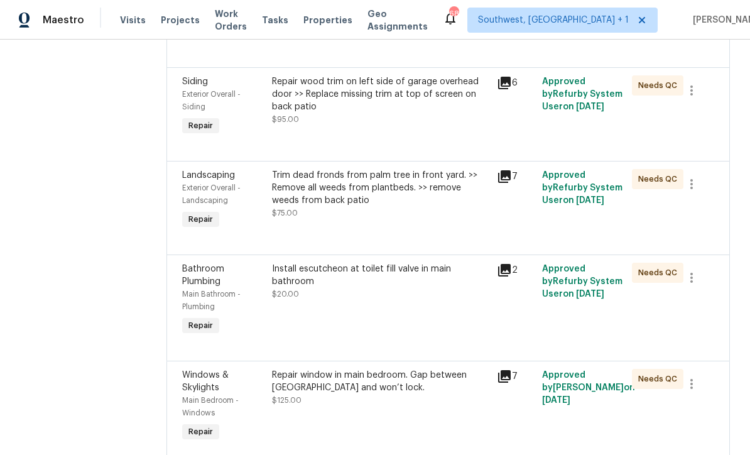
click at [385, 395] on div "Repair window in main bedroom. Gap between panes and won’t lock. $125.00" at bounding box center [380, 388] width 217 height 38
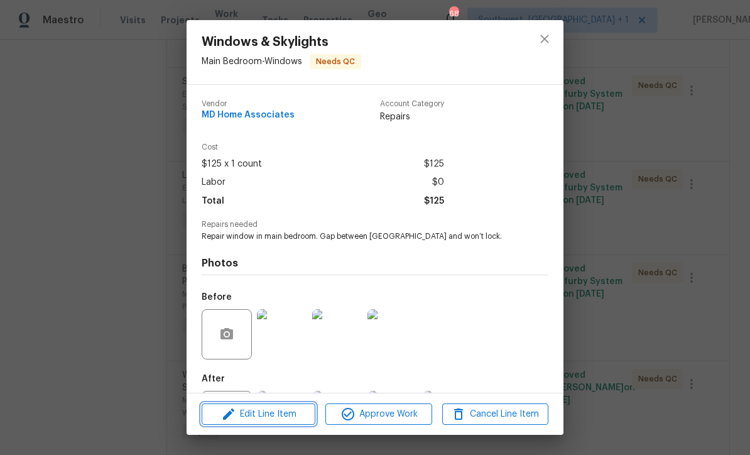
click at [295, 416] on span "Edit Line Item" at bounding box center [258, 415] width 106 height 16
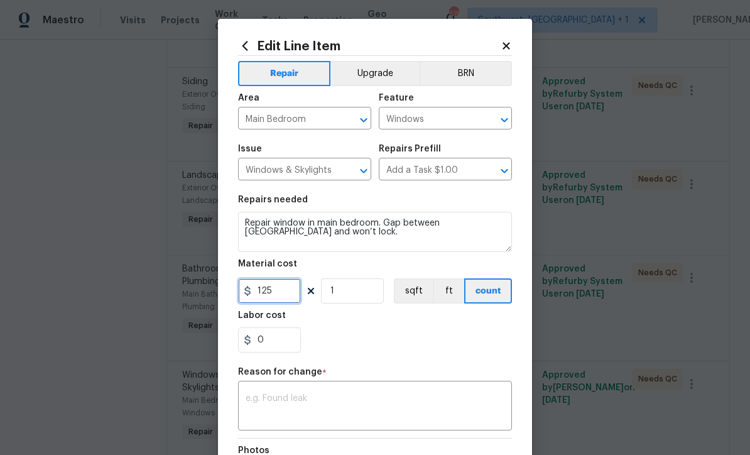
click at [290, 295] on input "125" at bounding box center [269, 290] width 63 height 25
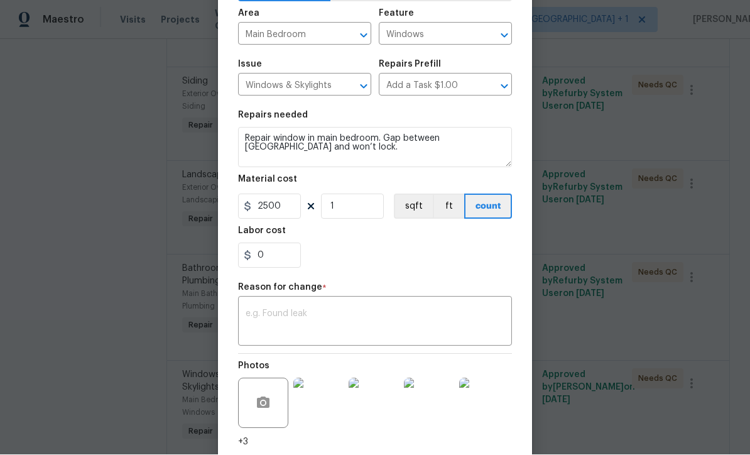
scroll to position [82, 0]
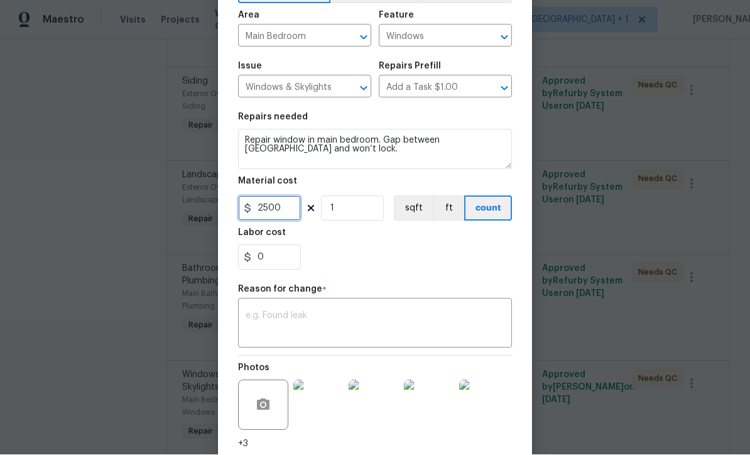
type input "2500"
click at [378, 329] on textarea at bounding box center [375, 325] width 259 height 26
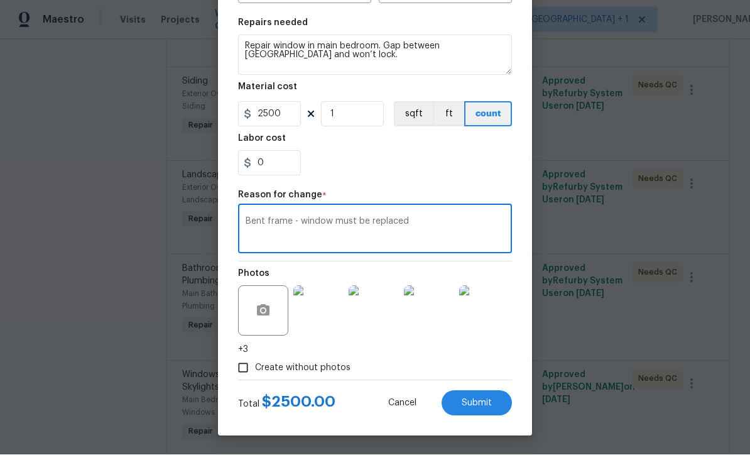
scroll to position [179, 0]
type textarea "Bent frame - window must be replaced"
click at [485, 406] on span "Submit" at bounding box center [477, 403] width 30 height 9
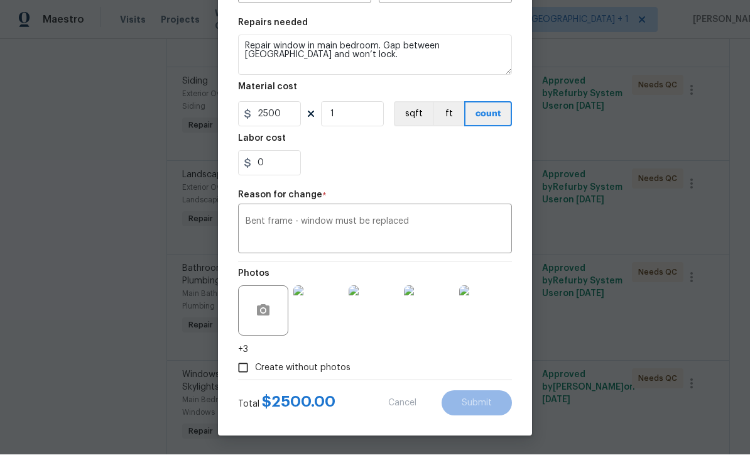
type input "125"
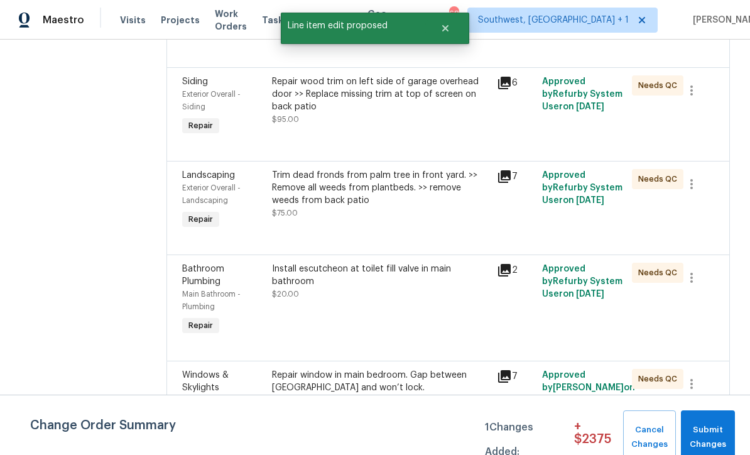
scroll to position [0, 0]
click at [711, 436] on span "Submit Changes" at bounding box center [708, 437] width 41 height 29
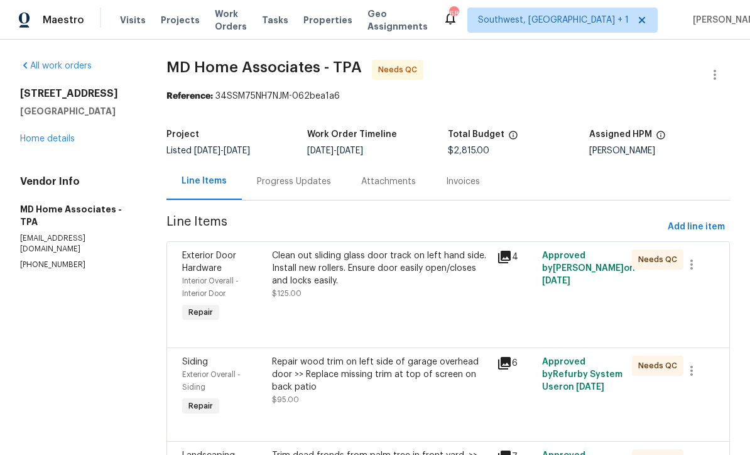
scroll to position [-1, 0]
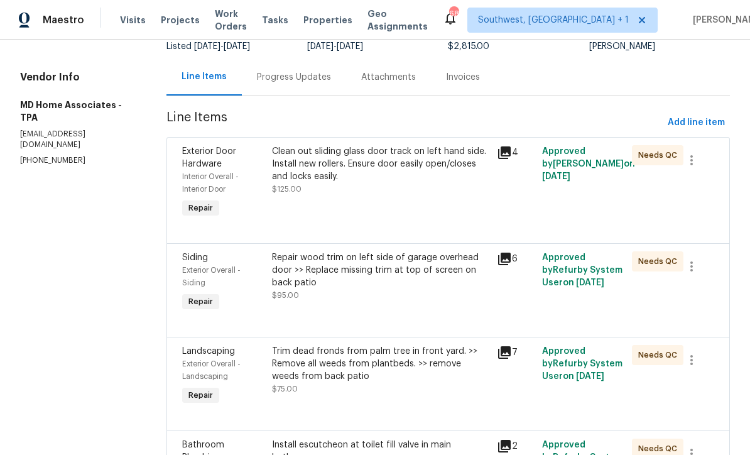
scroll to position [132, 0]
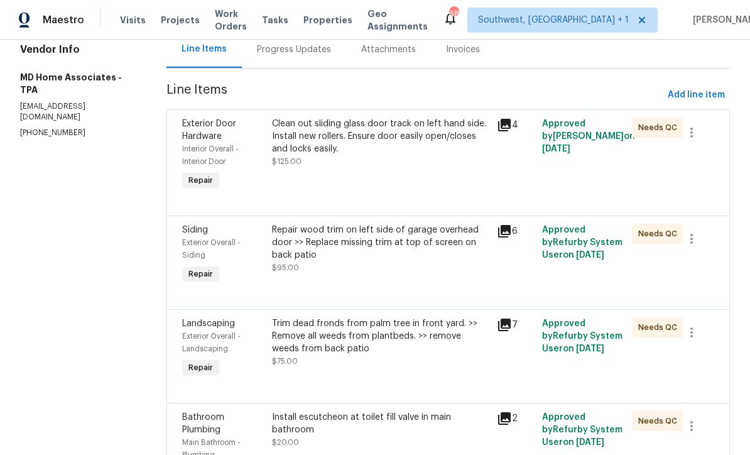
click at [393, 177] on div "Clean out sliding glass door track on left hand side. Install new rollers. Ensu…" at bounding box center [380, 155] width 225 height 83
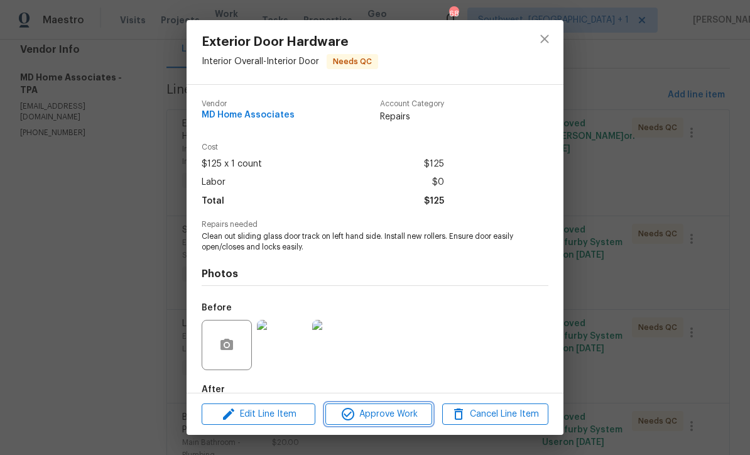
click at [403, 420] on span "Approve Work" at bounding box center [378, 415] width 99 height 16
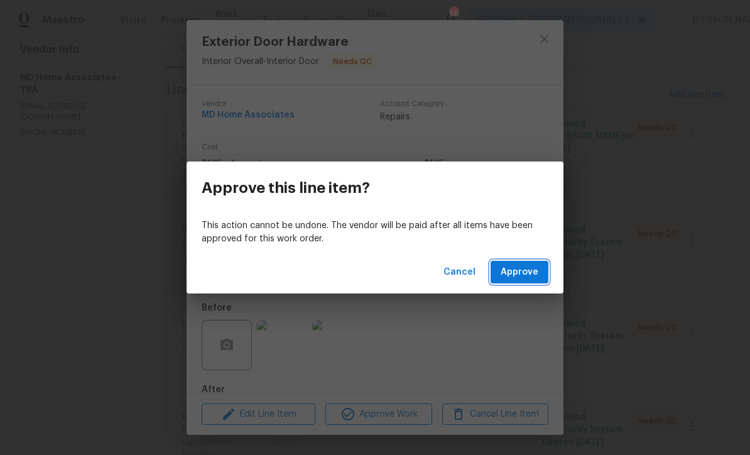
click at [518, 277] on span "Approve" at bounding box center [520, 273] width 38 height 16
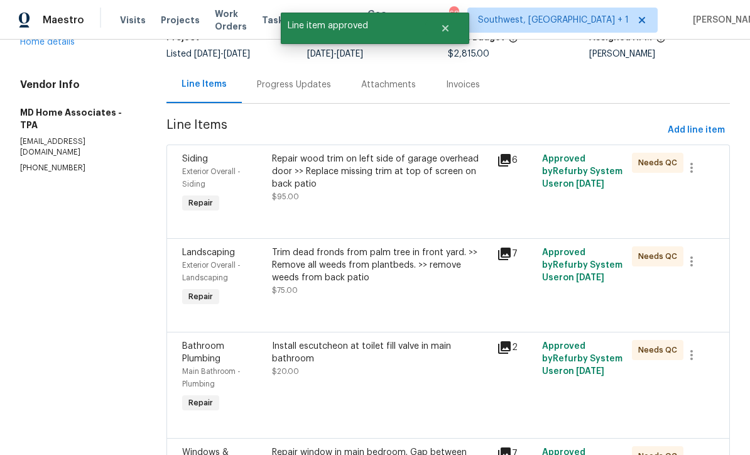
scroll to position [96, 0]
click at [437, 205] on div "Repair wood trim on left side of garage overhead door >> Replace missing trim a…" at bounding box center [380, 185] width 225 height 70
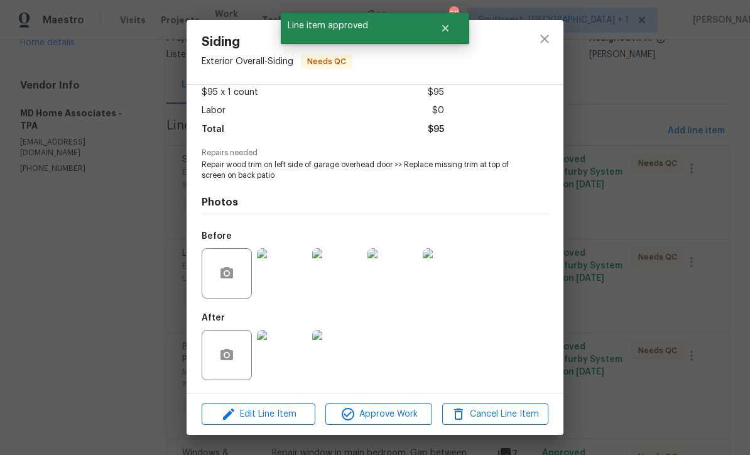
scroll to position [74, 0]
click at [461, 290] on img at bounding box center [448, 273] width 50 height 50
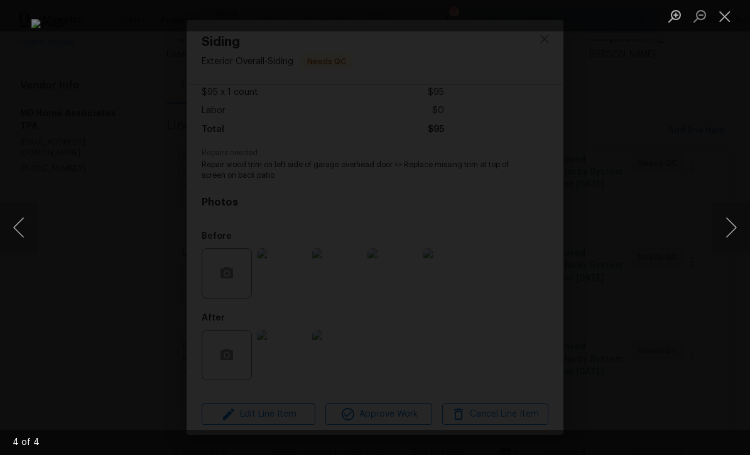
click at [726, 20] on button "Close lightbox" at bounding box center [725, 16] width 25 height 22
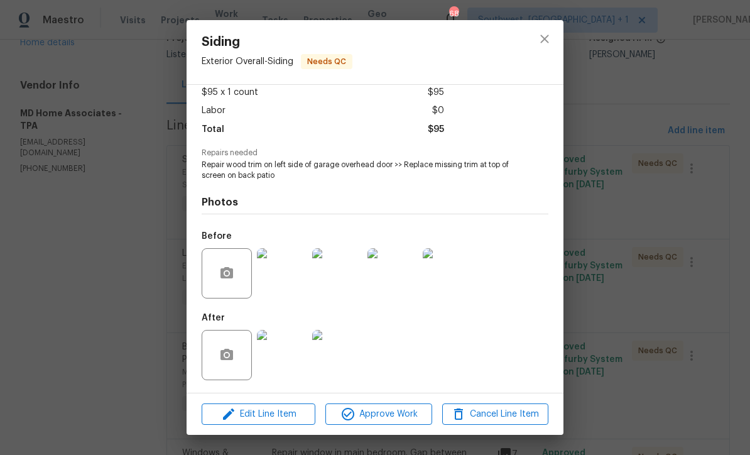
click at [288, 366] on img at bounding box center [282, 355] width 50 height 50
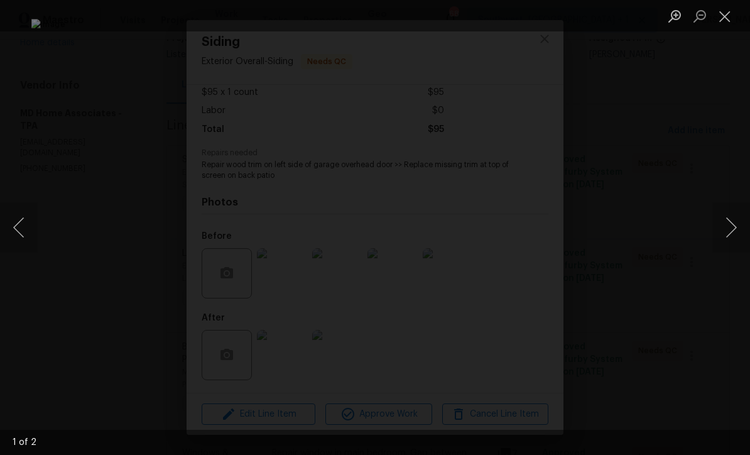
click at [731, 243] on button "Next image" at bounding box center [732, 227] width 38 height 50
click at [726, 18] on button "Close lightbox" at bounding box center [725, 16] width 25 height 22
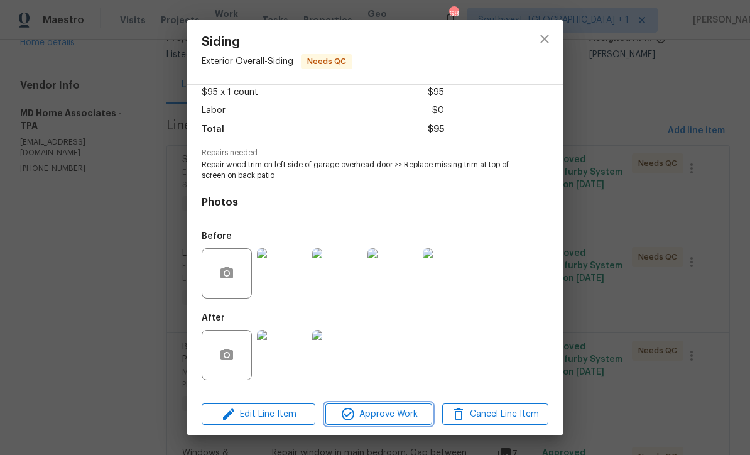
click at [400, 422] on button "Approve Work" at bounding box center [379, 414] width 106 height 22
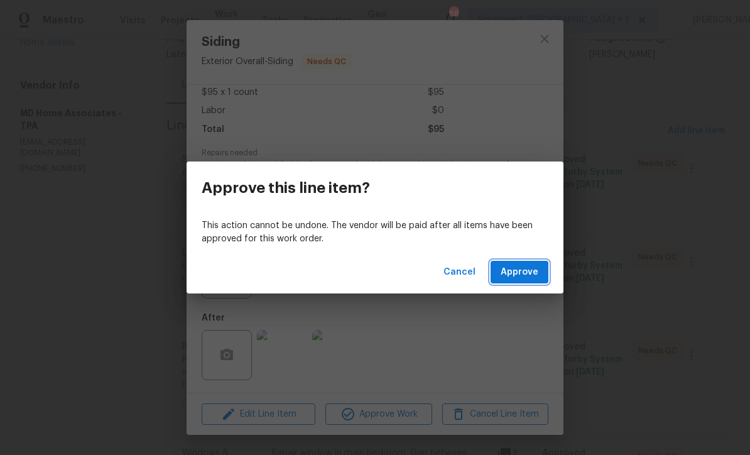
click at [519, 282] on button "Approve" at bounding box center [520, 272] width 58 height 23
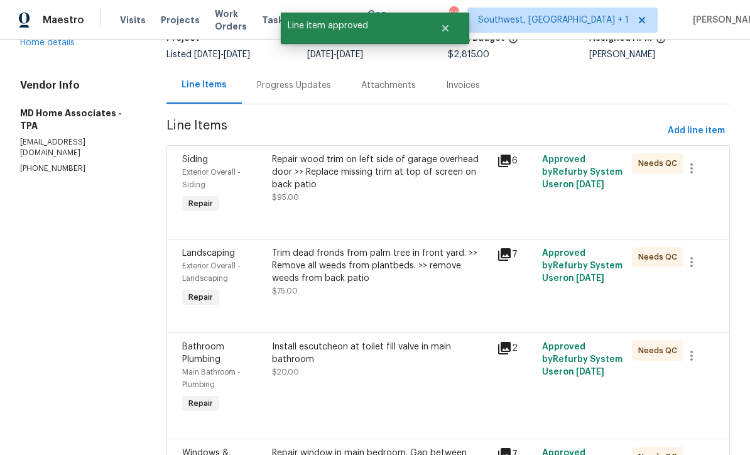
scroll to position [0, 0]
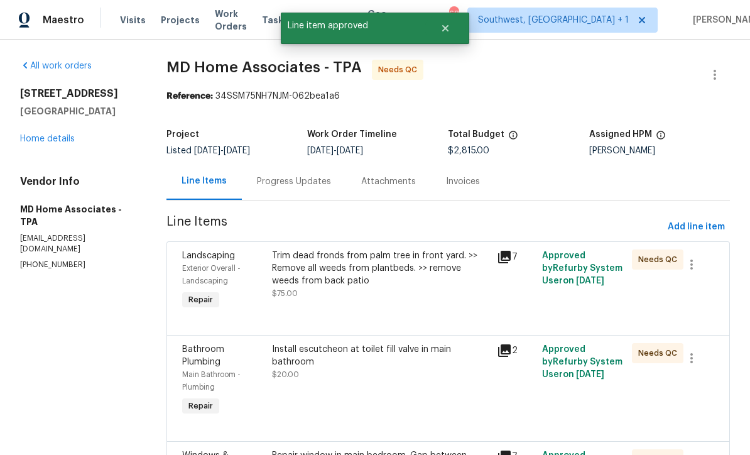
click at [476, 293] on div "Trim dead fronds from palm tree in front yard. >> Remove all weeds from plantbe…" at bounding box center [380, 274] width 217 height 50
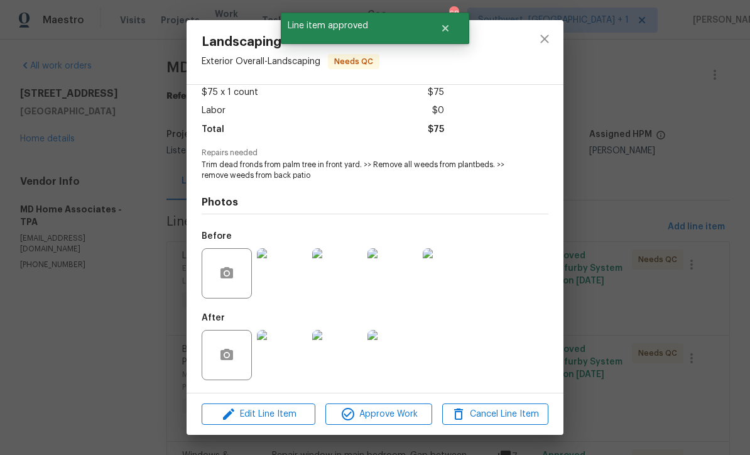
scroll to position [74, 0]
click at [407, 350] on img at bounding box center [393, 355] width 50 height 50
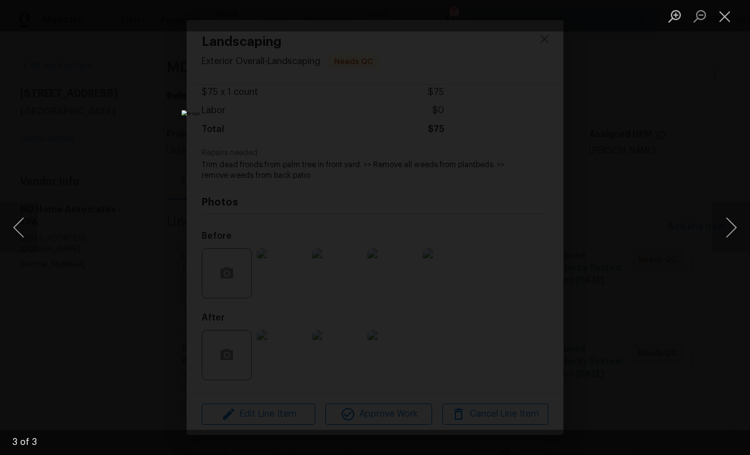
click at [727, 236] on button "Next image" at bounding box center [732, 227] width 38 height 50
click at [735, 243] on button "Next image" at bounding box center [732, 227] width 38 height 50
click at [737, 244] on button "Next image" at bounding box center [732, 227] width 38 height 50
click at [725, 16] on button "Close lightbox" at bounding box center [725, 16] width 25 height 22
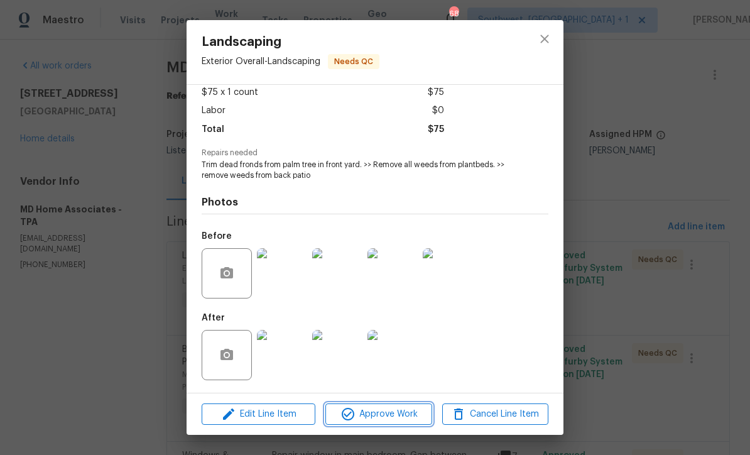
click at [412, 414] on span "Approve Work" at bounding box center [378, 415] width 99 height 16
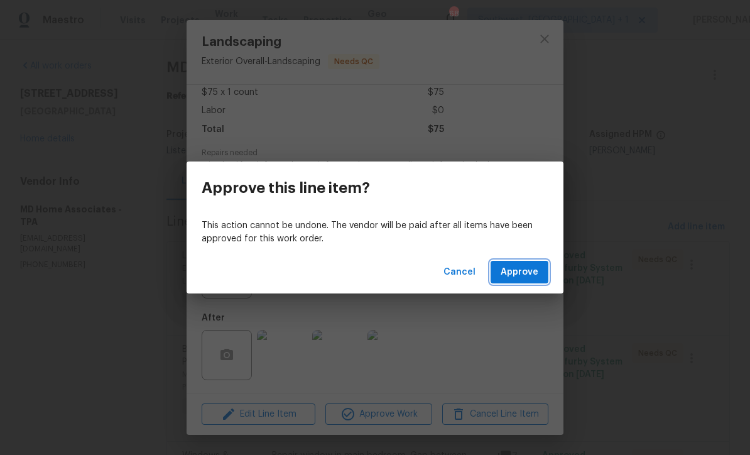
click at [535, 275] on span "Approve" at bounding box center [520, 273] width 38 height 16
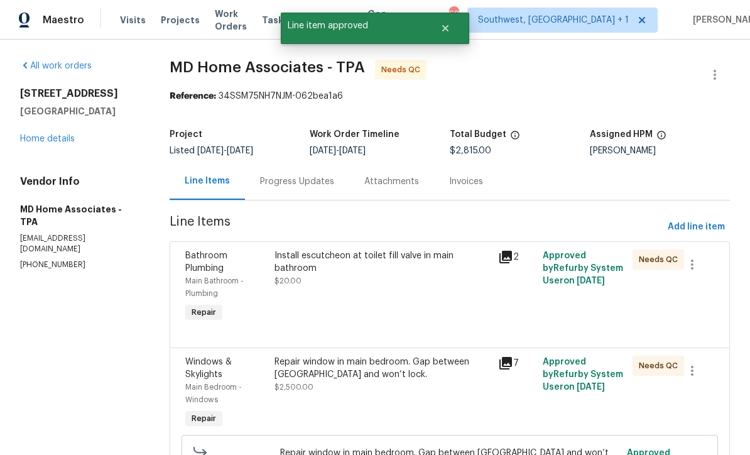
click at [427, 309] on div "Install escutcheon at toilet fill valve in main bathroom $20.00" at bounding box center [383, 287] width 224 height 83
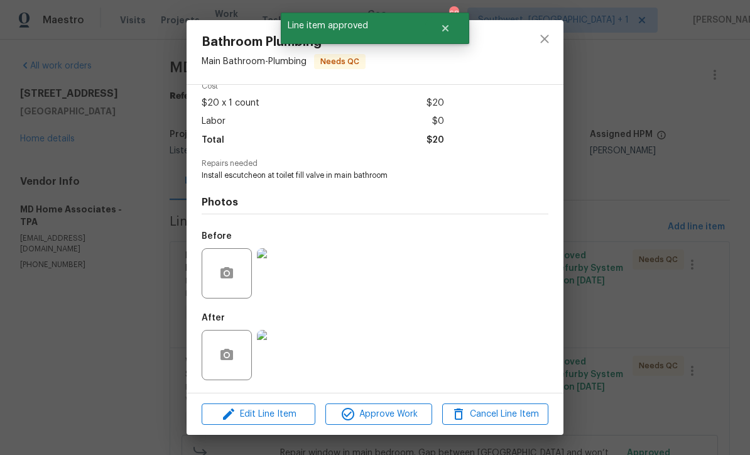
scroll to position [64, 0]
click at [288, 360] on img at bounding box center [282, 355] width 50 height 50
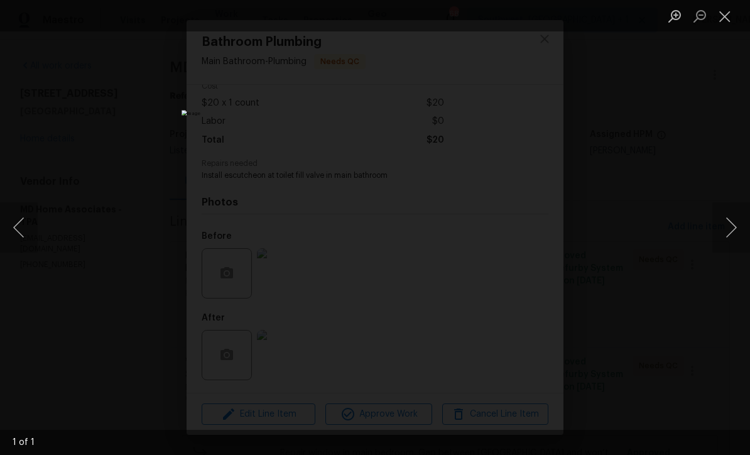
click at [725, 22] on button "Close lightbox" at bounding box center [725, 16] width 25 height 22
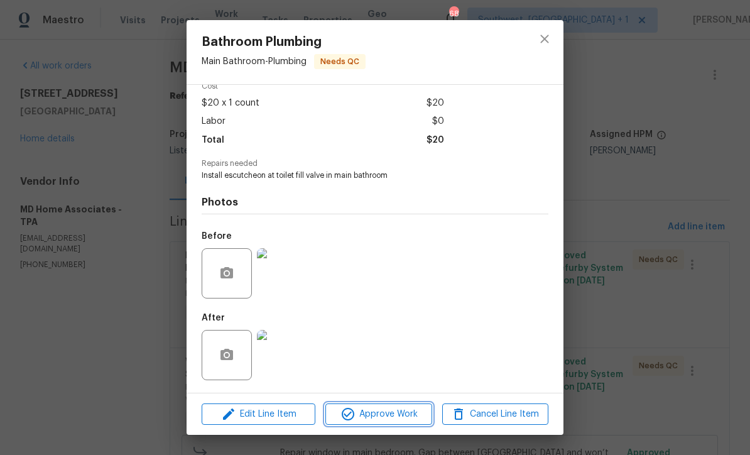
click at [403, 422] on button "Approve Work" at bounding box center [379, 414] width 106 height 22
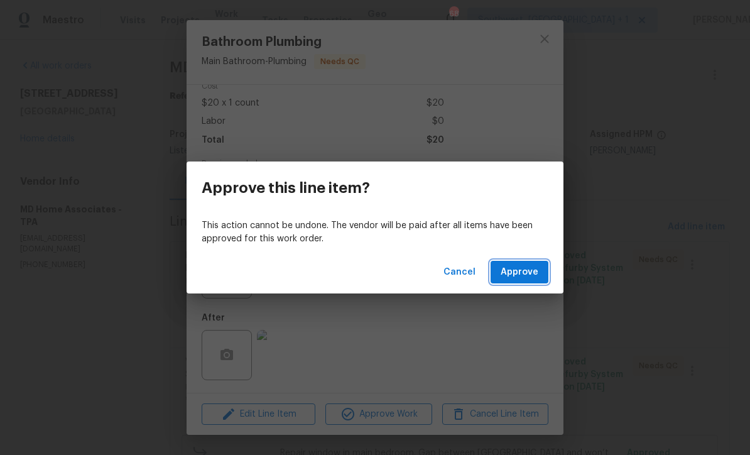
click at [522, 282] on button "Approve" at bounding box center [520, 272] width 58 height 23
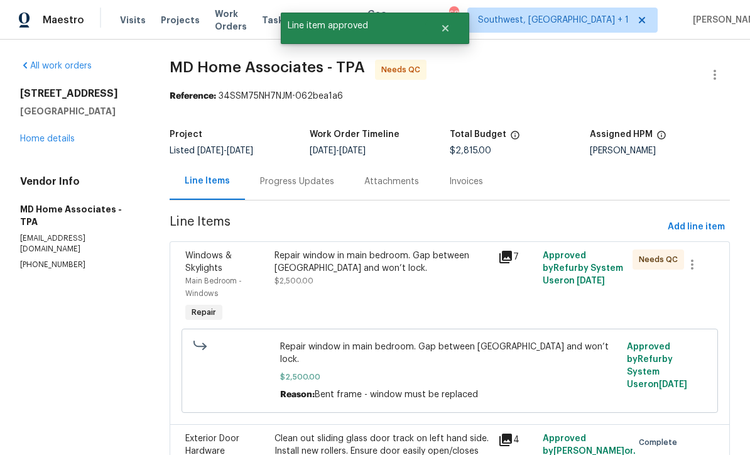
click at [437, 284] on div "Repair window in main bedroom. Gap between panes and won’t lock. $2,500.00" at bounding box center [383, 268] width 216 height 38
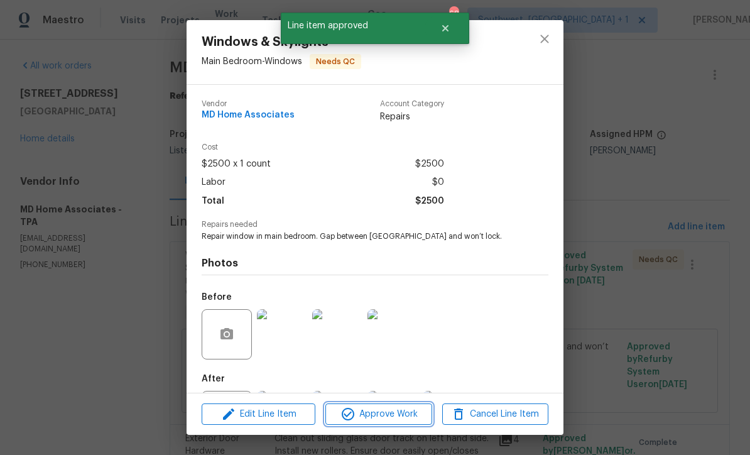
click at [413, 422] on span "Approve Work" at bounding box center [378, 415] width 99 height 16
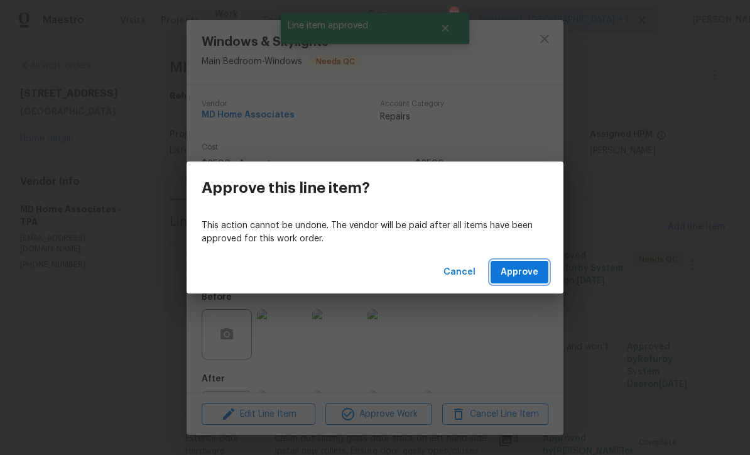
click at [522, 273] on span "Approve" at bounding box center [520, 273] width 38 height 16
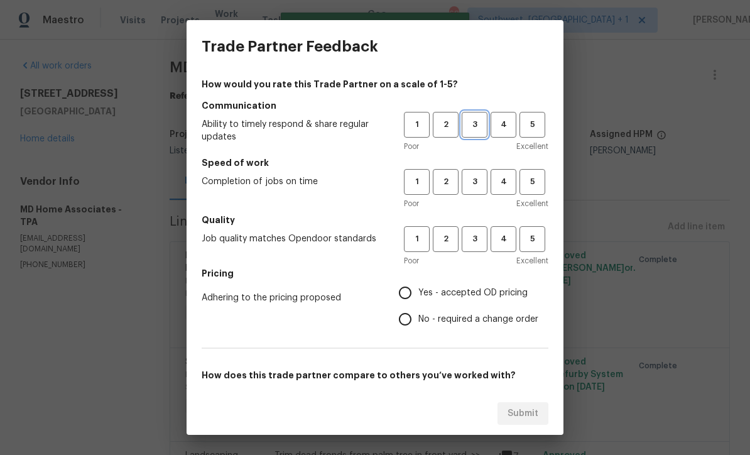
click at [474, 126] on span "3" at bounding box center [474, 125] width 23 height 14
click at [477, 174] on button "3" at bounding box center [475, 182] width 26 height 26
click at [481, 246] on button "3" at bounding box center [475, 239] width 26 height 26
click at [418, 290] on input "Yes - accepted OD pricing" at bounding box center [405, 293] width 26 height 26
radio input "true"
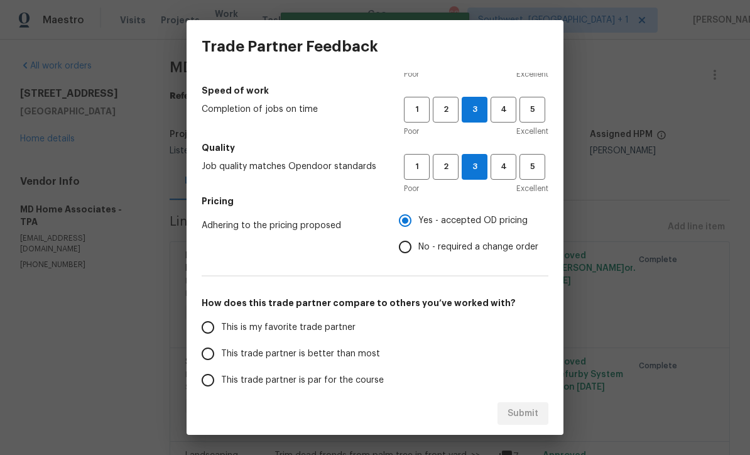
scroll to position [73, 0]
click at [212, 376] on input "This trade partner is par for the course" at bounding box center [208, 379] width 26 height 26
click at [528, 414] on span "Submit" at bounding box center [523, 414] width 31 height 16
radio input "true"
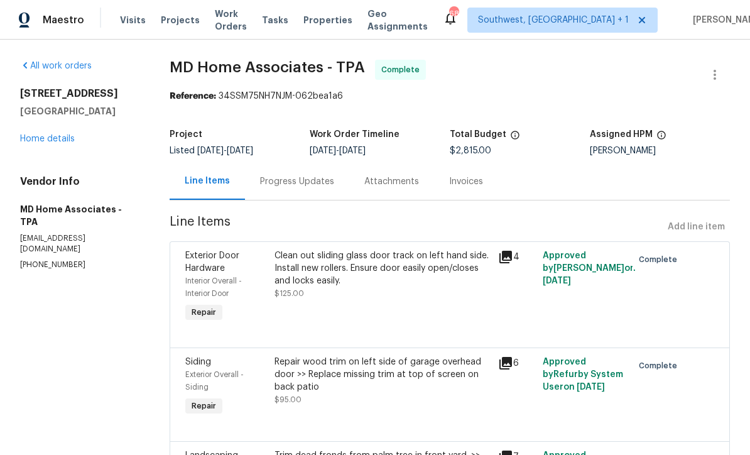
click at [231, 25] on span "Work Orders" at bounding box center [231, 20] width 32 height 25
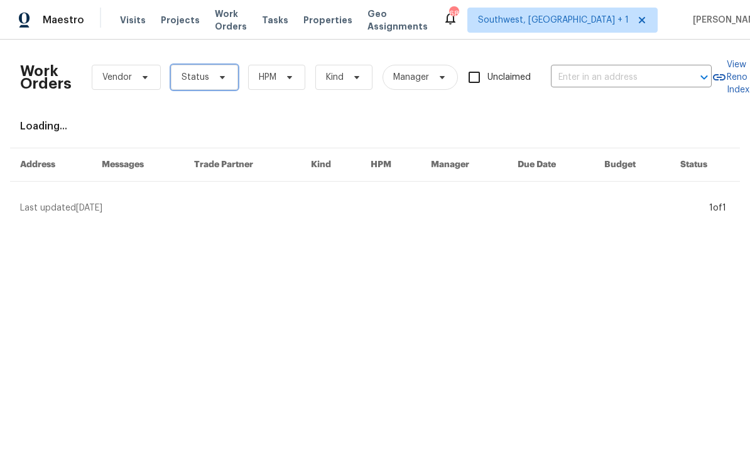
click at [209, 77] on span "Status" at bounding box center [204, 77] width 67 height 25
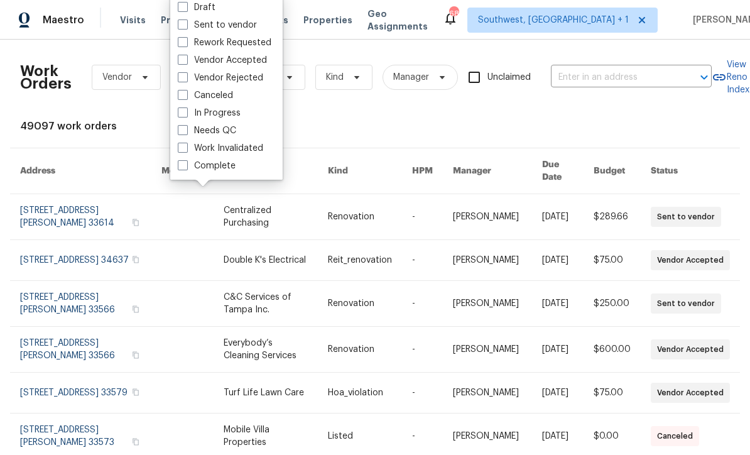
click at [187, 134] on span at bounding box center [183, 130] width 10 height 10
click at [186, 133] on input "Needs QC" at bounding box center [182, 128] width 8 height 8
checkbox input "true"
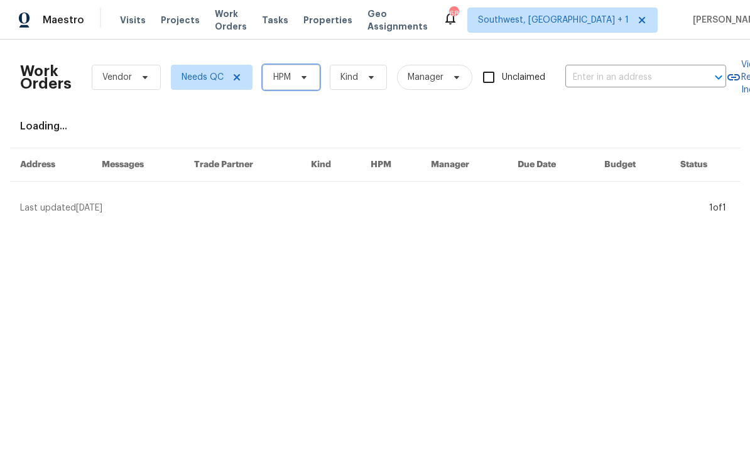
click at [298, 80] on span at bounding box center [302, 77] width 14 height 10
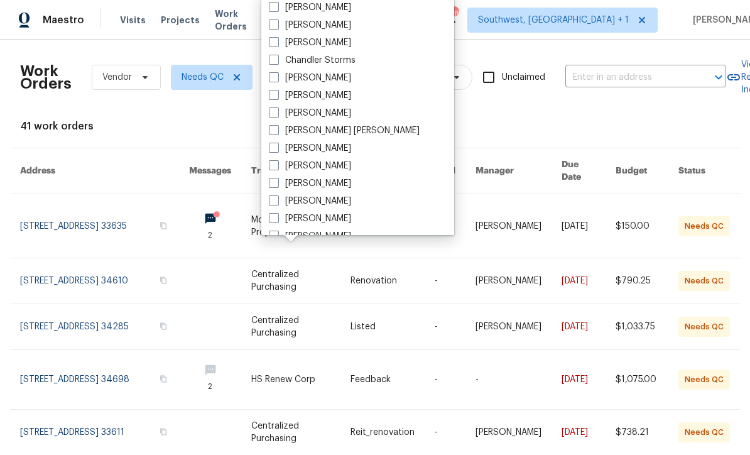
scroll to position [93, 0]
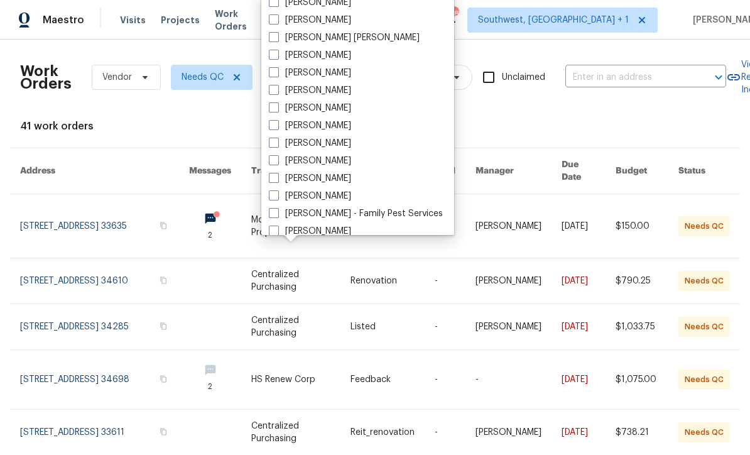
click at [285, 162] on label "[PERSON_NAME]" at bounding box center [310, 161] width 82 height 13
click at [277, 162] on input "[PERSON_NAME]" at bounding box center [273, 159] width 8 height 8
checkbox input "true"
